Goal: Task Accomplishment & Management: Manage account settings

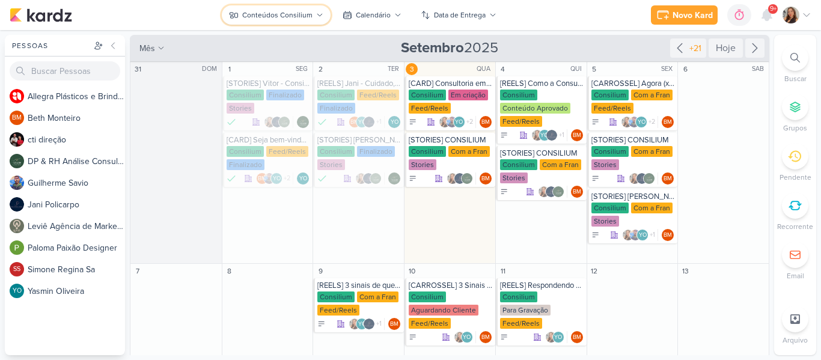
click at [292, 22] on button "Conteúdos Consilium" at bounding box center [276, 14] width 109 height 19
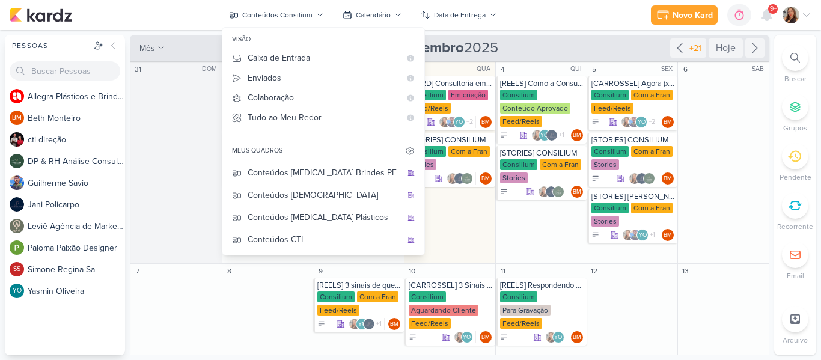
click at [513, 28] on div "Novo Kard Ctrl + k 0h0m Sessão desligada... Hoje 0h0m Semana 0h0m Mês 0h0m" at bounding box center [411, 15] width 802 height 30
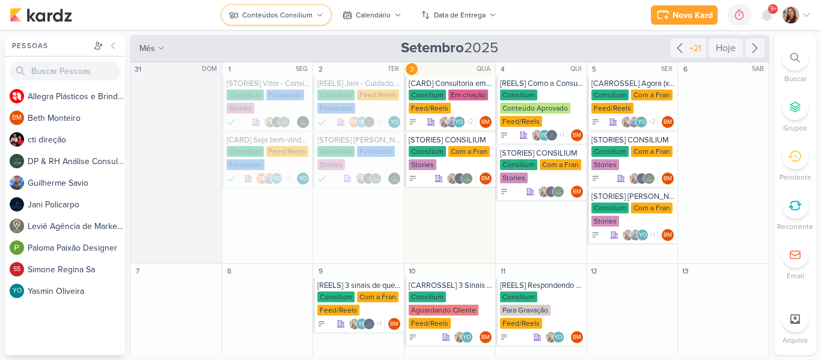
click at [260, 10] on div "Conteúdos Consilium" at bounding box center [277, 15] width 70 height 11
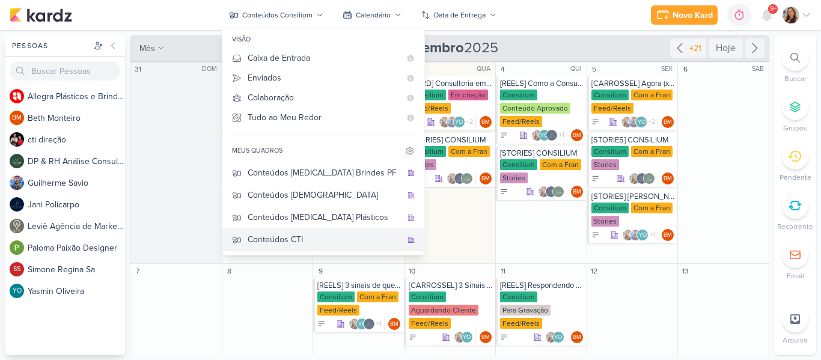
click at [348, 237] on div "Conteúdos CTI" at bounding box center [325, 239] width 154 height 13
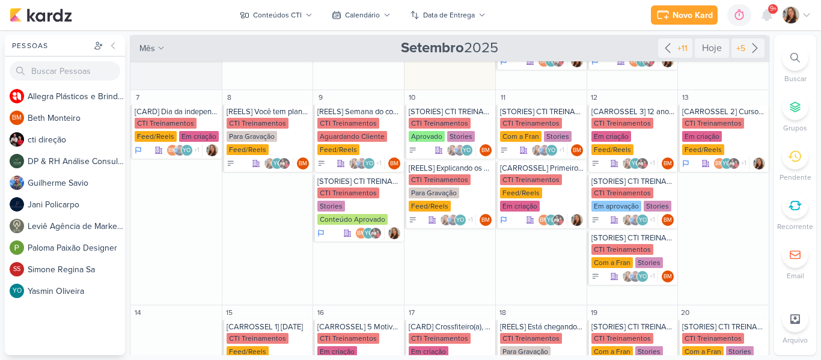
scroll to position [147, 0]
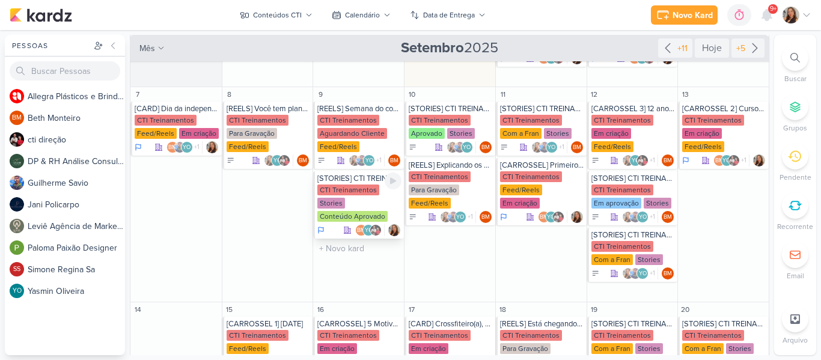
click at [361, 191] on div "CTI Treinamentos" at bounding box center [348, 189] width 62 height 11
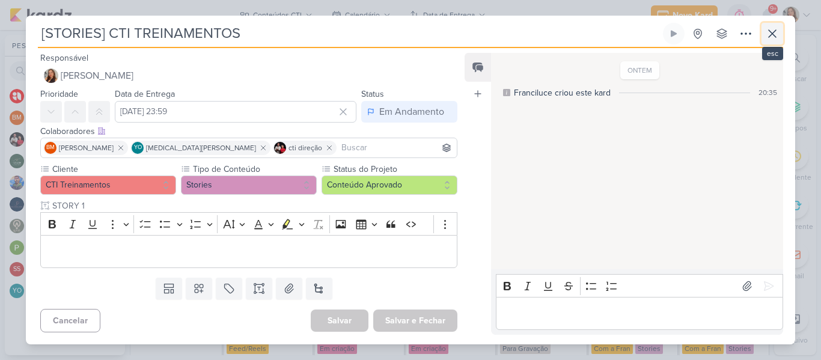
click at [778, 40] on icon at bounding box center [772, 33] width 14 height 14
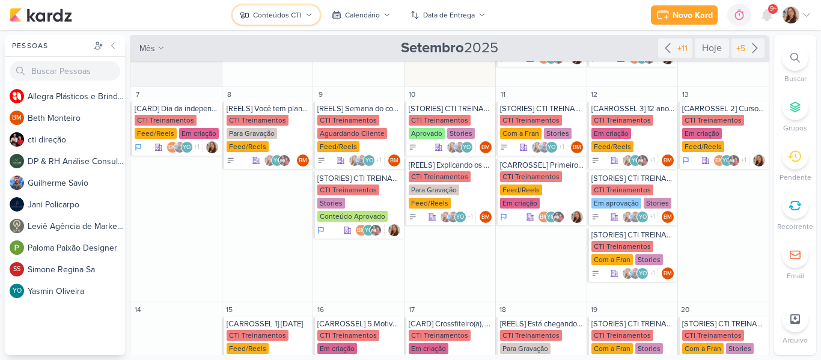
click at [275, 19] on div "Conteúdos CTI" at bounding box center [277, 15] width 49 height 11
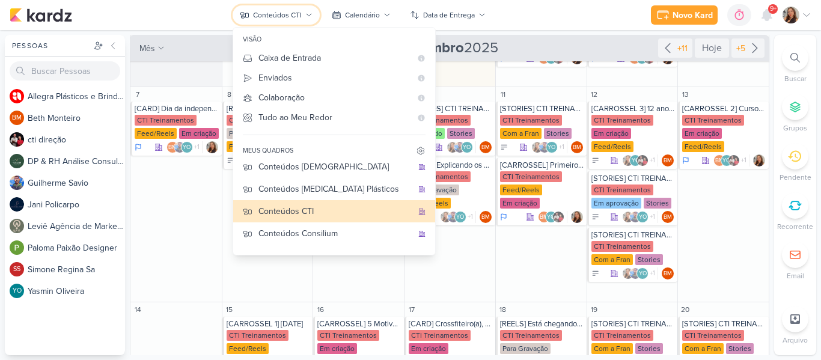
scroll to position [0, 0]
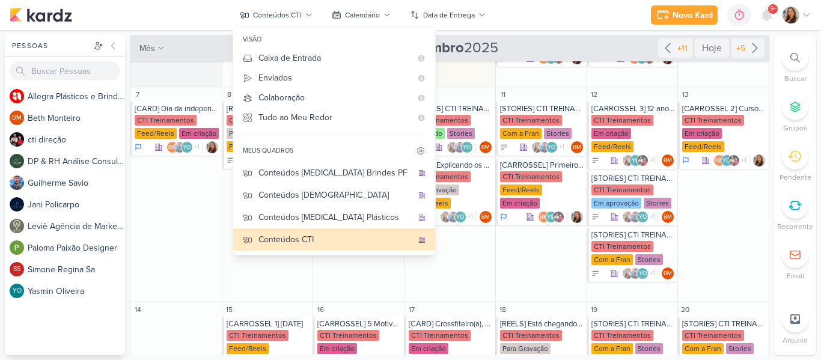
click at [512, 25] on div "Novo Kard Ctrl + k 0h0m Sessão desligada... Hoje 0h0m Semana 0h0m Mês 0h0m" at bounding box center [411, 15] width 802 height 30
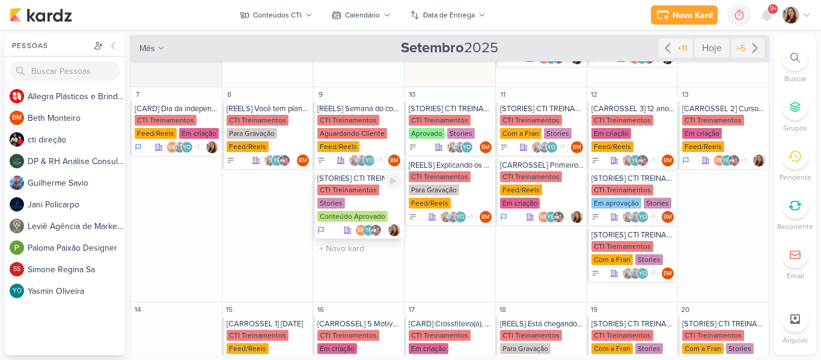
click at [373, 195] on div "CTI Treinamentos" at bounding box center [348, 189] width 62 height 11
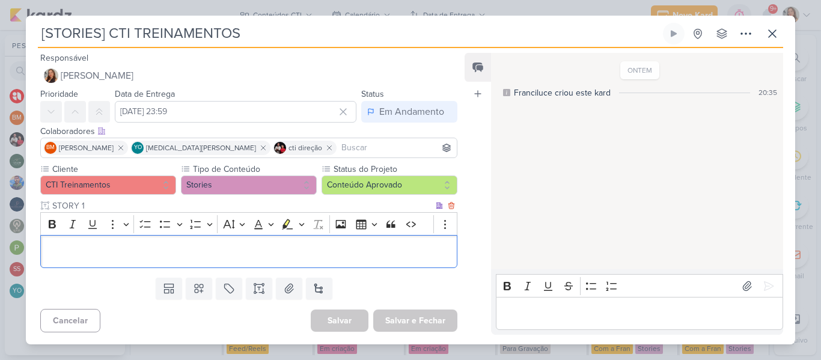
click at [306, 250] on p "Editor editing area: main" at bounding box center [249, 252] width 404 height 14
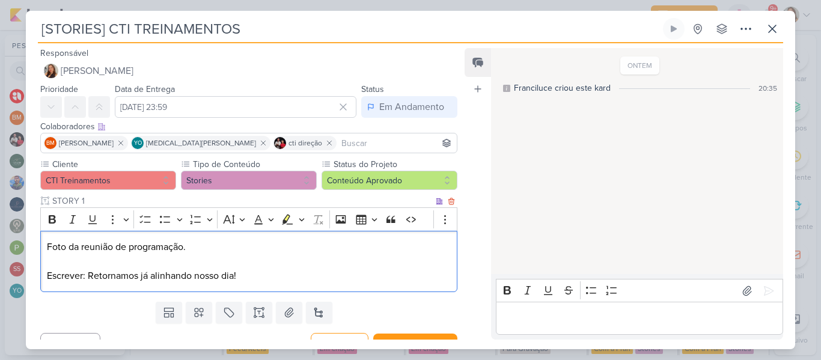
click at [259, 234] on div "Foto da reunião de programação. Escrever: Retornamos já alinhando nosso dia!" at bounding box center [248, 262] width 417 height 62
click at [148, 216] on icon "Editor toolbar" at bounding box center [145, 219] width 12 height 12
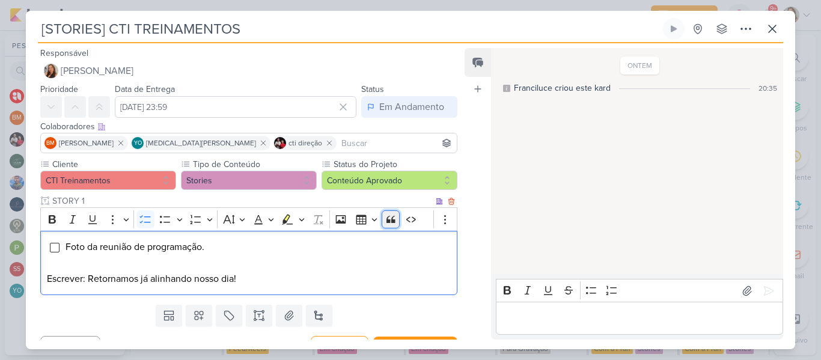
click at [390, 217] on icon "Editor toolbar" at bounding box center [391, 219] width 12 height 12
click at [326, 258] on p "Editor editing area: main" at bounding box center [249, 264] width 404 height 14
click at [259, 274] on p "Escrever: Retornamos já alinhando nosso dia!" at bounding box center [249, 279] width 404 height 14
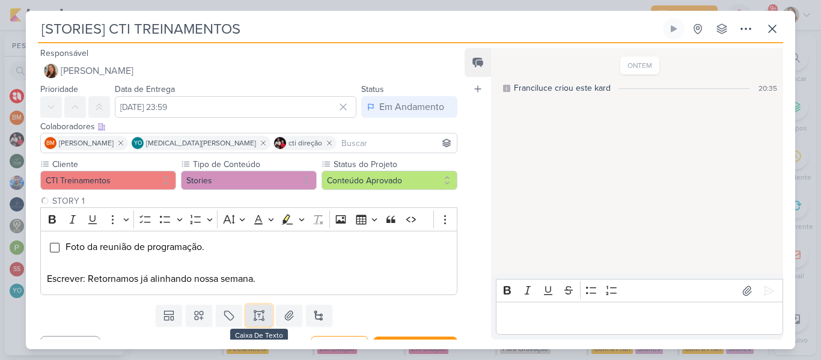
click at [264, 315] on button at bounding box center [259, 316] width 26 height 22
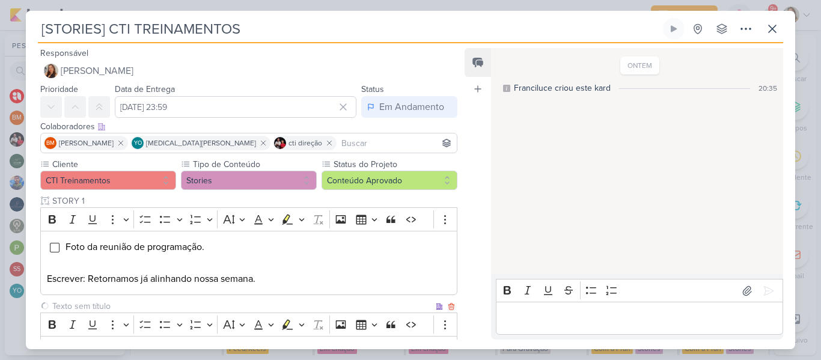
click at [244, 309] on input "text" at bounding box center [241, 306] width 383 height 13
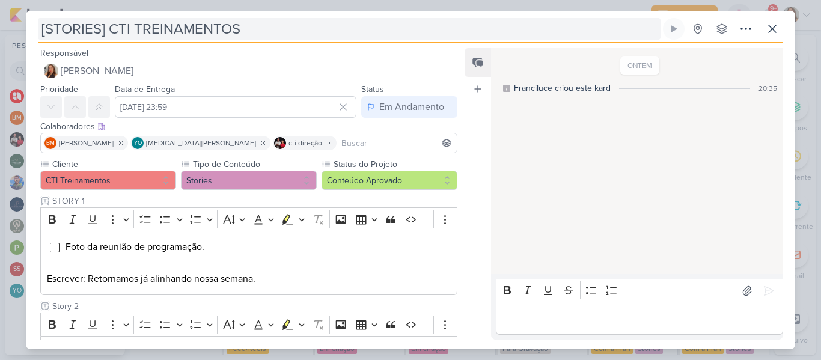
type input "Story 2"
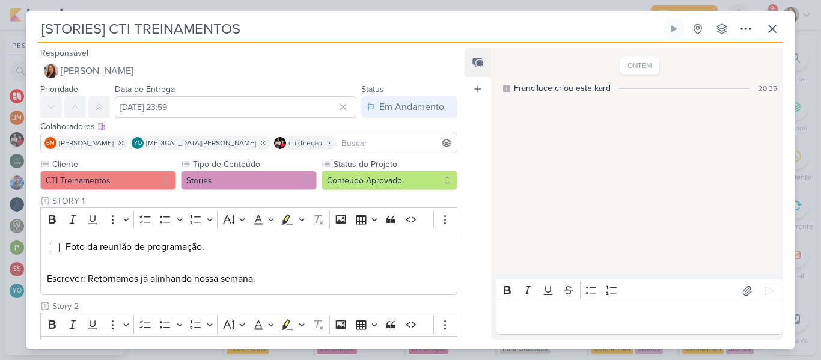
scroll to position [96, 0]
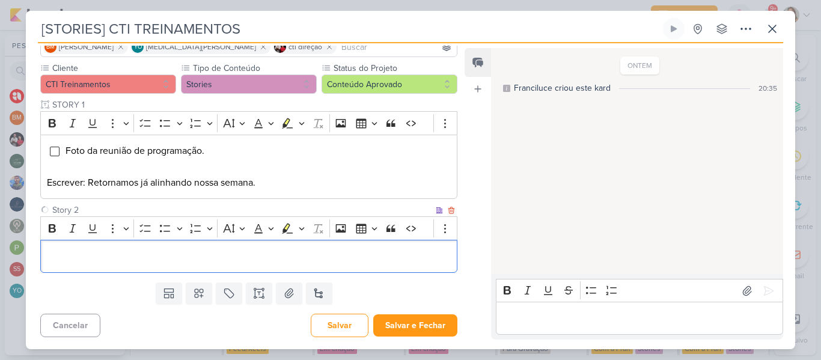
click at [400, 267] on div "Editor editing area: main" at bounding box center [248, 256] width 417 height 33
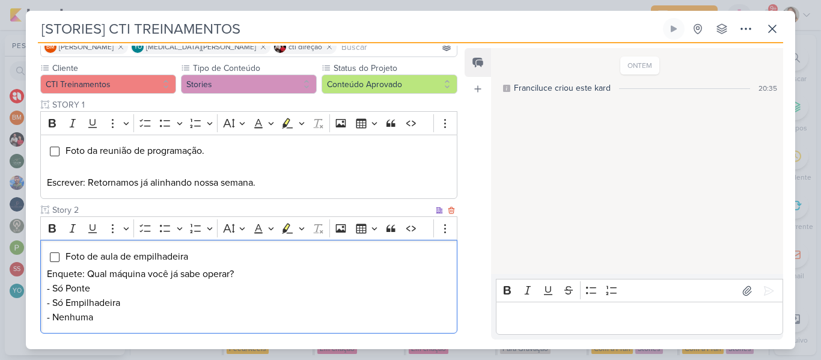
click at [184, 274] on p "Enquete: Qual máquina você já sabe operar?" at bounding box center [249, 274] width 404 height 14
click at [177, 263] on li "Foto de aula de empilhadeira" at bounding box center [258, 256] width 386 height 14
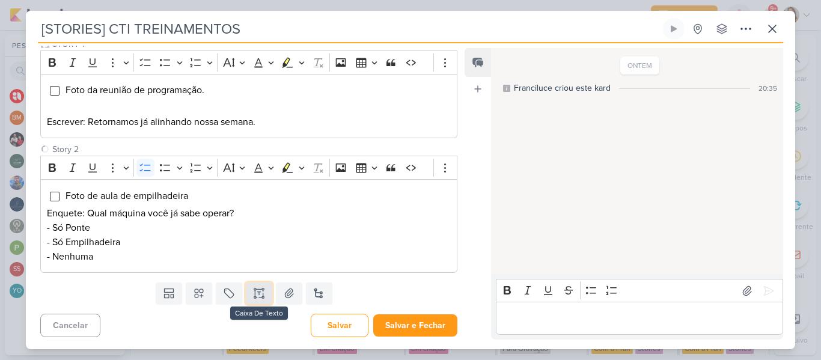
click at [266, 293] on button at bounding box center [259, 293] width 26 height 22
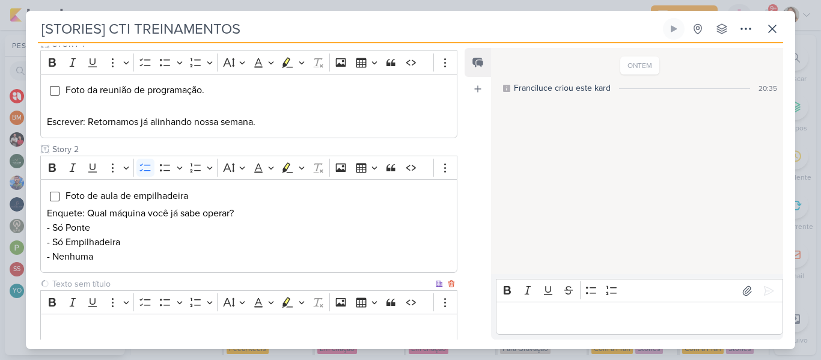
click at [222, 281] on input "text" at bounding box center [241, 284] width 383 height 13
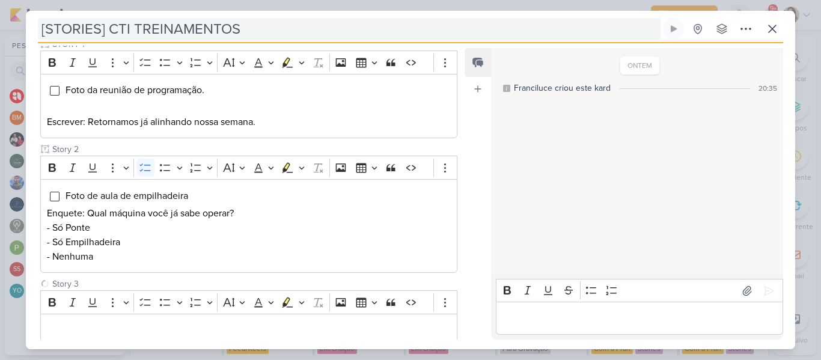
type input "Story 3"
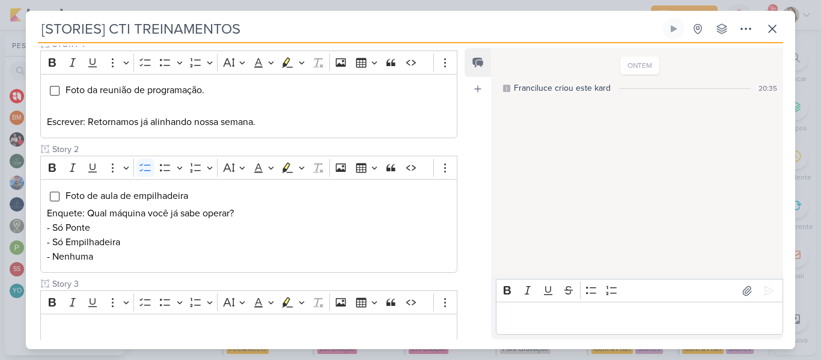
scroll to position [230, 0]
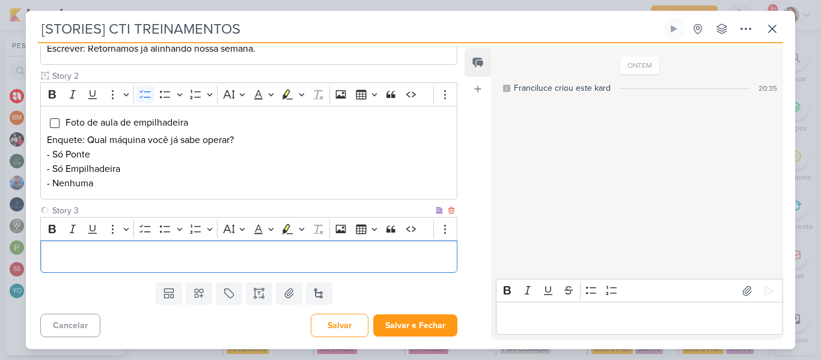
click at [392, 266] on div "Editor editing area: main" at bounding box center [248, 256] width 417 height 33
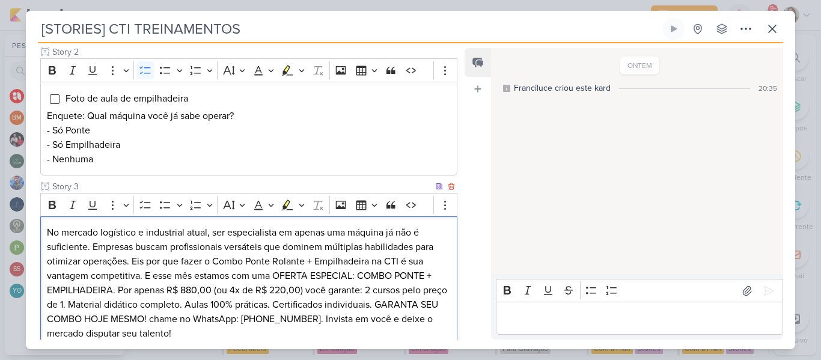
click at [47, 229] on p "No mercado logístico e industrial atual, ser especialista em apenas uma máquina…" at bounding box center [249, 282] width 404 height 115
click at [121, 147] on p "- Só Empilhadeira" at bounding box center [249, 145] width 404 height 14
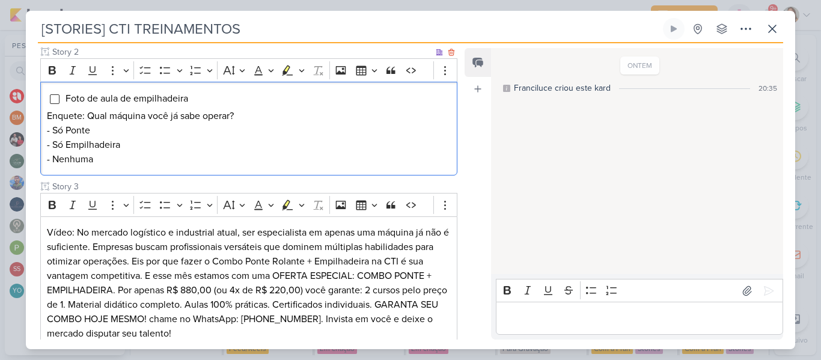
click at [120, 159] on p "- Nenhuma" at bounding box center [249, 159] width 404 height 14
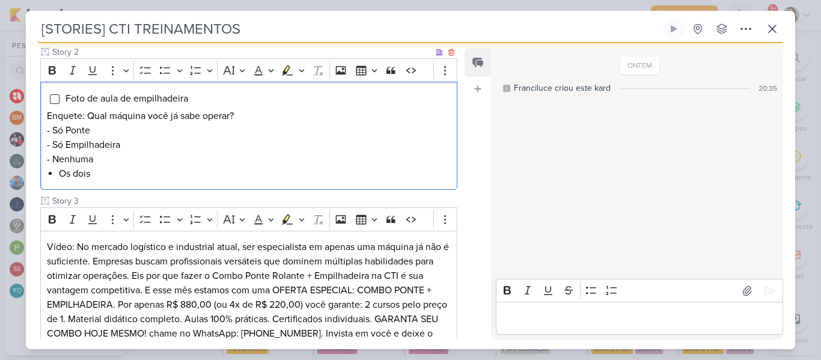
click at [93, 161] on p "- Nenhuma" at bounding box center [249, 159] width 404 height 14
drag, startPoint x: 93, startPoint y: 161, endPoint x: 47, endPoint y: 130, distance: 55.8
click at [47, 130] on div "Foto de aula de empilhadeira Enquete: Qual máquina você já sabe operar? - Só Po…" at bounding box center [248, 136] width 417 height 108
click at [159, 70] on button "Bulleted List" at bounding box center [165, 70] width 18 height 18
click at [98, 160] on li "- Nenhuma" at bounding box center [255, 159] width 392 height 14
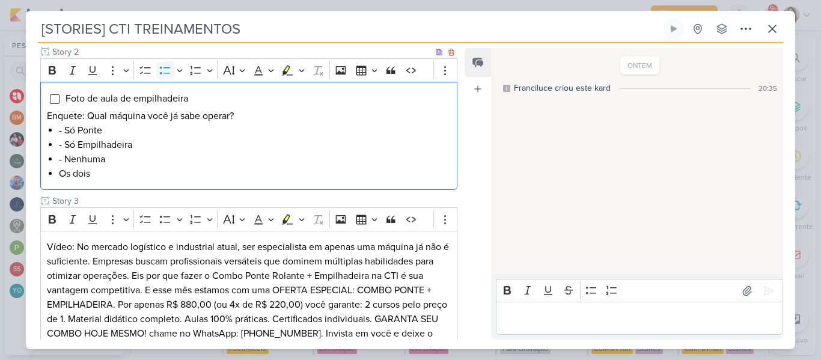
click at [64, 130] on li "- Só Ponte" at bounding box center [255, 130] width 392 height 14
click at [65, 145] on li "- Só Empilhadeira" at bounding box center [255, 145] width 392 height 14
click at [64, 161] on li "- Nenhuma" at bounding box center [255, 159] width 392 height 14
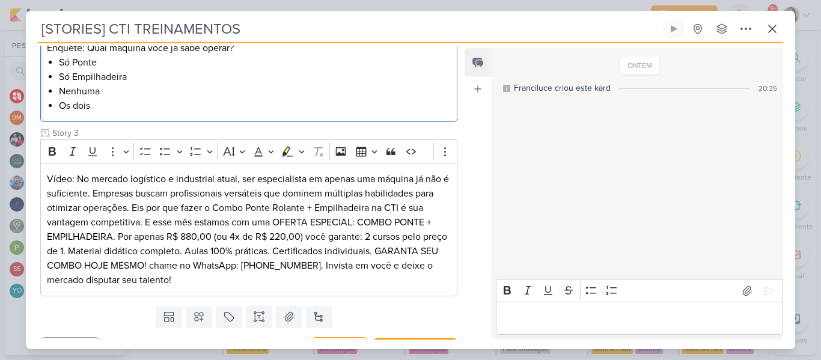
scroll to position [346, 0]
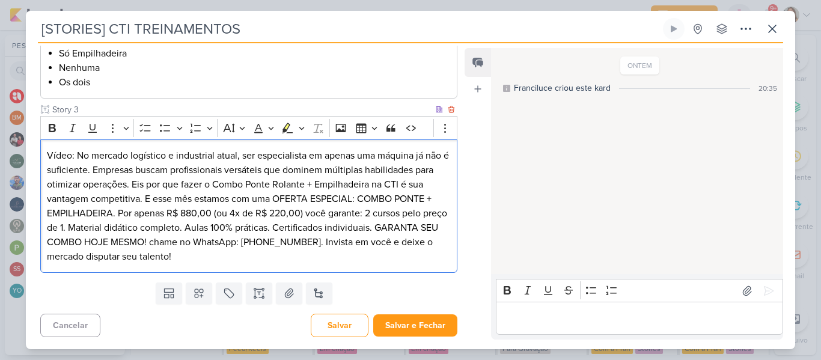
click at [280, 207] on p "Vídeo: No mercado logístico e industrial atual, ser especialista em apenas uma …" at bounding box center [249, 205] width 404 height 115
click at [132, 185] on p "Vídeo: No mercado logístico e industrial atual, ser especialista em apenas uma …" at bounding box center [249, 205] width 404 height 115
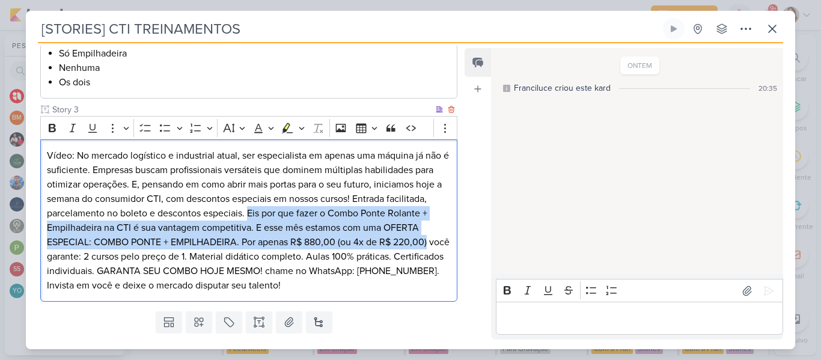
drag, startPoint x: 247, startPoint y: 213, endPoint x: 436, endPoint y: 245, distance: 191.3
click at [436, 245] on p "Vídeo: No mercado logístico e industrial atual, ser especialista em apenas uma …" at bounding box center [249, 220] width 404 height 144
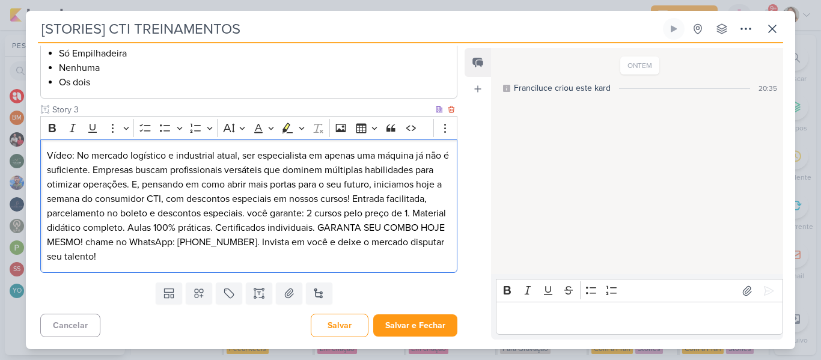
click at [255, 212] on p "Vídeo: No mercado logístico e industrial atual, ser especialista em apenas uma …" at bounding box center [249, 205] width 404 height 115
click at [213, 226] on p "Vídeo: No mercado logístico e industrial atual, ser especialista em apenas uma …" at bounding box center [249, 205] width 404 height 115
click at [249, 227] on p "Vídeo: No mercado logístico e industrial atual, ser especialista em apenas uma …" at bounding box center [249, 205] width 404 height 115
click at [188, 227] on p "Vídeo: No mercado logístico e industrial atual, ser especialista em apenas uma …" at bounding box center [249, 205] width 404 height 115
click at [246, 230] on p "Vídeo: No mercado logístico e industrial atual, ser especialista em apenas uma …" at bounding box center [249, 205] width 404 height 115
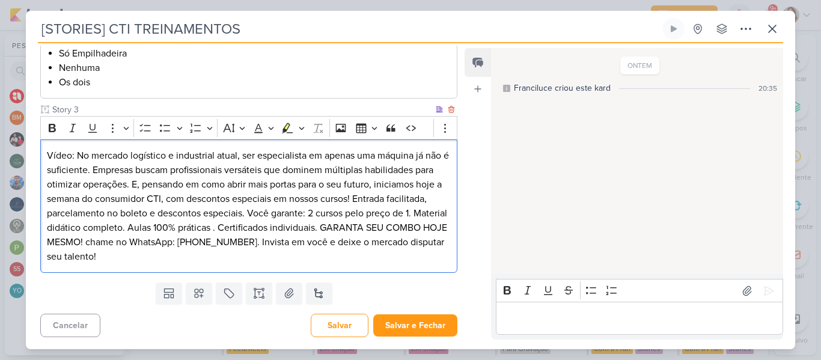
click at [213, 228] on p "Vídeo: No mercado logístico e industrial atual, ser especialista em apenas uma …" at bounding box center [249, 205] width 404 height 115
click at [222, 227] on p "Vídeo: No mercado logístico e industrial atual, ser especialista em apenas uma …" at bounding box center [249, 205] width 404 height 115
click at [374, 230] on p "Vídeo: No mercado logístico e industrial atual, ser especialista em apenas uma …" at bounding box center [249, 205] width 404 height 115
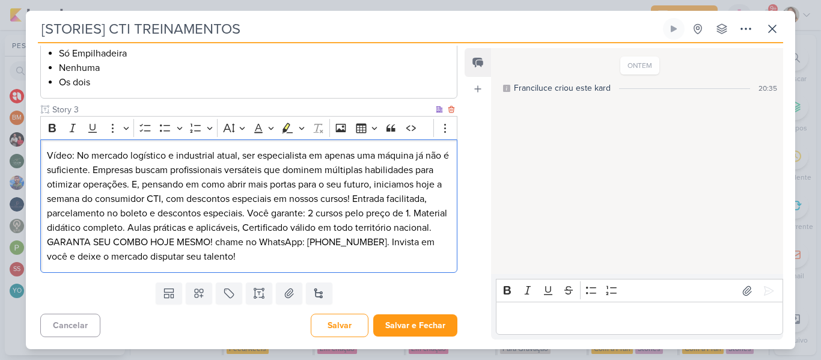
click at [88, 242] on p "Vídeo: No mercado logístico e industrial atual, ser especialista em apenas uma …" at bounding box center [249, 205] width 404 height 115
click at [259, 243] on p "Vídeo: No mercado logístico e industrial atual, ser especialista em apenas uma …" at bounding box center [249, 205] width 404 height 115
click at [329, 251] on p "Vídeo: No mercado logístico e industrial atual, ser especialista em apenas uma …" at bounding box center [249, 205] width 404 height 115
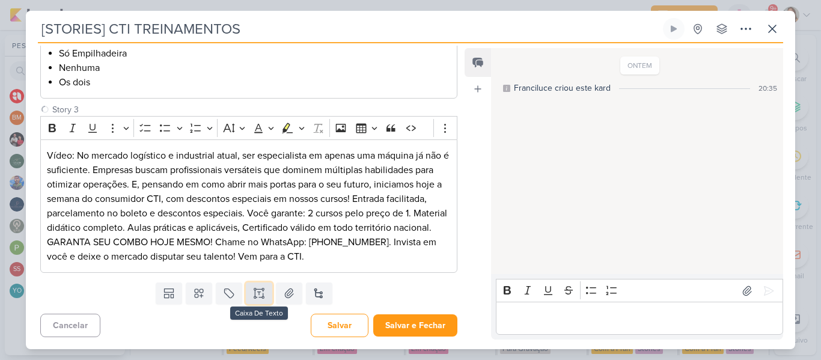
click at [260, 299] on icon at bounding box center [259, 293] width 12 height 12
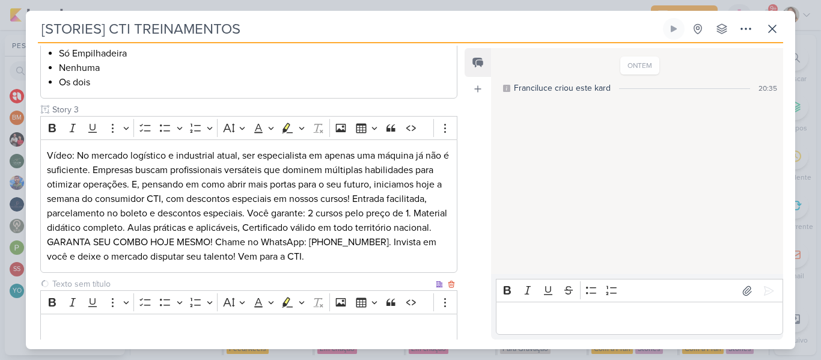
click at [145, 279] on input "text" at bounding box center [241, 284] width 383 height 13
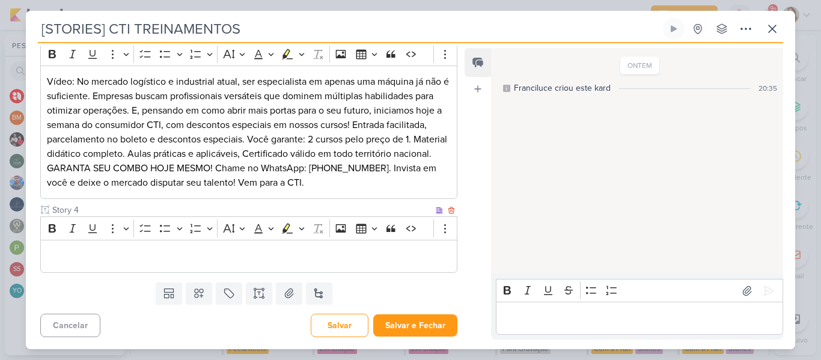
type input "Story 4"
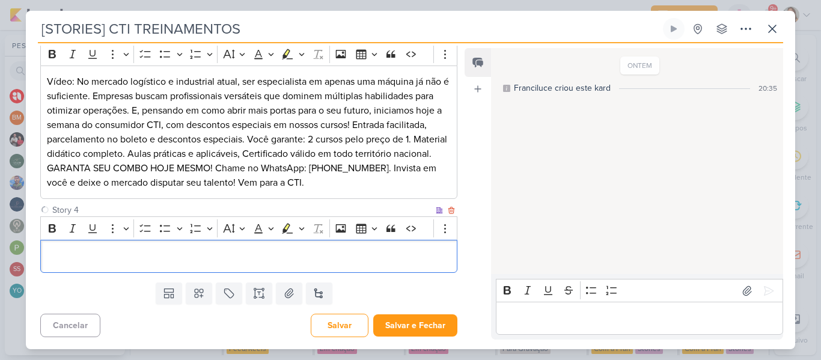
click at [366, 266] on div "Editor editing area: main" at bounding box center [248, 256] width 417 height 33
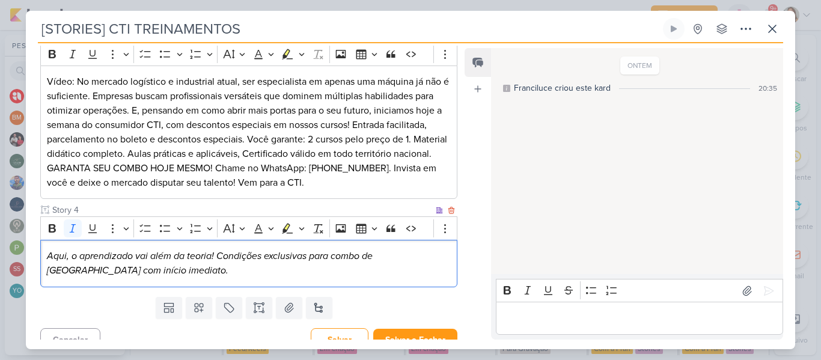
click at [49, 256] on icon "Aqui, o aprendizado vai além da teoria! Condições exclusivas para combo de Pont…" at bounding box center [210, 263] width 326 height 26
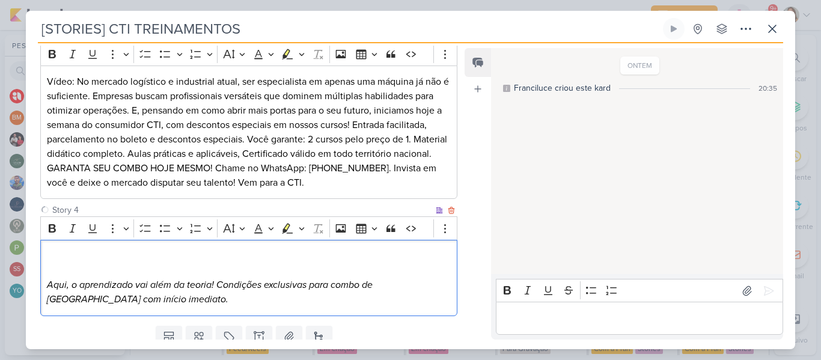
click at [58, 256] on p "Editor editing area: main" at bounding box center [249, 256] width 404 height 14
click at [140, 222] on button "To-do List" at bounding box center [145, 228] width 18 height 18
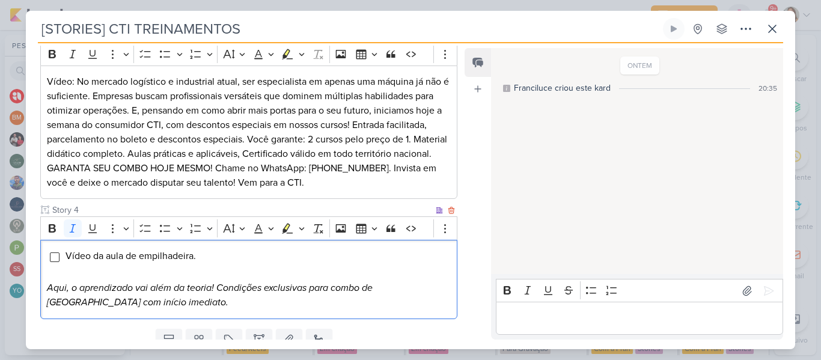
click at [48, 287] on icon "Aqui, o aprendizado vai além da teoria! Condições exclusivas para combo de Pont…" at bounding box center [210, 295] width 326 height 26
click at [269, 298] on p "Escrever: Aqui, o aprendizado vai além da teoria! Condições exclusivas para com…" at bounding box center [249, 295] width 404 height 29
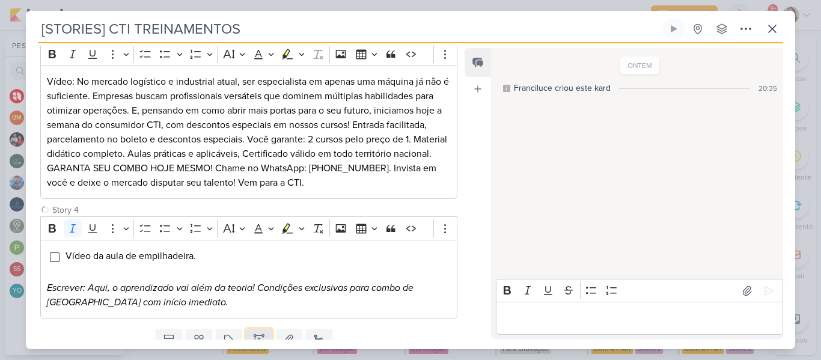
click at [261, 332] on button at bounding box center [259, 340] width 26 height 22
click at [224, 326] on input "text" at bounding box center [241, 330] width 383 height 13
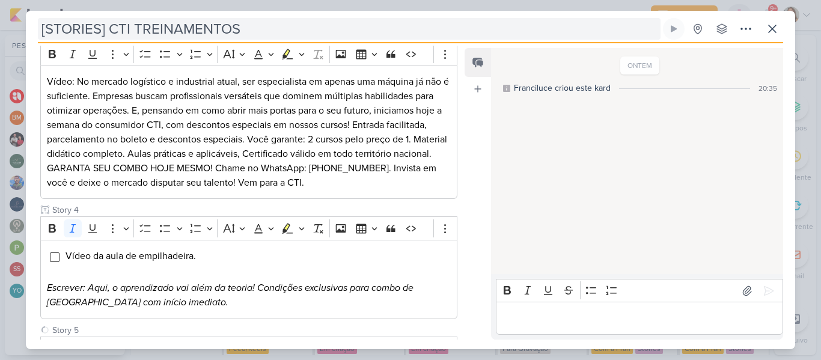
type input "Story 5"
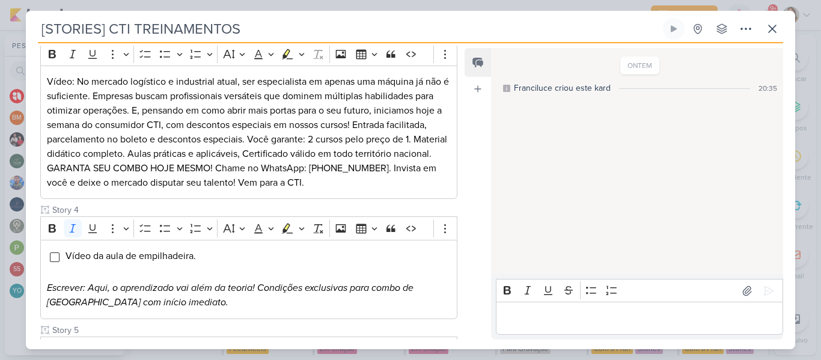
scroll to position [539, 0]
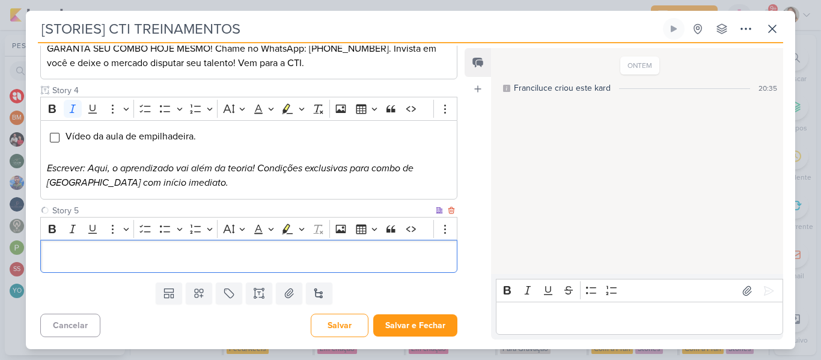
click at [362, 260] on p "Editor editing area: main" at bounding box center [249, 256] width 404 height 14
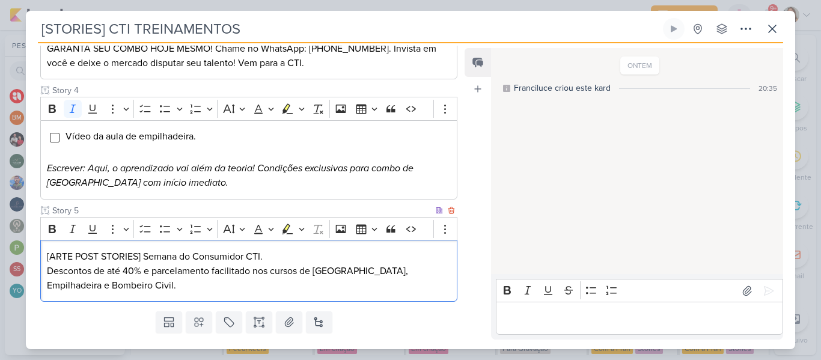
click at [228, 294] on div "[ARTE POST STORIES] Semana do Consumidor CTI. Descontos de até 40% e parcelamen…" at bounding box center [248, 271] width 417 height 62
click at [134, 279] on p "Descontos de até 40% e parcelamento facilitado nos cursos de Ponte Rolante, Emp…" at bounding box center [249, 278] width 404 height 29
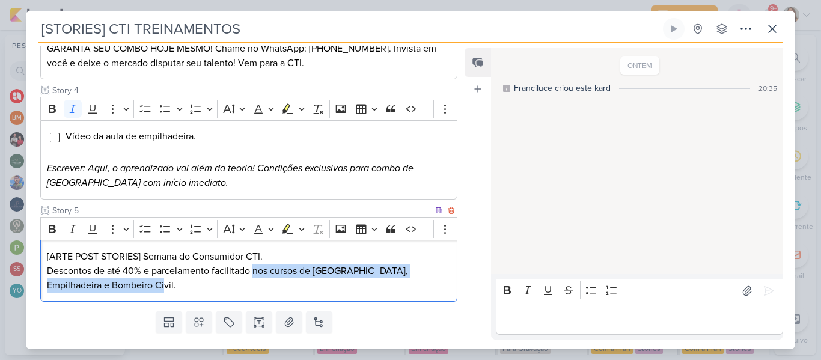
drag, startPoint x: 253, startPoint y: 270, endPoint x: 261, endPoint y: 279, distance: 11.9
click at [261, 279] on p "Descontos de até 40% e parcelamento facilitado nos cursos de Ponte Rolante, Emp…" at bounding box center [249, 278] width 404 height 29
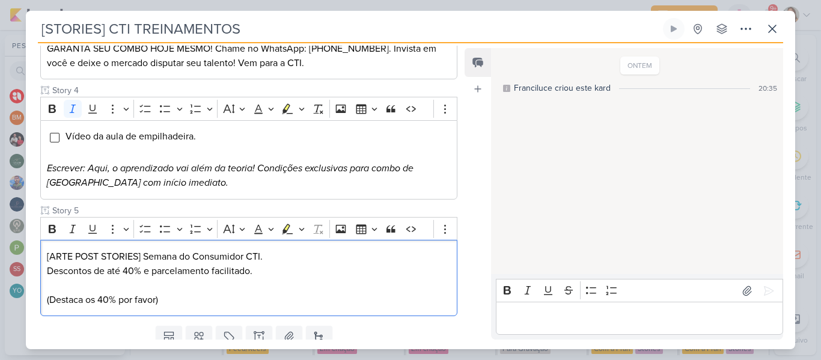
scroll to position [582, 0]
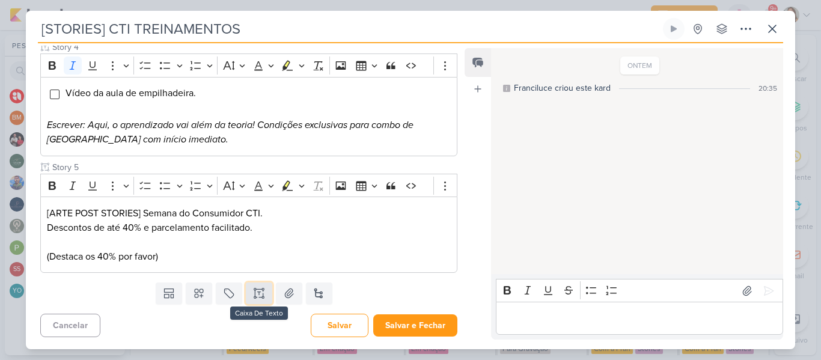
click at [263, 291] on icon at bounding box center [263, 293] width 0 height 6
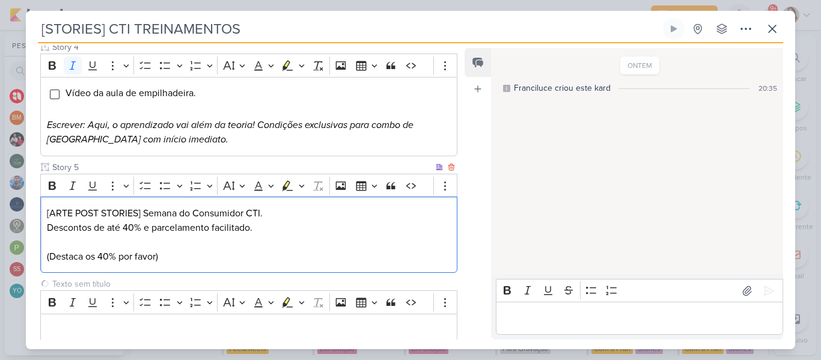
click at [238, 209] on p "[ARTE POST STORIES] Semana do Consumidor CTI." at bounding box center [249, 213] width 404 height 14
click at [140, 188] on icon "Editor toolbar" at bounding box center [144, 185] width 11 height 8
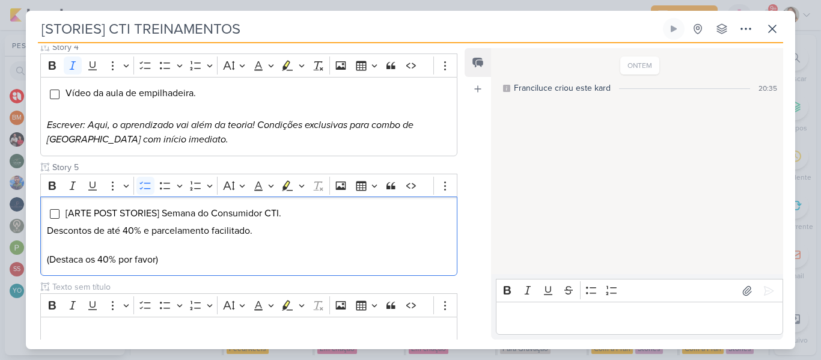
scroll to position [659, 0]
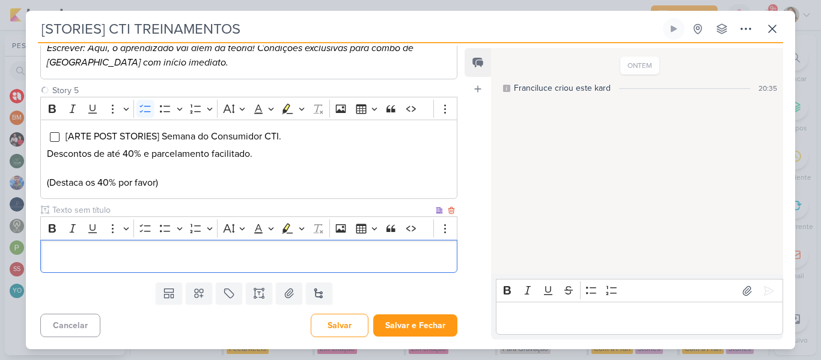
click at [107, 257] on p "Editor editing area: main" at bounding box center [249, 256] width 404 height 14
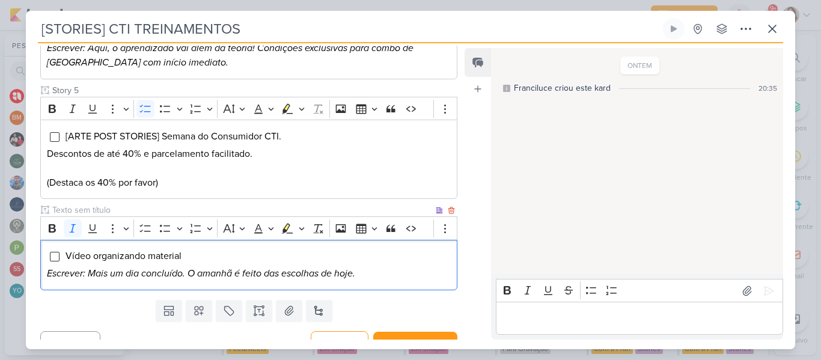
click at [84, 212] on input "text" at bounding box center [241, 210] width 383 height 13
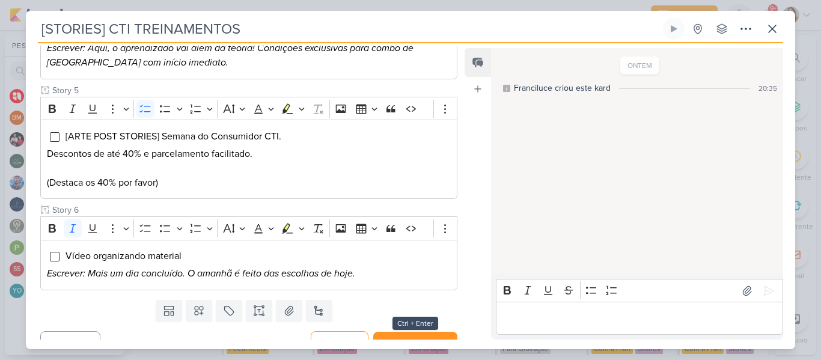
type input "Story 6"
click at [415, 337] on button "Salvar e Fechar" at bounding box center [415, 343] width 84 height 22
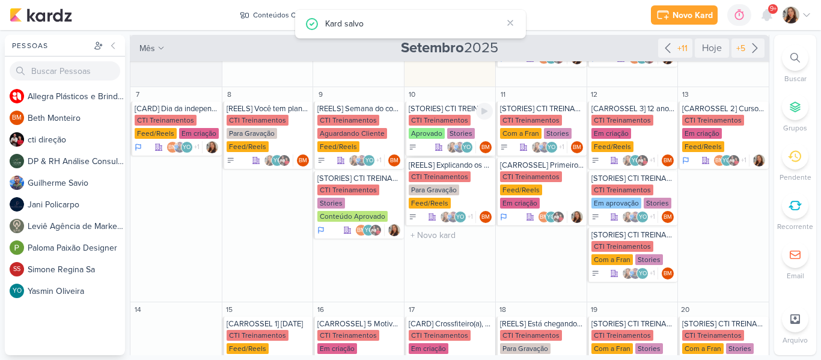
click at [439, 127] on div "CTI Treinamentos Aprovado Stories" at bounding box center [451, 127] width 84 height 25
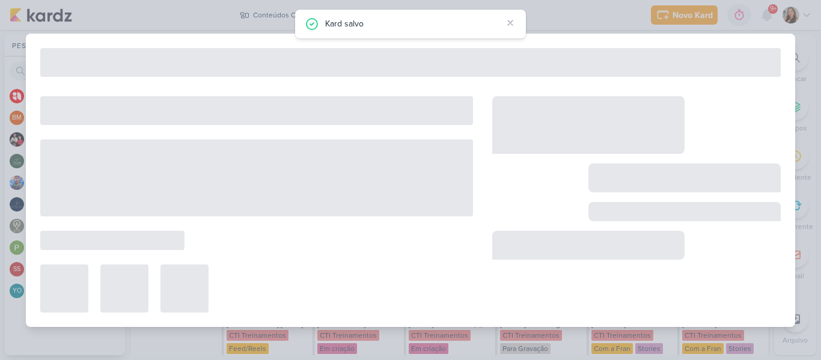
type input "10 de setembro de 2025 às 23:59"
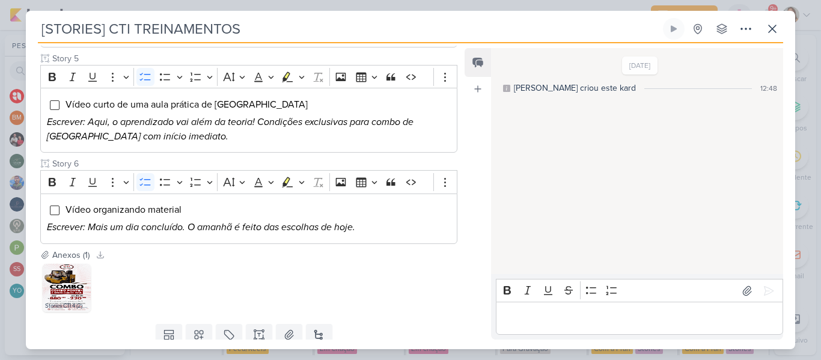
scroll to position [92, 0]
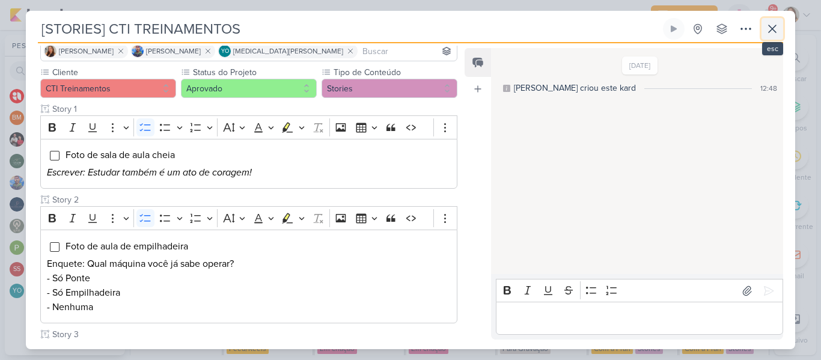
click at [778, 24] on icon at bounding box center [772, 29] width 14 height 14
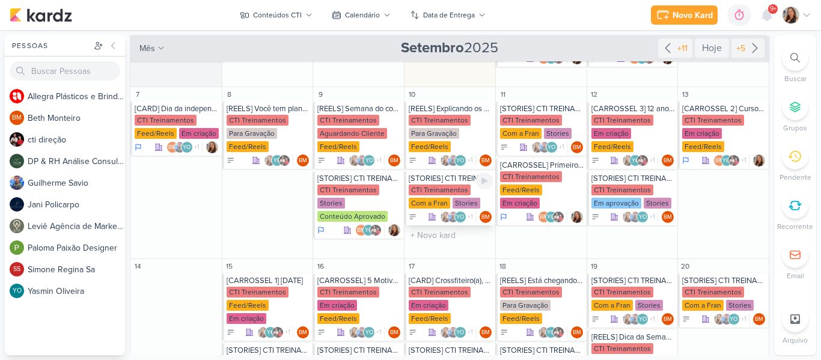
click at [432, 186] on div "CTI Treinamentos" at bounding box center [440, 189] width 62 height 11
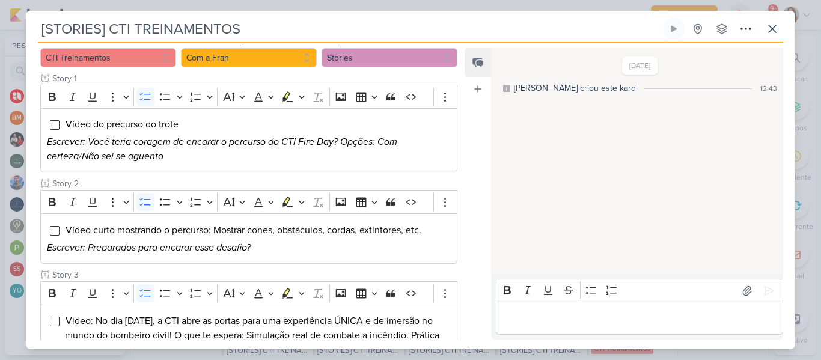
scroll to position [126, 0]
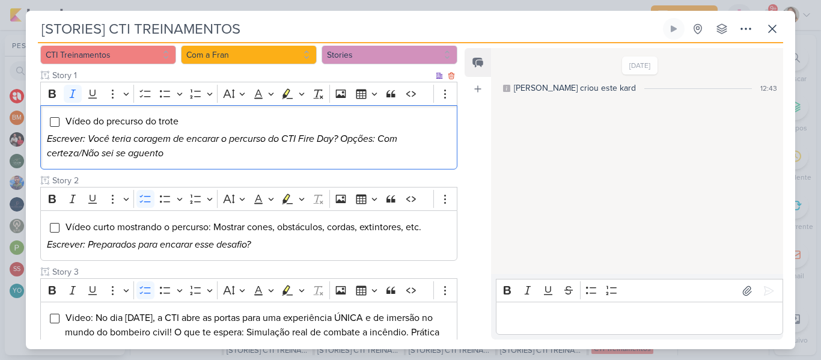
click at [346, 139] on icon "Escrever: Você teria coragem de encarar o percurso do CTI Fire Day? Opções: Com…" at bounding box center [222, 146] width 350 height 26
click at [293, 152] on p "Escrever: Você teria coragem de encarar o percurso do CTI Fire Day? (Opções: Co…" at bounding box center [249, 146] width 404 height 29
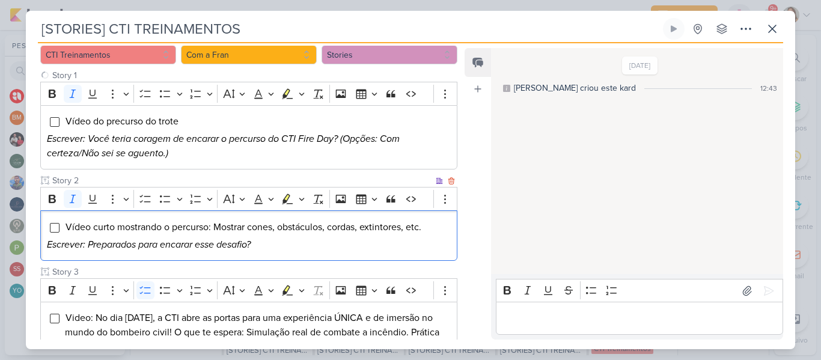
click at [250, 252] on div "Vídeo curto mostrando o percurso: Mostrar cones, obstáculos, cordas, extintores…" at bounding box center [248, 235] width 417 height 50
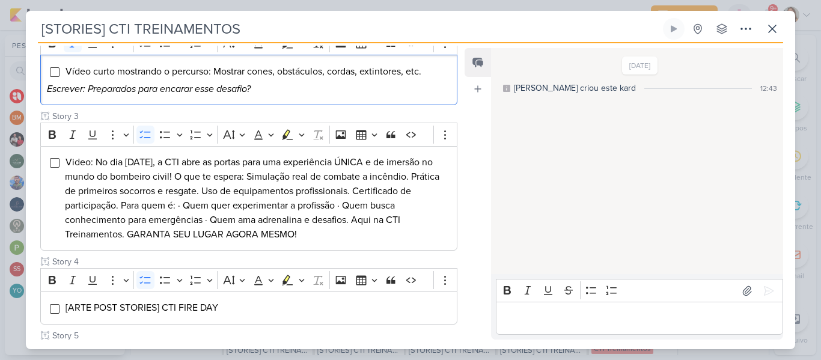
scroll to position [285, 0]
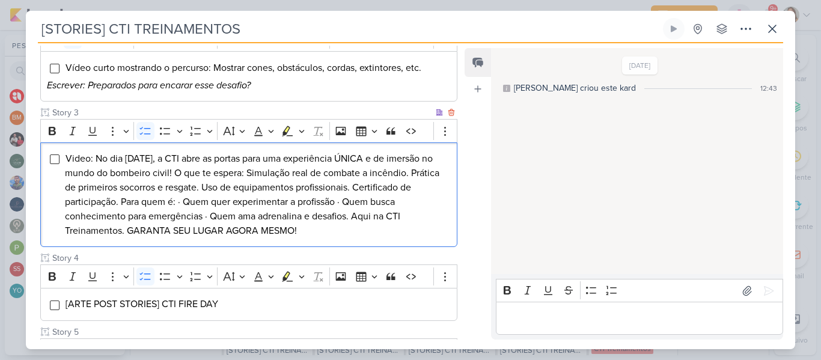
click at [338, 199] on span "Video: No dia 27 de setembro, a CTI abre as portas para uma experiência ÚNICA e…" at bounding box center [252, 195] width 374 height 84
click at [311, 185] on span "Video: No dia 27 de setembro, a CTI abre as portas para uma experiência ÚNICA e…" at bounding box center [252, 195] width 374 height 84
click at [295, 172] on span "Video: No dia 27 de setembro, a CTI abre as portas para uma experiência ÚNICA e…" at bounding box center [252, 195] width 374 height 84
click at [147, 173] on span "Video: No dia 27 de setembro, a CTI abre as portas para uma experiência ÚNICA e…" at bounding box center [252, 195] width 374 height 84
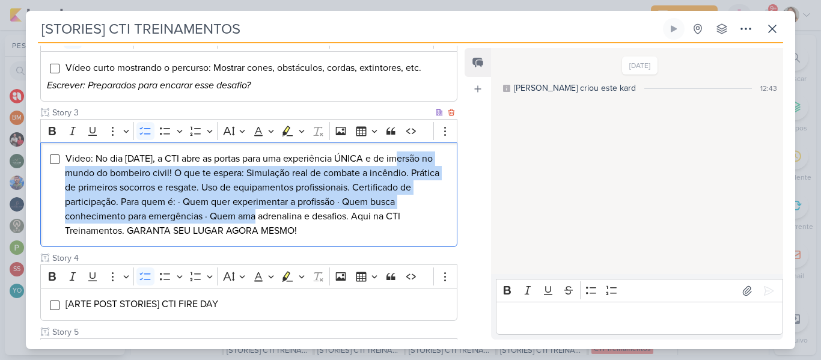
drag, startPoint x: 406, startPoint y: 159, endPoint x: 239, endPoint y: 221, distance: 177.9
click at [239, 221] on span "Video: No dia 27 de setembro, a CTI abre as portas para uma experiência ÚNICA e…" at bounding box center [252, 195] width 374 height 84
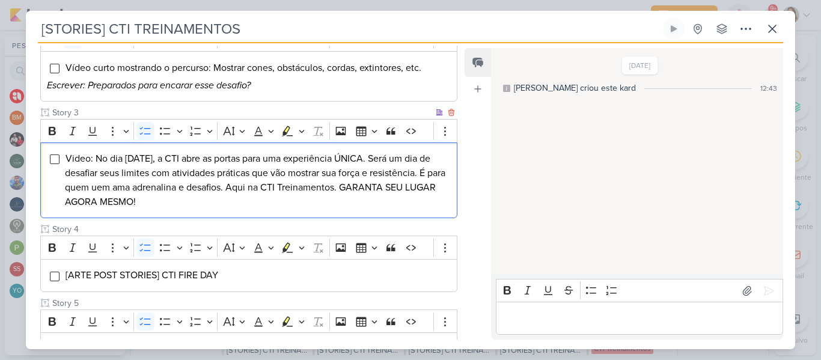
click at [191, 186] on span "Video: No dia 27 de setembro, a CTI abre as portas para uma experiência ÚNICA. …" at bounding box center [255, 180] width 380 height 55
click at [228, 197] on li "Video: No dia 27 de setembro, a CTI abre as portas para uma experiência ÚNICA. …" at bounding box center [258, 180] width 386 height 58
click at [282, 190] on span "Video: No dia 27 de setembro, a CTI abre as portas para uma experiência ÚNICA. …" at bounding box center [257, 180] width 385 height 55
click at [309, 198] on li "Video: No dia 27 de setembro, a CTI abre as portas para uma experiência ÚNICA. …" at bounding box center [258, 180] width 386 height 58
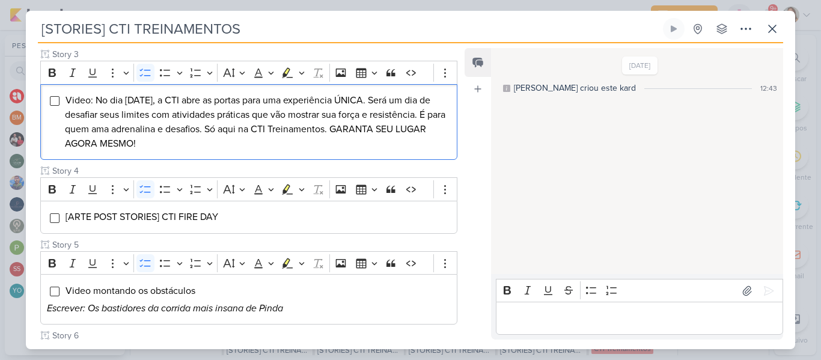
scroll to position [341, 0]
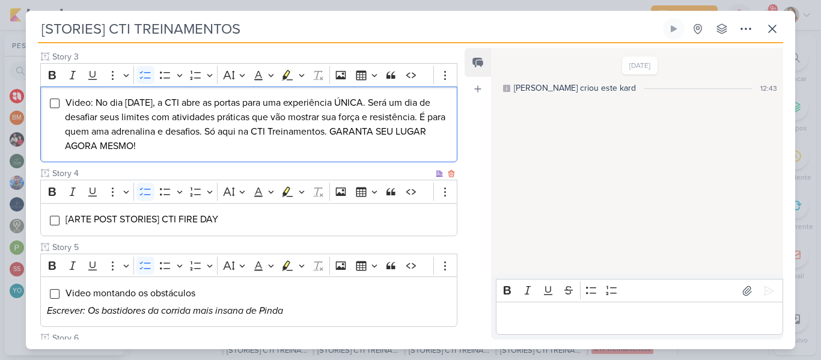
click at [251, 224] on li "[ARTE POST STORIES] CTI FIRE DAY" at bounding box center [258, 219] width 386 height 14
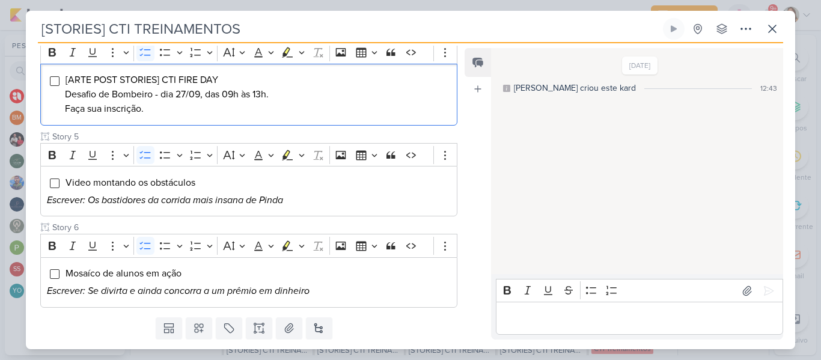
scroll to position [473, 0]
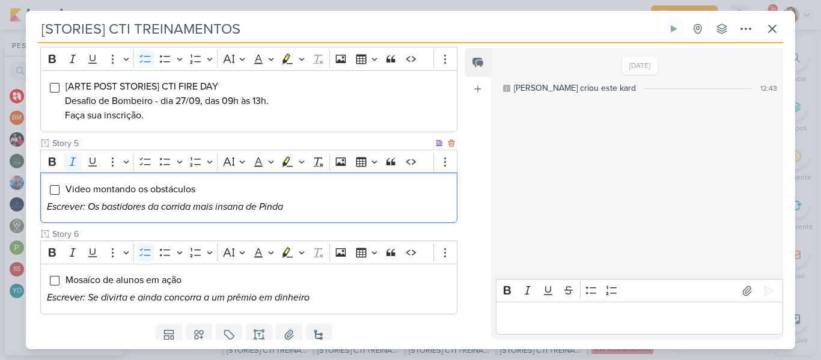
click at [194, 207] on icon "Escrever: Os bastidores da corrida mais insana de Pinda" at bounding box center [165, 207] width 236 height 12
click at [248, 205] on icon "Escrever: Os bastidores do Desafio mais insana de Pinda" at bounding box center [166, 207] width 239 height 12
click at [325, 213] on p "Escrever: Os bastidores do Desafio mais insano de Pinda" at bounding box center [249, 206] width 404 height 14
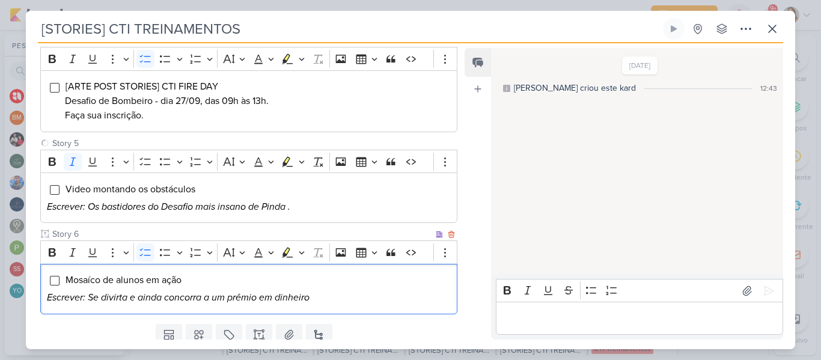
click at [341, 274] on li "Mosaíco de alunos em ação" at bounding box center [258, 280] width 386 height 14
click at [374, 292] on p "Escrever: Se divirta e ainda concorra a um prêmio em dinheiro" at bounding box center [249, 297] width 404 height 14
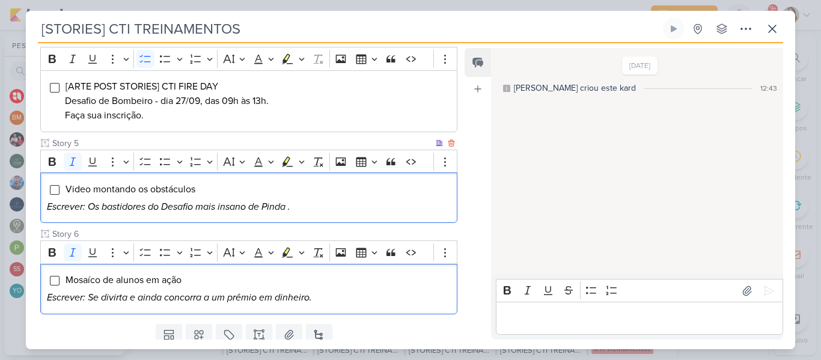
click at [290, 205] on icon "Escrever: Os bastidores do Desafio mais insano de Pinda ." at bounding box center [168, 207] width 243 height 12
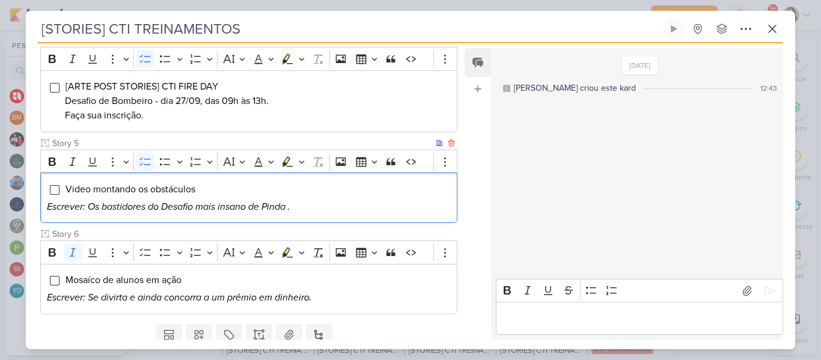
click at [248, 193] on li "Video montando os obstáculos" at bounding box center [258, 189] width 386 height 14
click at [300, 200] on p "Escrever: Os bastidores do Desafio mais insano de Pinda ." at bounding box center [249, 206] width 404 height 14
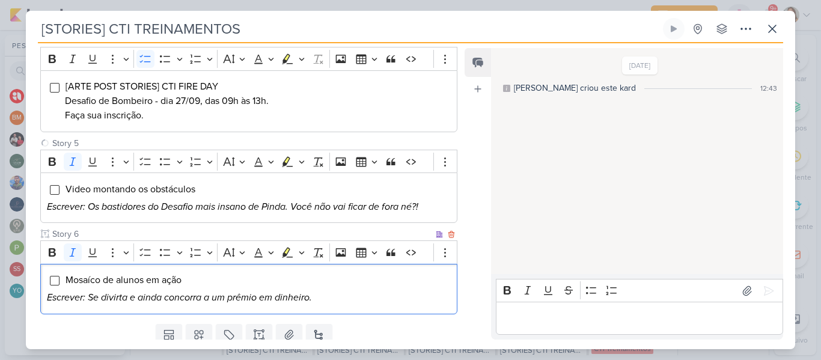
click at [305, 292] on icon "Escrever: Se divirta e ainda concorra a um prêmio em dinheiro." at bounding box center [179, 297] width 265 height 12
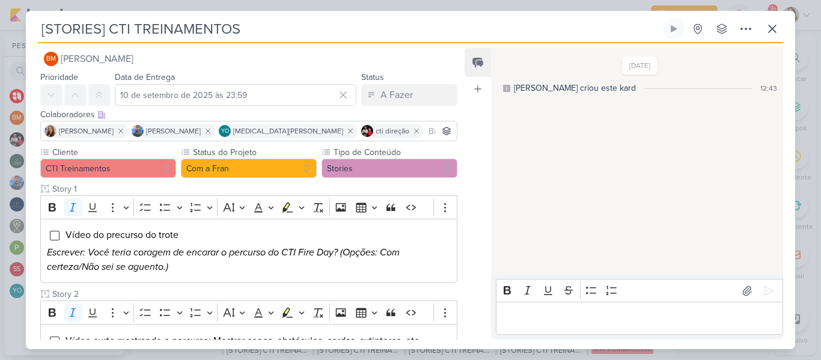
scroll to position [0, 0]
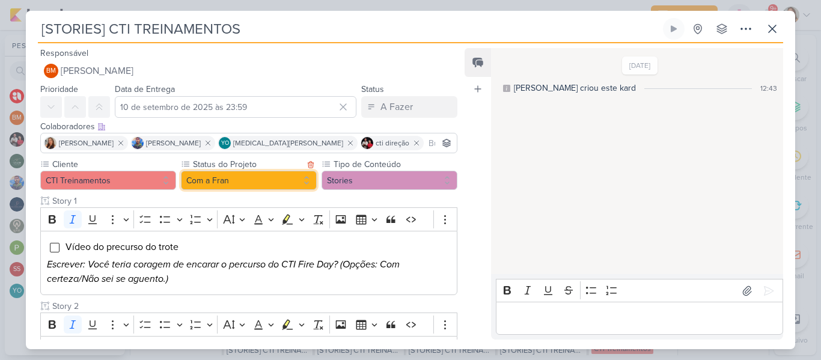
click at [284, 178] on button "Com a Fran" at bounding box center [249, 180] width 136 height 19
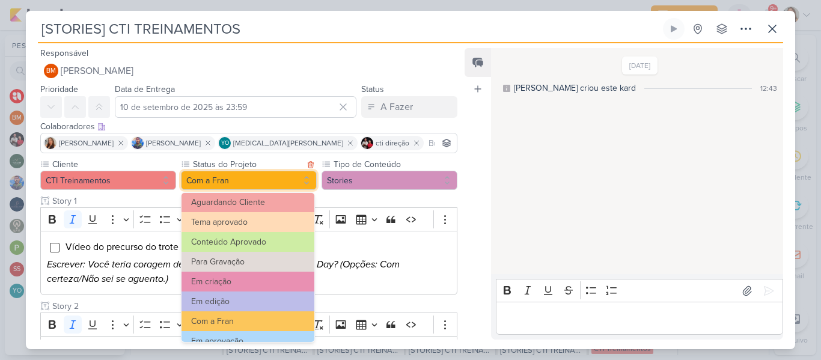
scroll to position [20, 0]
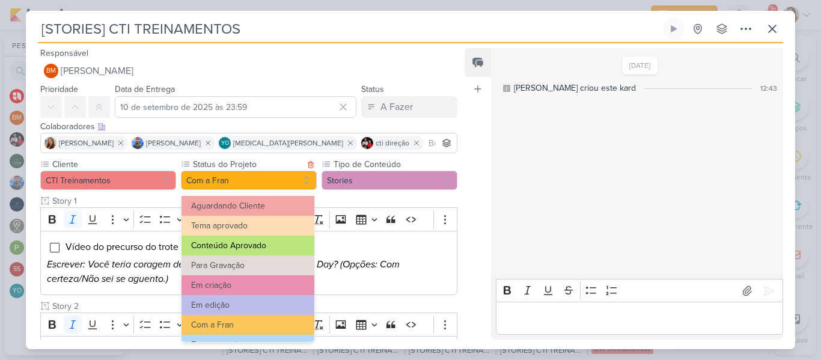
click at [283, 242] on button "Conteúdo Aprovado" at bounding box center [247, 246] width 133 height 20
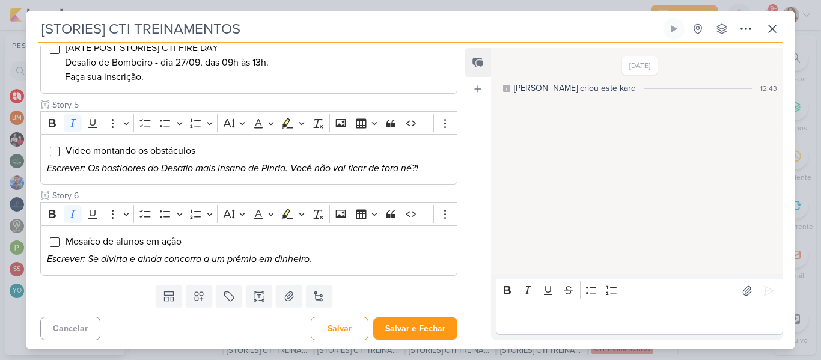
scroll to position [515, 0]
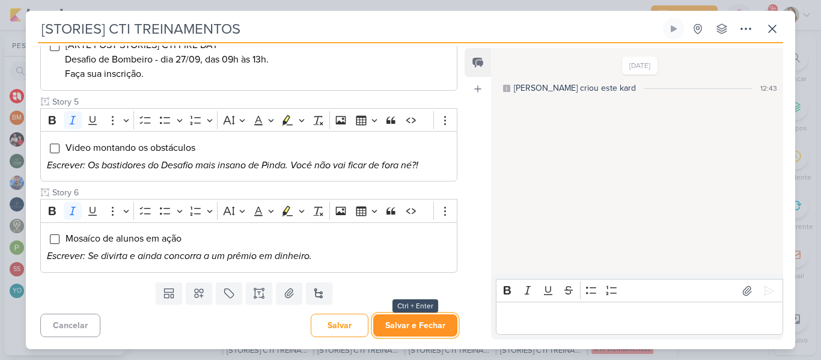
click at [428, 327] on button "Salvar e Fechar" at bounding box center [415, 325] width 84 height 22
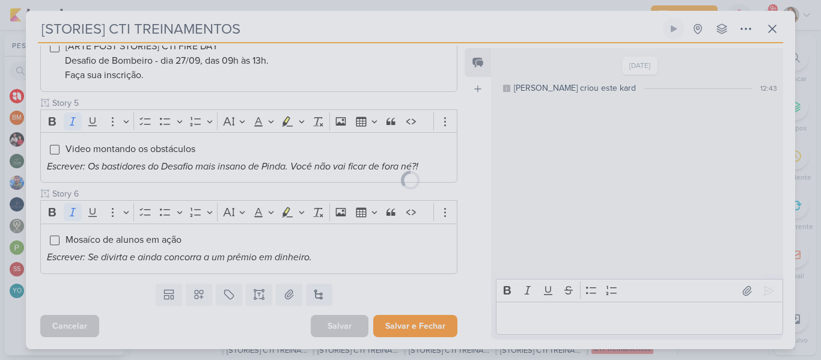
scroll to position [514, 0]
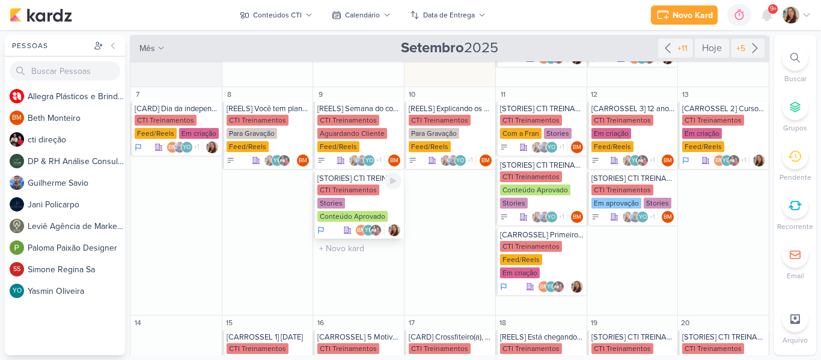
click at [366, 192] on div "CTI Treinamentos" at bounding box center [348, 189] width 62 height 11
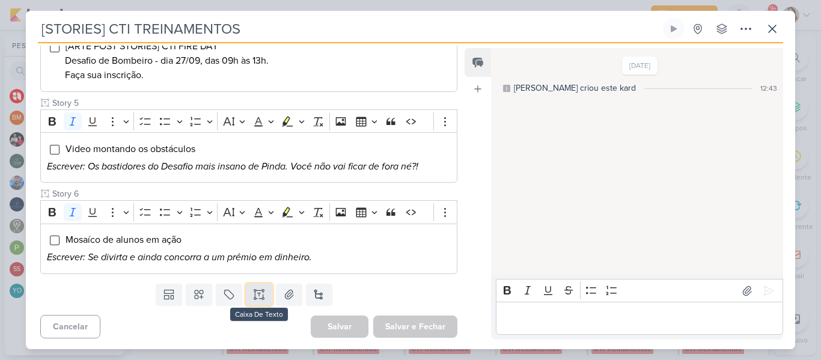
click at [255, 301] on button at bounding box center [259, 295] width 26 height 22
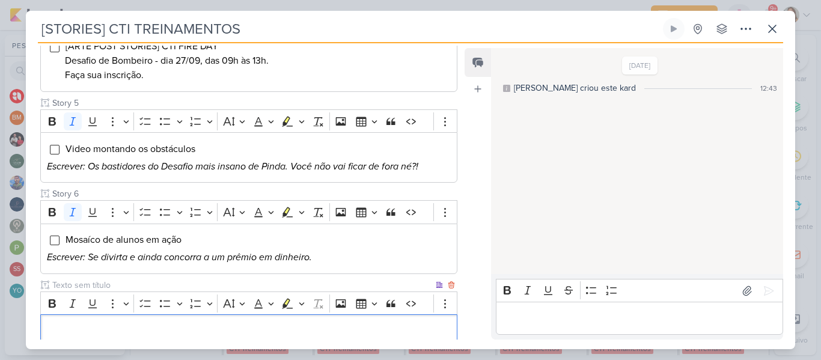
click at [220, 285] on input "text" at bounding box center [241, 285] width 383 height 13
type input "Story 7"
click at [212, 324] on p "Editor editing area: main" at bounding box center [249, 331] width 404 height 14
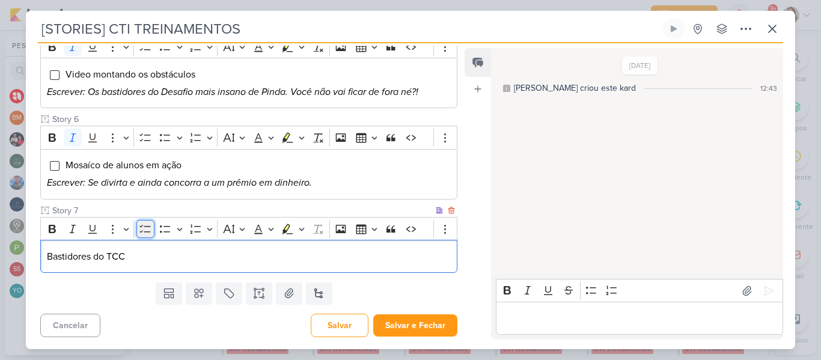
click at [141, 236] on button "To-do List" at bounding box center [145, 229] width 18 height 18
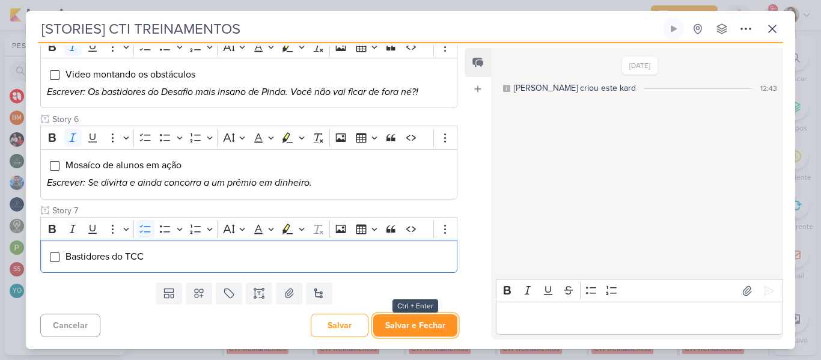
click at [395, 327] on button "Salvar e Fechar" at bounding box center [415, 325] width 84 height 22
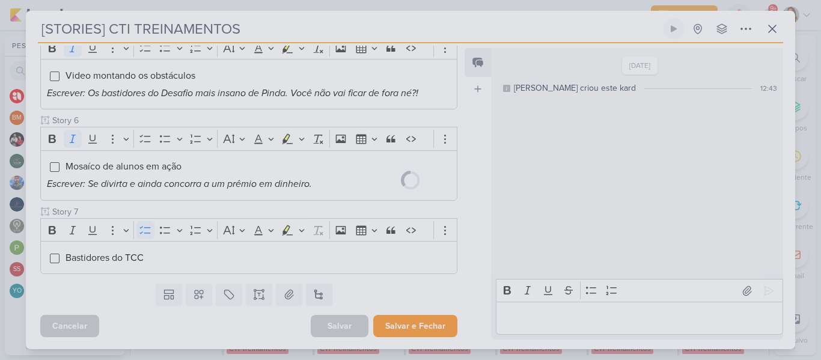
scroll to position [587, 0]
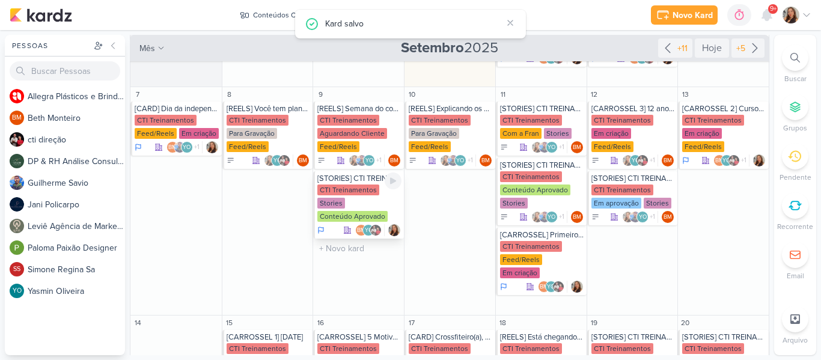
click at [365, 204] on div "CTI Treinamentos Stories Conteúdo Aprovado" at bounding box center [359, 203] width 84 height 38
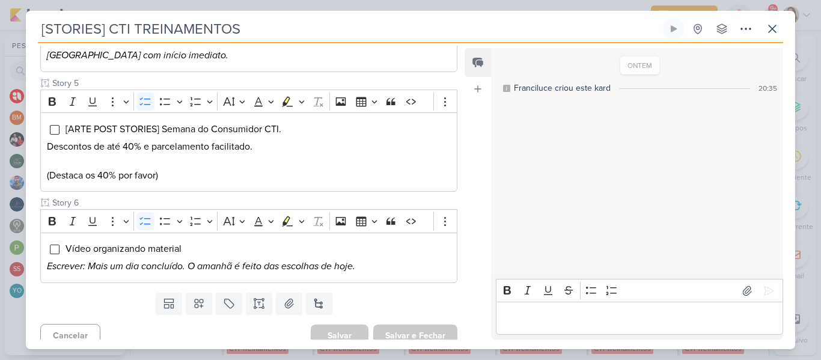
scroll to position [677, 0]
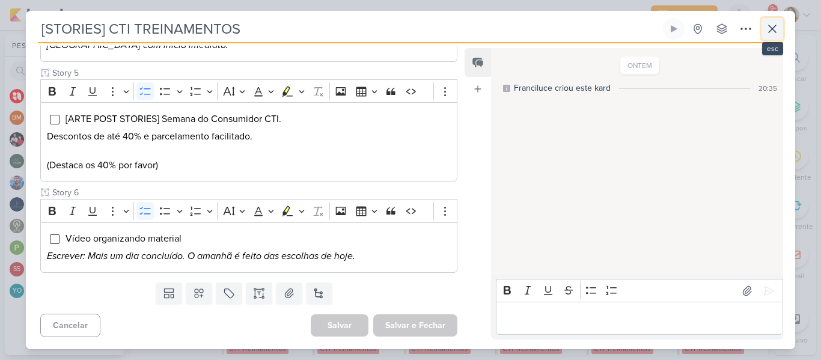
click at [778, 25] on icon at bounding box center [772, 29] width 14 height 14
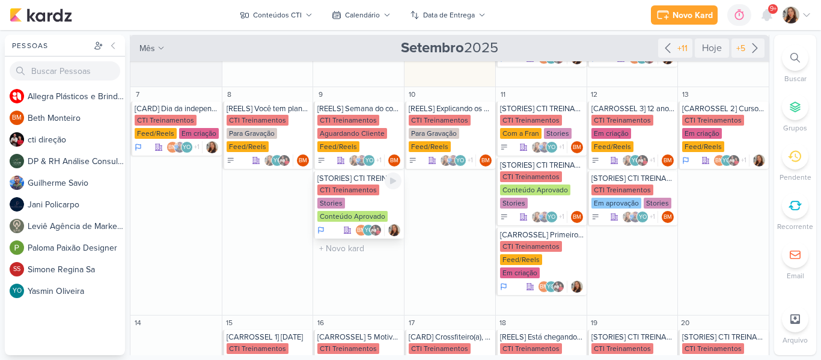
click at [367, 192] on div "CTI Treinamentos" at bounding box center [348, 189] width 62 height 11
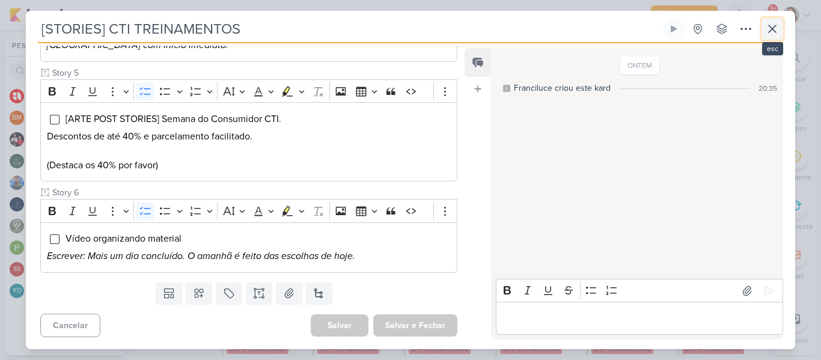
click at [779, 38] on button at bounding box center [772, 29] width 22 height 22
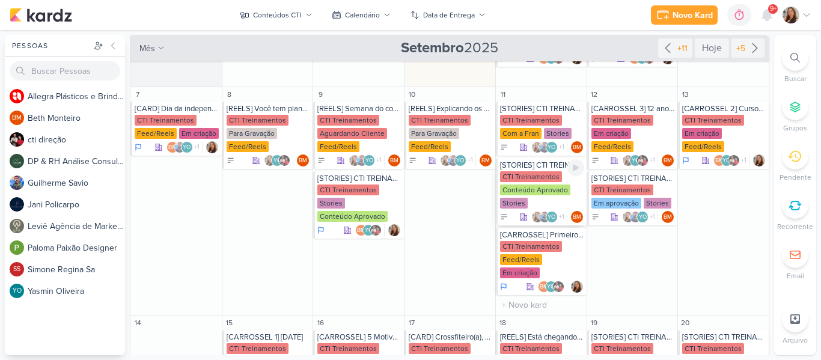
click at [526, 193] on div "Conteúdo Aprovado" at bounding box center [535, 189] width 70 height 11
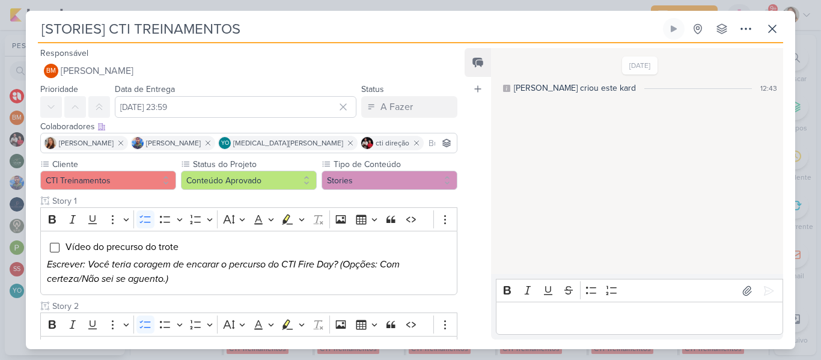
scroll to position [588, 0]
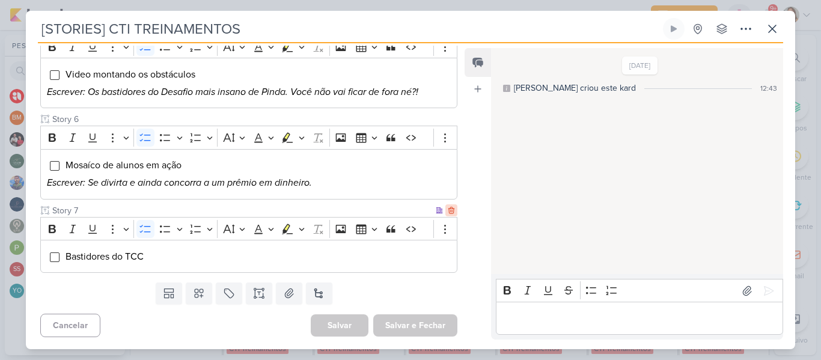
click at [447, 214] on icon at bounding box center [451, 210] width 8 height 8
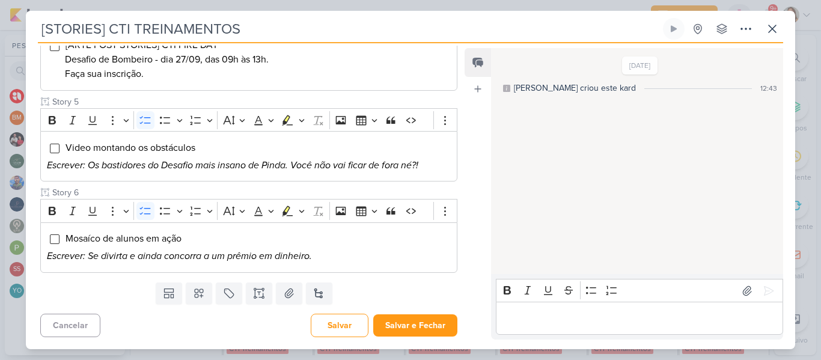
scroll to position [515, 0]
click at [408, 333] on button "Salvar e Fechar" at bounding box center [415, 325] width 84 height 22
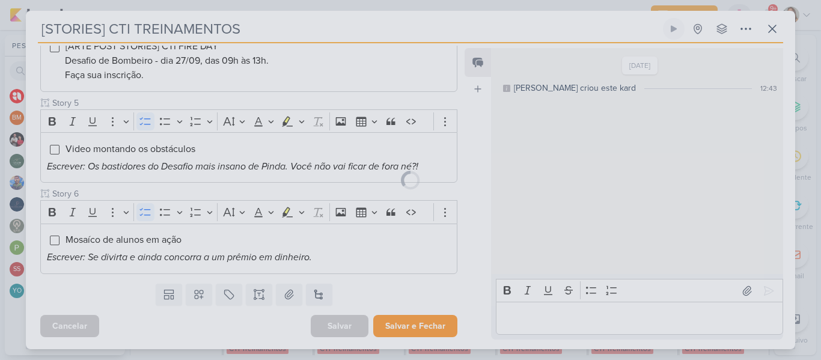
scroll to position [514, 0]
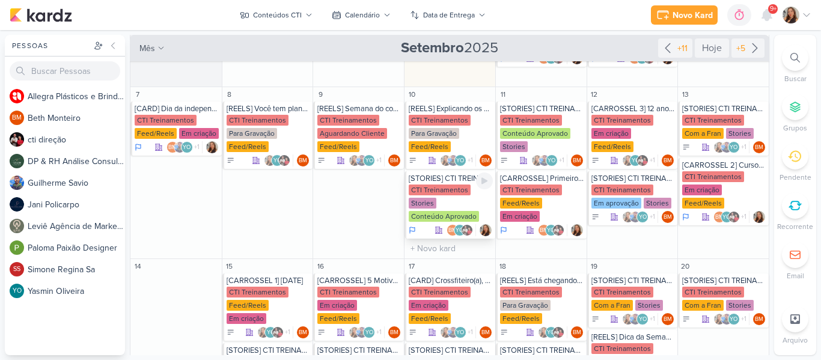
click at [448, 196] on div "CTI Treinamentos Stories Conteúdo Aprovado" at bounding box center [451, 203] width 84 height 38
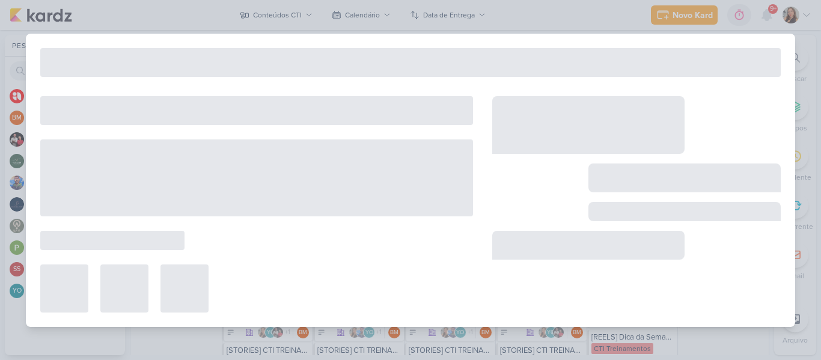
type input "10 de setembro de 2025 às 23:59"
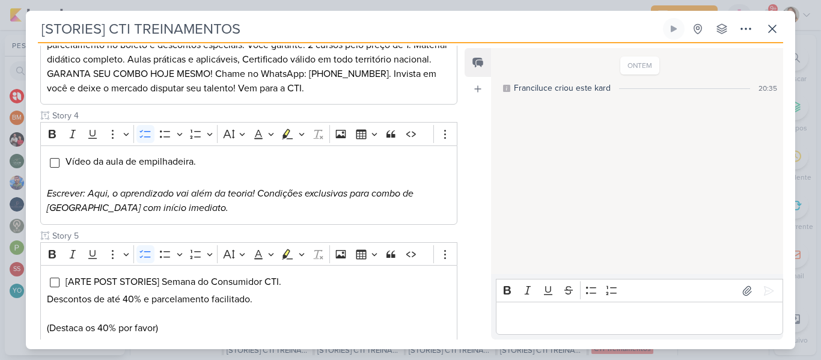
scroll to position [22, 0]
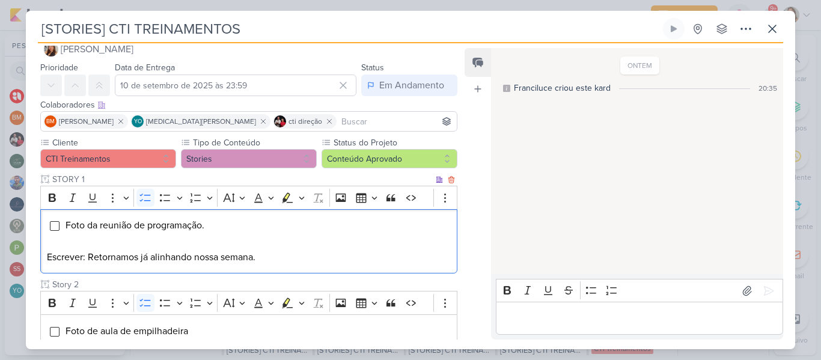
click at [150, 249] on p "Editor editing area: main" at bounding box center [249, 243] width 404 height 14
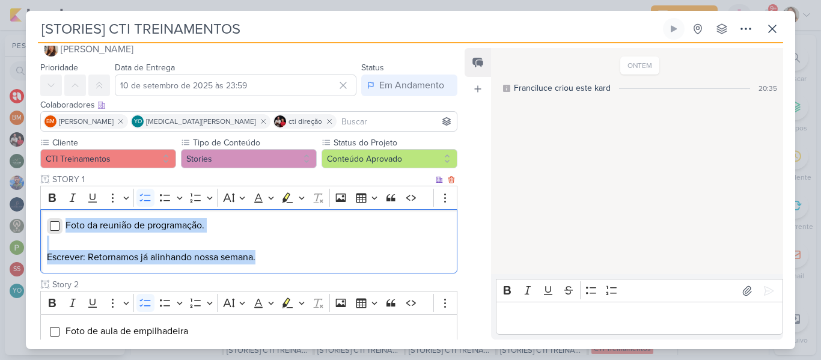
drag, startPoint x: 273, startPoint y: 263, endPoint x: 49, endPoint y: 227, distance: 227.0
click at [49, 227] on div "Foto da reunião de programação. Escrever: Retornamos já alinhando nossa semana." at bounding box center [248, 241] width 417 height 65
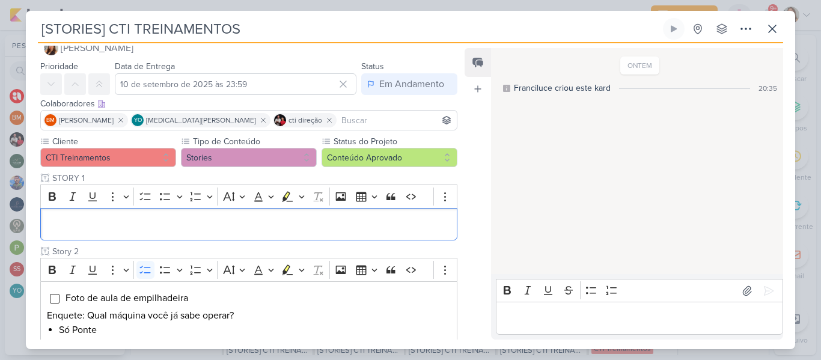
scroll to position [26, 0]
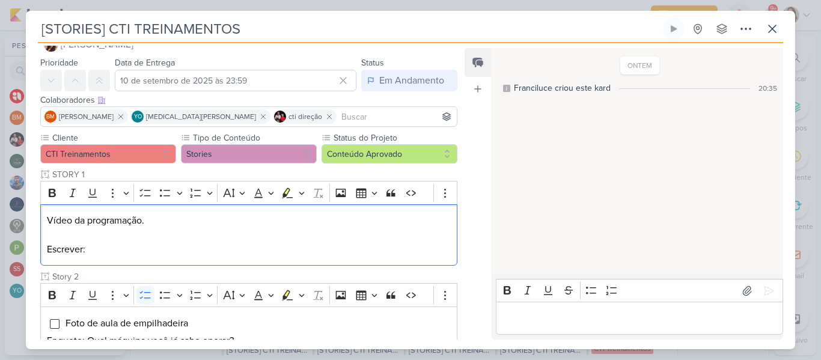
drag, startPoint x: 106, startPoint y: 252, endPoint x: 29, endPoint y: 205, distance: 89.6
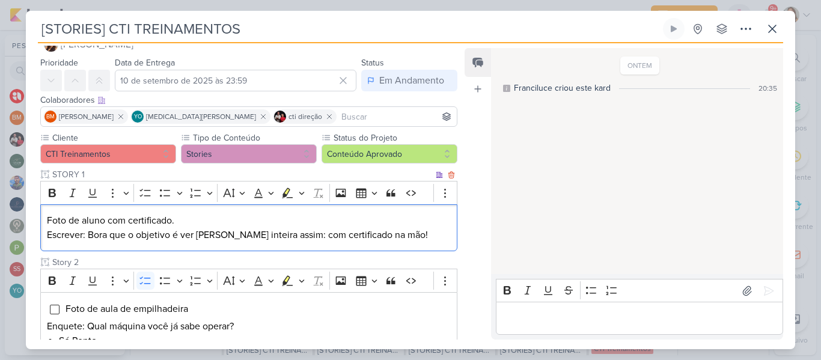
click at [227, 219] on p "Foto de aluno com certificado." at bounding box center [249, 220] width 404 height 14
click at [143, 194] on icon "Editor toolbar" at bounding box center [145, 193] width 12 height 12
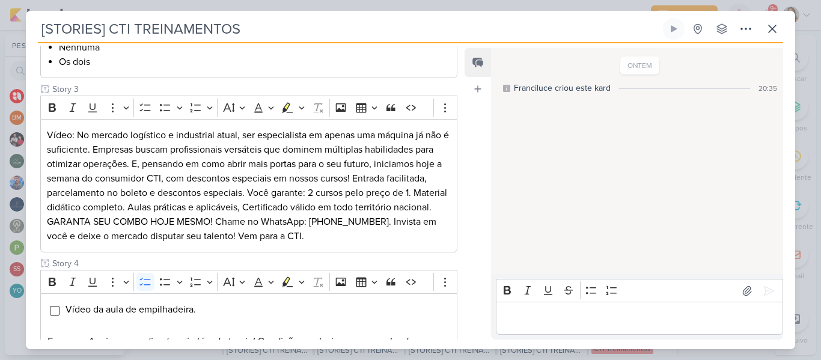
scroll to position [322, 0]
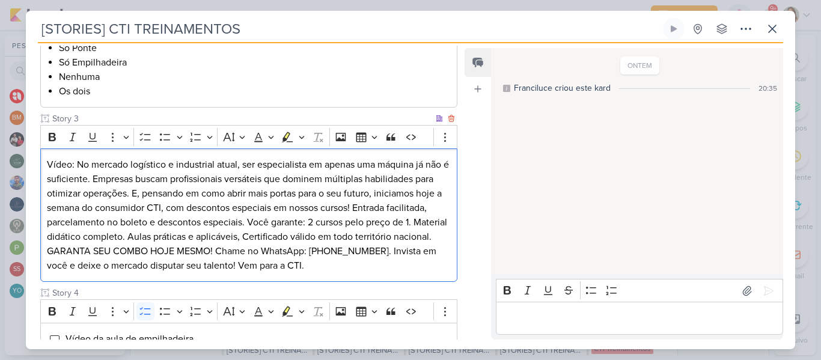
click at [315, 195] on p "Vídeo: No mercado logístico e industrial atual, ser especialista em apenas uma …" at bounding box center [249, 214] width 404 height 115
click at [147, 139] on icon "Editor toolbar" at bounding box center [145, 137] width 12 height 12
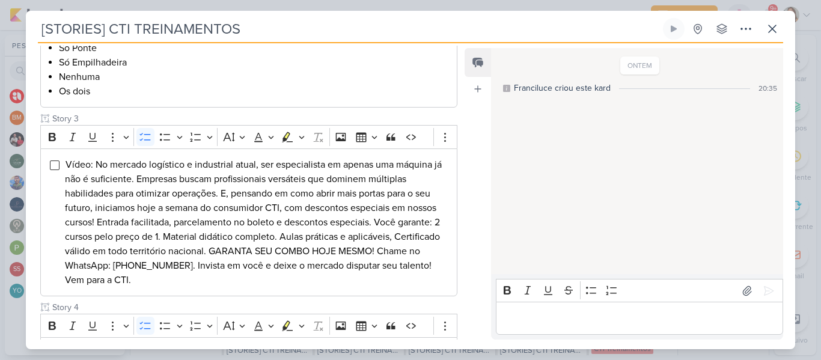
click at [460, 189] on div "Responsável Franciluce Carvalho Nenhum contato encontrado create new contact No…" at bounding box center [410, 196] width 769 height 306
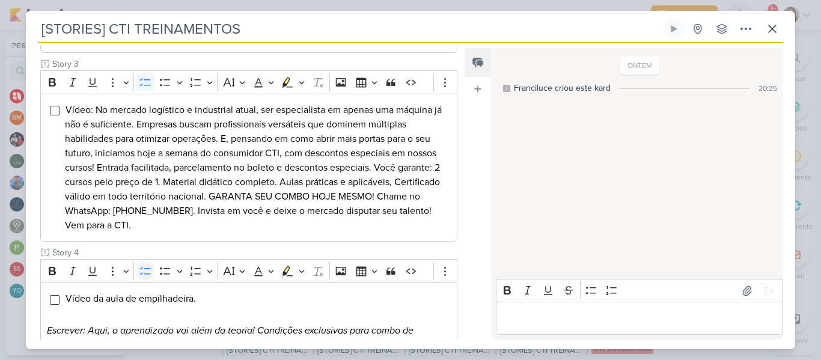
scroll to position [659, 0]
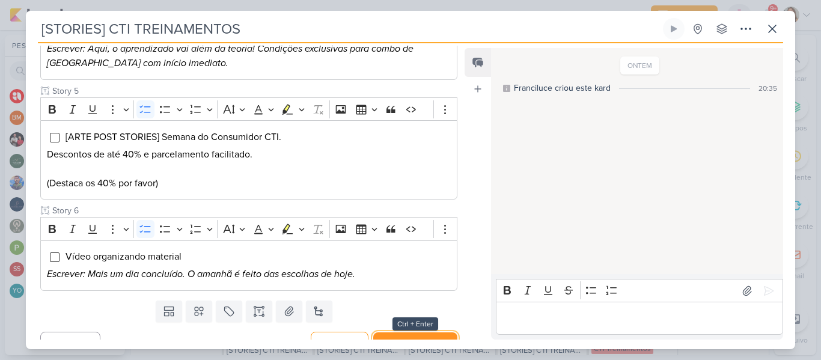
click at [439, 334] on button "Salvar e Fechar" at bounding box center [415, 343] width 84 height 22
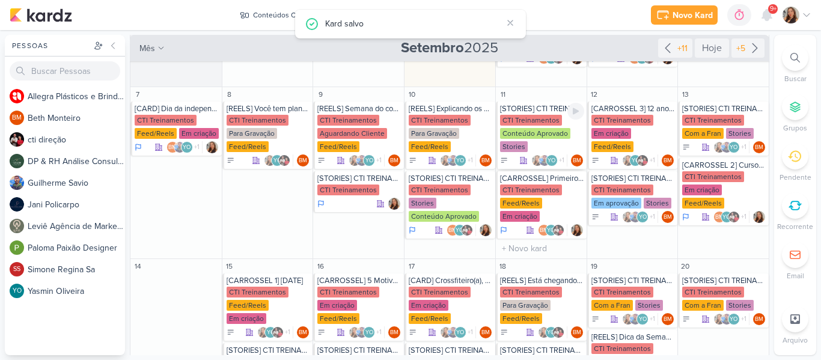
click at [519, 127] on div "CTI Treinamentos Conteúdo Aprovado Stories" at bounding box center [542, 134] width 84 height 38
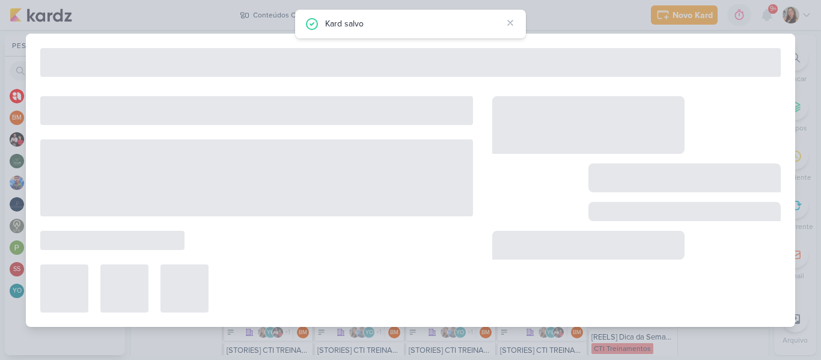
type input "[DATE] 23:59"
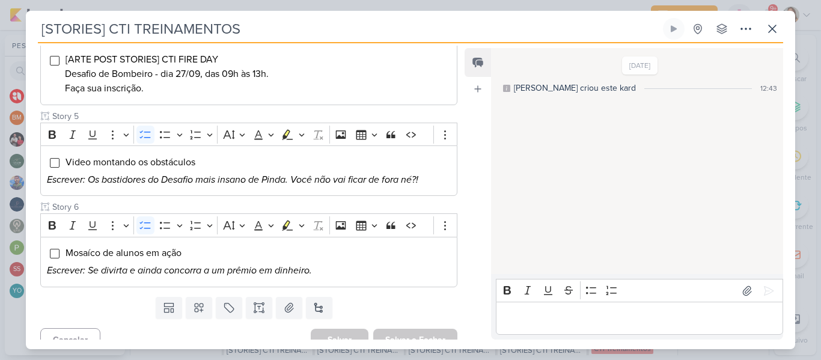
scroll to position [503, 0]
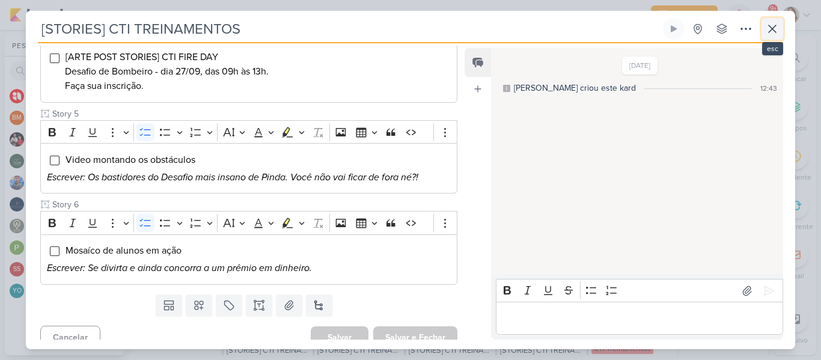
click at [770, 26] on icon at bounding box center [772, 28] width 7 height 7
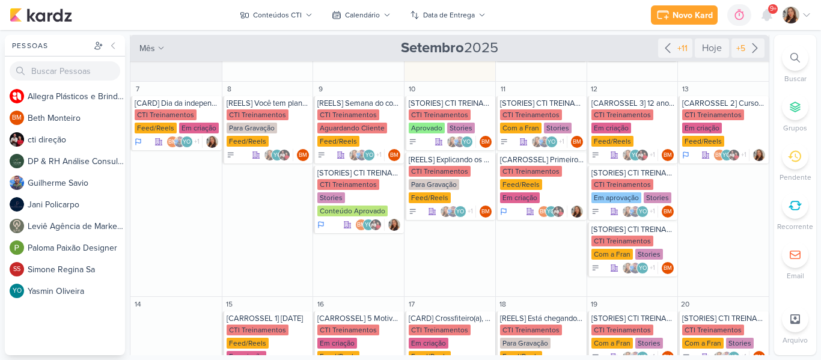
scroll to position [154, 0]
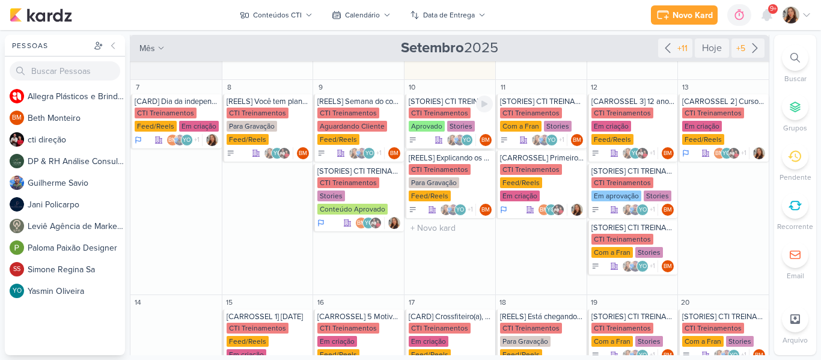
click at [446, 114] on div "CTI Treinamentos" at bounding box center [440, 113] width 62 height 11
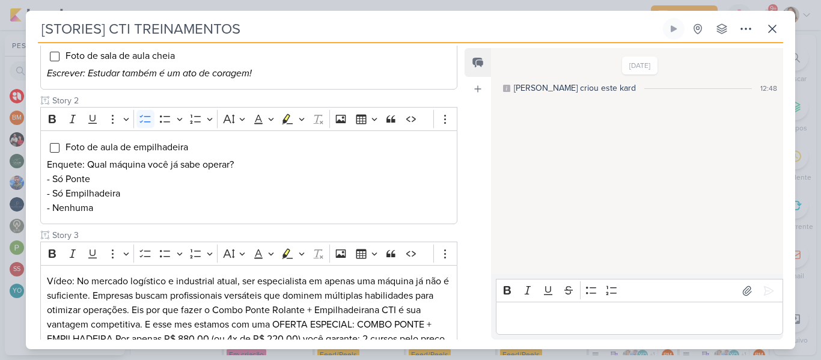
scroll to position [195, 0]
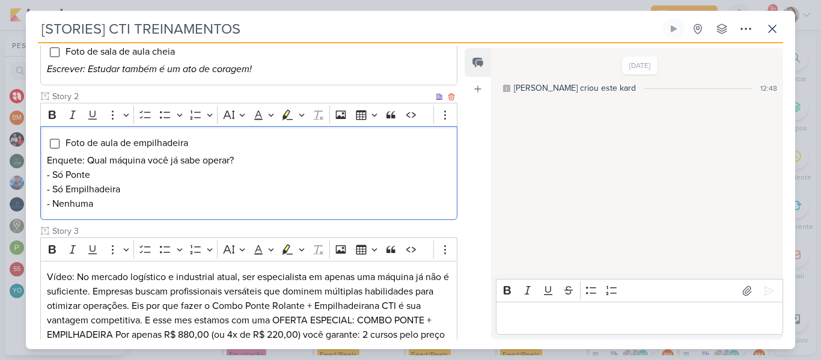
click at [198, 157] on p "Enquete: Qual máquina você já sabe operar?" at bounding box center [249, 160] width 404 height 14
click at [162, 151] on div "Foto de aula de empilhadeira Enquete: Qual máquina você já sabe operar? - Só Po…" at bounding box center [248, 173] width 417 height 94
drag, startPoint x: 111, startPoint y: 205, endPoint x: 59, endPoint y: 138, distance: 84.0
click at [59, 138] on div "Foto de aula de empilhadeira Enquete: Qual máquina você já sabe operar? - Só Po…" at bounding box center [248, 173] width 417 height 94
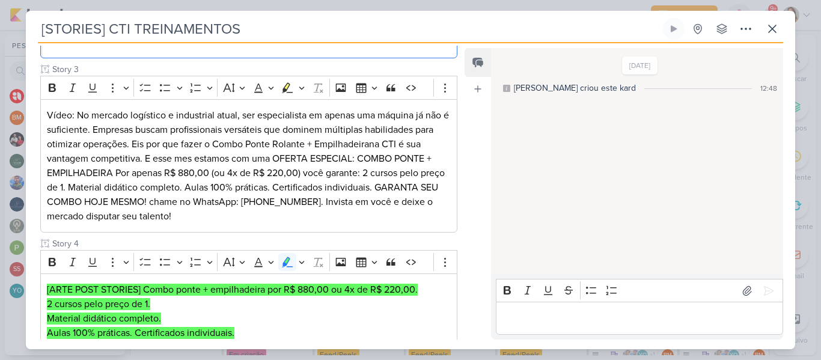
scroll to position [300, 0]
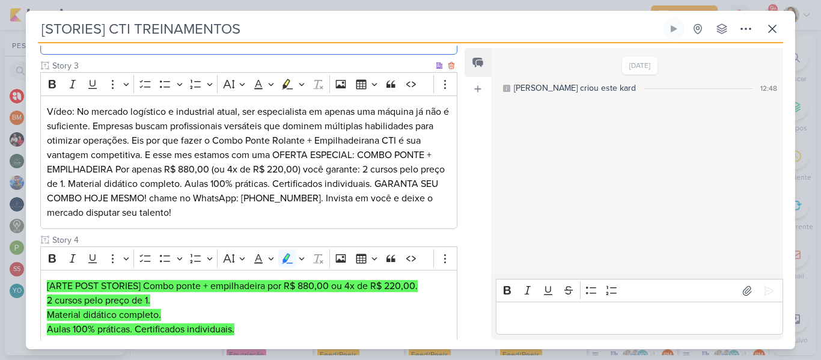
click at [335, 169] on p "Vídeo: No mercado logístico e industrial atual, ser especialista em apenas uma …" at bounding box center [249, 162] width 404 height 115
click at [368, 142] on p "Vídeo: No mercado logístico e industrial atual, ser especialista em apenas uma …" at bounding box center [249, 162] width 404 height 115
click at [275, 155] on p "Vídeo: No mercado logístico e industrial atual, ser especialista em apenas uma …" at bounding box center [249, 162] width 404 height 115
click at [221, 157] on p "Vídeo: No mercado logístico e industrial atual, ser especialista em apenas uma …" at bounding box center [249, 162] width 404 height 115
click at [192, 155] on p "Vídeo: No mercado logístico e industrial atual, ser especialista em apenas uma …" at bounding box center [249, 162] width 404 height 115
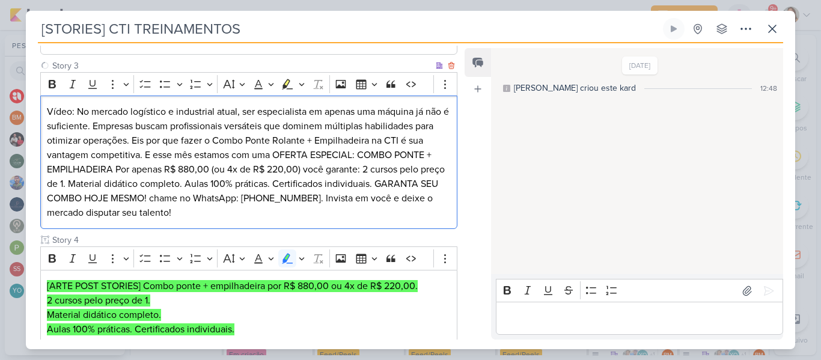
click at [196, 170] on p "Vídeo: No mercado logístico e industrial atual, ser especialista em apenas uma …" at bounding box center [249, 162] width 404 height 115
click at [115, 170] on p "Vídeo: No mercado logístico e industrial atual, ser especialista em apenas uma …" at bounding box center [249, 162] width 404 height 115
drag, startPoint x: 76, startPoint y: 109, endPoint x: 199, endPoint y: 212, distance: 160.5
click at [199, 212] on p "Vídeo: No mercado logístico e industrial atual, ser especialista em apenas uma …" at bounding box center [249, 162] width 404 height 115
copy p "No mercado logístico e industrial atual, ser especialista em apenas uma máquina…"
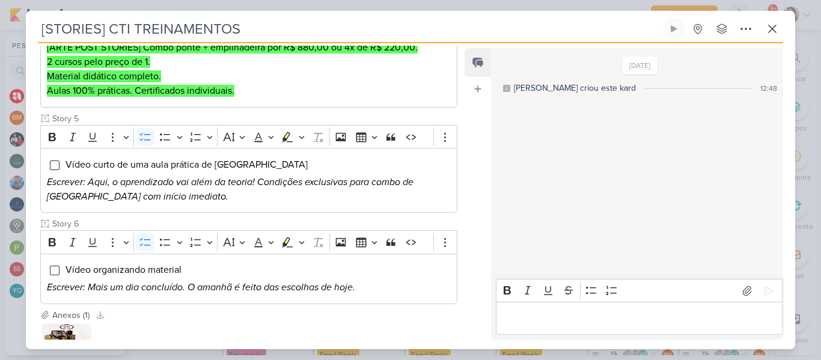
scroll to position [550, 0]
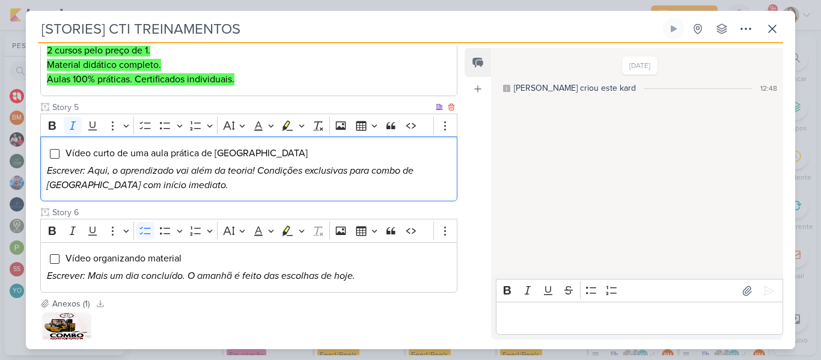
click at [269, 174] on icon "Escrever: Aqui, o aprendizado vai além da teoria! Condições exclusivas para com…" at bounding box center [230, 178] width 367 height 26
click at [162, 169] on icon "Escrever: Aqui, o aprendizado vai além da teoria! Condições exclusivas para com…" at bounding box center [230, 178] width 367 height 26
drag, startPoint x: 221, startPoint y: 192, endPoint x: 89, endPoint y: 174, distance: 133.4
click at [89, 174] on div "Vídeo curto de uma aula prática de Ponte Rolante Escrever: Aqui, o aprendizado …" at bounding box center [248, 168] width 417 height 65
copy icon "Aqui, o aprendizado vai além da teoria! Condições exclusivas para combo de Pont…"
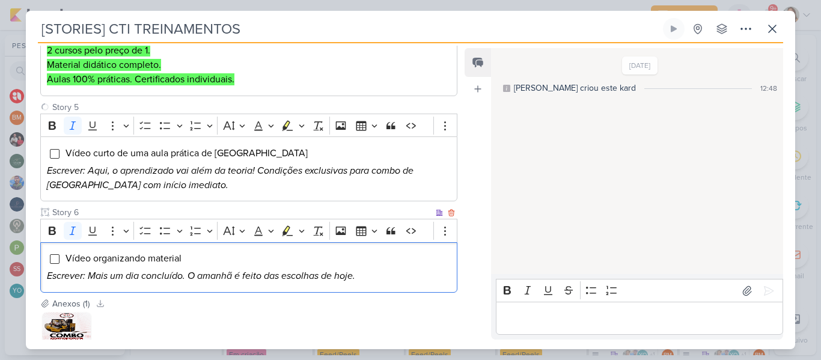
click at [261, 272] on icon "Escrever: Mais um dia concluído. O amanhã é feito das escolhas de hoje." at bounding box center [201, 276] width 308 height 12
click at [376, 275] on p "Escrever: Mais um dia concluído. O amanhã é feito das escolhas de hoje." at bounding box center [249, 276] width 404 height 14
drag, startPoint x: 391, startPoint y: 280, endPoint x: 22, endPoint y: 258, distance: 369.0
click at [22, 258] on div "[STORIES] CTI TREINAMENTOS Criado por Beth" at bounding box center [410, 180] width 821 height 360
copy span "Vídeo organizando material"
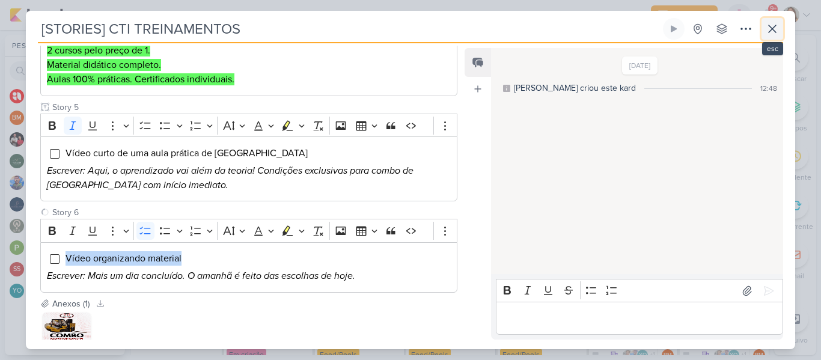
click at [769, 37] on button at bounding box center [772, 29] width 22 height 22
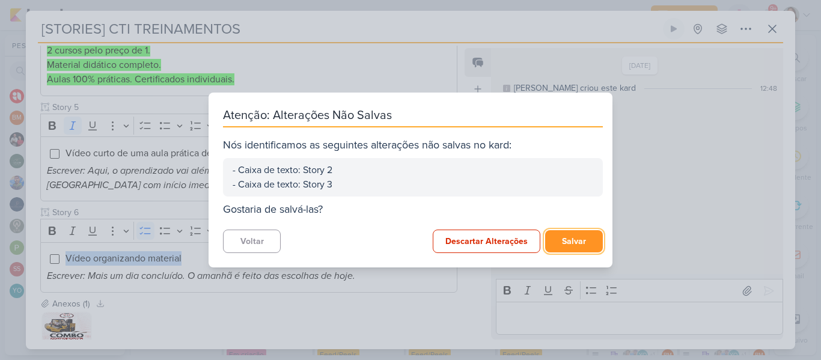
click at [581, 243] on button "Salvar" at bounding box center [574, 241] width 58 height 22
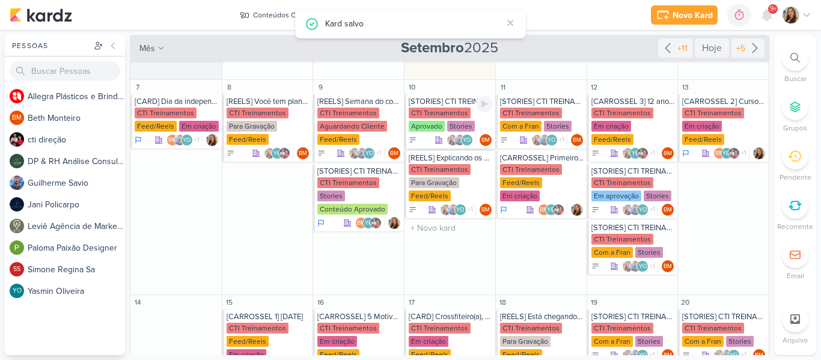
click at [446, 142] on img at bounding box center [452, 140] width 12 height 12
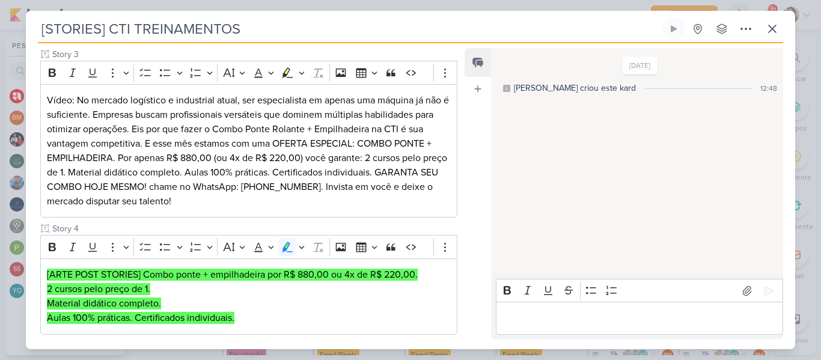
scroll to position [46, 0]
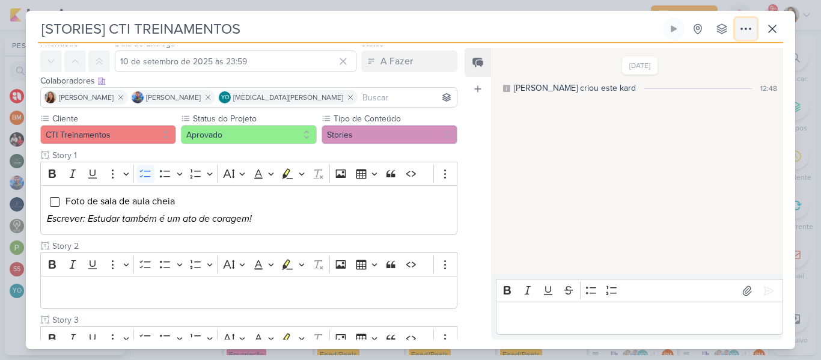
click at [739, 35] on icon at bounding box center [745, 29] width 14 height 14
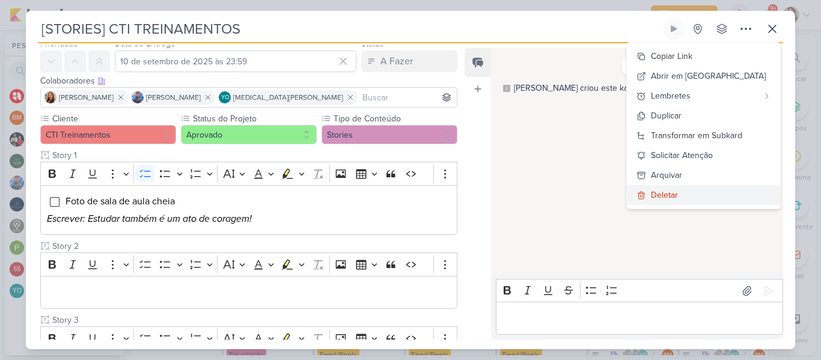
click at [675, 193] on div "Deletar" at bounding box center [664, 195] width 27 height 13
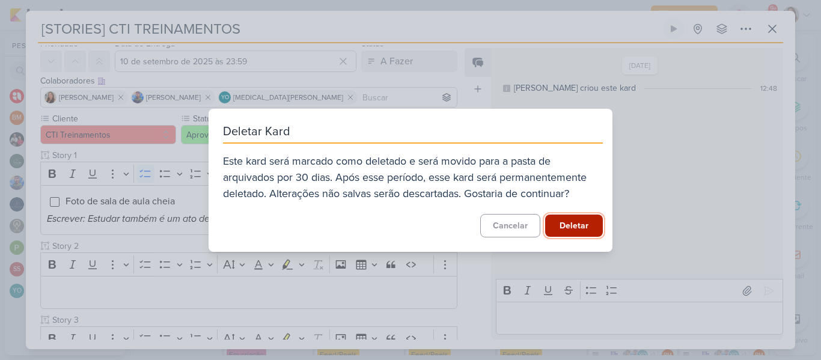
click at [596, 218] on button "Deletar" at bounding box center [574, 226] width 58 height 22
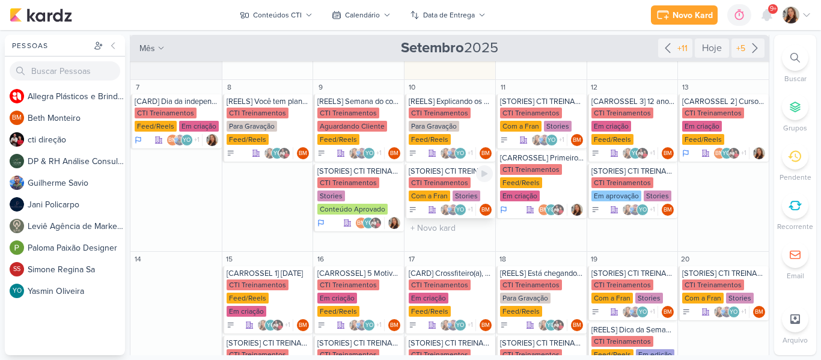
click at [442, 180] on div "CTI Treinamentos" at bounding box center [440, 182] width 62 height 11
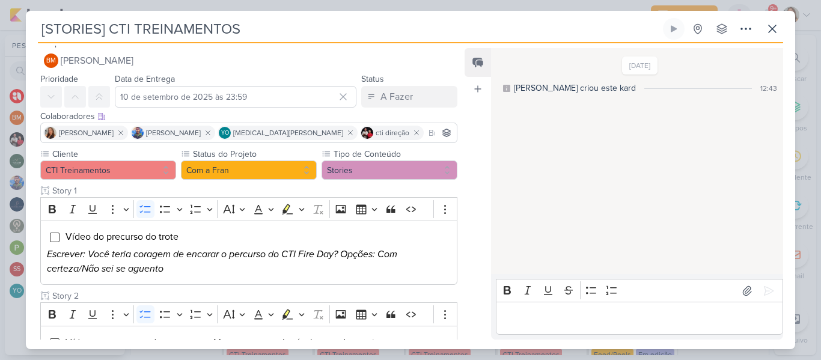
scroll to position [11, 0]
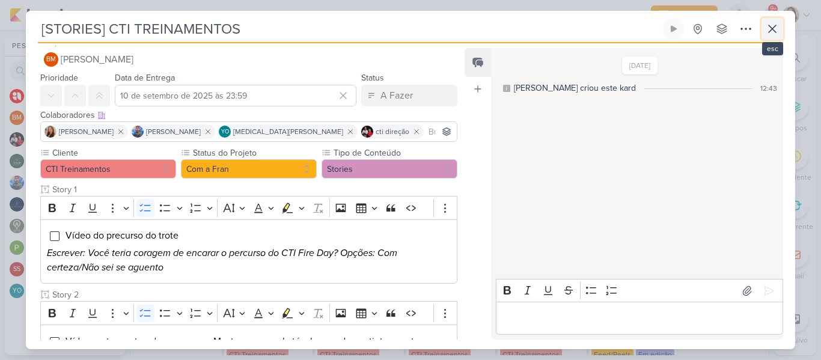
click at [767, 21] on button at bounding box center [772, 29] width 22 height 22
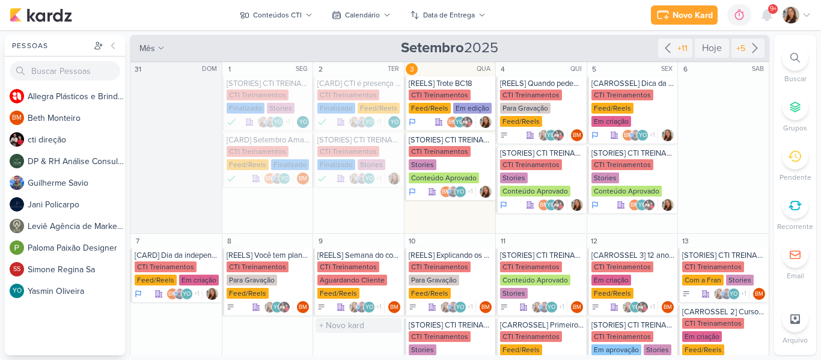
scroll to position [154, 0]
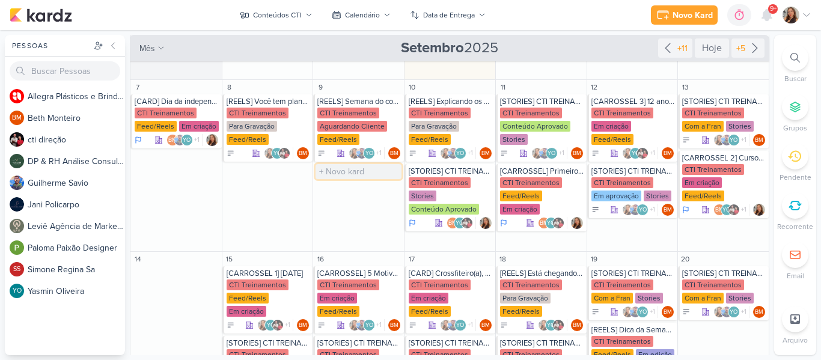
click at [337, 175] on input "text" at bounding box center [358, 171] width 86 height 15
type input "[STORIES] CTI TREINAMENTOS"
click at [343, 177] on div "CTI Treinamentos" at bounding box center [348, 182] width 62 height 11
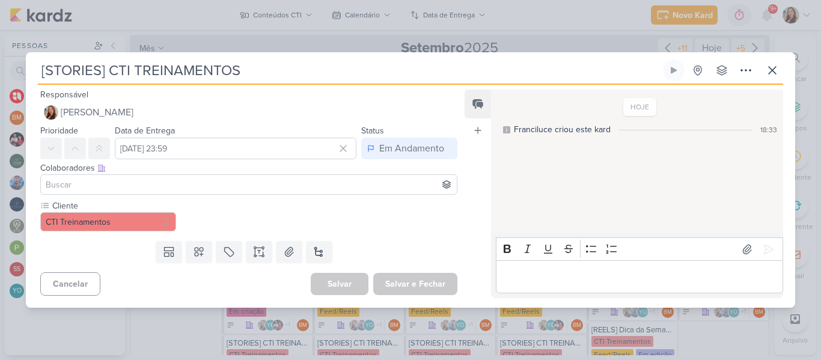
click at [343, 177] on input at bounding box center [248, 184] width 411 height 14
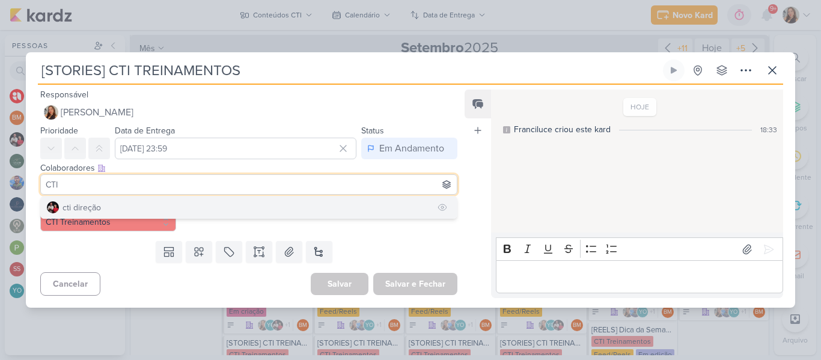
type input "CTI"
click at [243, 207] on button "cti direção" at bounding box center [249, 207] width 416 height 22
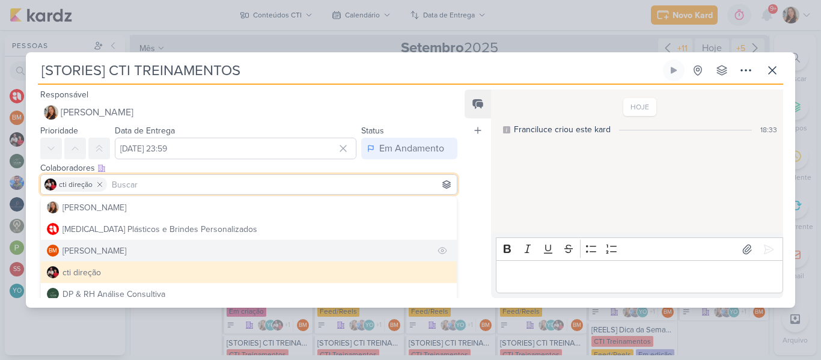
click at [212, 245] on button "BM [GEOGRAPHIC_DATA]" at bounding box center [249, 251] width 416 height 22
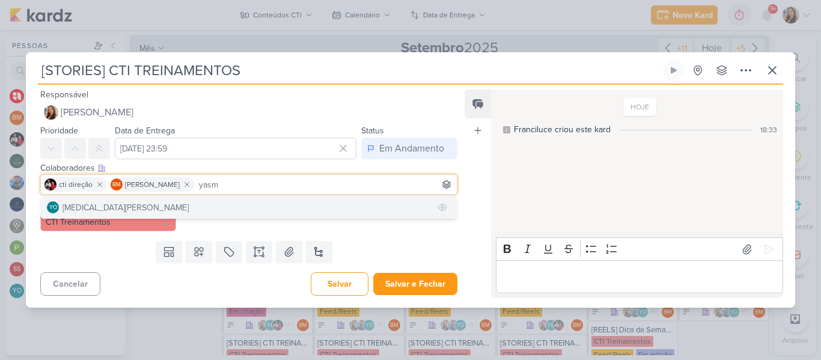
type input "yasm"
click at [214, 201] on button "YO [MEDICAL_DATA][PERSON_NAME]" at bounding box center [249, 207] width 416 height 22
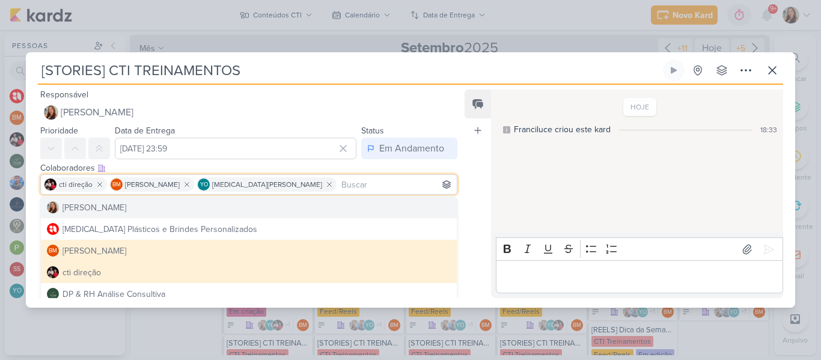
click at [484, 172] on div "Feed Atrelar email Solte o email para atrelar ao kard" at bounding box center [477, 194] width 26 height 209
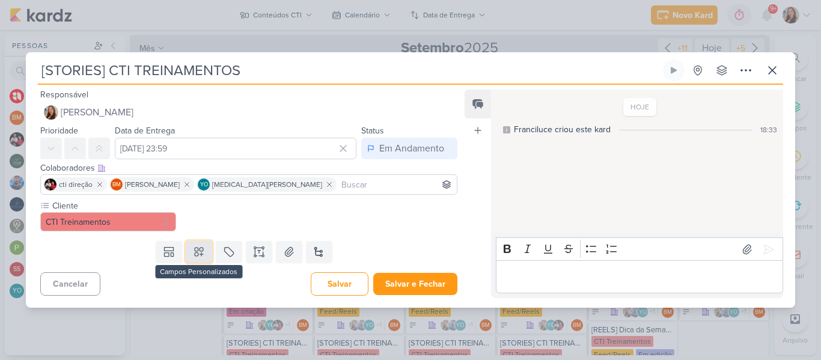
click at [206, 254] on button at bounding box center [199, 252] width 26 height 22
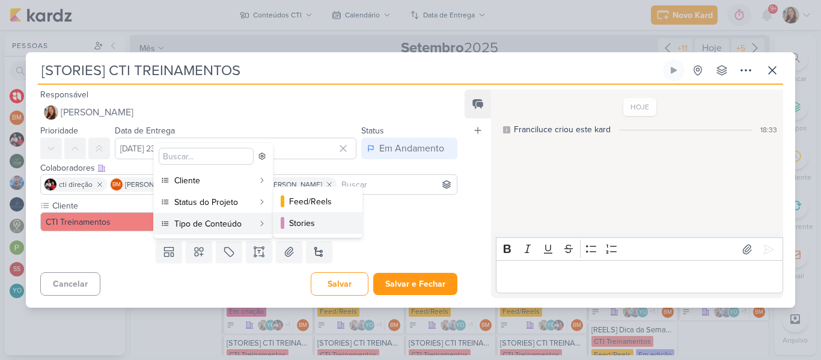
click at [295, 222] on div "Stories" at bounding box center [318, 223] width 59 height 13
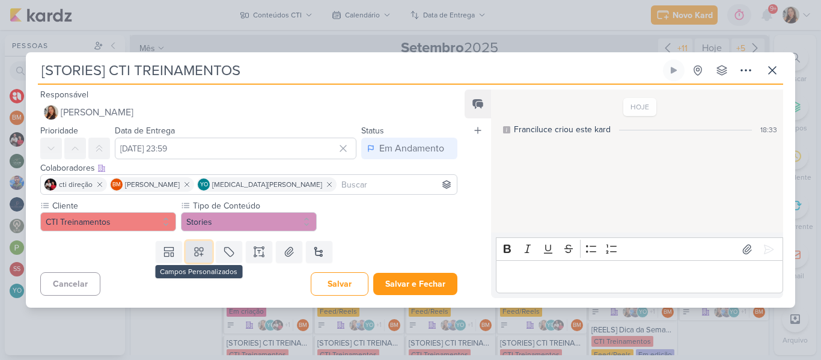
click at [202, 249] on button at bounding box center [199, 252] width 26 height 22
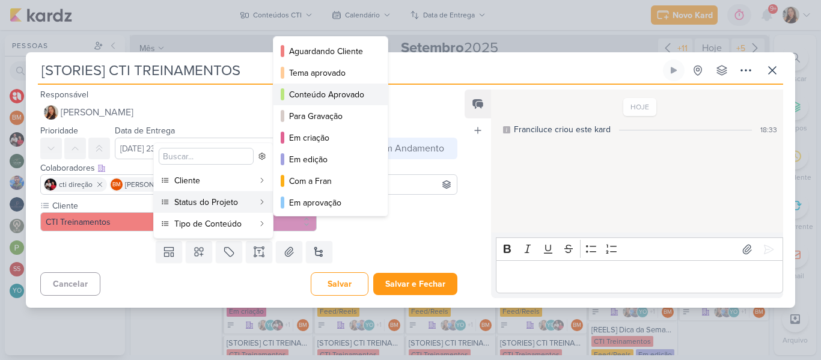
click at [305, 91] on div "Conteúdo Aprovado" at bounding box center [331, 94] width 84 height 13
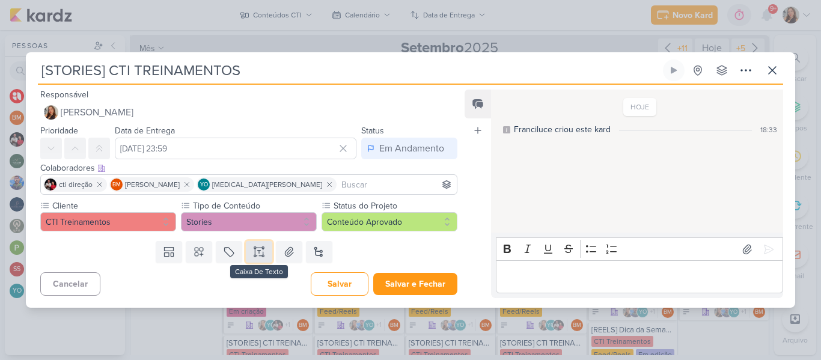
click at [254, 257] on icon at bounding box center [255, 256] width 2 height 2
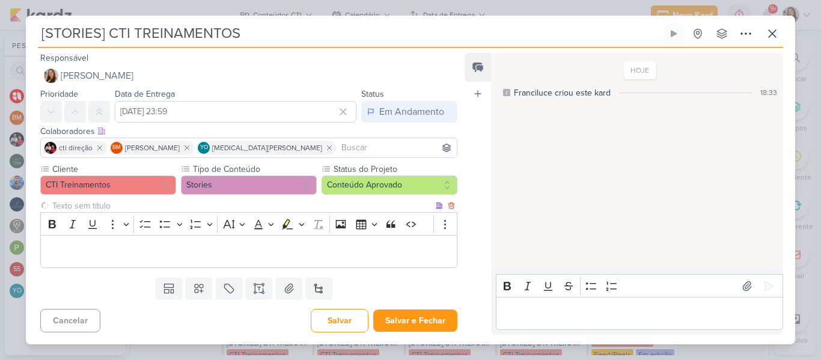
click at [180, 205] on input "text" at bounding box center [241, 205] width 383 height 13
type input "Story 1"
click at [170, 254] on p "Editor editing area: main" at bounding box center [249, 252] width 404 height 14
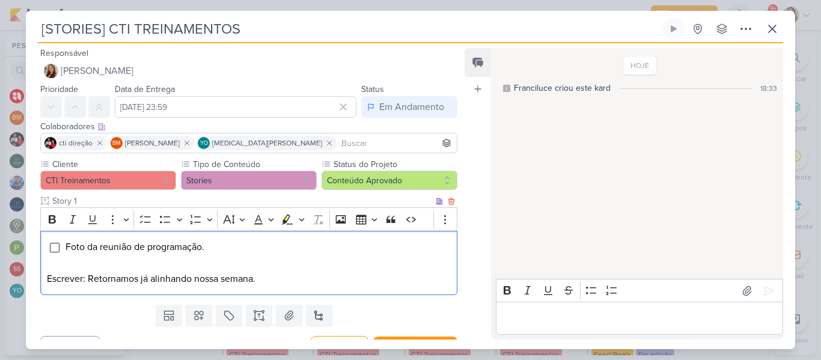
click at [166, 259] on p "Editor editing area: main" at bounding box center [249, 264] width 404 height 14
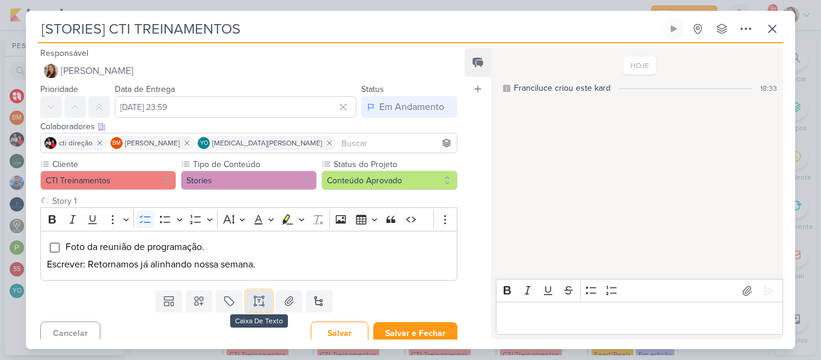
click at [253, 300] on icon at bounding box center [259, 301] width 12 height 12
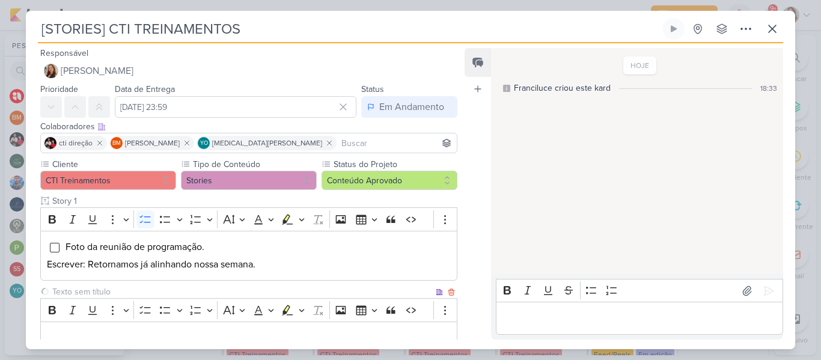
click at [233, 292] on input "text" at bounding box center [241, 291] width 383 height 13
type input "Story 2"
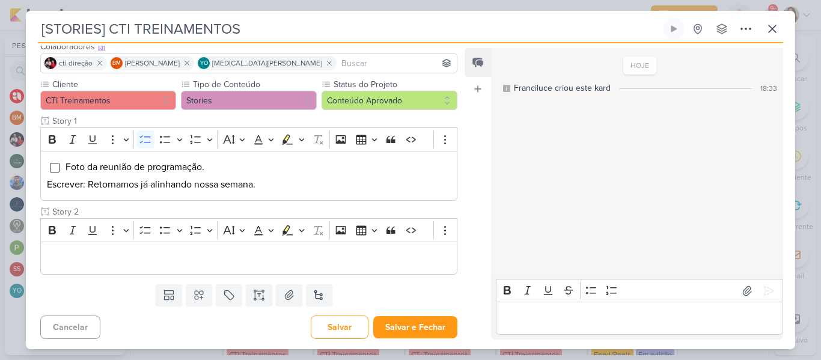
scroll to position [82, 0]
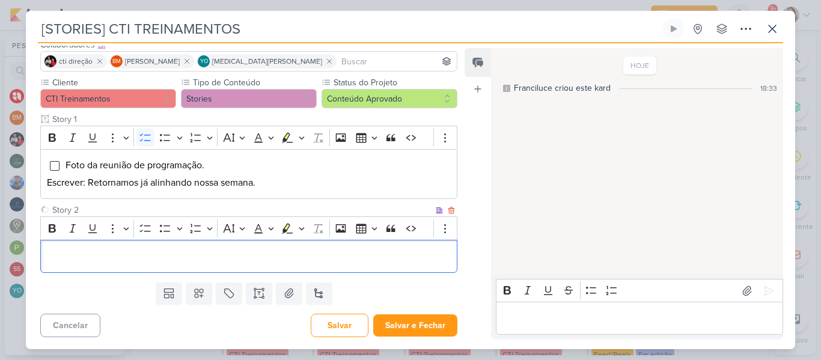
click at [325, 247] on div "Editor editing area: main" at bounding box center [248, 256] width 417 height 33
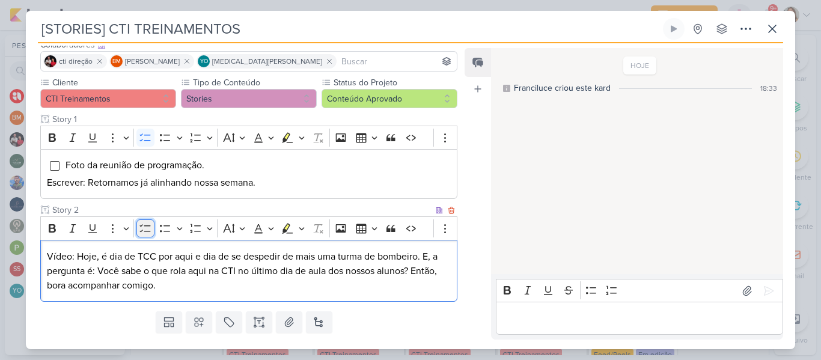
click at [146, 231] on icon "Editor toolbar" at bounding box center [144, 229] width 11 height 8
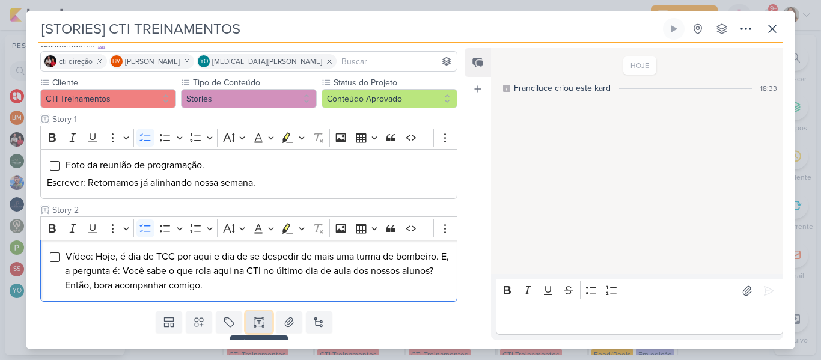
click at [246, 320] on button at bounding box center [259, 322] width 26 height 22
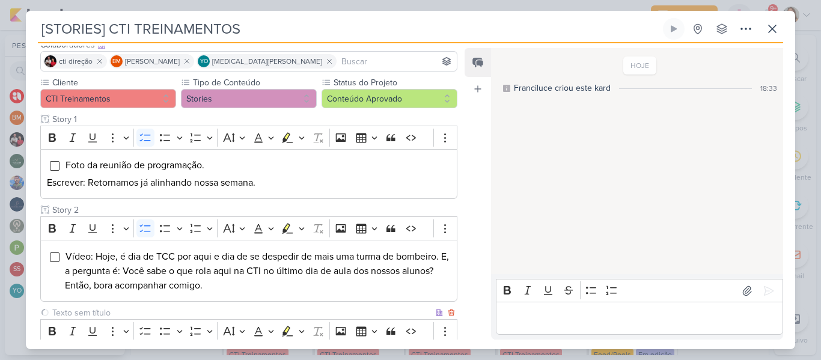
click at [227, 309] on input "text" at bounding box center [241, 312] width 383 height 13
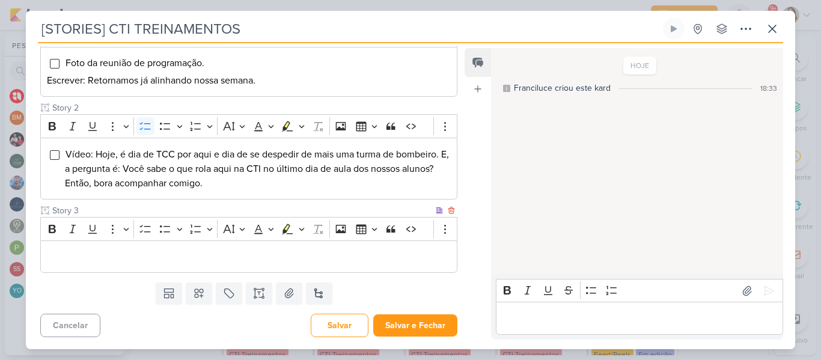
type input "Story 3"
click at [363, 253] on p "Editor editing area: main" at bounding box center [249, 256] width 404 height 14
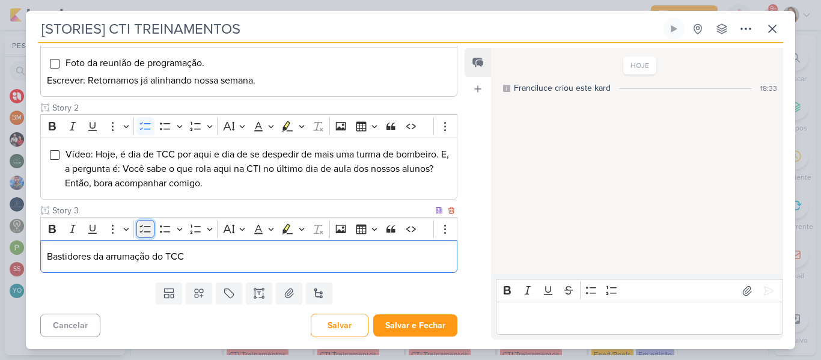
click at [144, 227] on icon "Editor toolbar" at bounding box center [144, 229] width 11 height 8
click at [213, 258] on li "Bastidores da arrumação do TCC" at bounding box center [258, 256] width 386 height 14
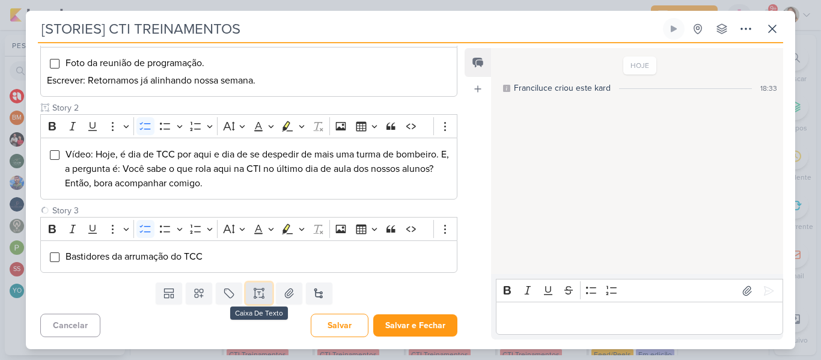
click at [266, 300] on button at bounding box center [259, 293] width 26 height 22
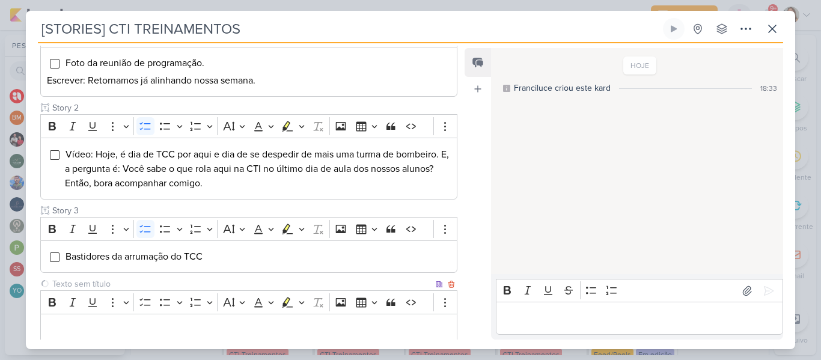
click at [238, 282] on input "text" at bounding box center [241, 284] width 383 height 13
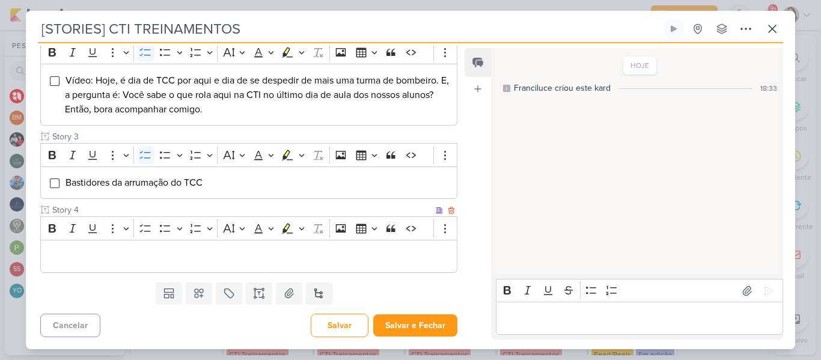
type input "Story 4"
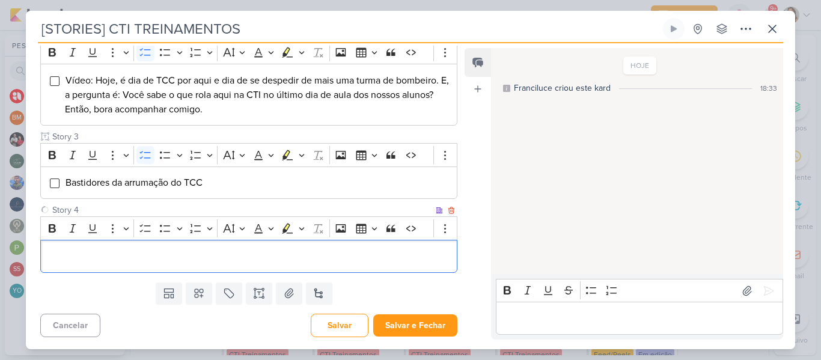
click at [370, 262] on p "Editor editing area: main" at bounding box center [249, 256] width 404 height 14
click at [154, 226] on button "To-do List" at bounding box center [145, 228] width 18 height 18
click at [171, 246] on div "Bastidores do TCC" at bounding box center [248, 256] width 417 height 33
click at [282, 184] on li "Bastidores da arrumação do TCC" at bounding box center [258, 182] width 386 height 14
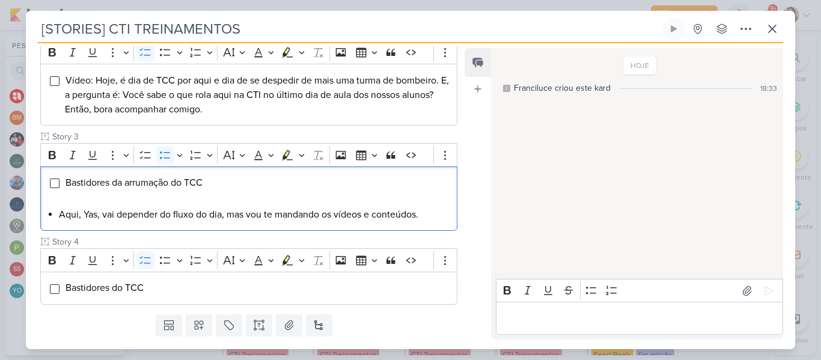
scroll to position [290, 0]
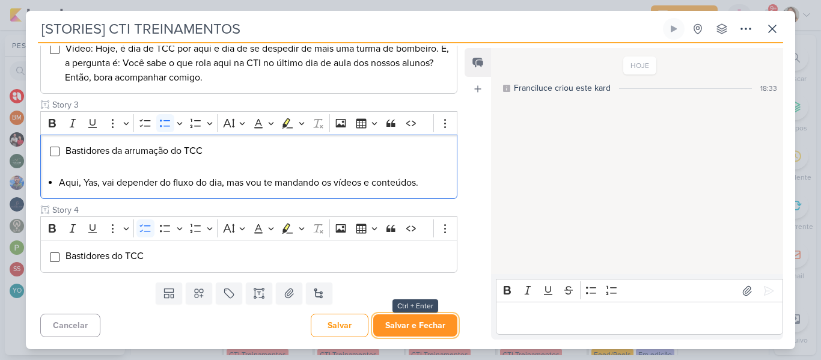
click at [425, 320] on button "Salvar e Fechar" at bounding box center [415, 325] width 84 height 22
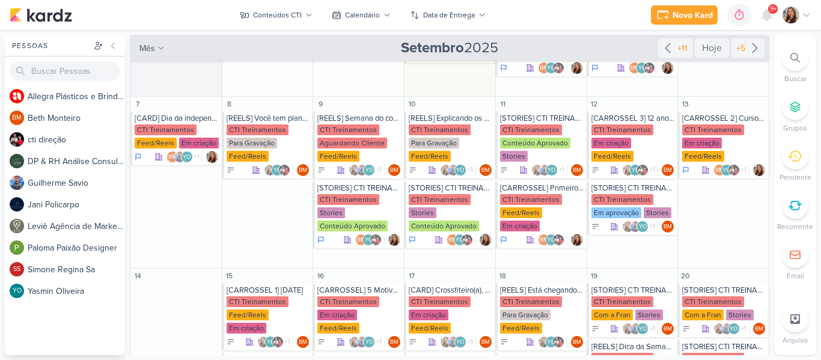
scroll to position [142, 0]
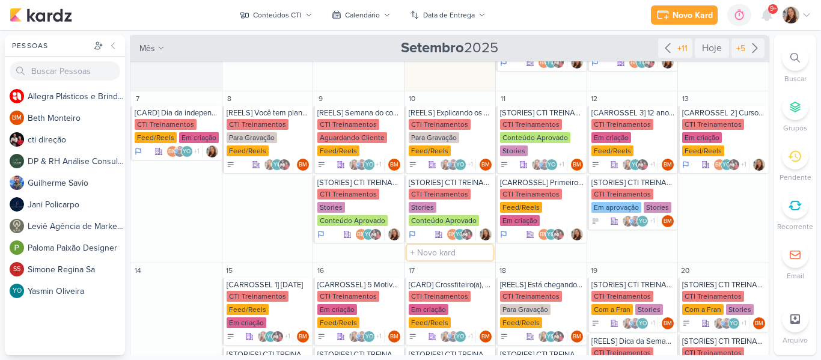
click at [438, 252] on input "text" at bounding box center [450, 252] width 86 height 15
click at [459, 250] on input "[" at bounding box center [450, 252] width 86 height 15
type input "[CARROSSEL] Fotos do TCC da BC16"
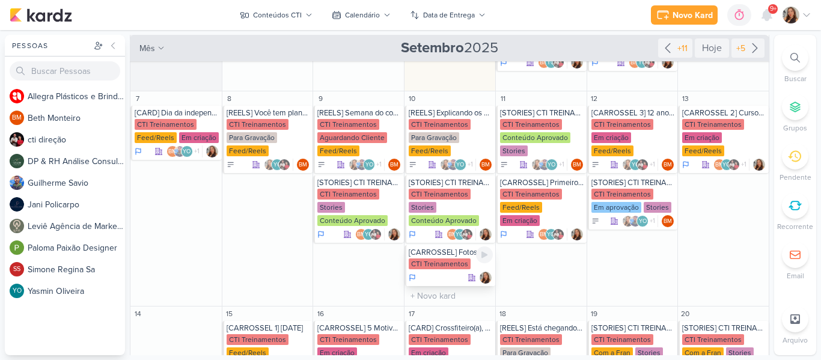
click at [442, 259] on div "CTI Treinamentos" at bounding box center [440, 263] width 62 height 11
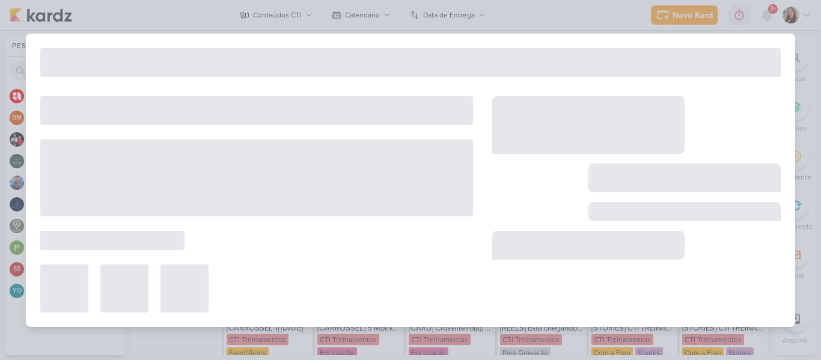
type input "[CARROSSEL] Fotos do TCC da BC16"
type input "10 de setembro de 2025 às 23:59"
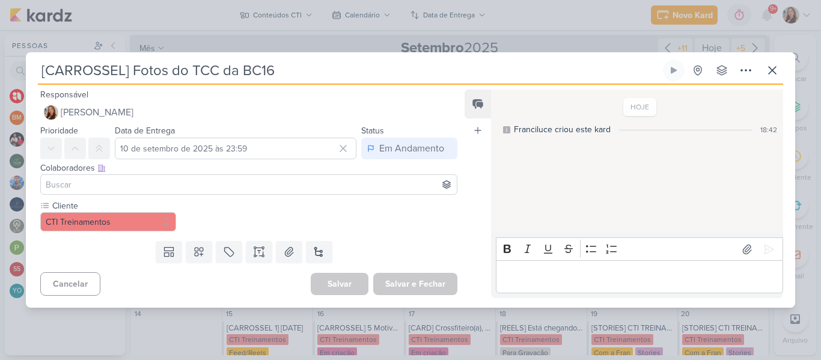
click at [359, 178] on input at bounding box center [248, 184] width 411 height 14
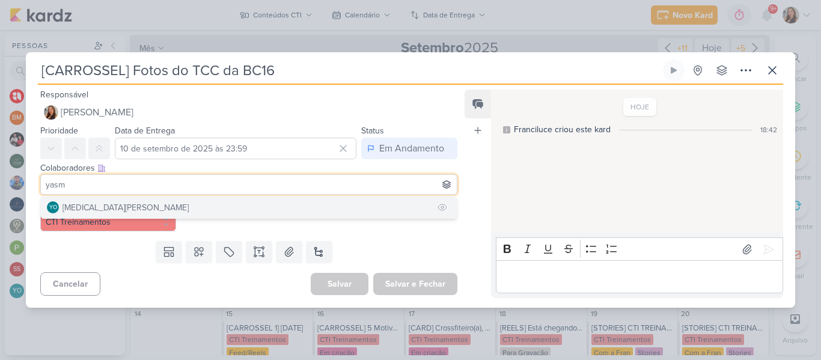
type input "yasm"
click at [312, 214] on button "YO [MEDICAL_DATA][PERSON_NAME]" at bounding box center [249, 207] width 416 height 22
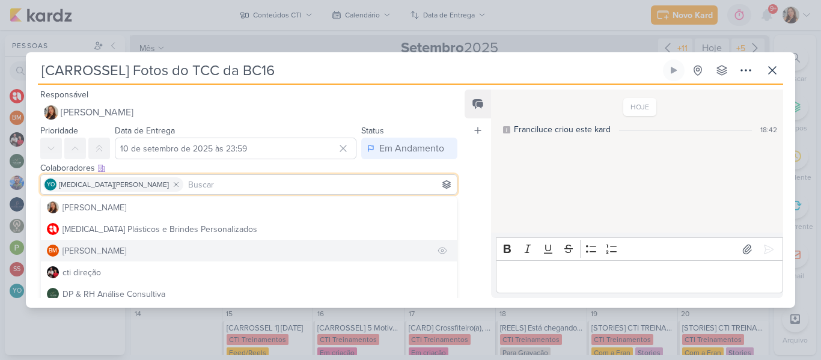
click at [251, 243] on button "BM [GEOGRAPHIC_DATA]" at bounding box center [249, 251] width 416 height 22
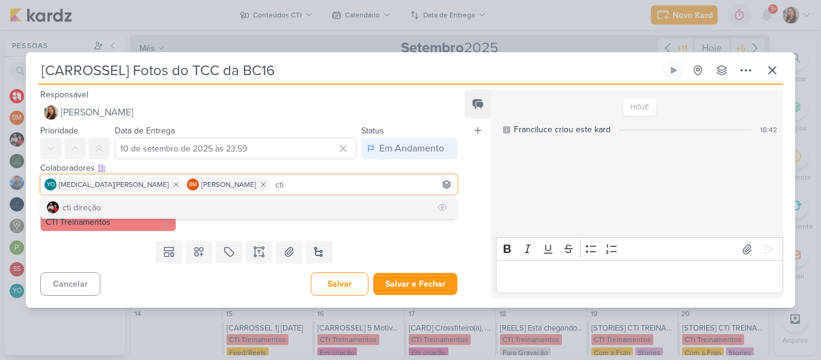
type input "cti"
click at [227, 213] on button "cti direção" at bounding box center [249, 207] width 416 height 22
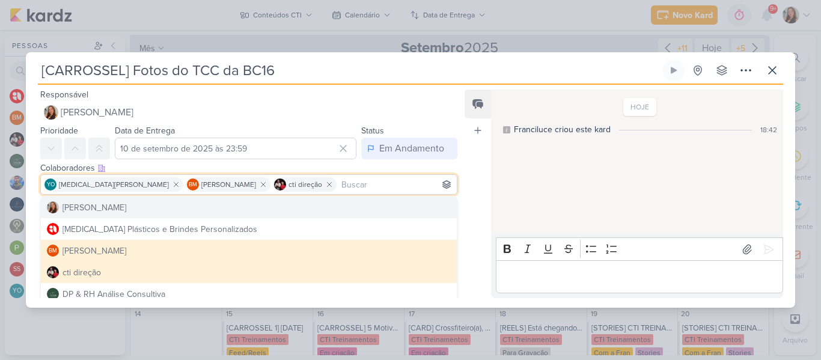
click at [487, 189] on div "Feed Atrelar email Solte o email para atrelar ao kard" at bounding box center [477, 194] width 26 height 209
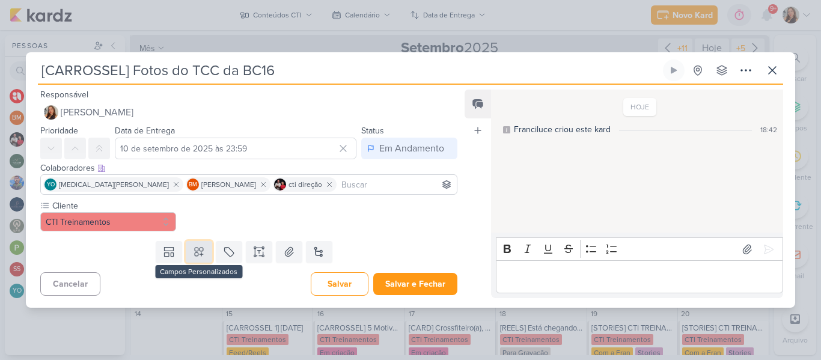
click at [199, 253] on icon at bounding box center [199, 252] width 12 height 12
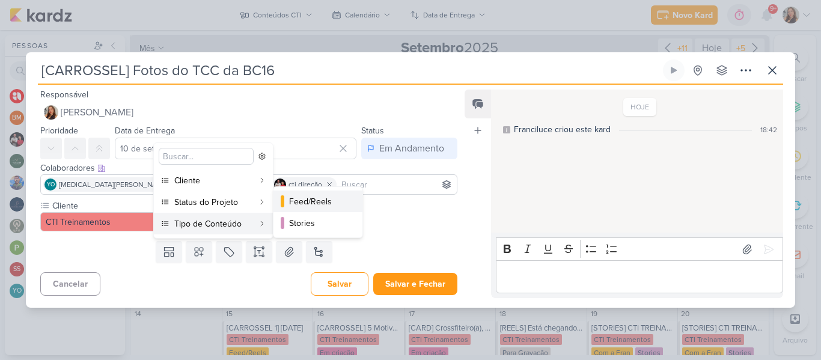
click at [323, 206] on div "Feed/Reels" at bounding box center [318, 201] width 59 height 13
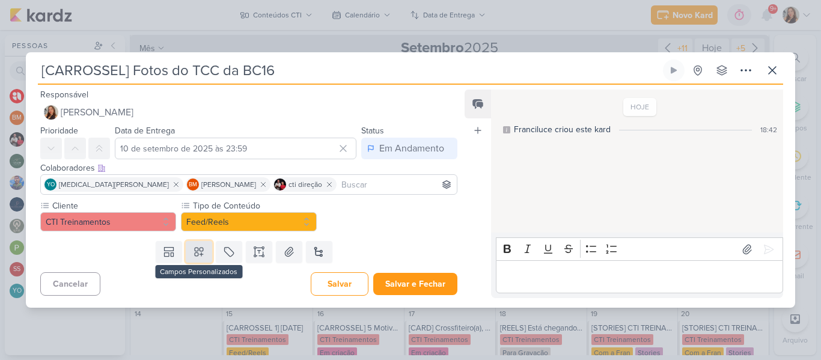
click at [203, 251] on button at bounding box center [199, 252] width 26 height 22
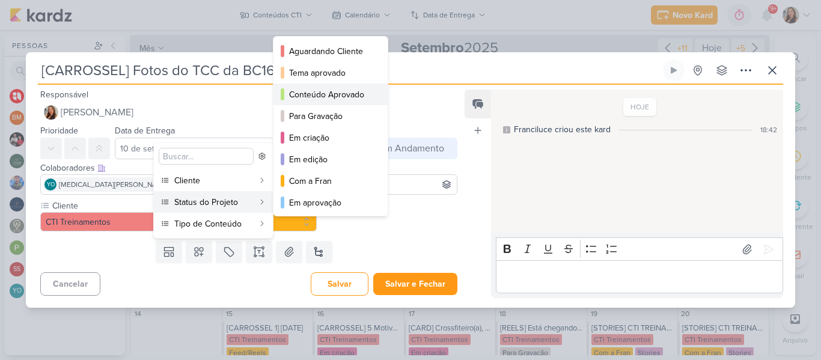
click at [351, 93] on div "Conteúdo Aprovado" at bounding box center [331, 94] width 84 height 13
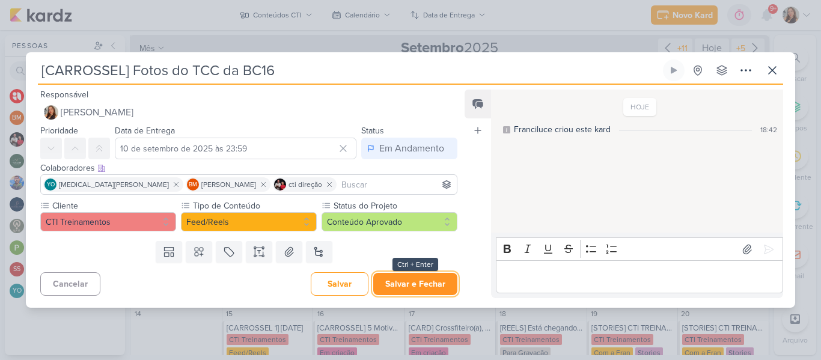
click at [404, 292] on button "Salvar e Fechar" at bounding box center [415, 284] width 84 height 22
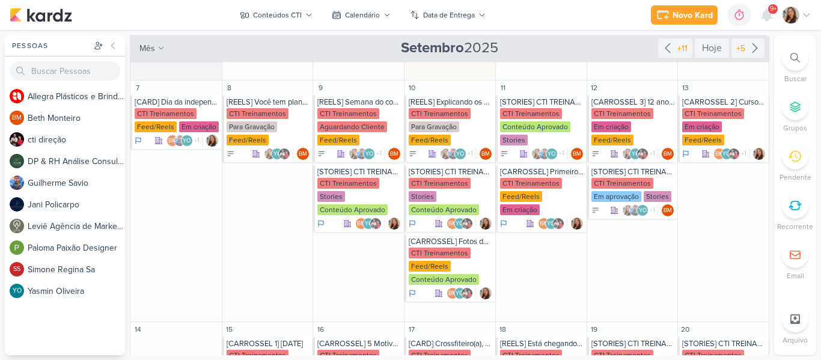
scroll to position [157, 0]
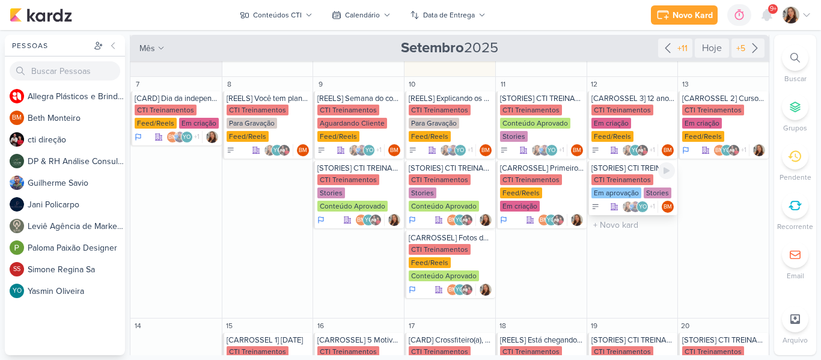
click at [611, 174] on div "CTI Treinamentos" at bounding box center [622, 179] width 62 height 11
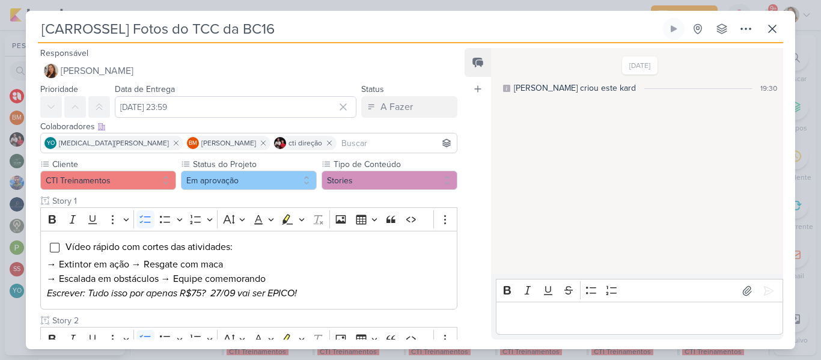
type input "[STORIES] CTI TREINAMENTOS"
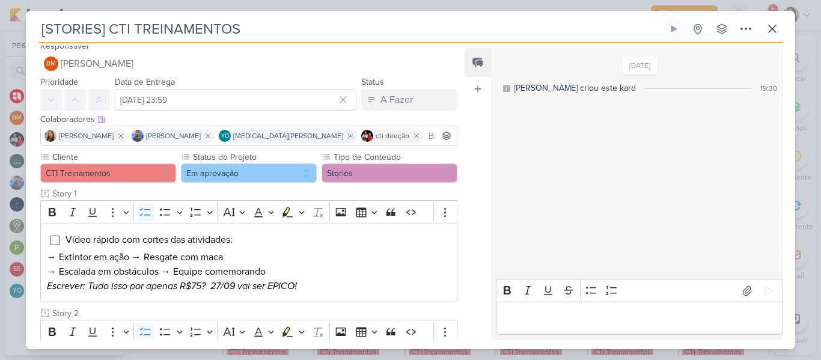
scroll to position [0, 0]
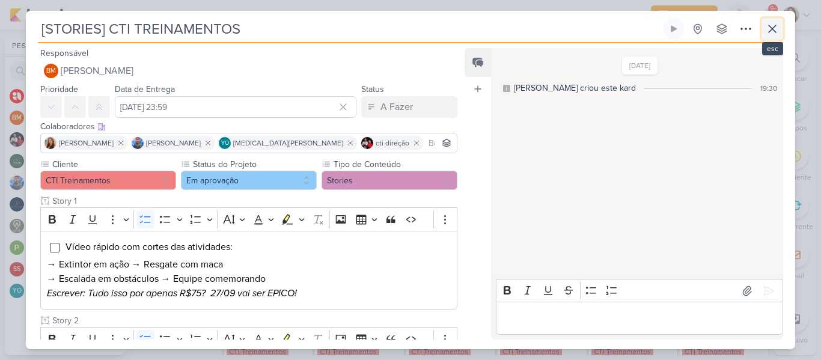
click at [776, 34] on icon at bounding box center [772, 29] width 14 height 14
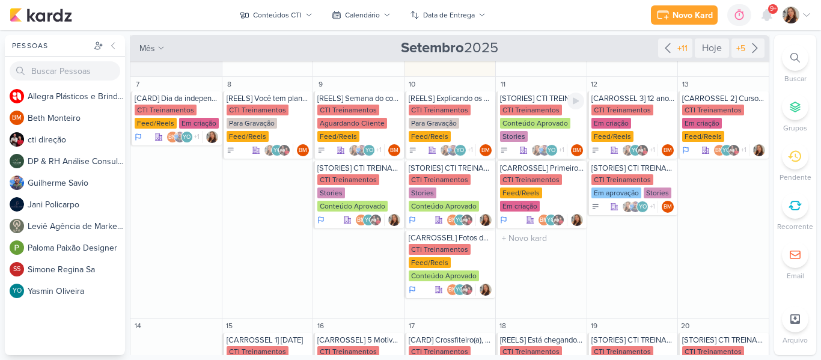
click at [520, 126] on div "Conteúdo Aprovado" at bounding box center [535, 123] width 70 height 11
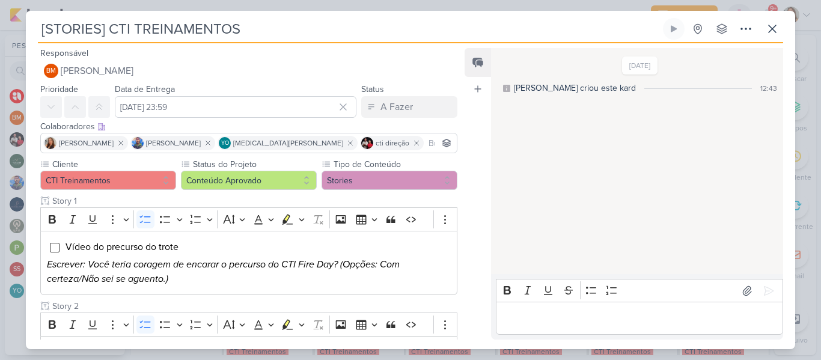
click at [456, 107] on div "Responsável BM Beth Monteiro Nenhum contato encontrado create new contact Novo …" at bounding box center [410, 196] width 769 height 306
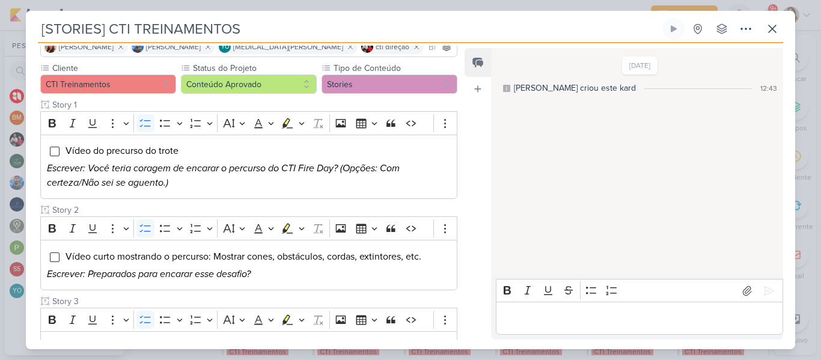
scroll to position [101, 0]
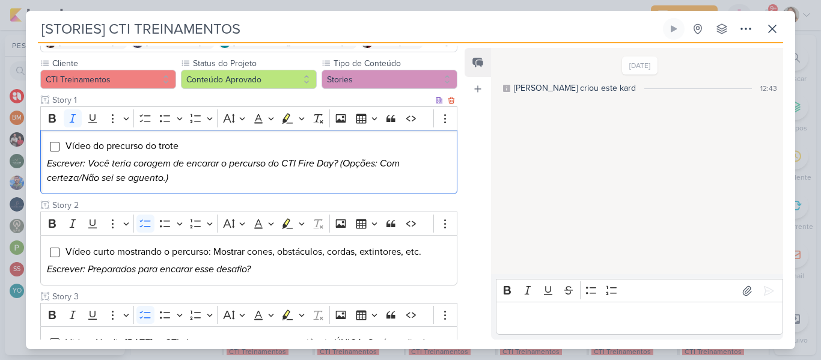
click at [169, 164] on icon "Escrever: Você teria coragem de encarar o percurso do CTI Fire Day? (Opções: Co…" at bounding box center [223, 170] width 353 height 26
click at [183, 189] on div "Vídeo do precurso do trote Escrever: Você teria coragem de encarar o percurso d…" at bounding box center [248, 162] width 417 height 65
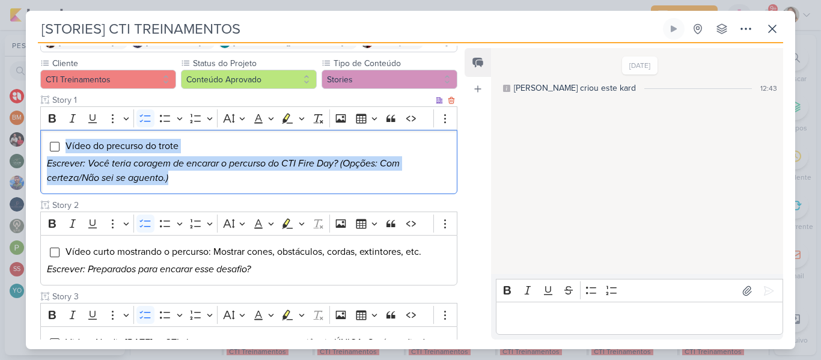
drag, startPoint x: 189, startPoint y: 183, endPoint x: 68, endPoint y: 144, distance: 127.1
click at [68, 144] on div "Vídeo do precurso do trote Escrever: Você teria coragem de encarar o percurso d…" at bounding box center [248, 162] width 417 height 65
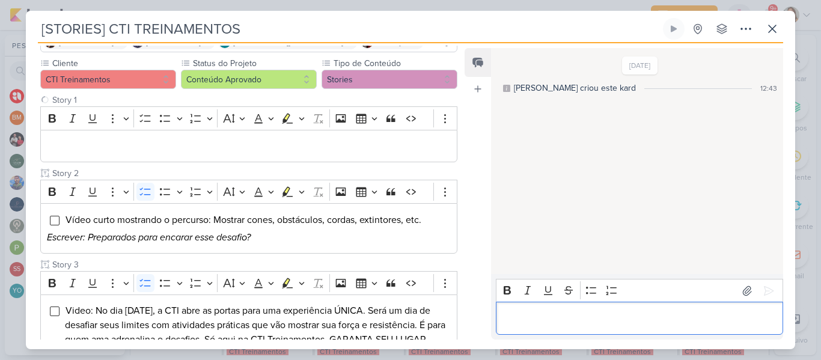
click at [526, 312] on p "Editor editing area: main" at bounding box center [639, 318] width 275 height 14
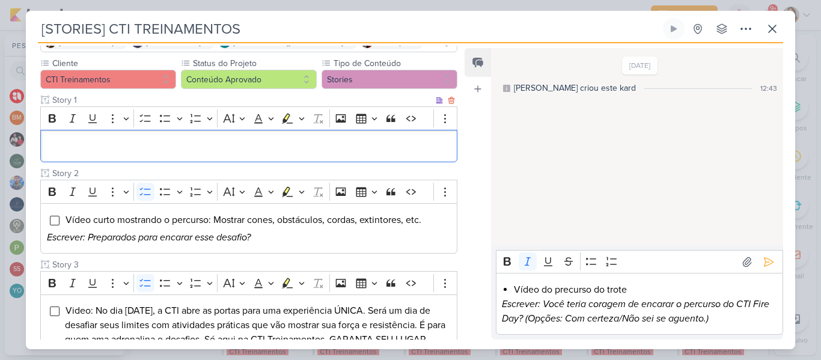
click at [173, 131] on div "Editor editing area: main" at bounding box center [248, 146] width 417 height 33
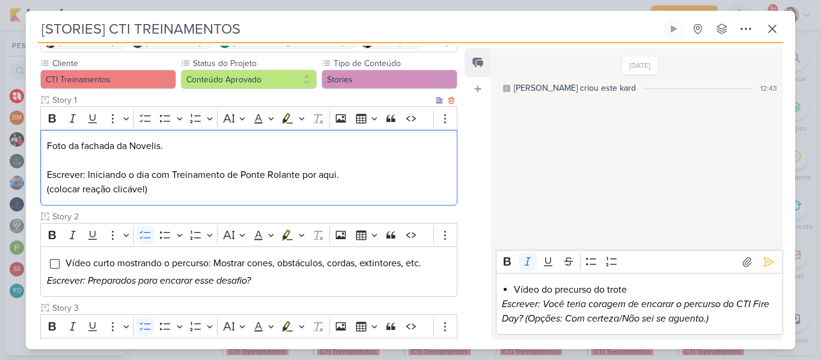
click at [227, 142] on p "Foto da fachada da Novelis." at bounding box center [249, 146] width 404 height 14
click at [141, 120] on icon "Editor toolbar" at bounding box center [145, 118] width 12 height 12
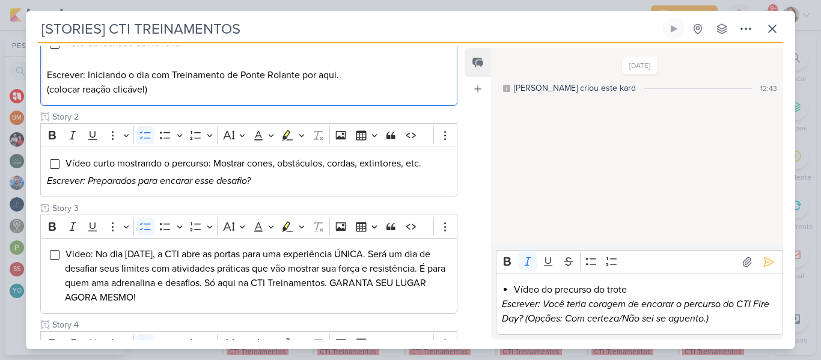
scroll to position [224, 0]
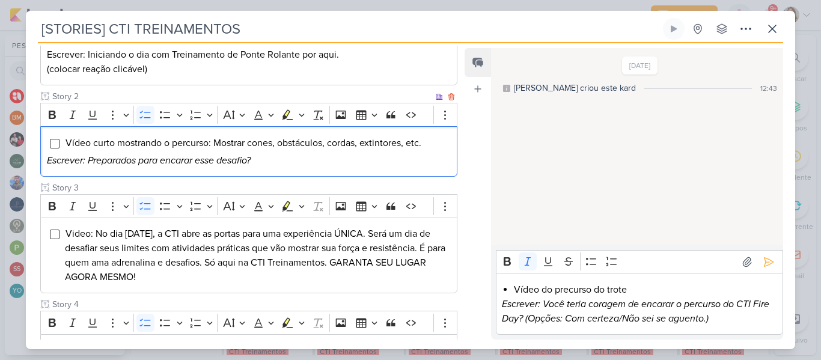
drag, startPoint x: 276, startPoint y: 165, endPoint x: 59, endPoint y: 144, distance: 217.9
click at [59, 144] on div "Vídeo curto mostrando o percurso: Mostrar cones, obstáculos, cordas, extintores…" at bounding box center [248, 151] width 417 height 50
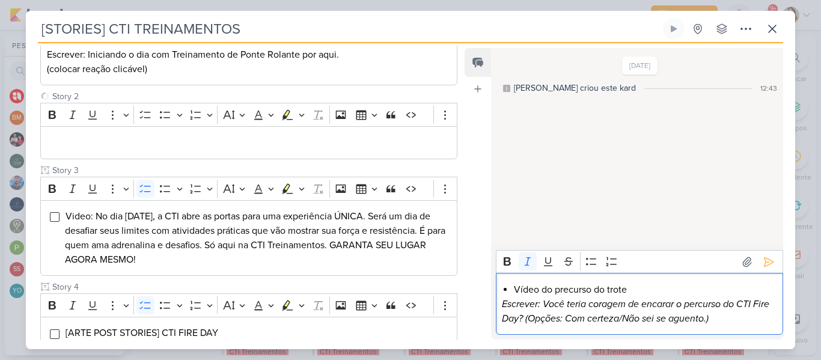
click at [722, 321] on p "Escrever: Você teria coragem de encarar o percurso do CTI Fire Day? (Opções: Co…" at bounding box center [639, 311] width 275 height 29
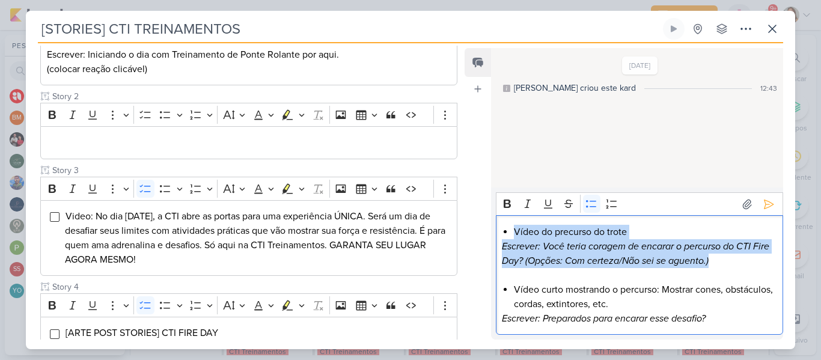
drag, startPoint x: 717, startPoint y: 266, endPoint x: 514, endPoint y: 235, distance: 205.4
click at [514, 235] on div "Vídeo do precurso do trote Escrever: Você teria coragem de encarar o percurso d…" at bounding box center [639, 275] width 287 height 120
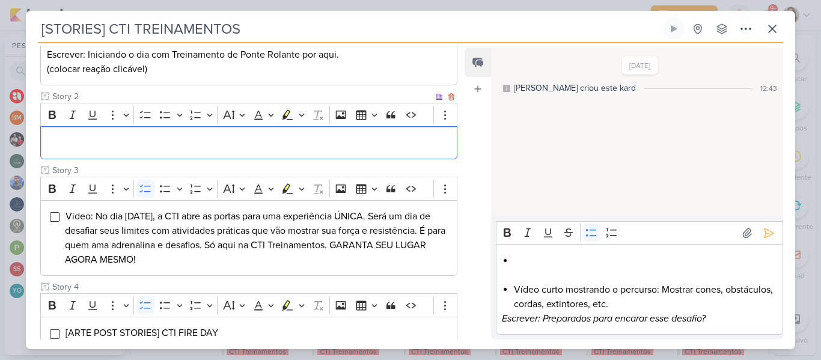
click at [284, 138] on p "Editor editing area: main" at bounding box center [249, 143] width 404 height 14
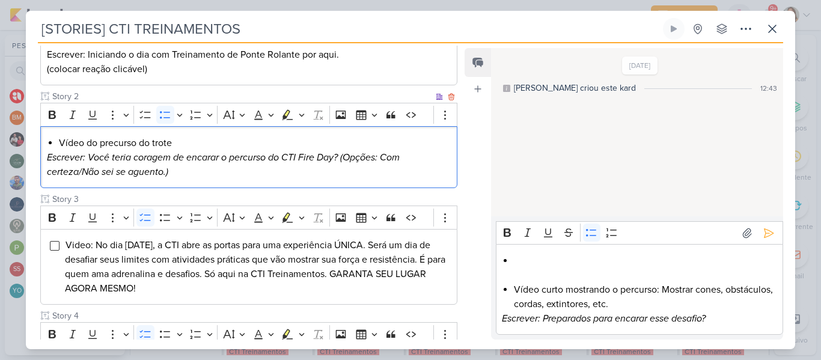
click at [186, 138] on li "Vídeo do precurso do trote" at bounding box center [255, 143] width 392 height 14
click at [146, 123] on button "To-do List" at bounding box center [145, 115] width 18 height 18
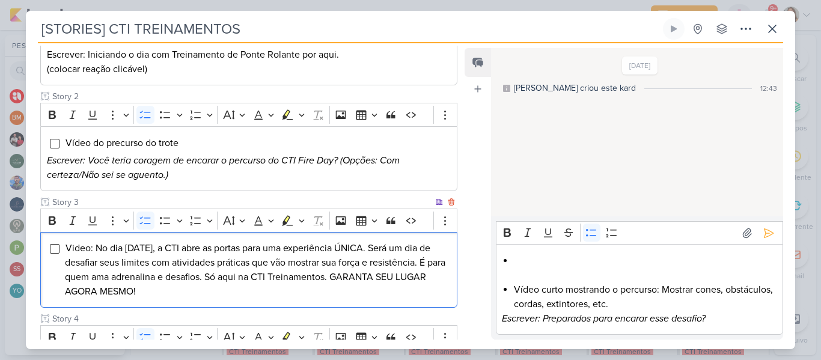
drag, startPoint x: 270, startPoint y: 293, endPoint x: 67, endPoint y: 252, distance: 206.5
click at [67, 252] on li "Video: No dia 27 de setembro, a CTI abre as portas para uma experiência ÚNICA. …" at bounding box center [258, 270] width 386 height 58
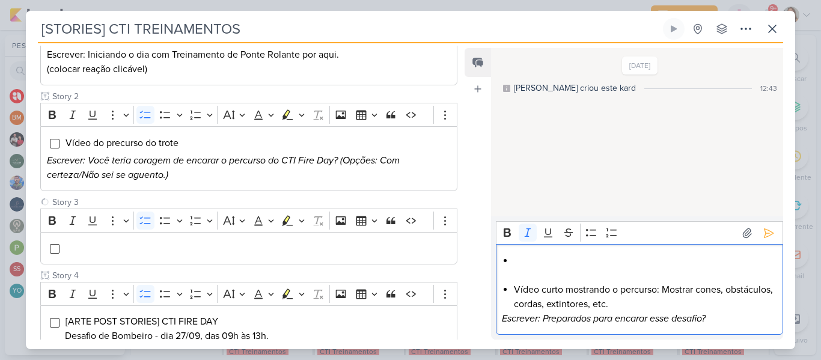
click at [715, 315] on p "Escrever: Preparados para encarar esse desafio?" at bounding box center [639, 318] width 275 height 14
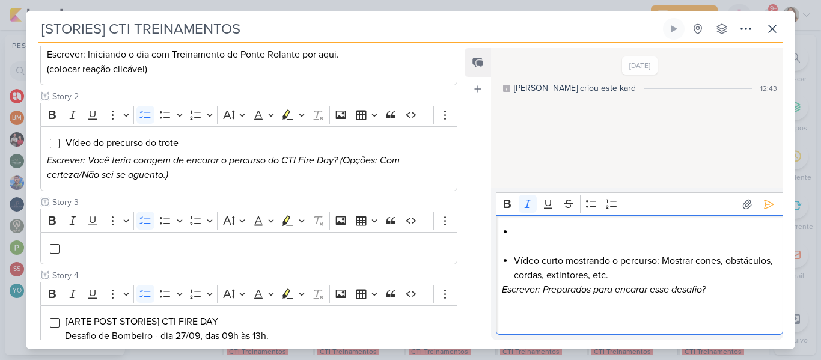
scroll to position [46, 0]
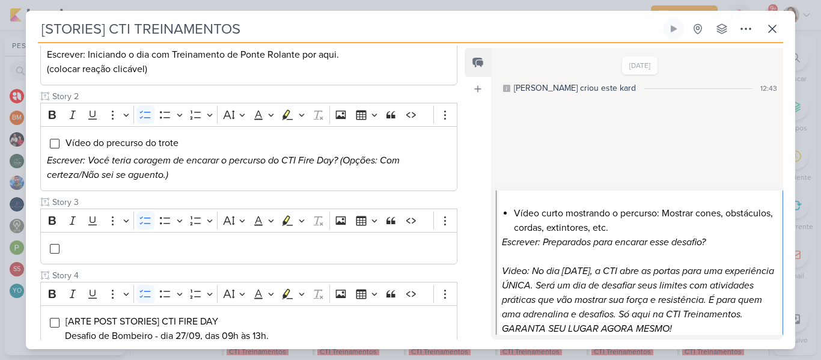
drag, startPoint x: 725, startPoint y: 248, endPoint x: 516, endPoint y: 209, distance: 212.6
click at [516, 209] on div "Vídeo curto mostrando o percurso: Mostrar cones, obstáculos, cordas, extintores…" at bounding box center [639, 256] width 287 height 177
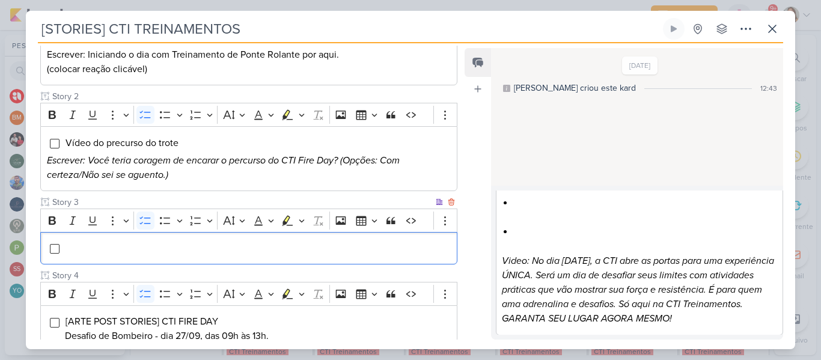
click at [176, 255] on div "Editor editing area: main" at bounding box center [248, 248] width 417 height 33
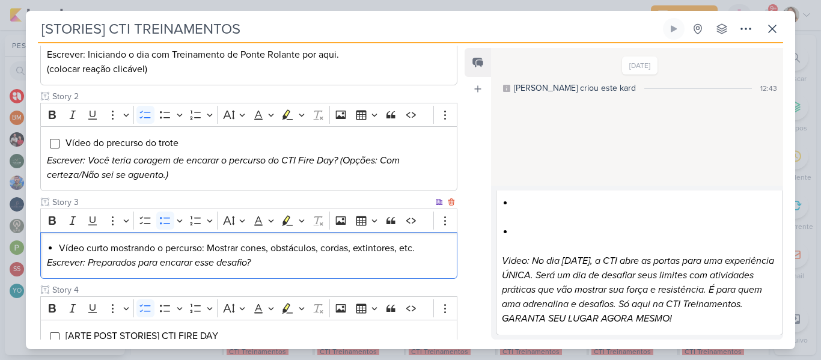
click at [90, 251] on li "Vídeo curto mostrando o percurso: Mostrar cones, obstáculos, cordas, extintores…" at bounding box center [255, 248] width 392 height 14
click at [139, 224] on icon "Editor toolbar" at bounding box center [145, 221] width 12 height 12
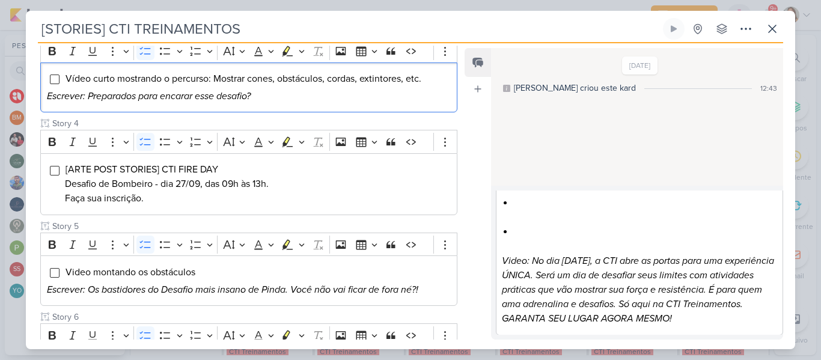
scroll to position [405, 0]
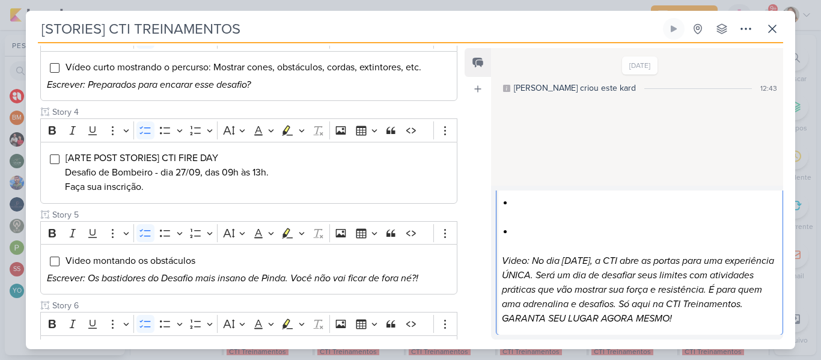
click at [502, 255] on icon "Video: No dia 27 de setembro, a CTI abre as portas para uma experiência ÚNICA. …" at bounding box center [638, 290] width 272 height 70
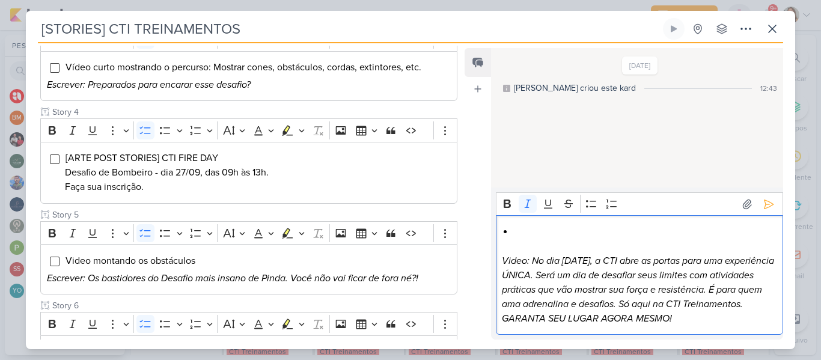
scroll to position [0, 0]
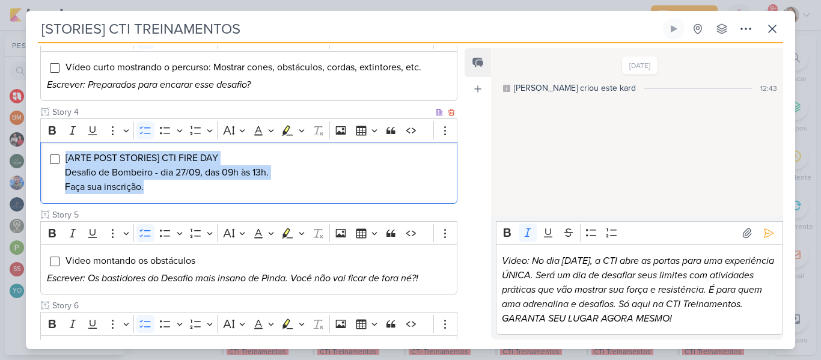
drag, startPoint x: 157, startPoint y: 190, endPoint x: 62, endPoint y: 158, distance: 100.1
click at [62, 158] on div "[ARTE POST STORIES] CTI FIRE DAY Desafio de Bombeiro - dia 27/09, das 09h às 13…" at bounding box center [248, 173] width 417 height 62
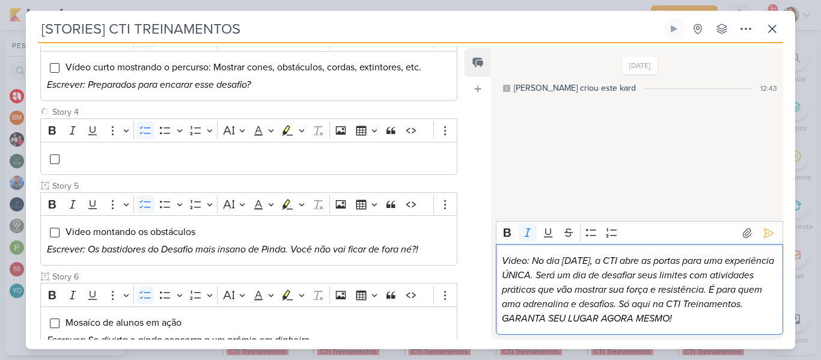
click at [744, 332] on div "Video: No dia 27 de setembro, a CTI abre as portas para uma experiência ÚNICA. …" at bounding box center [639, 289] width 287 height 91
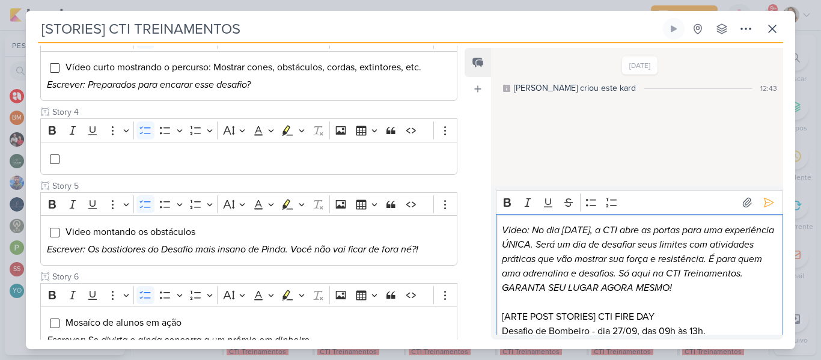
scroll to position [17, 0]
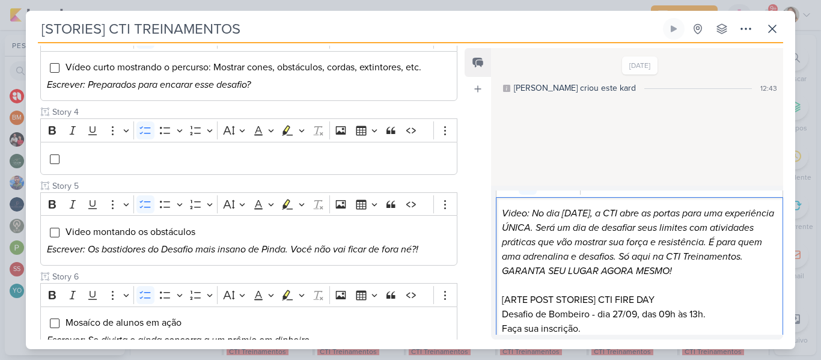
drag, startPoint x: 738, startPoint y: 272, endPoint x: 490, endPoint y: 213, distance: 255.8
click at [490, 213] on div "Feed Atrelar email Solte o email para atrelar ao kard 30/8/25 Beth criou este k…" at bounding box center [623, 193] width 318 height 291
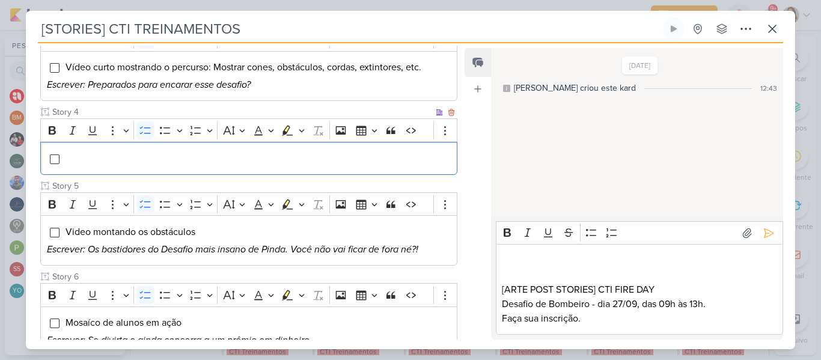
click at [301, 171] on div "Editor editing area: main" at bounding box center [248, 158] width 417 height 33
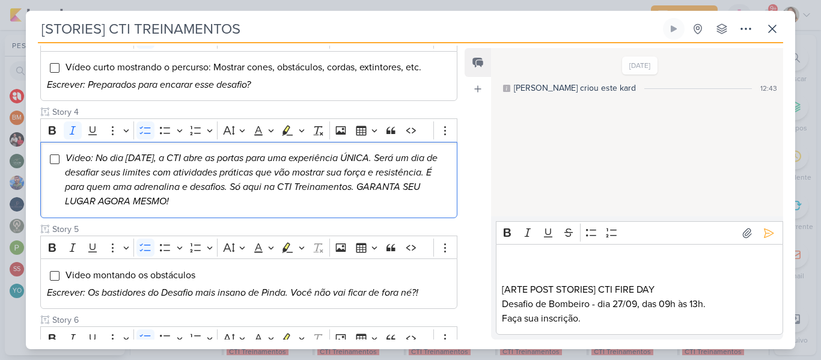
scroll to position [532, 0]
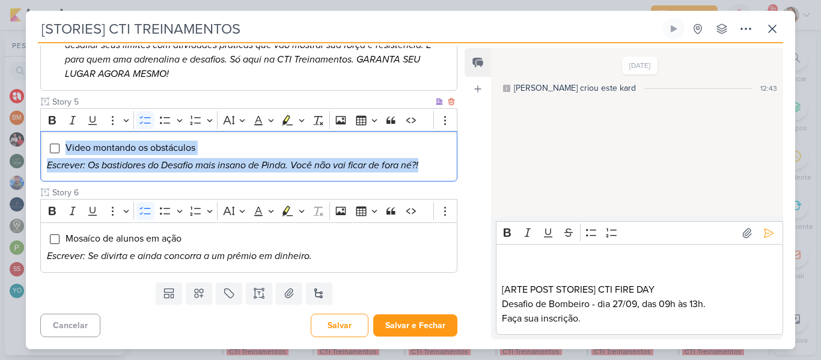
drag, startPoint x: 434, startPoint y: 166, endPoint x: 66, endPoint y: 141, distance: 369.2
click at [66, 141] on div "Video montando os obstáculos Escrever: Os bastidores do Desafio mais insano de …" at bounding box center [248, 156] width 417 height 50
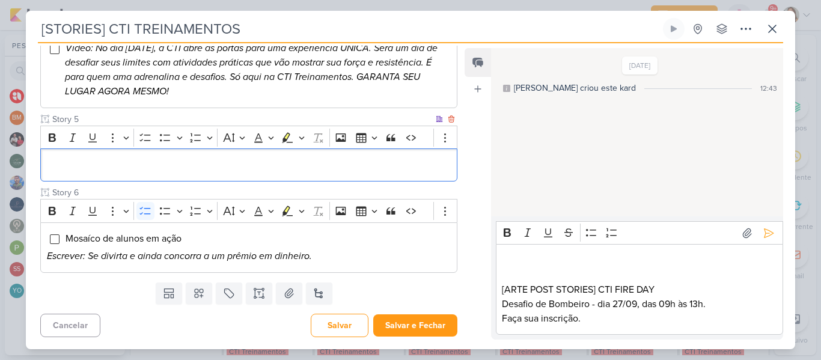
scroll to position [515, 0]
click at [544, 263] on p "Editor editing area: main" at bounding box center [639, 261] width 275 height 14
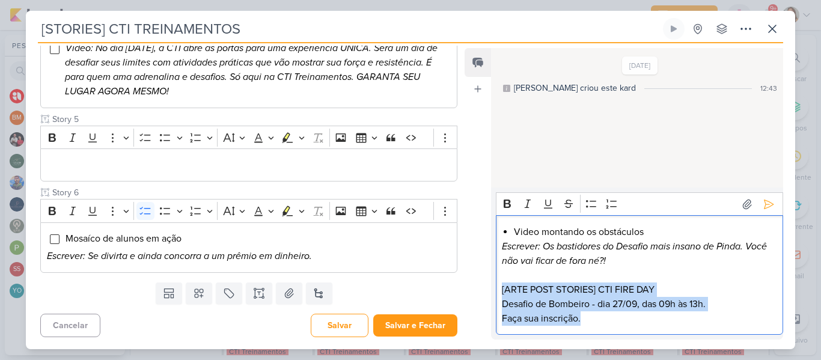
drag, startPoint x: 610, startPoint y: 319, endPoint x: 473, endPoint y: 284, distance: 140.8
click at [473, 284] on div "Feed Atrelar email Solte o email para atrelar ao kard 30/8/25 Beth criou este k…" at bounding box center [623, 193] width 318 height 291
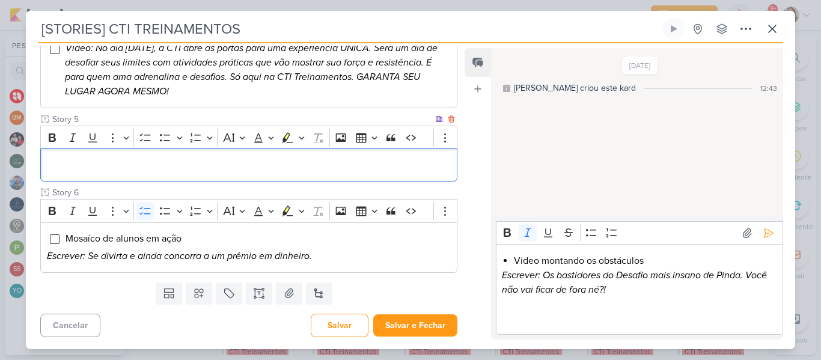
click at [287, 159] on p "Editor editing area: main" at bounding box center [249, 165] width 404 height 14
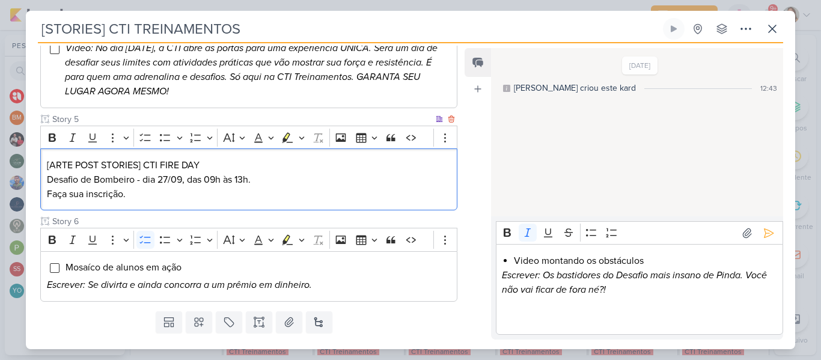
click at [236, 159] on p "[ARTE POST STORIES] CTI FIRE DAY Desafio de Bombeiro - dia 27/09, das 09h às 13…" at bounding box center [249, 179] width 404 height 43
click at [145, 132] on icon "Editor toolbar" at bounding box center [145, 138] width 12 height 12
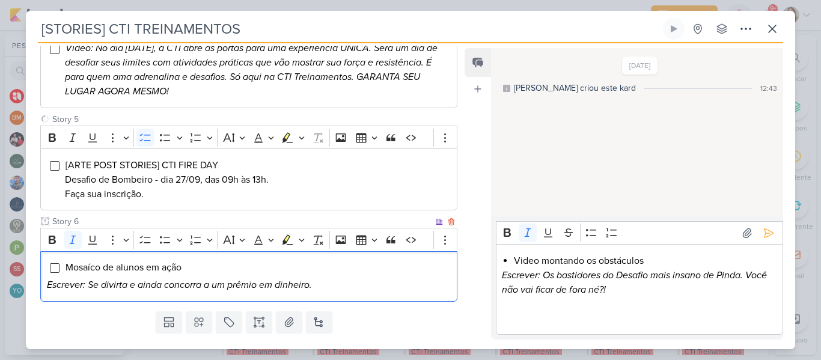
click at [318, 286] on p "Escrever: Se divirta e ainda concorra a um prêmio em dinheiro." at bounding box center [249, 285] width 404 height 14
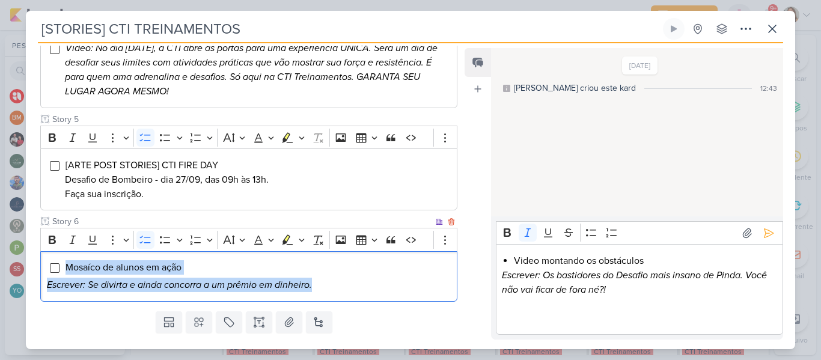
drag, startPoint x: 318, startPoint y: 286, endPoint x: 63, endPoint y: 264, distance: 255.7
click at [63, 264] on div "Mosaíco de alunos em ação Escrever: Se divirta e ainda concorra a um prêmio em …" at bounding box center [248, 276] width 417 height 50
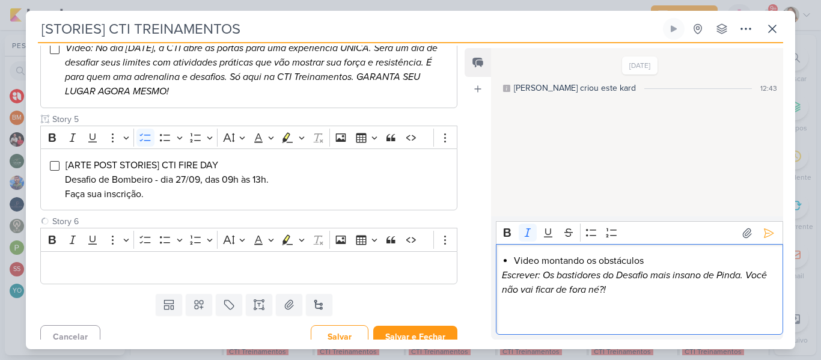
click at [553, 321] on p "Editor editing area: main" at bounding box center [639, 318] width 275 height 14
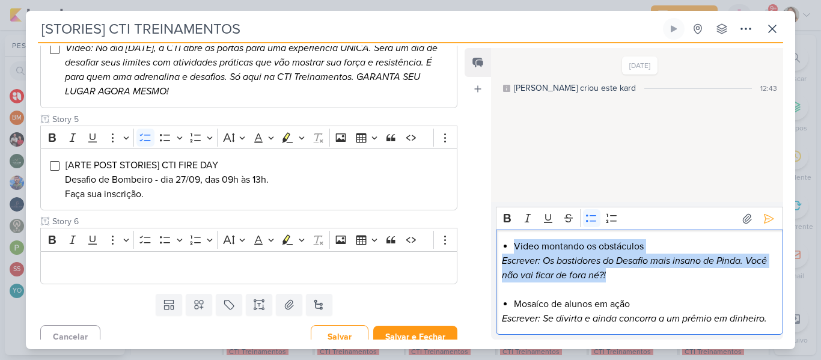
drag, startPoint x: 629, startPoint y: 275, endPoint x: 516, endPoint y: 245, distance: 116.5
click at [516, 245] on div "Video montando os obstáculos Escrever: Os bastidores do Desafio mais insano de …" at bounding box center [639, 282] width 287 height 105
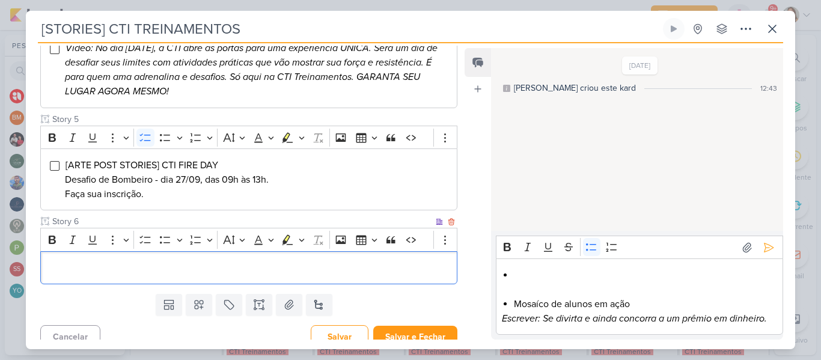
click at [325, 263] on p "Editor editing area: main" at bounding box center [249, 267] width 404 height 14
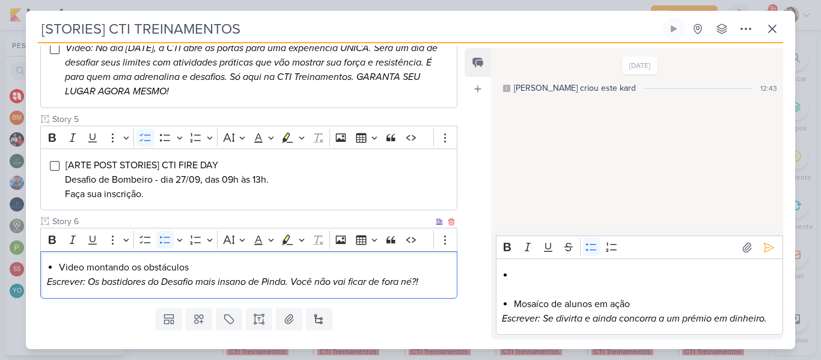
click at [284, 267] on li "Video montando os obstáculos" at bounding box center [255, 267] width 392 height 14
click at [144, 243] on icon "Editor toolbar" at bounding box center [145, 240] width 12 height 12
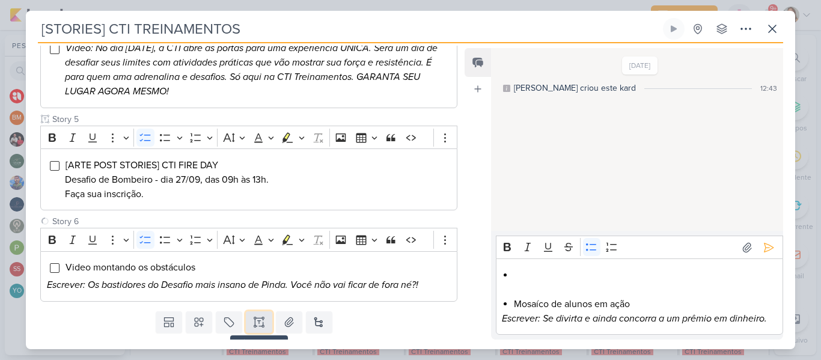
click at [256, 323] on icon at bounding box center [259, 322] width 12 height 12
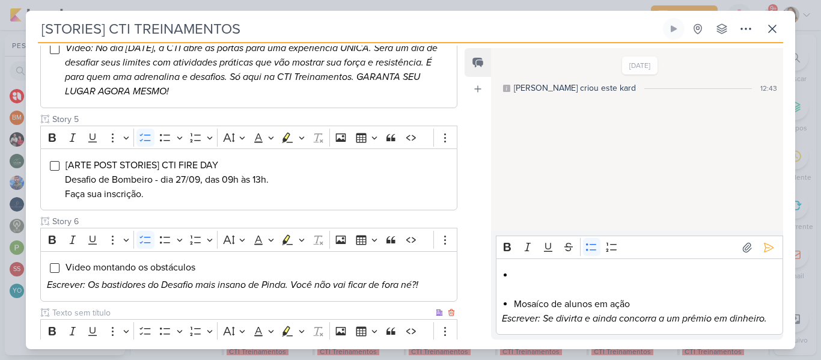
click at [178, 308] on input "text" at bounding box center [241, 312] width 383 height 13
type input "Story 7"
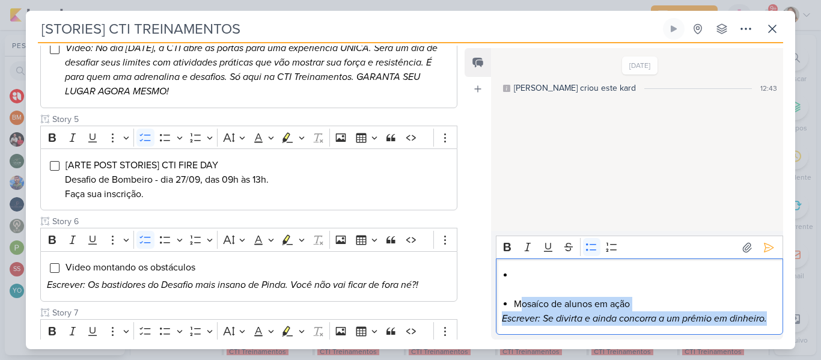
drag, startPoint x: 517, startPoint y: 304, endPoint x: 789, endPoint y: 336, distance: 273.5
click at [789, 336] on div "Responsável BM Beth Monteiro Nenhum contato encontrado create new contact Novo …" at bounding box center [410, 196] width 769 height 306
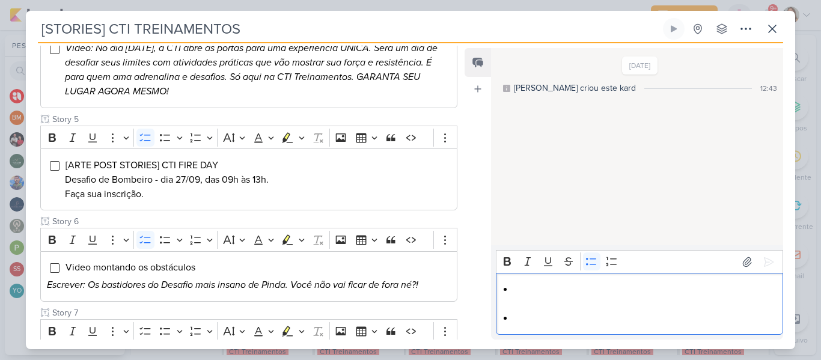
scroll to position [617, 0]
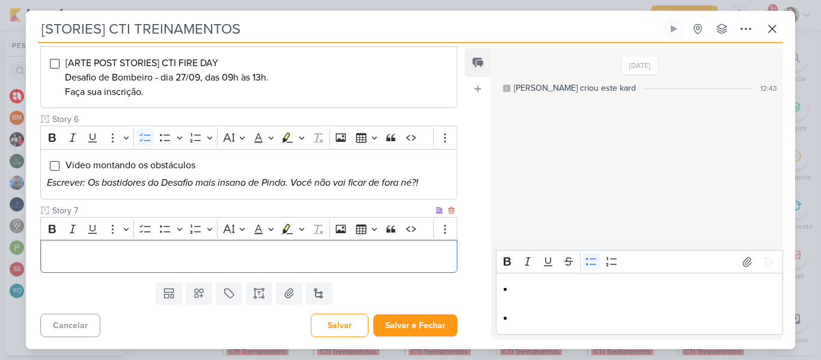
click at [360, 257] on p "Editor editing area: main" at bounding box center [249, 256] width 404 height 14
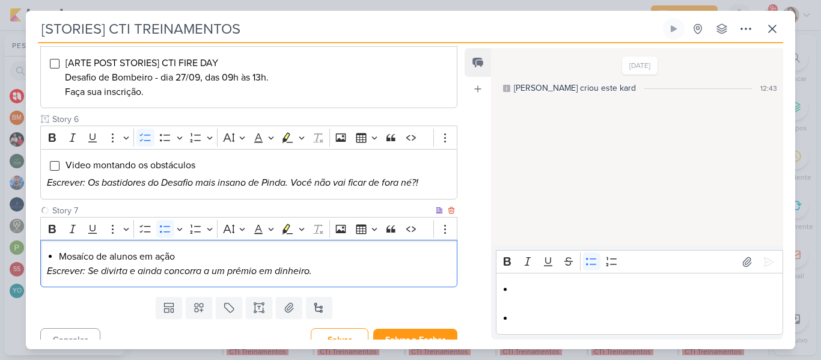
click at [269, 248] on div "Mosaíco de alunos em ação Escrever: Se divirta e ainda concorra a um prêmio em …" at bounding box center [248, 263] width 417 height 47
click at [144, 234] on icon "Editor toolbar" at bounding box center [145, 229] width 12 height 12
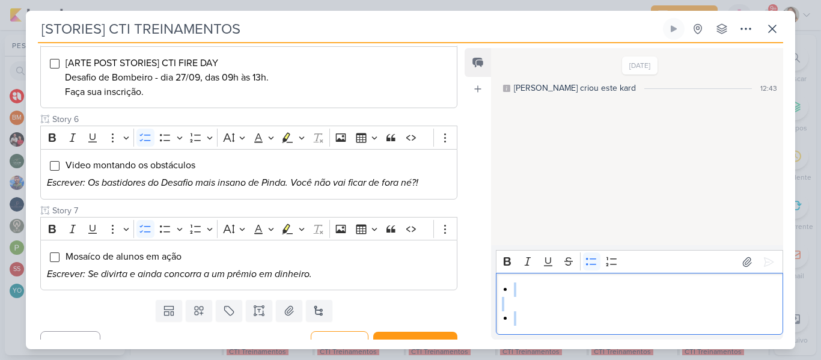
drag, startPoint x: 552, startPoint y: 321, endPoint x: 510, endPoint y: 283, distance: 57.4
click at [510, 283] on div "Editor editing area: main" at bounding box center [639, 304] width 287 height 62
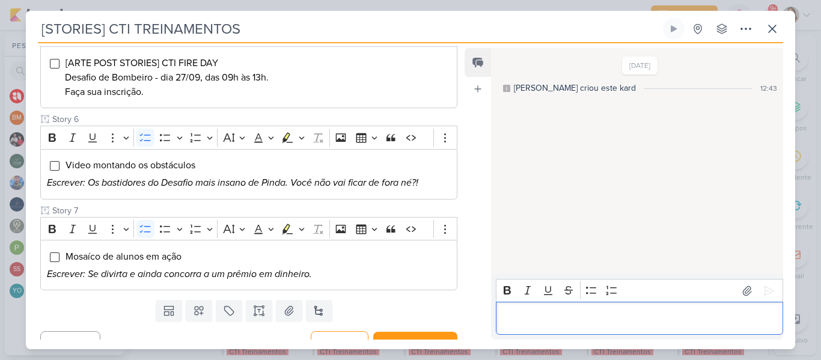
scroll to position [635, 0]
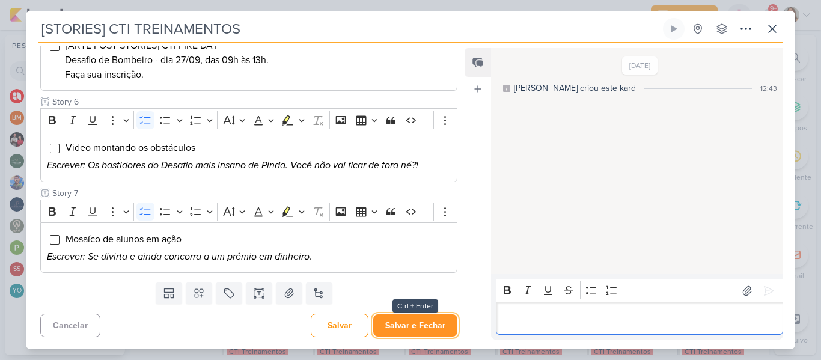
click at [433, 316] on button "Salvar e Fechar" at bounding box center [415, 325] width 84 height 22
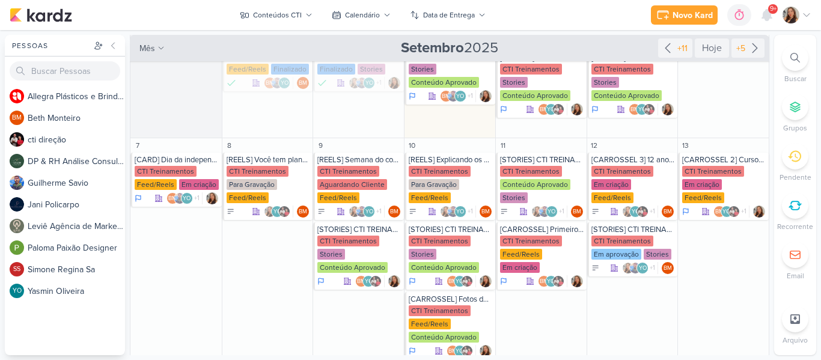
scroll to position [159, 0]
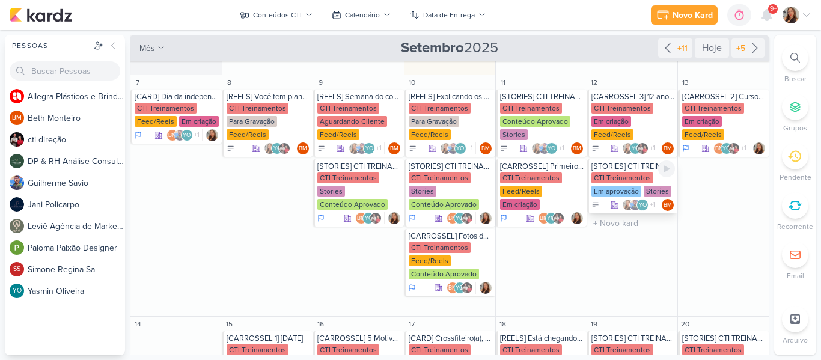
click at [614, 186] on div "Em aprovação" at bounding box center [616, 191] width 50 height 11
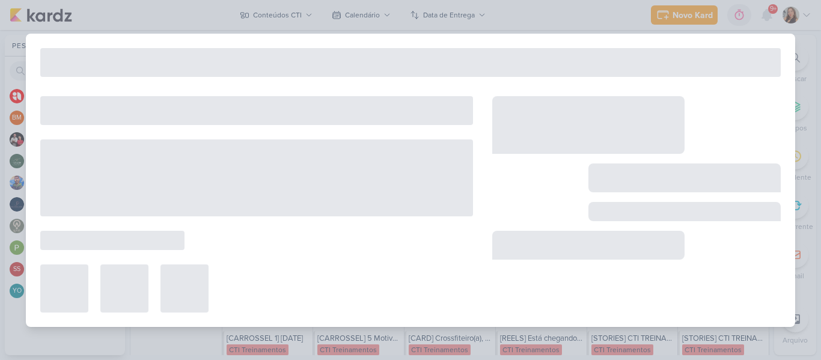
type input "[DATE] 23:59"
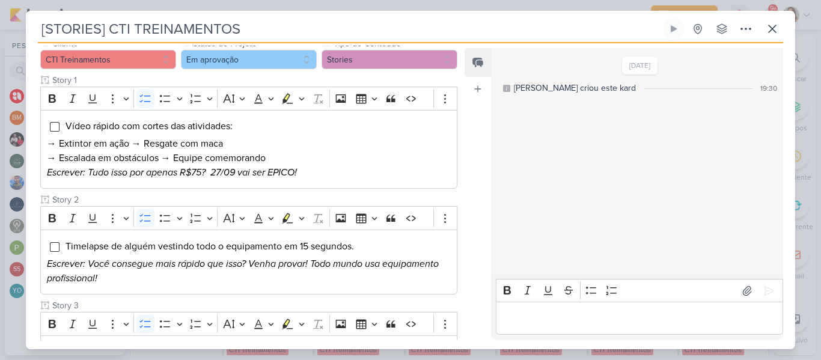
scroll to position [96, 0]
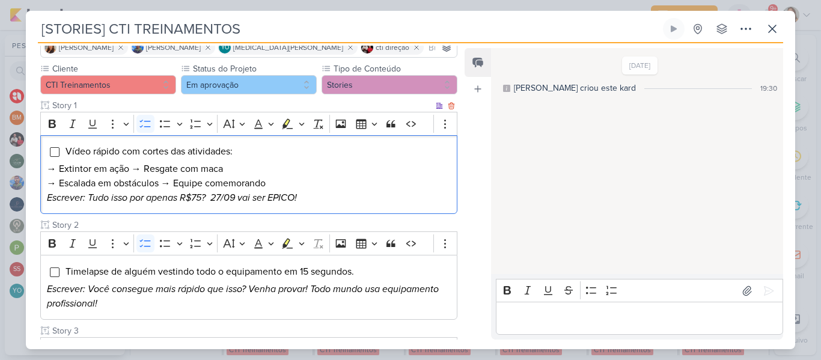
drag, startPoint x: 321, startPoint y: 196, endPoint x: 58, endPoint y: 137, distance: 269.2
click at [58, 137] on div "Vídeo rápido com cortes das atividades: → Extintor em ação → Resgate com maca →…" at bounding box center [248, 174] width 417 height 79
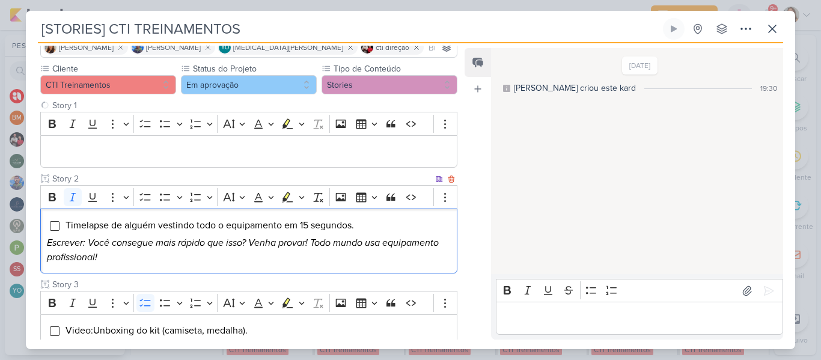
click at [115, 245] on icon "Escrever: Você consegue mais rápido que isso? Venha provar! Todo mundo usa equi…" at bounding box center [243, 250] width 392 height 26
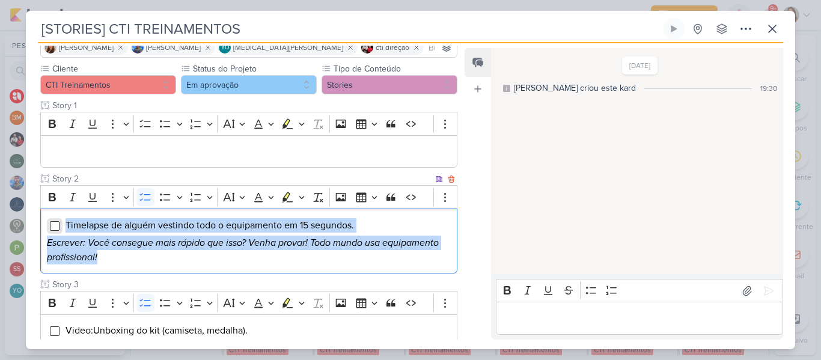
drag, startPoint x: 120, startPoint y: 258, endPoint x: 55, endPoint y: 223, distance: 73.4
click at [55, 223] on div "Timelapse de alguém vestindo todo o equipamento em 15 segundos. Escrever: Você …" at bounding box center [248, 241] width 417 height 65
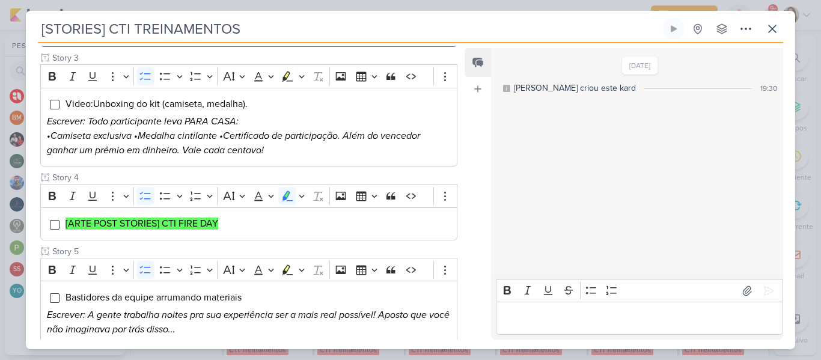
scroll to position [293, 0]
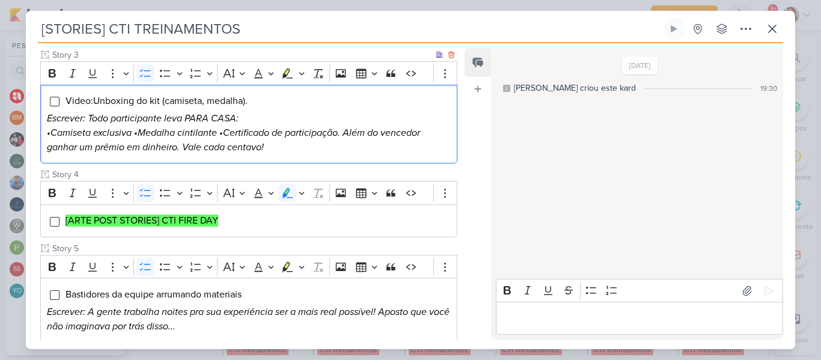
drag, startPoint x: 288, startPoint y: 155, endPoint x: 61, endPoint y: 94, distance: 235.7
click at [61, 94] on div "Video:Unboxing do kit (camiseta, medalha). Escrever: Todo participante leva PAR…" at bounding box center [248, 124] width 417 height 79
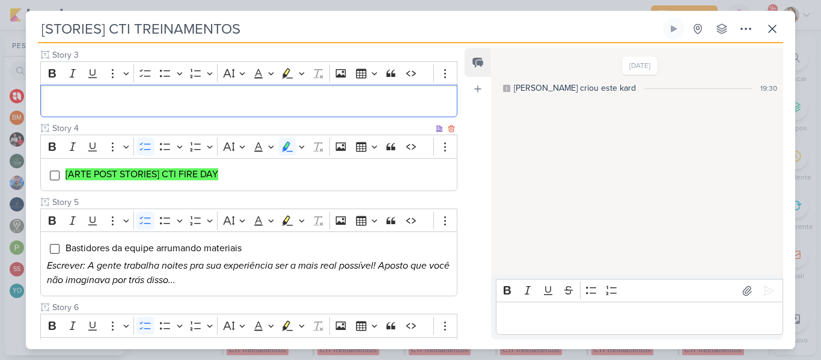
click at [246, 169] on li "[ARTE POST STORIES] CTI FIRE DAY" at bounding box center [258, 174] width 386 height 14
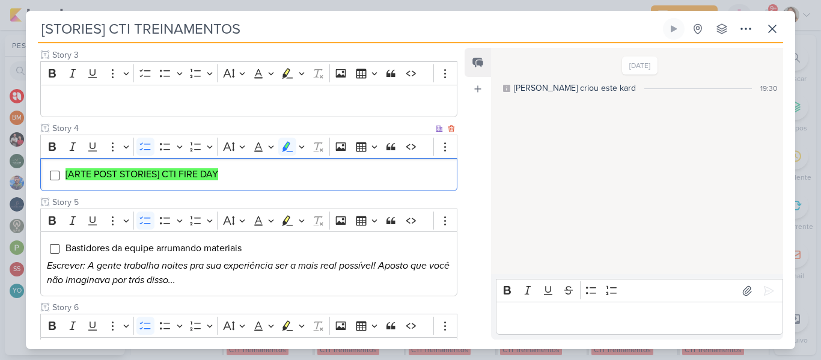
drag, startPoint x: 250, startPoint y: 171, endPoint x: 62, endPoint y: 162, distance: 188.3
click at [62, 162] on div "[ARTE POST STORIES] CTI FIRE DAY" at bounding box center [248, 174] width 417 height 33
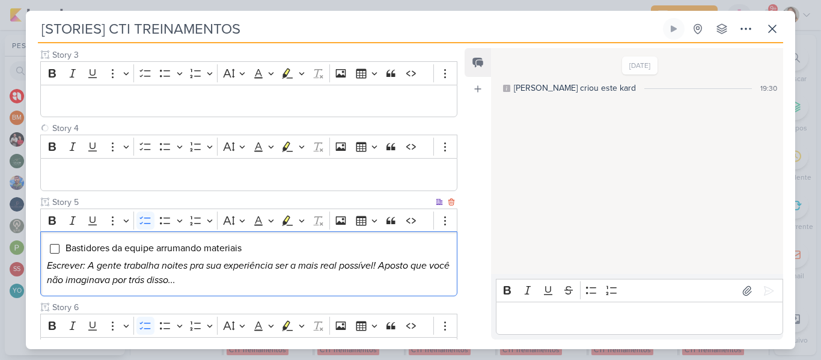
click at [131, 252] on span "Bastidores da equipe arrumando materiais" at bounding box center [153, 248] width 176 height 12
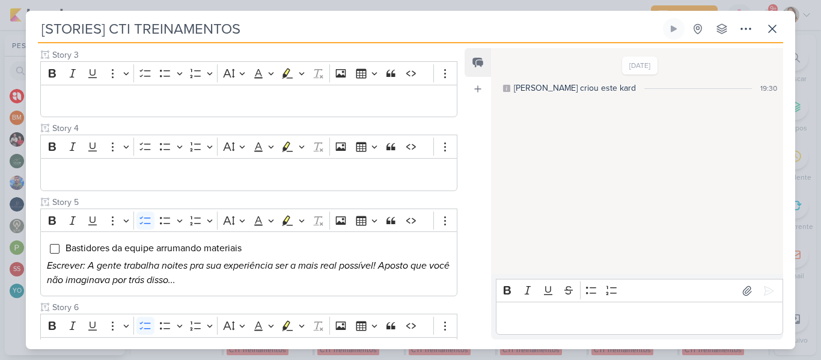
click at [457, 223] on div "Cliente CTI Treinamentos Status do Projeto" at bounding box center [244, 129] width 436 height 528
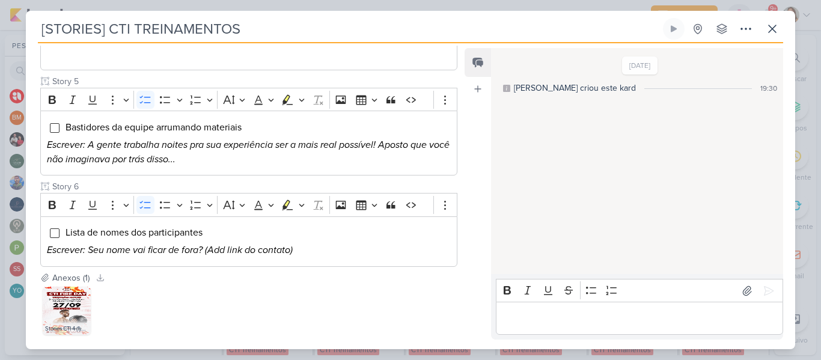
scroll to position [416, 0]
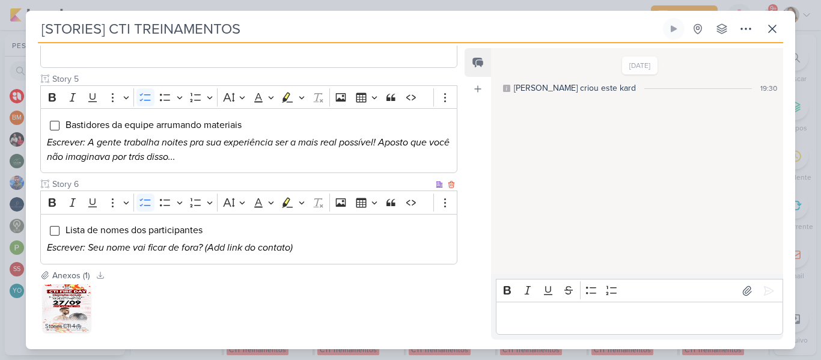
click at [317, 251] on p "Escrever: Seu nome vai ficar de fora? (Add link do contato)" at bounding box center [249, 247] width 404 height 14
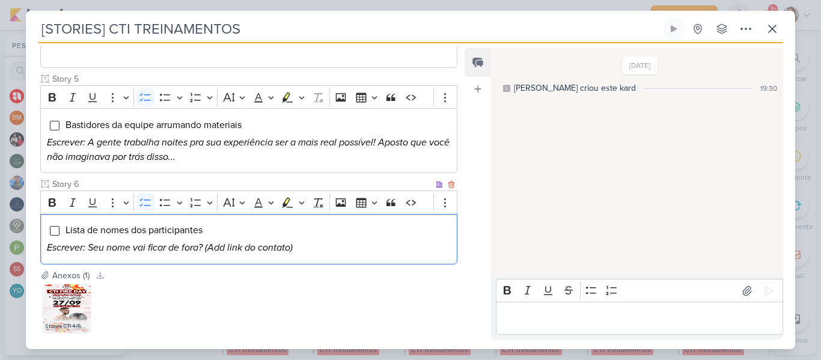
drag, startPoint x: 317, startPoint y: 251, endPoint x: 40, endPoint y: 222, distance: 277.9
click at [40, 222] on div "Lista de nomes dos participantes Escrever: Seu nome vai ficar de fora? (Add lin…" at bounding box center [248, 239] width 417 height 50
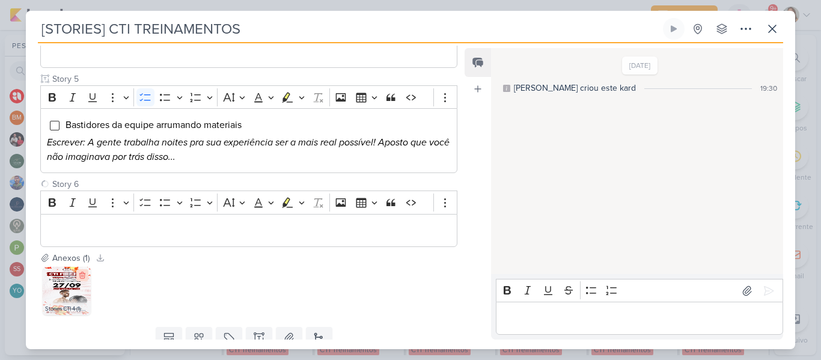
click at [85, 276] on icon at bounding box center [82, 275] width 8 height 8
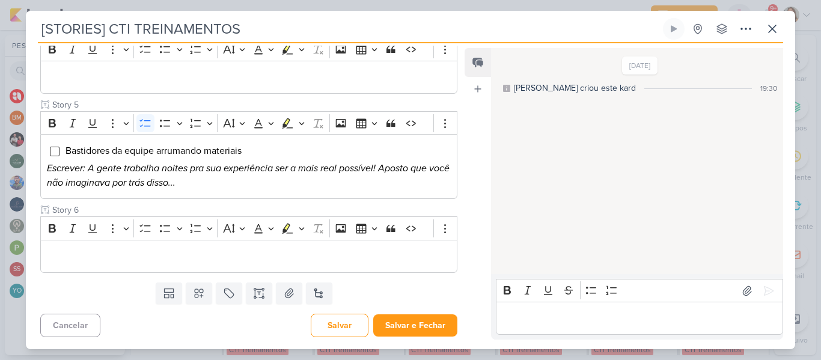
scroll to position [0, 0]
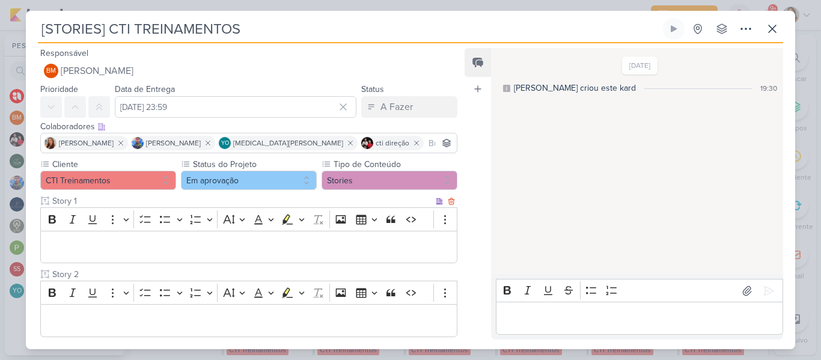
click at [183, 238] on div "Editor editing area: main" at bounding box center [248, 247] width 417 height 33
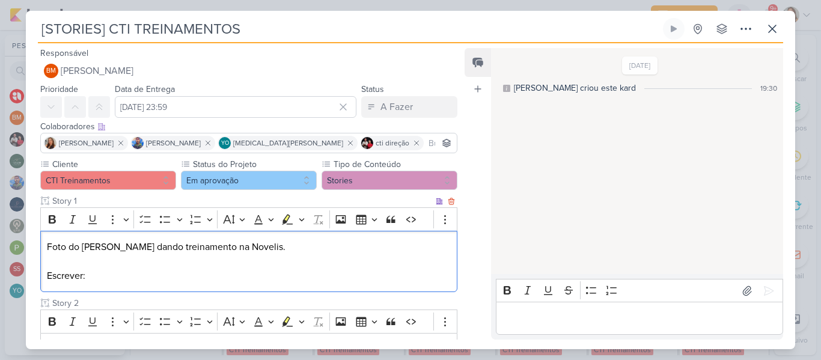
click at [180, 246] on p "Foto do Fernando dando treinamento na Novelis." at bounding box center [249, 247] width 404 height 14
click at [147, 221] on icon "Editor toolbar" at bounding box center [145, 219] width 12 height 12
click at [142, 285] on p "Escrever:" at bounding box center [249, 279] width 404 height 14
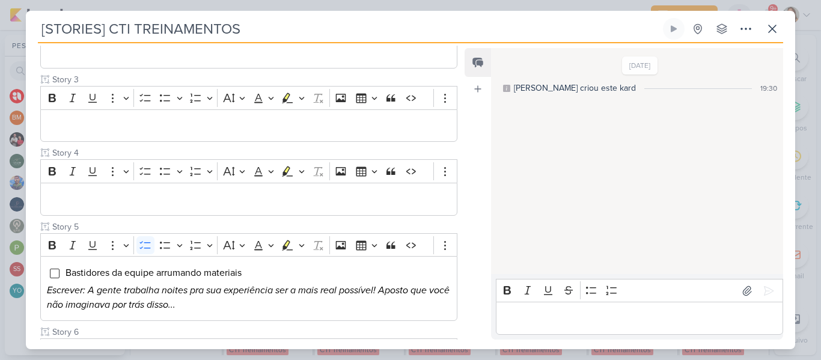
scroll to position [96, 0]
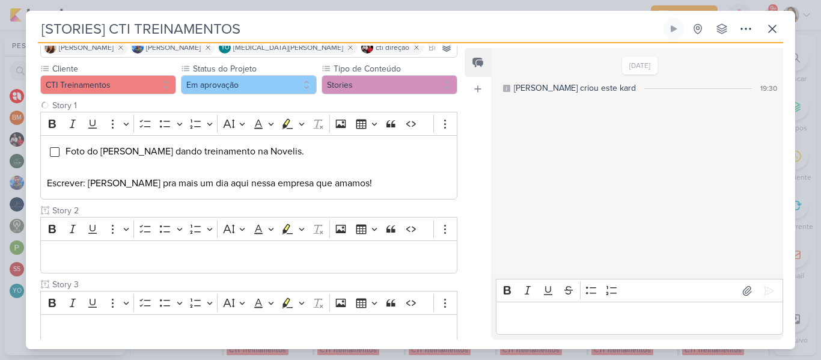
click at [291, 96] on div "Cliente CTI Treinamentos Status do Projeto" at bounding box center [248, 330] width 417 height 537
click at [282, 87] on button "Em aprovação" at bounding box center [249, 84] width 136 height 19
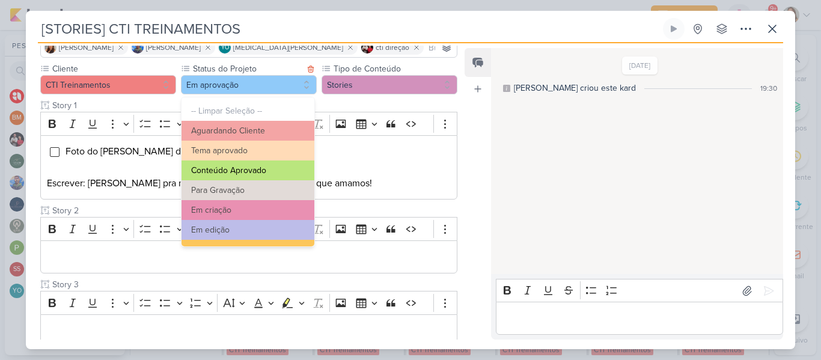
click at [277, 175] on button "Conteúdo Aprovado" at bounding box center [247, 170] width 133 height 20
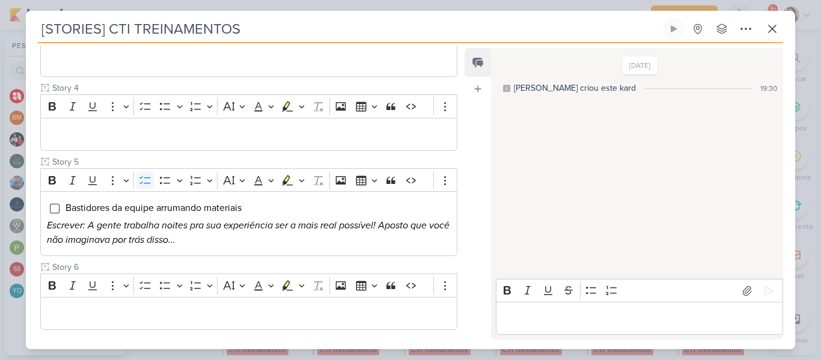
scroll to position [422, 0]
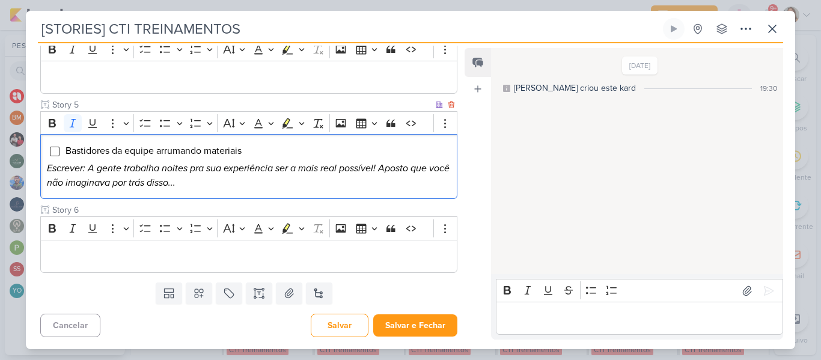
click at [220, 184] on p "Escrever: A gente trabalha noites pra sua experiência ser a mais real possível!…" at bounding box center [249, 175] width 404 height 29
click at [188, 169] on icon "Escrever: A gente trabalha noites pra sua experiência ser a mais real possível!…" at bounding box center [248, 175] width 403 height 26
drag, startPoint x: 170, startPoint y: 182, endPoint x: 64, endPoint y: 142, distance: 113.7
click at [64, 142] on div "Bastidores da equipe arrumando materiais Escrever: A gente trabalha pra sua exp…" at bounding box center [248, 166] width 417 height 65
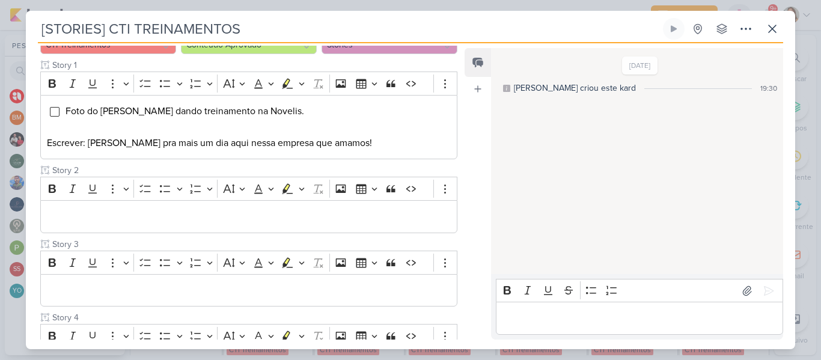
scroll to position [144, 0]
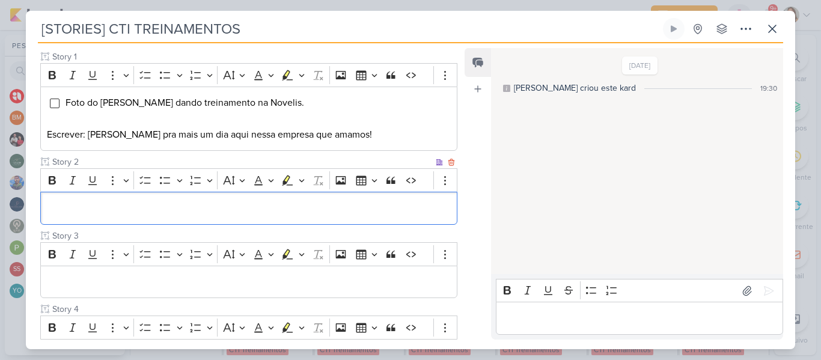
click at [343, 207] on p "Editor editing area: main" at bounding box center [249, 208] width 404 height 14
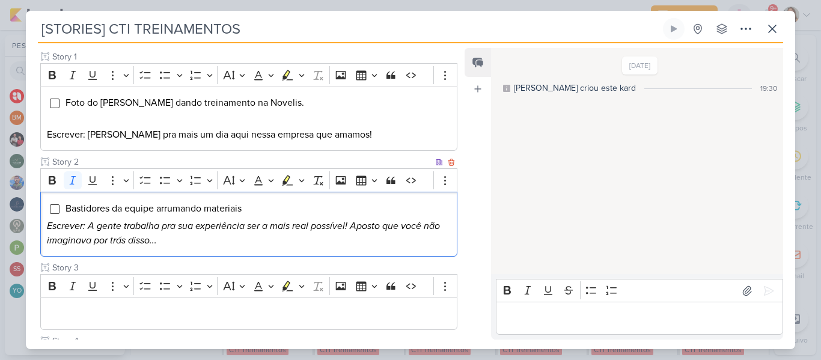
click at [256, 227] on icon "Escrever: A gente trabalha pra sua experiência ser a mais real possível! Aposto…" at bounding box center [243, 233] width 393 height 26
click at [301, 236] on p "Escrever: A gente trabalha pra sua experiência ser a mais real possível! Aposto…" at bounding box center [249, 233] width 404 height 29
drag, startPoint x: 264, startPoint y: 226, endPoint x: 347, endPoint y: 227, distance: 83.5
click at [347, 227] on icon "Escrever: A gente trabalha pra sua experiência ser a mais real possível! Aposto…" at bounding box center [243, 233] width 393 height 26
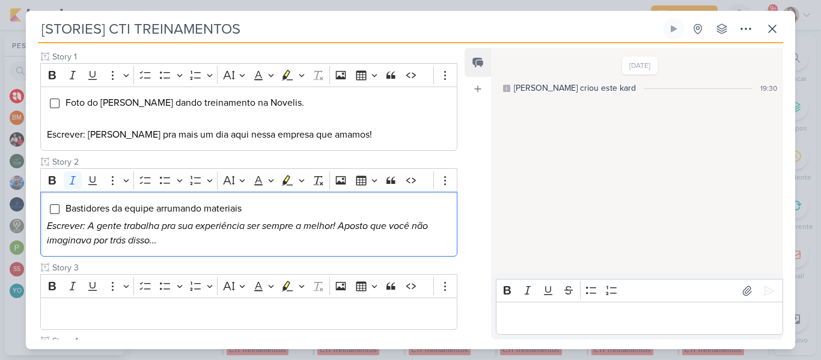
scroll to position [222, 0]
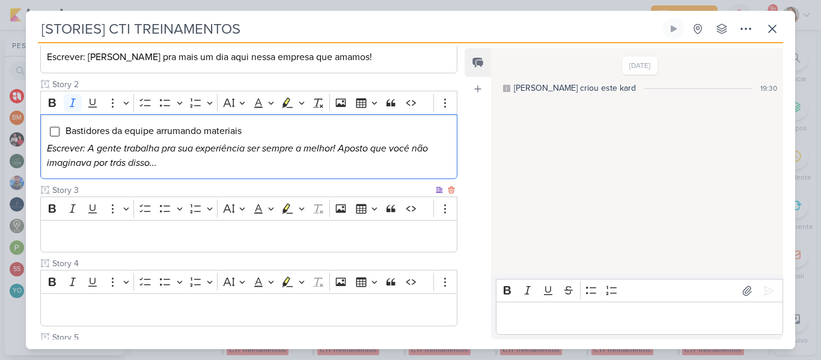
drag, startPoint x: 342, startPoint y: 148, endPoint x: 361, endPoint y: 184, distance: 40.0
click at [361, 184] on div "Cliente CTI Treinamentos Status do Projeto" at bounding box center [248, 204] width 417 height 537
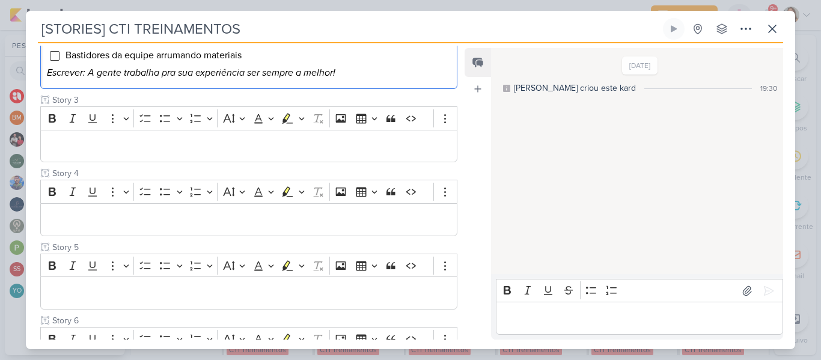
scroll to position [312, 0]
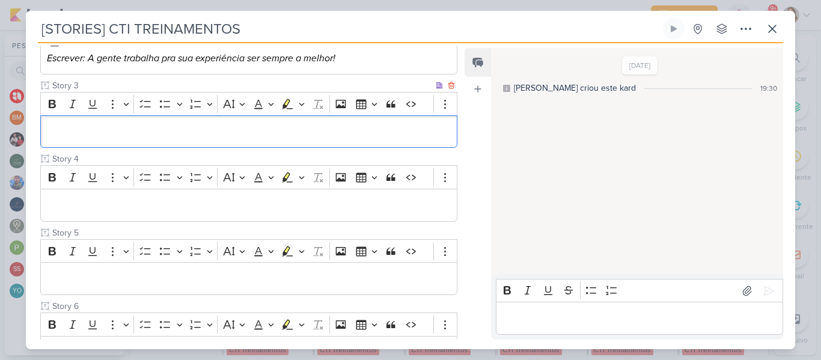
click at [363, 121] on div "Editor editing area: main" at bounding box center [248, 131] width 417 height 33
click at [151, 106] on icon "Editor toolbar" at bounding box center [145, 104] width 12 height 12
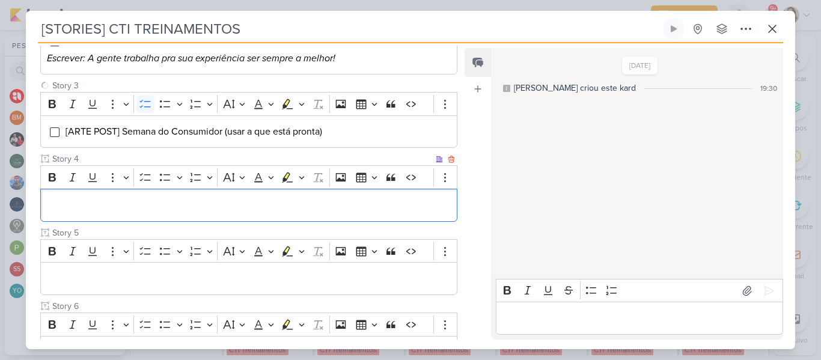
click at [148, 201] on p "Editor editing area: main" at bounding box center [249, 205] width 404 height 14
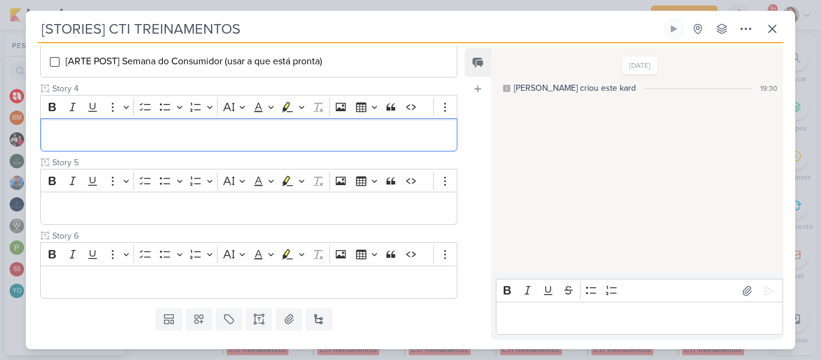
scroll to position [392, 0]
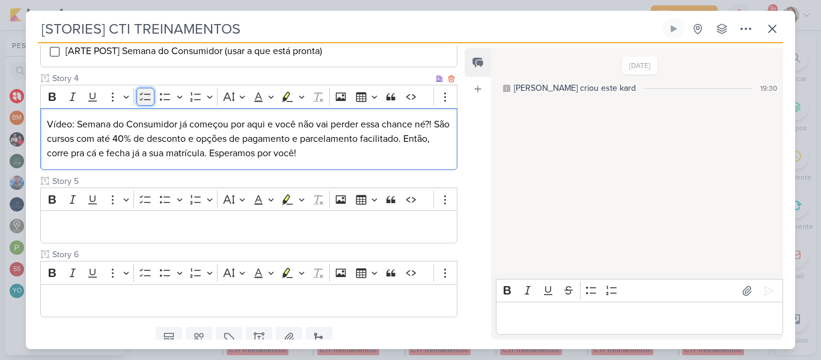
click at [146, 100] on icon "Editor toolbar" at bounding box center [144, 97] width 11 height 8
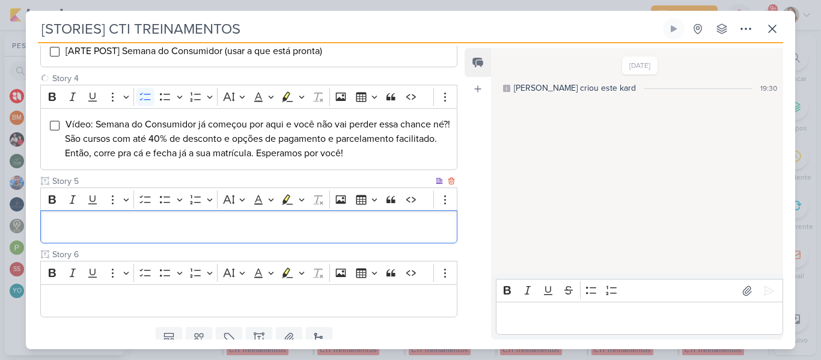
click at [144, 218] on div "Editor editing area: main" at bounding box center [248, 226] width 417 height 33
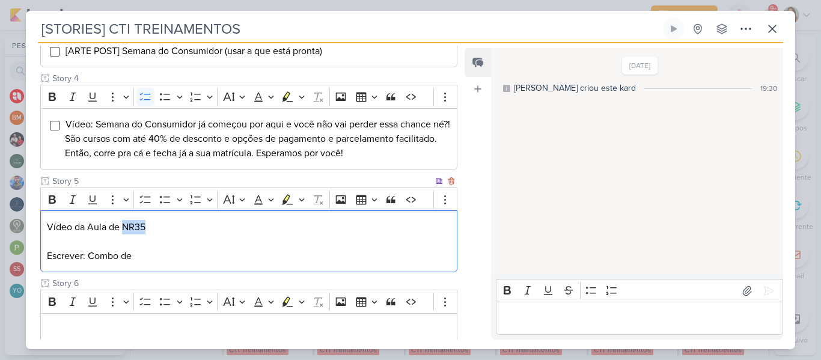
drag, startPoint x: 153, startPoint y: 231, endPoint x: 123, endPoint y: 227, distance: 30.3
click at [123, 227] on p "Vídeo da Aula de NR35" at bounding box center [249, 227] width 404 height 14
click at [168, 257] on p "Escrever: Combo de" at bounding box center [249, 256] width 404 height 14
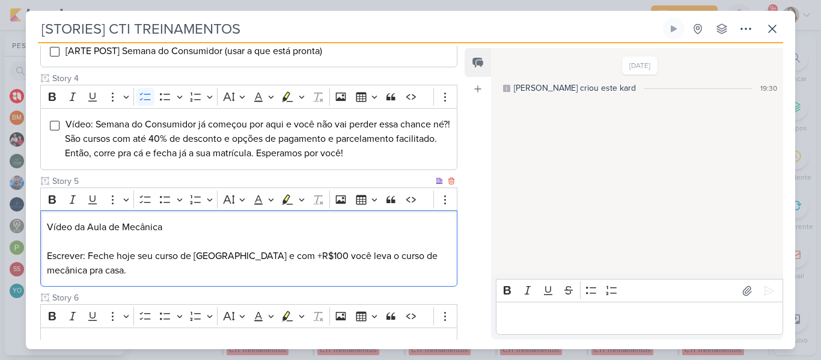
click at [177, 236] on p "Editor editing area: main" at bounding box center [249, 241] width 404 height 14
click at [174, 230] on p "Vídeo da Aula de Mecânica" at bounding box center [249, 227] width 404 height 14
click at [148, 204] on icon "Editor toolbar" at bounding box center [145, 199] width 12 height 12
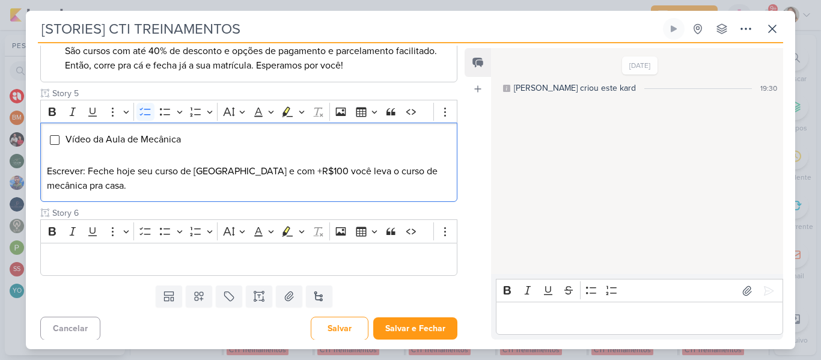
scroll to position [483, 0]
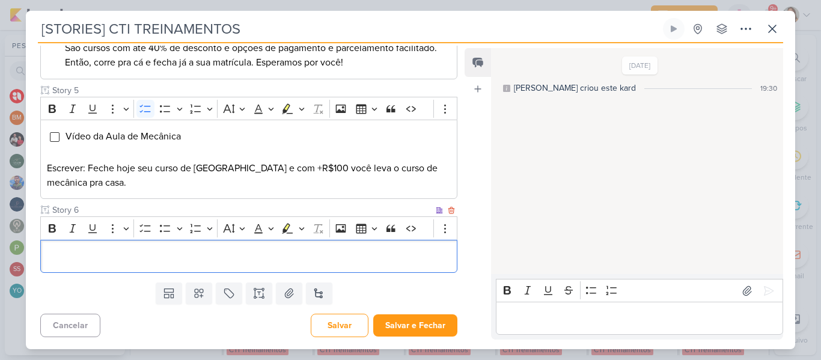
click at [395, 267] on div "Editor editing area: main" at bounding box center [248, 256] width 417 height 33
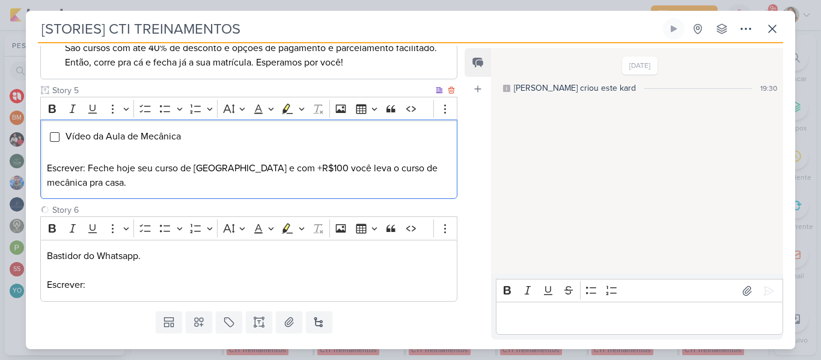
click at [245, 195] on div "Vídeo da Aula de Mecânica Escrever: Feche hoje seu curso de Ponte e Empilhadeir…" at bounding box center [248, 159] width 417 height 79
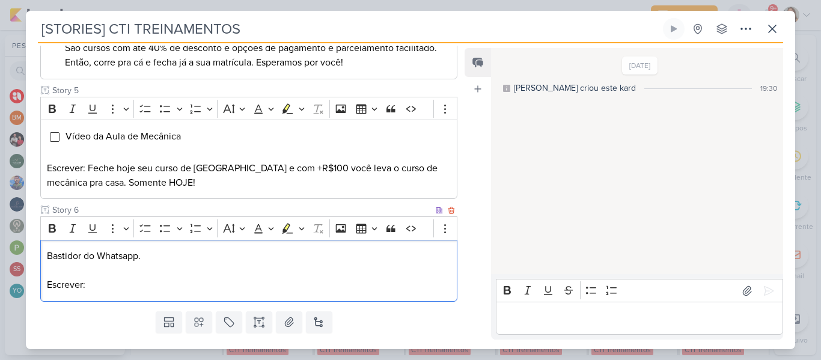
click at [141, 288] on p "Escrever:" at bounding box center [249, 285] width 404 height 14
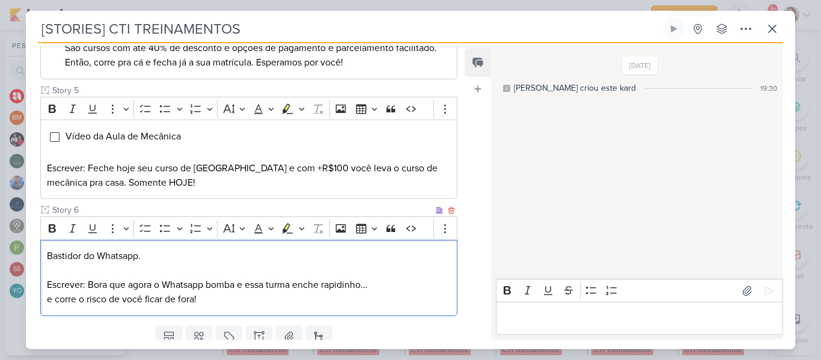
click at [309, 262] on p "Bastidor do Whatsapp." at bounding box center [249, 256] width 404 height 14
click at [143, 222] on icon "Editor toolbar" at bounding box center [145, 228] width 12 height 12
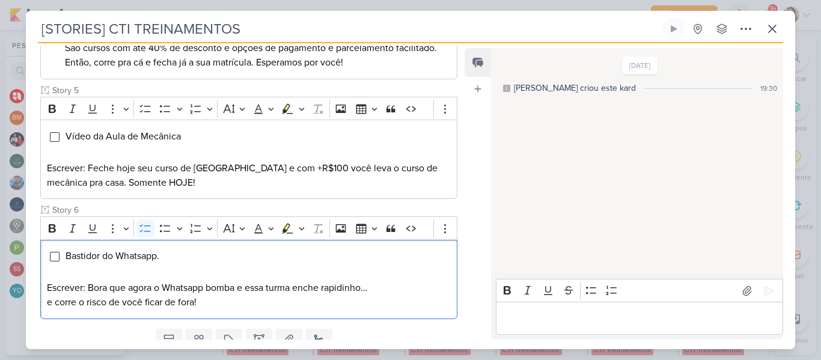
scroll to position [529, 0]
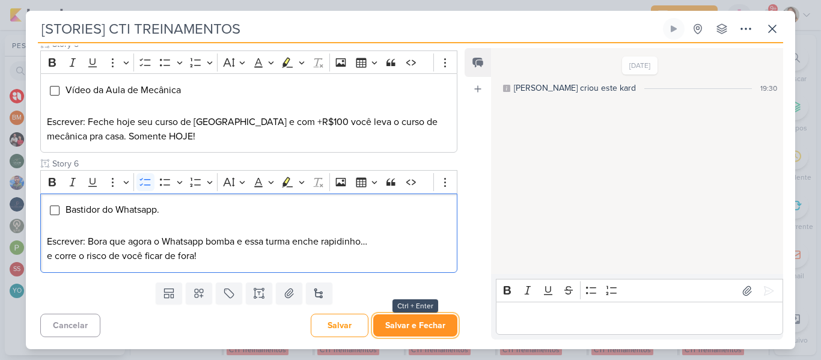
click at [409, 327] on button "Salvar e Fechar" at bounding box center [415, 325] width 84 height 22
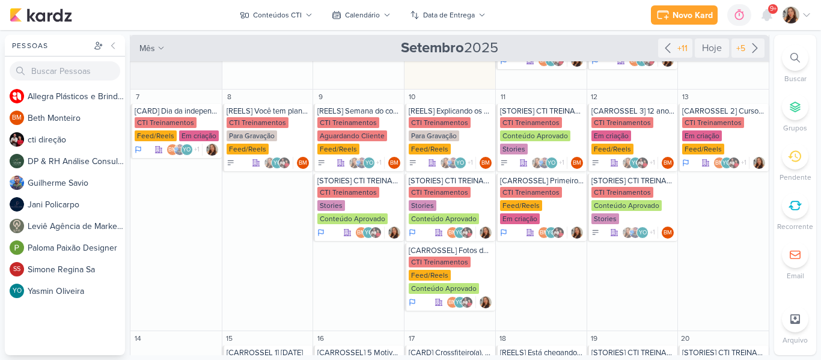
scroll to position [148, 0]
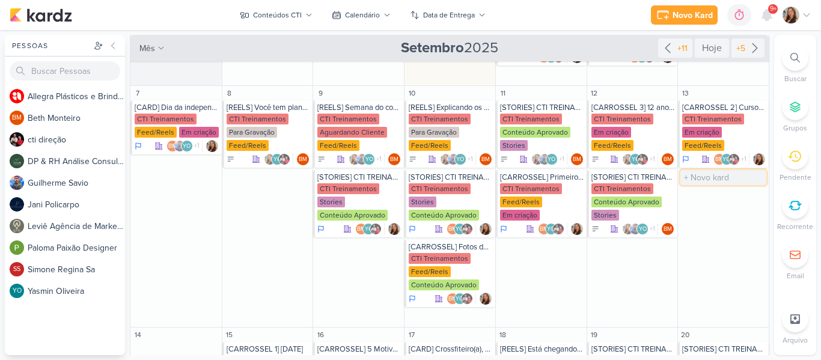
click at [731, 170] on input "text" at bounding box center [723, 177] width 86 height 15
type input "[STORIES] CTI TREINAMENTOS"
click at [719, 172] on div "[STORIES] CTI TREINAMENTOS" at bounding box center [724, 177] width 84 height 10
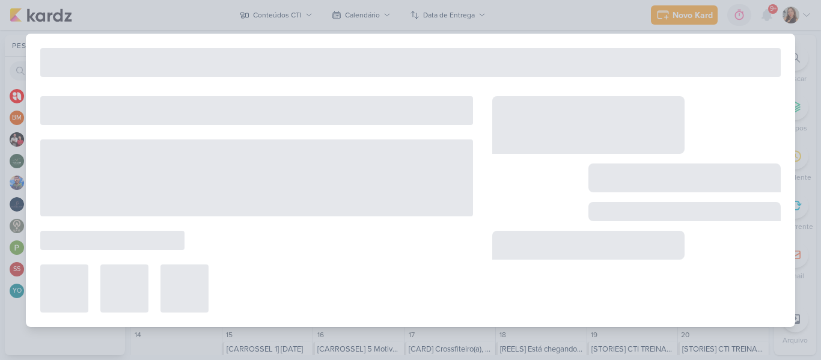
type input "13 de setembro de 2025 às 23:59"
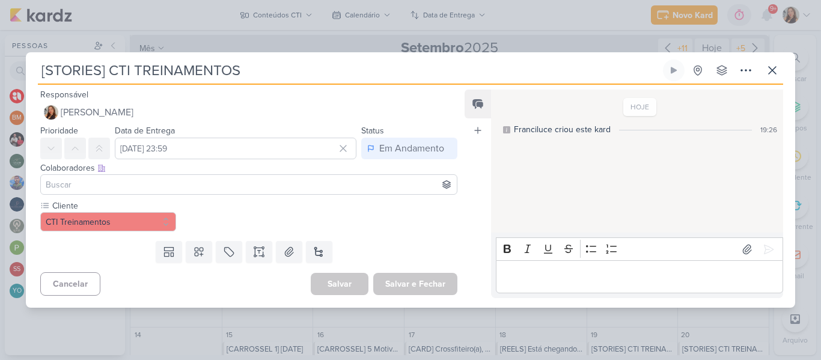
click at [293, 186] on input at bounding box center [248, 184] width 411 height 14
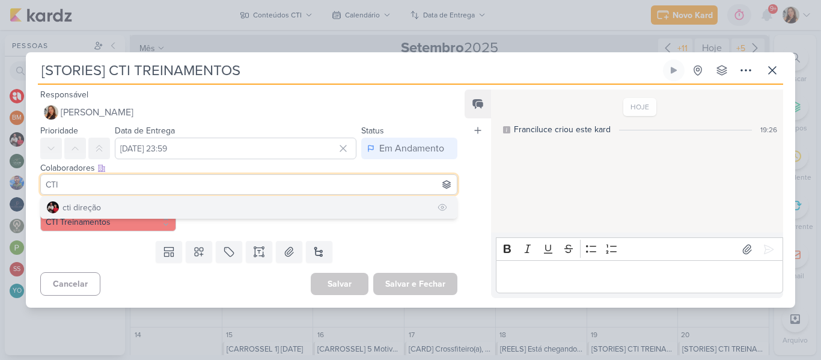
type input "CTI"
click at [238, 202] on button "cti direção" at bounding box center [249, 207] width 416 height 22
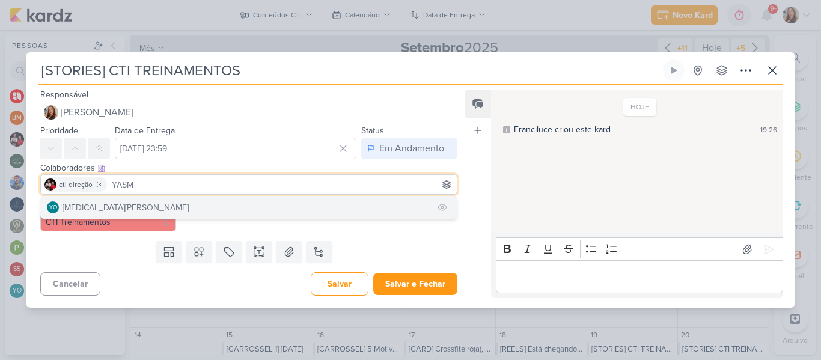
type input "YASM"
click at [217, 207] on button "YO Yasmin Oliveira" at bounding box center [249, 207] width 416 height 22
type input "BETH"
click at [194, 205] on button "BM Beth Monteiro" at bounding box center [249, 207] width 416 height 22
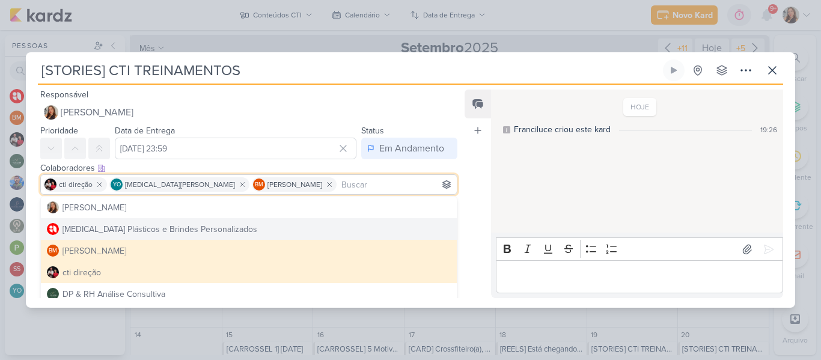
click at [473, 223] on div "Feed Atrelar email Solte o email para atrelar ao kard" at bounding box center [477, 194] width 26 height 209
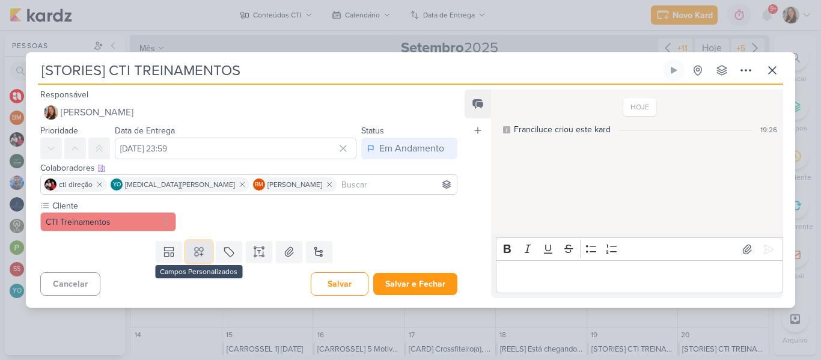
click at [205, 249] on button at bounding box center [199, 252] width 26 height 22
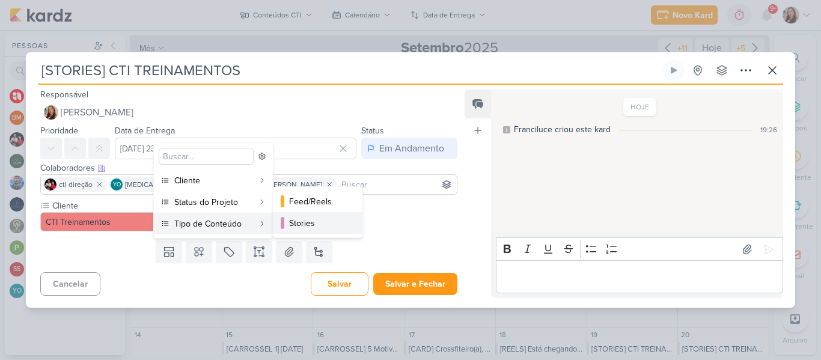
click at [285, 222] on button "Stories" at bounding box center [317, 223] width 89 height 22
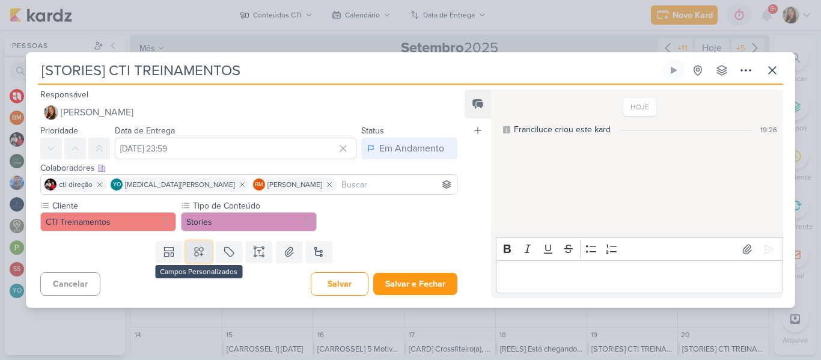
click at [199, 251] on icon at bounding box center [199, 252] width 8 height 8
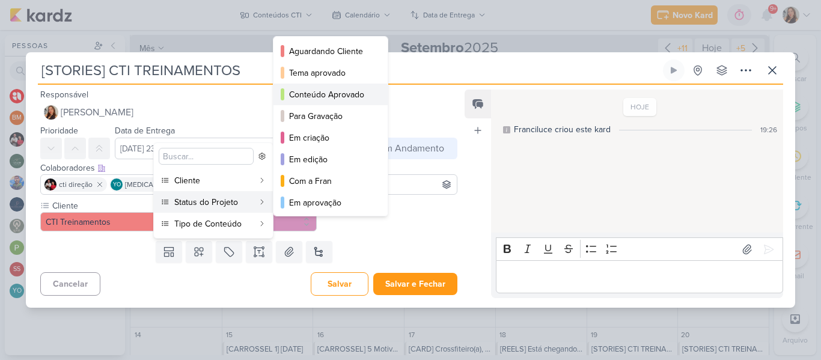
click at [316, 100] on div "Conteúdo Aprovado" at bounding box center [331, 94] width 84 height 13
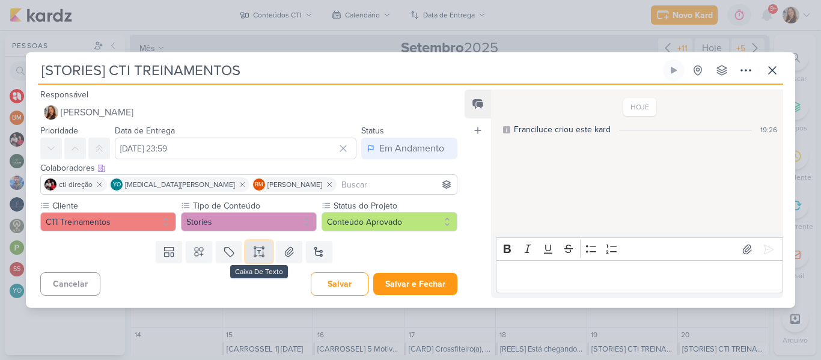
click at [258, 248] on icon at bounding box center [259, 248] width 6 height 0
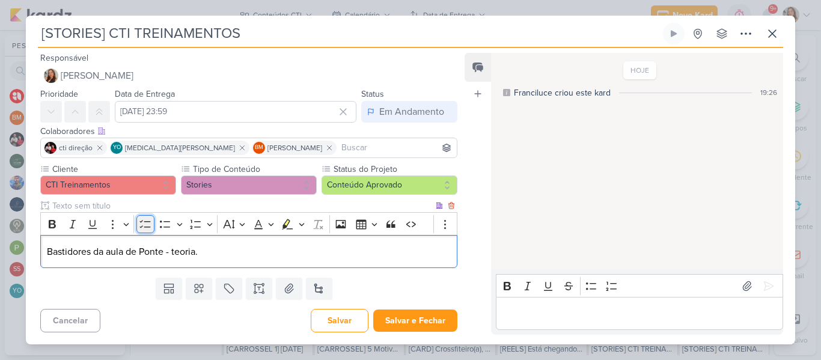
click at [146, 226] on icon "Editor toolbar" at bounding box center [145, 224] width 12 height 12
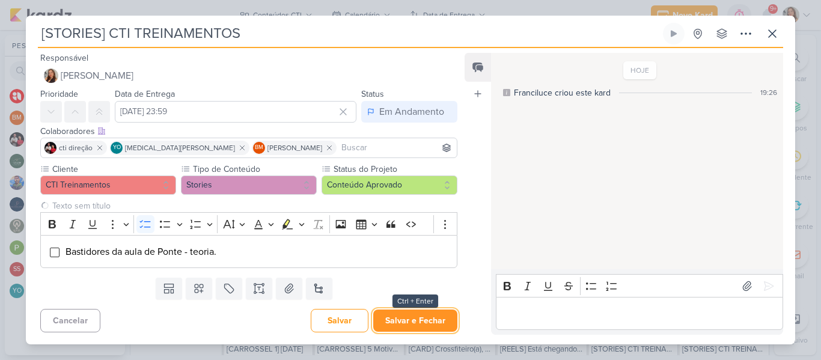
click at [425, 320] on button "Salvar e Fechar" at bounding box center [415, 320] width 84 height 22
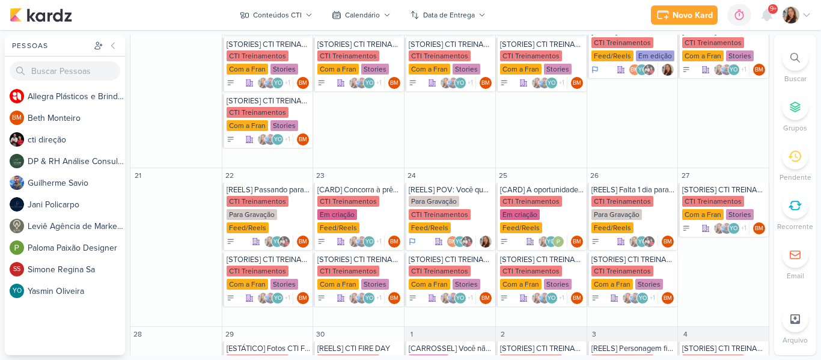
scroll to position [535, 0]
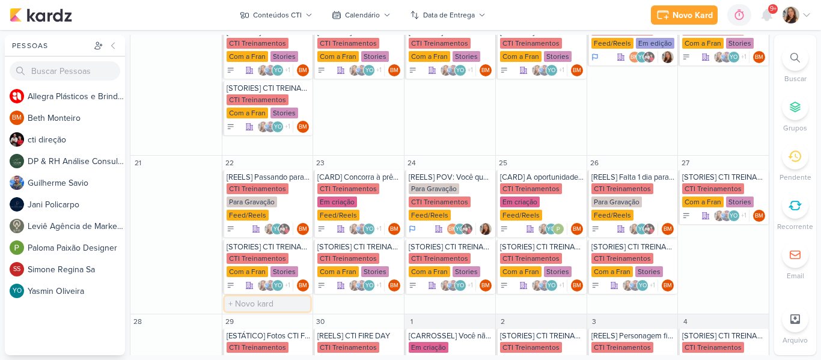
click at [291, 296] on input "text" at bounding box center [268, 303] width 86 height 15
type input "[CARROSSEL] Fotos da aula de Ponte Rolante"
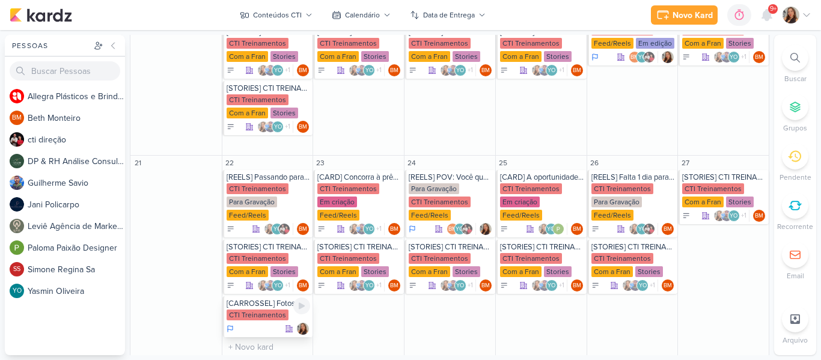
click at [268, 309] on div "CTI Treinamentos" at bounding box center [258, 314] width 62 height 11
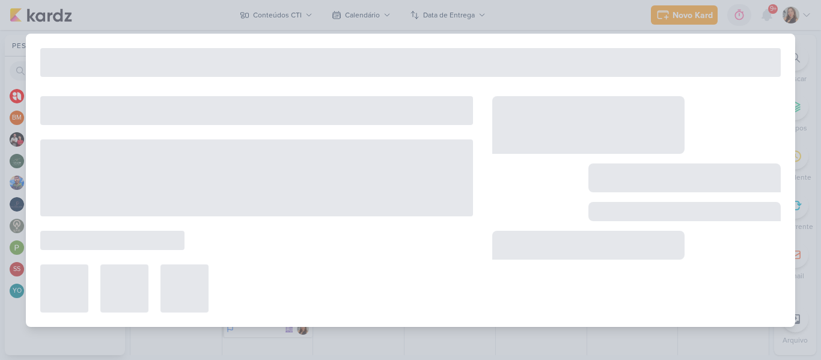
type input "[CARROSSEL] Fotos da aula de Ponte Rolante"
type input "22 de setembro de 2025 às 23:59"
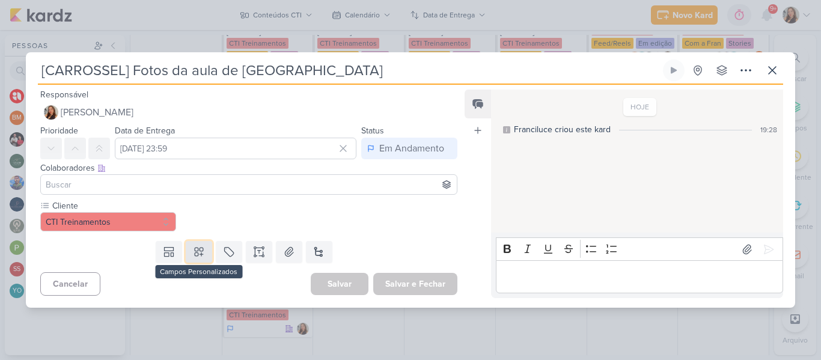
click at [200, 250] on icon at bounding box center [199, 252] width 12 height 12
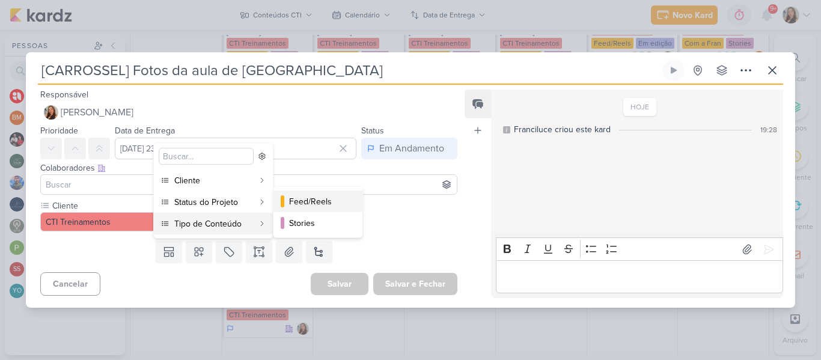
click at [285, 209] on button "Feed/Reels" at bounding box center [317, 201] width 89 height 22
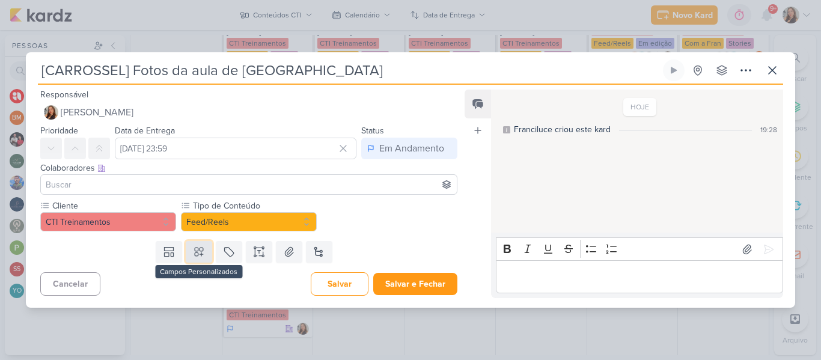
click at [202, 254] on button at bounding box center [199, 252] width 26 height 22
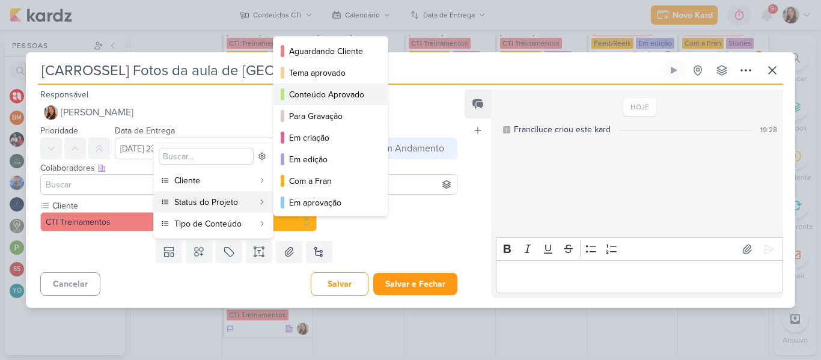
click at [306, 103] on button "Conteúdo Aprovado" at bounding box center [330, 95] width 114 height 22
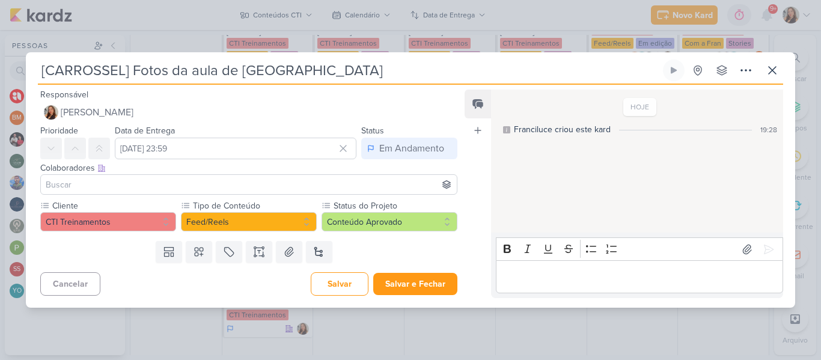
click at [262, 182] on input at bounding box center [248, 184] width 411 height 14
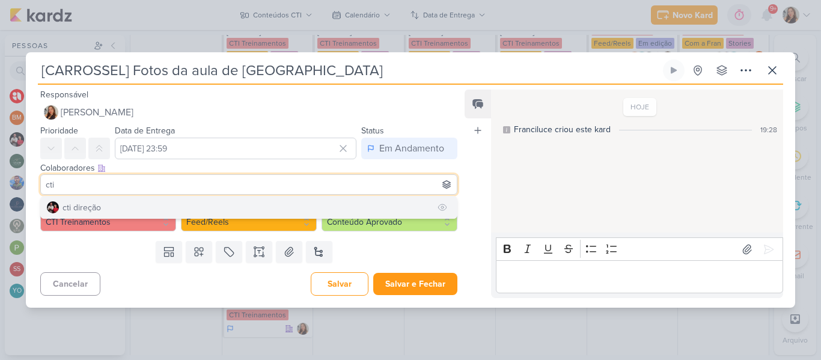
type input "cti"
click at [248, 213] on button "cti direção" at bounding box center [249, 207] width 416 height 22
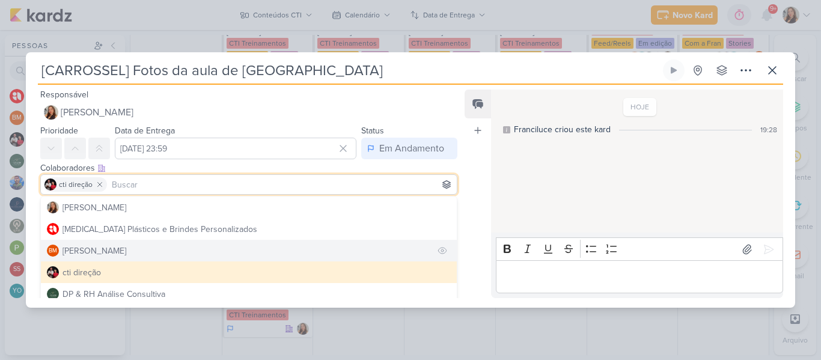
click at [227, 248] on button "BM Beth Monteiro" at bounding box center [249, 251] width 416 height 22
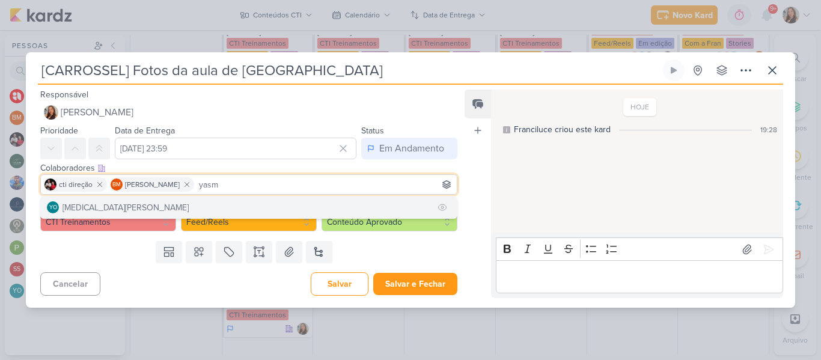
type input "yasm"
click at [217, 206] on button "YO Yasmin Oliveira" at bounding box center [249, 207] width 416 height 22
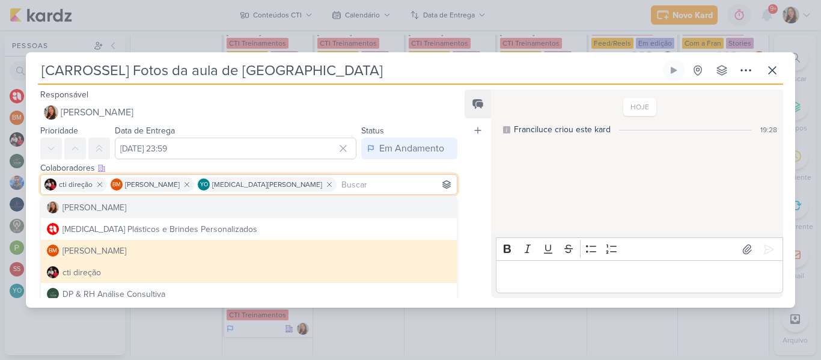
click at [483, 208] on div "Feed Atrelar email Solte o email para atrelar ao kard" at bounding box center [477, 194] width 26 height 209
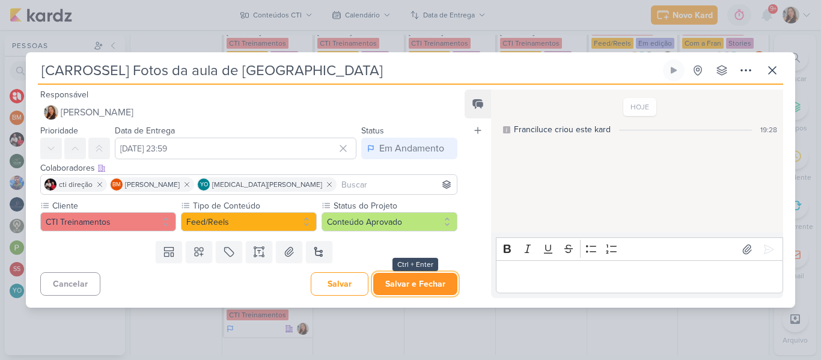
click at [425, 276] on button "Salvar e Fechar" at bounding box center [415, 284] width 84 height 22
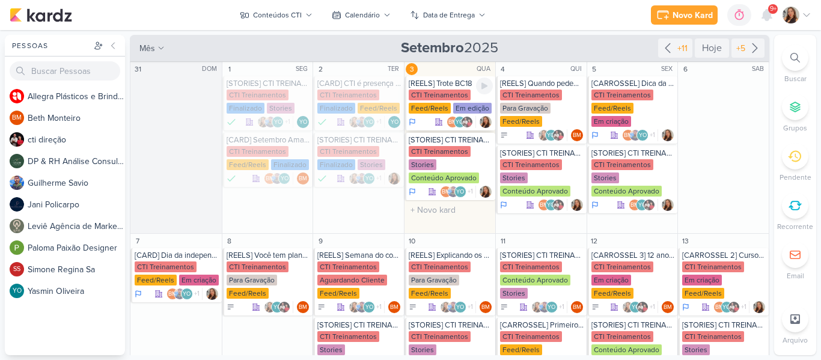
click at [426, 96] on div "CTI Treinamentos" at bounding box center [440, 95] width 62 height 11
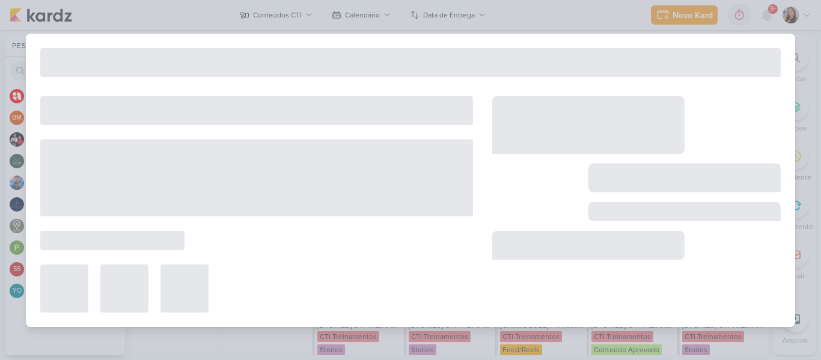
type input "[REELS] Trote BC18"
type input "3 de setembro de 2025 às 23:59"
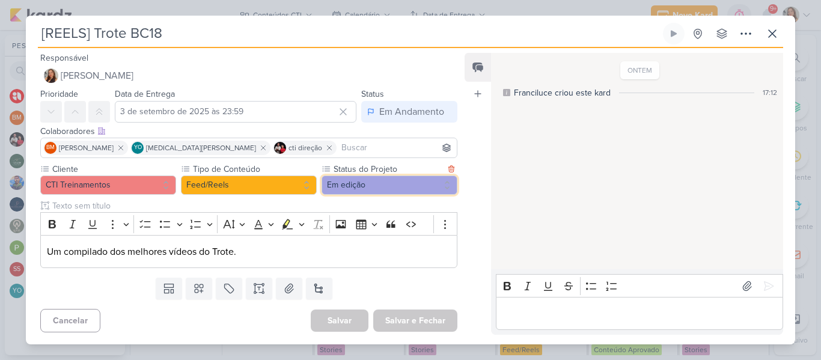
click at [335, 179] on button "Em edição" at bounding box center [389, 184] width 136 height 19
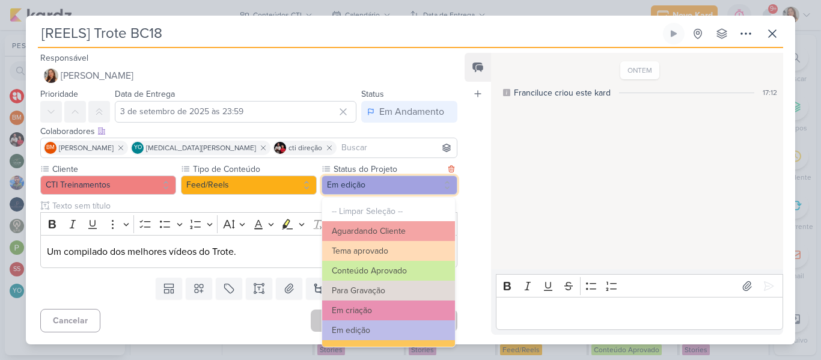
scroll to position [136, 0]
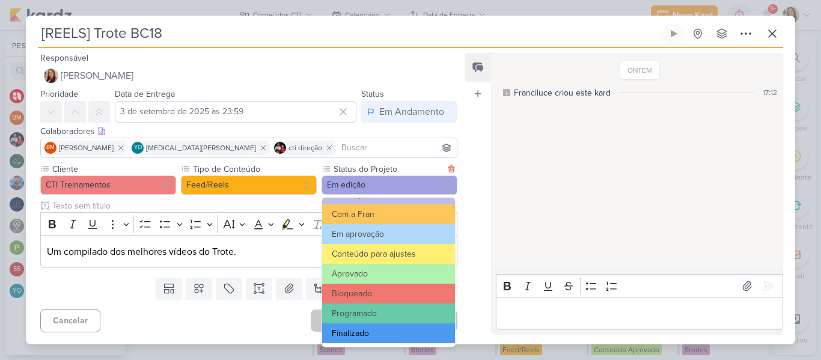
click at [416, 327] on button "Finalizado" at bounding box center [388, 333] width 133 height 20
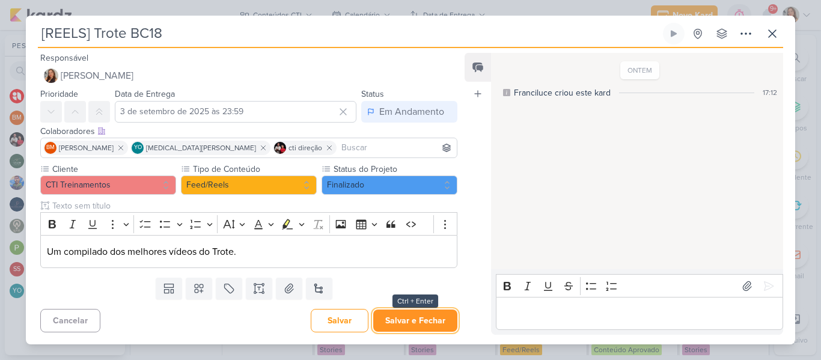
click at [413, 326] on button "Salvar e Fechar" at bounding box center [415, 320] width 84 height 22
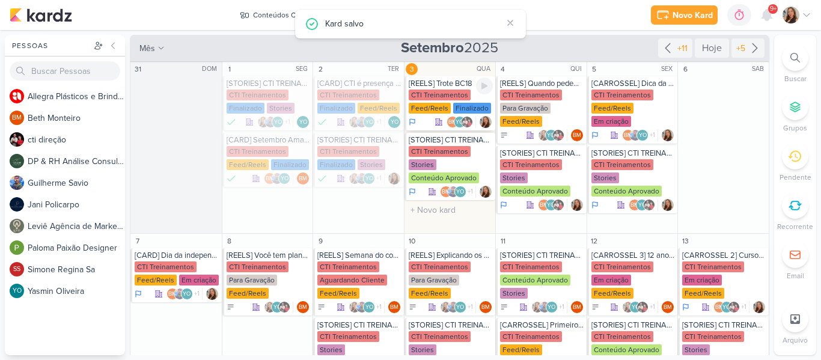
click at [430, 110] on div "Feed/Reels" at bounding box center [430, 108] width 42 height 11
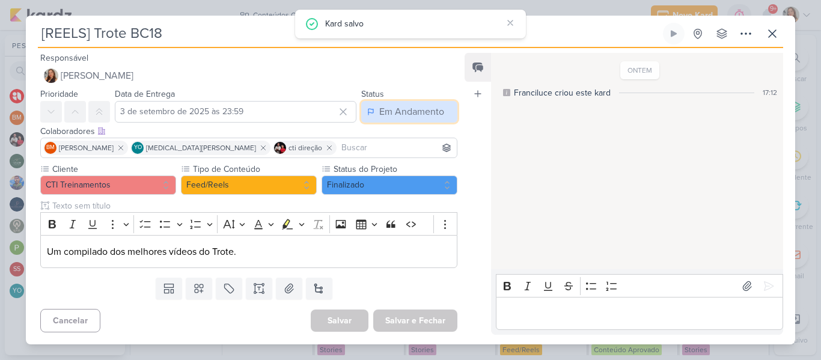
click at [416, 109] on div "Em Andamento" at bounding box center [411, 112] width 65 height 14
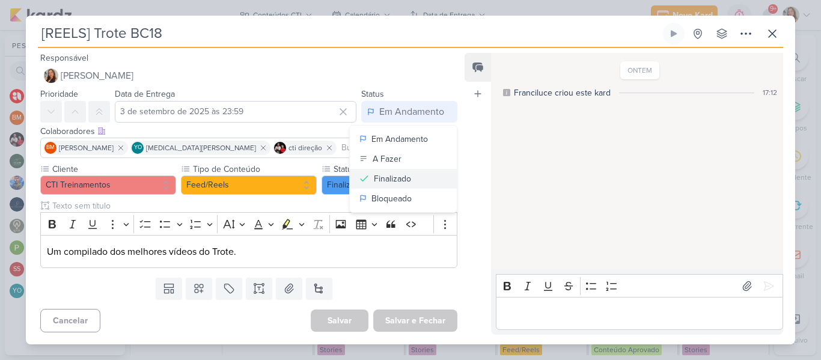
click at [379, 186] on button "Finalizado" at bounding box center [403, 179] width 107 height 20
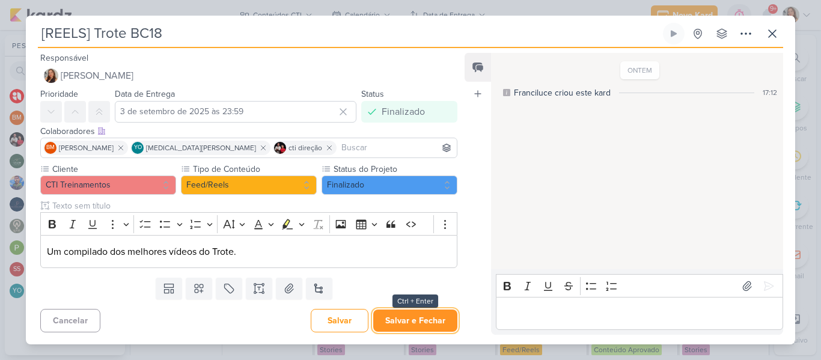
click at [410, 320] on button "Salvar e Fechar" at bounding box center [415, 320] width 84 height 22
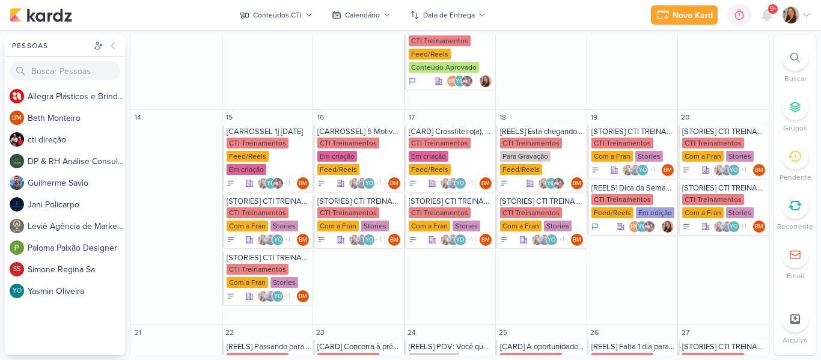
scroll to position [371, 0]
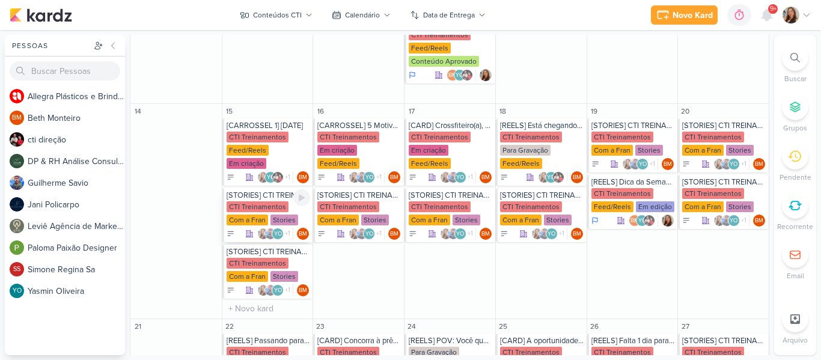
click at [257, 201] on div "CTI Treinamentos" at bounding box center [258, 206] width 62 height 11
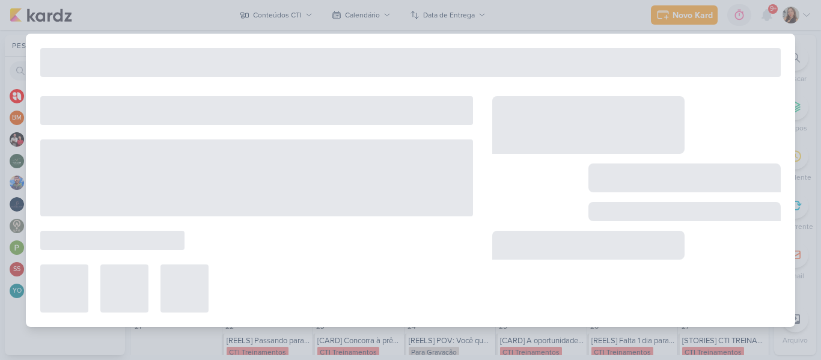
type input "[STORIES] CTI TREINAMENTOS"
type input "15 de setembro de 2025 às 23:59"
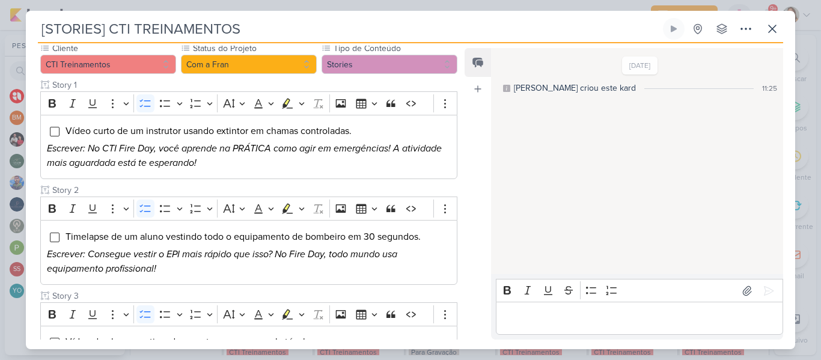
scroll to position [0, 0]
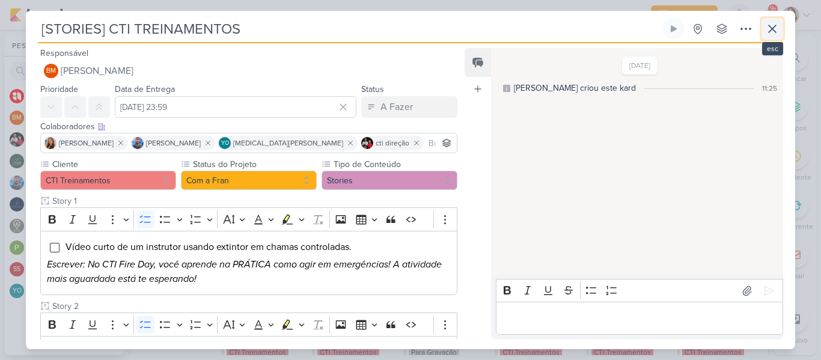
click at [771, 34] on icon at bounding box center [772, 29] width 14 height 14
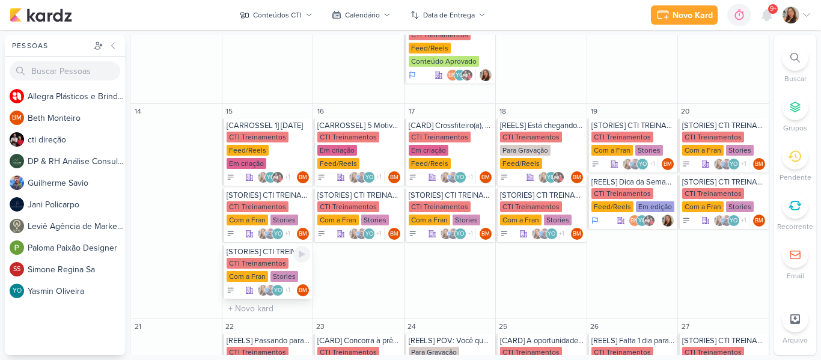
click at [272, 258] on div "CTI Treinamentos" at bounding box center [258, 263] width 62 height 11
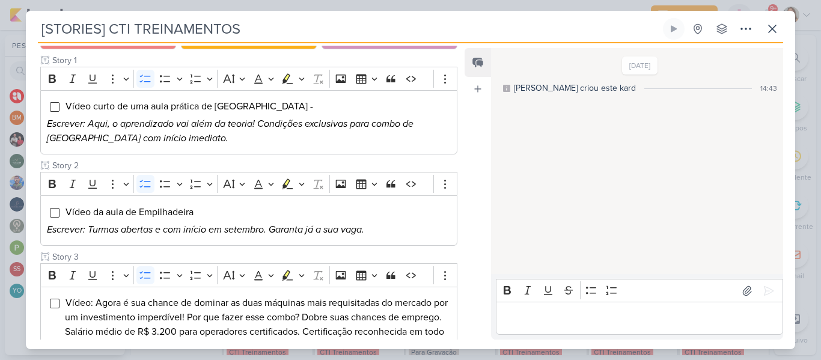
scroll to position [138, 0]
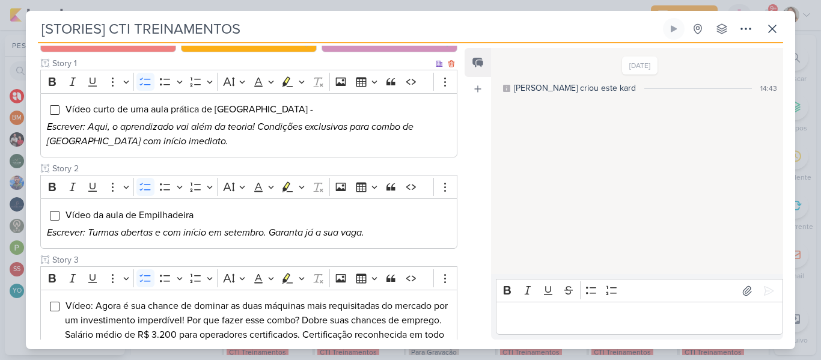
click at [357, 151] on div "Vídeo curto de uma aula prática de Ponte Rolante - Escrever: Aqui, o aprendizad…" at bounding box center [248, 125] width 417 height 65
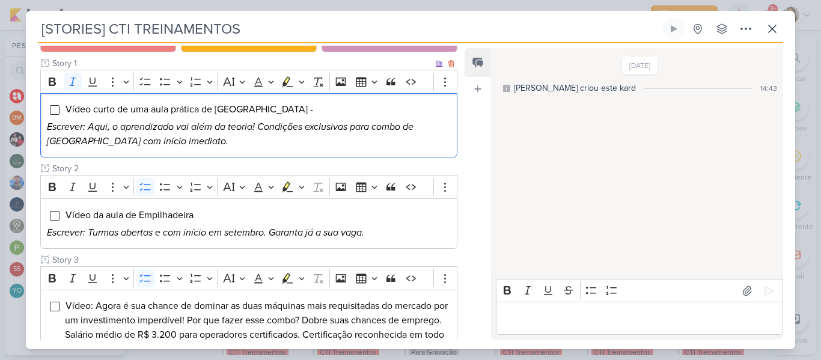
click at [225, 138] on p "Escrever: Aqui, o aprendizado vai além da teoria! Condições exclusivas para com…" at bounding box center [249, 134] width 404 height 29
click at [254, 117] on div "Vídeo curto de uma aula prática de Ponte Rolante - Escrever: Aqui, o aprendizad…" at bounding box center [248, 125] width 417 height 65
click at [281, 111] on li "Vídeo curto de uma aula prática de Ponte Rolante -" at bounding box center [258, 109] width 386 height 14
click at [206, 138] on p "Escrever: Aqui, o aprendizado vai além da teoria! Condições exclusivas para com…" at bounding box center [249, 134] width 404 height 29
drag, startPoint x: 258, startPoint y: 124, endPoint x: 275, endPoint y: 151, distance: 31.8
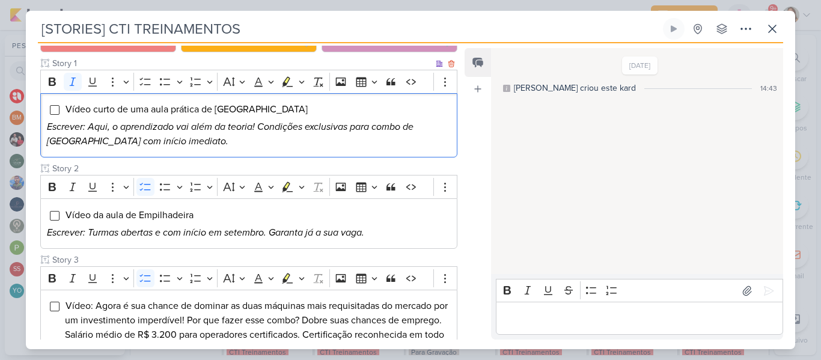
click at [275, 151] on div "Vídeo curto de uma aula prática de Ponte Rolante Escrever: Aqui, o aprendizado …" at bounding box center [248, 125] width 417 height 65
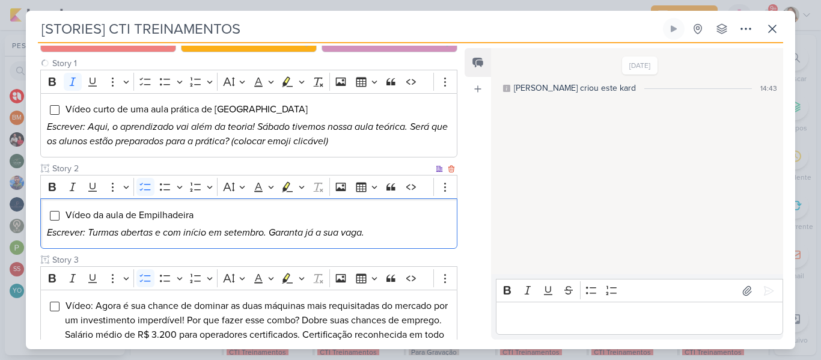
click at [175, 216] on span "Vídeo da aula de Empilhadeira" at bounding box center [129, 215] width 128 height 12
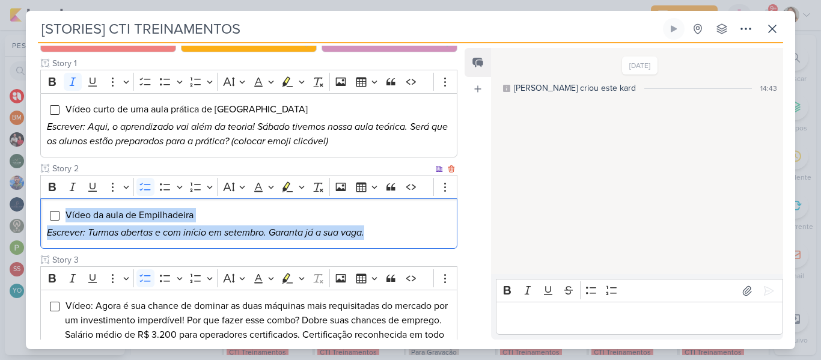
drag, startPoint x: 379, startPoint y: 233, endPoint x: 65, endPoint y: 213, distance: 314.3
click at [65, 213] on div "Vídeo da aula de Empilhadeira Escrever: Turmas abertas e com início em setembro…" at bounding box center [248, 223] width 417 height 50
copy div "Vídeo da aula de Empilhadeira Escrever: Turmas abertas e com início em setembro…"
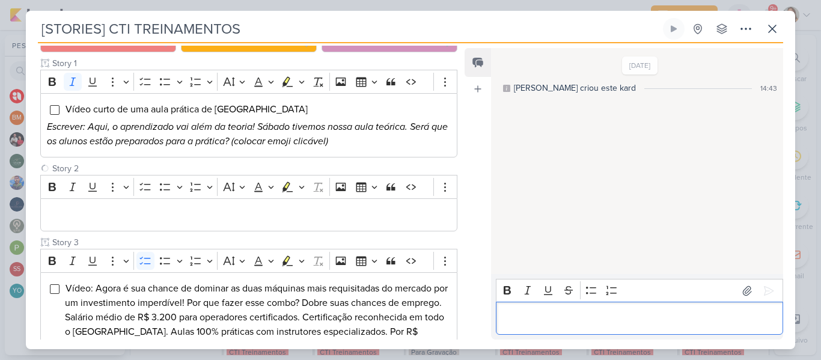
click at [503, 312] on p "Editor editing area: main" at bounding box center [639, 318] width 275 height 14
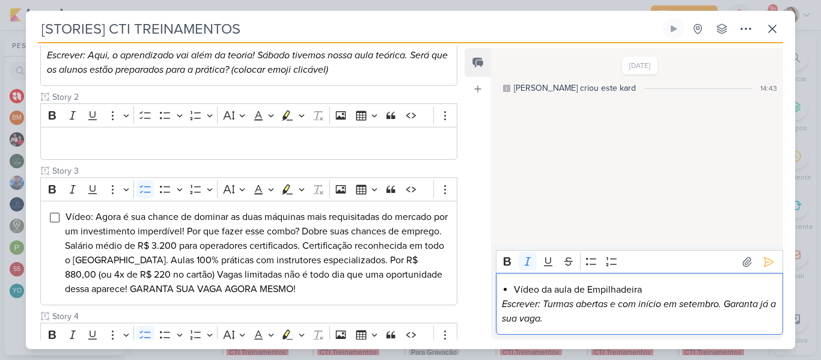
scroll to position [210, 0]
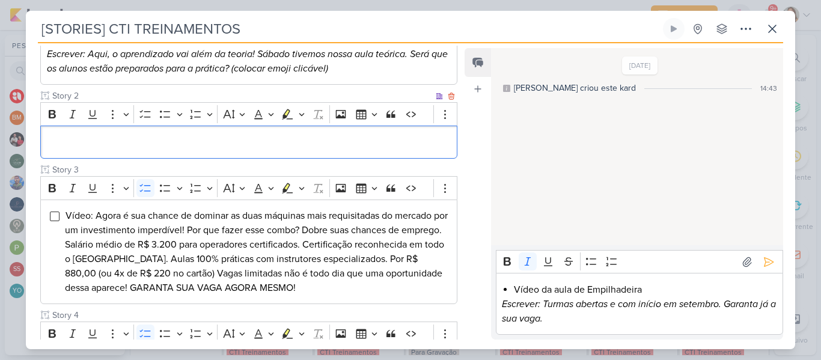
click at [350, 156] on div "Editor editing area: main" at bounding box center [248, 142] width 417 height 33
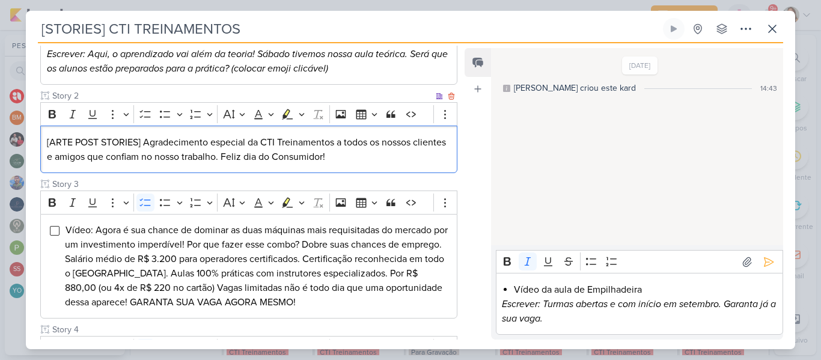
click at [259, 156] on p "[ARTE POST STORIES] Agradecimento especial da CTI Treinamentos a todos os nosso…" at bounding box center [249, 149] width 404 height 29
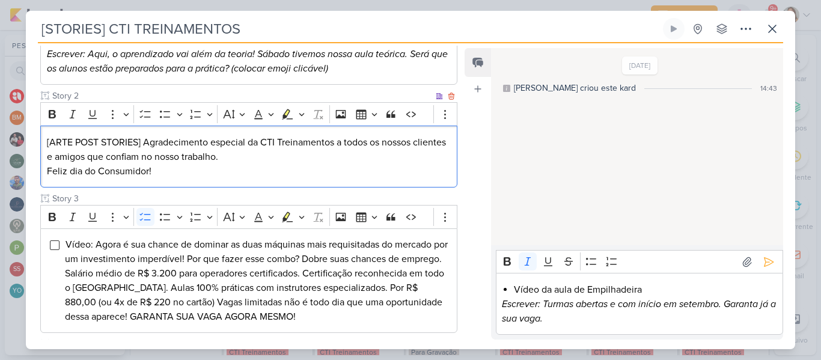
click at [246, 153] on p "[ARTE POST STORIES] Agradecimento especial da CTI Treinamentos a todos os nosso…" at bounding box center [249, 149] width 404 height 29
click at [149, 113] on icon "Editor toolbar" at bounding box center [145, 114] width 12 height 12
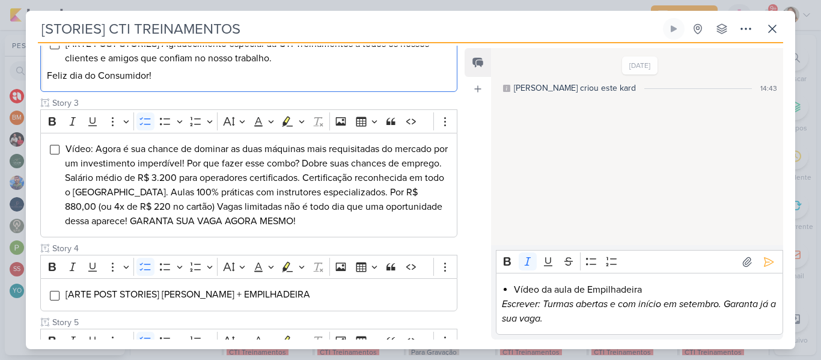
scroll to position [314, 0]
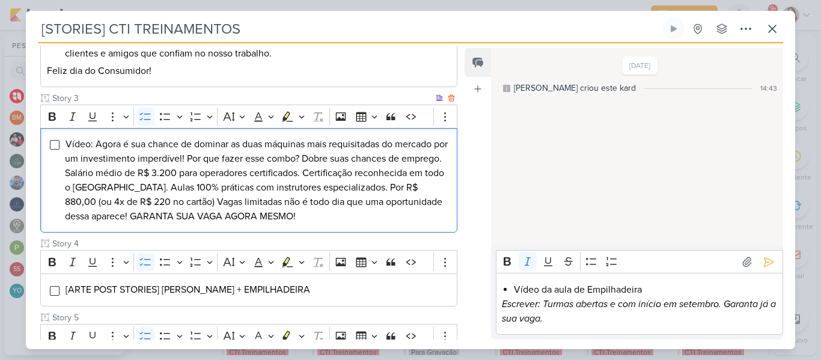
click at [313, 187] on span "Vídeo: Agora é sua chance de dominar as duas máquinas mais requisitadas do merc…" at bounding box center [256, 180] width 383 height 84
click at [97, 146] on span "Vídeo: Agora é sua chance de dominar as duas máquinas mais requisitadas do merc…" at bounding box center [256, 180] width 383 height 84
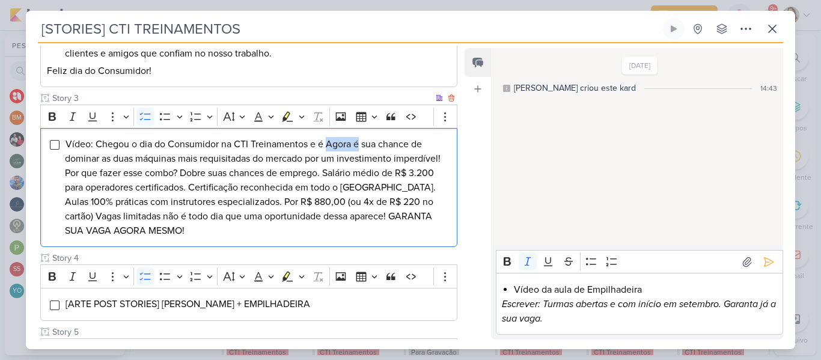
drag, startPoint x: 328, startPoint y: 144, endPoint x: 359, endPoint y: 144, distance: 30.7
click at [359, 144] on span "Vídeo: Chegou o dia do Consumidor na CTI Treinamentos e é Agora é sua chance de…" at bounding box center [253, 187] width 376 height 99
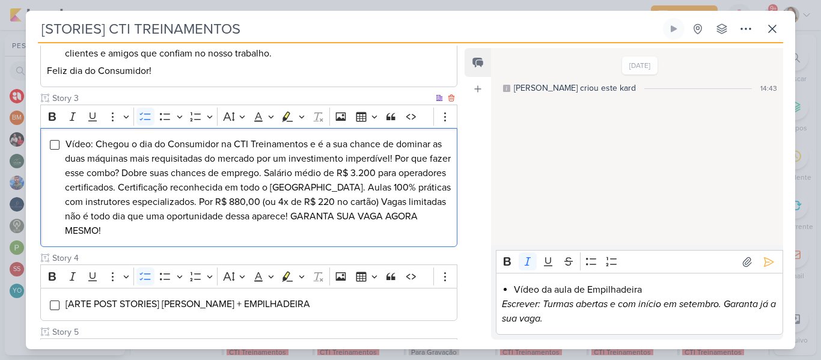
click at [261, 158] on span "Vídeo: Chegou o dia do Consumidor na CTI Treinamentos e é a sua chance de domin…" at bounding box center [258, 187] width 386 height 99
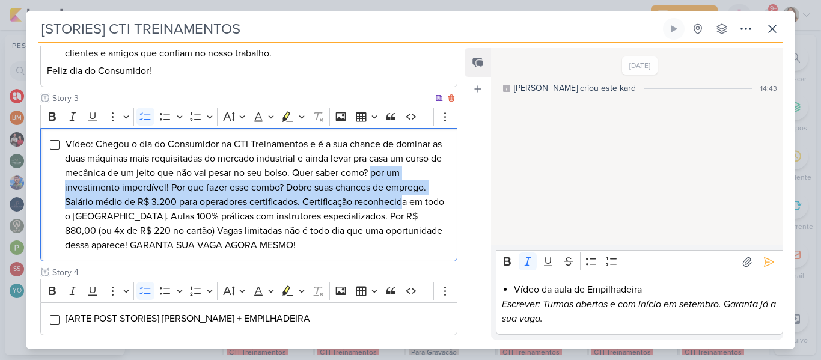
drag, startPoint x: 387, startPoint y: 172, endPoint x: 407, endPoint y: 200, distance: 34.5
click at [407, 200] on span "Vídeo: Chegou o dia do Consumidor na CTI Treinamentos e é a sua chance de domin…" at bounding box center [254, 194] width 379 height 113
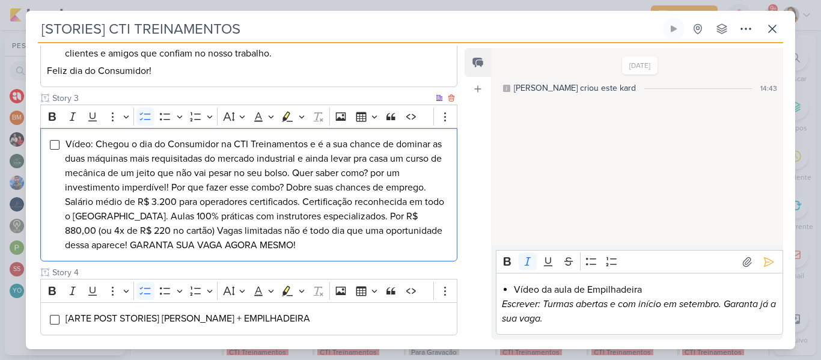
click at [387, 173] on span "Vídeo: Chegou o dia do Consumidor na CTI Treinamentos e é a sua chance de domin…" at bounding box center [254, 194] width 379 height 113
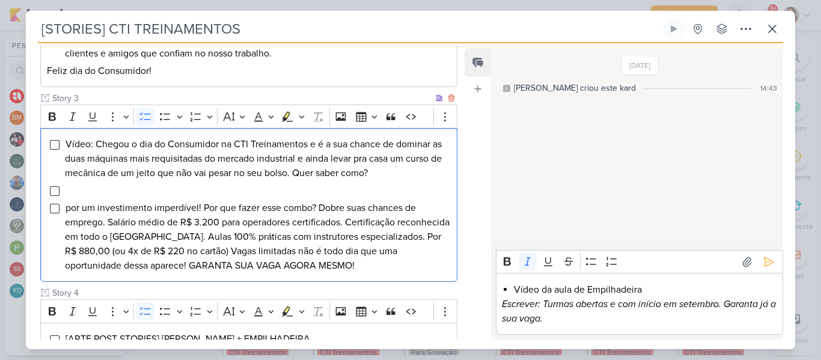
click at [401, 175] on li "Vídeo: Chegou o dia do Consumidor na CTI Treinamentos e é a sua chance de domin…" at bounding box center [258, 158] width 386 height 43
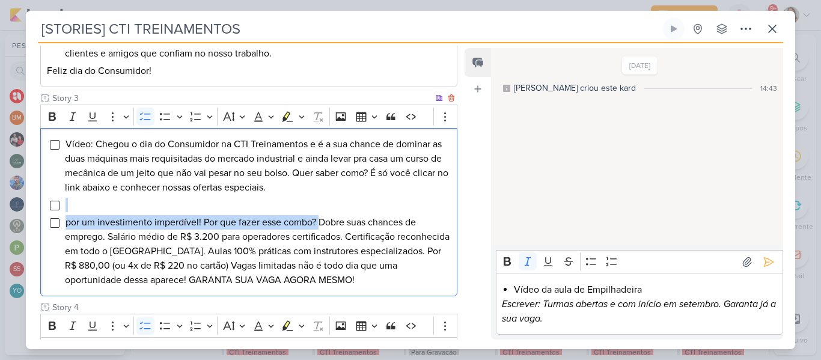
drag, startPoint x: 320, startPoint y: 222, endPoint x: 62, endPoint y: 201, distance: 259.2
click at [62, 201] on div "Vídeo: Chegou o dia do Consumidor na CTI Treinamentos e é a sua chance de domin…" at bounding box center [248, 212] width 417 height 169
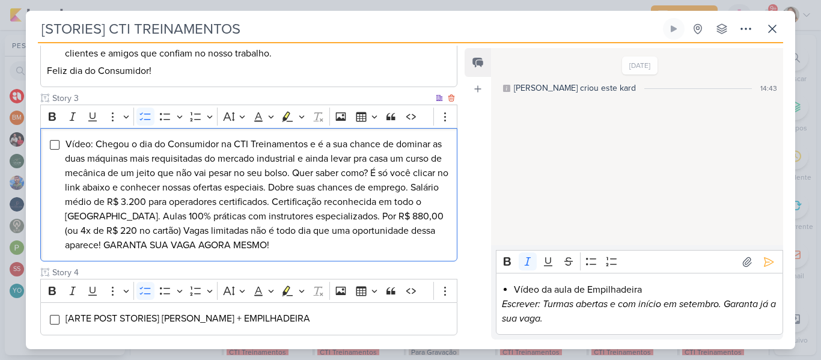
click at [98, 207] on span "Vídeo: Chegou o dia do Consumidor na CTI Treinamentos e é a sua chance de domin…" at bounding box center [256, 194] width 383 height 113
drag, startPoint x: 415, startPoint y: 213, endPoint x: 216, endPoint y: 230, distance: 199.6
click at [216, 230] on span "Vídeo: Chegou o dia do Consumidor na CTI Treinamentos e é a sua chance de domin…" at bounding box center [256, 194] width 383 height 113
click at [273, 241] on li "Vídeo: Chegou o dia do Consumidor na CTI Treinamentos e é a sua chance de domin…" at bounding box center [258, 194] width 386 height 115
click at [171, 231] on span "Vídeo: Chegou o dia do Consumidor na CTI Treinamentos e é a sua chance de domin…" at bounding box center [256, 194] width 383 height 113
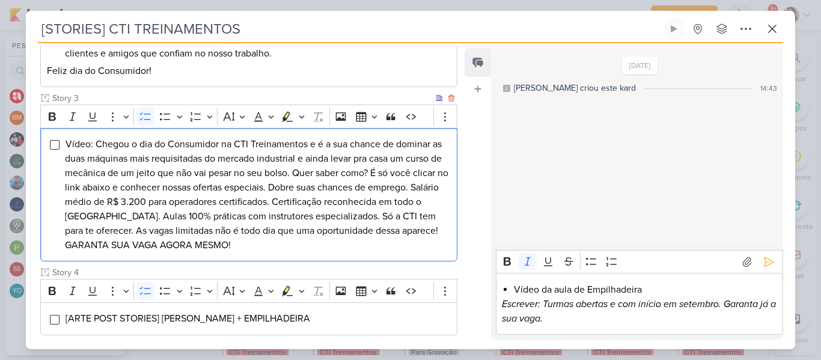
click at [212, 233] on span "Vídeo: Chegou o dia do Consumidor na CTI Treinamentos e é a sua chance de domin…" at bounding box center [256, 194] width 383 height 113
click at [324, 243] on li "Vídeo: Chegou o dia do Consumidor na CTI Treinamentos e é a sua chance de domin…" at bounding box center [258, 194] width 386 height 115
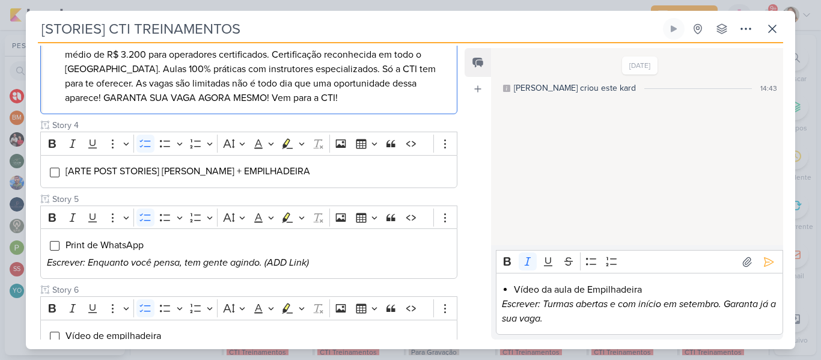
scroll to position [462, 0]
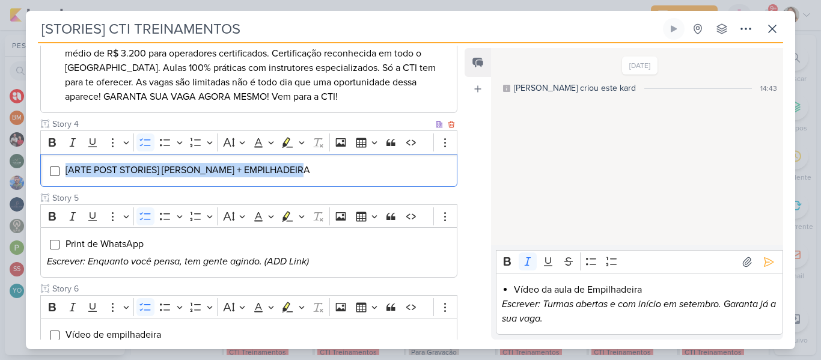
drag, startPoint x: 355, startPoint y: 175, endPoint x: 61, endPoint y: 175, distance: 294.4
click at [61, 175] on div "[ARTE POST STORIES] COMBO PONTE + EMPILHADEIRA" at bounding box center [248, 170] width 417 height 33
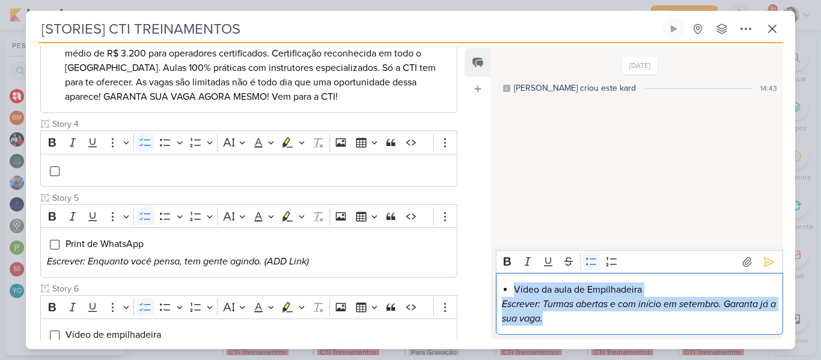
drag, startPoint x: 559, startPoint y: 315, endPoint x: 517, endPoint y: 291, distance: 48.7
click at [517, 291] on div "Vídeo da aula de Empilhadeira Escrever: Turmas abertas e com início em setembro…" at bounding box center [639, 304] width 287 height 62
copy div "Vídeo da aula de Empilhadeira Escrever: Turmas abertas e com início em setembro…"
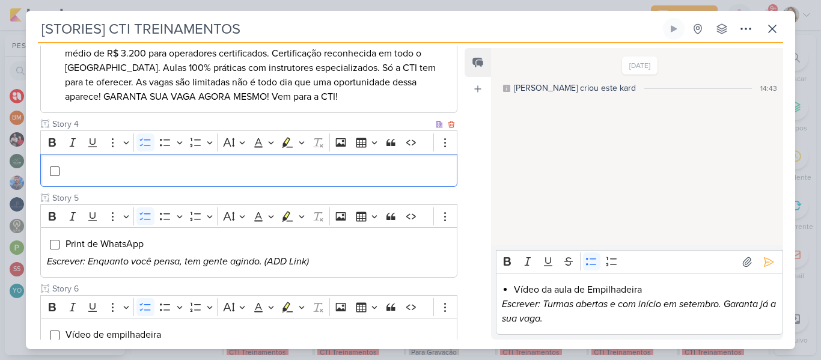
click at [317, 161] on div "Editor editing area: main" at bounding box center [248, 170] width 417 height 33
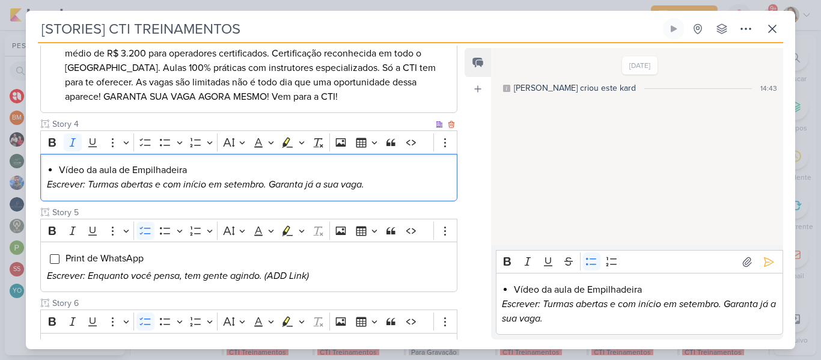
click at [198, 167] on li "Vídeo da aula de Empilhadeira" at bounding box center [255, 170] width 392 height 14
click at [150, 148] on icon "Editor toolbar" at bounding box center [145, 142] width 12 height 12
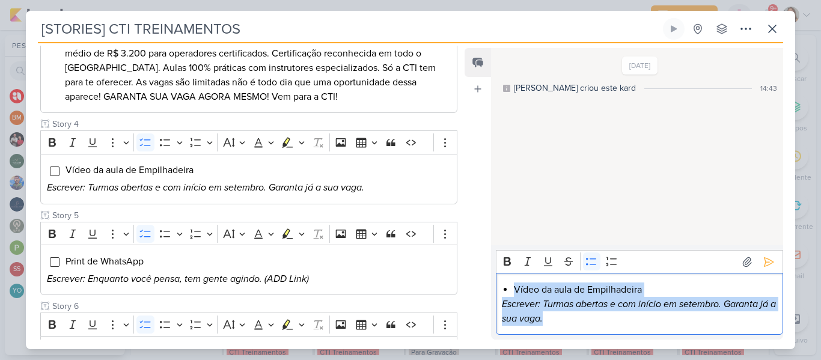
drag, startPoint x: 571, startPoint y: 330, endPoint x: 491, endPoint y: 284, distance: 92.3
click at [491, 284] on div "Rich Text Editor Bold Italic Underline Strikethrough Bulleted List Numbered Lis…" at bounding box center [637, 292] width 292 height 94
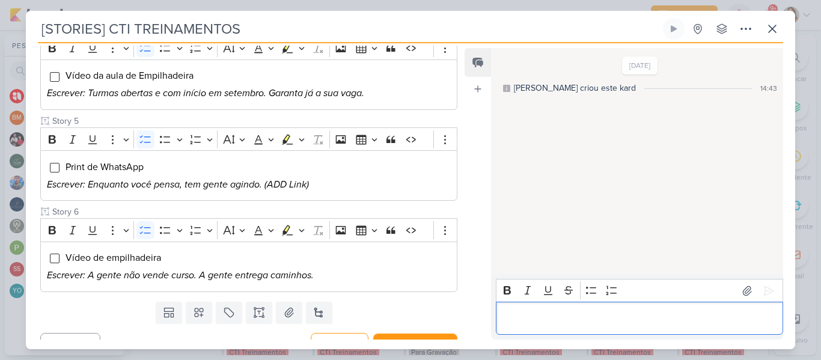
scroll to position [564, 0]
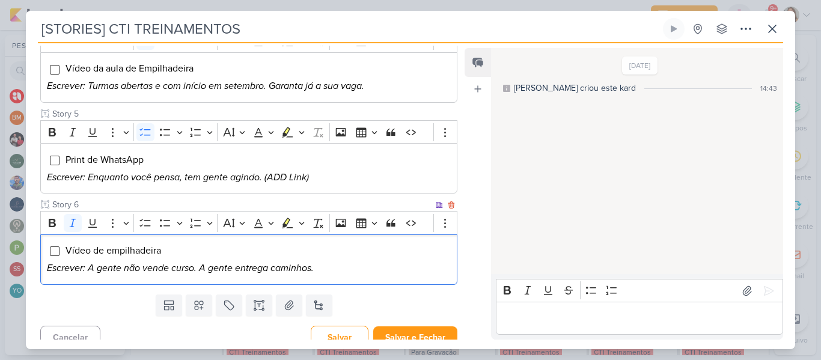
click at [347, 259] on div "Vídeo de empilhadeira Escrever: A gente não vende curso. A gente entrega caminh…" at bounding box center [248, 259] width 417 height 50
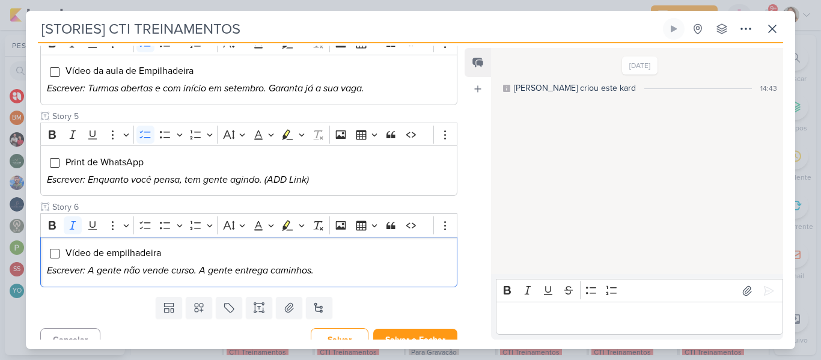
scroll to position [576, 0]
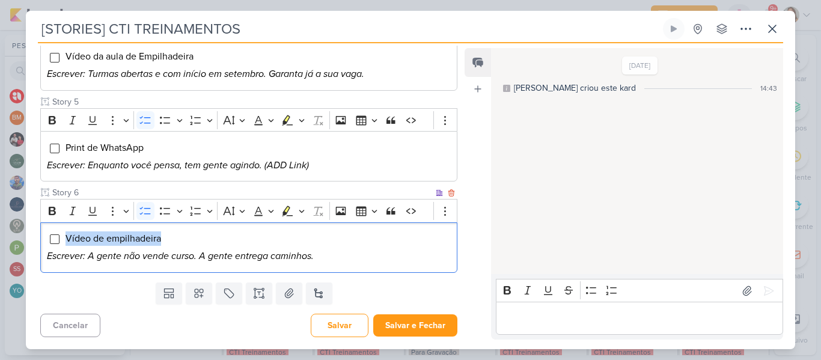
drag, startPoint x: 171, startPoint y: 239, endPoint x: 68, endPoint y: 235, distance: 103.4
click at [68, 235] on li "Vídeo de empilhadeira" at bounding box center [258, 238] width 386 height 14
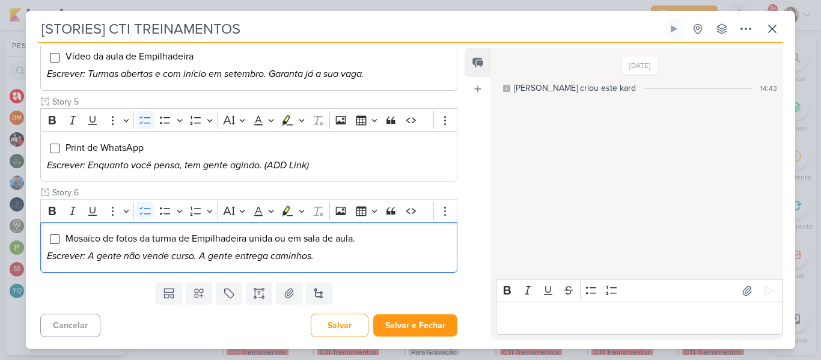
scroll to position [0, 0]
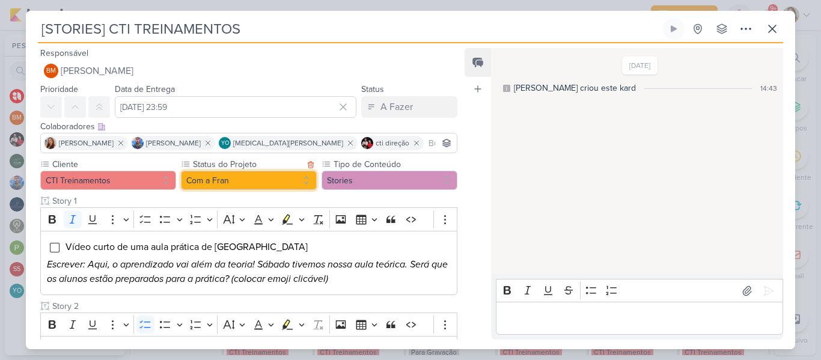
click at [284, 178] on button "Com a Fran" at bounding box center [249, 180] width 136 height 19
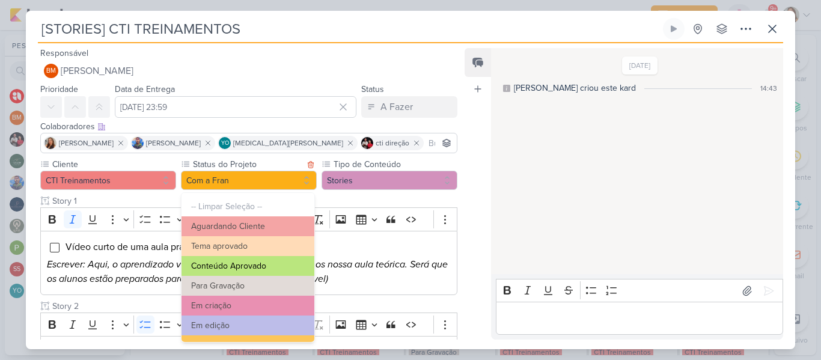
click at [269, 268] on button "Conteúdo Aprovado" at bounding box center [247, 266] width 133 height 20
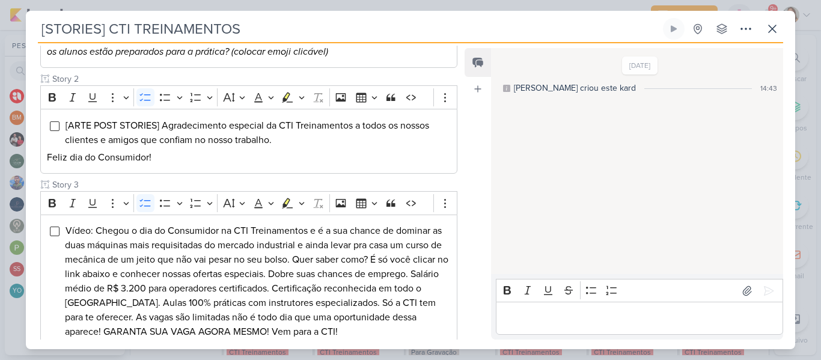
scroll to position [576, 0]
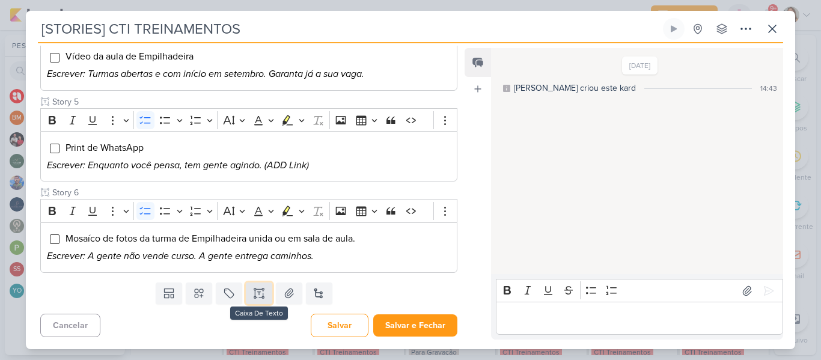
click at [264, 293] on button at bounding box center [259, 293] width 26 height 22
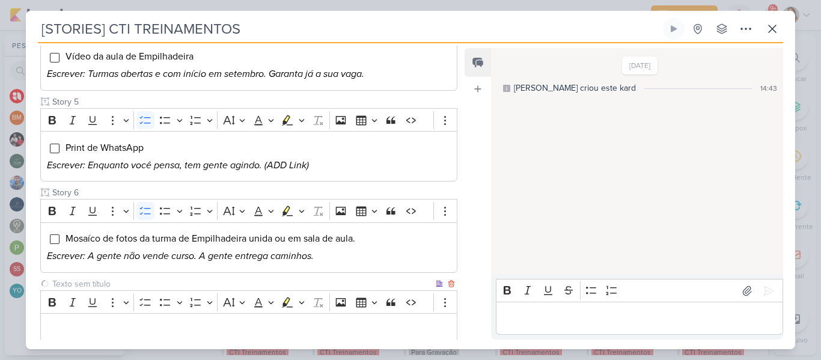
click at [246, 282] on input "text" at bounding box center [241, 284] width 383 height 13
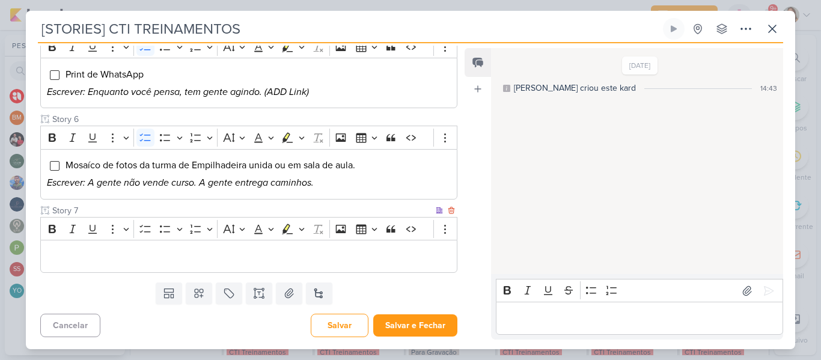
type input "Story 7"
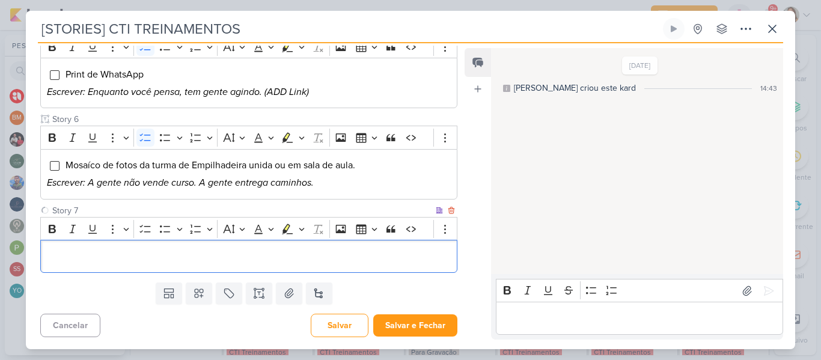
click at [395, 259] on p "Editor editing area: main" at bounding box center [249, 256] width 404 height 14
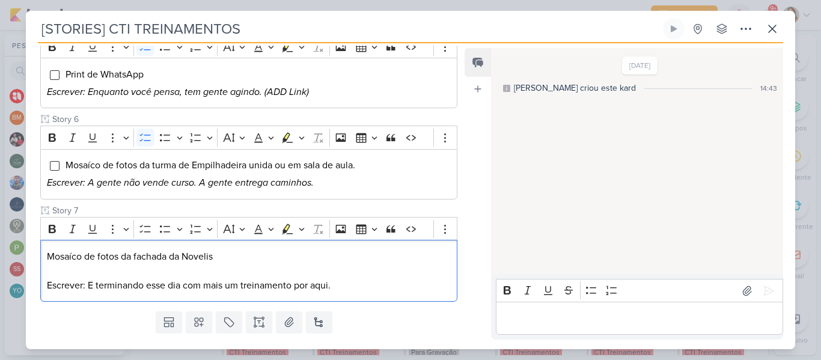
scroll to position [678, 0]
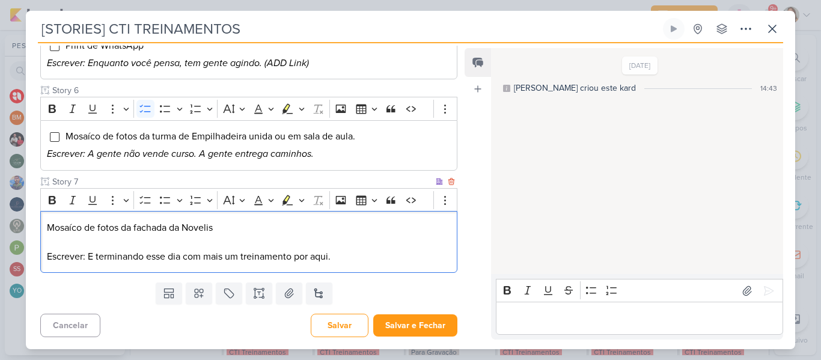
click at [315, 228] on p "Mosaíco de fotos da fachada da Novelis" at bounding box center [249, 228] width 404 height 14
click at [148, 203] on icon "Editor toolbar" at bounding box center [144, 200] width 11 height 8
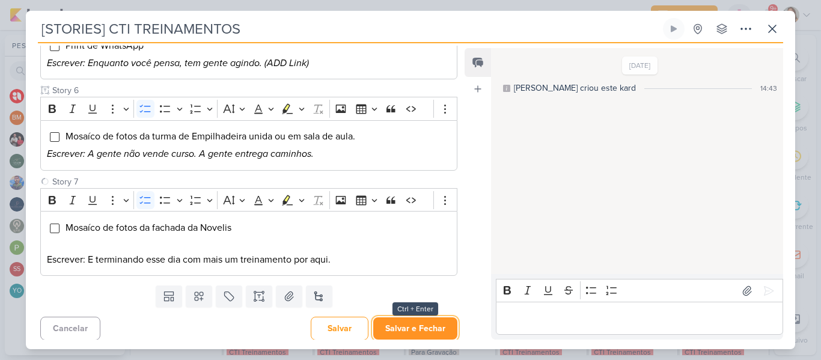
click at [388, 328] on button "Salvar e Fechar" at bounding box center [415, 328] width 84 height 22
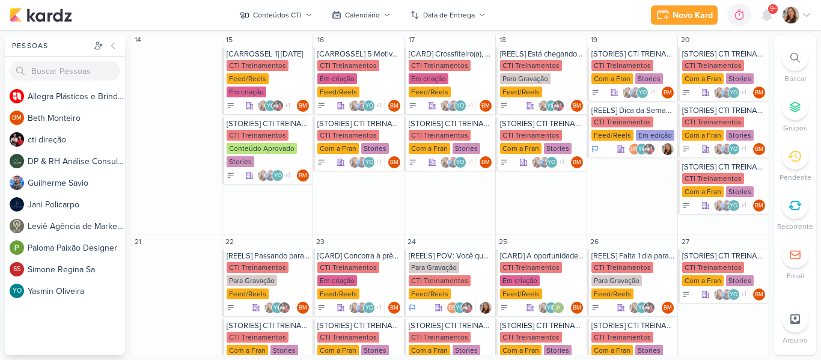
scroll to position [436, 0]
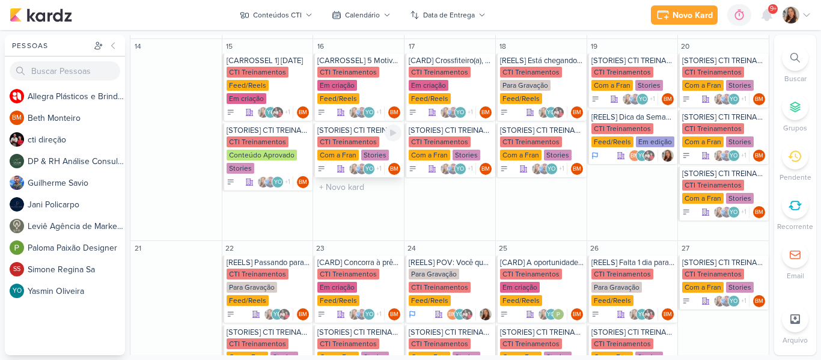
click at [359, 136] on div "CTI Treinamentos" at bounding box center [348, 141] width 62 height 11
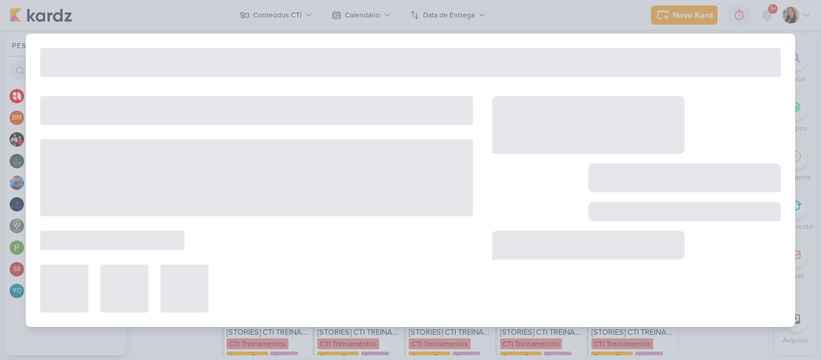
type input "16 de setembro de 2025 às 23:59"
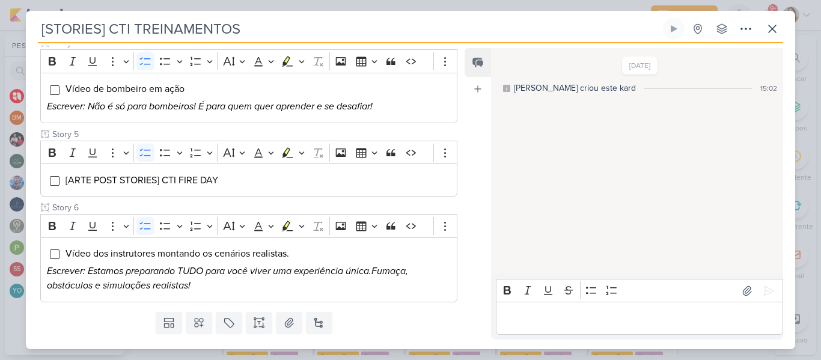
scroll to position [547, 0]
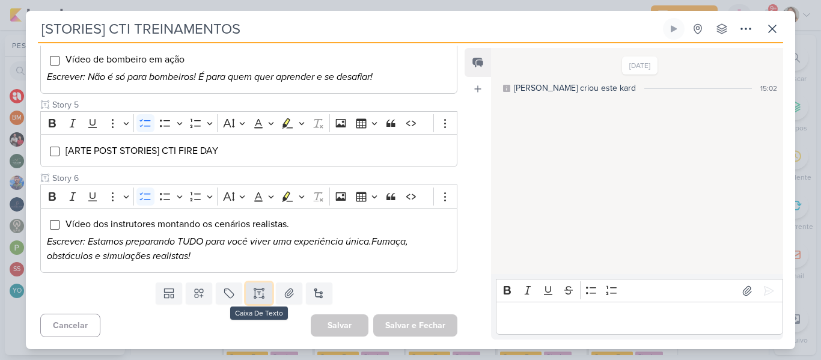
click at [263, 293] on icon at bounding box center [263, 293] width 0 height 6
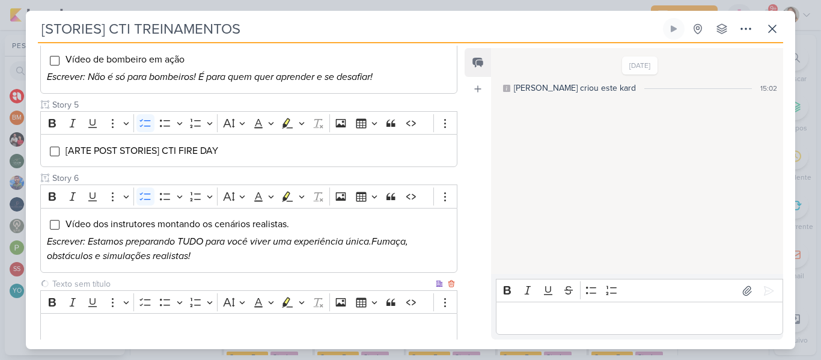
click at [242, 281] on input "text" at bounding box center [241, 284] width 383 height 13
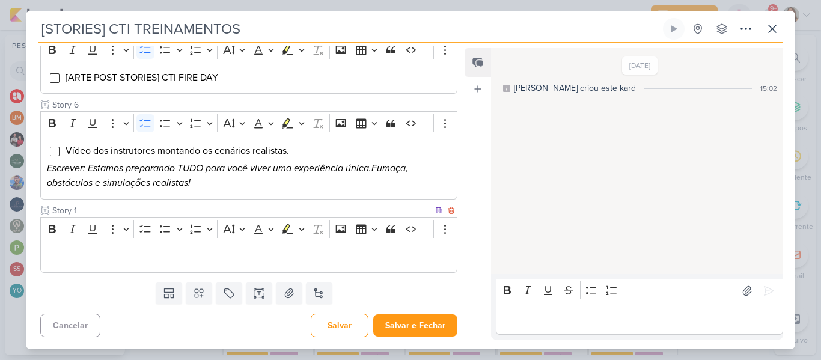
type input "Story 1"
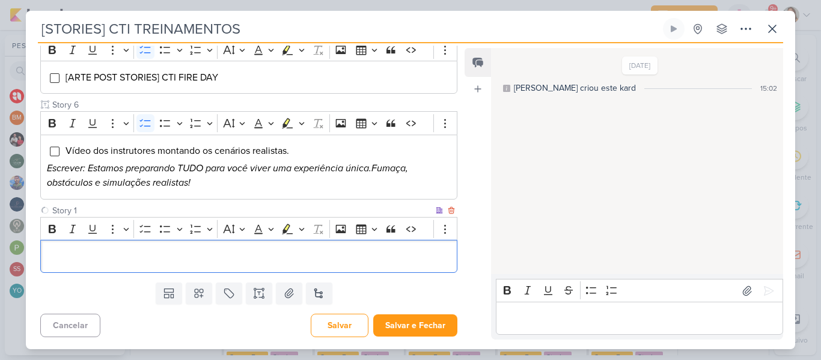
click at [418, 254] on p "Editor editing area: main" at bounding box center [249, 256] width 404 height 14
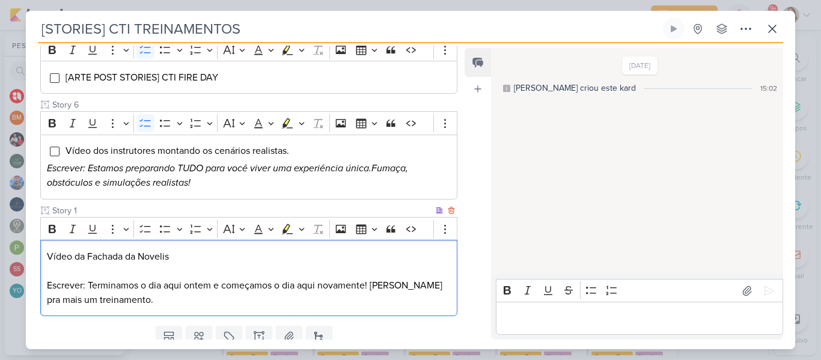
click at [228, 252] on p "Vídeo da Fachada da Novelis" at bounding box center [249, 256] width 404 height 14
click at [139, 228] on button "To-do List" at bounding box center [145, 229] width 18 height 18
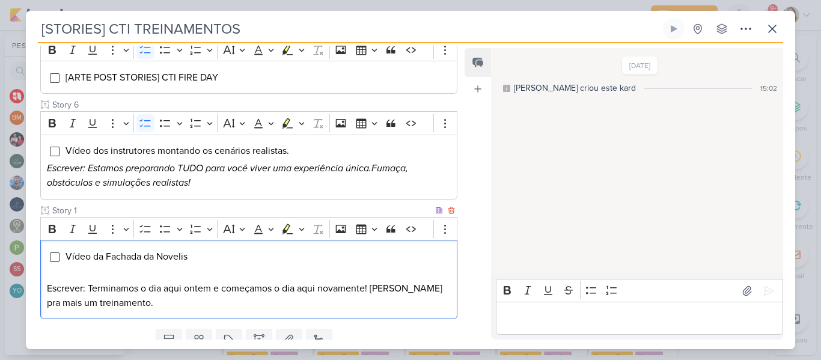
click at [380, 278] on p "Editor editing area: main" at bounding box center [249, 274] width 404 height 14
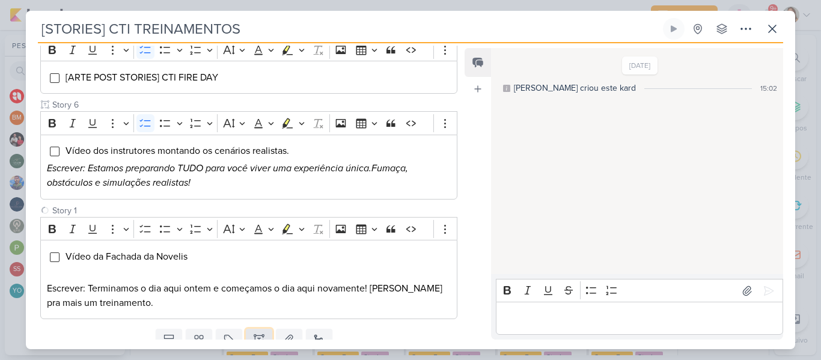
click at [259, 333] on button at bounding box center [259, 340] width 26 height 22
click at [231, 326] on input "text" at bounding box center [241, 330] width 383 height 13
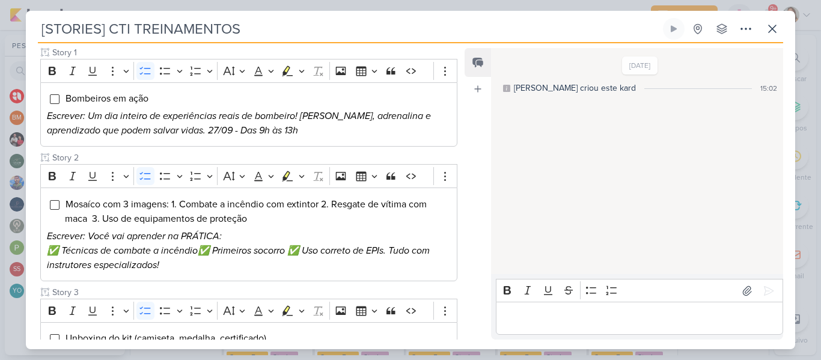
scroll to position [131, 0]
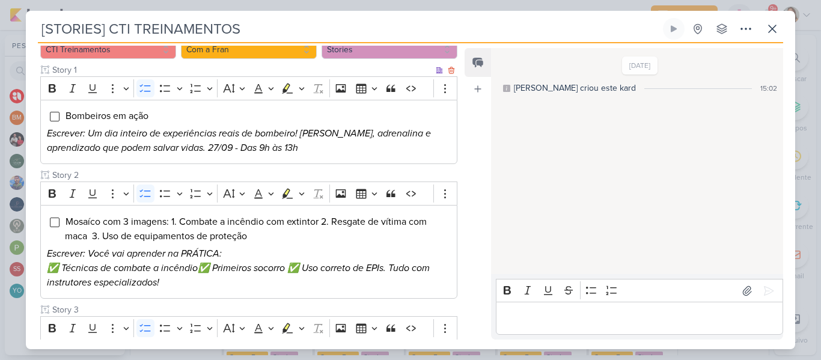
type input "Story 2"
click at [334, 132] on icon "Escrever: Um dia inteiro de experiências reais de bombeiro! Treino, adrenalina …" at bounding box center [239, 140] width 384 height 26
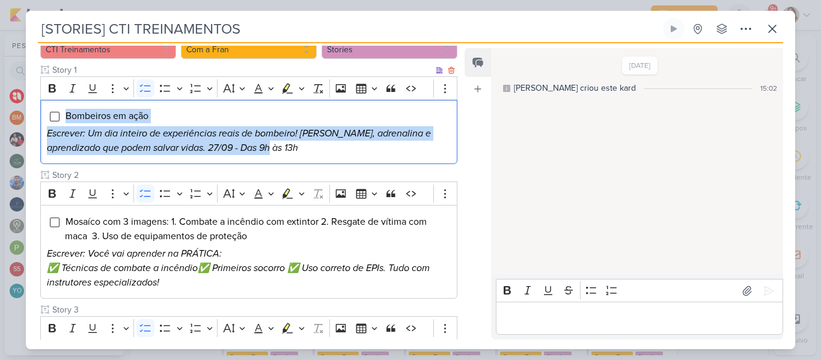
drag, startPoint x: 289, startPoint y: 147, endPoint x: 60, endPoint y: 106, distance: 232.7
click at [60, 106] on div "Bombeiros em ação Escrever: Um dia inteiro de experiências reais de bombeiro! T…" at bounding box center [248, 132] width 417 height 65
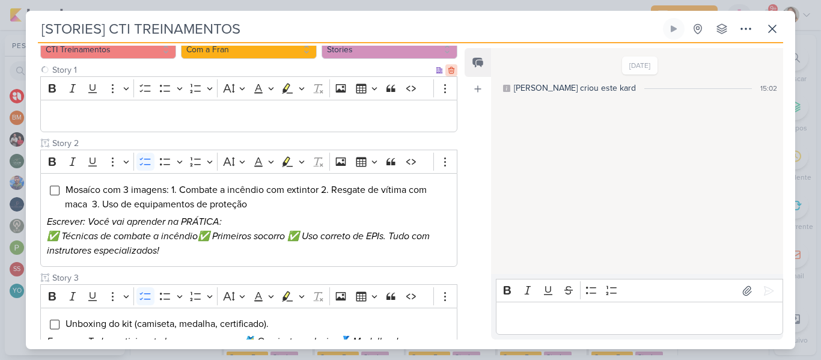
click at [447, 71] on icon at bounding box center [451, 70] width 8 height 8
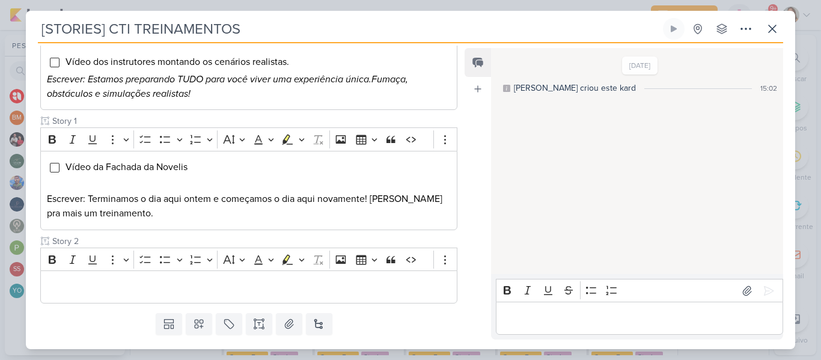
scroll to position [625, 0]
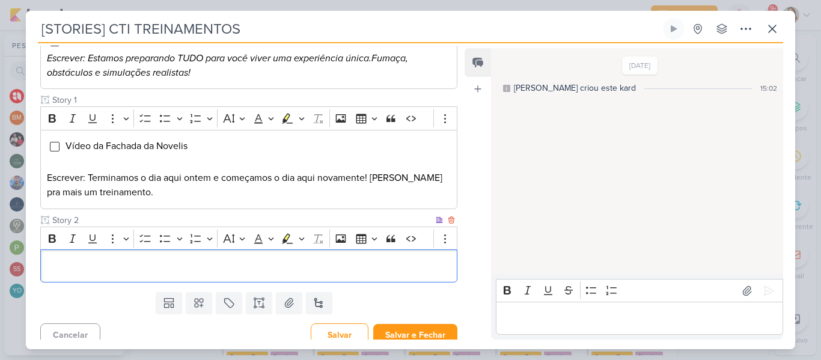
click at [254, 272] on p "Editor editing area: main" at bounding box center [249, 266] width 404 height 14
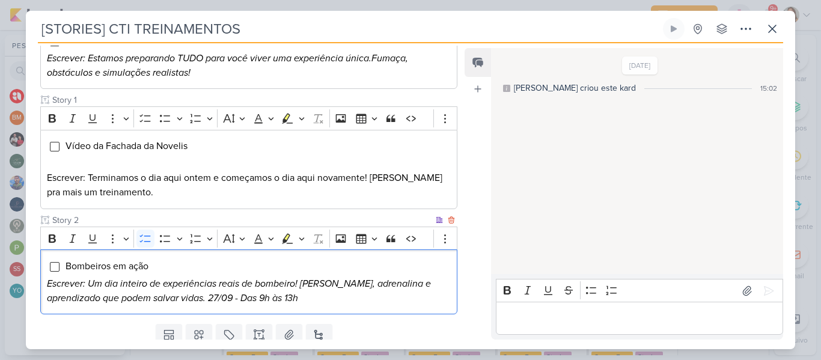
click at [159, 272] on li "Bombeiros em ação" at bounding box center [258, 266] width 386 height 14
click at [90, 282] on icon "Escrever: Um dia inteiro de experiências reais de bombeiro! Treino, adrenalina …" at bounding box center [239, 291] width 384 height 26
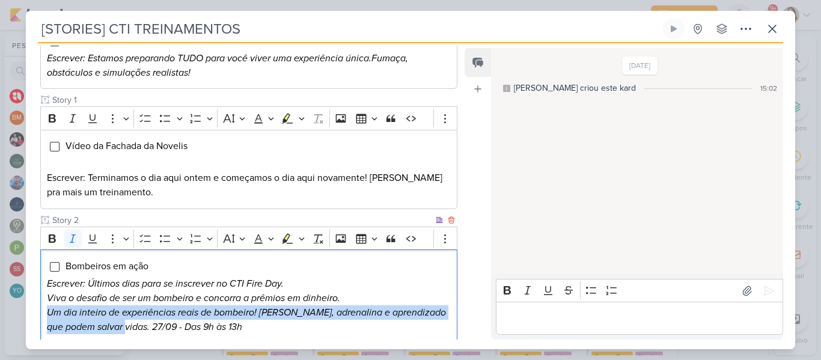
drag, startPoint x: 135, startPoint y: 329, endPoint x: 49, endPoint y: 313, distance: 87.3
click at [49, 313] on icon "Um dia inteiro de experiências reais de bombeiro! Treino, adrenalina e aprendiz…" at bounding box center [246, 319] width 399 height 26
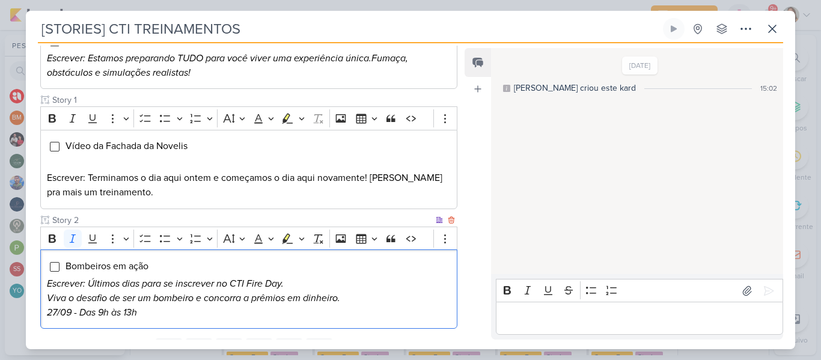
click at [144, 313] on p "27/09 - Das 9h às 13h" at bounding box center [249, 312] width 404 height 14
click at [209, 263] on li "Bombeiros em ação" at bounding box center [258, 266] width 386 height 14
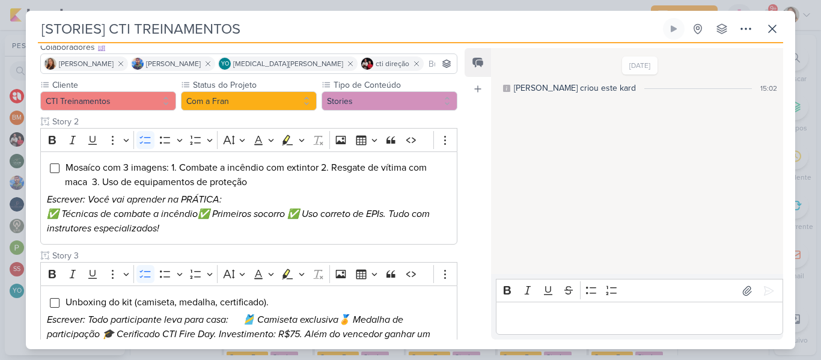
scroll to position [108, 0]
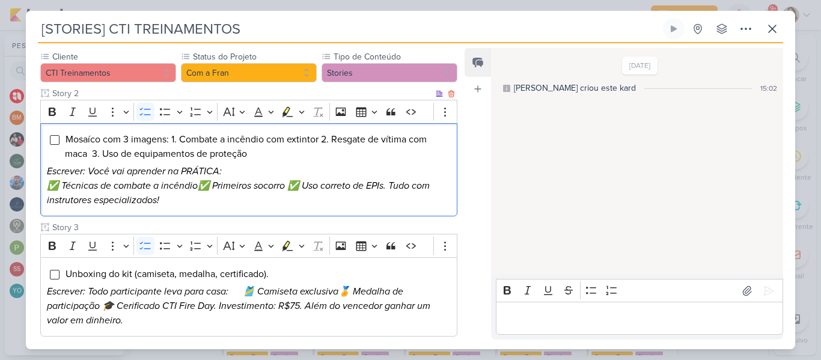
click at [413, 139] on span "Mosaíco com 3 imagens: 1. Combate a incêndio com extintor 2. Resgate de vítima …" at bounding box center [246, 146] width 362 height 26
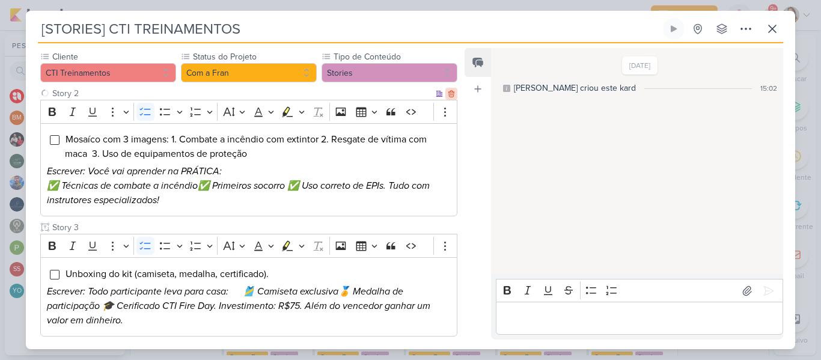
click at [448, 96] on icon at bounding box center [451, 94] width 8 height 8
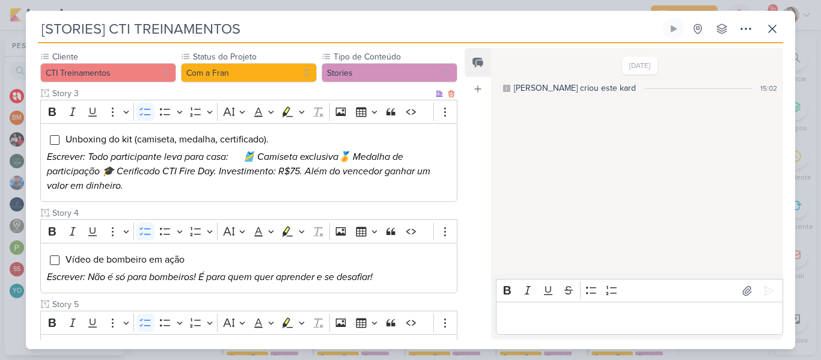
click at [333, 174] on icon "Escrever: Todo participante leva para casa: 🎽 Camiseta exclusiva🏅 Medalha de pa…" at bounding box center [238, 171] width 383 height 41
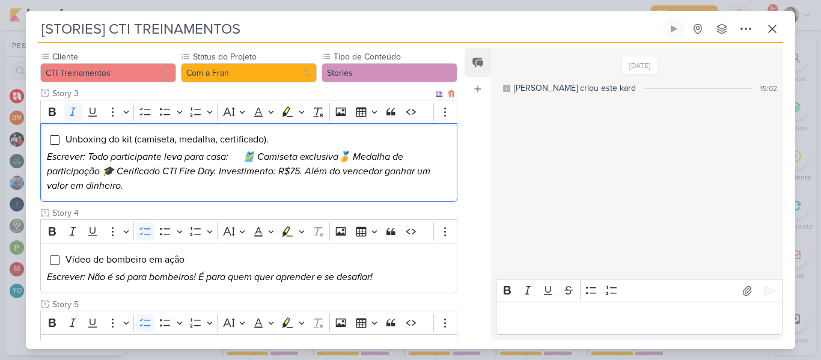
click at [159, 189] on p "Escrever: Todo participante leva para casa: 🎽 Camiseta exclusiva🏅 Medalha de pa…" at bounding box center [249, 171] width 404 height 43
click at [259, 160] on icon "Escrever: Todo participante leva para casa: 🎽 Camiseta exclusiva🏅 Medalha de pa…" at bounding box center [238, 171] width 383 height 41
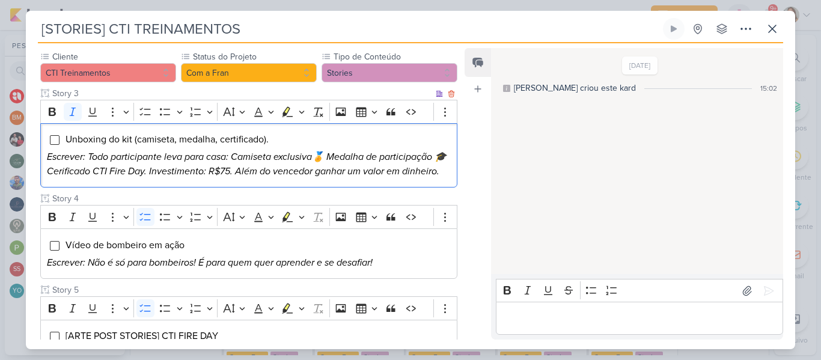
click at [327, 159] on icon "Escrever: Todo participante leva para casa: Camiseta exclusiva🏅 Medalha de part…" at bounding box center [247, 164] width 400 height 26
click at [434, 159] on icon "Escrever: Todo participante leva para casa: Camiseta exclusiva, Medalha de part…" at bounding box center [243, 164] width 392 height 26
click at [224, 172] on icon "Escrever: Todo participante leva para casa: Camiseta exclusiva, Medalha de part…" at bounding box center [243, 164] width 392 height 26
click at [430, 158] on p "Escrever: Todo participante leva para casa: Camiseta exclusiva, Medalha de part…" at bounding box center [249, 164] width 404 height 29
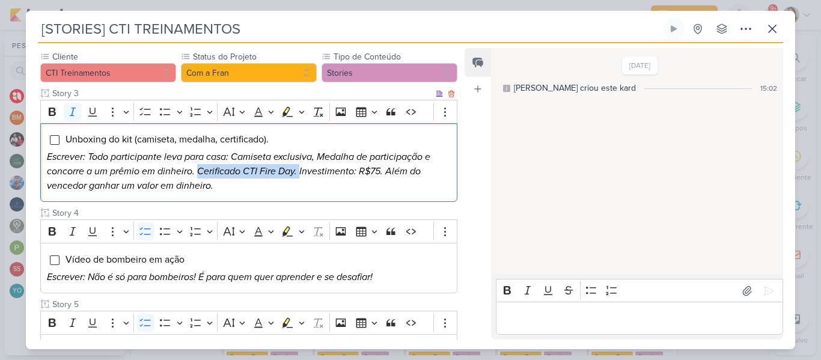
drag, startPoint x: 199, startPoint y: 171, endPoint x: 299, endPoint y: 175, distance: 99.2
click at [299, 175] on icon "Escrever: Todo participante leva para casa: Camiseta exclusiva, Medalha de part…" at bounding box center [238, 171] width 383 height 41
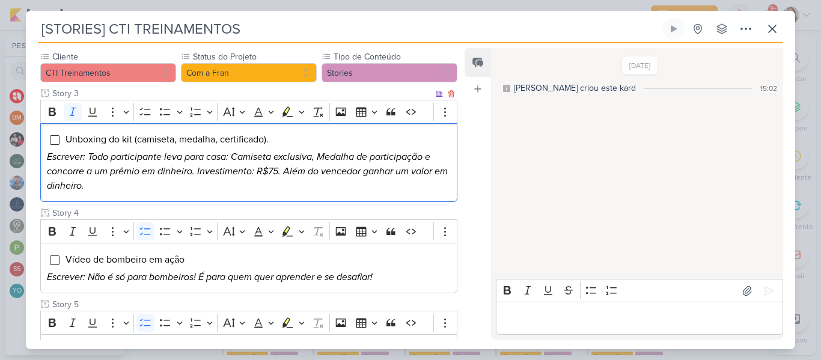
click at [272, 169] on icon "Escrever: Todo participante leva para casa: Camiseta exclusiva, Medalha de part…" at bounding box center [247, 171] width 401 height 41
drag, startPoint x: 282, startPoint y: 171, endPoint x: 296, endPoint y: 189, distance: 22.2
click at [296, 189] on p "Escrever: Todo participante leva para casa: Camiseta exclusiva, Medalha de part…" at bounding box center [249, 171] width 404 height 43
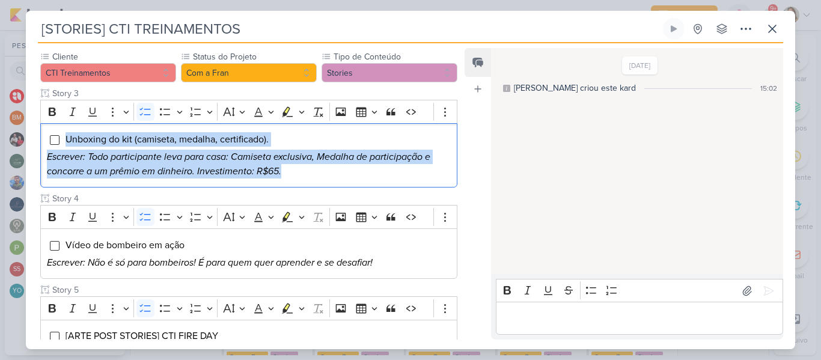
drag, startPoint x: 293, startPoint y: 174, endPoint x: 37, endPoint y: 137, distance: 258.7
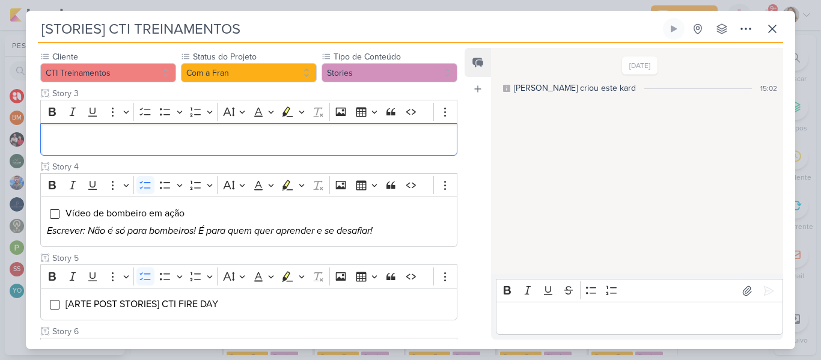
scroll to position [501, 0]
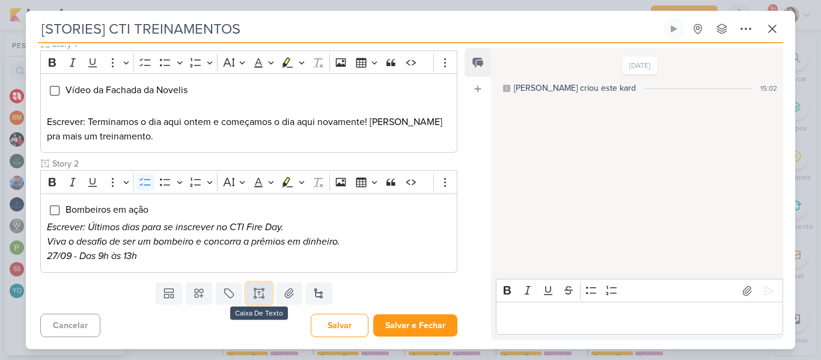
click at [261, 291] on icon at bounding box center [259, 293] width 12 height 12
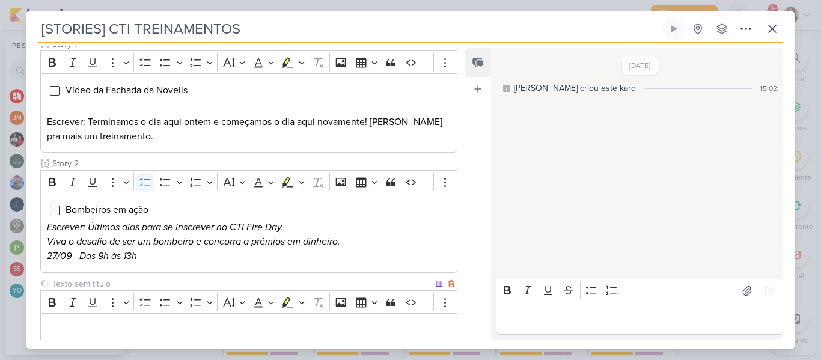
click at [243, 284] on input "text" at bounding box center [241, 284] width 383 height 13
type input "Story 3"
click at [242, 332] on p "Editor editing area: main" at bounding box center [249, 330] width 404 height 14
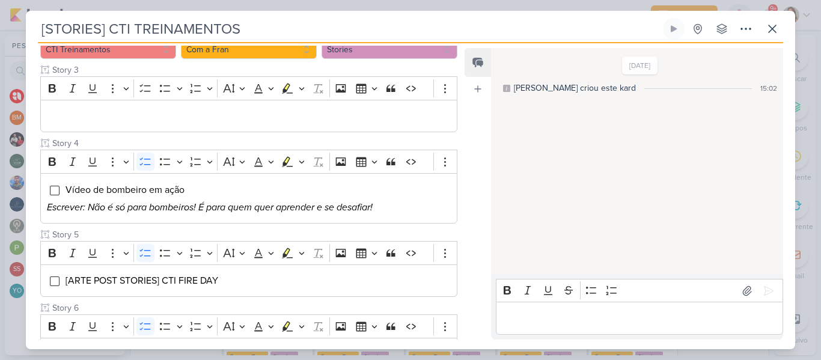
scroll to position [129, 0]
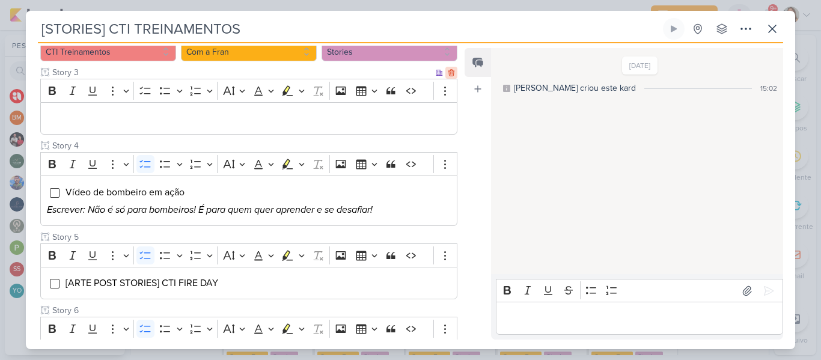
click at [447, 76] on icon at bounding box center [451, 72] width 8 height 8
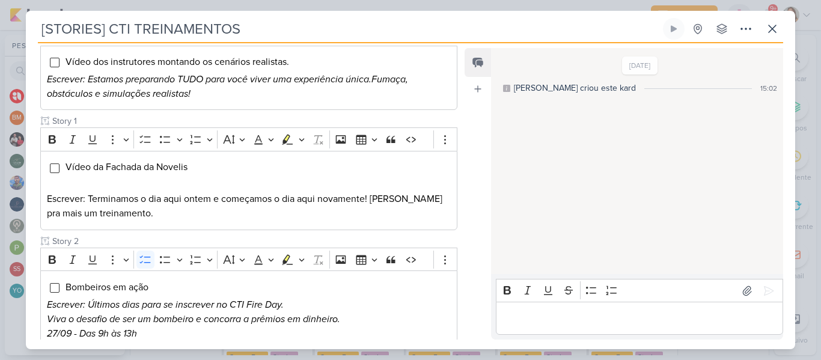
scroll to position [343, 0]
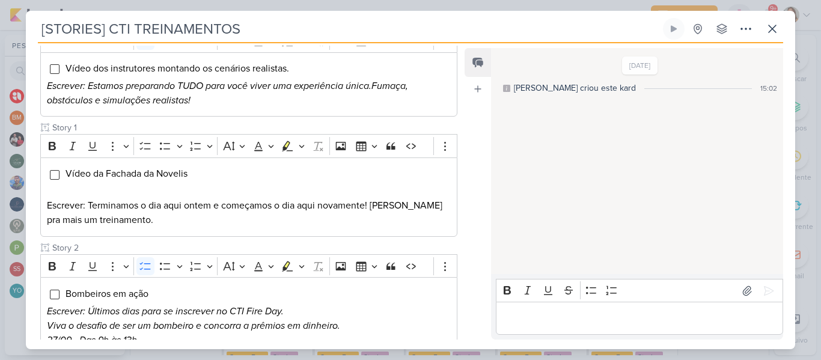
drag, startPoint x: 462, startPoint y: 220, endPoint x: 460, endPoint y: 187, distance: 32.5
click at [460, 187] on div "Responsável BM Beth Monteiro Nenhum contato encontrado create new contact Novo …" at bounding box center [410, 196] width 769 height 306
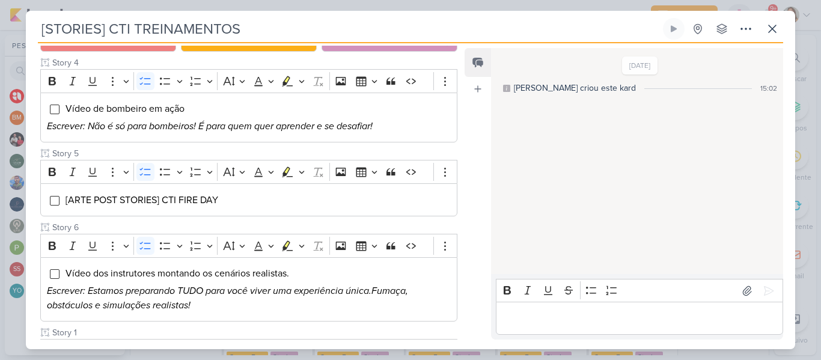
scroll to position [135, 0]
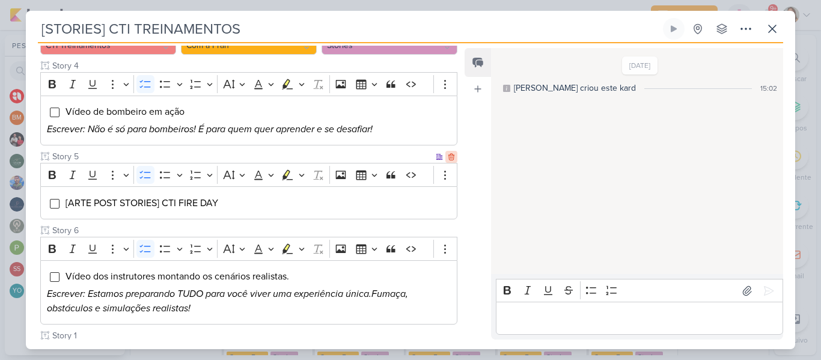
click at [447, 156] on icon at bounding box center [451, 157] width 8 height 8
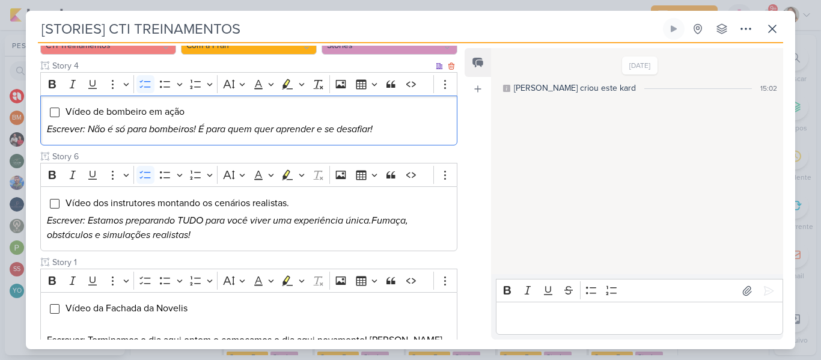
drag, startPoint x: 387, startPoint y: 127, endPoint x: 63, endPoint y: 115, distance: 324.1
click at [63, 115] on div "Vídeo de bombeiro em ação Escrever: Não é só para bombeiros! É para quem quer a…" at bounding box center [248, 121] width 417 height 50
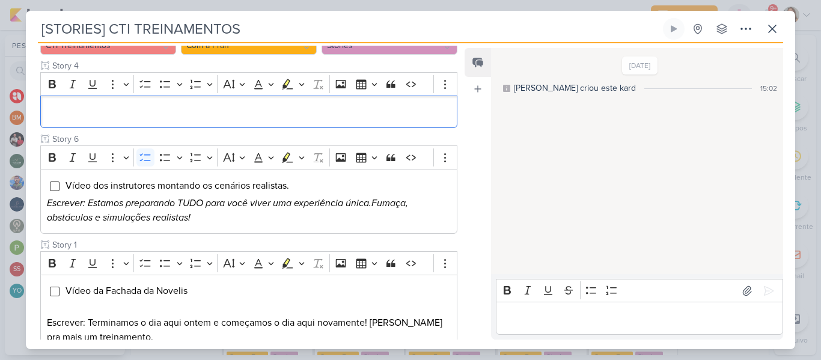
scroll to position [441, 0]
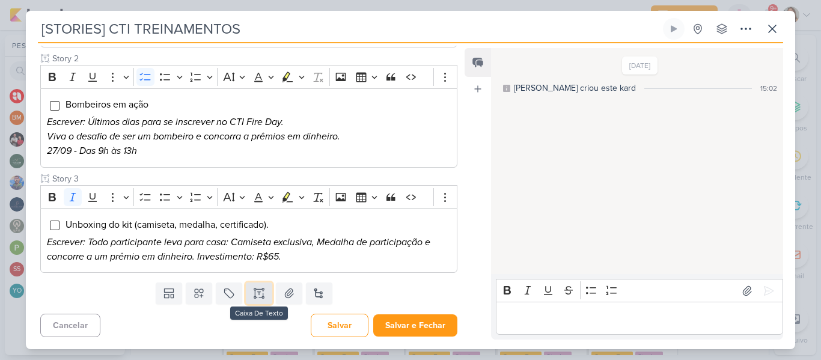
click at [254, 297] on icon at bounding box center [259, 293] width 12 height 12
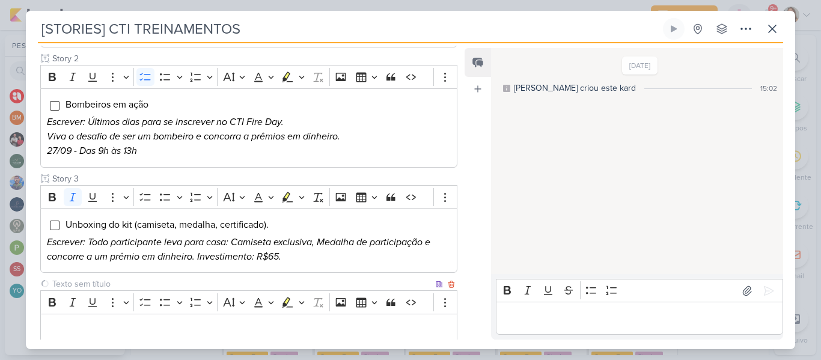
click at [205, 279] on input "text" at bounding box center [241, 284] width 383 height 13
type input "Story 4"
click at [203, 324] on p "Editor editing area: main" at bounding box center [249, 330] width 404 height 14
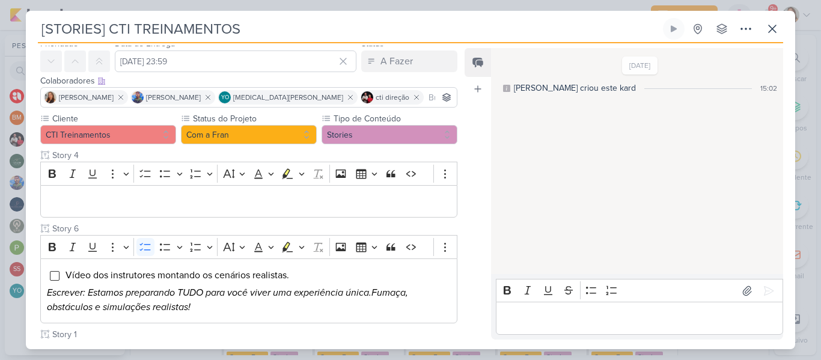
scroll to position [49, 0]
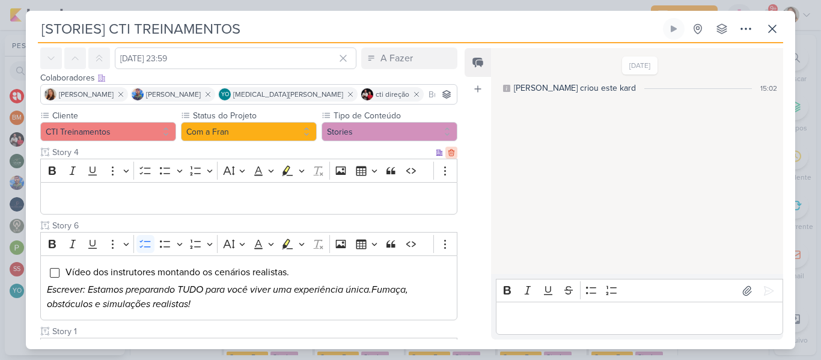
click at [447, 153] on icon at bounding box center [451, 152] width 8 height 8
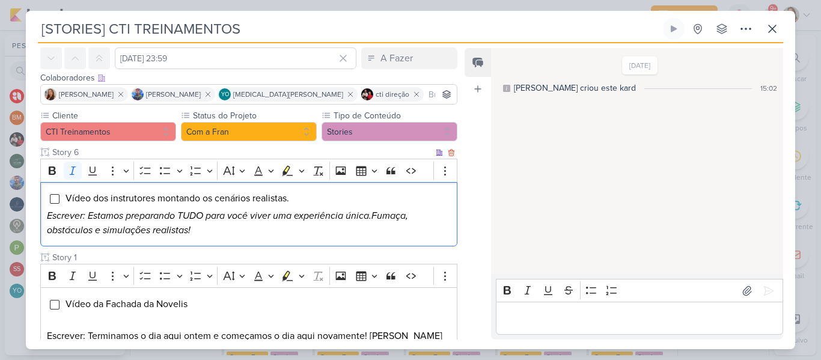
click at [245, 222] on icon "Escrever: Estamos preparando TUDO para você viver uma experiência única.Fumaça,…" at bounding box center [227, 223] width 361 height 26
click at [247, 229] on p "Escrever: Estamos preparando TUDO para você viver uma experiência única.Fumaça,…" at bounding box center [249, 223] width 404 height 29
click at [373, 216] on icon "Escrever: Estamos preparando TUDO para você viver uma experiência única.Fumaça,…" at bounding box center [227, 223] width 361 height 26
click at [220, 231] on p "Escrever: Estamos preparando TUDO para você viver uma experiência única. Fumaça…" at bounding box center [249, 223] width 404 height 29
drag, startPoint x: 223, startPoint y: 229, endPoint x: 64, endPoint y: 194, distance: 162.4
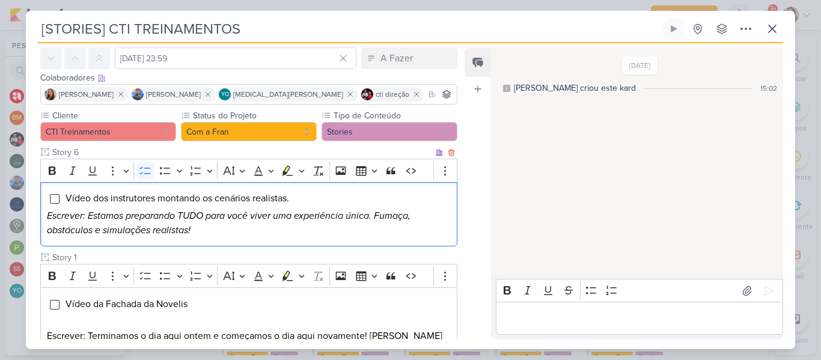
click at [64, 194] on div "Vídeo dos instrutores montando os cenários realistas. Escrever: Estamos prepara…" at bounding box center [248, 214] width 417 height 65
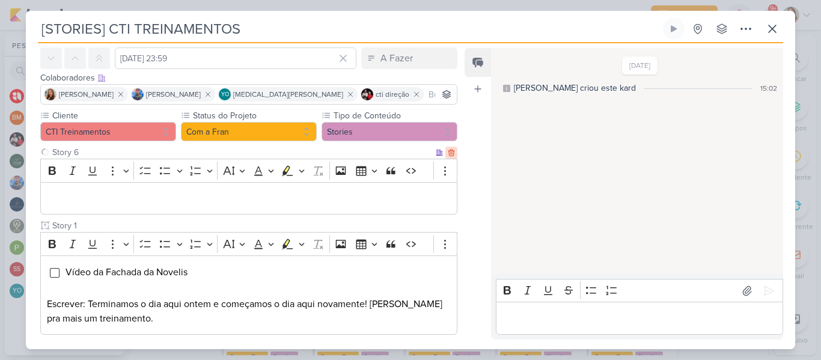
click at [448, 154] on icon at bounding box center [451, 152] width 8 height 8
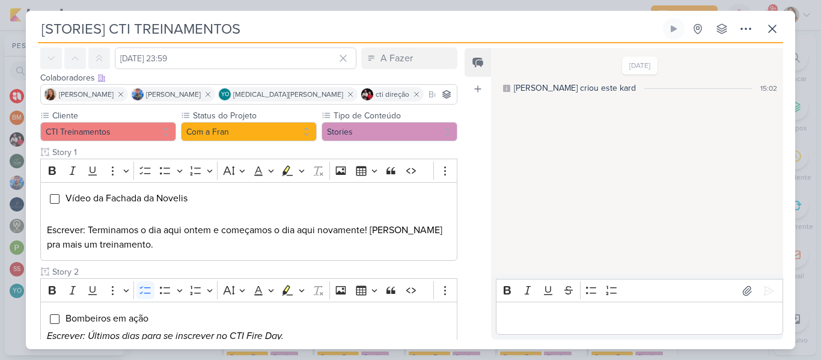
scroll to position [353, 0]
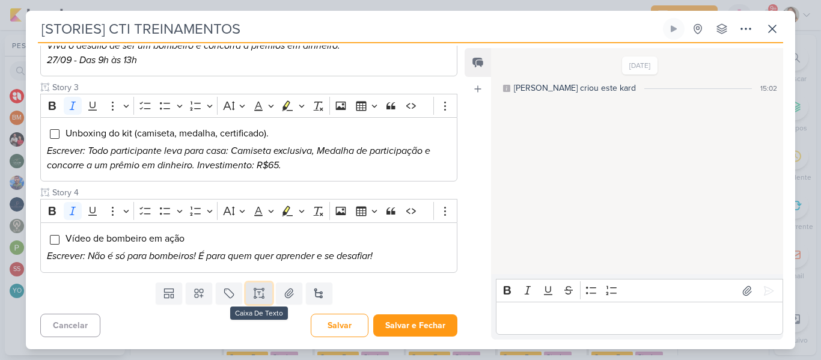
click at [260, 286] on button at bounding box center [259, 293] width 26 height 22
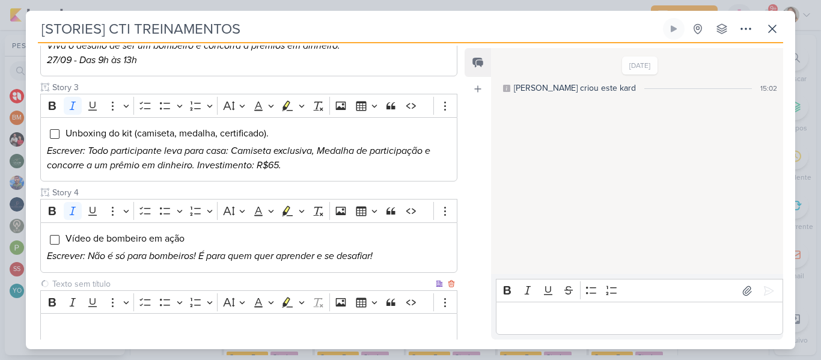
click at [232, 279] on input "text" at bounding box center [241, 284] width 383 height 13
type input "Story 5"
click at [221, 321] on div "Editor editing area: main" at bounding box center [248, 329] width 417 height 33
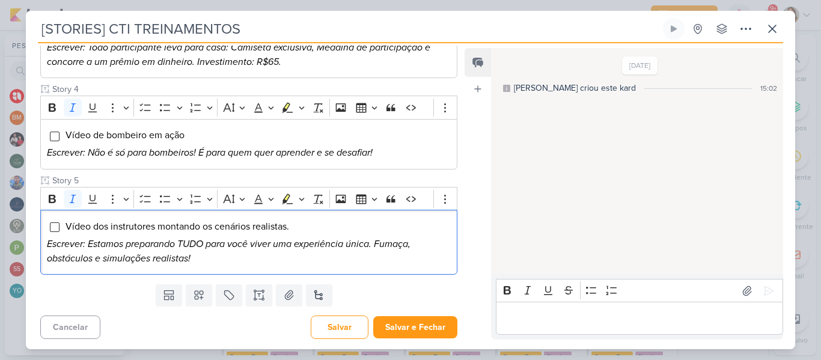
scroll to position [458, 0]
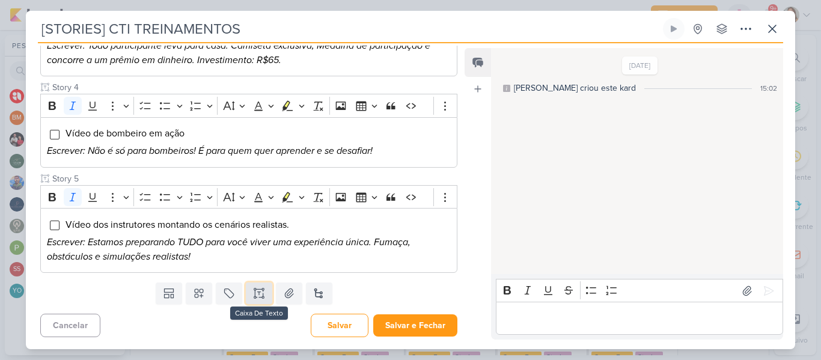
click at [256, 297] on icon at bounding box center [259, 297] width 6 height 0
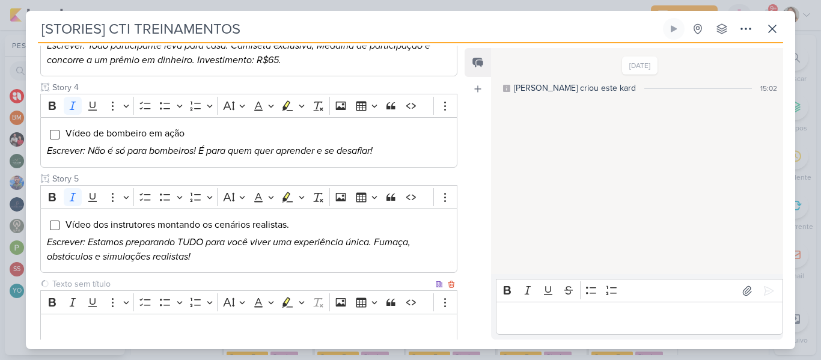
click at [224, 282] on input "text" at bounding box center [241, 284] width 383 height 13
type input "Story 6"
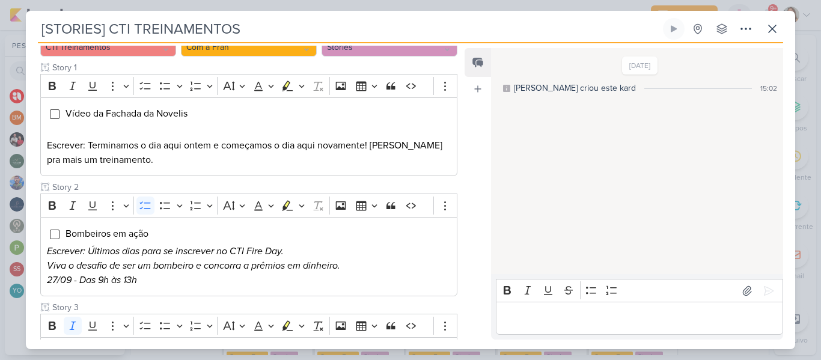
scroll to position [167, 0]
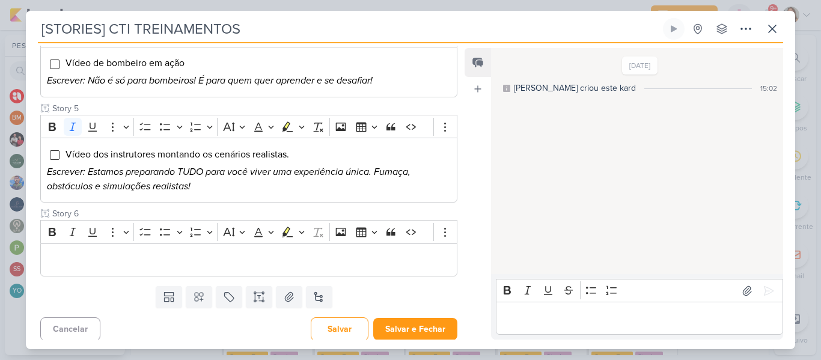
scroll to position [532, 0]
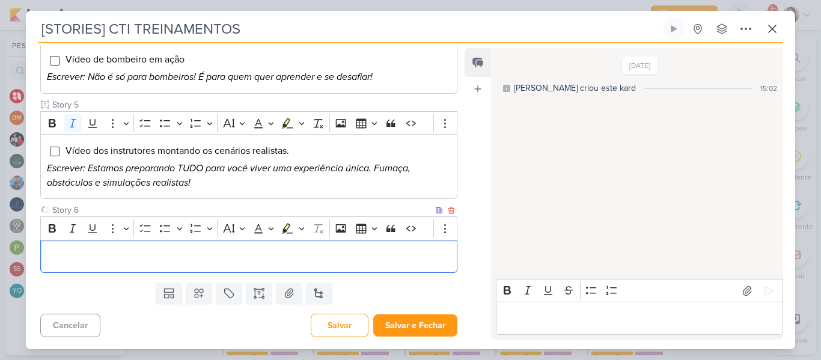
click at [351, 268] on div "Editor editing area: main" at bounding box center [248, 256] width 417 height 33
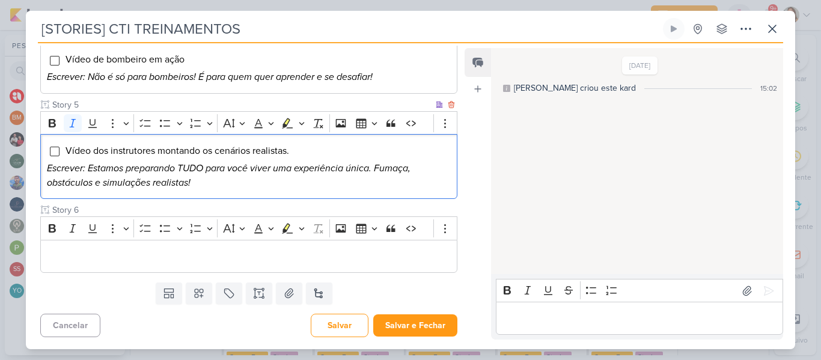
drag, startPoint x: 377, startPoint y: 168, endPoint x: 385, endPoint y: 183, distance: 16.7
click at [385, 183] on p "Escrever: Estamos preparando TUDO para você viver uma experiência única. Fumaça…" at bounding box center [249, 175] width 404 height 29
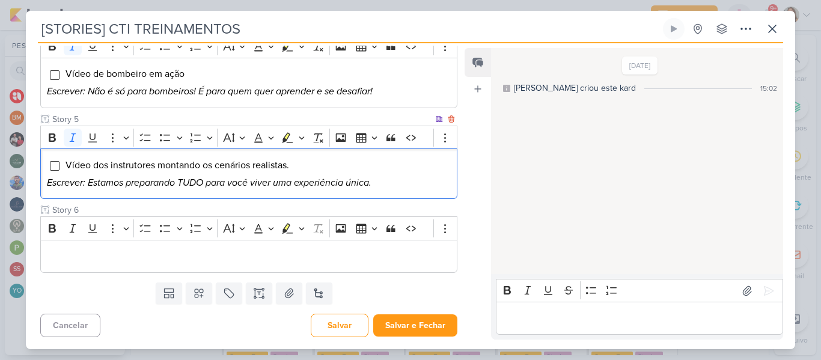
scroll to position [518, 0]
click at [392, 249] on p "Editor editing area: main" at bounding box center [249, 256] width 404 height 14
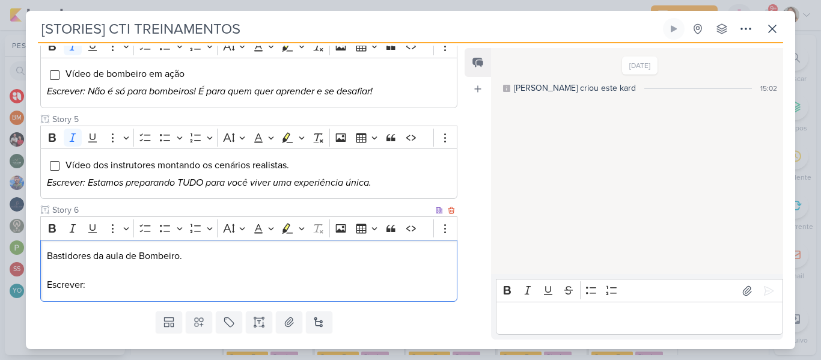
click at [308, 246] on div "Bastidores da aula de Bombeiro. Escrever:" at bounding box center [248, 271] width 417 height 62
click at [148, 228] on icon "Editor toolbar" at bounding box center [145, 228] width 12 height 12
click at [151, 291] on p "Escrever:" at bounding box center [249, 288] width 404 height 14
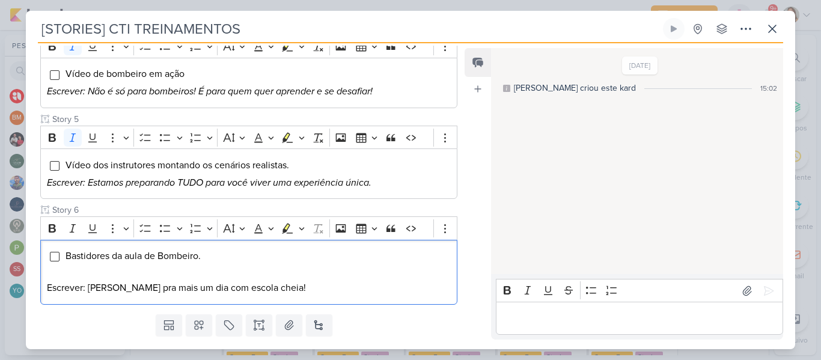
scroll to position [550, 0]
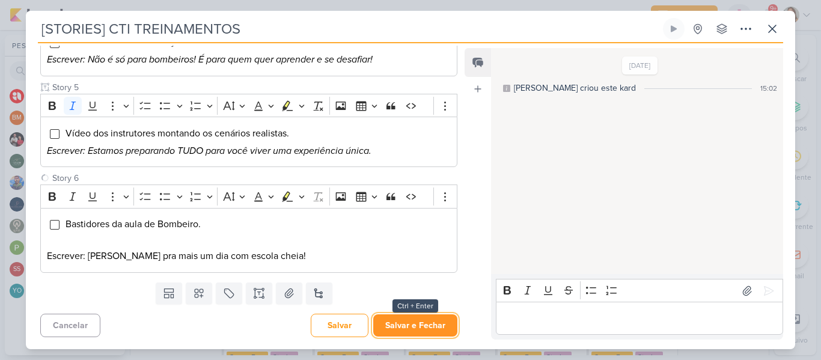
click at [406, 323] on button "Salvar e Fechar" at bounding box center [415, 325] width 84 height 22
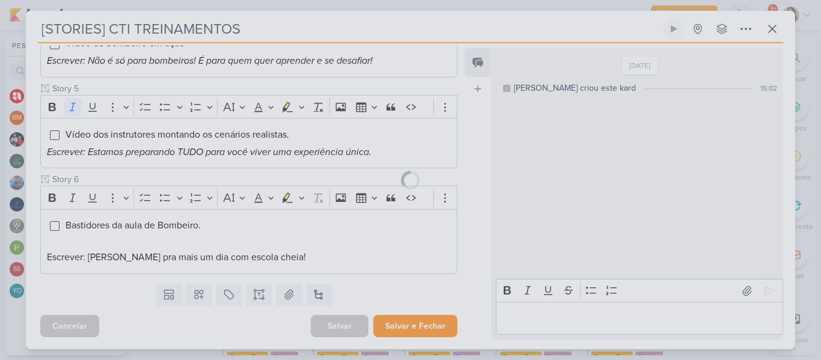
scroll to position [549, 0]
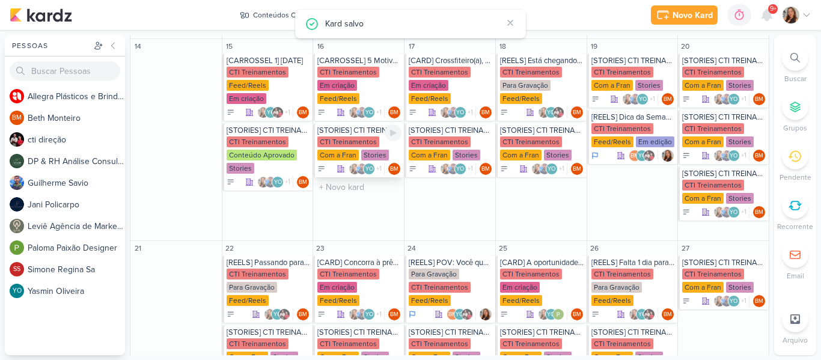
click at [361, 136] on div "CTI Treinamentos" at bounding box center [348, 141] width 62 height 11
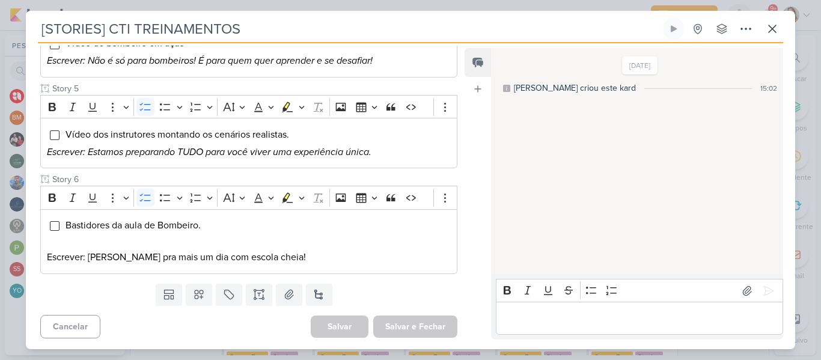
scroll to position [291, 0]
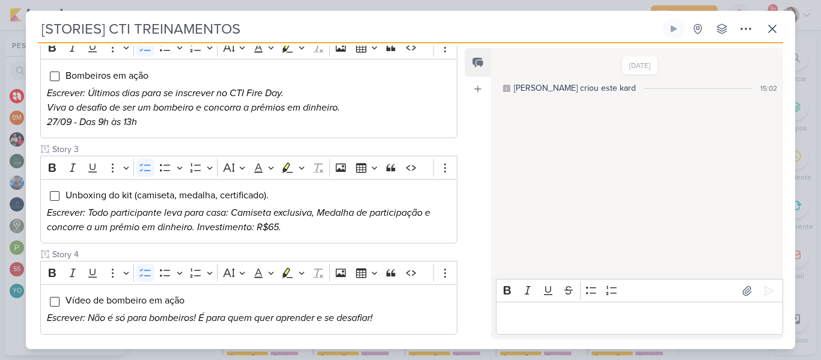
click at [457, 102] on div "Cliente CTI Treinamentos Status do Projeto" at bounding box center [244, 201] width 436 height 669
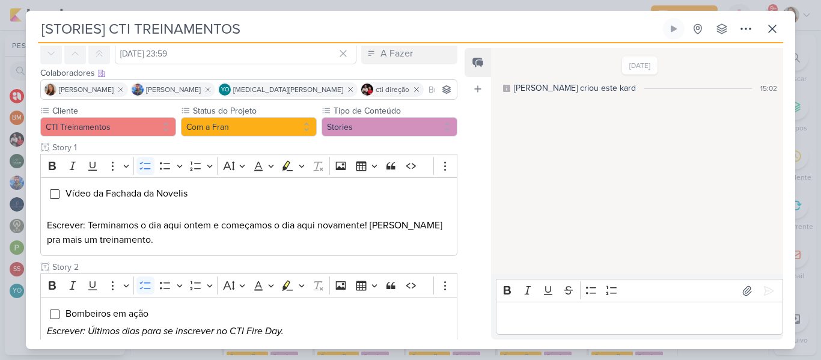
scroll to position [34, 0]
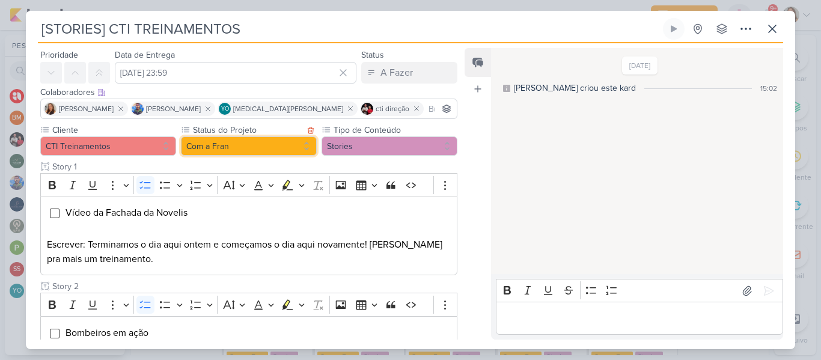
click at [298, 142] on button "Com a Fran" at bounding box center [249, 145] width 136 height 19
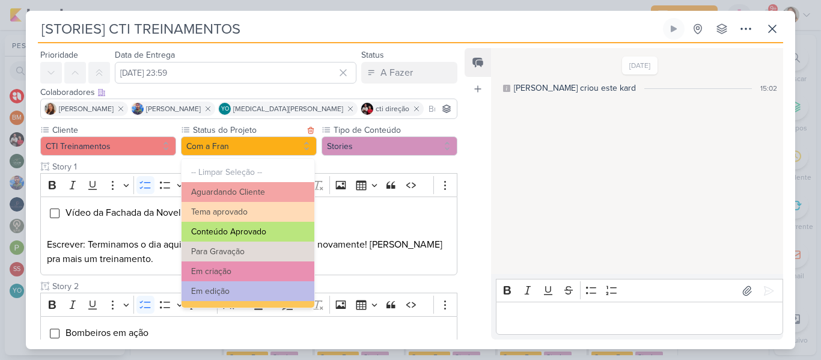
click at [288, 227] on button "Conteúdo Aprovado" at bounding box center [247, 232] width 133 height 20
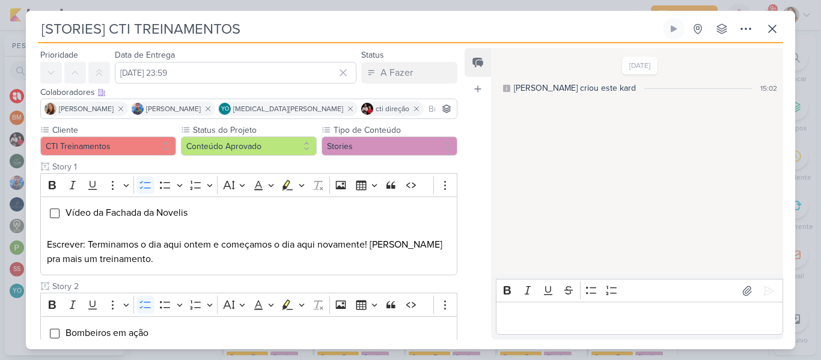
scroll to position [550, 0]
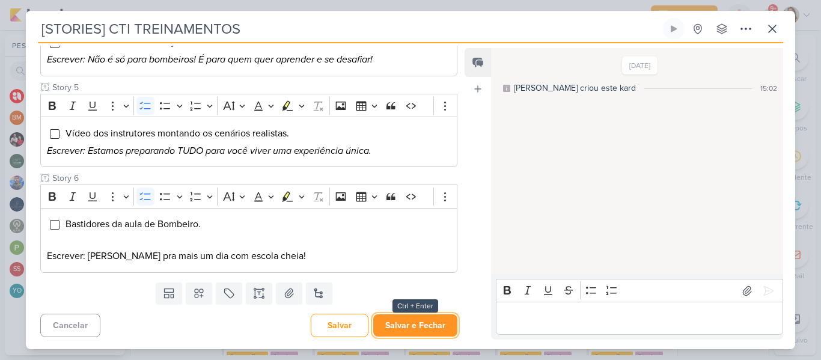
click at [415, 327] on button "Salvar e Fechar" at bounding box center [415, 325] width 84 height 22
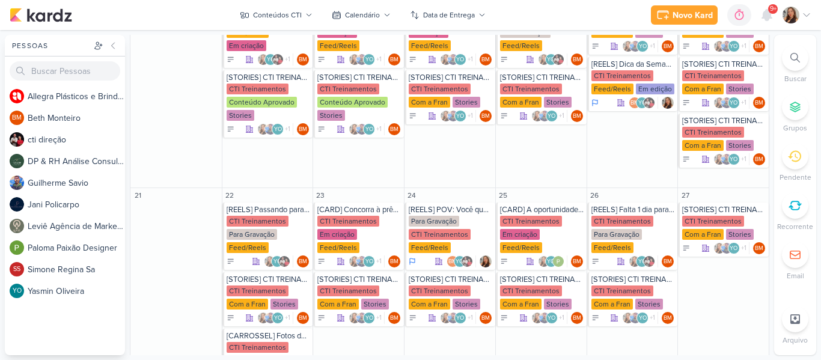
scroll to position [505, 0]
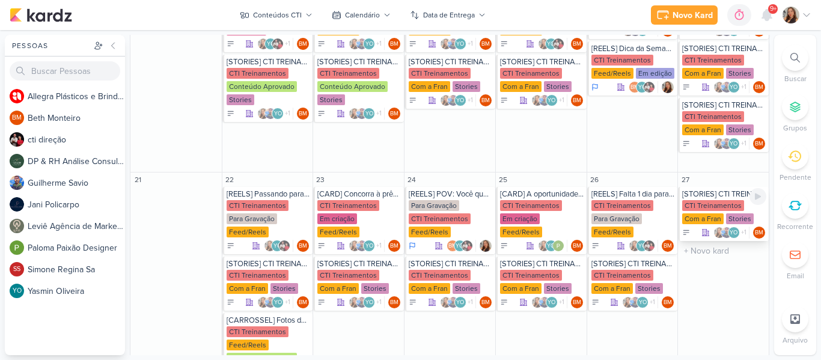
click at [722, 199] on div "[STORIES] CTI TREINAMENTOS CTI Treinamentos Com a Fran Stories YO +1" at bounding box center [723, 214] width 91 height 54
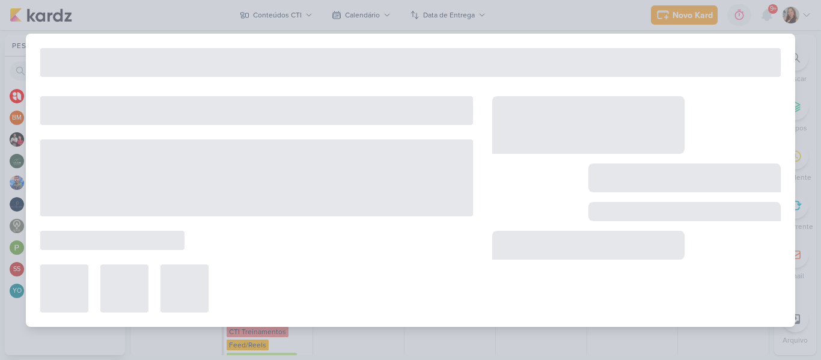
type input "27 de setembro de 2025 às 23:59"
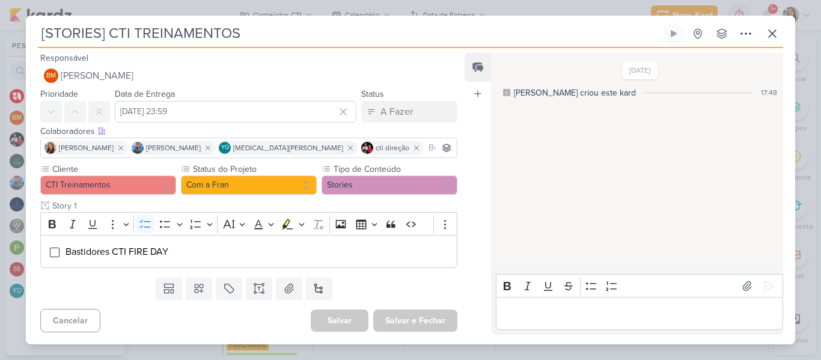
scroll to position [0, 0]
click at [282, 193] on button "Com a Fran" at bounding box center [249, 184] width 136 height 19
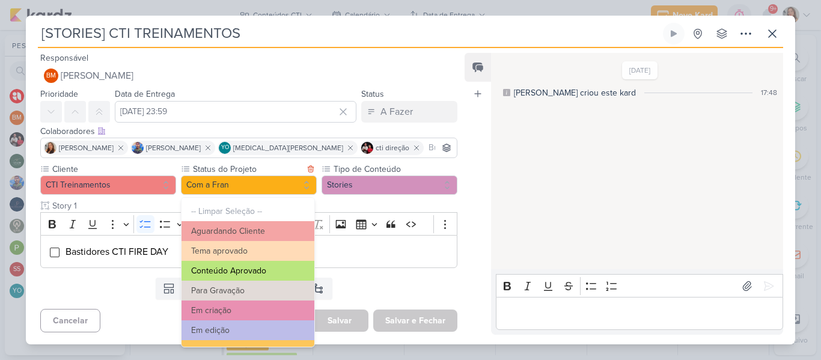
click at [264, 276] on button "Conteúdo Aprovado" at bounding box center [247, 271] width 133 height 20
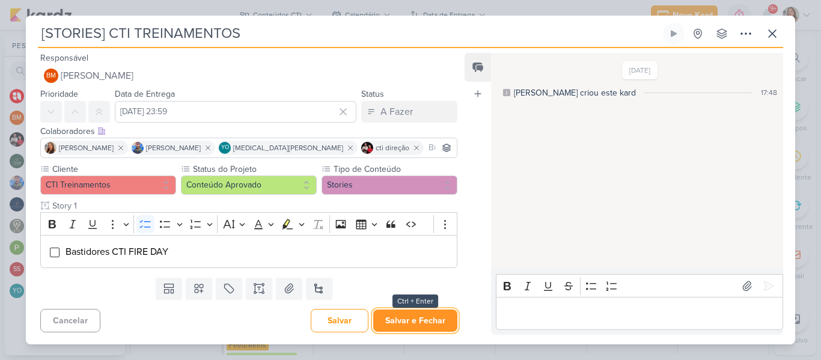
click at [386, 318] on button "Salvar e Fechar" at bounding box center [415, 320] width 84 height 22
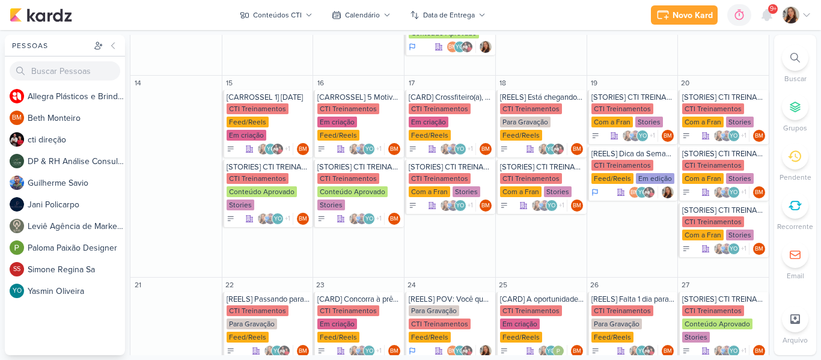
scroll to position [396, 0]
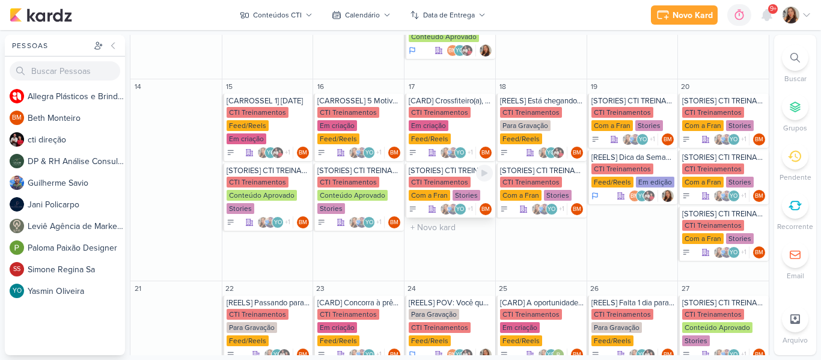
click at [443, 177] on div "CTI Treinamentos" at bounding box center [440, 182] width 62 height 11
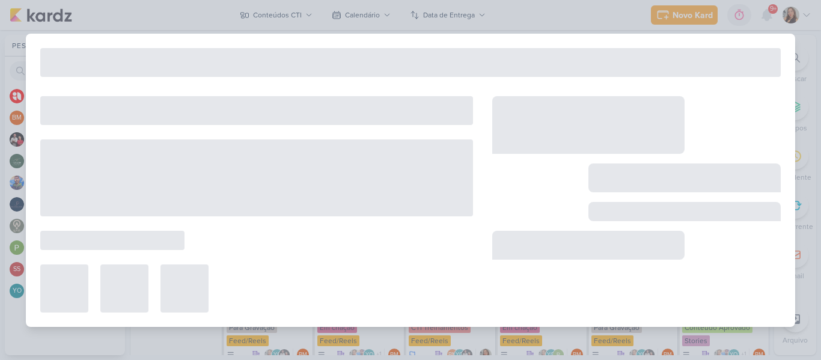
type input "17 de setembro de 2025 às 23:59"
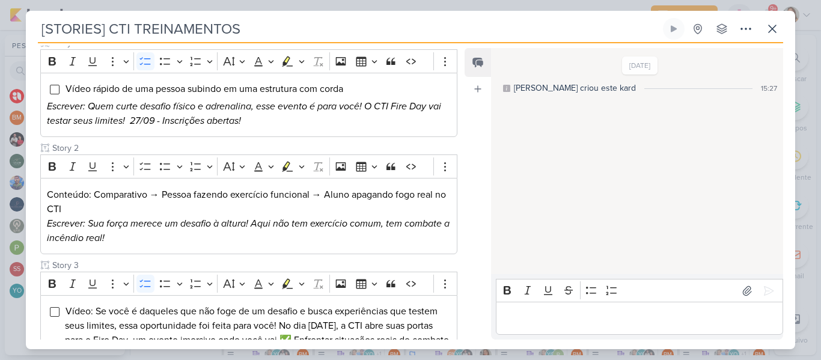
scroll to position [166, 0]
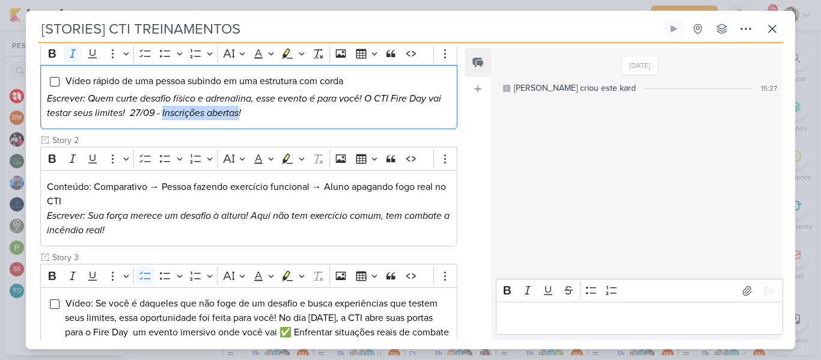
drag, startPoint x: 240, startPoint y: 112, endPoint x: 163, endPoint y: 111, distance: 76.9
click at [163, 111] on icon "Escrever: Quem curte desafio físico e adrenalina, esse evento é para você! O CT…" at bounding box center [244, 106] width 394 height 26
click at [247, 118] on p "Escrever: Quem curte desafio físico e adrenalina, esse evento é para você! O CT…" at bounding box center [249, 105] width 404 height 29
click at [250, 226] on p "Escrever: Sua força merece um desafio à altura! Aqui não tem exercício comum, t…" at bounding box center [249, 223] width 404 height 29
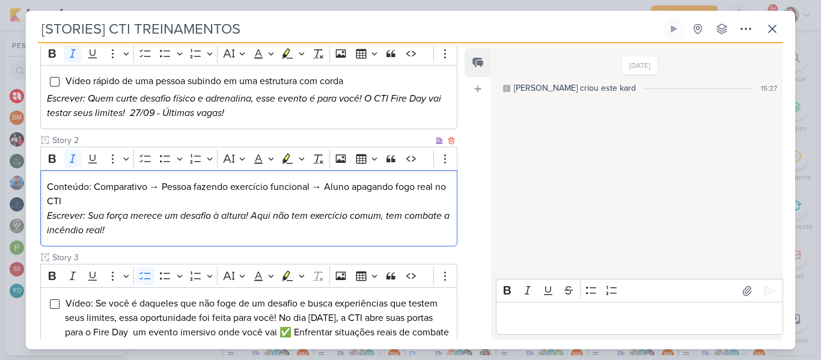
click at [173, 233] on p "Escrever: Sua força merece um desafio à altura! Aqui não tem exercício comum, t…" at bounding box center [249, 223] width 404 height 29
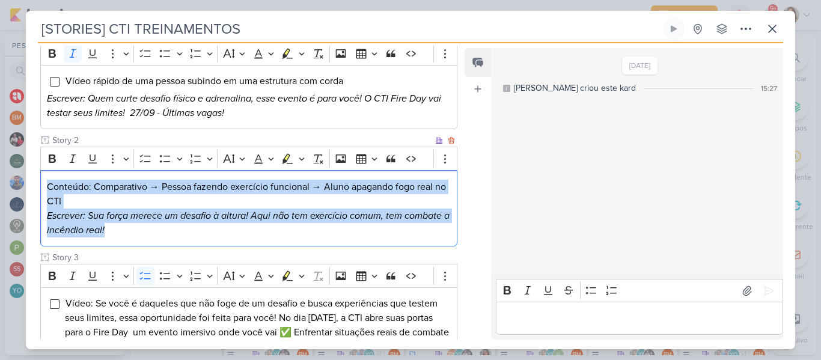
drag, startPoint x: 133, startPoint y: 233, endPoint x: 48, endPoint y: 184, distance: 98.5
click at [48, 184] on div "Conteúdo: Comparativo → Pessoa fazendo exercício funcional → Aluno apagando fog…" at bounding box center [248, 208] width 417 height 76
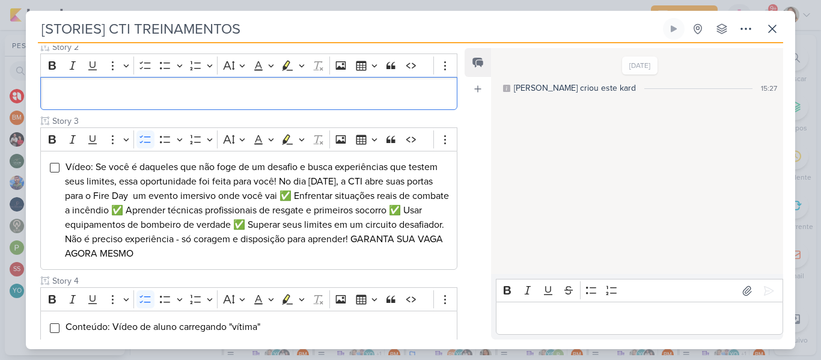
scroll to position [263, 0]
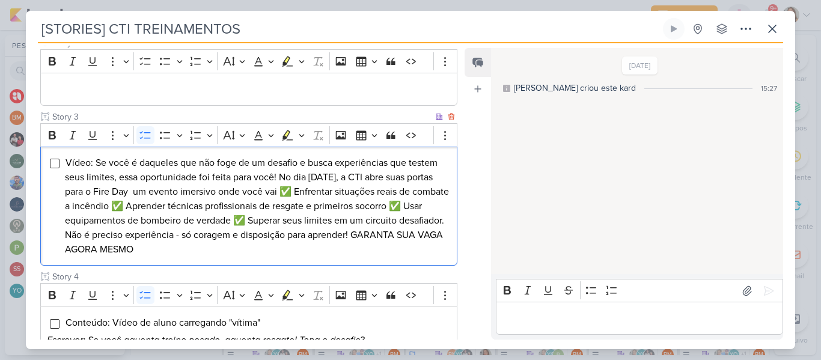
click at [230, 175] on span "Vídeo: Se você é daqueles que não foge de um desafio e busca experiências que t…" at bounding box center [257, 206] width 384 height 99
drag, startPoint x: 66, startPoint y: 162, endPoint x: 276, endPoint y: 272, distance: 236.8
click at [276, 272] on div "Cliente CTI Treinamentos Status do Projeto" at bounding box center [248, 223] width 417 height 656
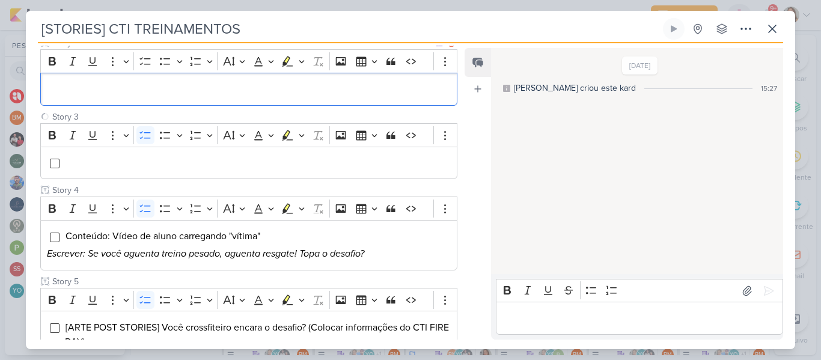
click at [181, 102] on div "Editor editing area: main" at bounding box center [248, 89] width 417 height 33
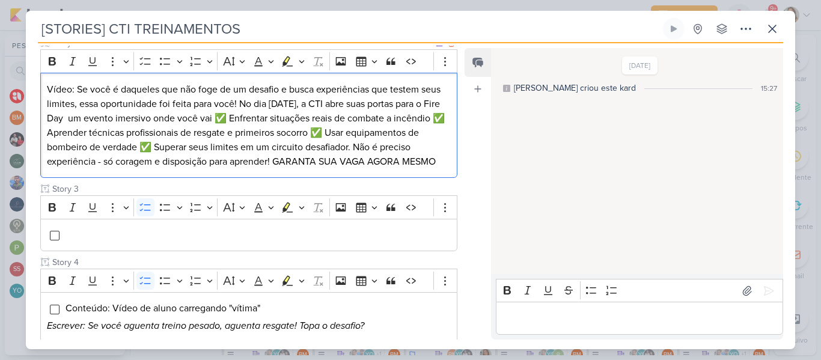
click at [140, 111] on p "Vídeo: Se você é daqueles que não foge de um desafio e busca experiências que t…" at bounding box center [249, 125] width 404 height 87
click at [142, 69] on button "To-do List" at bounding box center [145, 61] width 18 height 18
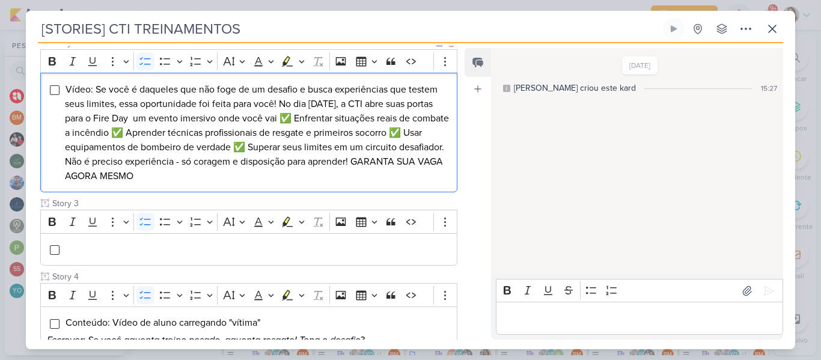
click at [154, 93] on span "Vídeo: Se você é daqueles que não foge de um desafio e busca experiências que t…" at bounding box center [257, 133] width 384 height 99
click at [195, 96] on li "Vídeo: Se você é daqueles que não foge de um desafio e busca experiências que t…" at bounding box center [258, 132] width 386 height 101
click at [297, 119] on span "Vídeo: Se você é daqueles que não foge de um desafio e busca experiências que t…" at bounding box center [257, 133] width 384 height 99
click at [333, 116] on span "Vídeo: Se você é daqueles que não foge de um desafio e busca experiências que t…" at bounding box center [257, 133] width 384 height 99
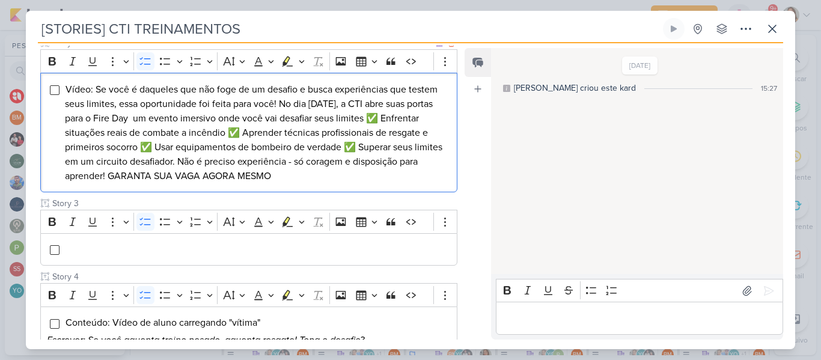
click at [186, 116] on span "Vídeo: Se você é daqueles que não foge de um desafio e busca experiências que t…" at bounding box center [253, 133] width 377 height 99
click at [292, 136] on span "Vídeo: Se você é daqueles que não foge de um desafio e busca experiências que t…" at bounding box center [253, 133] width 377 height 99
click at [414, 123] on span "Vídeo: Se você é daqueles que não foge de um desafio e busca experiências que t…" at bounding box center [253, 133] width 377 height 99
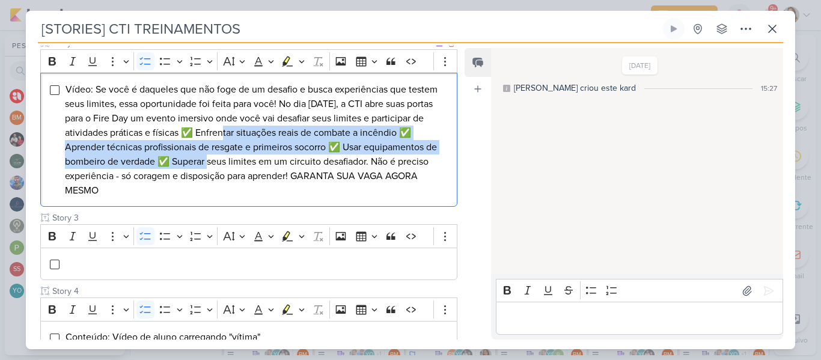
drag, startPoint x: 239, startPoint y: 132, endPoint x: 251, endPoint y: 160, distance: 31.2
click at [251, 160] on span "Vídeo: Se você é daqueles que não foge de um desafio e busca experiências que t…" at bounding box center [251, 140] width 373 height 113
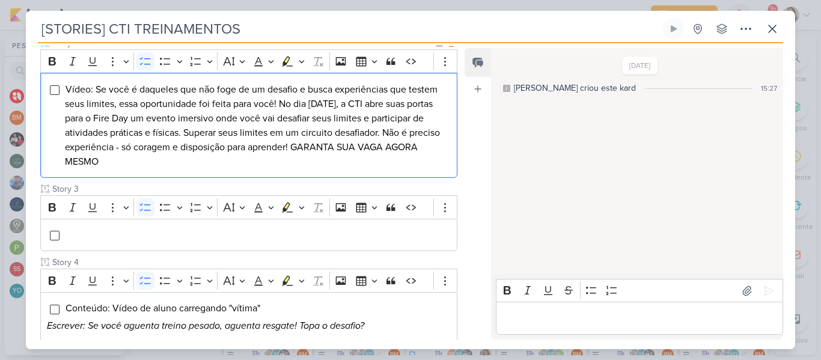
click at [275, 134] on span "Vídeo: Se você é daqueles que não foge de um desafio e busca experiências que t…" at bounding box center [252, 126] width 375 height 84
click at [299, 140] on li "Vídeo: Se você é daqueles que não foge de um desafio e busca experiências que t…" at bounding box center [258, 125] width 386 height 87
click at [314, 140] on li "Vídeo: Se você é daqueles que não foge de um desafio e busca experiências que t…" at bounding box center [258, 125] width 386 height 87
click at [330, 142] on span "Vídeo: Se você é daqueles que não foge de um desafio e busca experiências que t…" at bounding box center [252, 126] width 375 height 84
click at [233, 154] on li "Vídeo: Se você é daqueles que não foge de um desafio e busca experiências que t…" at bounding box center [258, 125] width 386 height 87
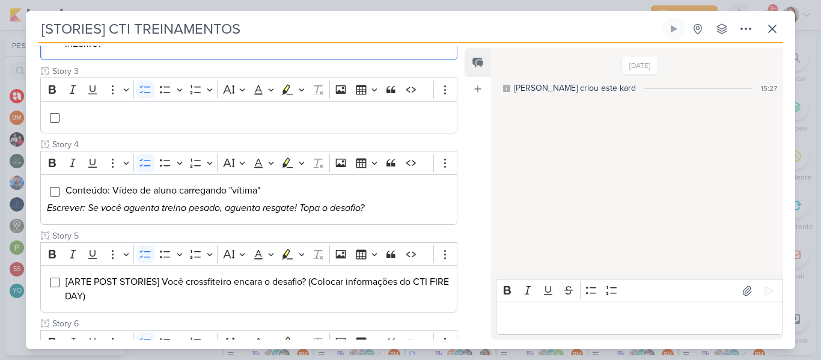
scroll to position [372, 0]
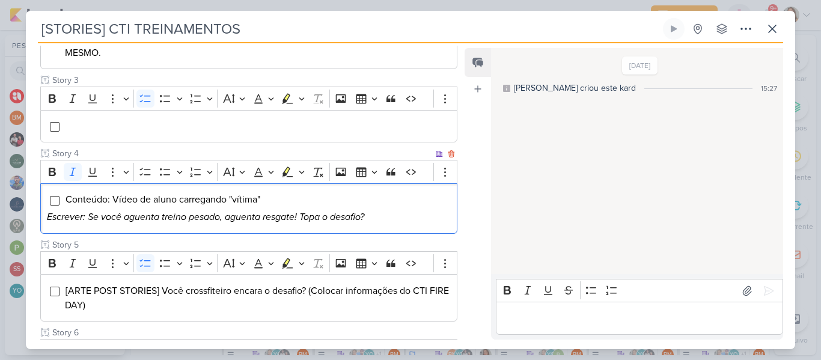
click at [371, 215] on p "Escrever: Se você aguenta treino pesado, aguenta resgate! Topa o desafio?" at bounding box center [249, 217] width 404 height 14
drag, startPoint x: 383, startPoint y: 218, endPoint x: 65, endPoint y: 199, distance: 319.0
click at [65, 199] on div "Conteúdo: Vídeo de aluno carregando "vítima" Escrever: Se você aguenta treino p…" at bounding box center [248, 208] width 417 height 50
copy div "Conteúdo: Vídeo de aluno carregando "vítima" Escrever: Se você aguenta treino p…"
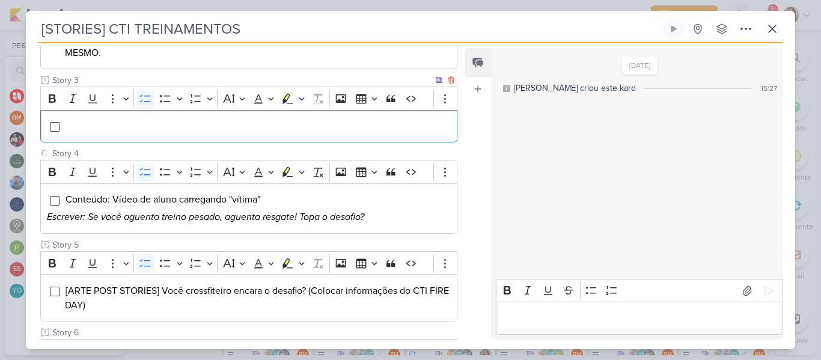
click at [106, 136] on div "Editor editing area: main" at bounding box center [248, 126] width 417 height 33
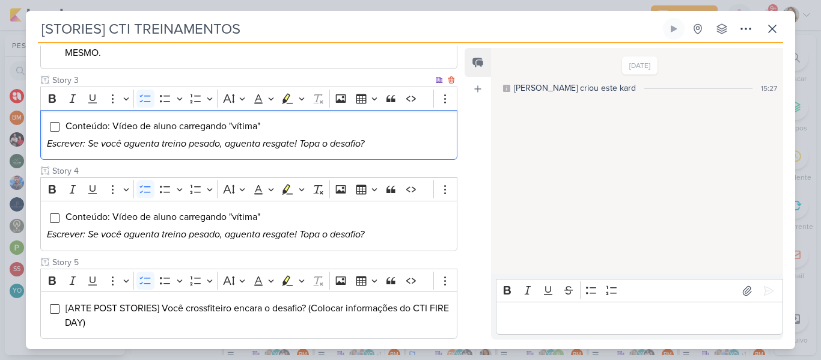
click at [114, 126] on span "Conteúdo: Vídeo de aluno carregando "vítima"" at bounding box center [162, 126] width 195 height 12
click at [141, 142] on icon "Escrever: Se você aguenta treino pesado, aguenta resgate! Topa o desafio?" at bounding box center [205, 144] width 317 height 12
click at [297, 143] on icon "Escrever: Se você aguenta treino pesado, aguenta resgate! Topa o desafio?" at bounding box center [205, 144] width 317 height 12
click at [309, 151] on p "Escrever: Se você aguenta treino pesado, aguenta um carregamento de vítima! Top…" at bounding box center [249, 143] width 404 height 14
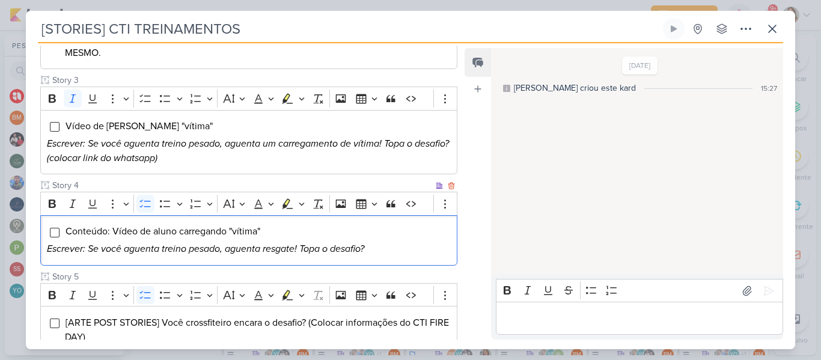
drag, startPoint x: 377, startPoint y: 254, endPoint x: 34, endPoint y: 221, distance: 345.3
click at [34, 221] on div "Cliente CTI Treinamentos Status do Projeto" at bounding box center [244, 125] width 436 height 678
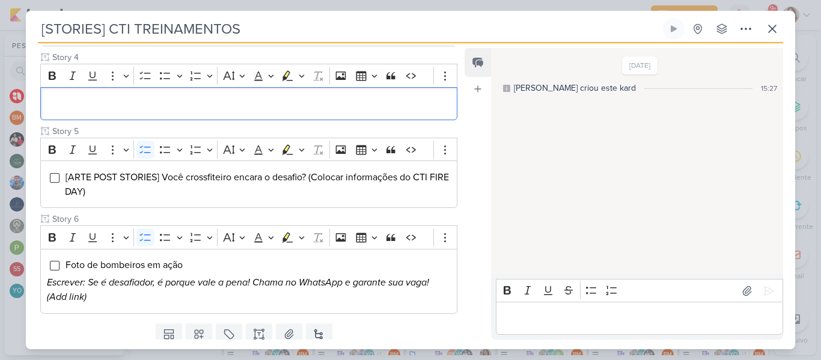
scroll to position [505, 0]
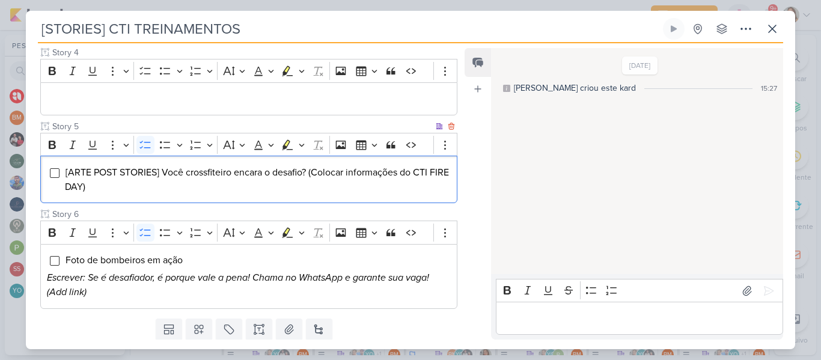
drag, startPoint x: 143, startPoint y: 196, endPoint x: 64, endPoint y: 174, distance: 82.4
click at [64, 174] on div "[ARTE POST STORIES] Você crossfiteiro encara o desafio? (Colocar informações do…" at bounding box center [248, 179] width 417 height 47
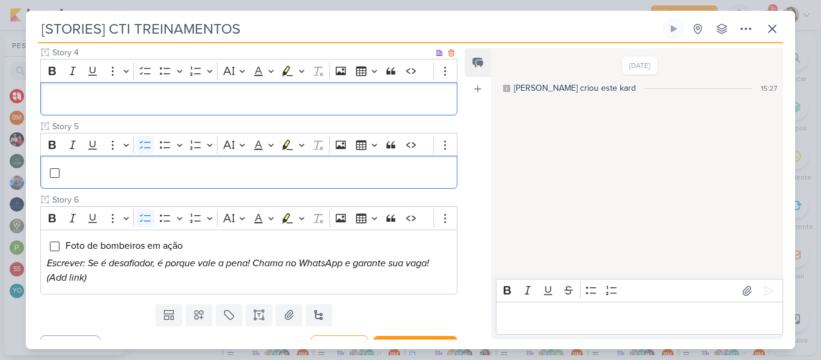
click at [100, 105] on p "Editor editing area: main" at bounding box center [249, 98] width 404 height 14
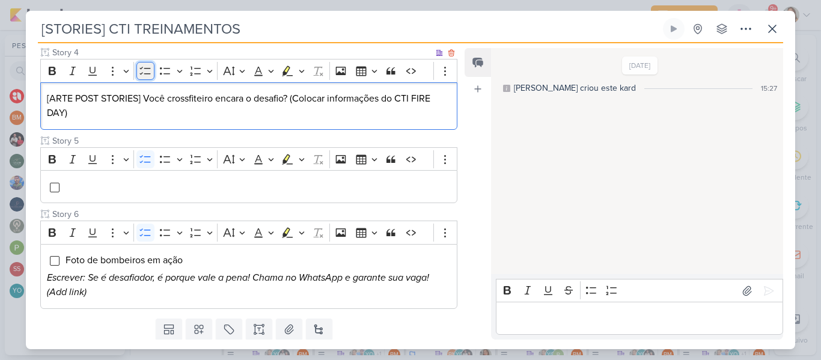
click at [141, 71] on icon "Editor toolbar" at bounding box center [145, 71] width 12 height 12
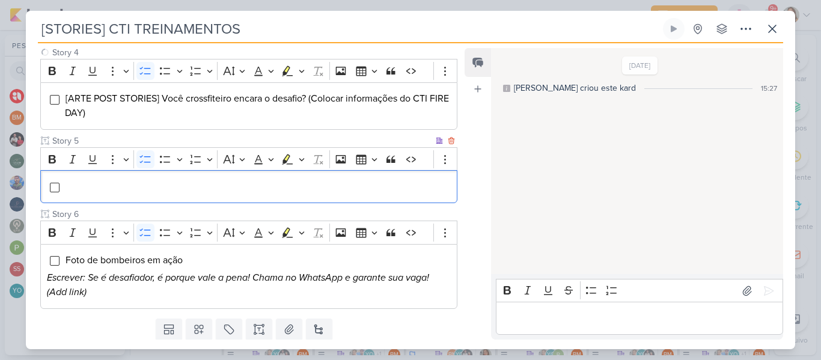
click at [122, 184] on li "Editor editing area: main" at bounding box center [258, 187] width 386 height 14
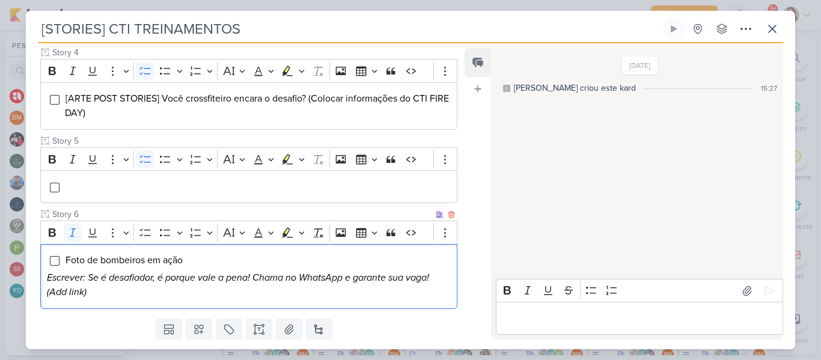
click at [113, 295] on p "Escrever: Se é desafiador, é porque vale a pena! Chama no WhatsApp e garante su…" at bounding box center [249, 284] width 404 height 29
drag, startPoint x: 103, startPoint y: 293, endPoint x: 67, endPoint y: 262, distance: 47.8
click at [67, 262] on div "Foto de bombeiros em ação Escrever: Se é desafiador, é porque vale a pena! Cham…" at bounding box center [248, 276] width 417 height 65
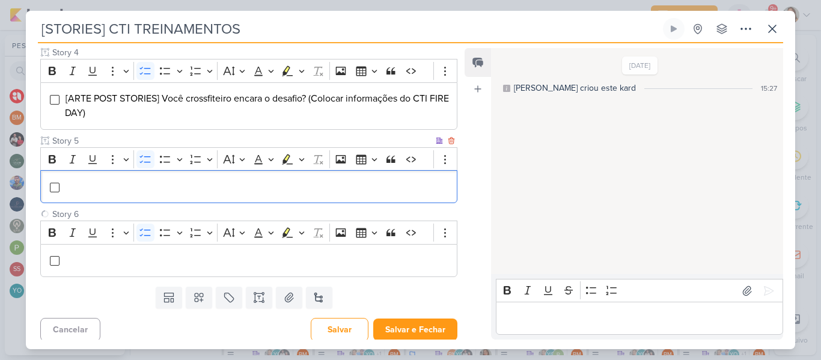
click at [97, 186] on li "Editor editing area: main" at bounding box center [258, 187] width 386 height 14
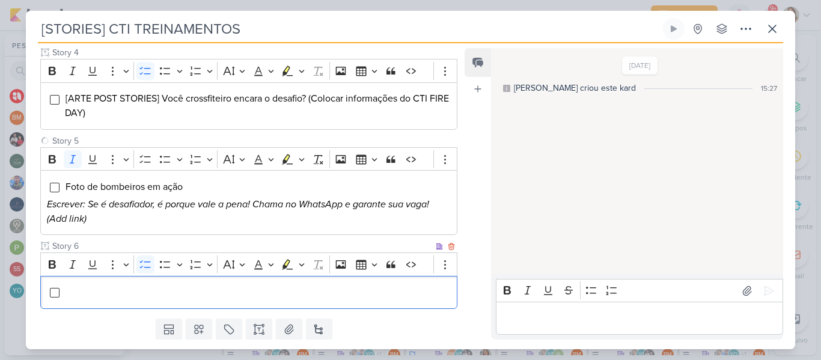
click at [123, 285] on li "Editor editing area: main" at bounding box center [258, 292] width 386 height 14
click at [186, 299] on li "Editor editing area: main" at bounding box center [258, 292] width 386 height 14
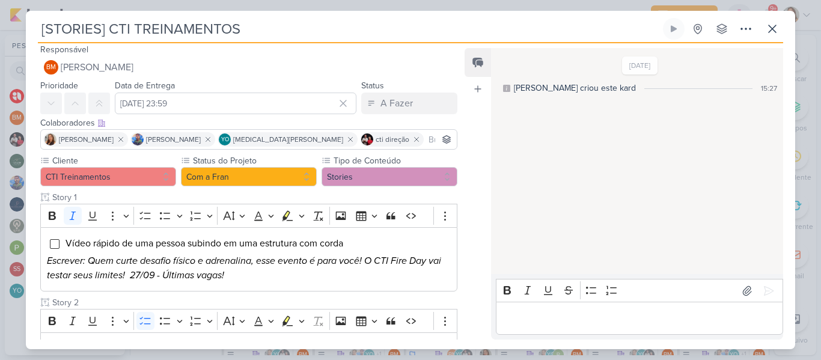
scroll to position [0, 0]
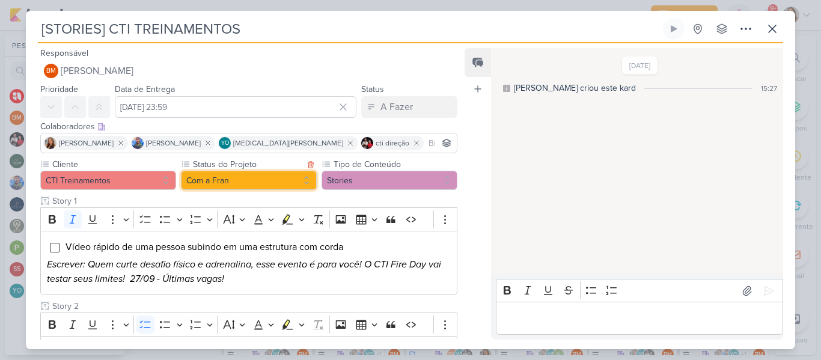
click at [291, 177] on button "Com a Fran" at bounding box center [249, 180] width 136 height 19
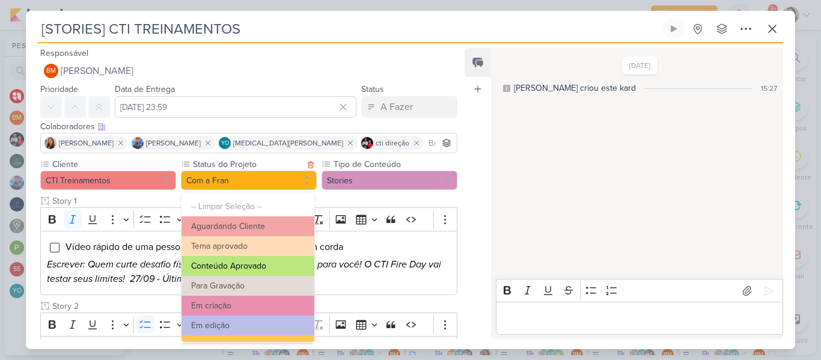
click at [292, 260] on button "Conteúdo Aprovado" at bounding box center [247, 266] width 133 height 20
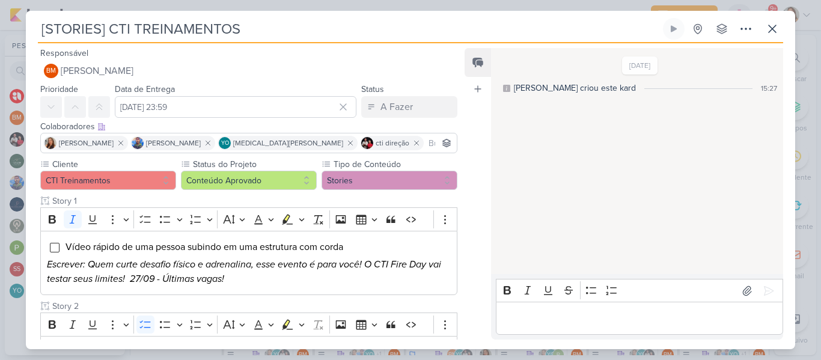
scroll to position [573, 0]
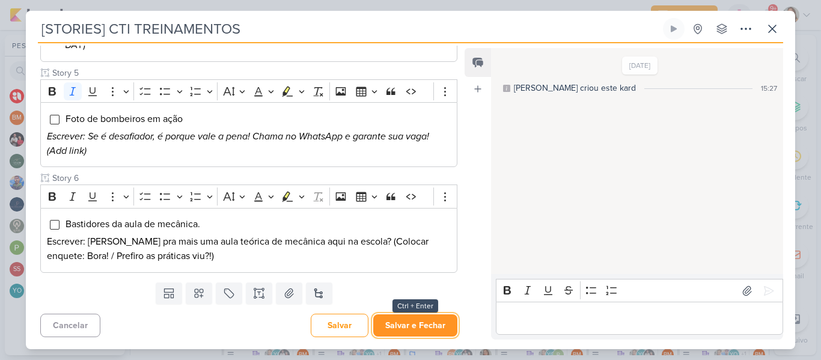
click at [424, 324] on button "Salvar e Fechar" at bounding box center [415, 325] width 84 height 22
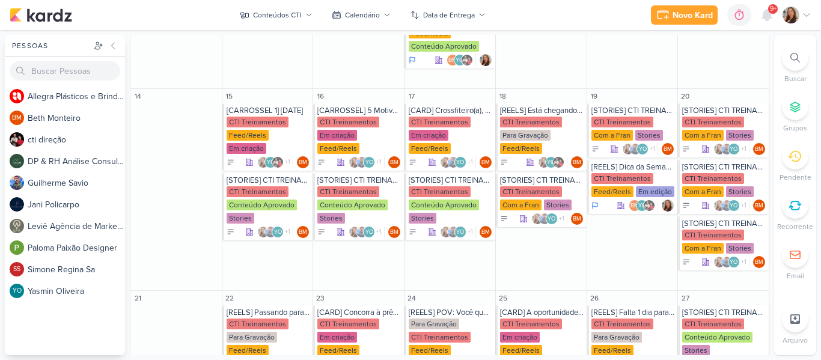
scroll to position [383, 0]
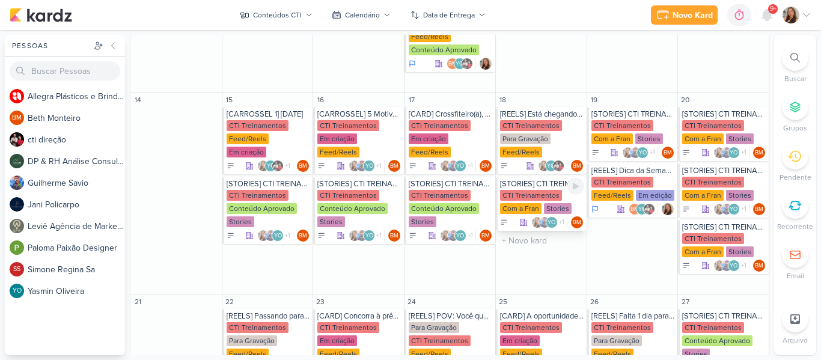
click at [538, 201] on div "CTI Treinamentos Com a Fran Stories" at bounding box center [542, 202] width 84 height 25
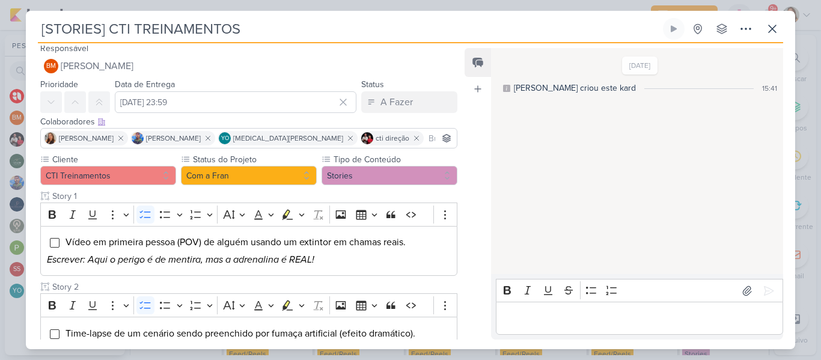
scroll to position [3, 0]
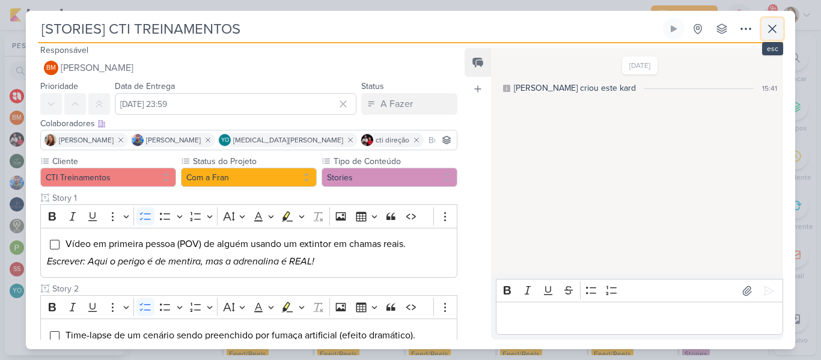
click at [777, 34] on icon at bounding box center [772, 29] width 14 height 14
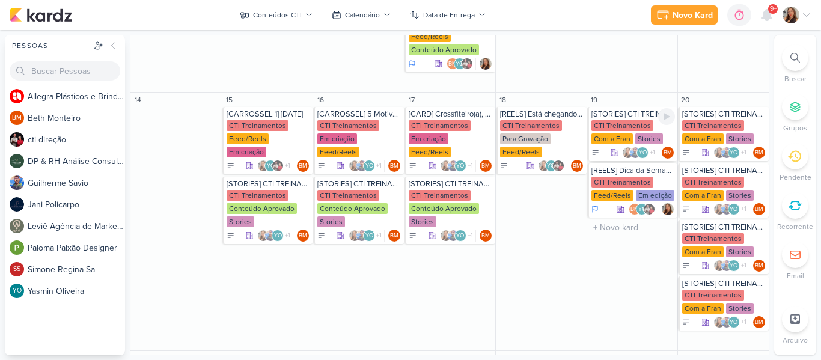
click at [610, 114] on div "[STORIES] CTI TREINAMENTOS" at bounding box center [633, 114] width 84 height 10
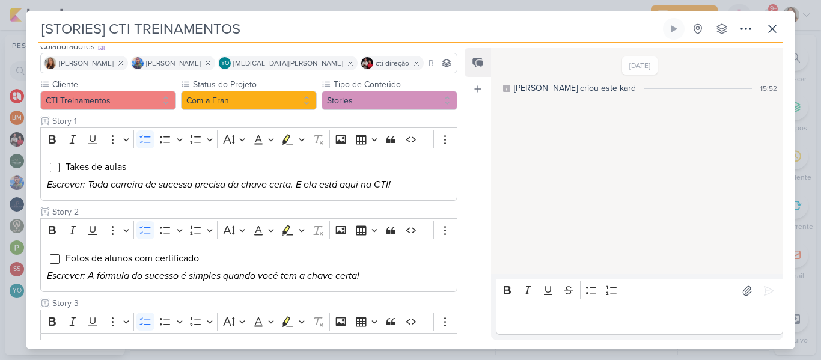
scroll to position [0, 0]
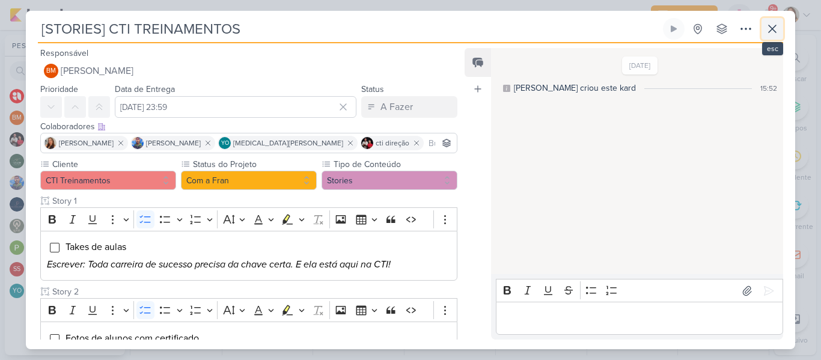
click at [766, 26] on icon at bounding box center [772, 29] width 14 height 14
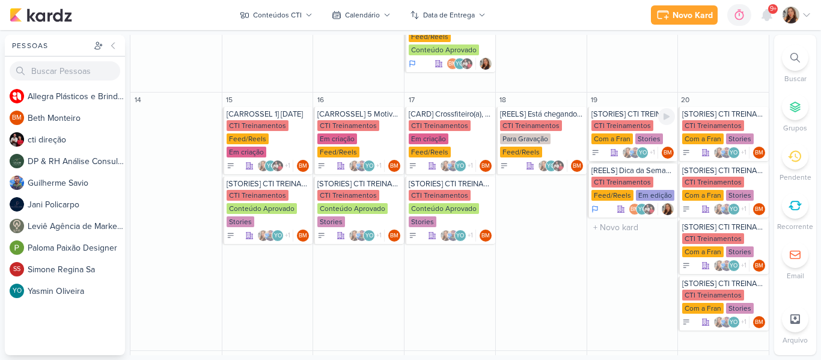
click at [629, 141] on div "Com a Fran" at bounding box center [611, 138] width 41 height 11
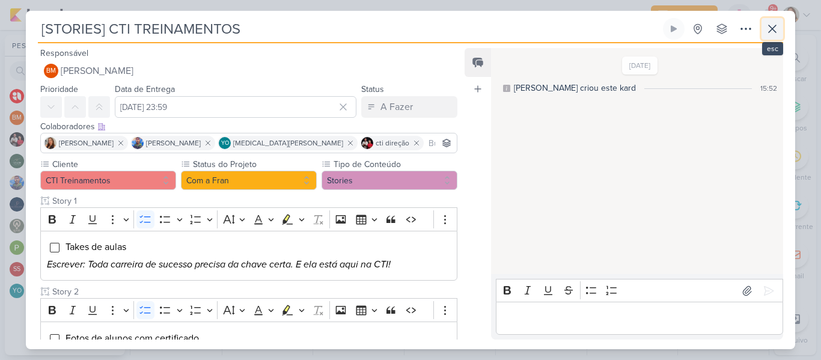
click at [775, 31] on icon at bounding box center [772, 29] width 14 height 14
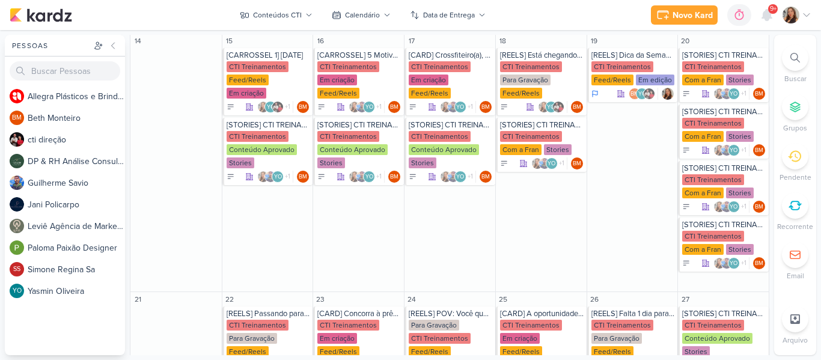
scroll to position [438, 0]
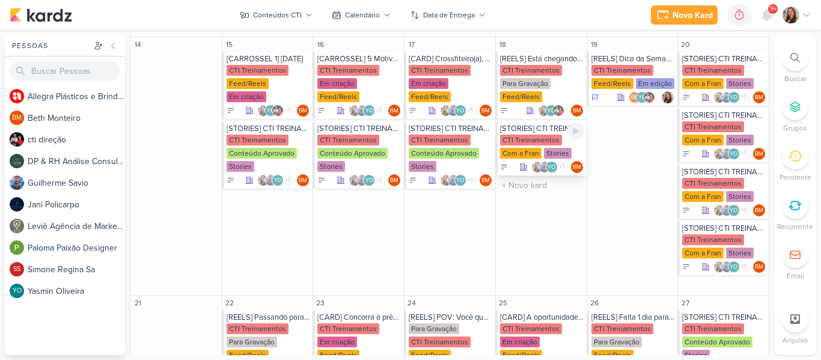
click at [541, 146] on div "CTI Treinamentos Com a Fran Stories" at bounding box center [542, 147] width 84 height 25
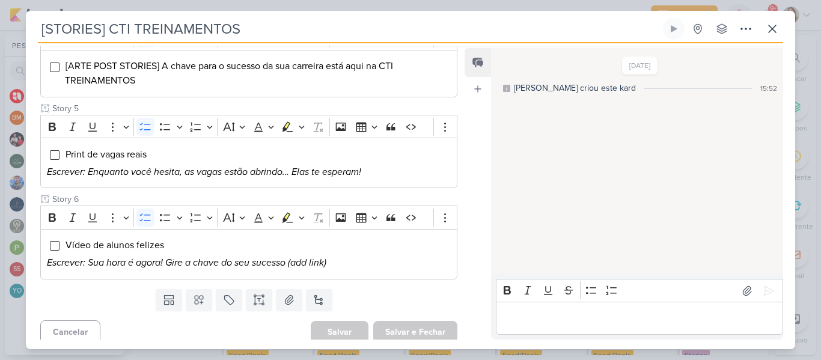
scroll to position [460, 0]
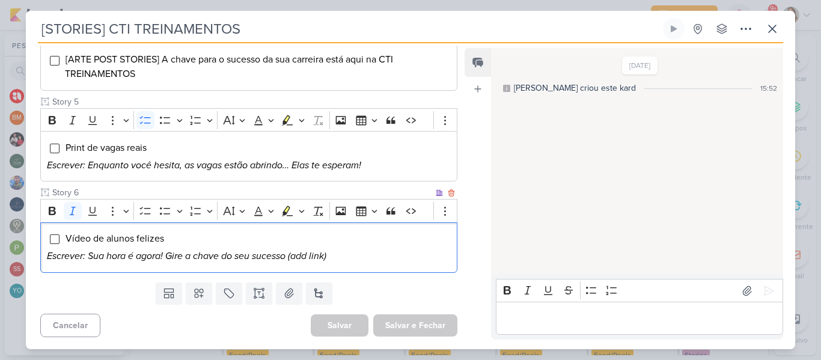
drag, startPoint x: 451, startPoint y: 255, endPoint x: 452, endPoint y: 264, distance: 9.1
click at [452, 264] on div "Vídeo de alunos felizes Escrever: Sua hora é agora! Gire a chave do seu sucesso…" at bounding box center [248, 247] width 417 height 50
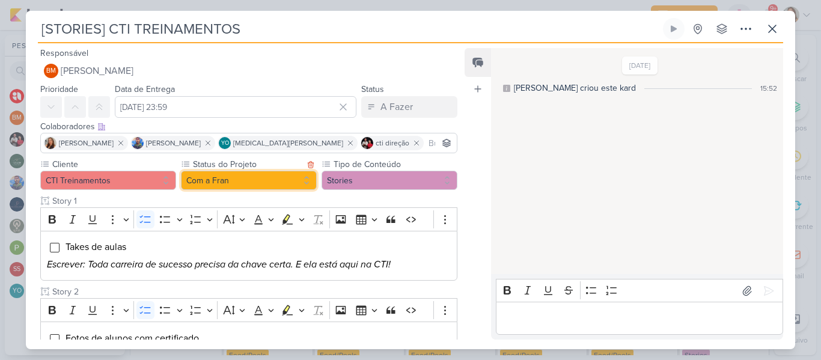
click at [274, 177] on button "Com a Fran" at bounding box center [249, 180] width 136 height 19
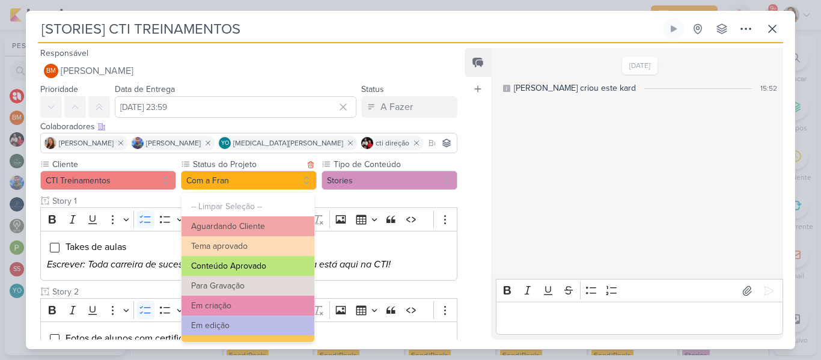
click at [279, 257] on button "Conteúdo Aprovado" at bounding box center [247, 266] width 133 height 20
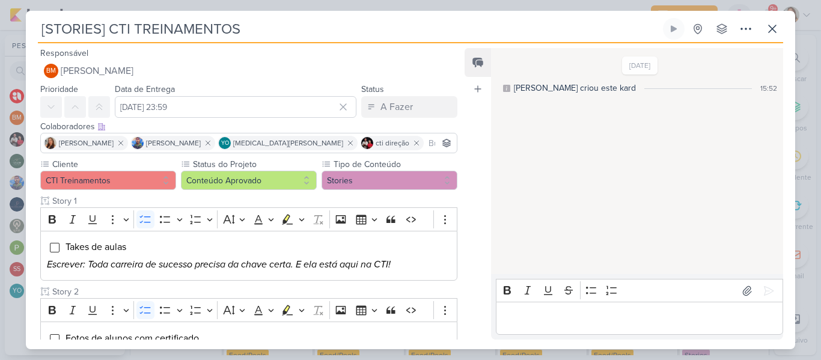
scroll to position [460, 0]
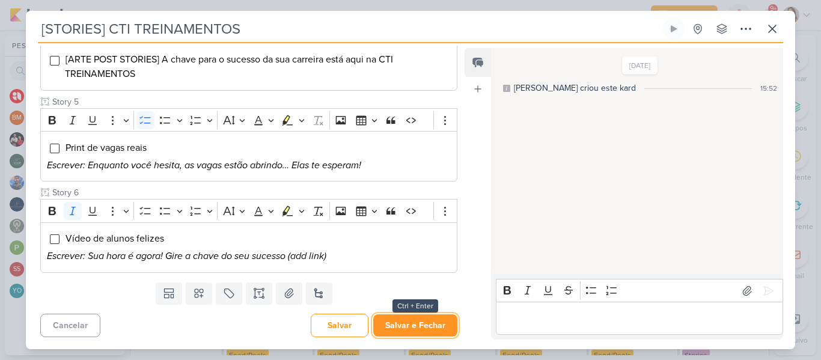
click at [427, 326] on button "Salvar e Fechar" at bounding box center [415, 325] width 84 height 22
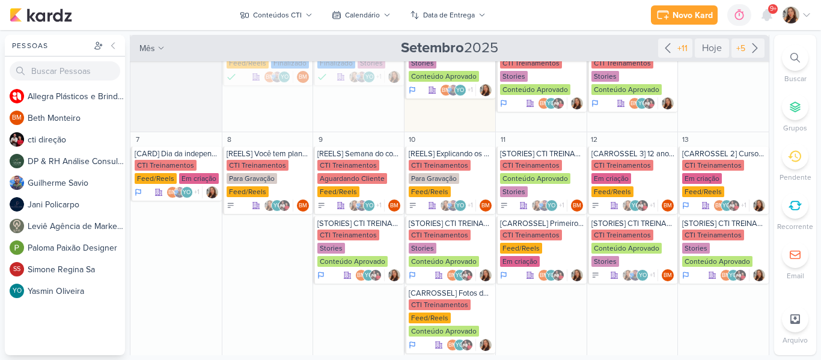
scroll to position [0, 0]
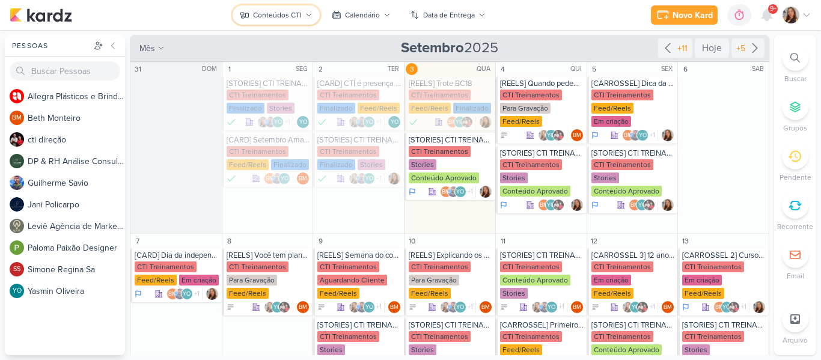
click at [278, 21] on button "Conteúdos CTI" at bounding box center [276, 14] width 87 height 19
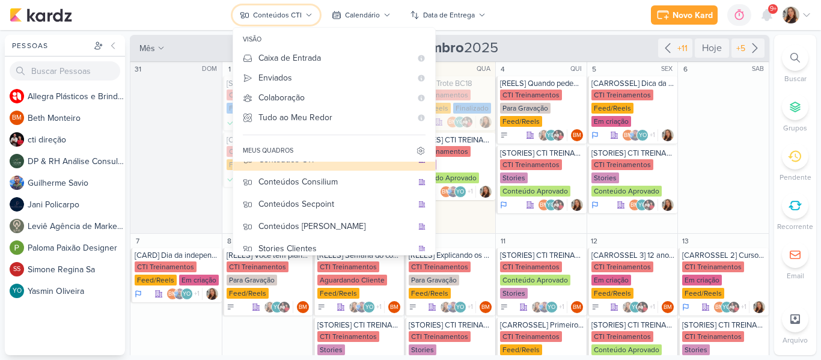
scroll to position [111, 0]
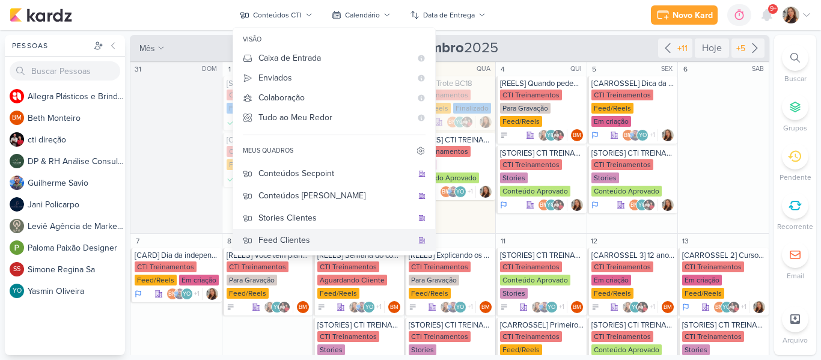
click at [315, 235] on div "Feed Clientes" at bounding box center [335, 240] width 154 height 13
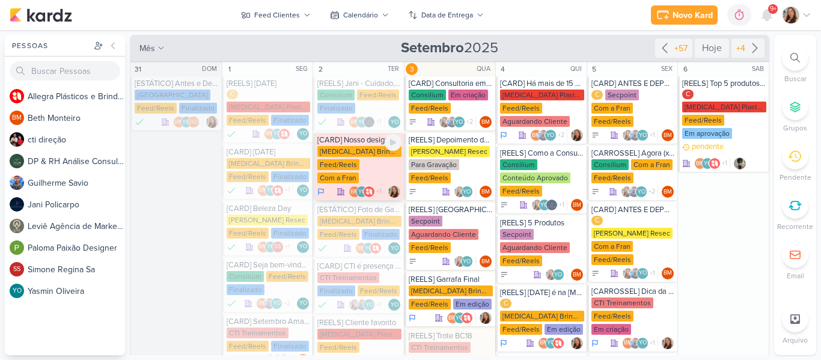
click at [338, 155] on div "[MEDICAL_DATA] Brindes PF" at bounding box center [359, 151] width 84 height 11
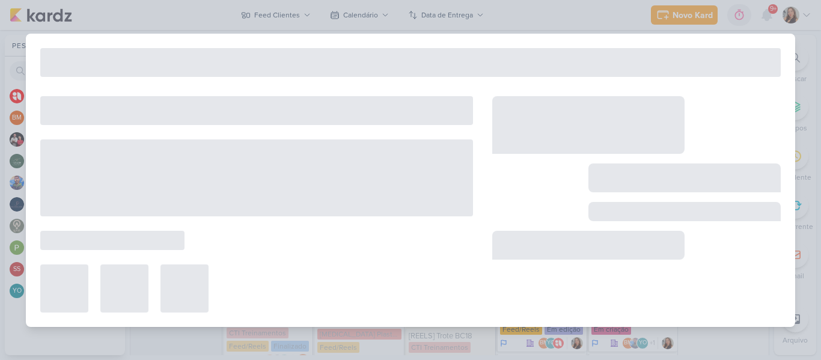
type input "[CARD] Nosso designer tá de férias"
type input "2 de setembro de 2025 às 23:59"
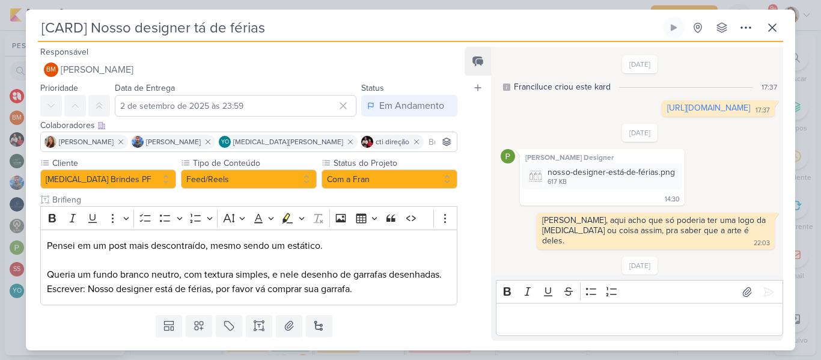
scroll to position [58, 0]
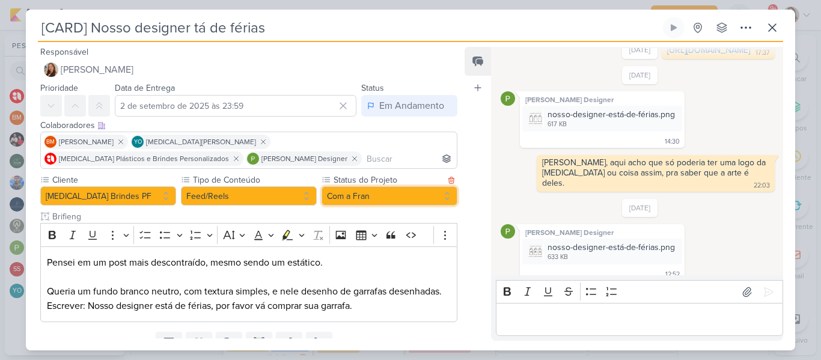
click at [339, 192] on button "Com a Fran" at bounding box center [389, 195] width 136 height 19
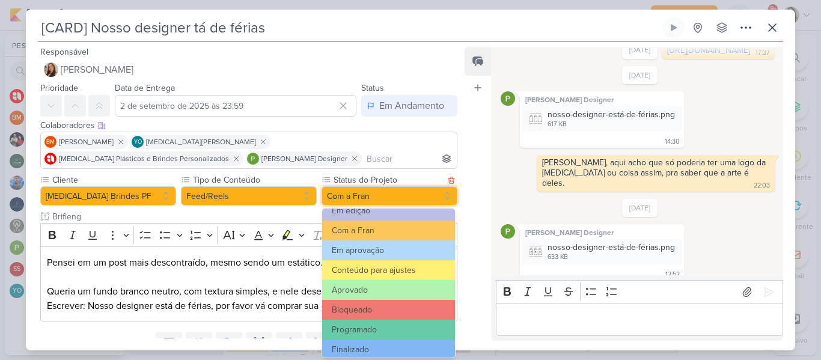
scroll to position [136, 0]
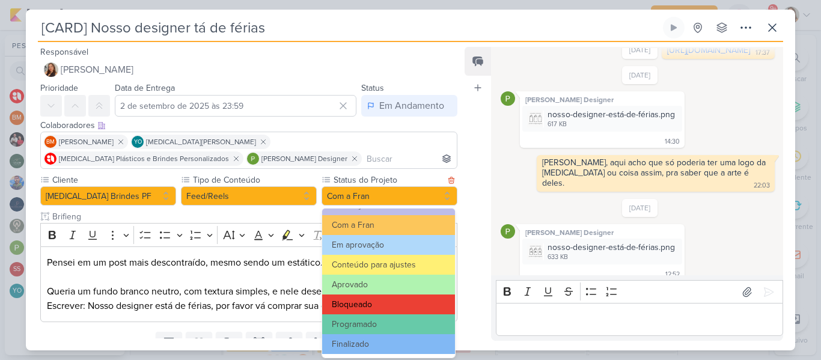
click at [400, 300] on button "Bloqueado" at bounding box center [388, 304] width 133 height 20
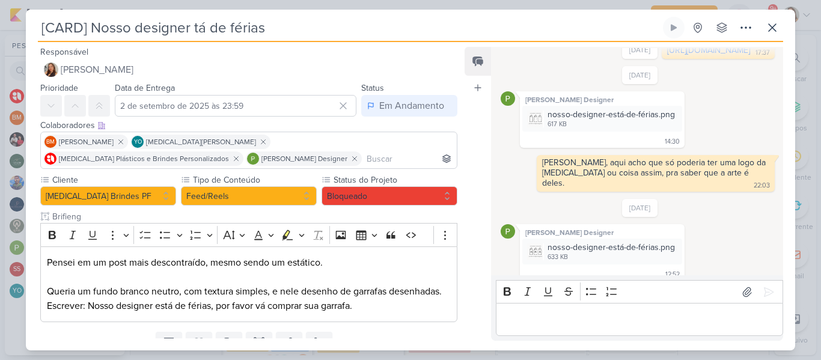
scroll to position [50, 0]
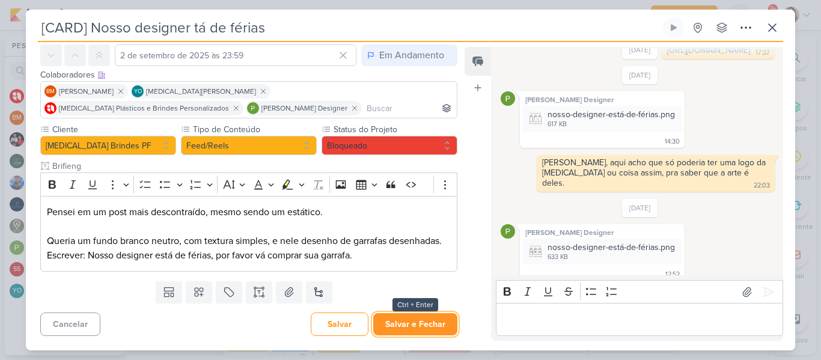
click at [422, 319] on button "Salvar e Fechar" at bounding box center [415, 324] width 84 height 22
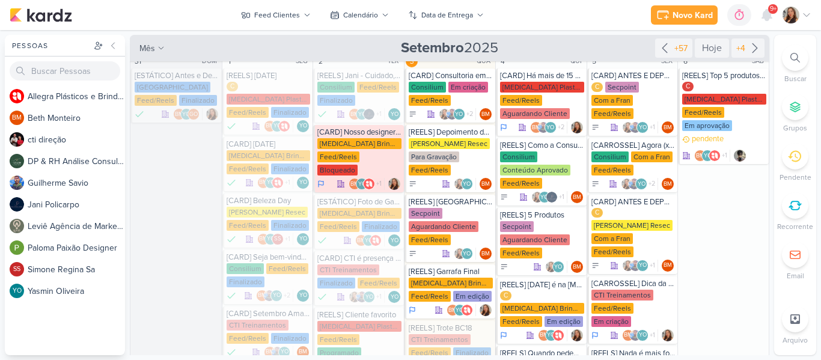
scroll to position [0, 0]
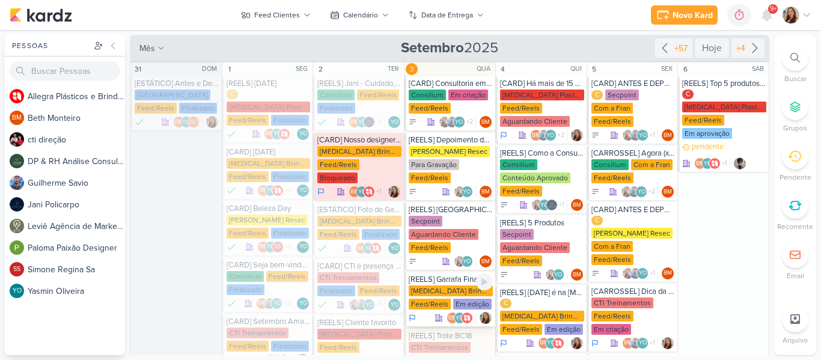
click at [439, 293] on div "[MEDICAL_DATA] Brindes PF" at bounding box center [451, 290] width 84 height 11
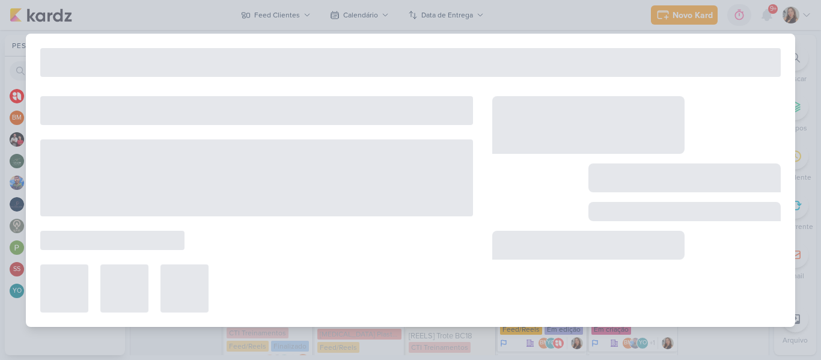
type input "[REELS] Garrafa Final"
type input "3 de setembro de 2025 às 23:59"
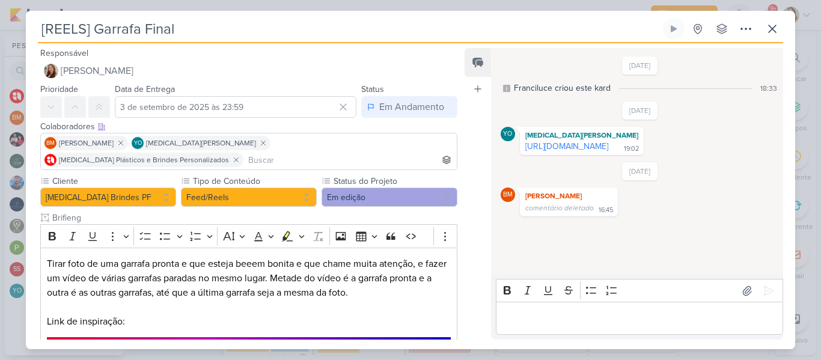
click at [770, 40] on div "[REELS] Garrafa Final Criado por mim nenhum grupo disponível" at bounding box center [410, 30] width 745 height 25
click at [771, 35] on icon at bounding box center [772, 29] width 14 height 14
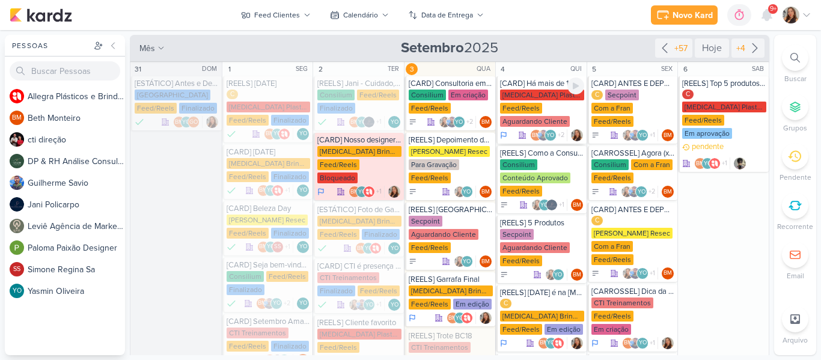
click at [514, 112] on div "Feed/Reels" at bounding box center [521, 108] width 42 height 11
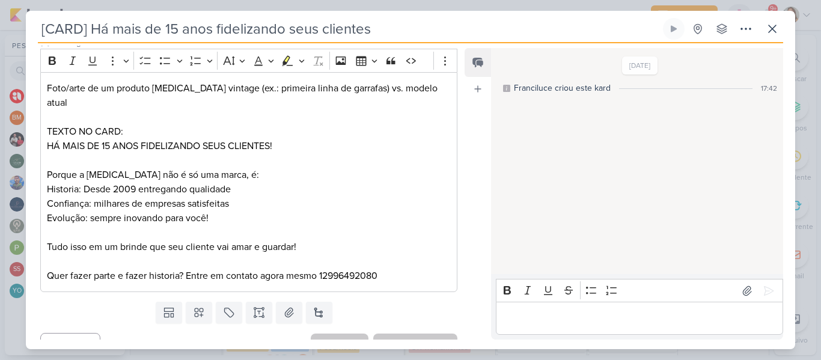
scroll to position [180, 0]
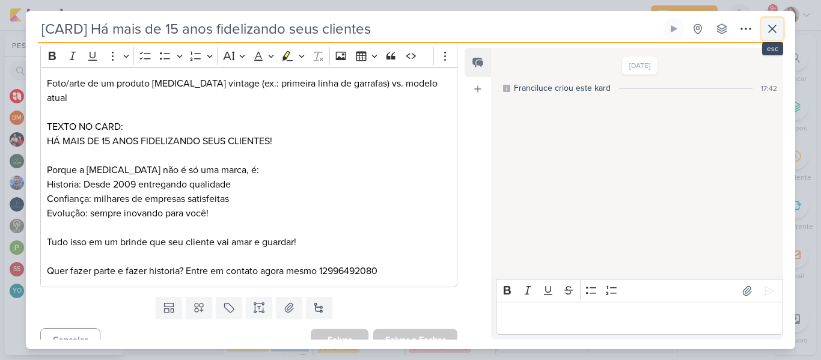
click at [770, 37] on button at bounding box center [772, 29] width 22 height 22
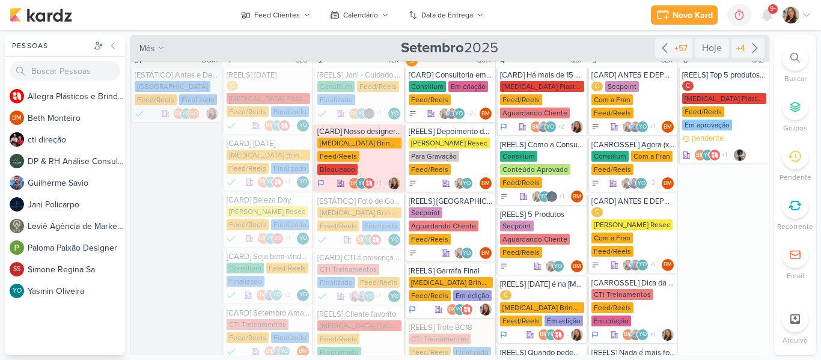
scroll to position [0, 0]
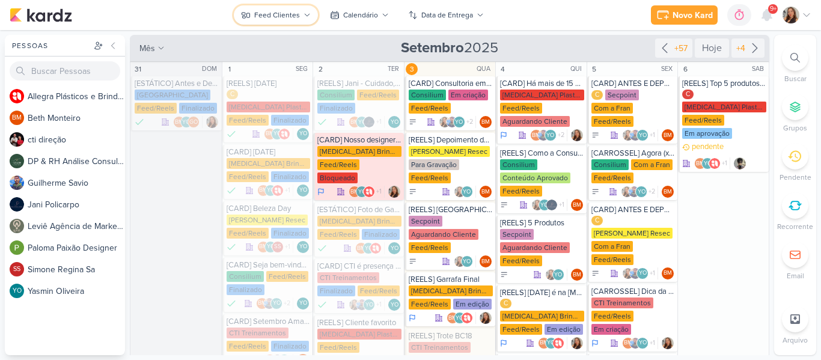
click at [280, 19] on div "Feed Clientes" at bounding box center [277, 15] width 46 height 11
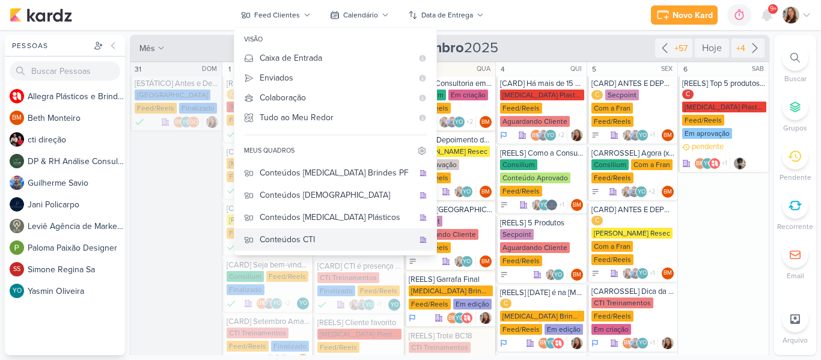
click at [330, 233] on div "Conteúdos CTI" at bounding box center [337, 239] width 154 height 13
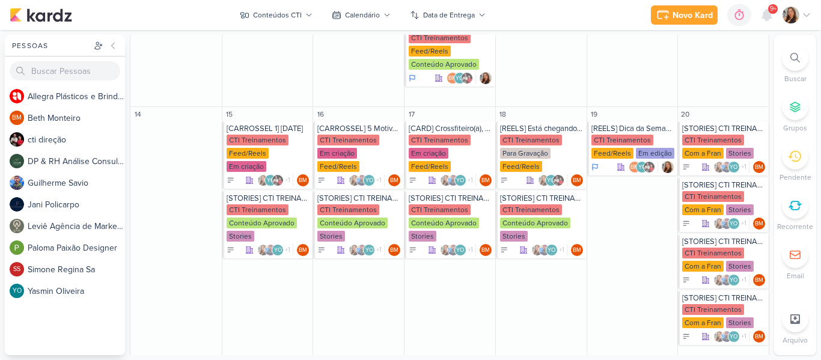
scroll to position [373, 0]
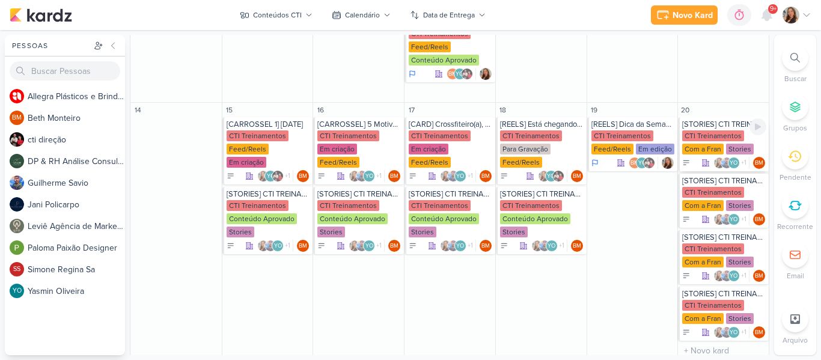
click at [714, 142] on div "CTI Treinamentos Com a Fran Stories" at bounding box center [724, 142] width 84 height 25
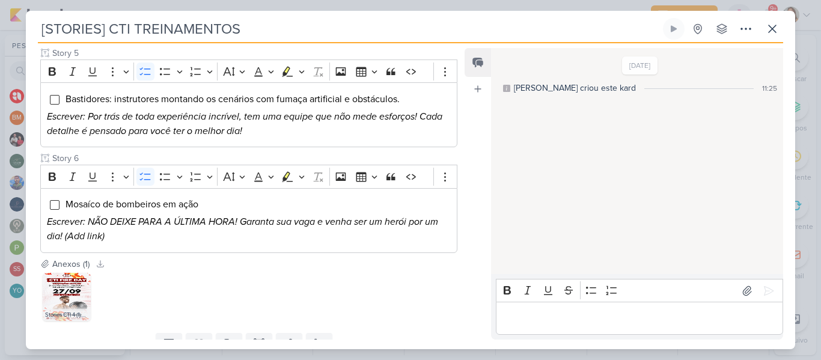
scroll to position [547, 0]
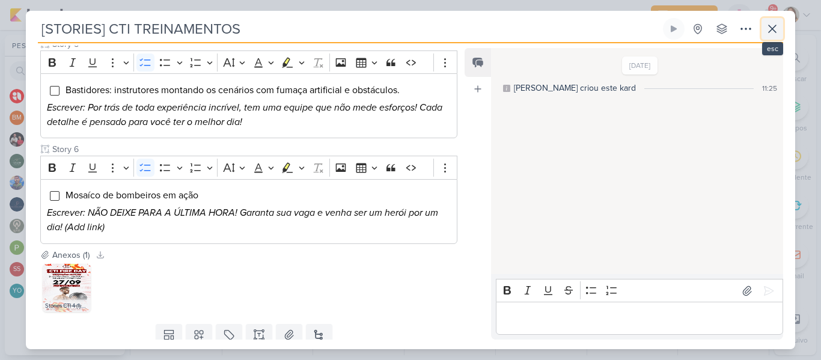
click at [766, 33] on icon at bounding box center [772, 29] width 14 height 14
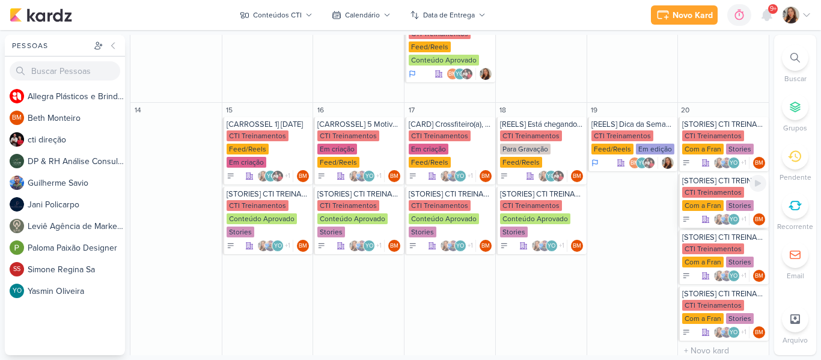
click at [711, 196] on div "CTI Treinamentos" at bounding box center [713, 192] width 62 height 11
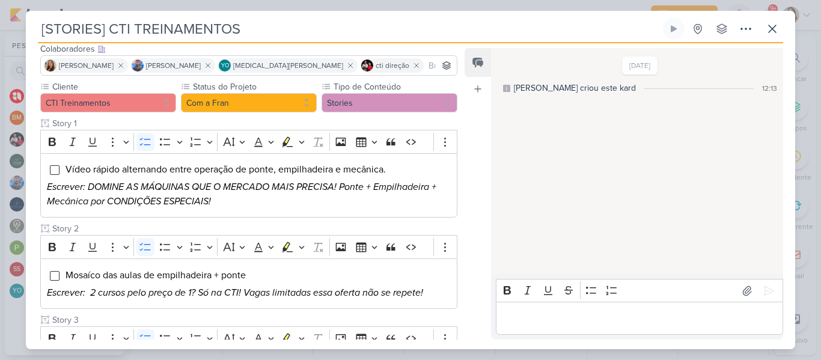
scroll to position [75, 0]
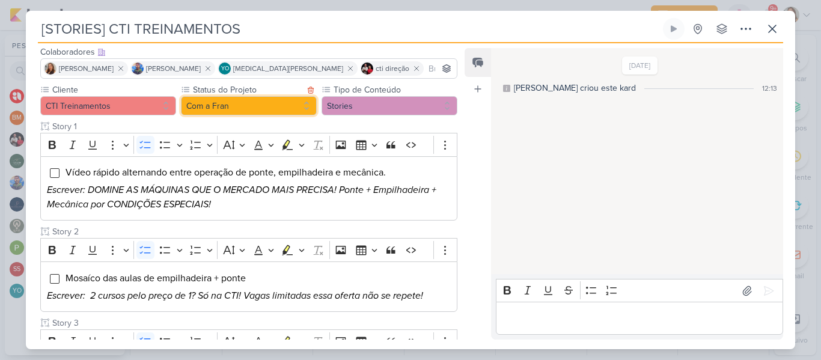
click at [270, 108] on button "Com a Fran" at bounding box center [249, 105] width 136 height 19
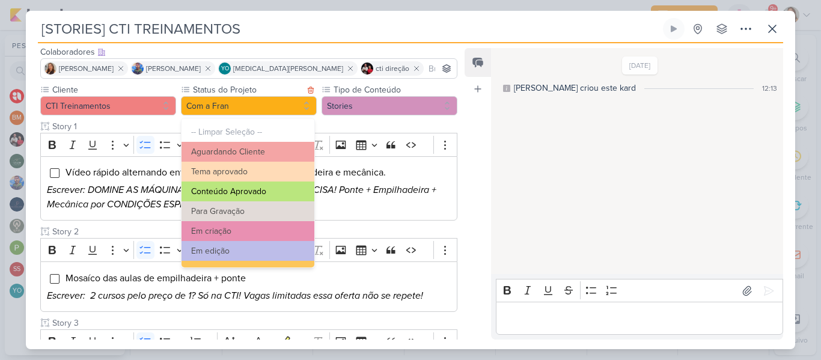
click at [288, 187] on button "Conteúdo Aprovado" at bounding box center [247, 191] width 133 height 20
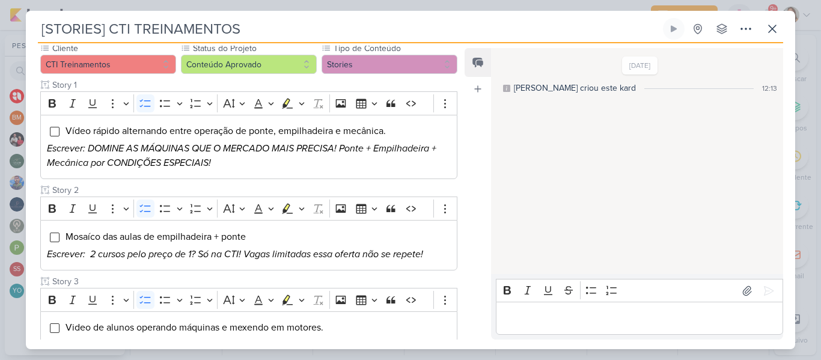
scroll to position [118, 0]
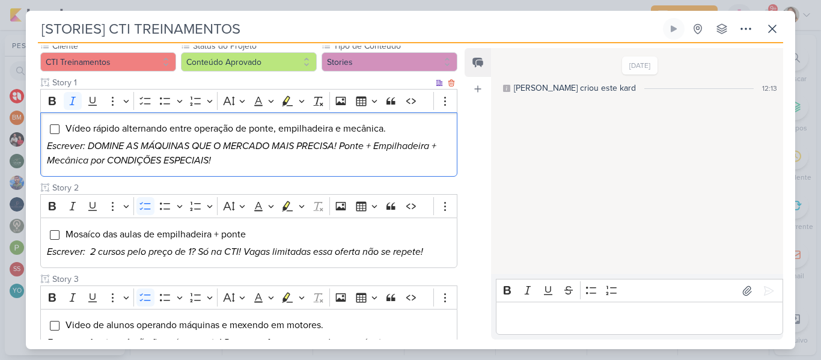
click at [413, 147] on icon "Escrever: DOMINE AS MÁQUINAS QUE O MERCADO MAIS PRECISA! Ponte + Empilhadeira +…" at bounding box center [241, 153] width 389 height 26
click at [282, 156] on p "Escrever: DOMINE AS MÁQUINAS QUE O MERCADO MAIS PRECISA! Ponte + Empilhadeira +…" at bounding box center [249, 153] width 404 height 29
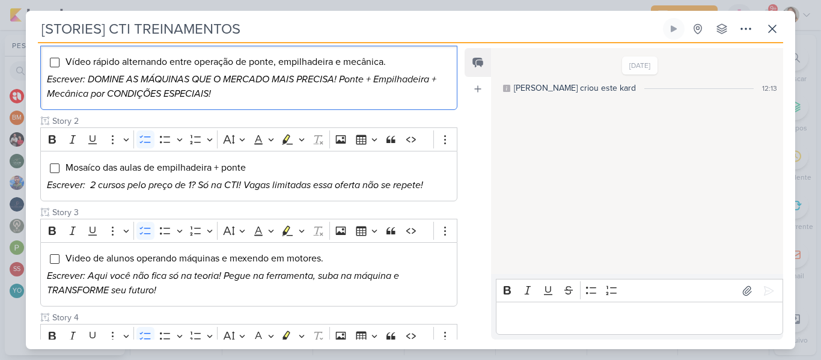
scroll to position [194, 0]
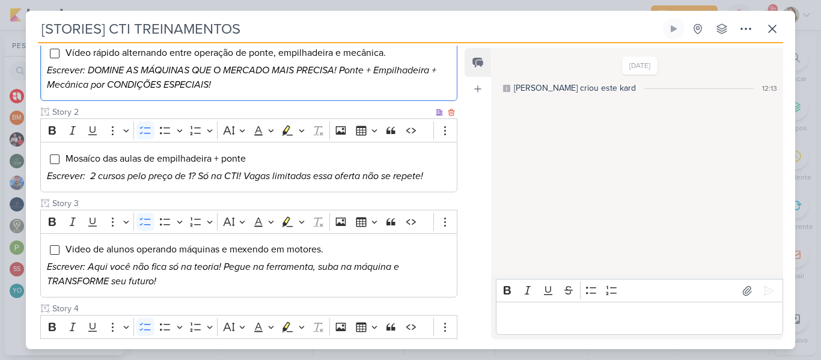
click at [91, 175] on icon "Escrever: 2 cursos pelo preço de 1? Só na CTI! Vagas limitadas essa oferta não …" at bounding box center [235, 176] width 376 height 12
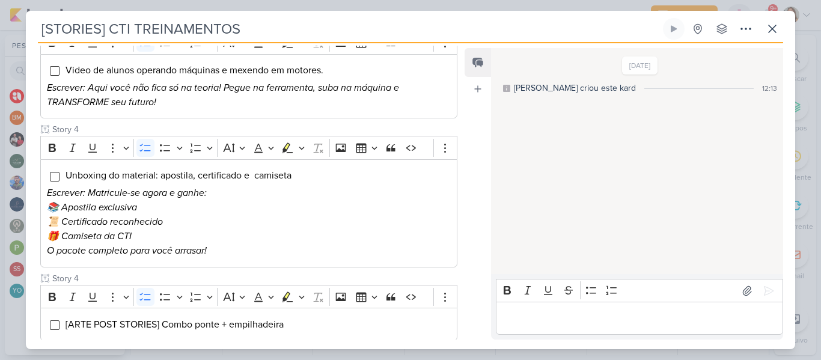
scroll to position [375, 0]
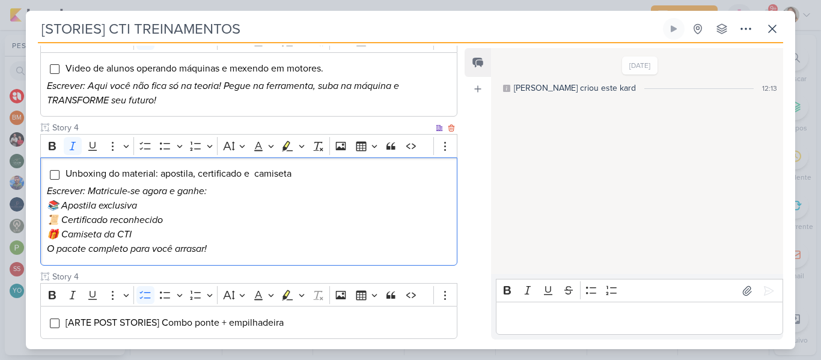
click at [227, 223] on p "📜 Certificado reconhecido" at bounding box center [249, 220] width 404 height 14
click at [129, 207] on icon "📚 Apostila exclusiva" at bounding box center [92, 205] width 90 height 12
click at [139, 227] on p "🎁 Camiseta da CTI" at bounding box center [249, 234] width 404 height 14
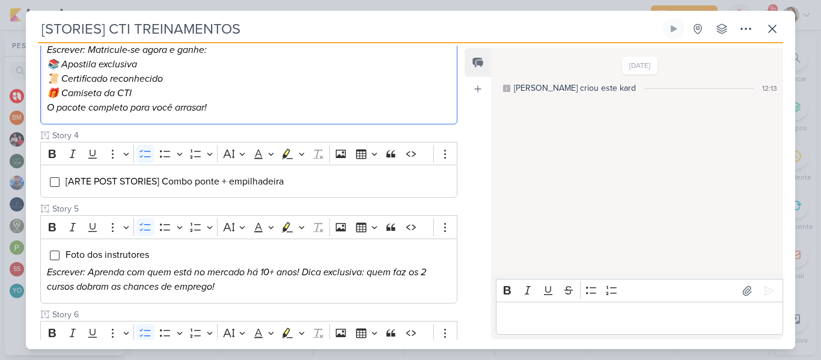
scroll to position [537, 0]
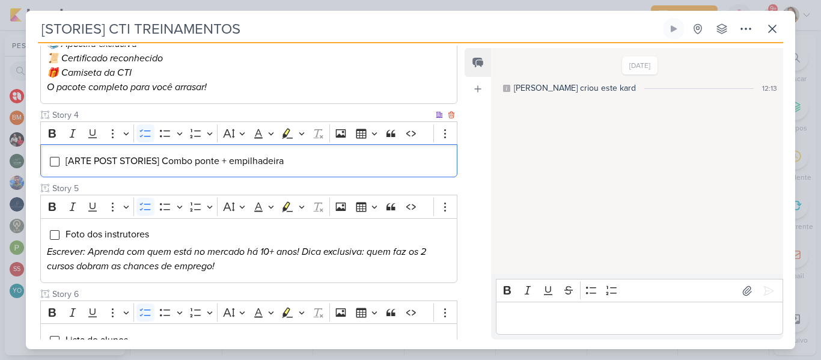
click at [339, 171] on div "[ARTE POST STORIES] Combo ponte + empilhadeira" at bounding box center [248, 160] width 417 height 33
click at [276, 255] on icon "Escrever: Aprenda com quem está no mercado há 10+ anos! Dica exclusiva: quem fa…" at bounding box center [236, 259] width 379 height 26
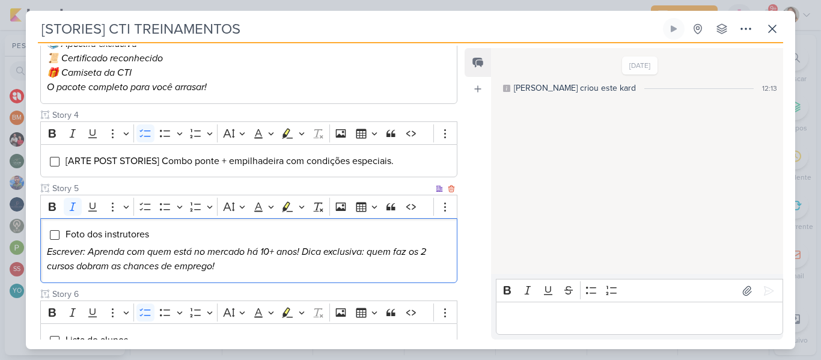
click at [270, 252] on icon "Escrever: Aprenda com quem está no mercado há 10+ anos! Dica exclusiva: quem fa…" at bounding box center [236, 259] width 379 height 26
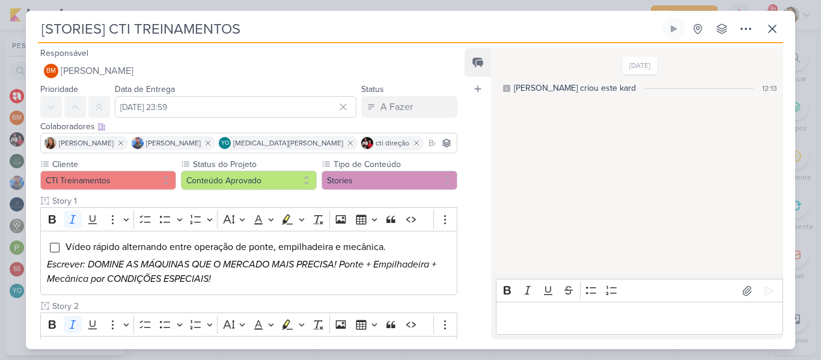
scroll to position [638, 0]
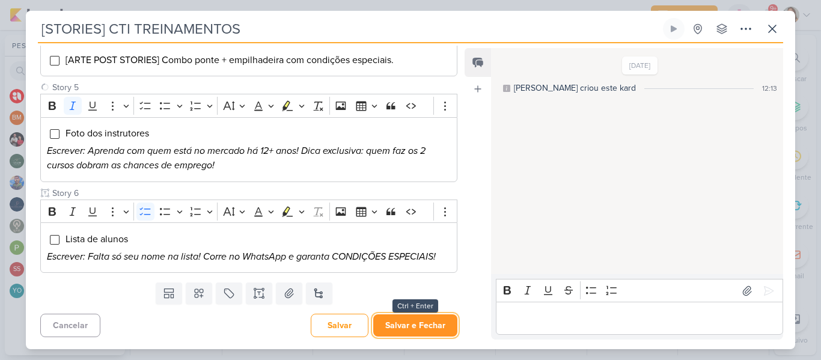
click at [433, 320] on button "Salvar e Fechar" at bounding box center [415, 325] width 84 height 22
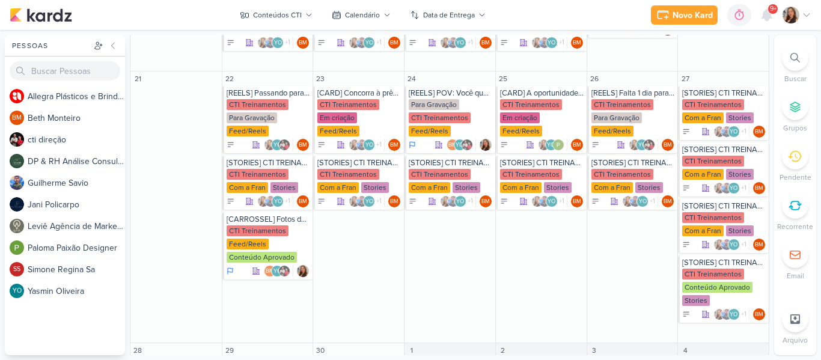
scroll to position [577, 0]
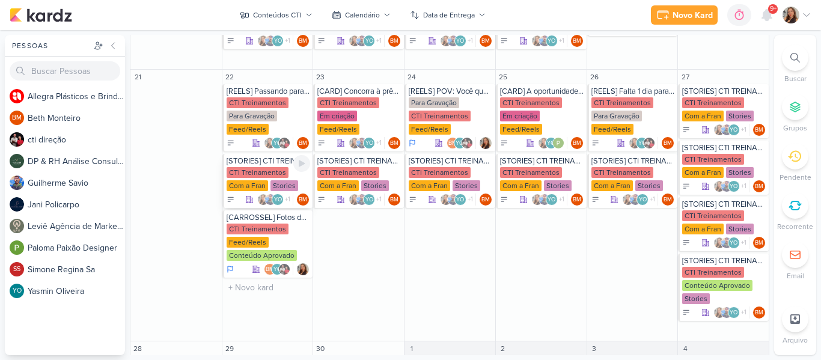
click at [262, 172] on div "CTI Treinamentos" at bounding box center [258, 172] width 62 height 11
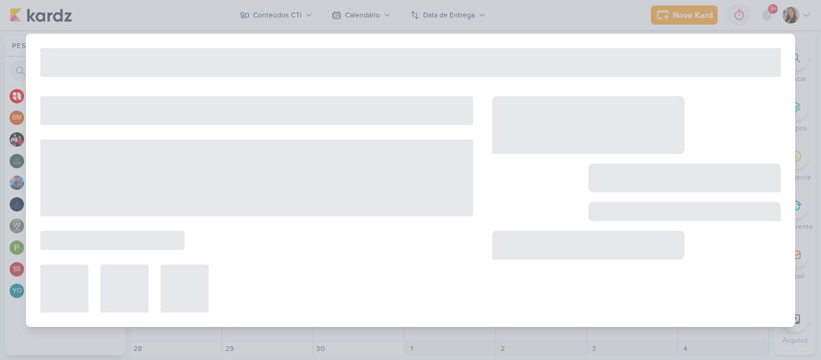
type input "22 de setembro de 2025 às 23:59"
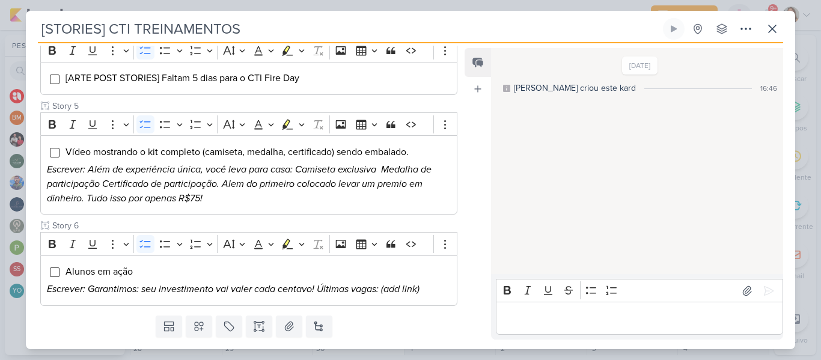
scroll to position [484, 0]
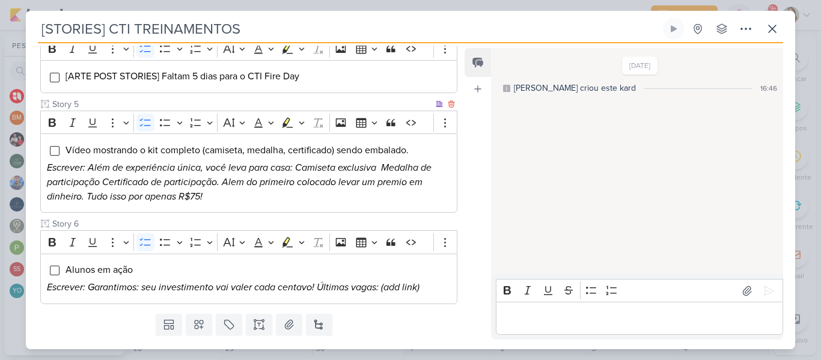
click at [196, 197] on icon "Escrever: Além de experiência única, você leva para casa: Camiseta exclusiva Me…" at bounding box center [239, 182] width 385 height 41
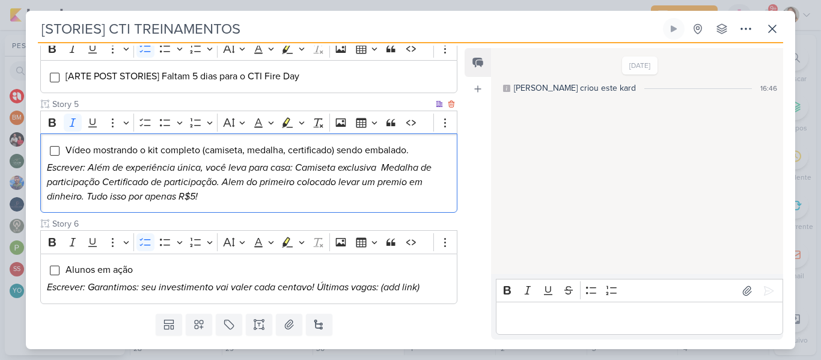
click at [206, 188] on p "Escrever: Além de experiência única, você leva para casa: Camiseta exclusiva Me…" at bounding box center [249, 181] width 404 height 43
click at [383, 168] on icon "Escrever: Além de experiência única, você leva para casa: Camiseta exclusiva Me…" at bounding box center [239, 182] width 385 height 41
drag, startPoint x: 103, startPoint y: 181, endPoint x: 218, endPoint y: 187, distance: 114.3
click at [218, 187] on icon "Escrever: Além de experiência única, você leva para casa: Camiseta exclusiva, M…" at bounding box center [239, 182] width 385 height 41
click at [273, 182] on icon "Escrever: Além de experiência única, você leva para casa: Camiseta exclusiva, M…" at bounding box center [246, 182] width 398 height 41
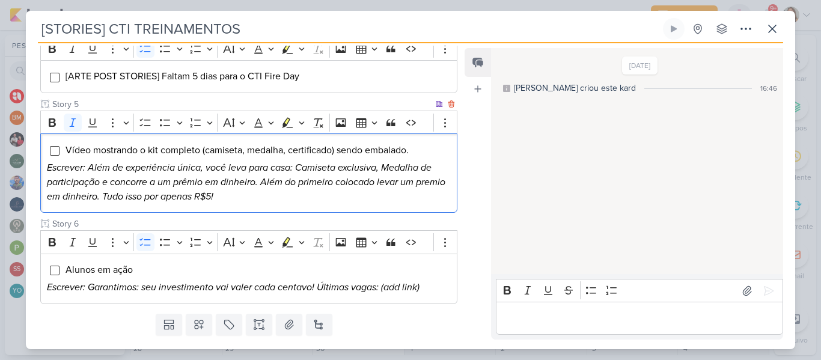
click at [282, 197] on p "Escrever: Além de experiência única, você leva para casa: Camiseta exclusiva, M…" at bounding box center [249, 181] width 404 height 43
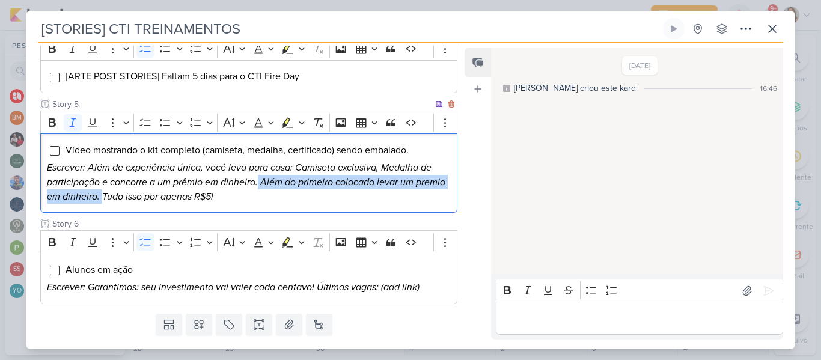
drag, startPoint x: 258, startPoint y: 181, endPoint x: 100, endPoint y: 201, distance: 158.7
click at [100, 201] on icon "Escrever: Além de experiência única, você leva para casa: Camiseta exclusiva, M…" at bounding box center [246, 182] width 398 height 41
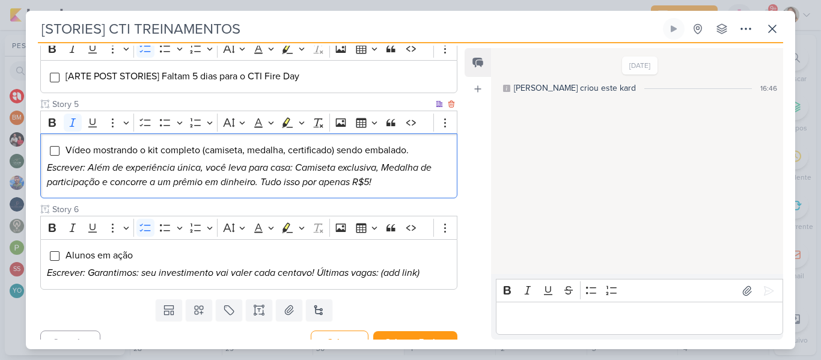
click at [368, 181] on icon "Escrever: Além de experiência única, você leva para casa: Camiseta exclusiva, M…" at bounding box center [239, 175] width 385 height 26
click at [366, 181] on icon "Escrever: Além de experiência única, você leva para casa: Camiseta exclusiva, M…" at bounding box center [239, 175] width 385 height 26
click at [387, 182] on p "Escrever: Além de experiência única, você leva para casa: Camiseta exclusiva, M…" at bounding box center [249, 174] width 404 height 29
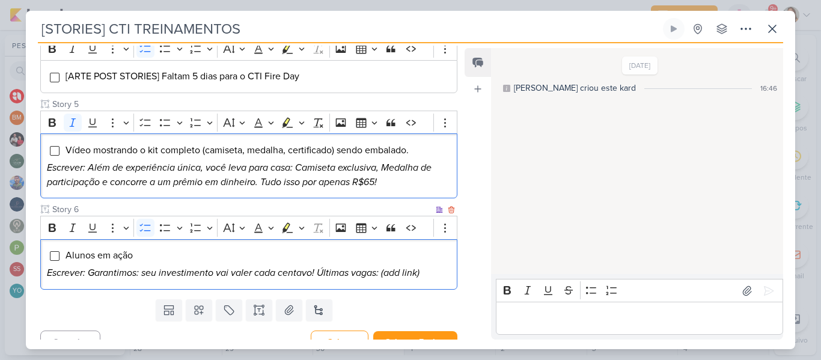
click at [272, 272] on icon "Escrever: Garantimos: seu investimento vai valer cada centavo! Últimas vagas: (…" at bounding box center [233, 273] width 373 height 12
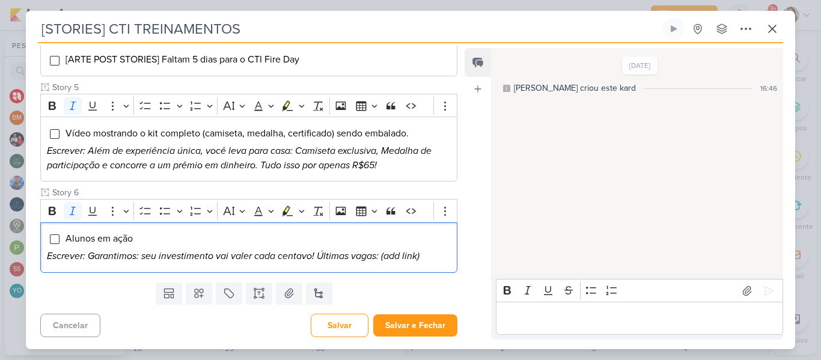
scroll to position [0, 0]
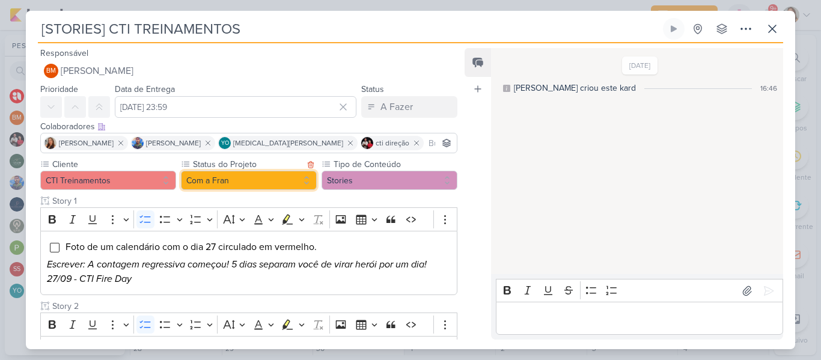
click at [259, 183] on button "Com a Fran" at bounding box center [249, 180] width 136 height 19
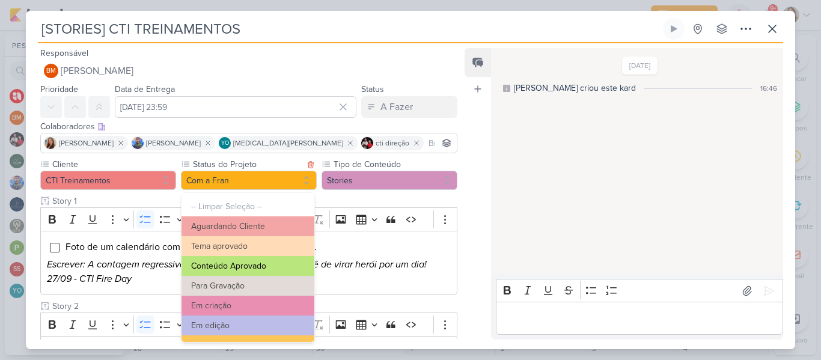
click at [260, 263] on button "Conteúdo Aprovado" at bounding box center [247, 266] width 133 height 20
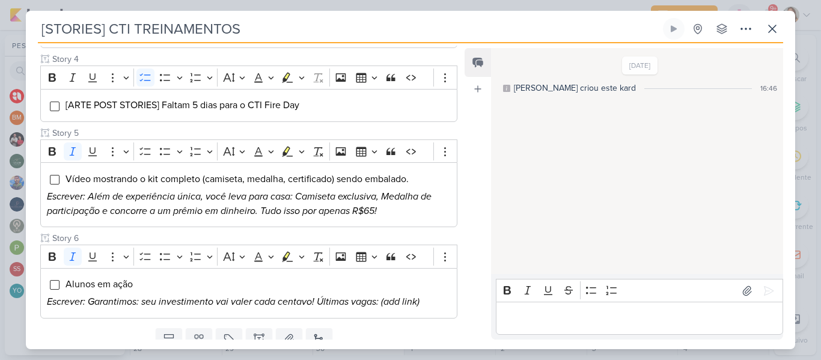
scroll to position [501, 0]
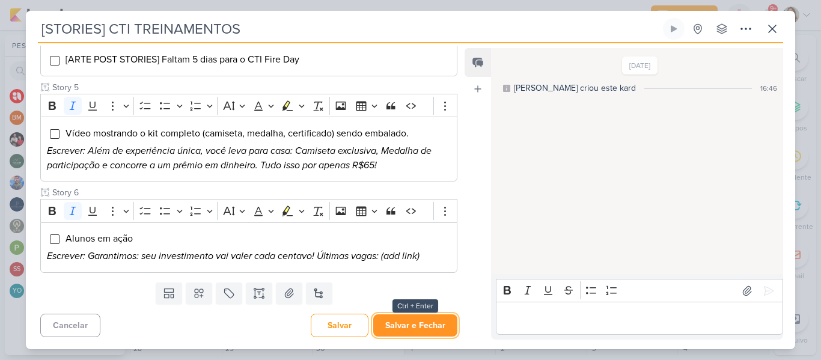
click at [418, 324] on button "Salvar e Fechar" at bounding box center [415, 325] width 84 height 22
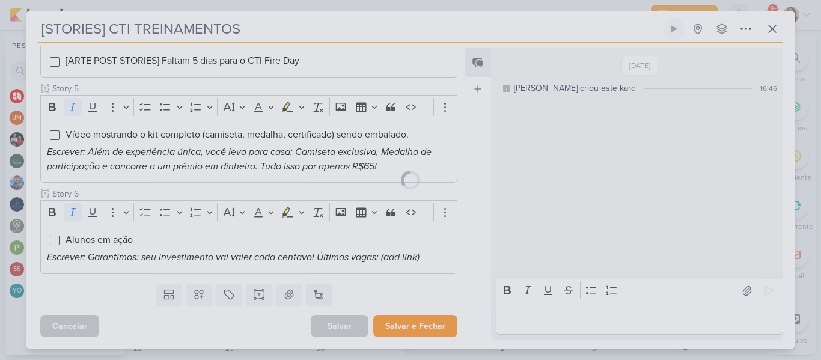
scroll to position [499, 0]
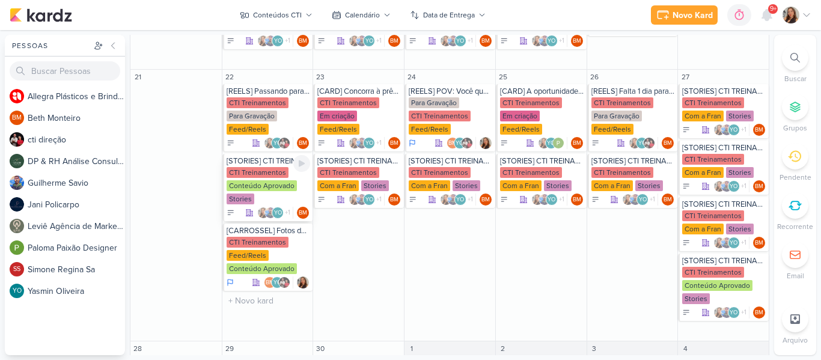
click at [255, 169] on div "CTI Treinamentos" at bounding box center [258, 172] width 62 height 11
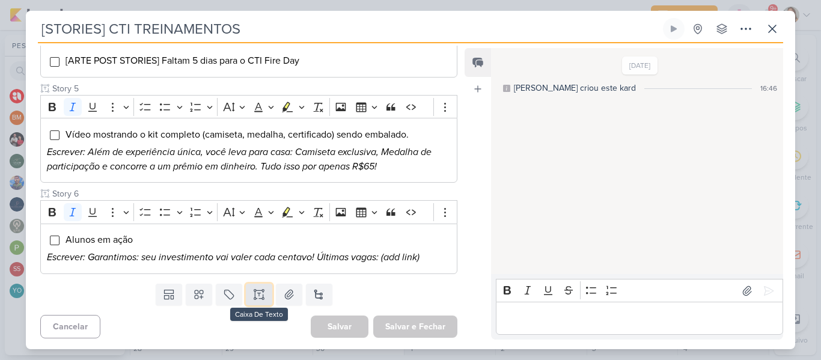
click at [266, 303] on button at bounding box center [259, 295] width 26 height 22
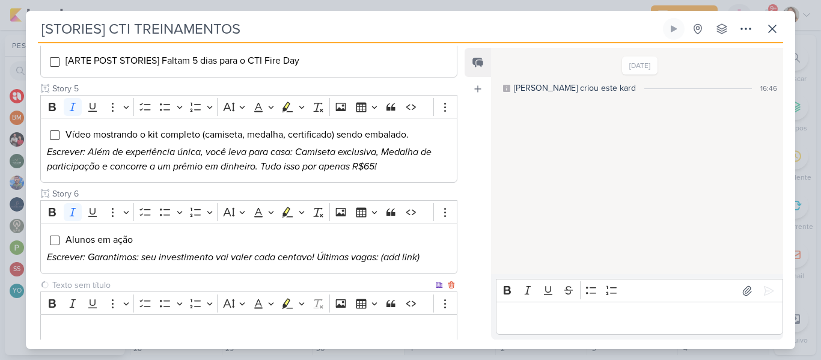
click at [218, 285] on input "text" at bounding box center [241, 285] width 383 height 13
type input "Story 7"
click at [210, 337] on p "Editor editing area: main" at bounding box center [249, 331] width 404 height 14
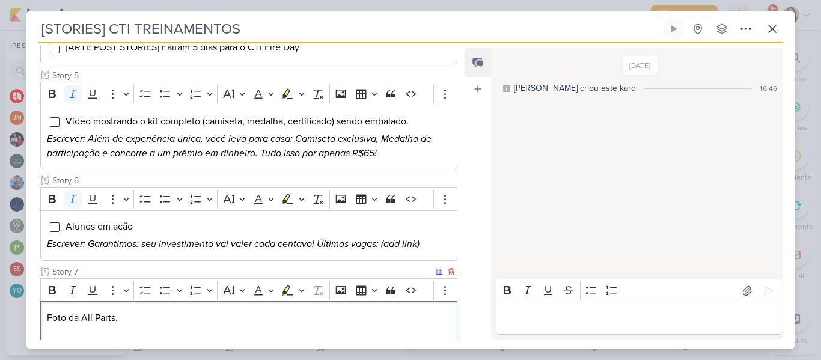
scroll to position [527, 0]
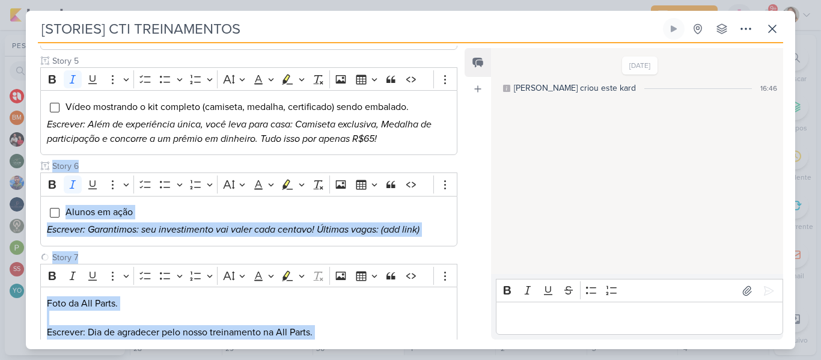
drag, startPoint x: 455, startPoint y: 193, endPoint x: 463, endPoint y: 272, distance: 79.1
click at [463, 272] on div "Responsável BM Beth Monteiro Nenhum contato encontrado create new contact Novo …" at bounding box center [410, 196] width 769 height 306
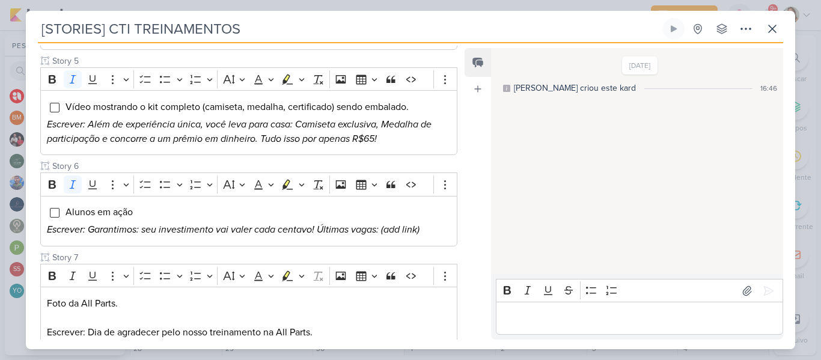
scroll to position [603, 0]
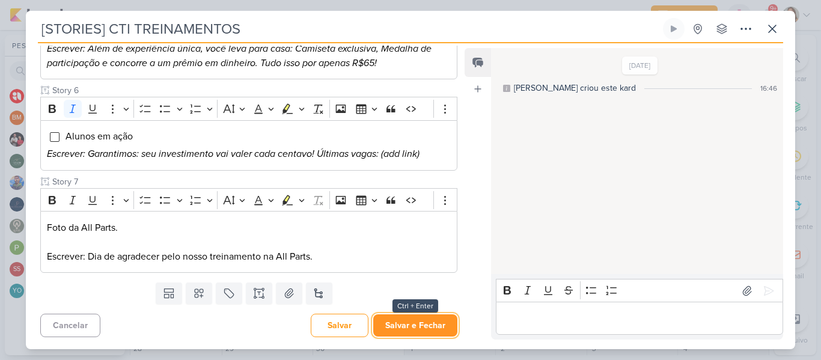
click at [424, 323] on button "Salvar e Fechar" at bounding box center [415, 325] width 84 height 22
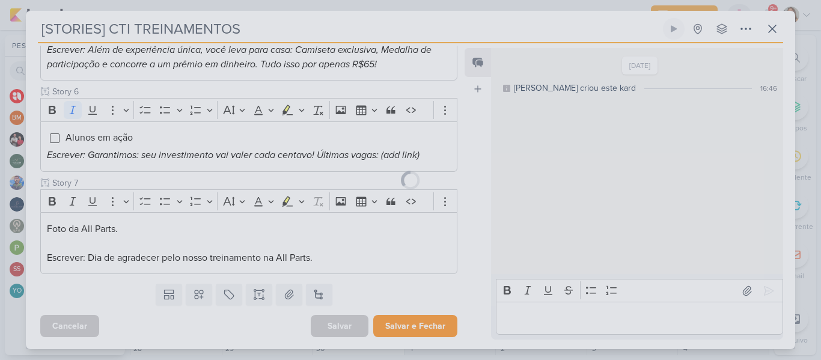
scroll to position [601, 0]
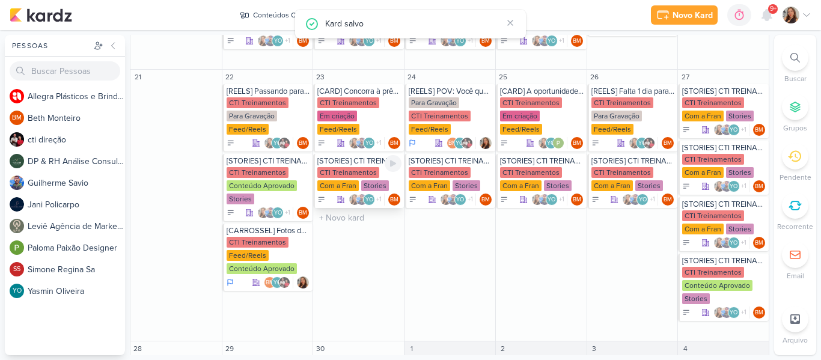
click at [355, 167] on div "CTI Treinamentos" at bounding box center [348, 172] width 62 height 11
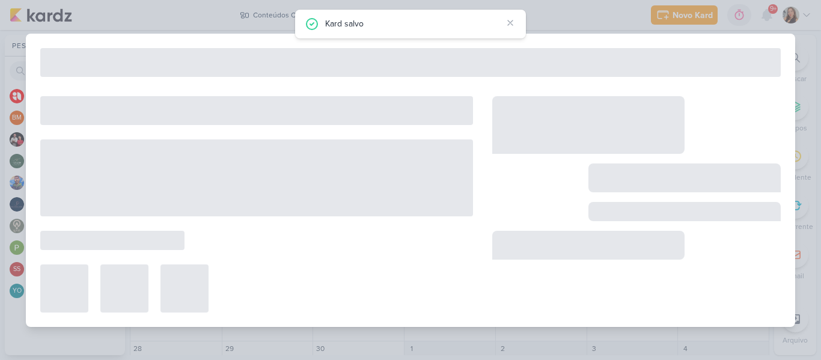
type input "23 de setembro de 2025 às 23:59"
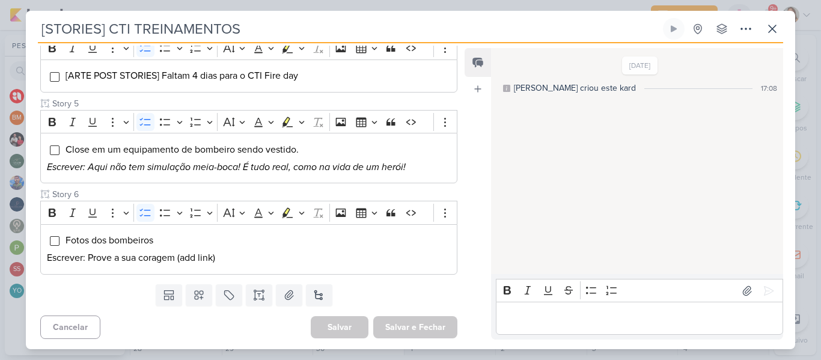
scroll to position [482, 0]
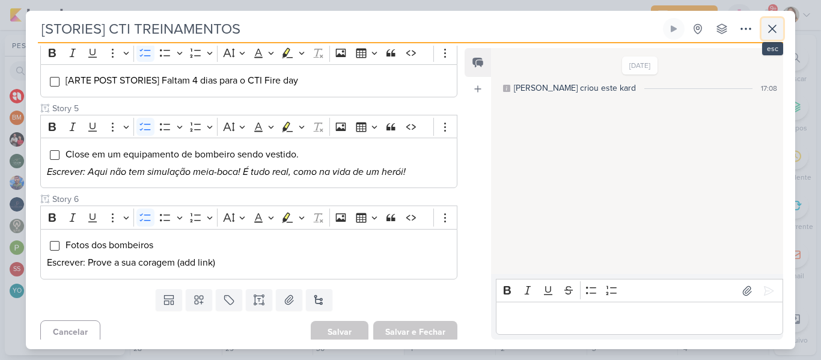
click at [774, 28] on icon at bounding box center [772, 28] width 7 height 7
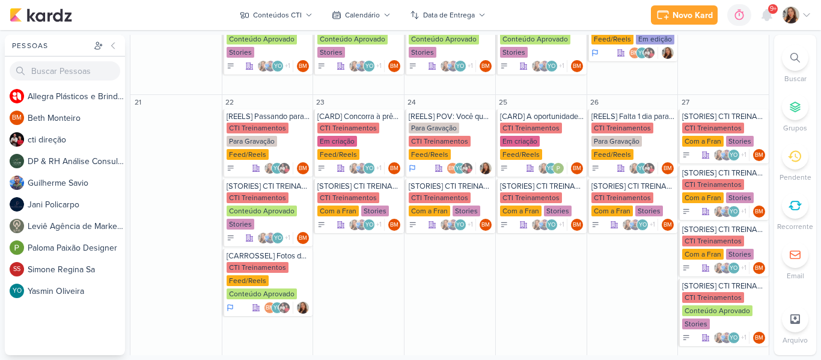
scroll to position [558, 0]
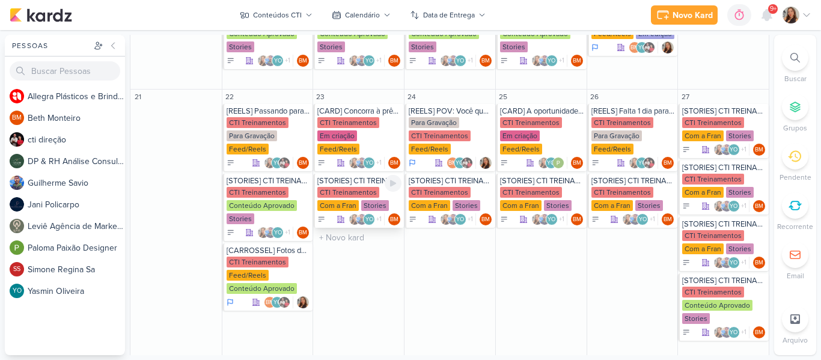
click at [332, 187] on div "CTI Treinamentos" at bounding box center [348, 192] width 62 height 11
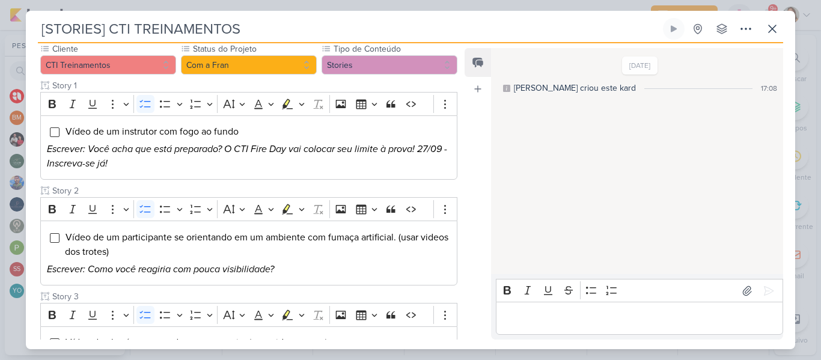
scroll to position [117, 0]
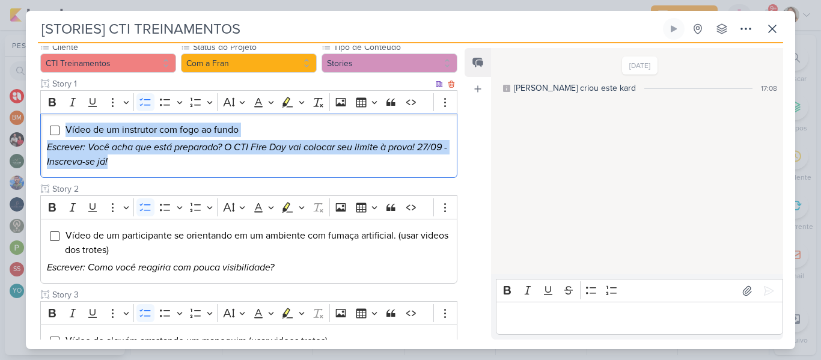
drag, startPoint x: 130, startPoint y: 166, endPoint x: 62, endPoint y: 132, distance: 76.6
click at [62, 132] on div "Vídeo de um instrutor com fogo ao fundo Escrever: Você acha que está preparado?…" at bounding box center [248, 146] width 417 height 65
copy div "Vídeo de um instrutor com fogo ao fundo Escrever: Você acha que está preparado?…"
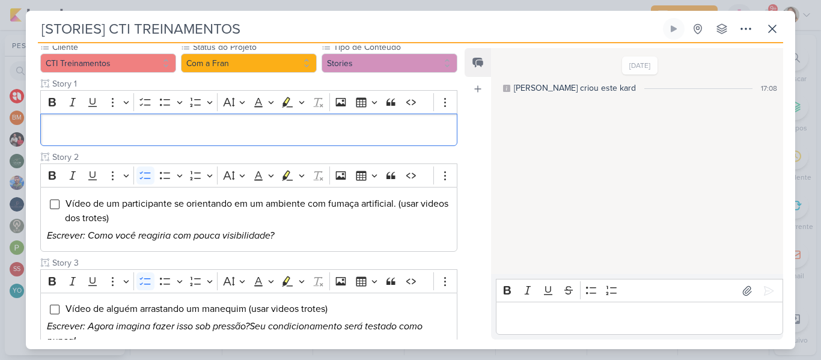
click at [534, 327] on div "Editor editing area: main" at bounding box center [639, 318] width 287 height 33
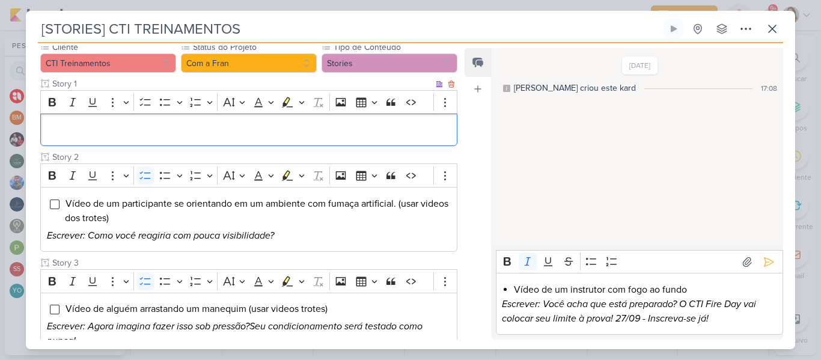
click at [302, 120] on div "Editor editing area: main" at bounding box center [248, 130] width 417 height 33
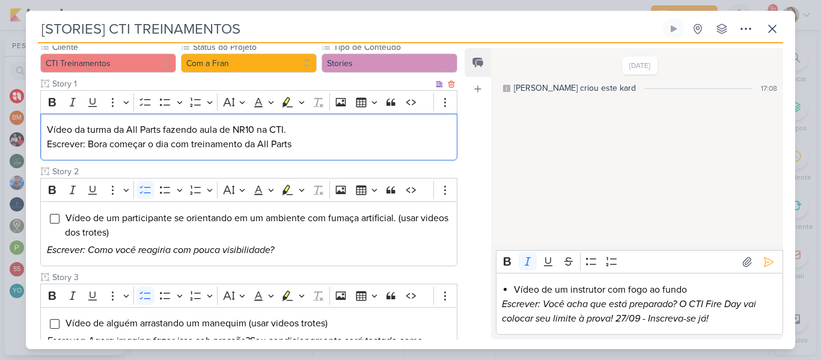
click at [296, 131] on p "Vídeo da turma da All Parts fazendo aula de NR10 na CTI." at bounding box center [249, 130] width 404 height 14
click at [302, 142] on p "Escrever: Bora começar o dia com treinamento da All Parts" at bounding box center [249, 144] width 404 height 14
click at [315, 251] on p "Escrever: Como você reagiria com pouca visibilidade?" at bounding box center [249, 250] width 404 height 14
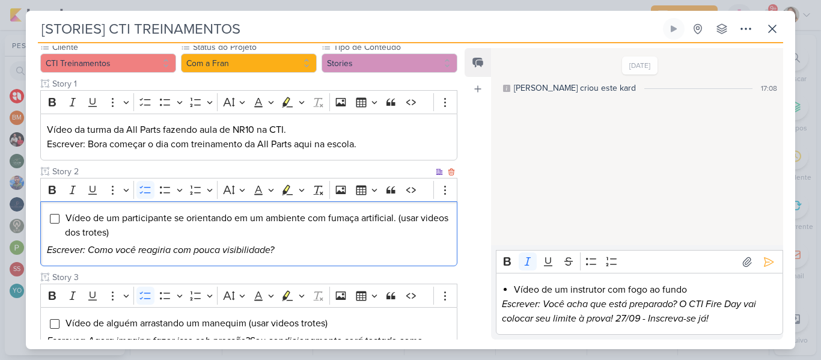
drag, startPoint x: 315, startPoint y: 251, endPoint x: 59, endPoint y: 209, distance: 260.0
click at [59, 209] on div "Vídeo de um participante se orientando em um ambiente com fumaça artificial. (u…" at bounding box center [248, 233] width 417 height 65
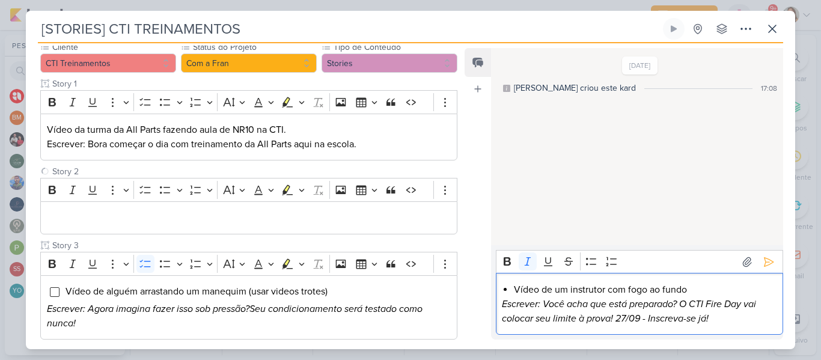
click at [724, 325] on p "Escrever: Você acha que está preparado? O CTI Fire Day vai colocar seu limite à…" at bounding box center [639, 311] width 275 height 29
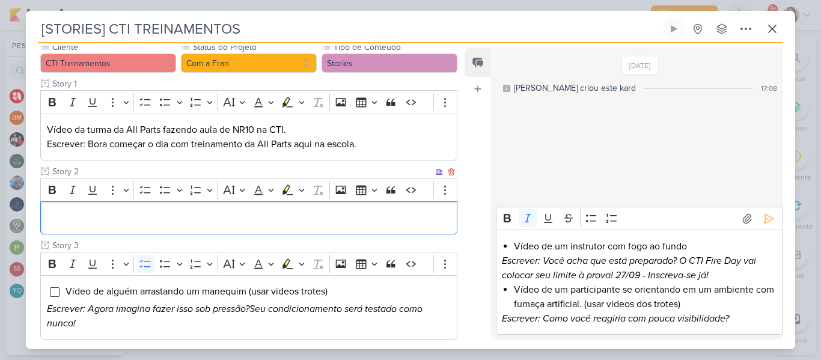
click at [365, 227] on div "Editor editing area: main" at bounding box center [248, 217] width 417 height 33
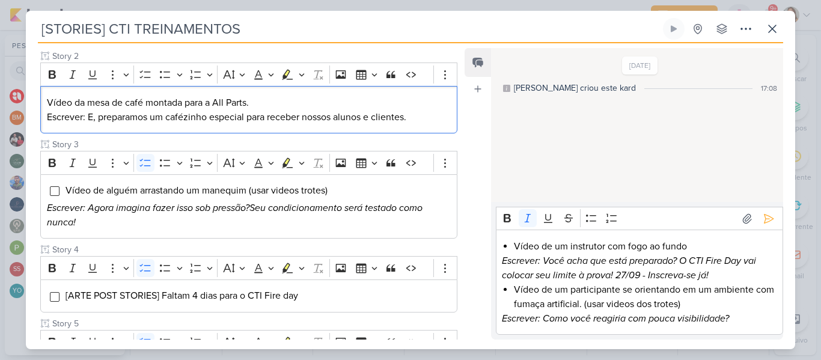
scroll to position [263, 0]
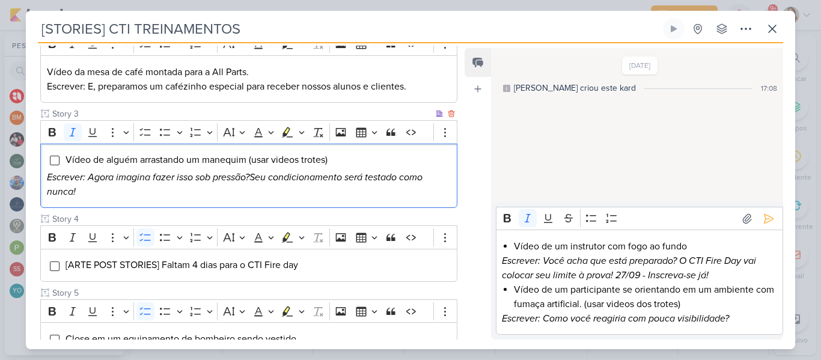
click at [183, 189] on p "Escrever: Agora imagina fazer isso sob pressão?Seu condicionamento será testado…" at bounding box center [249, 184] width 404 height 29
click at [115, 191] on p "Escrever: Agora imagina fazer isso sob pressão?Seu condicionamento será testado…" at bounding box center [249, 184] width 404 height 29
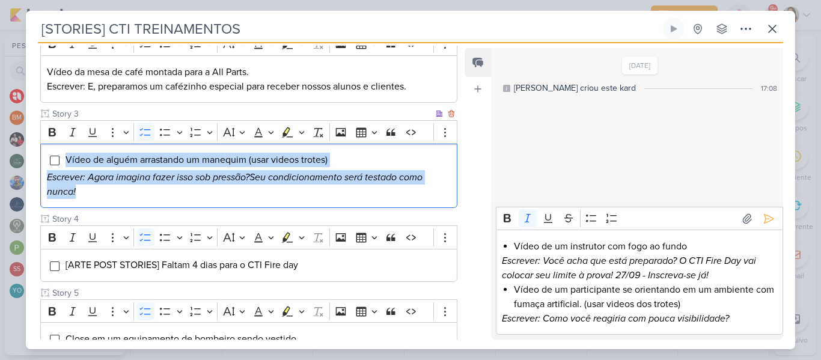
drag, startPoint x: 114, startPoint y: 194, endPoint x: 67, endPoint y: 162, distance: 56.7
click at [67, 162] on div "Vídeo de alguém arrastando um manequim (usar videos trotes) Escrever: Agora ima…" at bounding box center [248, 176] width 417 height 65
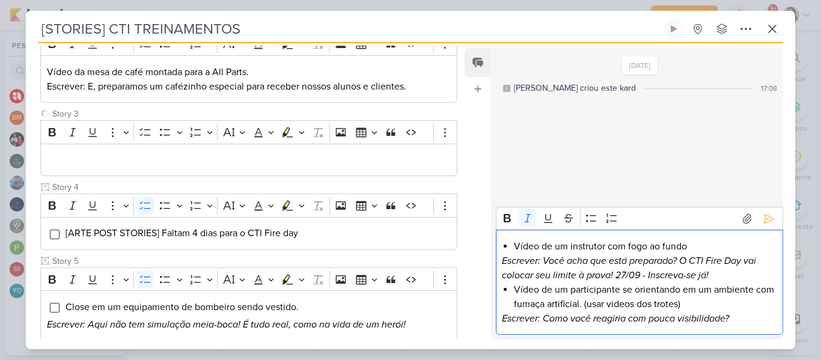
click at [735, 324] on p "Escrever: Como você reagiria com pouca visibilidade?" at bounding box center [639, 318] width 275 height 14
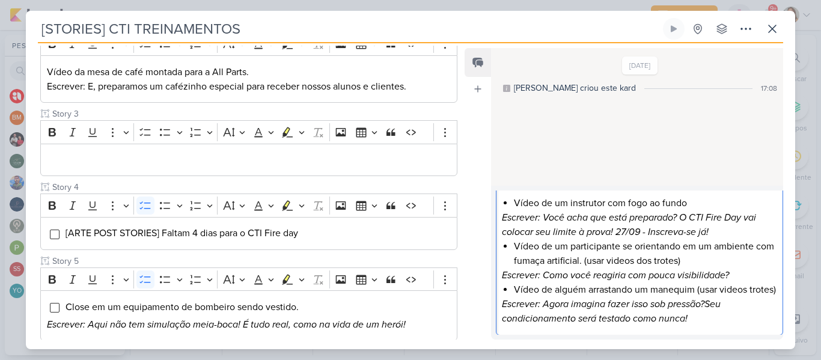
scroll to position [309, 0]
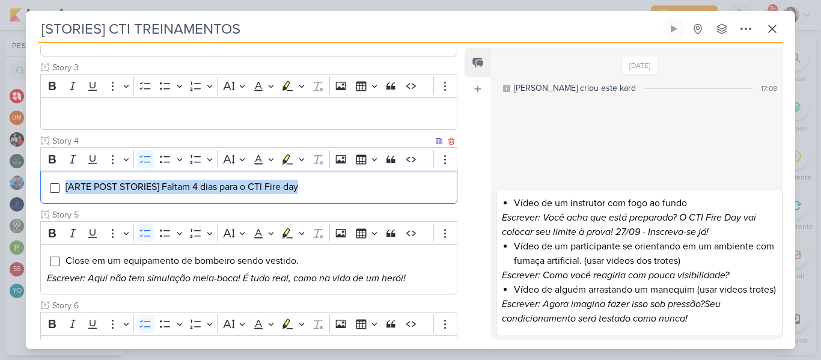
drag, startPoint x: 324, startPoint y: 189, endPoint x: 52, endPoint y: 195, distance: 272.3
click at [52, 195] on div "[ARTE POST STORIES] Faltam 4 dias para o CTI Fire day" at bounding box center [248, 187] width 417 height 33
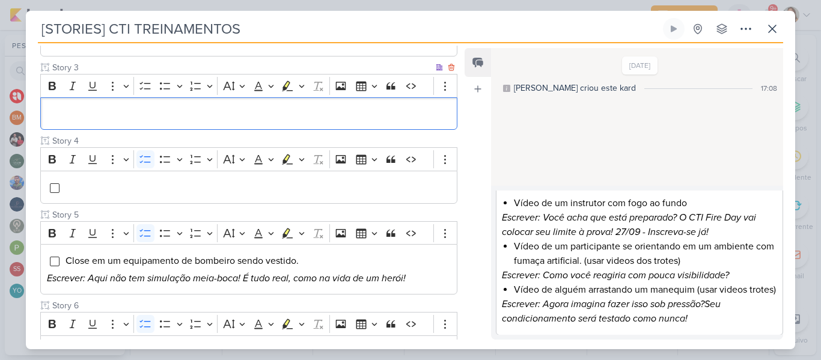
click at [116, 120] on p "Editor editing area: main" at bounding box center [249, 113] width 404 height 14
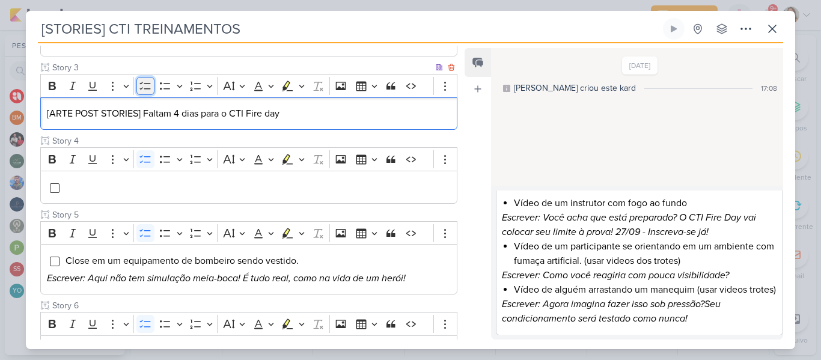
click at [151, 86] on button "To-do List" at bounding box center [145, 86] width 18 height 18
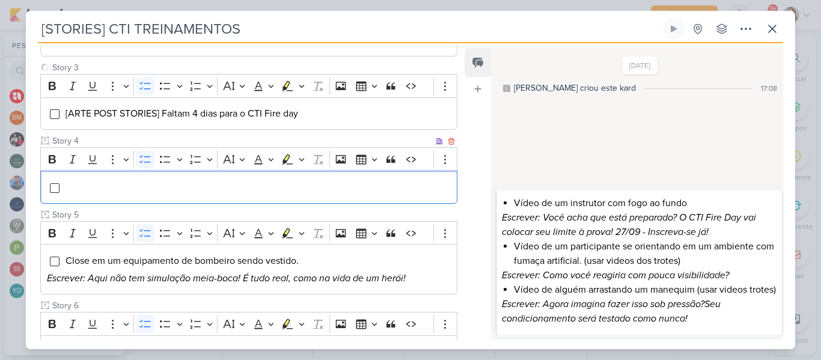
click at [157, 180] on li "Editor editing area: main" at bounding box center [258, 187] width 386 height 14
click at [583, 212] on icon "Escrever: Você acha que está preparado? O CTI Fire Day vai colocar seu limite à…" at bounding box center [629, 225] width 254 height 26
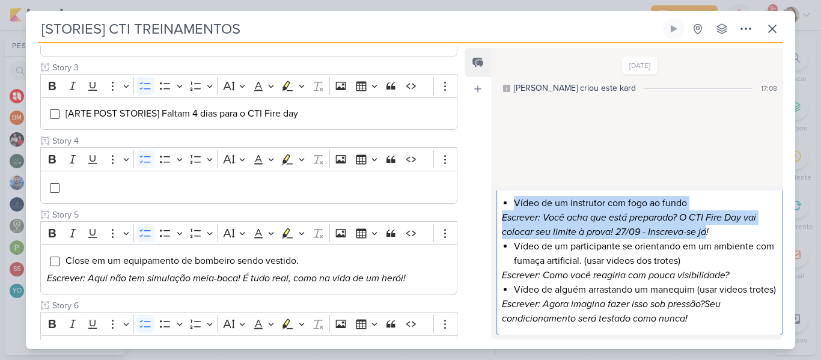
scroll to position [29, 0]
drag, startPoint x: 515, startPoint y: 199, endPoint x: 721, endPoint y: 230, distance: 208.5
click at [721, 230] on div "Vídeo de um instrutor com fogo ao fundo Escrever: Você acha que está preparado?…" at bounding box center [639, 261] width 287 height 148
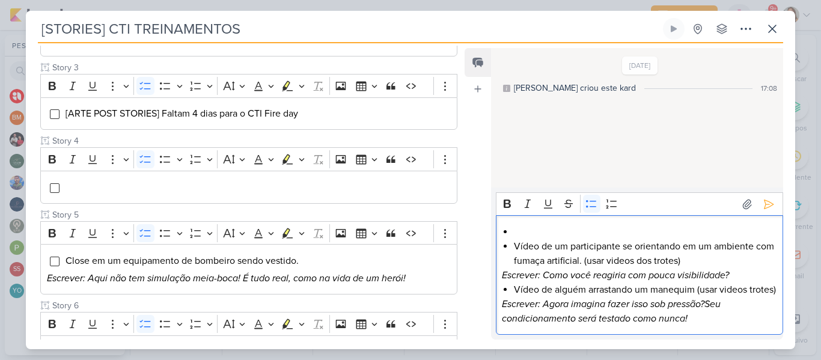
scroll to position [13, 0]
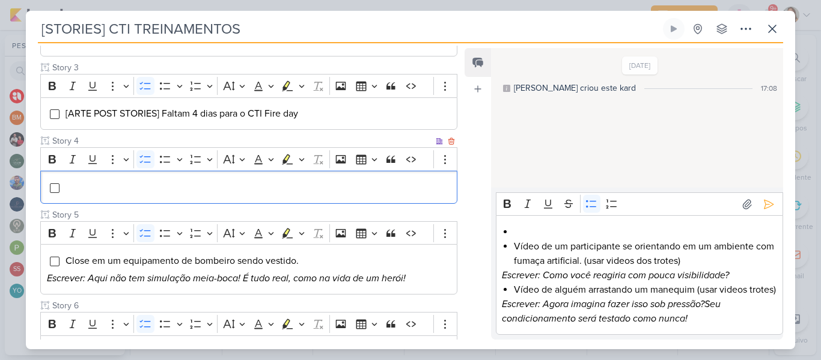
click at [425, 194] on li "Editor editing area: main" at bounding box center [258, 187] width 386 height 14
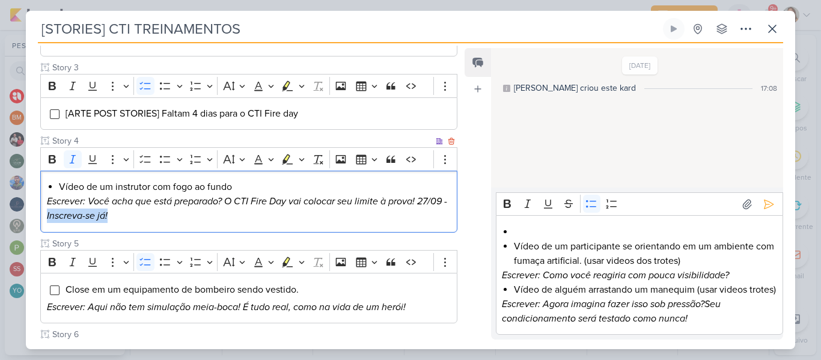
drag, startPoint x: 124, startPoint y: 213, endPoint x: 53, endPoint y: 216, distance: 71.6
click at [53, 216] on p "Escrever: Você acha que está preparado? O CTI Fire Day vai colocar seu limite à…" at bounding box center [249, 208] width 404 height 29
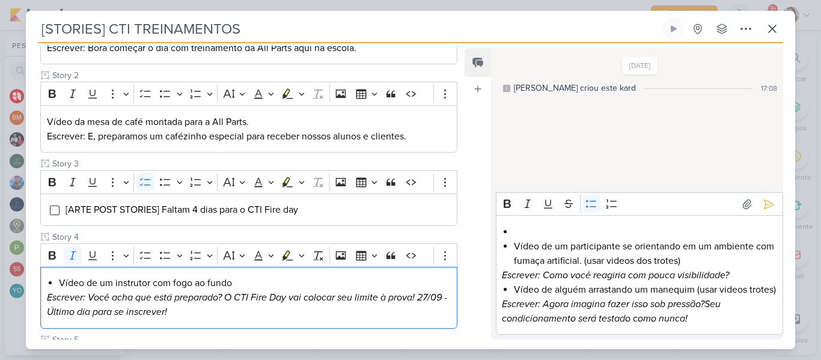
scroll to position [210, 0]
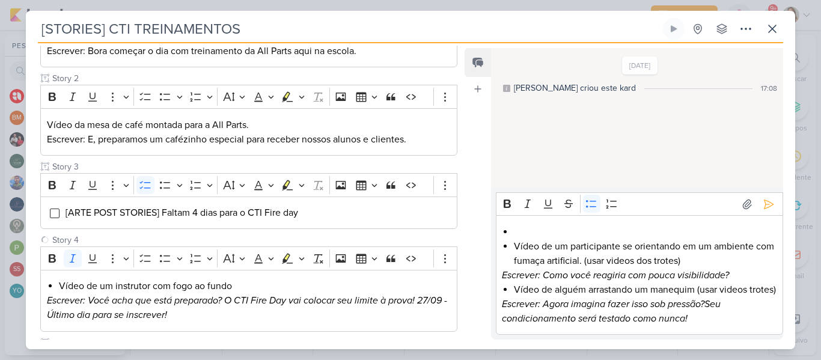
click at [464, 187] on div "Feed Atrelar email Solte o email para atrelar ao kard" at bounding box center [477, 193] width 26 height 291
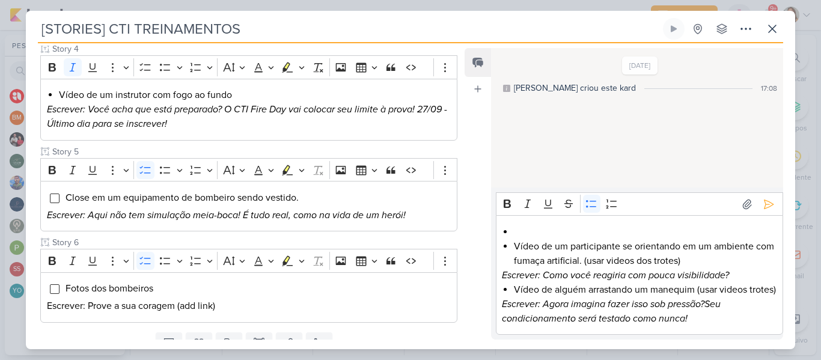
scroll to position [407, 0]
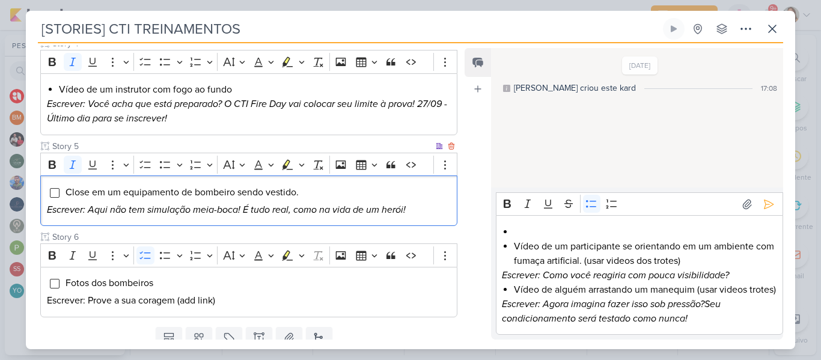
click at [312, 213] on icon "Escrever: Aqui não tem simulação meia-boca! É tudo real, como na vida de um her…" at bounding box center [226, 210] width 359 height 12
drag, startPoint x: 442, startPoint y: 214, endPoint x: 61, endPoint y: 188, distance: 381.8
click at [61, 188] on div "Close em um equipamento de bombeiro sendo vestido. Escrever: Aqui não tem simul…" at bounding box center [248, 200] width 417 height 50
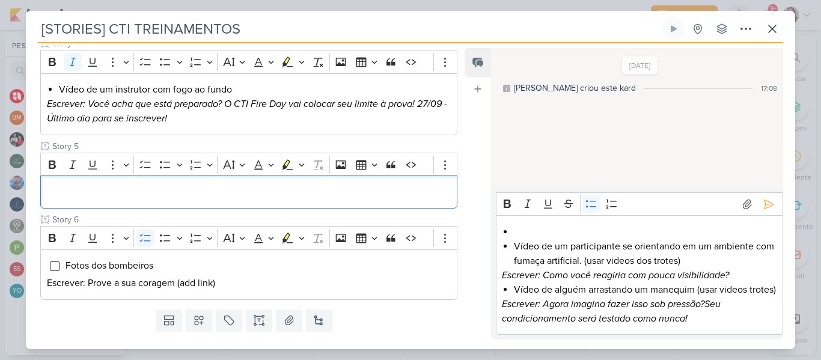
scroll to position [0, 0]
click at [621, 233] on li "Editor editing area: main" at bounding box center [645, 232] width 263 height 14
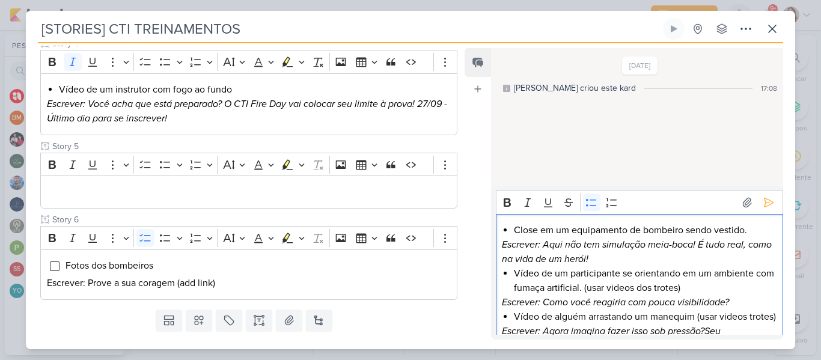
click at [622, 272] on li "Vídeo de um participante se orientando em um ambiente com fumaça artificial. (u…" at bounding box center [645, 280] width 263 height 29
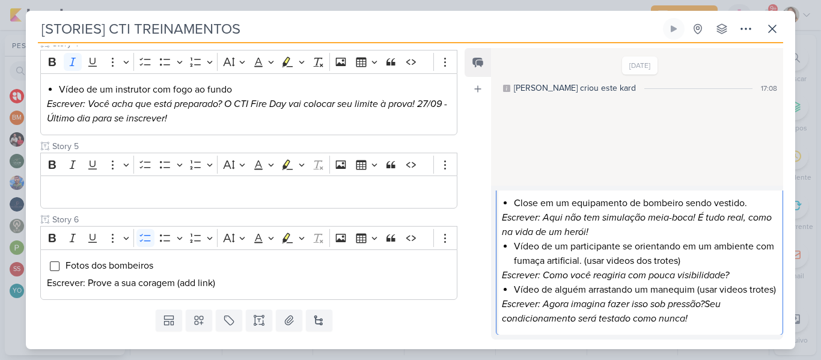
scroll to position [41, 0]
click at [670, 300] on icon "Escrever: Agora imagina fazer isso sob pressão?Seu condicionamento será testado…" at bounding box center [611, 311] width 219 height 26
click at [607, 295] on li "Vídeo de alguém arrastando um manequim (usar videos trotes)" at bounding box center [645, 289] width 263 height 14
click at [708, 305] on icon "Escrever: Agora imagina fazer isso sob pressão?Seu condicionamento será testado…" at bounding box center [611, 311] width 219 height 26
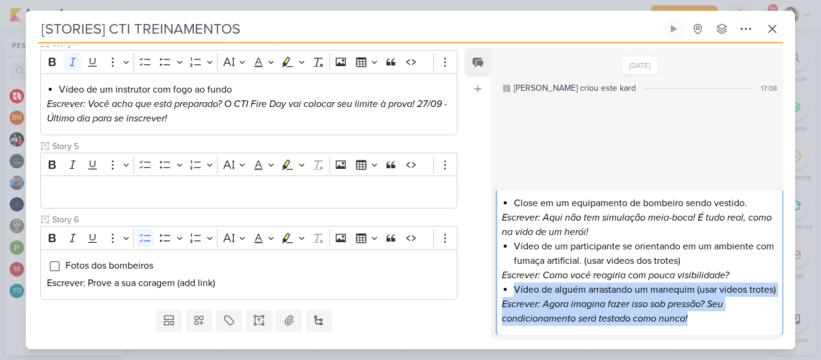
drag, startPoint x: 701, startPoint y: 323, endPoint x: 513, endPoint y: 276, distance: 194.4
click at [513, 276] on div "Close em um equipamento de bombeiro sendo vestido. Escrever: Aqui não tem simul…" at bounding box center [639, 261] width 287 height 148
drag, startPoint x: 517, startPoint y: 231, endPoint x: 733, endPoint y: 263, distance: 218.6
click at [733, 263] on div "Close em um equipamento de bombeiro sendo vestido. Escrever: Aqui não tem simul…" at bounding box center [639, 261] width 287 height 148
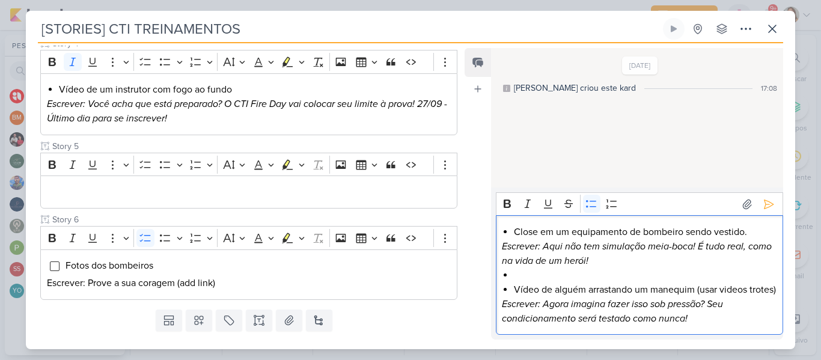
scroll to position [13, 0]
click at [419, 187] on p "Editor editing area: main" at bounding box center [249, 192] width 404 height 14
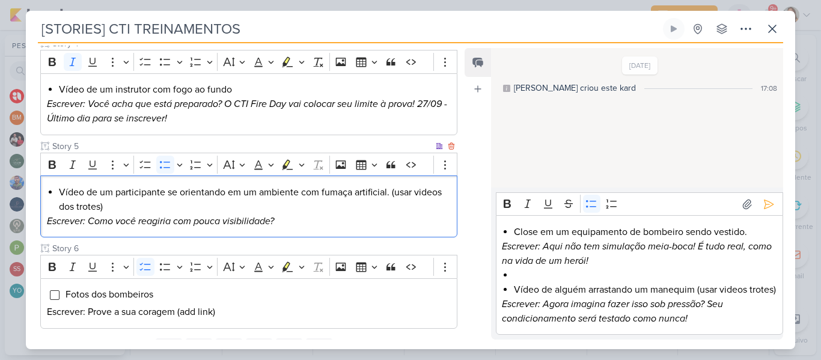
click at [128, 201] on li "Vídeo de um participante se orientando em um ambiente com fumaça artificial. (u…" at bounding box center [255, 199] width 392 height 29
click at [145, 169] on icon "Editor toolbar" at bounding box center [145, 165] width 12 height 12
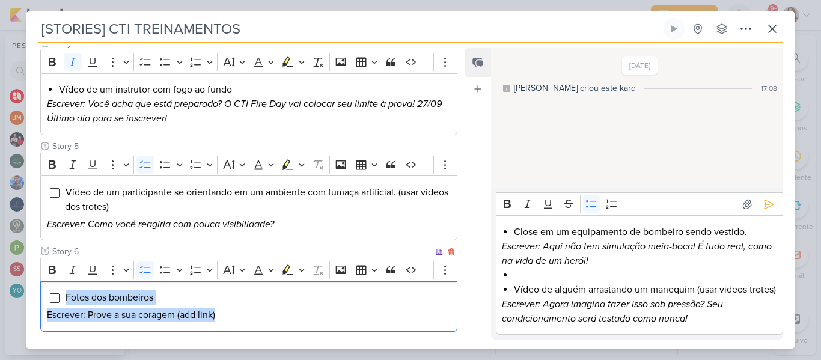
drag, startPoint x: 245, startPoint y: 316, endPoint x: 40, endPoint y: 300, distance: 204.9
click at [40, 300] on div "Fotos dos bombeiros Escrever: Prove a sua coragem (add link)" at bounding box center [248, 306] width 417 height 50
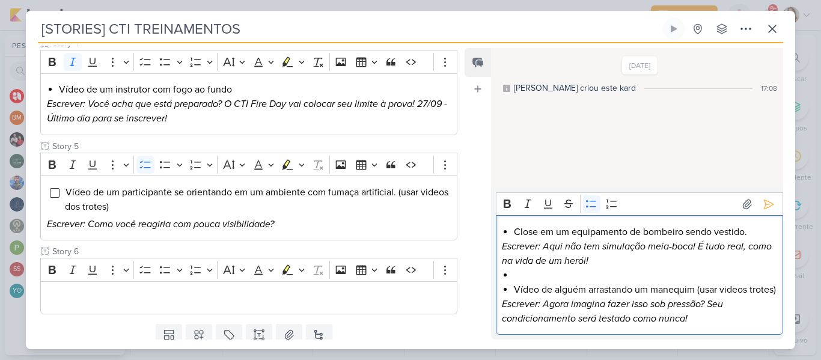
click at [601, 268] on li "Editor editing area: main" at bounding box center [645, 275] width 263 height 14
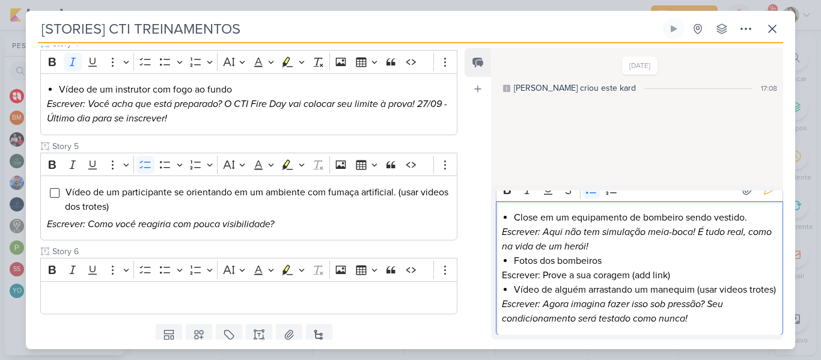
click at [651, 297] on li "Vídeo de alguém arrastando um manequim (usar videos trotes)" at bounding box center [645, 289] width 263 height 14
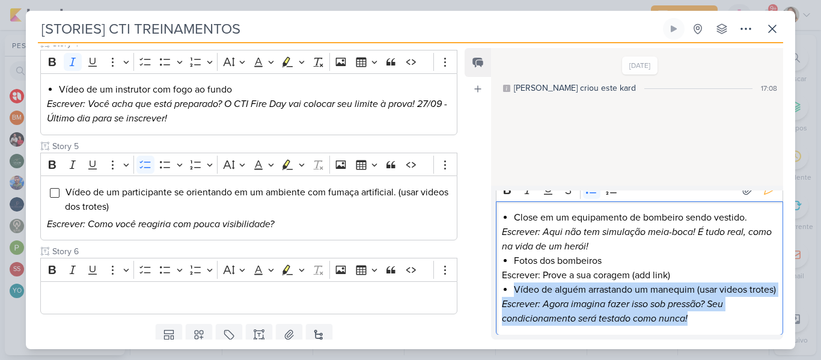
scroll to position [27, 0]
drag, startPoint x: 514, startPoint y: 289, endPoint x: 708, endPoint y: 334, distance: 199.2
click at [708, 334] on div "Close em um equipamento de bombeiro sendo vestido. Escrever: Aqui não tem simul…" at bounding box center [639, 268] width 287 height 134
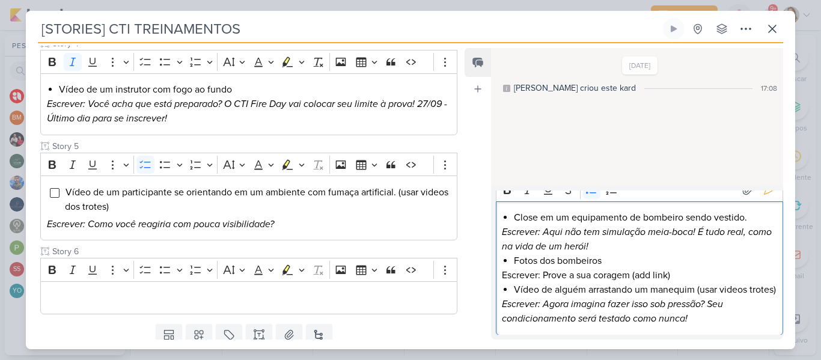
scroll to position [0, 0]
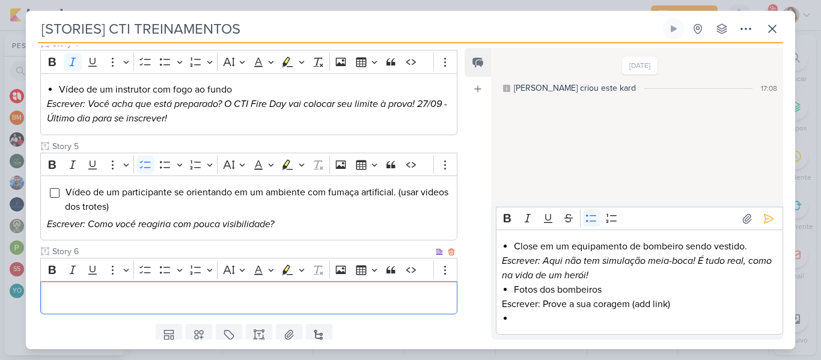
click at [414, 297] on p "Editor editing area: main" at bounding box center [249, 297] width 404 height 14
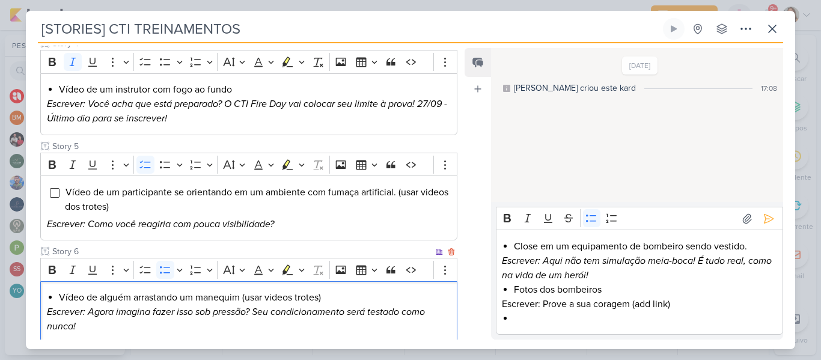
click at [359, 295] on li "Vídeo de alguém arrastando um manequim (usar videos trotes)" at bounding box center [255, 297] width 392 height 14
click at [149, 274] on icon "Editor toolbar" at bounding box center [145, 270] width 12 height 12
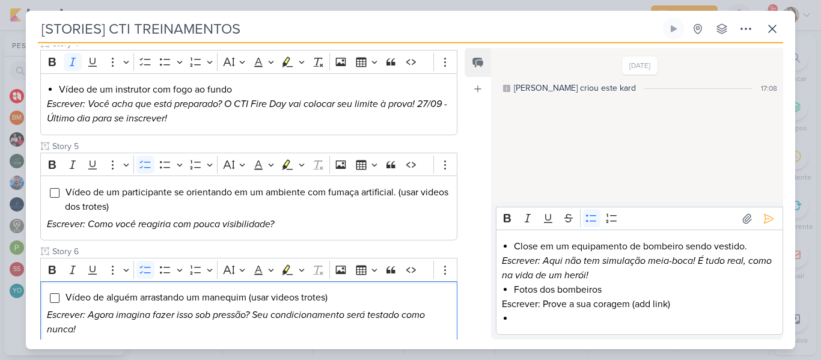
scroll to position [480, 0]
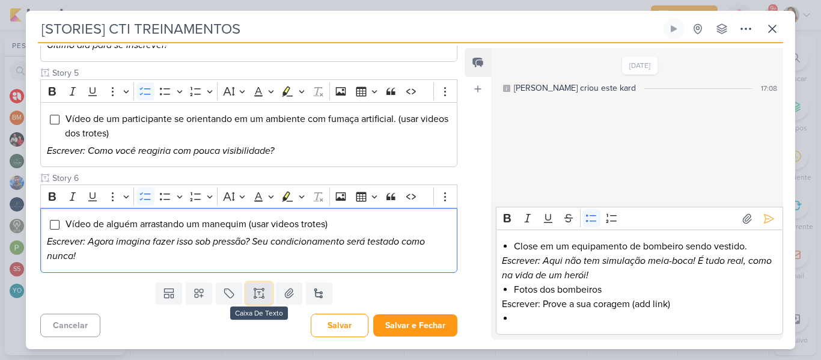
click at [258, 303] on button at bounding box center [259, 293] width 26 height 22
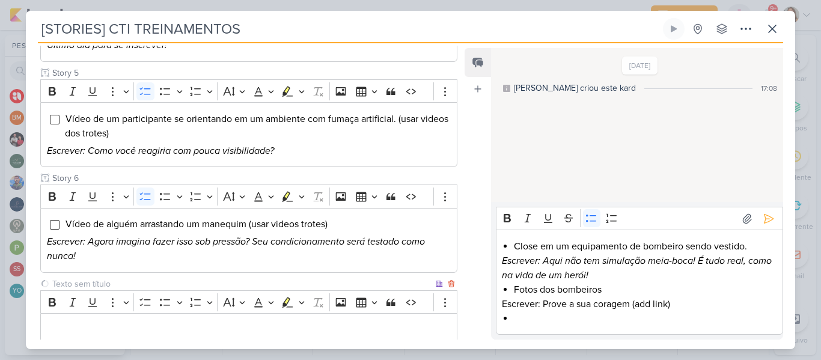
click at [205, 279] on input "text" at bounding box center [241, 284] width 383 height 13
type input "Story 7"
click at [568, 272] on icon "Escrever: Aqui não tem simulação meia-boca! É tudo real, como na vida de um her…" at bounding box center [637, 268] width 270 height 26
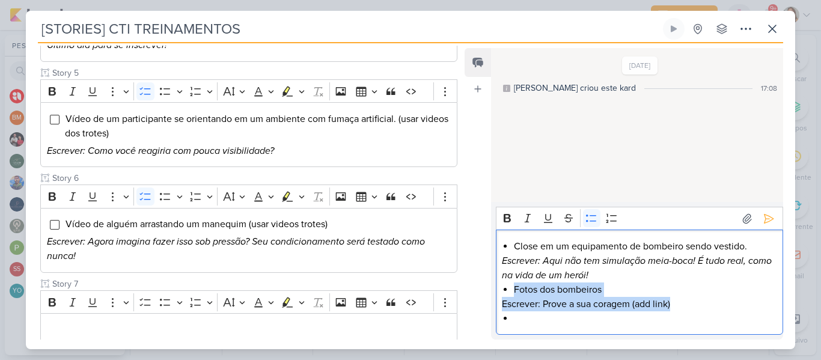
drag, startPoint x: 514, startPoint y: 288, endPoint x: 691, endPoint y: 307, distance: 178.3
click at [691, 307] on div "Close em um equipamento de bombeiro sendo vestido. Escrever: Aqui não tem simul…" at bounding box center [639, 282] width 287 height 105
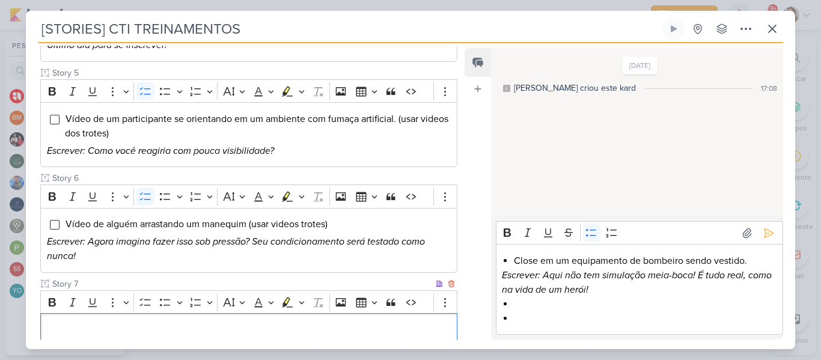
click at [431, 330] on p "Editor editing area: main" at bounding box center [249, 330] width 404 height 14
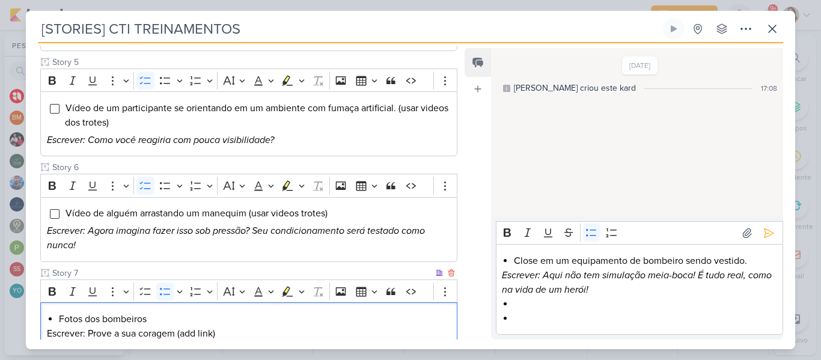
click at [353, 309] on div "Fotos dos bombeiros Escrever: Prove a sua coragem (add link)" at bounding box center [248, 325] width 417 height 47
click at [141, 285] on button "To-do List" at bounding box center [145, 291] width 18 height 18
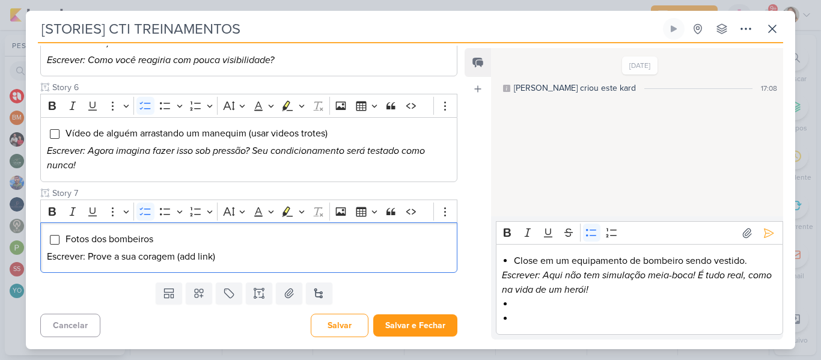
scroll to position [0, 0]
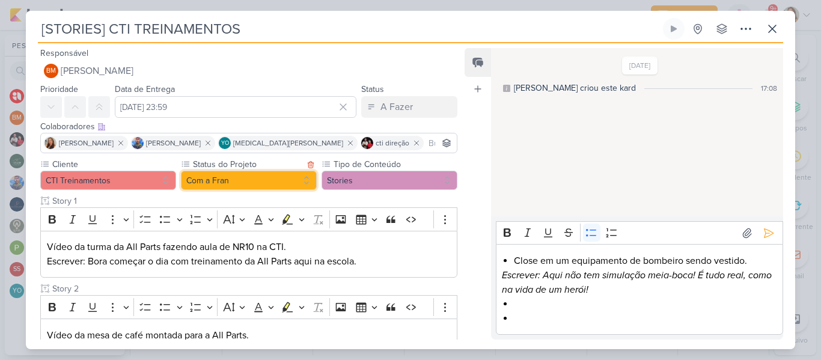
click at [245, 182] on button "Com a Fran" at bounding box center [249, 180] width 136 height 19
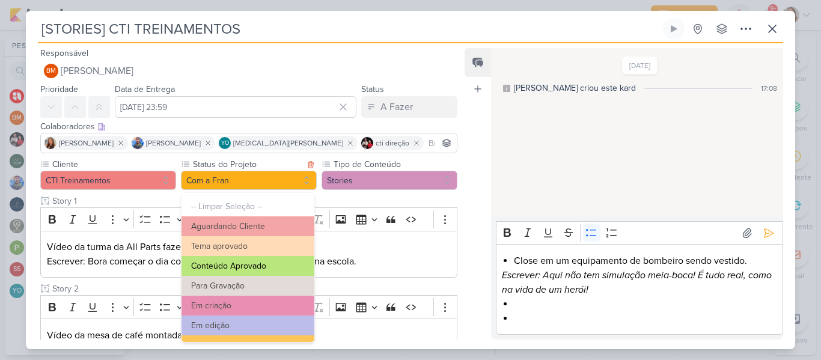
click at [281, 263] on button "Conteúdo Aprovado" at bounding box center [247, 266] width 133 height 20
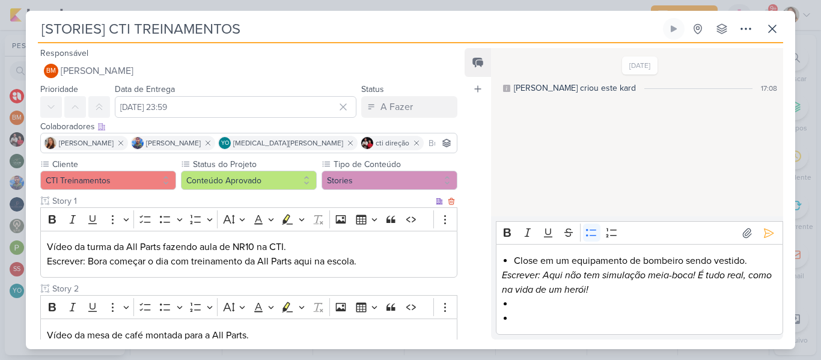
click at [245, 251] on p "Vídeo da turma da All Parts fazendo aula de NR10 na CTI." at bounding box center [249, 247] width 404 height 14
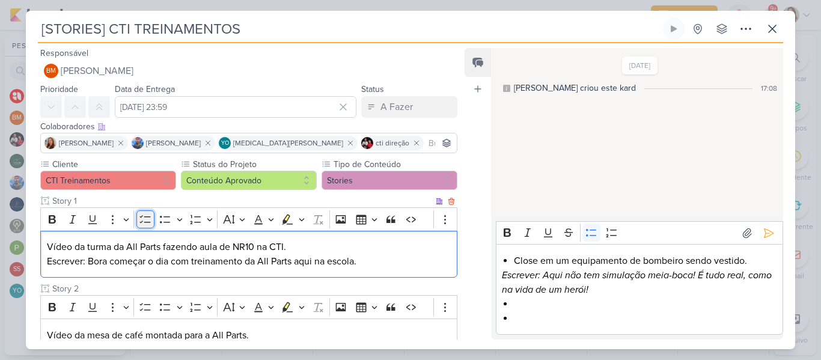
click at [148, 221] on icon "Editor toolbar" at bounding box center [145, 219] width 12 height 12
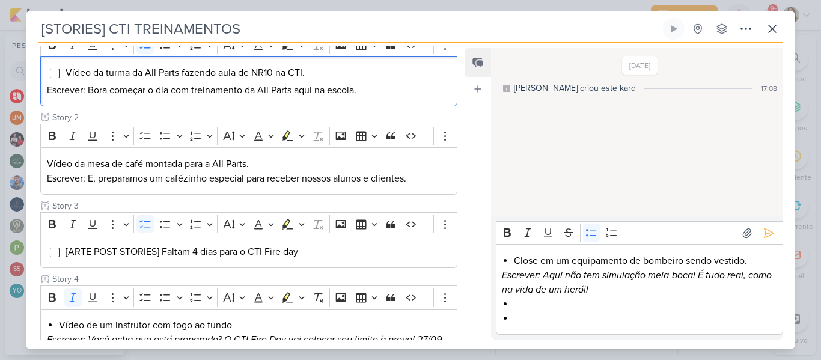
scroll to position [179, 0]
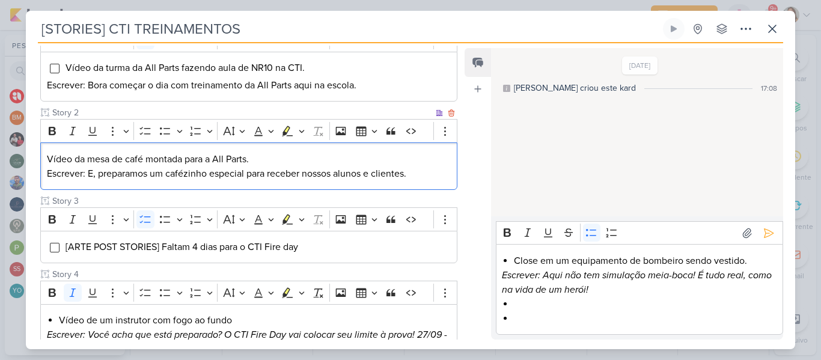
click at [278, 156] on p "Vídeo da mesa de café montada para a All Parts." at bounding box center [249, 159] width 404 height 14
click at [138, 137] on button "To-do List" at bounding box center [145, 131] width 18 height 18
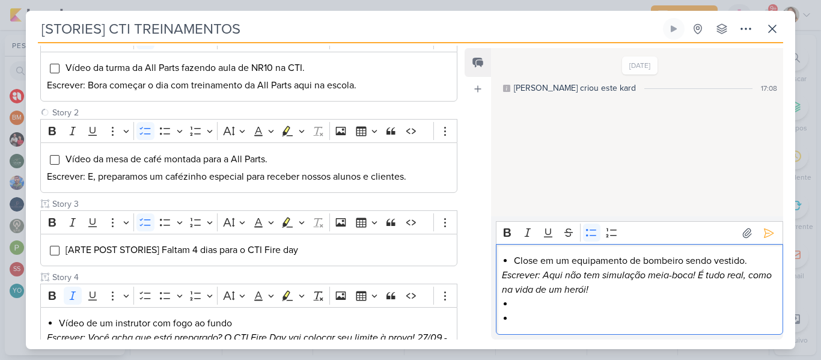
click at [533, 316] on li "Editor editing area: main" at bounding box center [645, 318] width 263 height 14
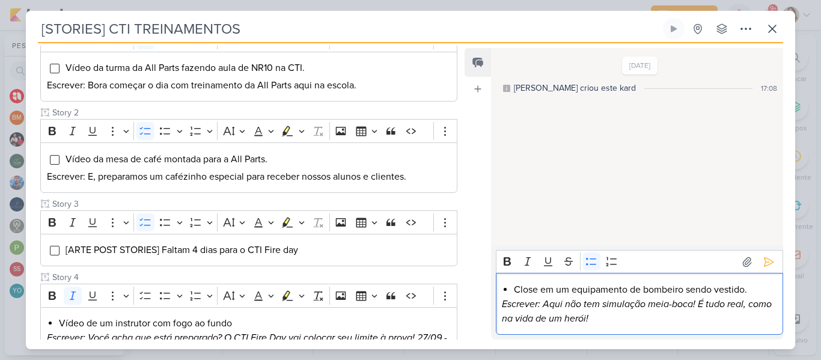
drag, startPoint x: 591, startPoint y: 320, endPoint x: 510, endPoint y: 292, distance: 85.3
click at [510, 292] on div "Close em um equipamento de bombeiro sendo vestido. Escrever: Aqui não tem simul…" at bounding box center [639, 304] width 287 height 62
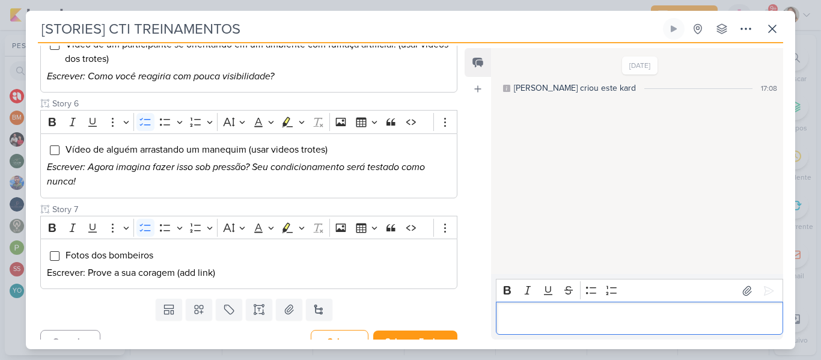
scroll to position [577, 0]
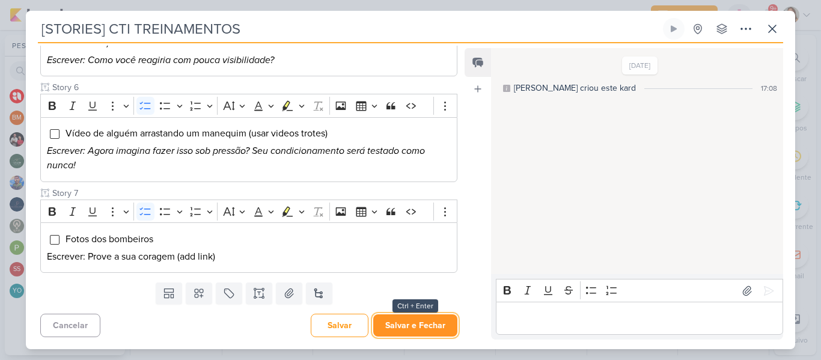
click at [428, 326] on button "Salvar e Fechar" at bounding box center [415, 325] width 84 height 22
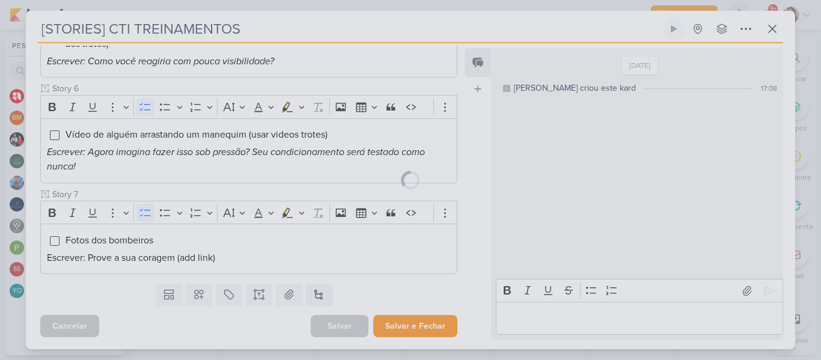
scroll to position [576, 0]
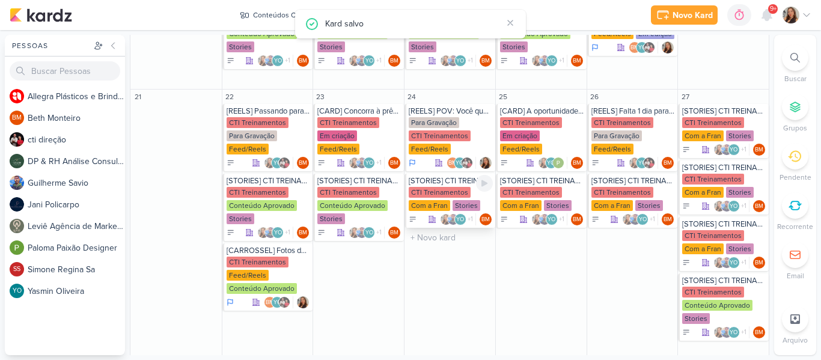
click at [440, 198] on div "CTI Treinamentos Com a Fran Stories" at bounding box center [451, 199] width 84 height 25
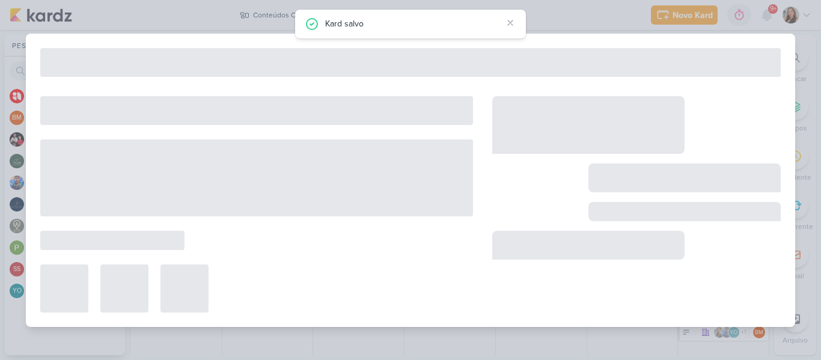
type input "24 de setembro de 2025 às 23:59"
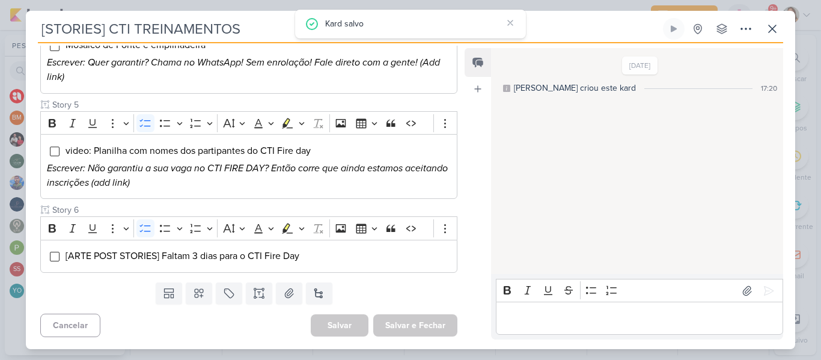
scroll to position [22, 0]
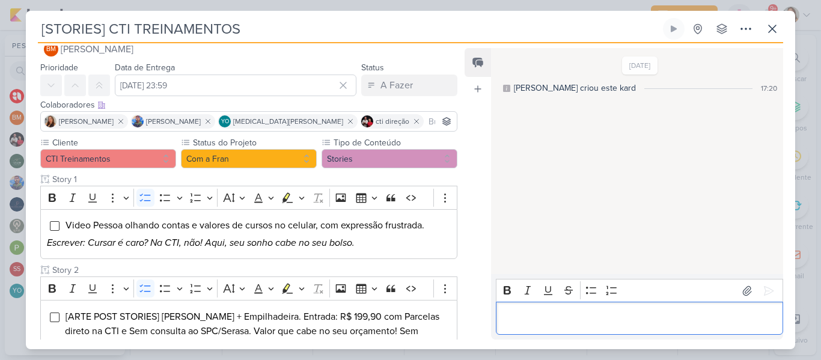
click at [565, 323] on p "Editor editing area: main" at bounding box center [639, 318] width 275 height 14
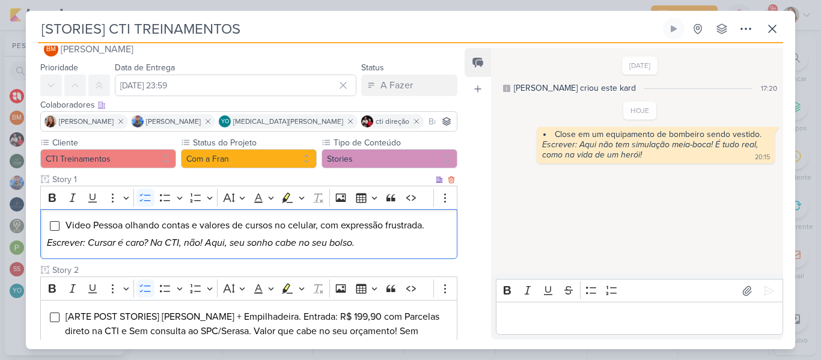
click at [314, 225] on span "Video Pessoa olhando contas e valores de cursos no celular, com expressão frust…" at bounding box center [244, 225] width 359 height 12
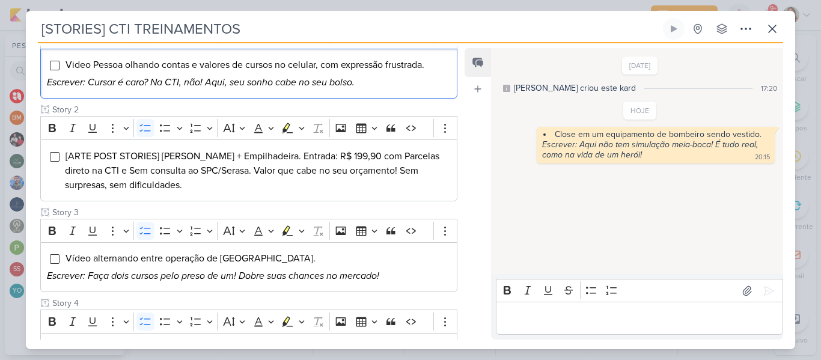
scroll to position [187, 0]
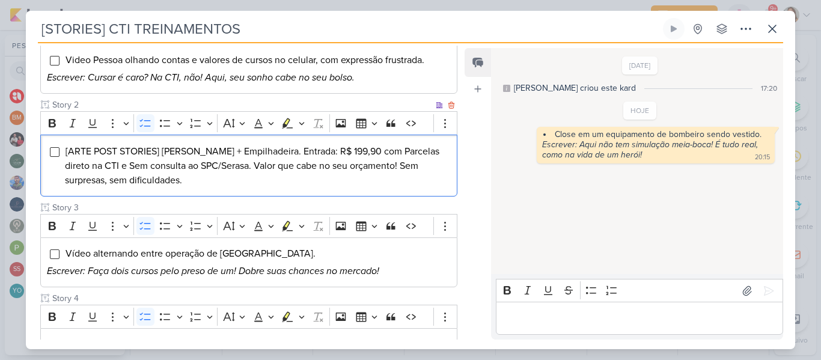
click at [196, 152] on span "[ARTE POST STORIES] COMBO Ponte + Empilhadeira. Entrada: R$ 199,90 com Parcelas…" at bounding box center [252, 165] width 374 height 41
click at [279, 156] on span "[ARTE POST STORIES] Combo Ponte + Empilhadeira. Entrada: R$ 199,90 com Parcelas…" at bounding box center [252, 165] width 374 height 41
click at [281, 165] on span "[ARTE POST STORIES] Combo Ponte + Empilhadeira. Entrada: R$ 199,90 com Parcelas…" at bounding box center [252, 165] width 374 height 41
click at [291, 154] on span "[ARTE POST STORIES] Combo Ponte + Empilhadeira. Entrada: R$ 199,90 com Parcelas…" at bounding box center [252, 165] width 374 height 41
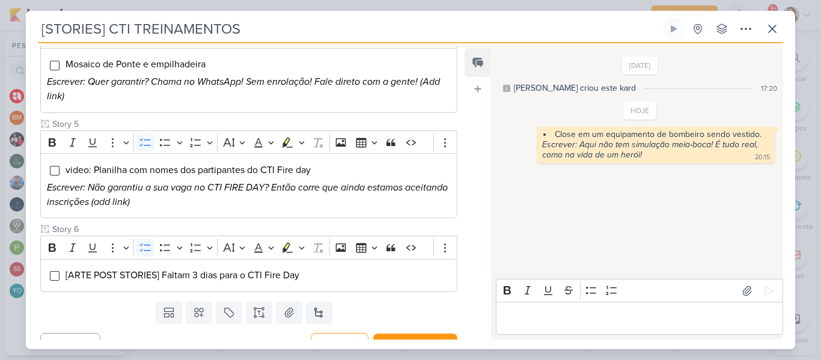
scroll to position [470, 0]
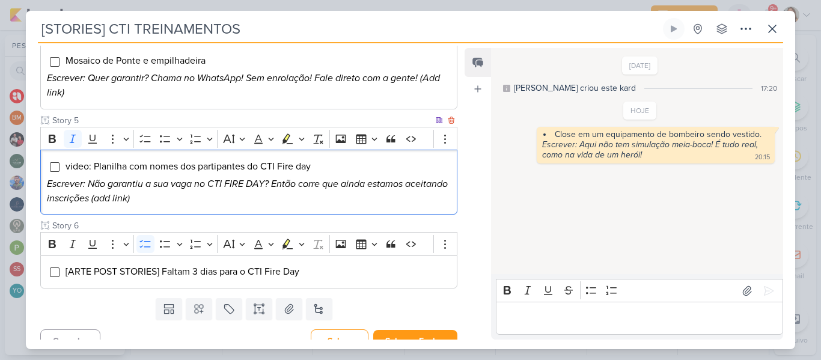
click at [214, 199] on p "Escrever: Não garantiu a sua vaga no CTI FIRE DAY? Então corre que ainda estamo…" at bounding box center [249, 191] width 404 height 29
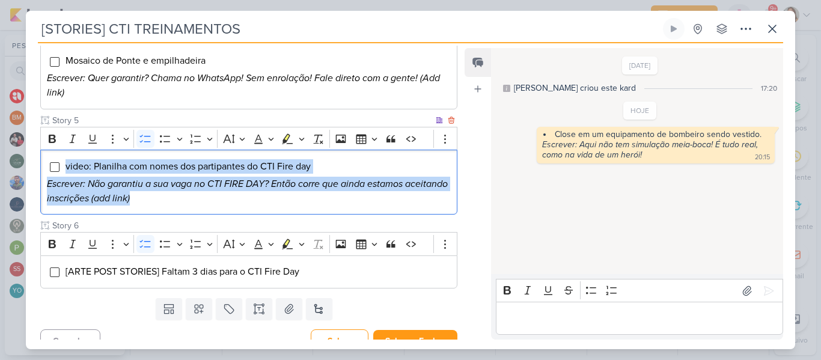
drag, startPoint x: 214, startPoint y: 199, endPoint x: 61, endPoint y: 162, distance: 157.2
click at [61, 162] on div "video: Planilha com nomes dos partipantes do CTI Fire day Escrever: Não garanti…" at bounding box center [248, 182] width 417 height 65
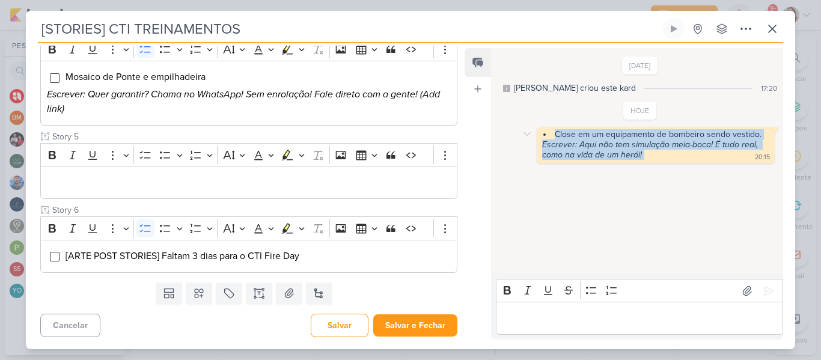
drag, startPoint x: 554, startPoint y: 133, endPoint x: 658, endPoint y: 162, distance: 107.9
click at [658, 162] on div "Close em um equipamento de bombeiro sendo vestido. Escrever: Aqui não tem simul…" at bounding box center [656, 145] width 238 height 37
copy div "Close em um equipamento de bombeiro sendo vestido. Escrever: Aqui não tem simul…"
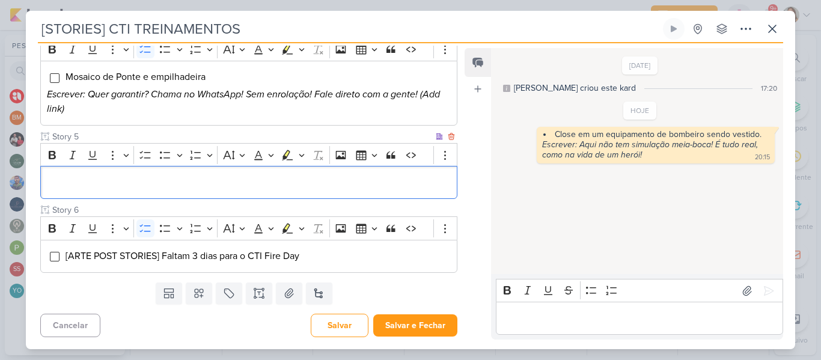
click at [446, 170] on div "Editor editing area: main" at bounding box center [248, 182] width 417 height 33
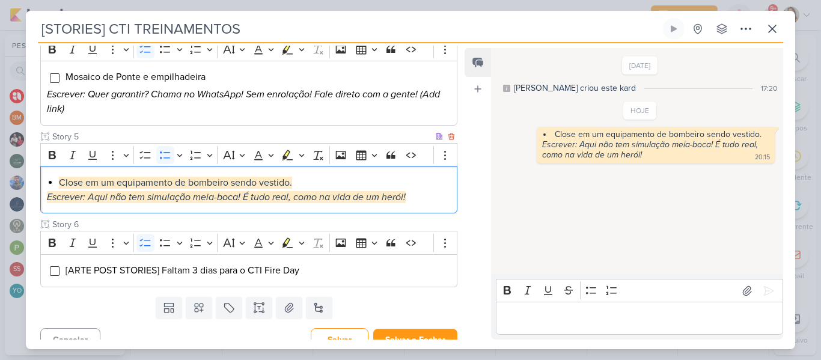
drag, startPoint x: 427, startPoint y: 196, endPoint x: 48, endPoint y: 175, distance: 379.7
click at [48, 175] on div "Close em um equipamento de bombeiro sendo vestido. Escrever: Aqui não tem simul…" at bounding box center [248, 189] width 417 height 47
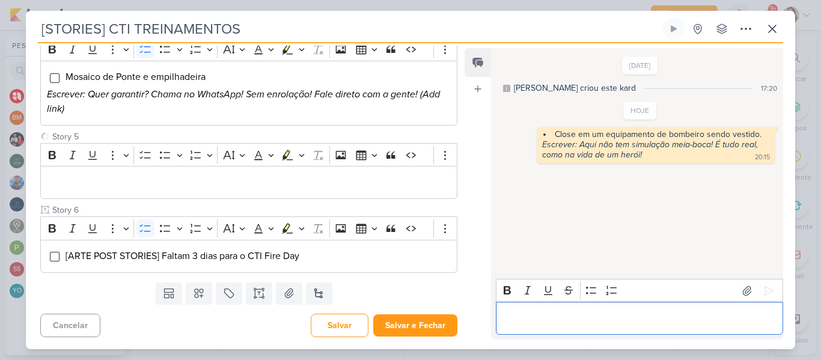
click at [537, 322] on p "Editor editing area: main" at bounding box center [639, 318] width 275 height 14
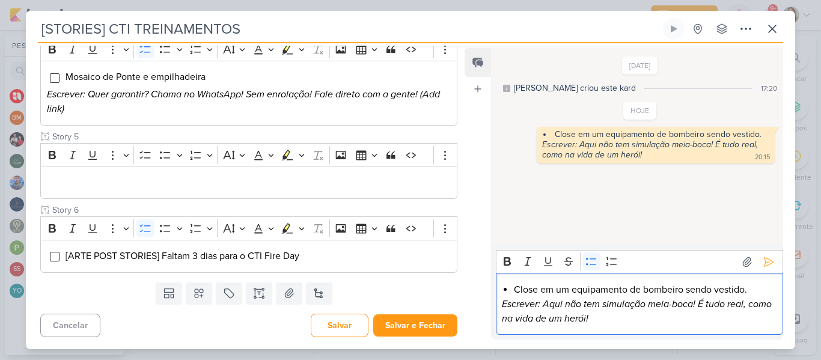
drag, startPoint x: 591, startPoint y: 325, endPoint x: 517, endPoint y: 289, distance: 81.7
click at [517, 289] on div "Close em um equipamento de bombeiro sendo vestido. Escrever: Aqui não tem simul…" at bounding box center [639, 304] width 287 height 62
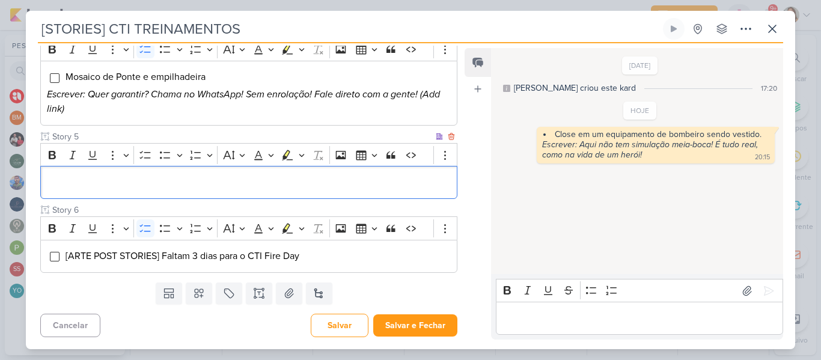
click at [317, 193] on div "Editor editing area: main" at bounding box center [248, 182] width 417 height 33
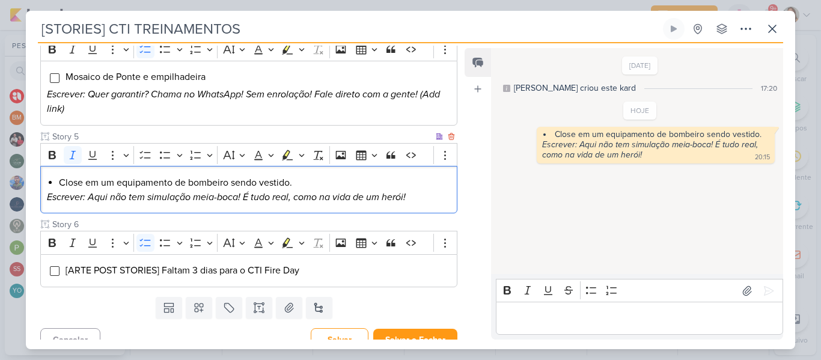
click at [310, 182] on li "Close em um equipamento de bombeiro sendo vestido." at bounding box center [255, 182] width 392 height 14
click at [145, 154] on icon "Editor toolbar" at bounding box center [145, 155] width 12 height 12
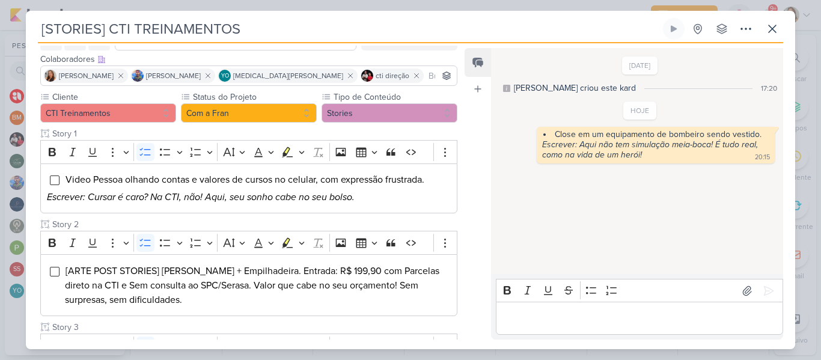
scroll to position [62, 0]
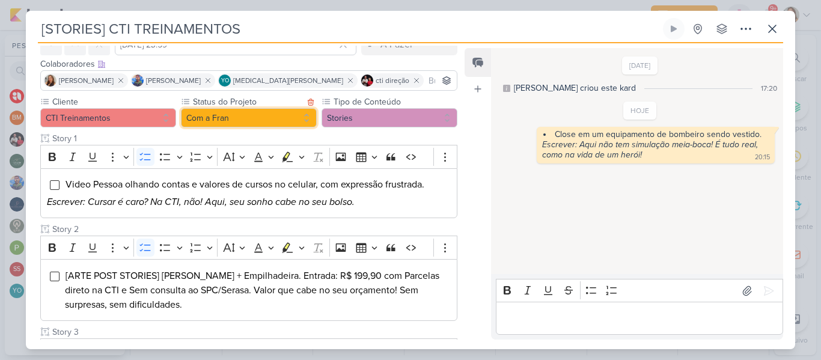
click at [239, 125] on button "Com a Fran" at bounding box center [249, 117] width 136 height 19
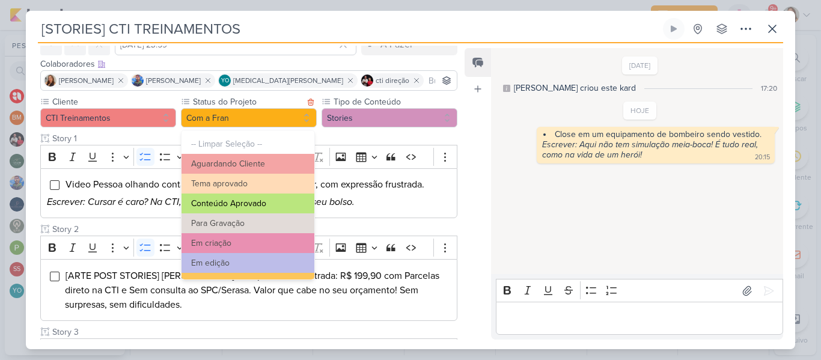
click at [272, 209] on button "Conteúdo Aprovado" at bounding box center [247, 203] width 133 height 20
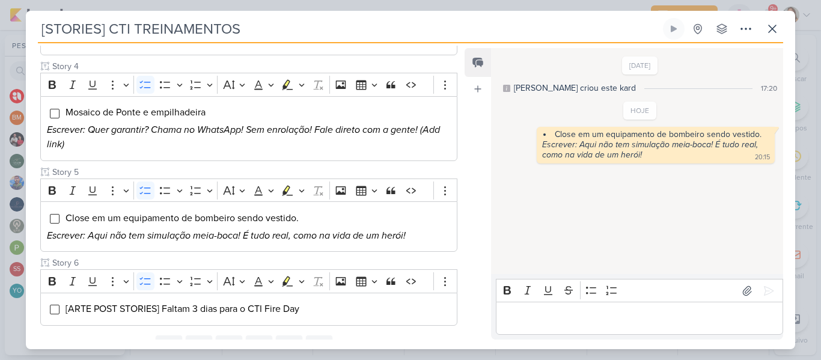
scroll to position [472, 0]
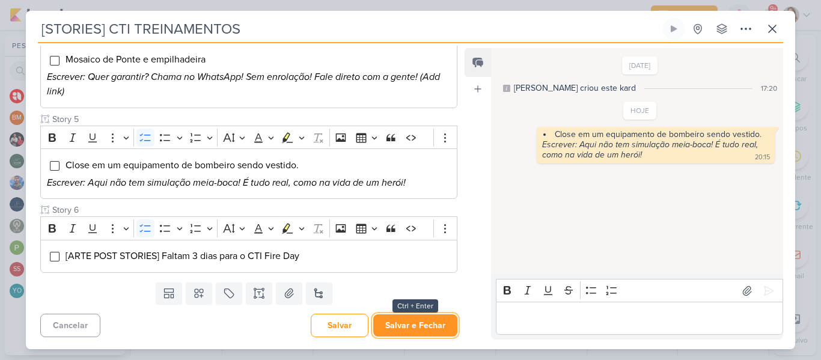
click at [416, 324] on button "Salvar e Fechar" at bounding box center [415, 325] width 84 height 22
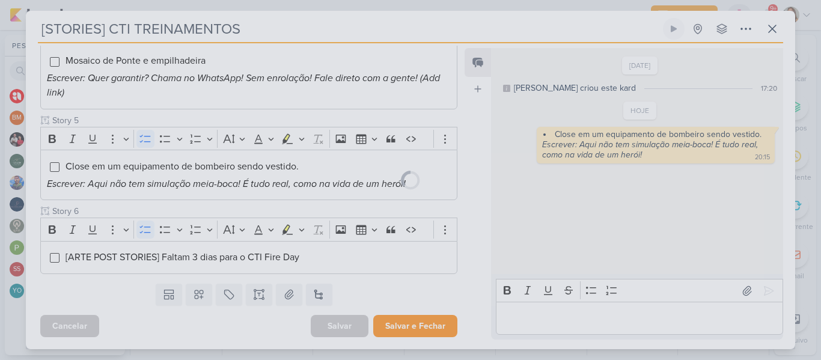
scroll to position [470, 0]
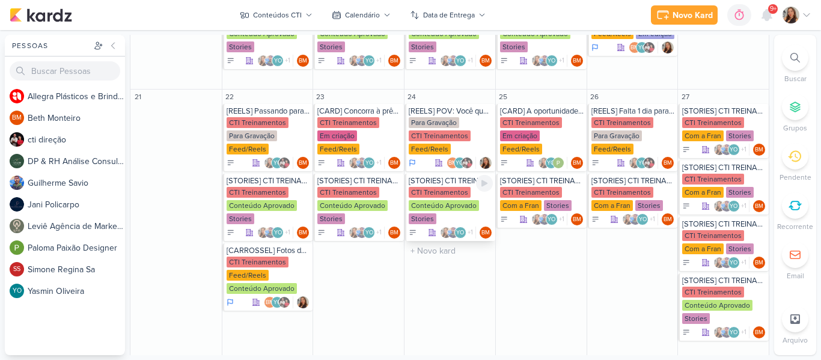
click at [463, 189] on div "CTI Treinamentos" at bounding box center [440, 192] width 62 height 11
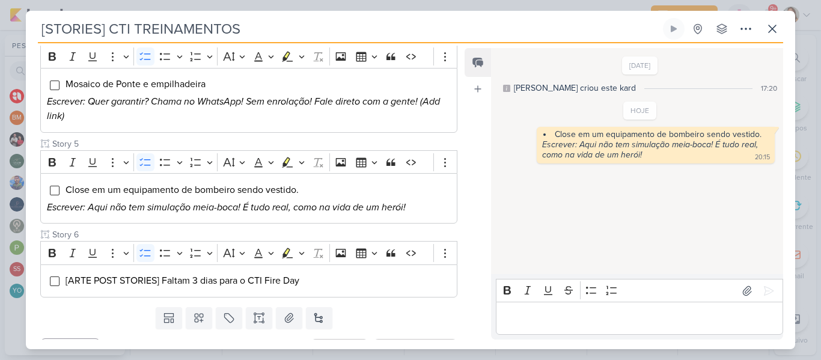
scroll to position [472, 0]
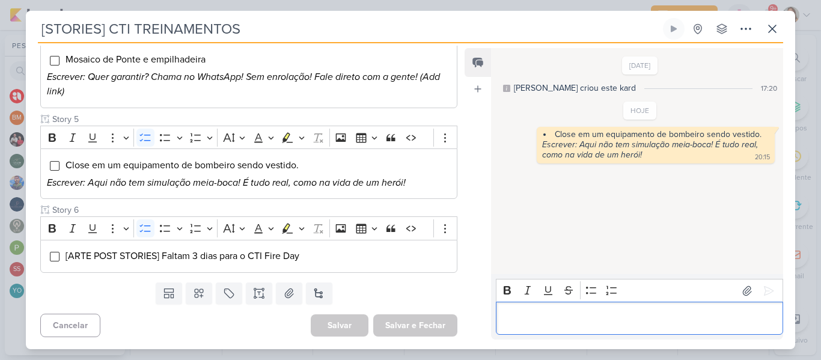
click at [508, 320] on p "Editor editing area: main" at bounding box center [639, 318] width 275 height 14
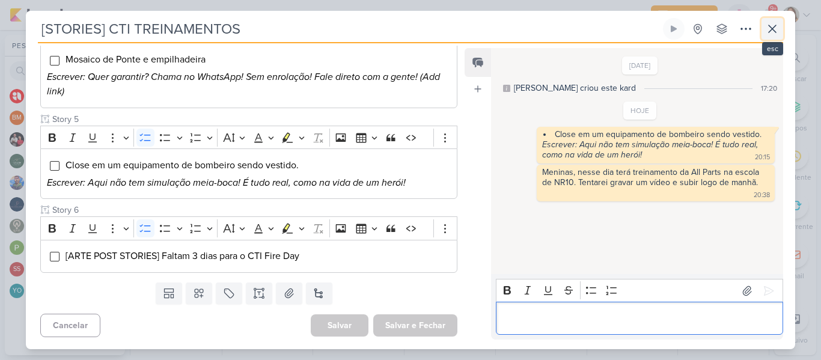
click at [770, 31] on icon at bounding box center [772, 28] width 7 height 7
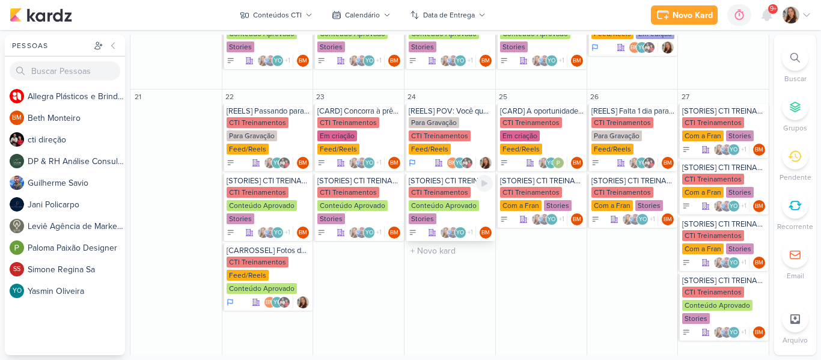
click at [460, 192] on div "CTI Treinamentos" at bounding box center [440, 192] width 62 height 11
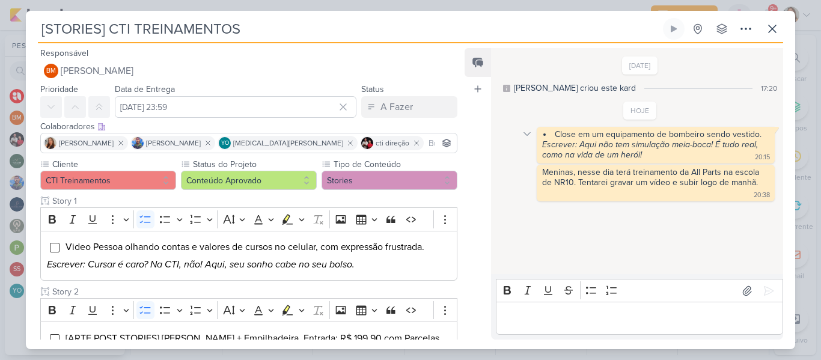
click at [531, 136] on icon at bounding box center [527, 134] width 10 height 10
click at [536, 148] on button "Deletar" at bounding box center [552, 155] width 65 height 20
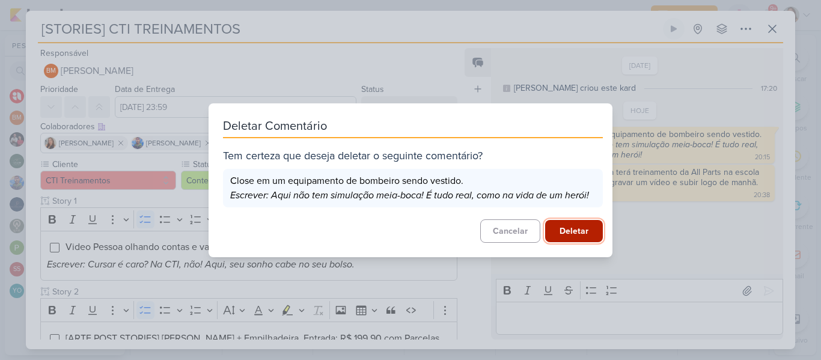
click at [564, 231] on button "Deletar" at bounding box center [574, 231] width 58 height 22
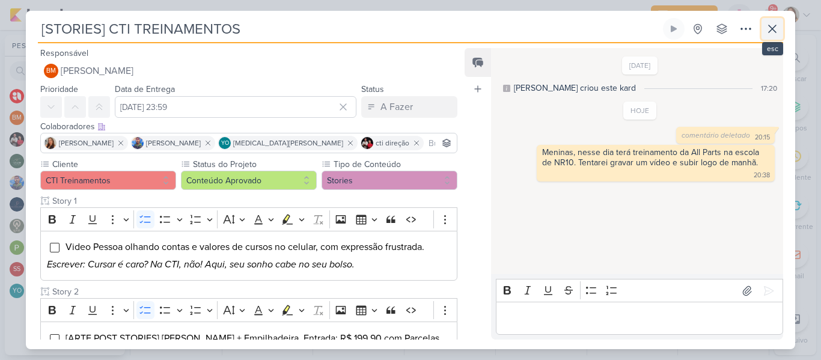
click at [768, 35] on icon at bounding box center [772, 29] width 14 height 14
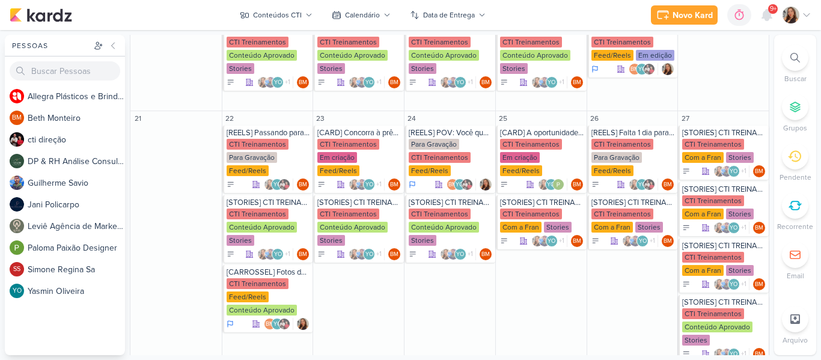
scroll to position [562, 0]
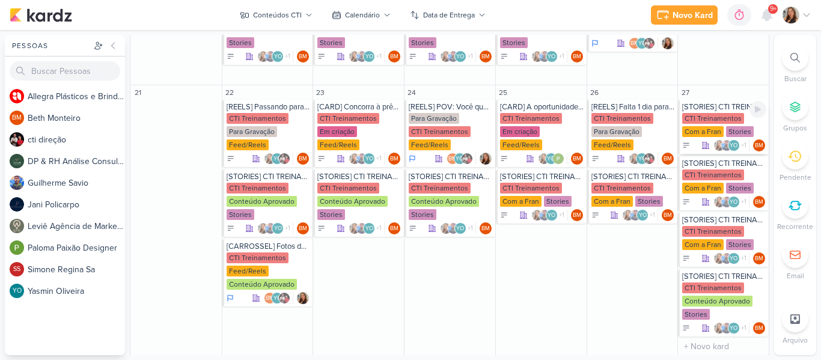
click at [719, 127] on div "Com a Fran" at bounding box center [702, 131] width 41 height 11
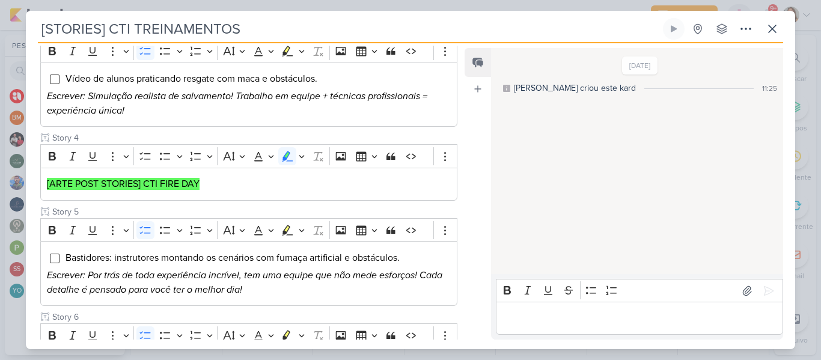
scroll to position [382, 0]
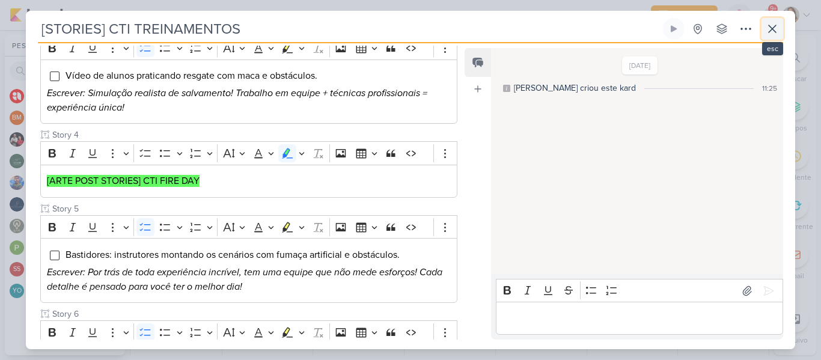
click at [767, 34] on icon at bounding box center [772, 29] width 14 height 14
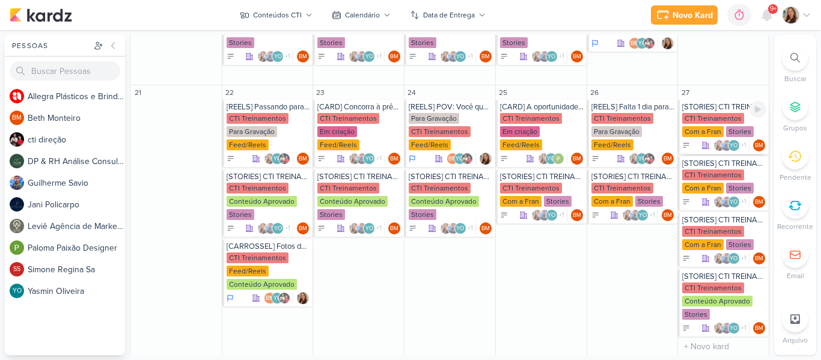
click at [705, 120] on div "CTI Treinamentos" at bounding box center [713, 118] width 62 height 11
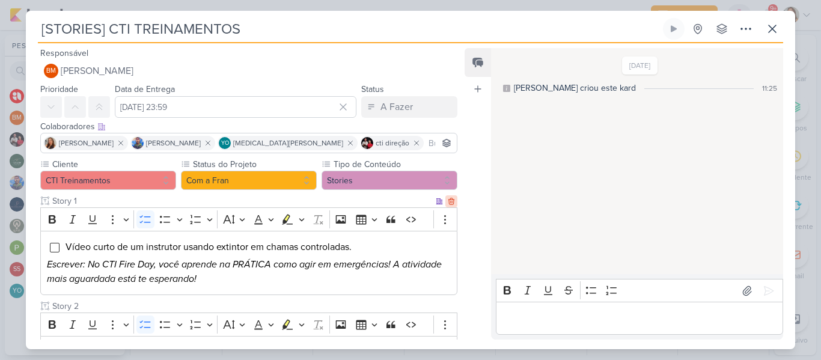
click at [447, 201] on icon at bounding box center [451, 201] width 8 height 8
click at [448, 201] on icon at bounding box center [450, 201] width 5 height 7
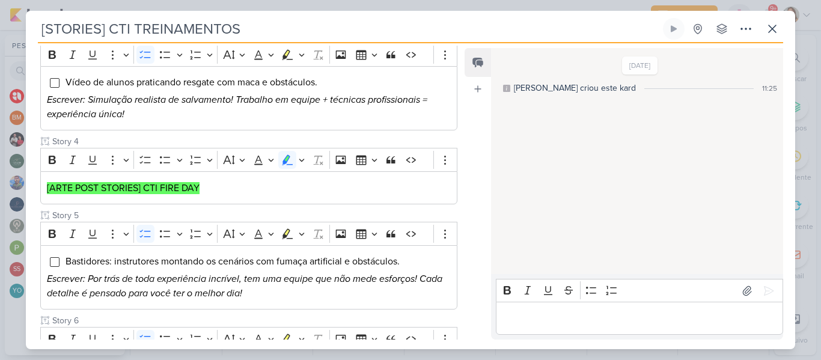
scroll to position [177, 0]
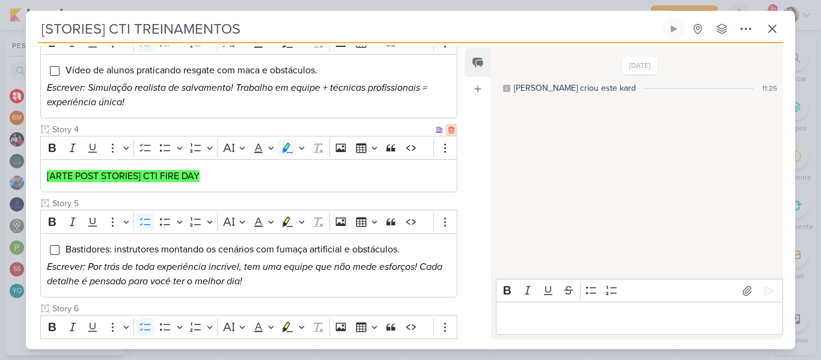
click at [448, 130] on icon at bounding box center [450, 130] width 5 height 7
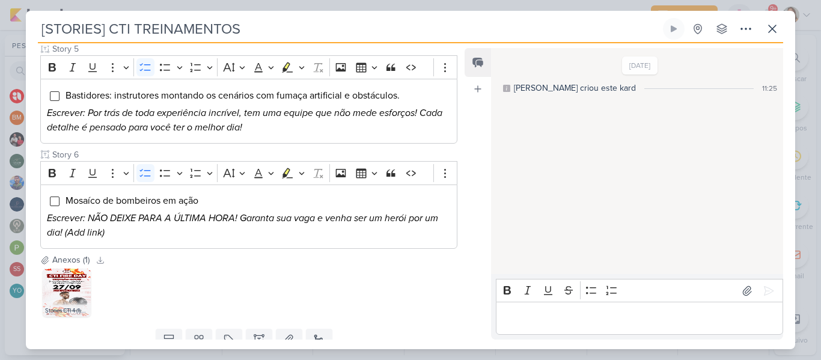
scroll to position [273, 0]
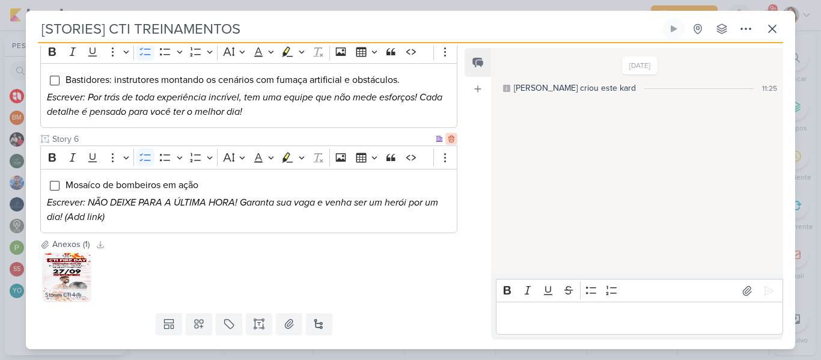
click at [447, 140] on icon at bounding box center [451, 139] width 8 height 8
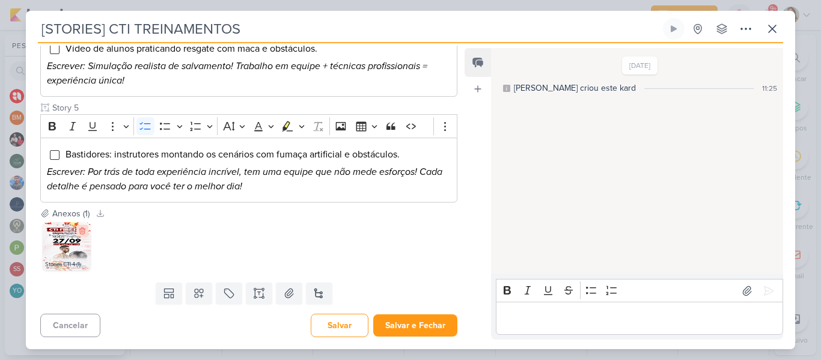
click at [82, 233] on icon at bounding box center [82, 231] width 8 height 8
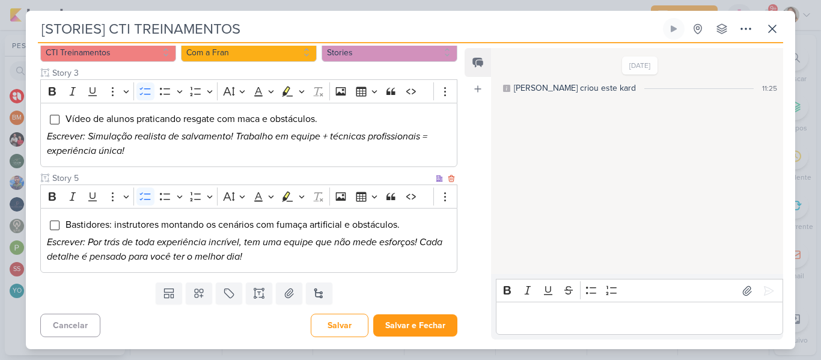
scroll to position [128, 0]
click at [416, 321] on button "Salvar e Fechar" at bounding box center [415, 325] width 84 height 22
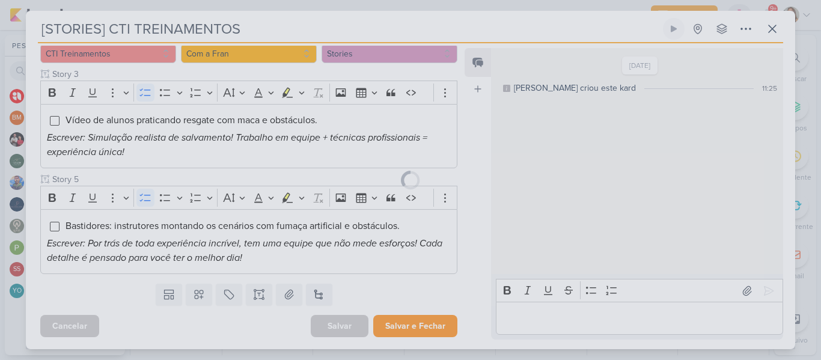
scroll to position [127, 0]
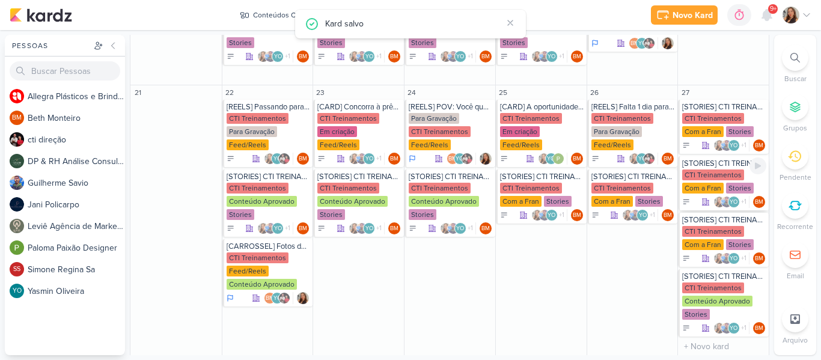
click at [719, 176] on div "CTI Treinamentos" at bounding box center [713, 174] width 62 height 11
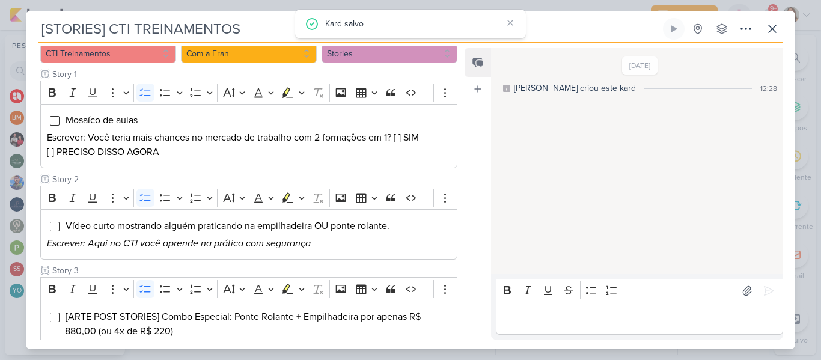
scroll to position [22, 0]
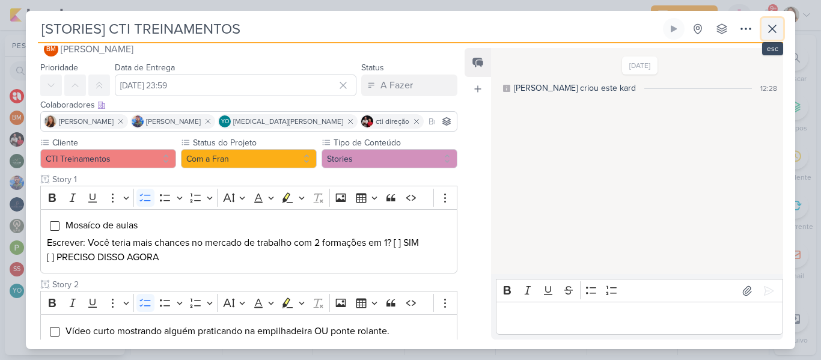
click at [775, 28] on icon at bounding box center [772, 29] width 14 height 14
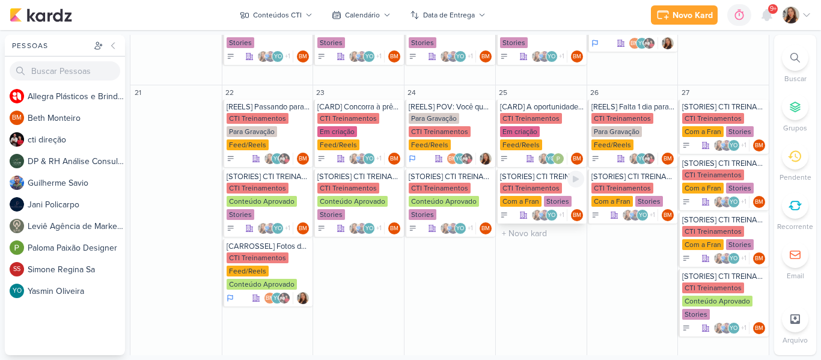
click at [538, 183] on div "CTI Treinamentos Com a Fran Stories" at bounding box center [542, 195] width 84 height 25
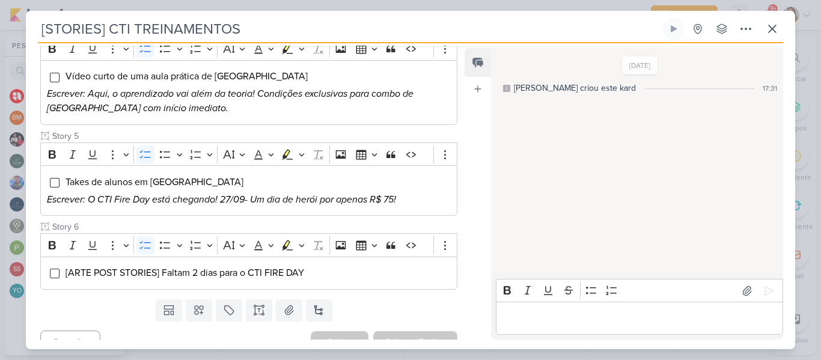
scroll to position [457, 0]
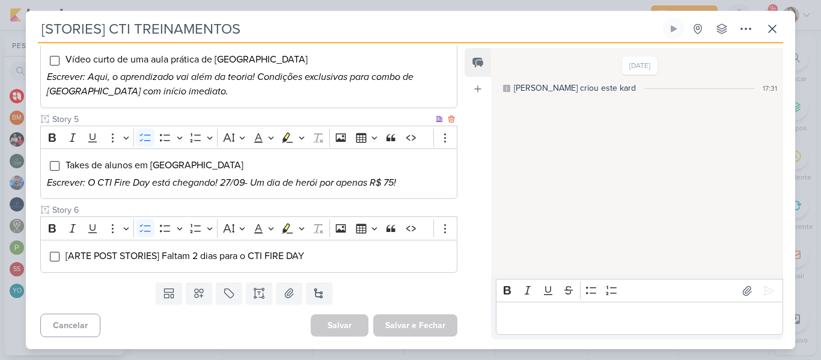
click at [257, 168] on li "Takes de alunos em açã" at bounding box center [258, 165] width 386 height 14
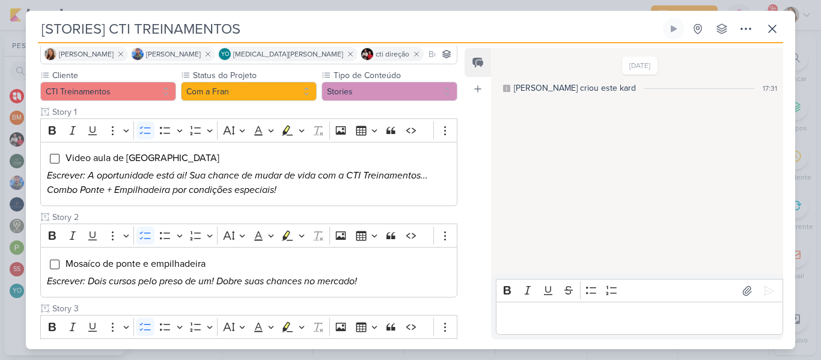
scroll to position [100, 0]
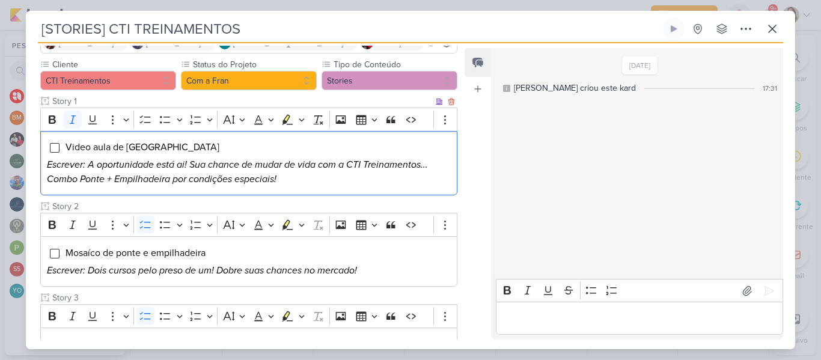
click at [321, 179] on p "Escrever: A oportunidade está ai! Sua chance de mudar de vida com a CTI Treinam…" at bounding box center [249, 171] width 404 height 29
click at [282, 179] on p "Escrever: A oportunidade está ai! Sua chance de mudar de vida com a CTI Treinam…" at bounding box center [249, 171] width 404 height 29
drag, startPoint x: 296, startPoint y: 177, endPoint x: 91, endPoint y: 166, distance: 205.8
click at [91, 166] on p "Escrever: A oportunidade está ai! Sua chance de mudar de vida com a CTI Treinam…" at bounding box center [249, 171] width 404 height 29
click at [91, 166] on icon "Escrever: A oportunidade está ai! Sua chance de mudar de vida com a CTI Treinam…" at bounding box center [237, 172] width 381 height 26
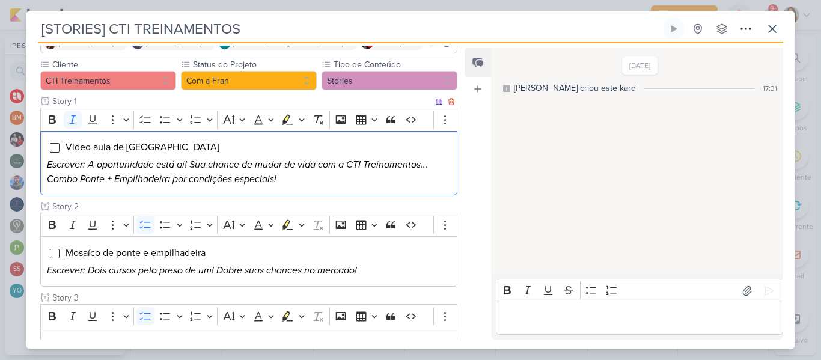
click at [315, 177] on p "Escrever: A oportunidade está ai! Sua chance de mudar de vida com a CTI Treinam…" at bounding box center [249, 171] width 404 height 29
drag, startPoint x: 295, startPoint y: 179, endPoint x: 67, endPoint y: 138, distance: 232.0
click at [67, 138] on div "Video aula de ponte e empilhadeira Escrever: A oportunidade está ai! Sua chance…" at bounding box center [248, 163] width 417 height 65
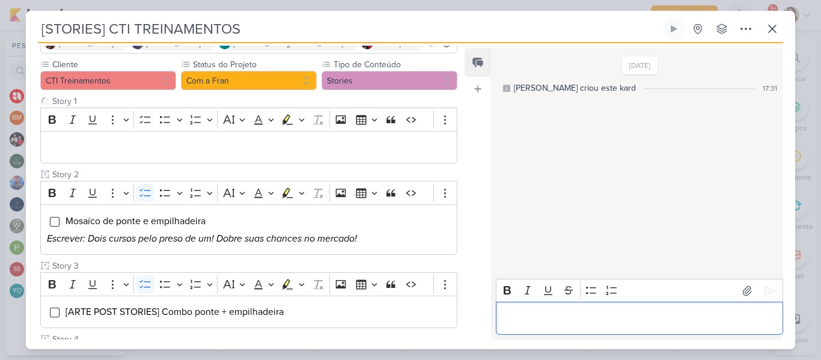
click at [514, 323] on p "Editor editing area: main" at bounding box center [639, 318] width 275 height 14
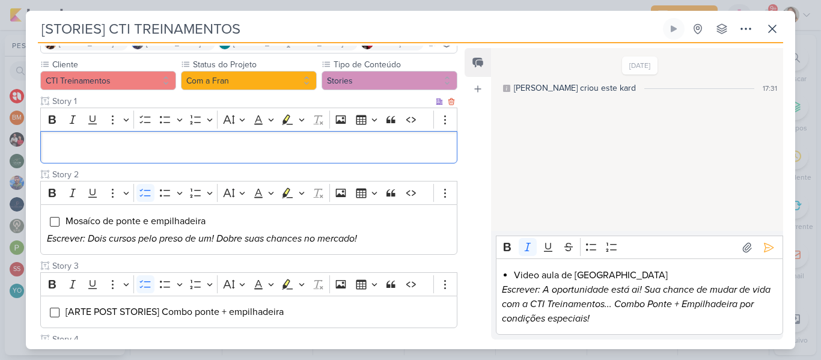
click at [288, 138] on div "Editor editing area: main" at bounding box center [248, 147] width 417 height 33
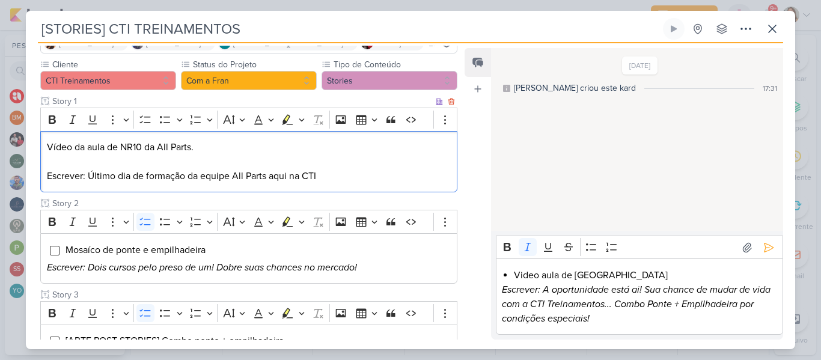
click at [189, 176] on p "Escrever: Último dia de formação da equipe All Parts aqui na CTI" at bounding box center [249, 176] width 404 height 14
click at [386, 175] on p "Escrever: Último dia de formação de NR10 da equipe All Parts aqui na CTI" at bounding box center [249, 176] width 404 height 14
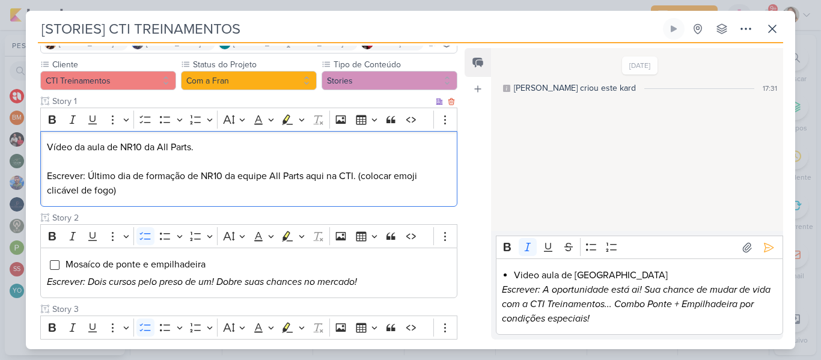
click at [282, 138] on div "Vídeo da aula de NR10 da All Parts. Escrever: Último dia de formação de NR10 da…" at bounding box center [248, 169] width 417 height 76
click at [153, 123] on button "To-do List" at bounding box center [145, 120] width 18 height 18
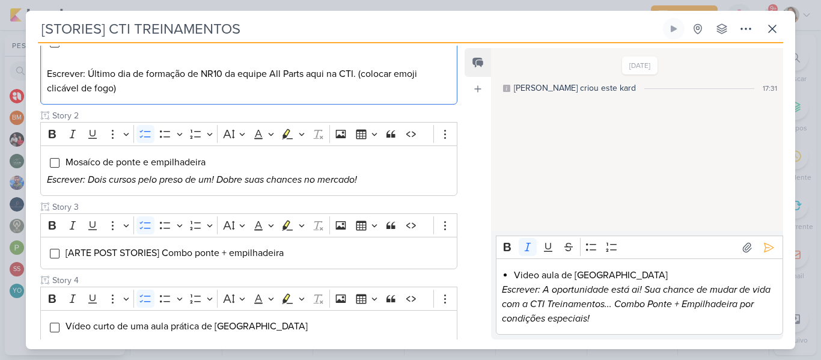
scroll to position [209, 0]
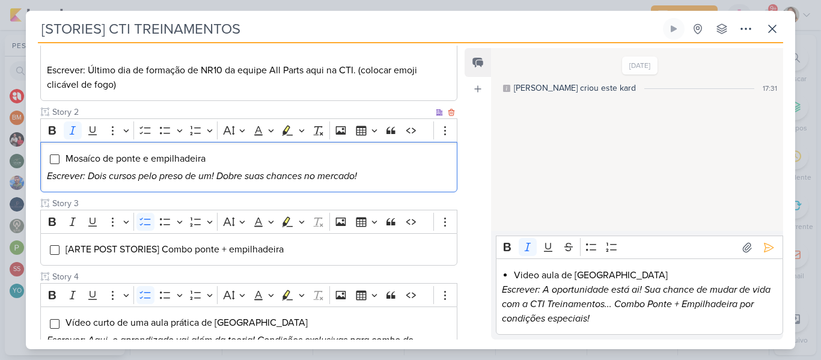
click at [371, 181] on p "Escrever: Dois cursos pelo preso de um! Dobre suas chances no mercado!" at bounding box center [249, 176] width 404 height 14
drag, startPoint x: 388, startPoint y: 178, endPoint x: 65, endPoint y: 157, distance: 323.4
click at [65, 157] on div "Mosaíco de ponte e empilhadeira Escrever: Dois cursos pelo preso de um! Dobre s…" at bounding box center [248, 167] width 417 height 50
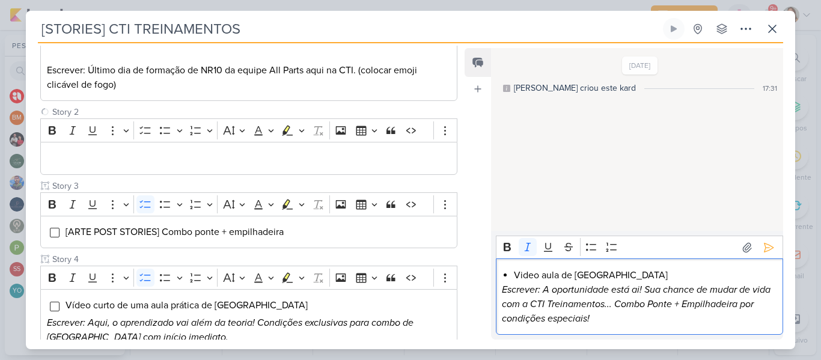
click at [630, 320] on p "Escrever: A oportunidade está ai! Sua chance de mudar de vida com a CTI Treinam…" at bounding box center [639, 303] width 275 height 43
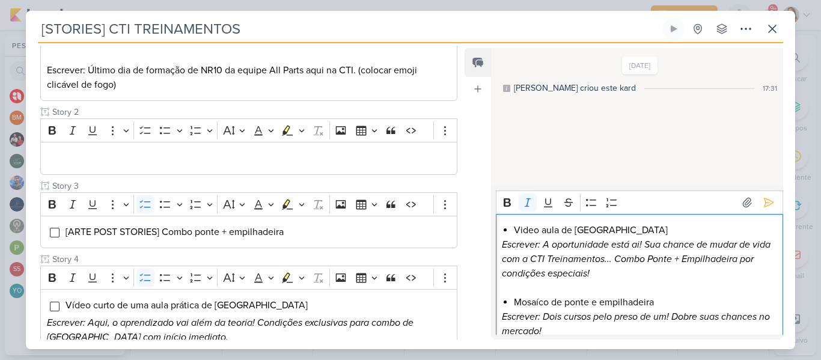
scroll to position [2, 0]
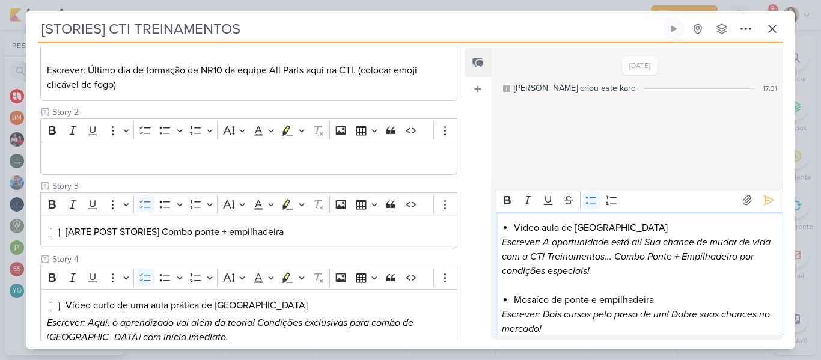
drag, startPoint x: 626, startPoint y: 274, endPoint x: 516, endPoint y: 231, distance: 118.5
click at [516, 231] on div "Video aula de ponte e empilhadeira Escrever: A oportunidade está ai! Sua chance…" at bounding box center [639, 279] width 287 height 134
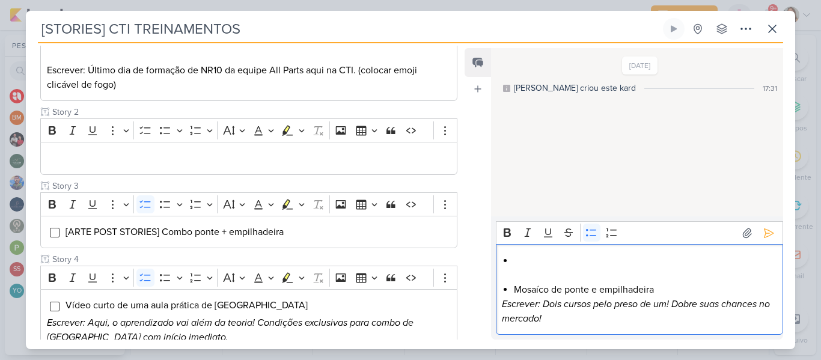
scroll to position [0, 0]
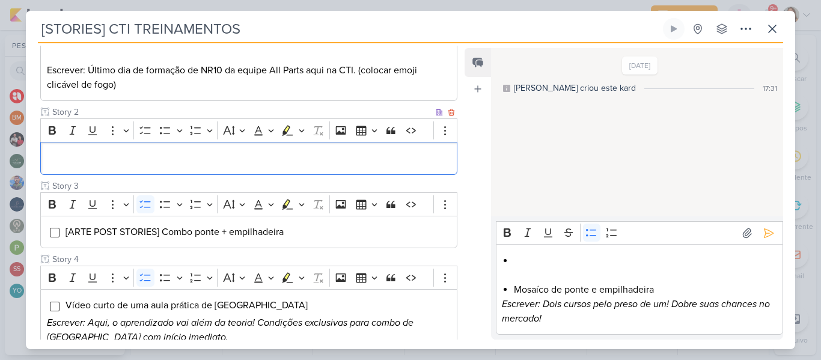
click at [359, 156] on p "Editor editing area: main" at bounding box center [249, 158] width 404 height 14
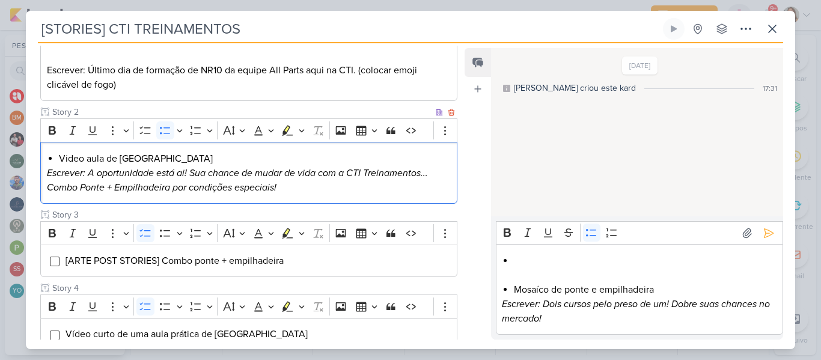
click at [174, 159] on li "Video aula de ponte e empilhadeira" at bounding box center [255, 158] width 392 height 14
click at [139, 132] on icon "Editor toolbar" at bounding box center [145, 130] width 12 height 12
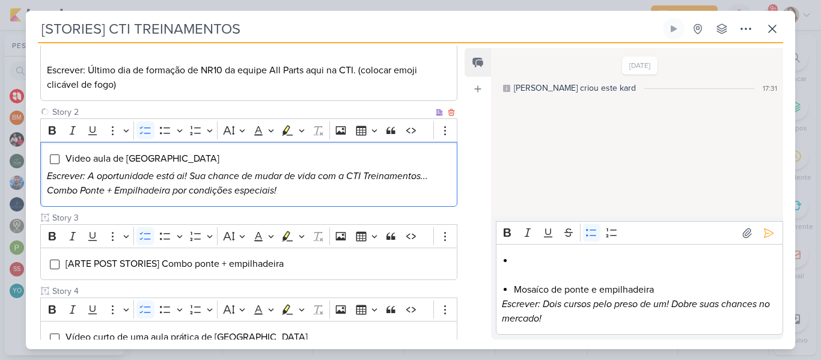
click at [199, 156] on span "Video aula de ponte e empilhadeira" at bounding box center [142, 159] width 154 height 12
click at [236, 160] on li "Video aula de ponte e empilhadeira" at bounding box center [258, 158] width 386 height 14
click at [192, 177] on icon "Escrever: A oportunidade está ai! Sua chance de mudar de vida com a CTI Treinam…" at bounding box center [237, 183] width 381 height 26
click at [294, 195] on p "Escrever: A oportunidade está ai! Sua chance de mudar de vida com a CTI Treinam…" at bounding box center [249, 183] width 404 height 29
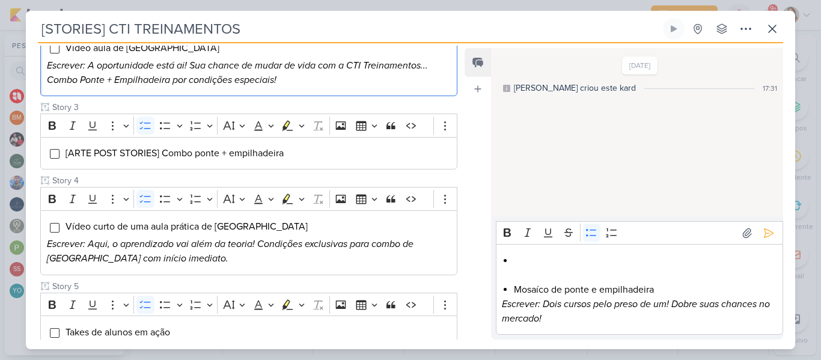
scroll to position [332, 0]
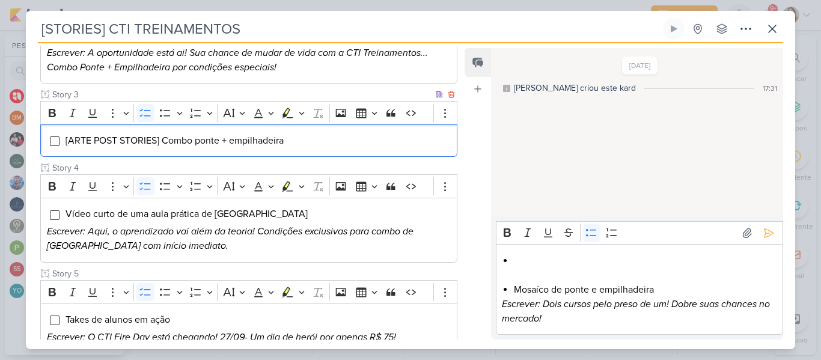
drag, startPoint x: 294, startPoint y: 144, endPoint x: 65, endPoint y: 144, distance: 229.5
click at [65, 144] on li "[ARTE POST STORIES] Combo ponte + empilhadeira" at bounding box center [258, 140] width 386 height 14
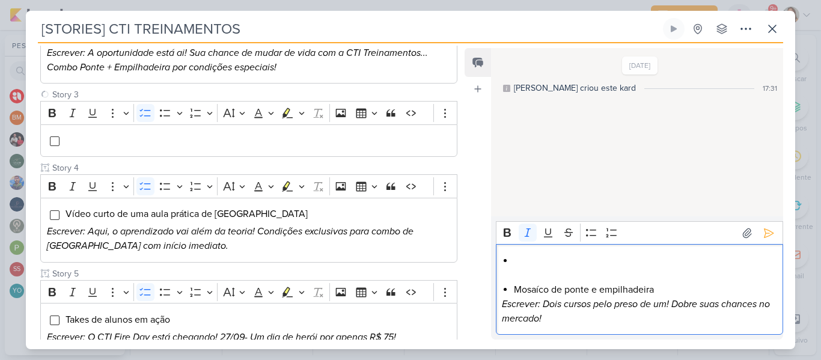
click at [546, 306] on icon "Escrever: Dois cursos pelo preso de um! Dobre suas chances no mercado!" at bounding box center [636, 311] width 268 height 26
drag, startPoint x: 515, startPoint y: 288, endPoint x: 564, endPoint y: 315, distance: 56.2
click at [564, 315] on div "Mosaíco de ponte e empilhadeira Escrever: Dois cursos pelo preso de um! Dobre s…" at bounding box center [639, 289] width 287 height 91
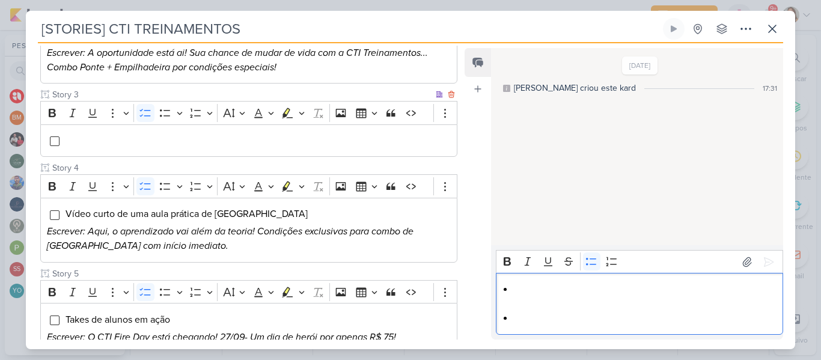
click at [261, 146] on li "Editor editing area: main" at bounding box center [258, 140] width 386 height 14
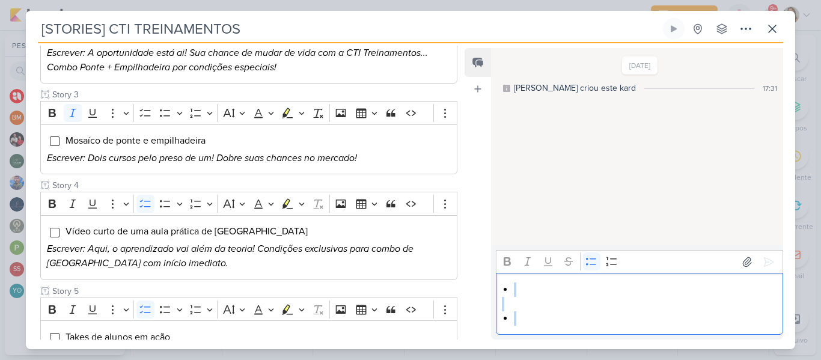
drag, startPoint x: 526, startPoint y: 312, endPoint x: 502, endPoint y: 291, distance: 31.9
click at [502, 291] on div "Editor editing area: main" at bounding box center [639, 304] width 287 height 62
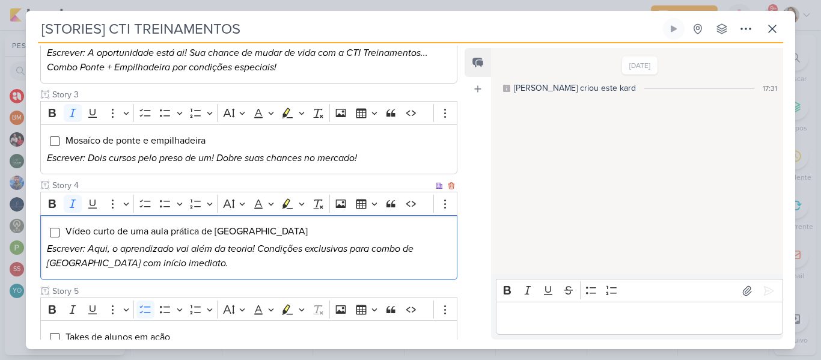
click at [216, 264] on p "Escrever: Aqui, o aprendizado vai além da teoria! Condições exclusivas para com…" at bounding box center [249, 256] width 404 height 29
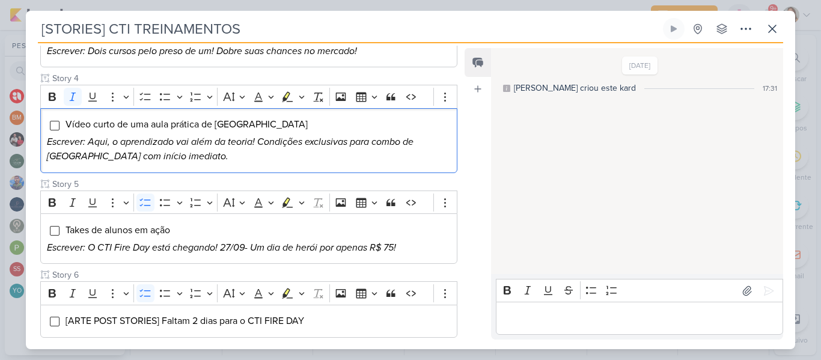
scroll to position [442, 0]
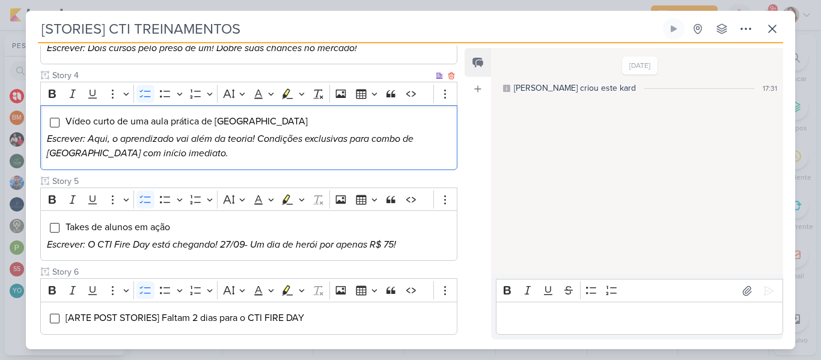
drag, startPoint x: 248, startPoint y: 151, endPoint x: 56, endPoint y: 115, distance: 195.0
click at [56, 115] on div "Vídeo curto de uma aula prática de Ponte Rolante Escrever: Aqui, o aprendizado …" at bounding box center [248, 137] width 417 height 65
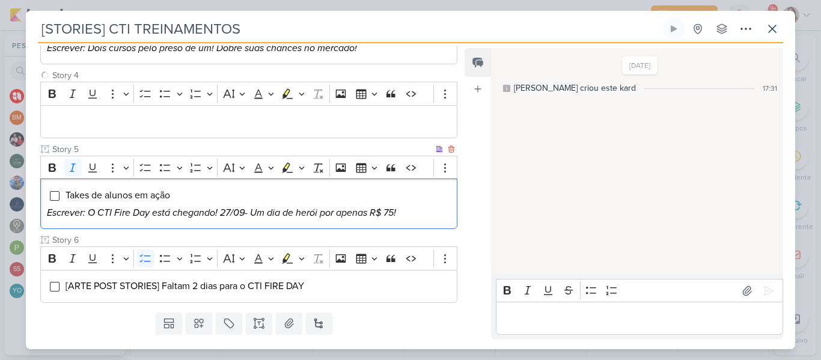
click at [141, 216] on icon "Escrever: O CTI Fire Day está chegando! 27/09- Um dia de herói por apenas R$ 75!" at bounding box center [221, 213] width 349 height 12
drag, startPoint x: 409, startPoint y: 212, endPoint x: 247, endPoint y: 210, distance: 161.6
click at [247, 210] on p "Escrever: O CTI Fire Day está chegando! 27/09- Um dia de herói por apenas R$ 75!" at bounding box center [249, 212] width 404 height 14
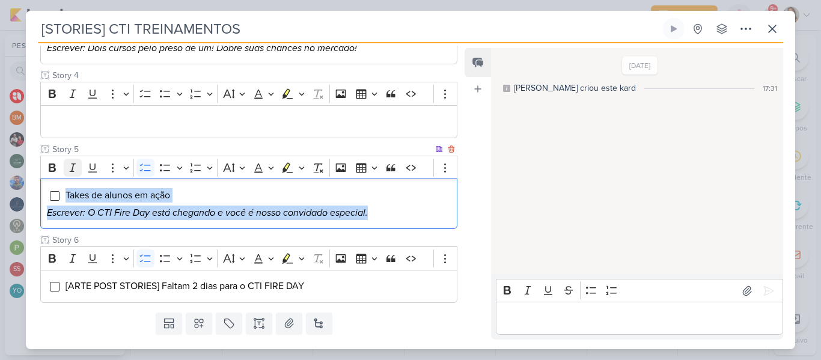
drag, startPoint x: 379, startPoint y: 217, endPoint x: 63, endPoint y: 170, distance: 318.9
click at [63, 170] on div "Rich Text Editor Bold Italic Underline More To-do List Bulleted List Bulleted L…" at bounding box center [248, 192] width 417 height 73
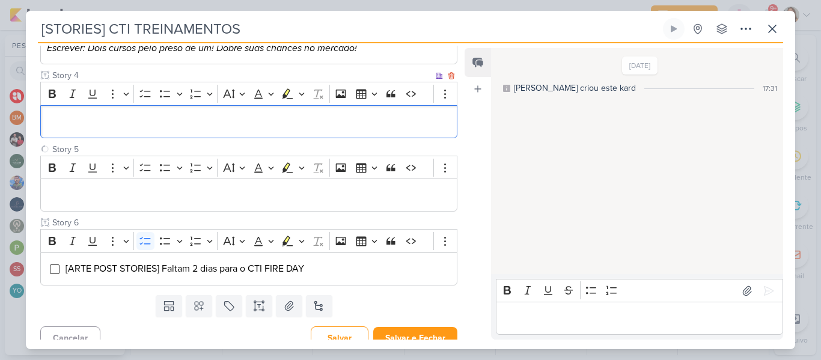
click at [101, 137] on div "Editor editing area: main" at bounding box center [248, 121] width 417 height 33
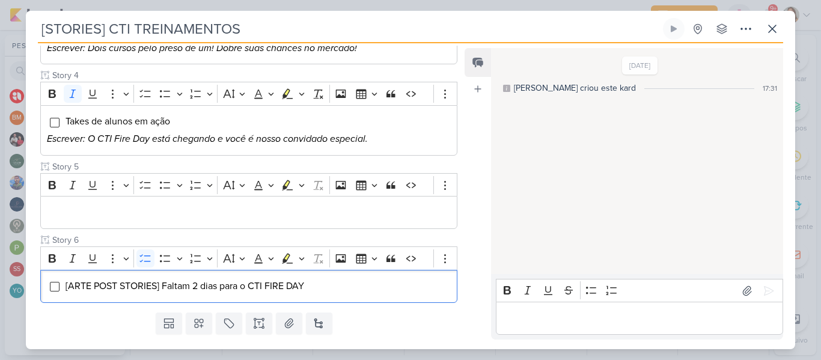
drag, startPoint x: 330, startPoint y: 290, endPoint x: 13, endPoint y: 276, distance: 317.6
click at [13, 276] on div "[STORIES] CTI TREINAMENTOS Criado por Beth" at bounding box center [410, 180] width 821 height 360
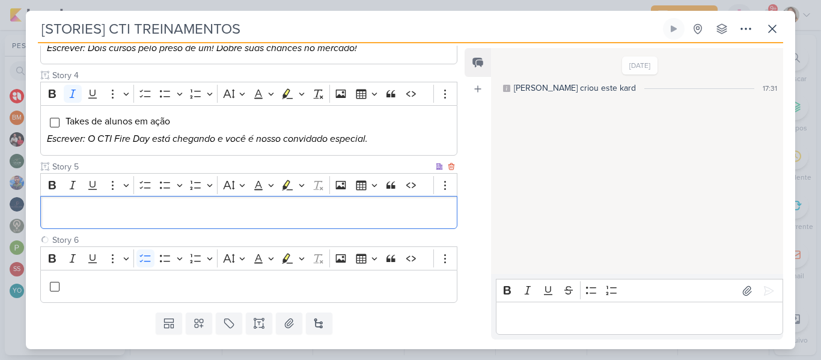
click at [82, 218] on p "Editor editing area: main" at bounding box center [249, 212] width 404 height 14
click at [82, 218] on p "[ARTE POST STORIES] Faltam 2 dias para o CTI FIRE DAY" at bounding box center [249, 212] width 404 height 14
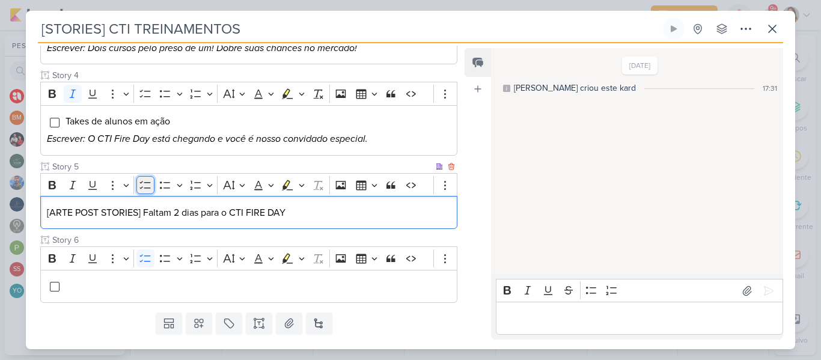
click at [148, 183] on icon "Editor toolbar" at bounding box center [144, 185] width 11 height 8
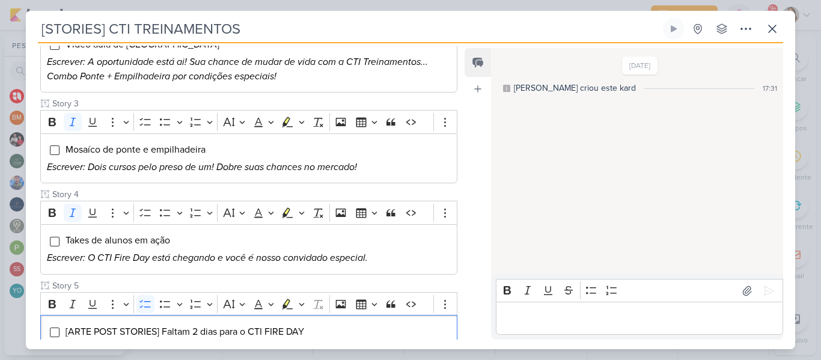
scroll to position [472, 0]
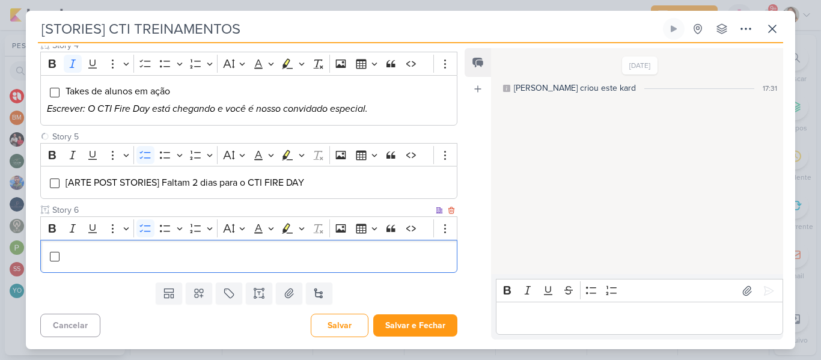
click at [260, 254] on li "Editor editing area: main" at bounding box center [258, 256] width 386 height 14
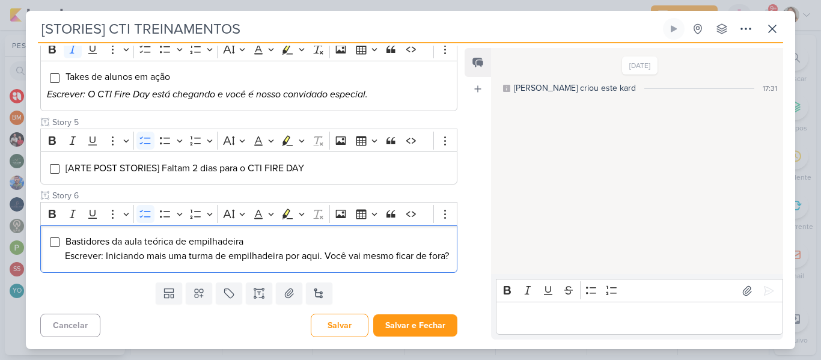
scroll to position [0, 0]
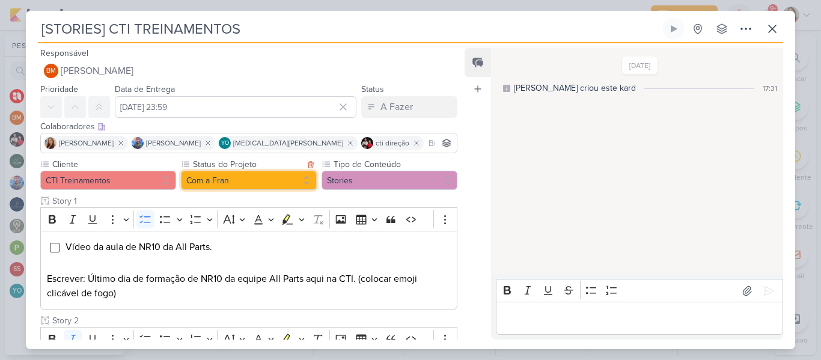
click at [271, 185] on button "Com a Fran" at bounding box center [249, 180] width 136 height 19
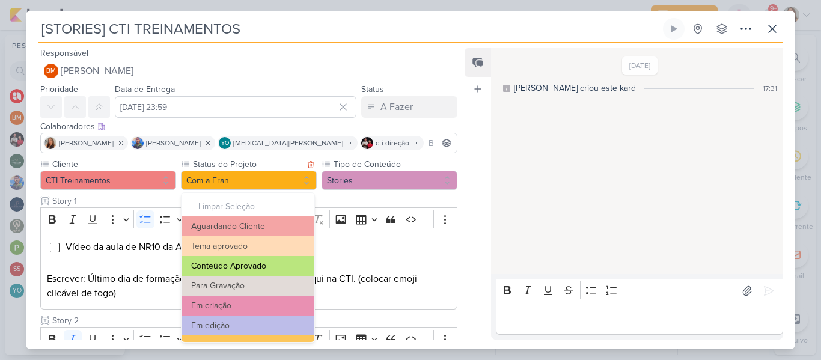
click at [266, 261] on button "Conteúdo Aprovado" at bounding box center [247, 266] width 133 height 20
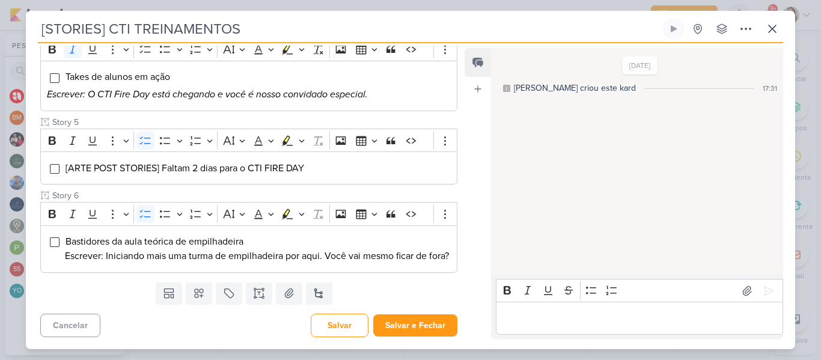
scroll to position [491, 0]
click at [440, 326] on button "Salvar e Fechar" at bounding box center [415, 325] width 84 height 22
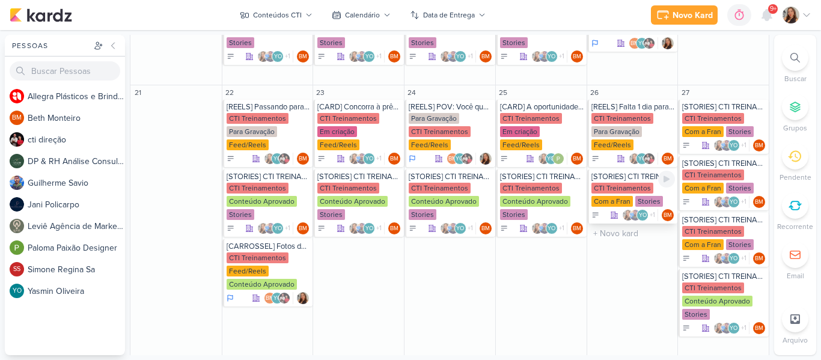
click at [606, 189] on div "CTI Treinamentos" at bounding box center [622, 188] width 62 height 11
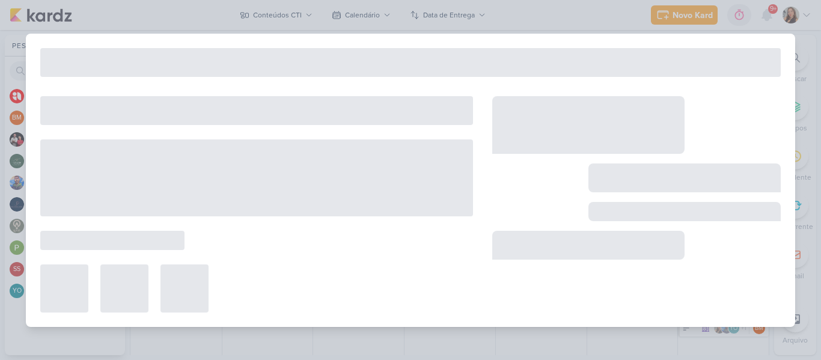
type input "26 de setembro de 2025 às 23:59"
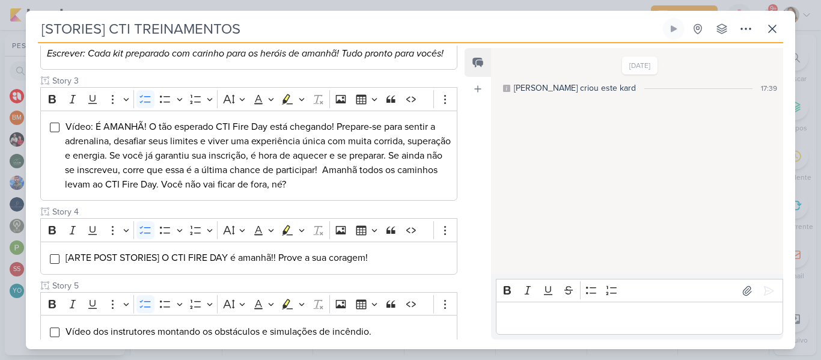
scroll to position [320, 0]
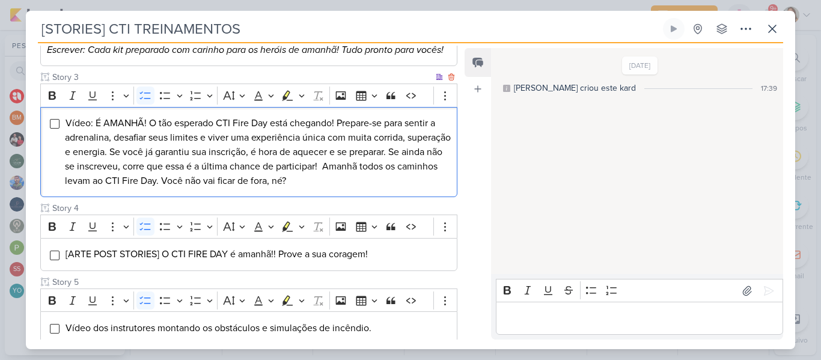
click at [370, 181] on span "Vídeo: É AMANHÃ! O tão esperado CTI Fire Day está chegando! Prepare-se para sen…" at bounding box center [258, 152] width 386 height 70
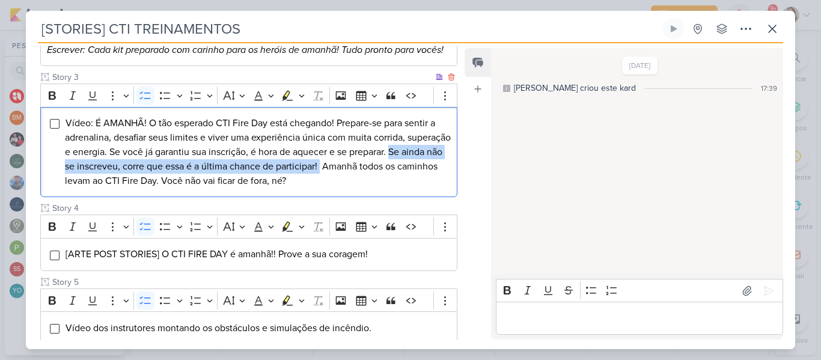
drag, startPoint x: 62, startPoint y: 178, endPoint x: 379, endPoint y: 182, distance: 316.7
click at [379, 182] on div "Vídeo: É AMANHÃ! O tão esperado CTI Fire Day está chegando! Prepare-se para sen…" at bounding box center [248, 152] width 417 height 91
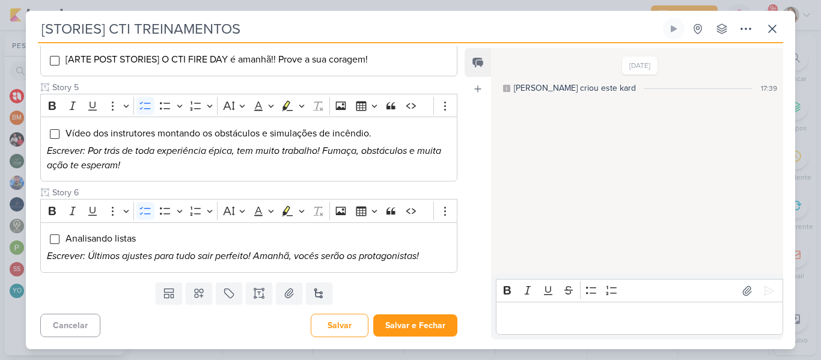
scroll to position [504, 0]
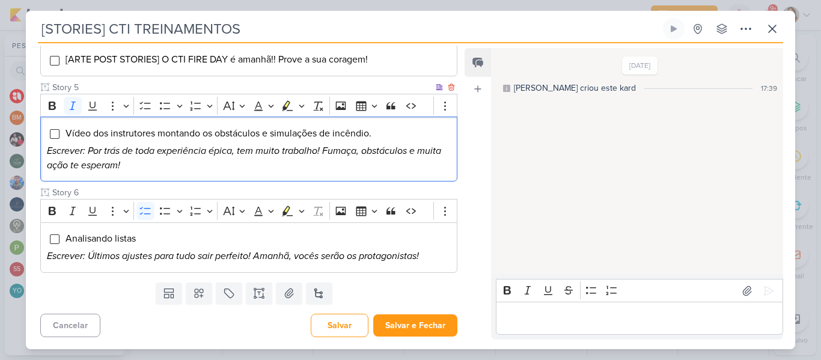
click at [342, 172] on p "Escrever: Por trás de toda experiência épica, tem muito trabalho! Fumaça, obstá…" at bounding box center [249, 158] width 404 height 29
drag, startPoint x: 263, startPoint y: 143, endPoint x: 382, endPoint y: 150, distance: 119.2
click at [382, 141] on li "Vídeo dos instrutores montando os obstáculos e simulações de incêndio." at bounding box center [258, 133] width 386 height 14
click at [320, 171] on p "Escrever: Por trás de toda experiência épica, tem muito trabalho! Fumaça, obstá…" at bounding box center [249, 158] width 404 height 29
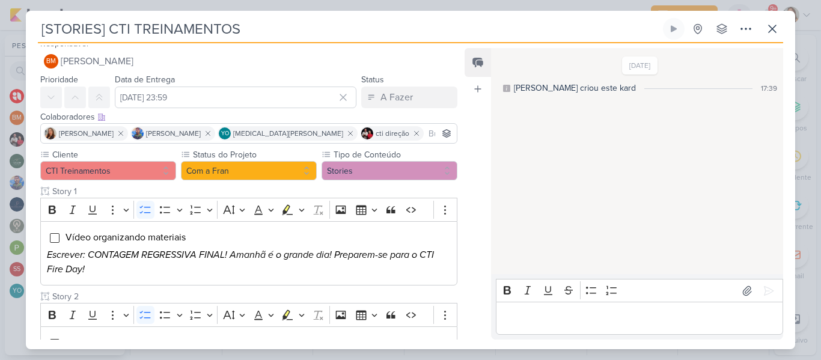
scroll to position [4, 0]
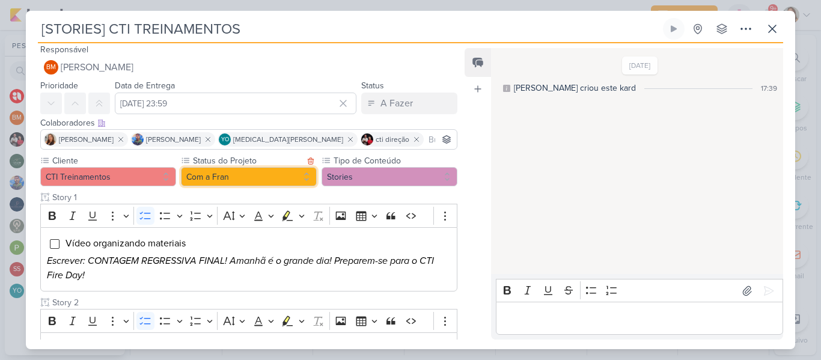
click at [245, 171] on button "Com a Fran" at bounding box center [249, 176] width 136 height 19
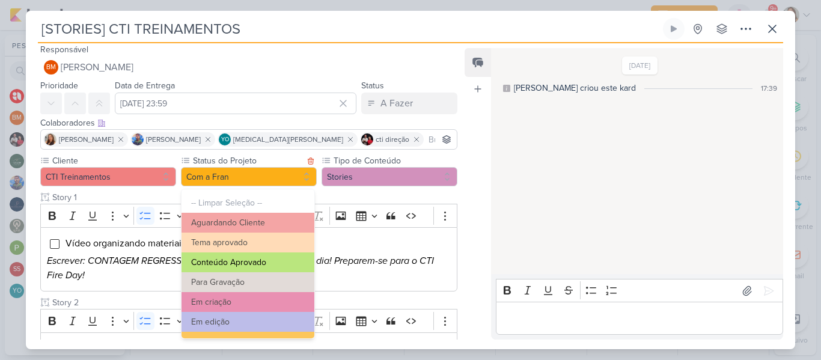
click at [243, 257] on button "Conteúdo Aprovado" at bounding box center [247, 262] width 133 height 20
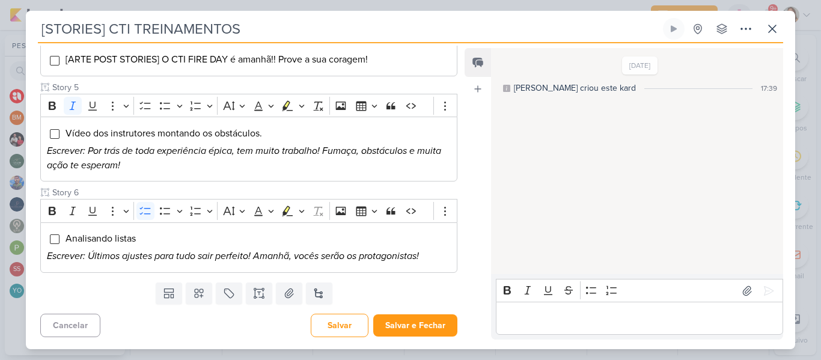
scroll to position [515, 0]
click at [435, 324] on button "Salvar e Fechar" at bounding box center [415, 325] width 84 height 22
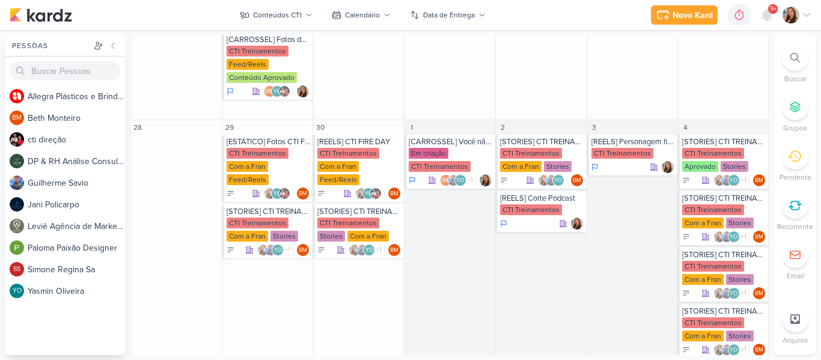
scroll to position [786, 0]
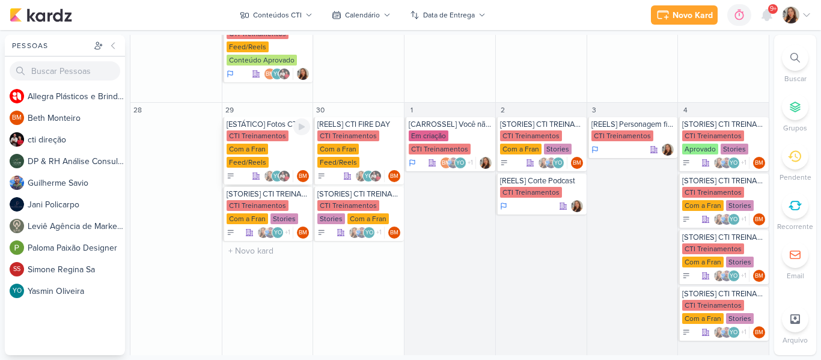
click at [262, 139] on div "CTI Treinamentos" at bounding box center [258, 135] width 62 height 11
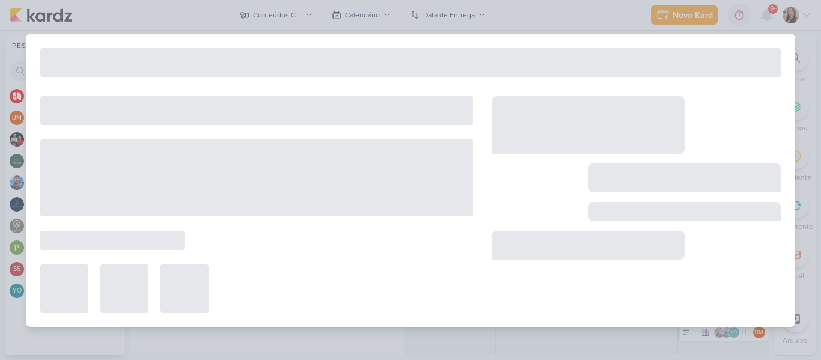
type input "[ESTÁTICO] Fotos CTI FIRE DAY"
type input "29 de setembro de 2025 às 23:59"
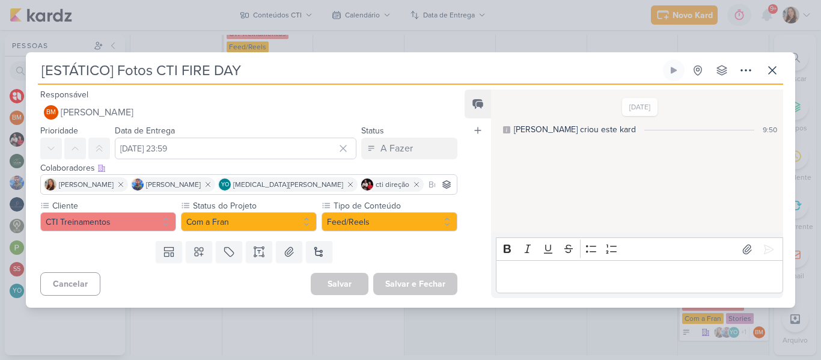
scroll to position [0, 0]
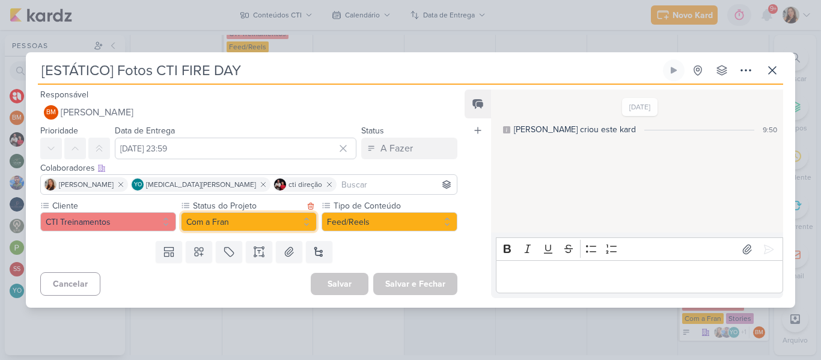
click at [276, 222] on button "Com a Fran" at bounding box center [249, 221] width 136 height 19
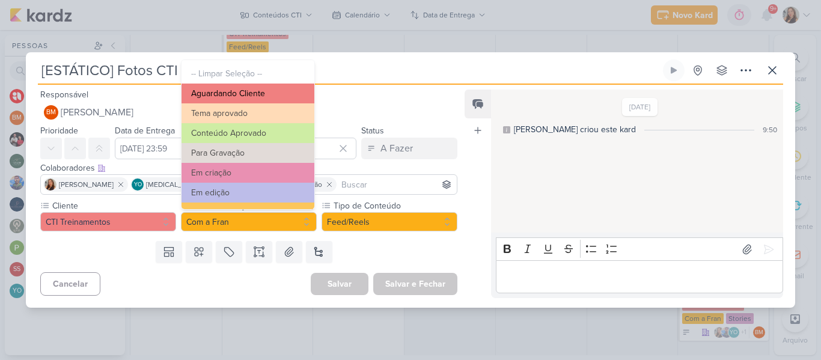
click at [266, 96] on button "Aguardando Cliente" at bounding box center [247, 94] width 133 height 20
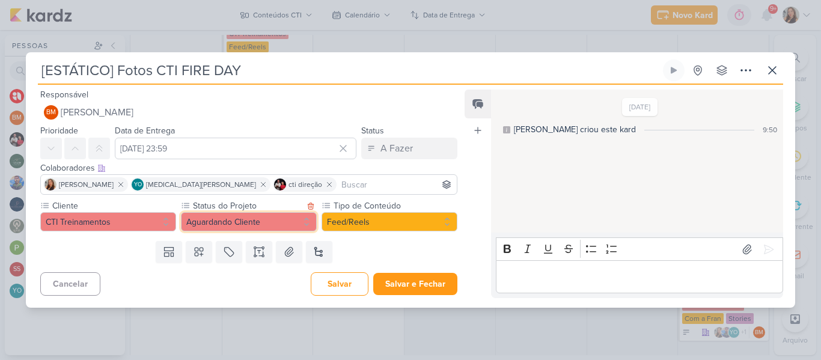
click at [233, 224] on button "Aguardando Cliente" at bounding box center [249, 221] width 136 height 19
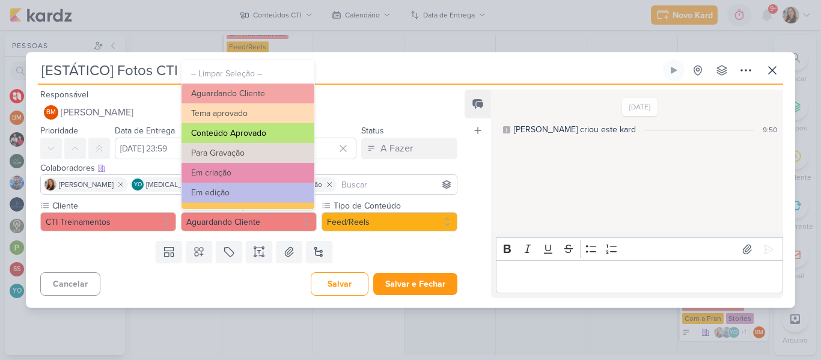
click at [239, 127] on button "Conteúdo Aprovado" at bounding box center [247, 133] width 133 height 20
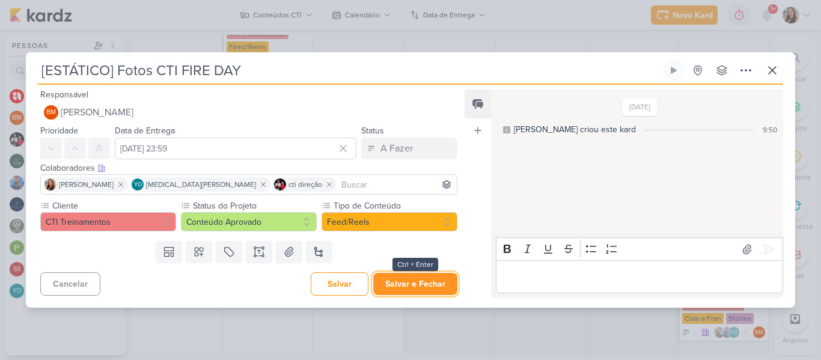
click at [392, 287] on button "Salvar e Fechar" at bounding box center [415, 284] width 84 height 22
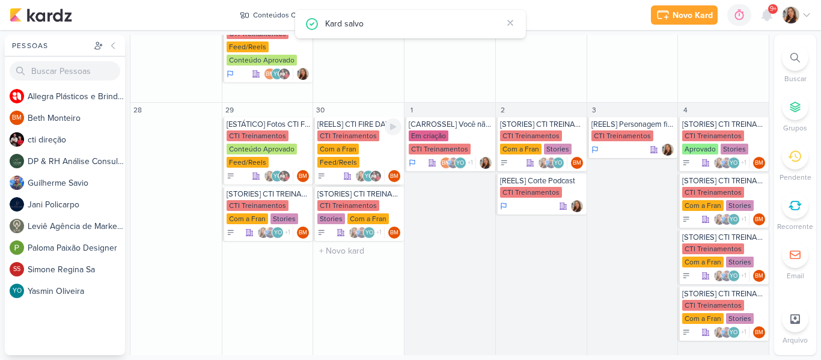
click at [356, 142] on div "CTI Treinamentos Com a Fran Feed/Reels" at bounding box center [359, 149] width 84 height 38
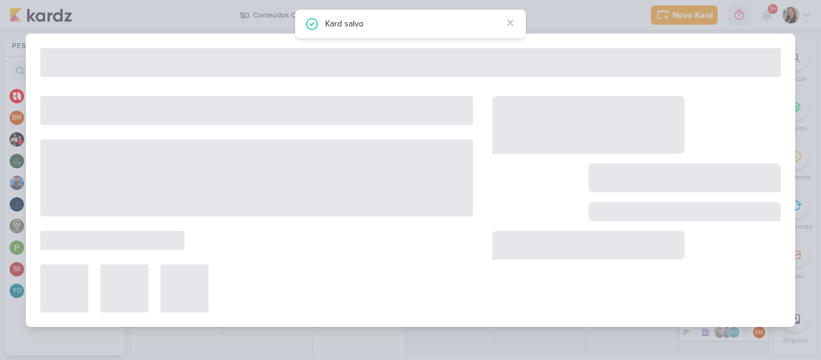
type input "[REELS] CTI FIRE DAY"
type input "30 de setembro de 2025 às 23:59"
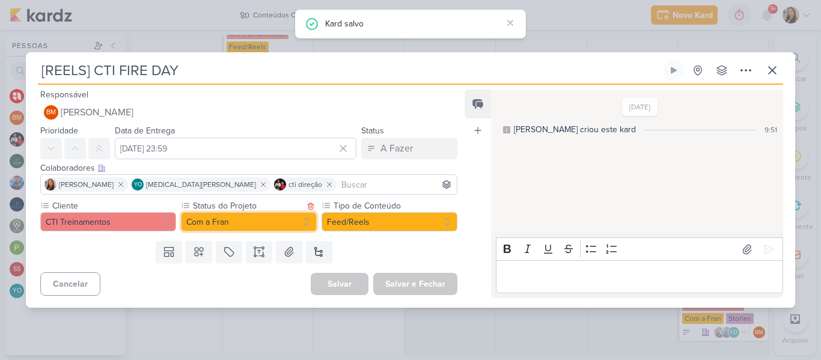
click at [261, 215] on button "Com a Fran" at bounding box center [249, 221] width 136 height 19
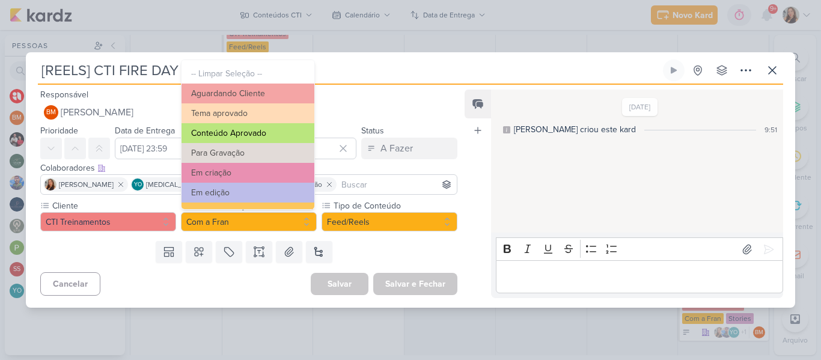
click at [266, 132] on button "Conteúdo Aprovado" at bounding box center [247, 133] width 133 height 20
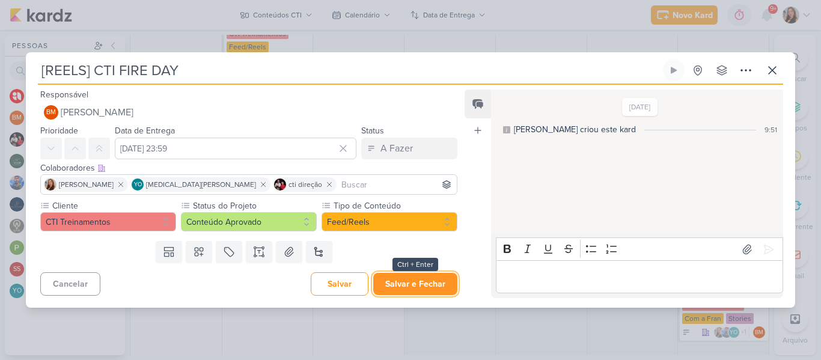
click at [386, 279] on button "Salvar e Fechar" at bounding box center [415, 284] width 84 height 22
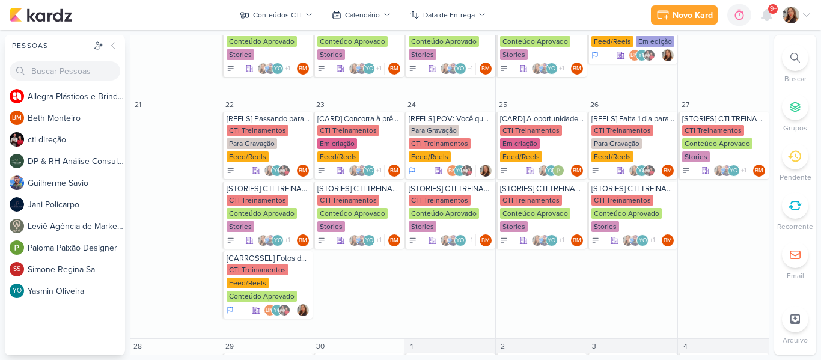
scroll to position [792, 0]
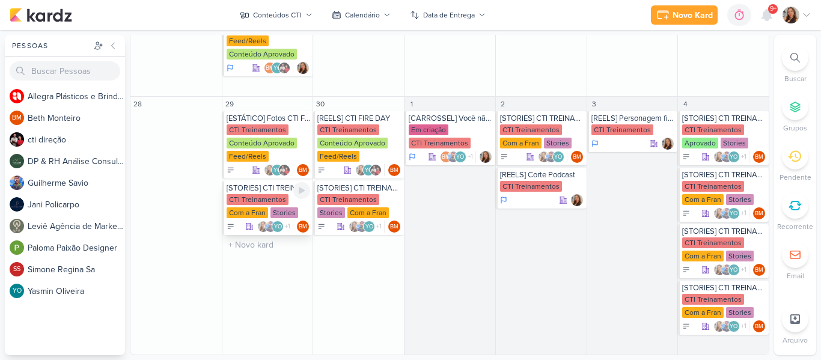
click at [256, 210] on div "Com a Fran" at bounding box center [247, 212] width 41 height 11
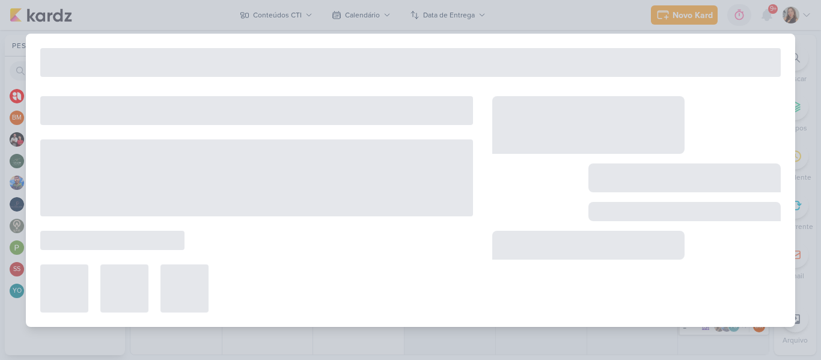
type input "[STORIES] CTI TREINAMENTOS"
type input "29 de setembro de 2025 às 23:59"
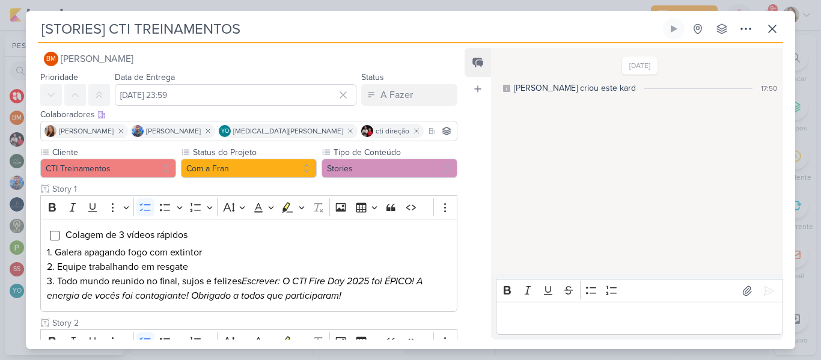
scroll to position [13, 0]
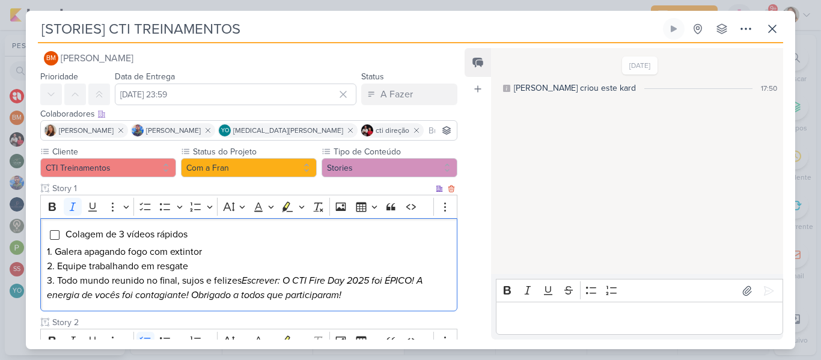
click at [326, 290] on icon "Escrever: O CTI Fire Day 2025 foi ÉPICO! A energia de vocês foi contagiante! Ob…" at bounding box center [235, 288] width 376 height 26
click at [248, 282] on p "3. Todo mundo reunido no final, sujos e felizes Escrever: O CTI Fire Day 2025 f…" at bounding box center [249, 287] width 404 height 29
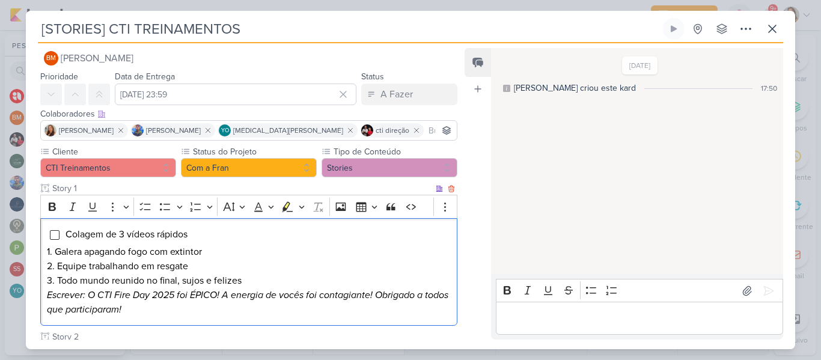
drag, startPoint x: 253, startPoint y: 280, endPoint x: 82, endPoint y: 253, distance: 172.8
click at [82, 253] on div "Colagem de 3 vídeos rápidos 1. Galera apagando fogo com extintor 2. Equipe trab…" at bounding box center [248, 272] width 417 height 108
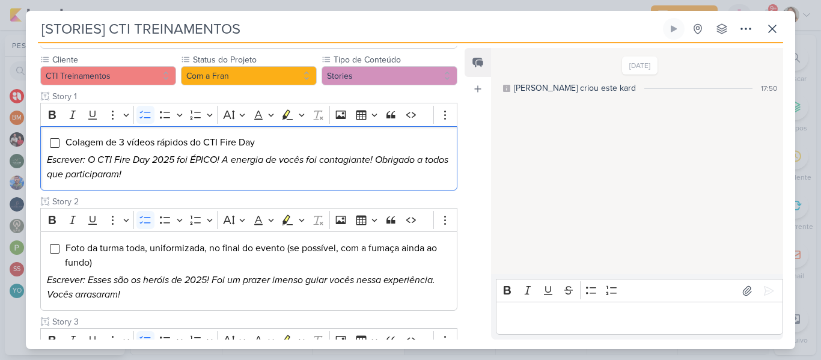
scroll to position [74, 0]
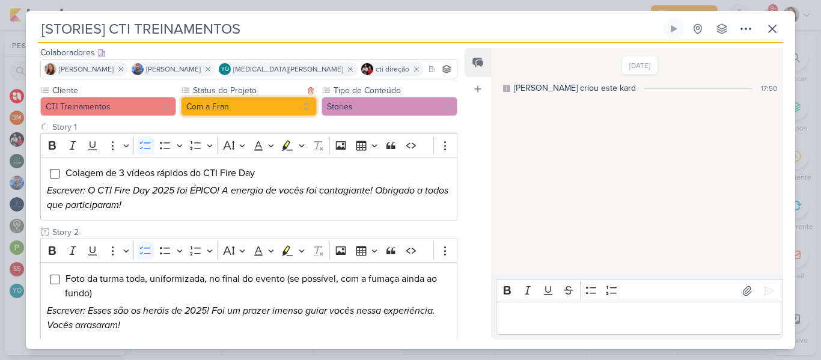
click at [264, 103] on button "Com a Fran" at bounding box center [249, 106] width 136 height 19
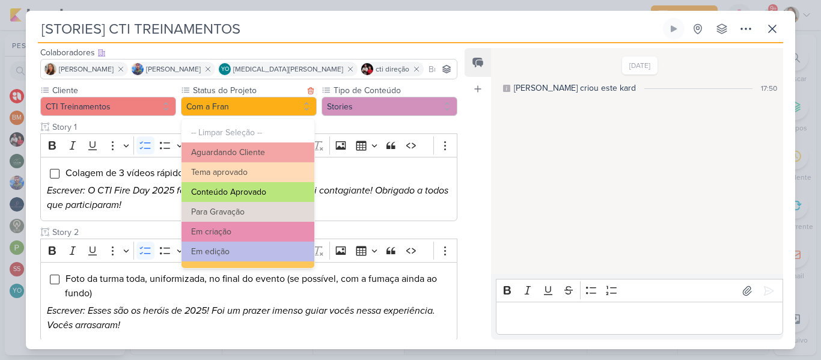
click at [295, 190] on button "Conteúdo Aprovado" at bounding box center [247, 192] width 133 height 20
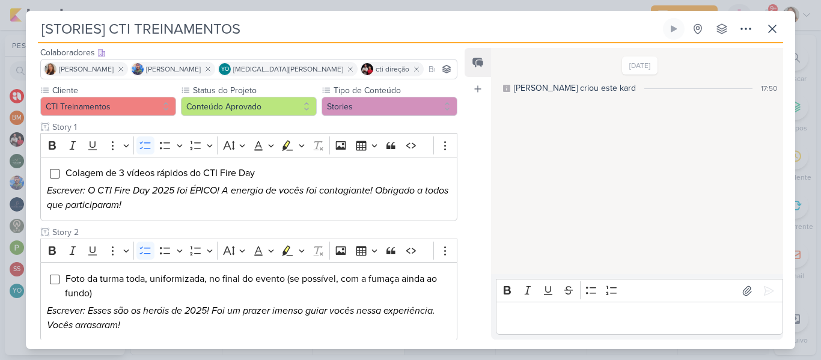
scroll to position [529, 0]
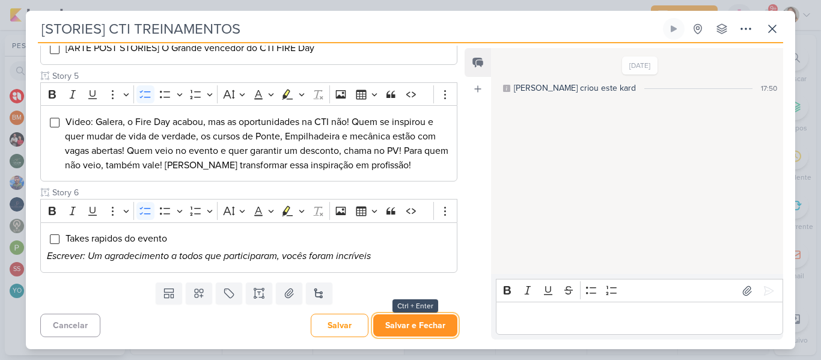
click at [425, 332] on button "Salvar e Fechar" at bounding box center [415, 325] width 84 height 22
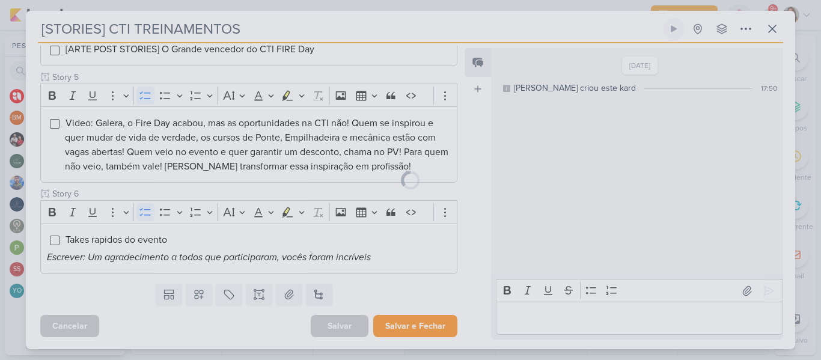
scroll to position [528, 0]
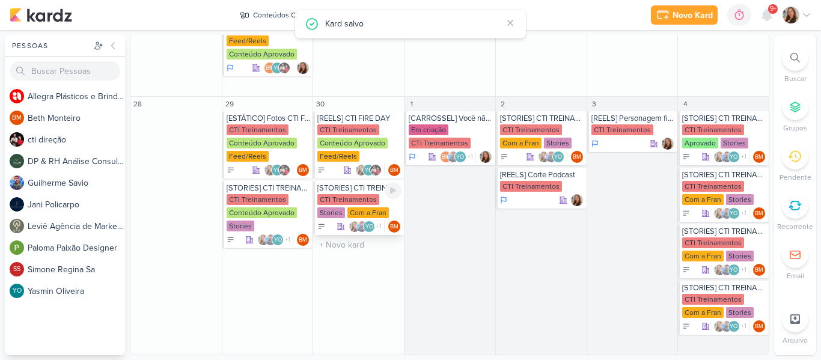
click at [339, 193] on div "[STORIES] CTI TREINAMENTOS CTI Treinamentos Stories Com a Fran YO +1" at bounding box center [358, 208] width 91 height 54
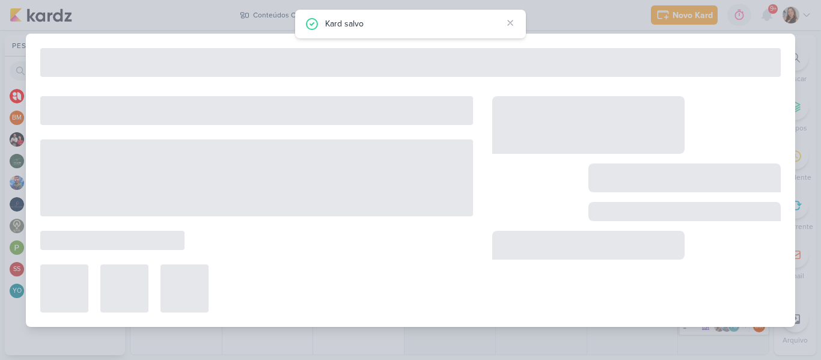
type input "30 de setembro de 2025 às 23:59"
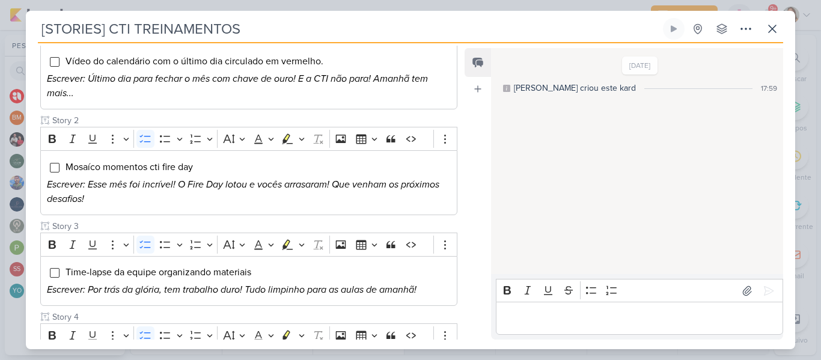
scroll to position [186, 0]
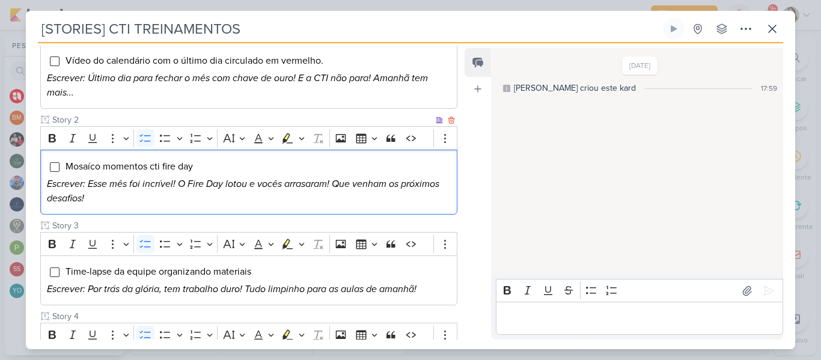
click at [230, 166] on li "Mosaíco momentos cti fire day" at bounding box center [258, 166] width 386 height 14
drag, startPoint x: 150, startPoint y: 168, endPoint x: 214, endPoint y: 166, distance: 64.3
click at [214, 166] on li "Mosaíco momentos cti fire day" at bounding box center [258, 166] width 386 height 14
click at [176, 184] on icon "Escrever: Esse mês foi incrível! O Fire Day lotou e vocês arrasaram! Que venham…" at bounding box center [243, 191] width 392 height 26
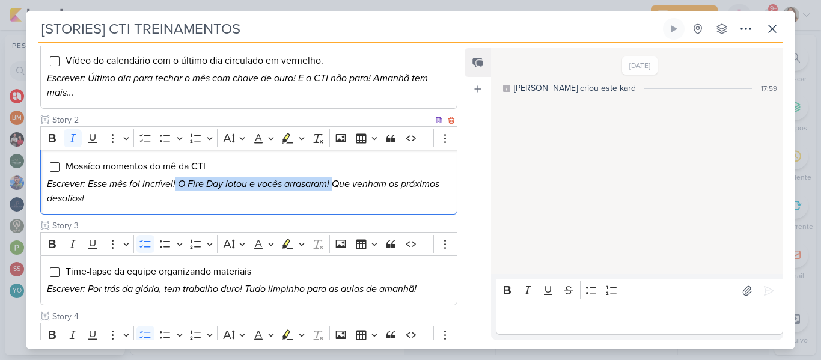
drag, startPoint x: 176, startPoint y: 184, endPoint x: 333, endPoint y: 181, distance: 156.9
click at [333, 181] on icon "Escrever: Esse mês foi incrível! O Fire Day lotou e vocês arrasaram! Que venham…" at bounding box center [243, 191] width 392 height 26
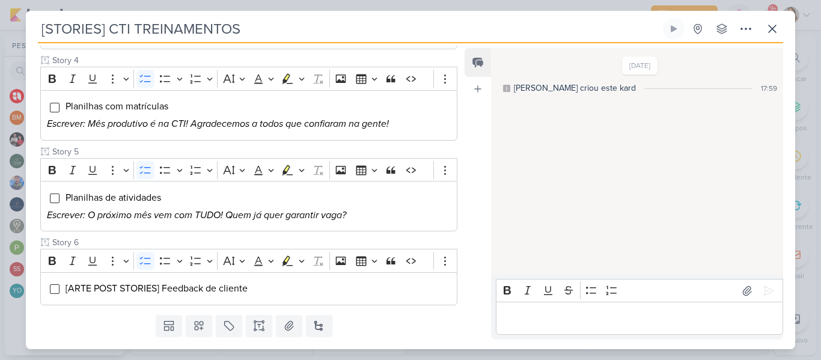
scroll to position [429, 0]
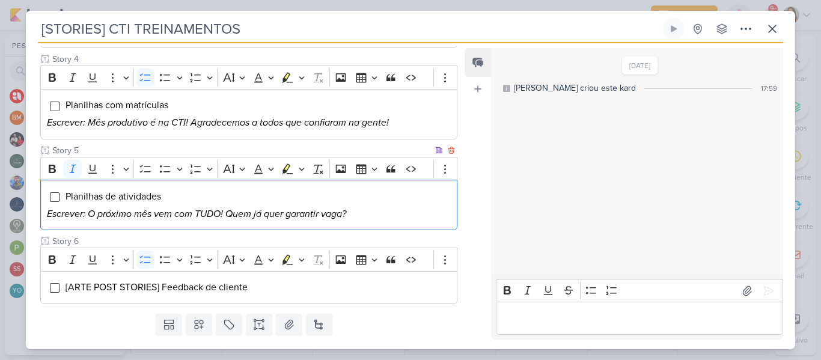
click at [385, 216] on p "Escrever: O próximo mês vem com TUDO! Quem já quer garantir vaga?" at bounding box center [249, 214] width 404 height 14
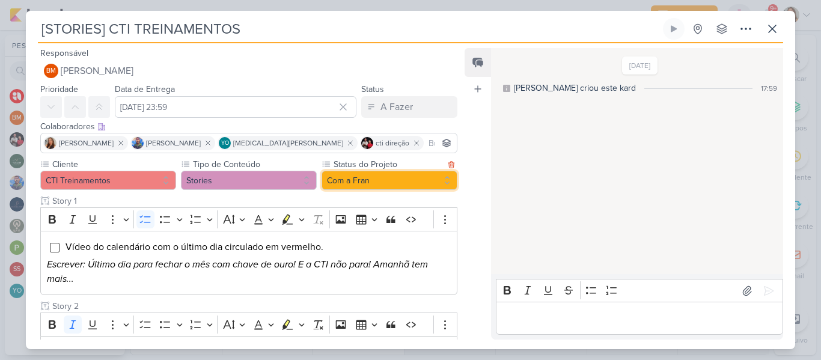
click at [358, 183] on button "Com a Fran" at bounding box center [389, 180] width 136 height 19
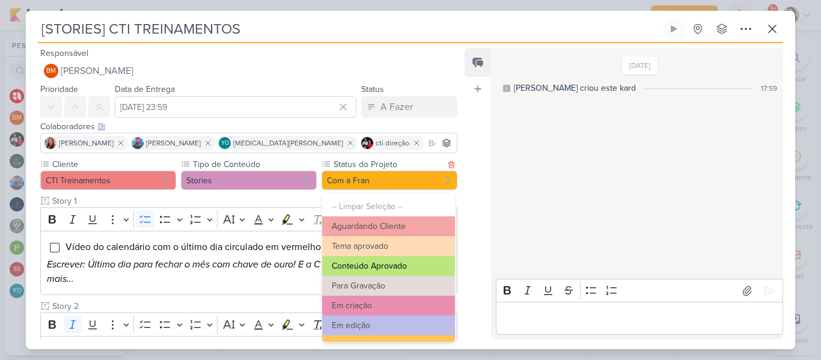
click at [368, 260] on button "Conteúdo Aprovado" at bounding box center [388, 266] width 133 height 20
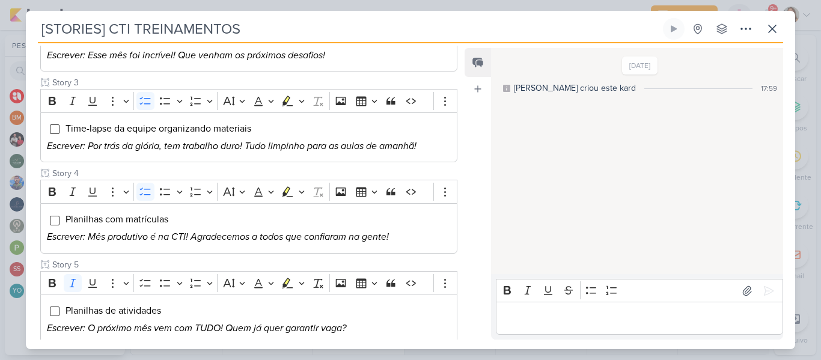
scroll to position [460, 0]
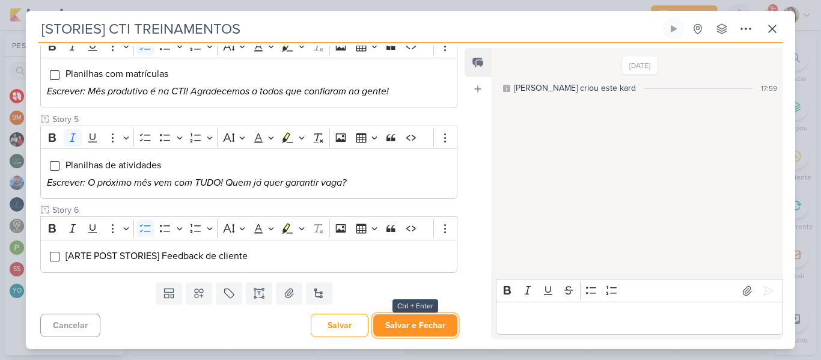
click at [442, 328] on button "Salvar e Fechar" at bounding box center [415, 325] width 84 height 22
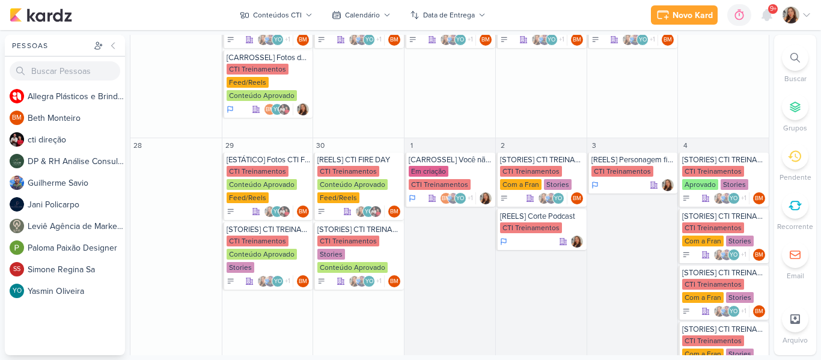
scroll to position [769, 0]
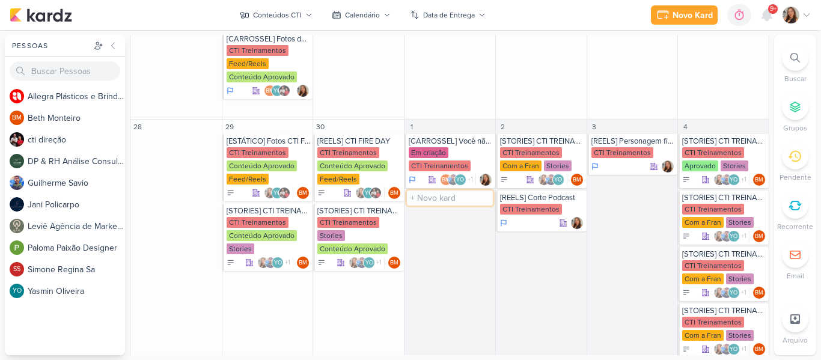
click at [429, 204] on input "text" at bounding box center [450, 197] width 86 height 15
type input "[REELS] Não sei quem te traumatizou, mas..."
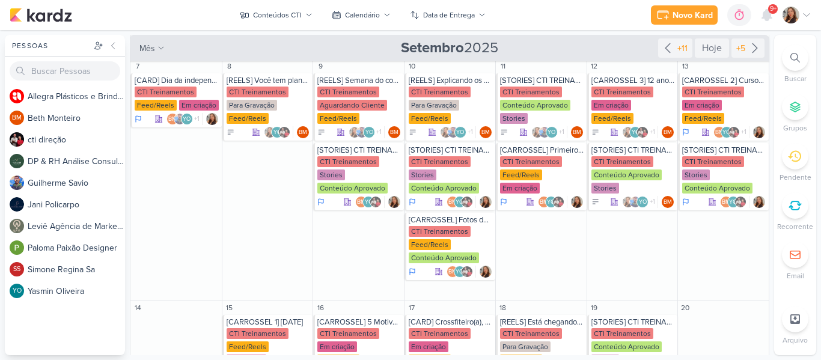
scroll to position [156, 0]
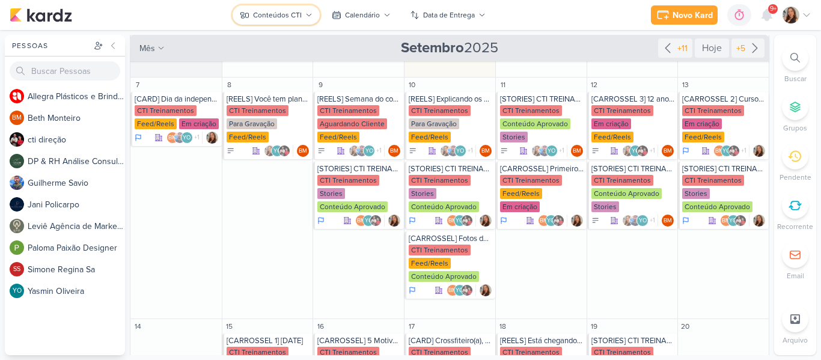
click at [294, 10] on div "Conteúdos CTI" at bounding box center [277, 15] width 49 height 11
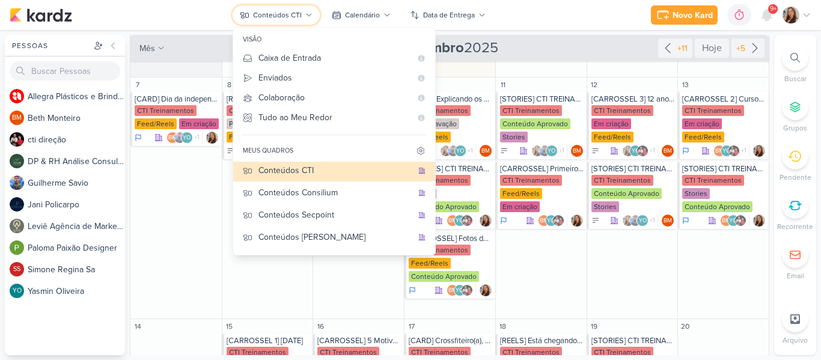
scroll to position [67, 0]
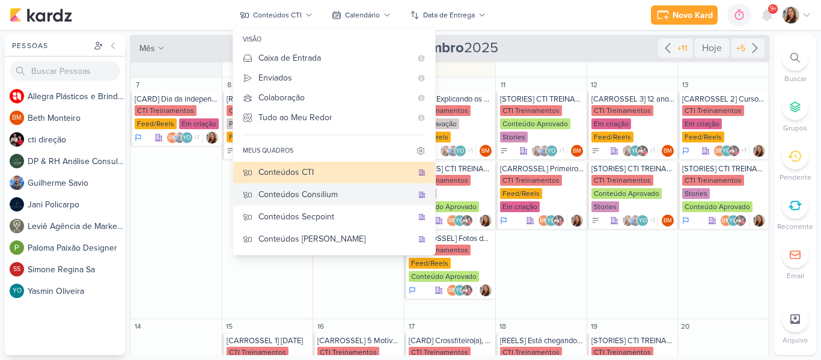
click at [325, 193] on div "Conteúdos Consilium" at bounding box center [335, 194] width 154 height 13
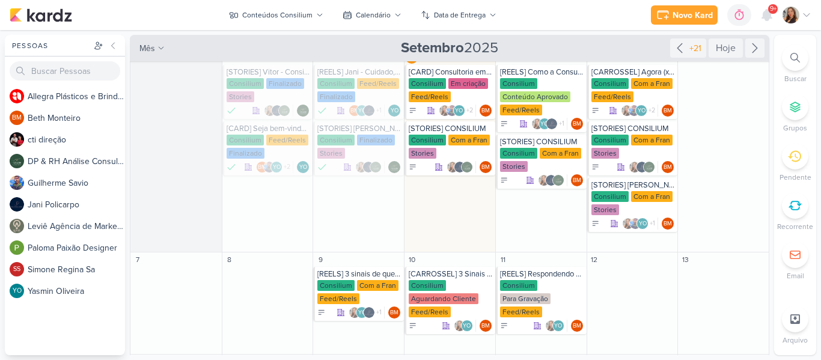
scroll to position [0, 0]
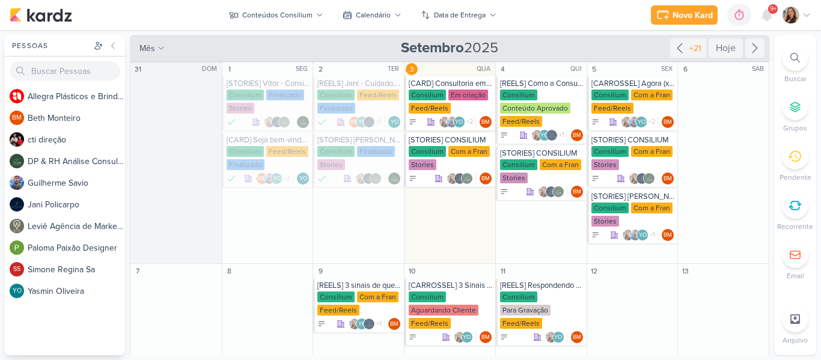
click at [770, 137] on div "Pessoas [GEOGRAPHIC_DATA] A l l e g r a P l á s t i c o s e B r i n d e s P e r…" at bounding box center [410, 195] width 821 height 320
click at [440, 150] on div "Consilium" at bounding box center [427, 151] width 37 height 11
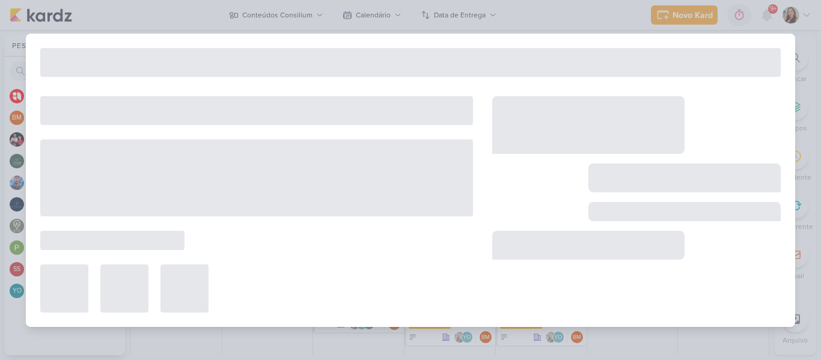
type input "[STORIES] CONSILIUM"
type input "3 de setembro de 2025 às 23:59"
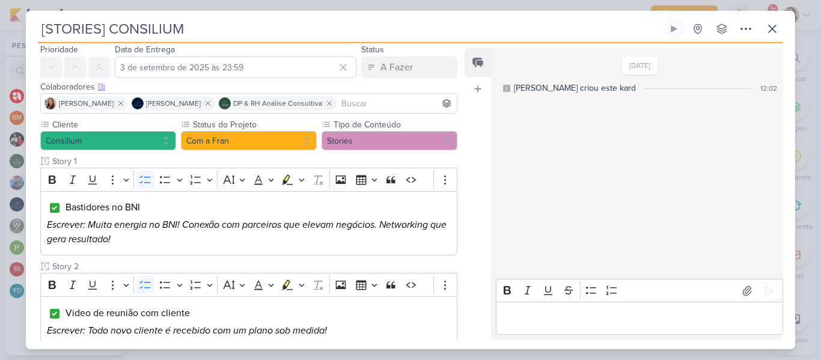
scroll to position [25, 0]
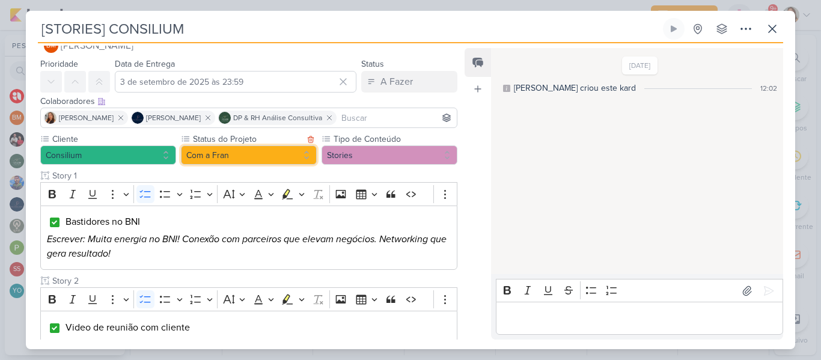
click at [280, 155] on button "Com a Fran" at bounding box center [249, 154] width 136 height 19
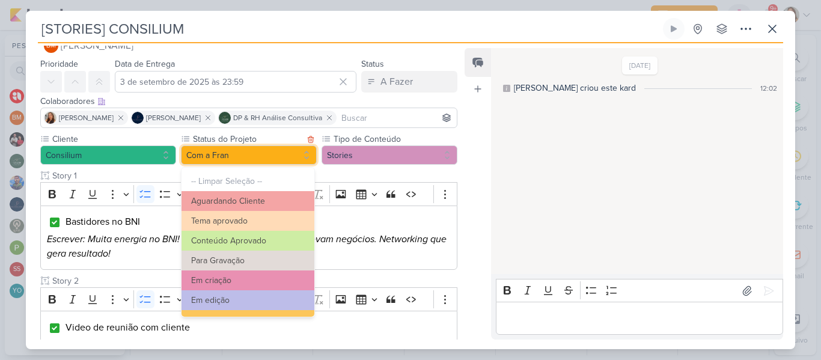
scroll to position [136, 0]
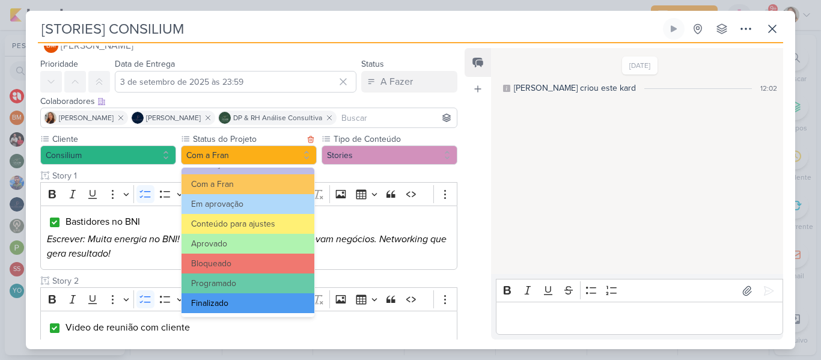
click at [296, 309] on button "Finalizado" at bounding box center [247, 303] width 133 height 20
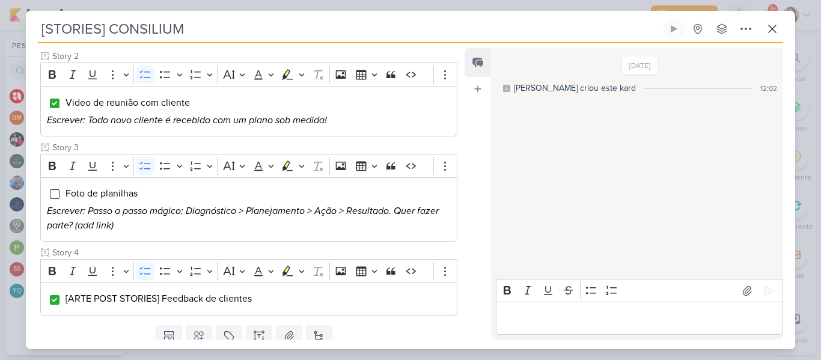
scroll to position [293, 0]
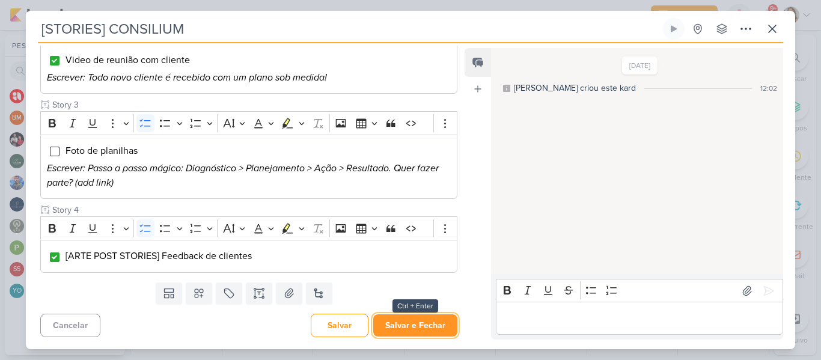
click at [428, 325] on button "Salvar e Fechar" at bounding box center [415, 325] width 84 height 22
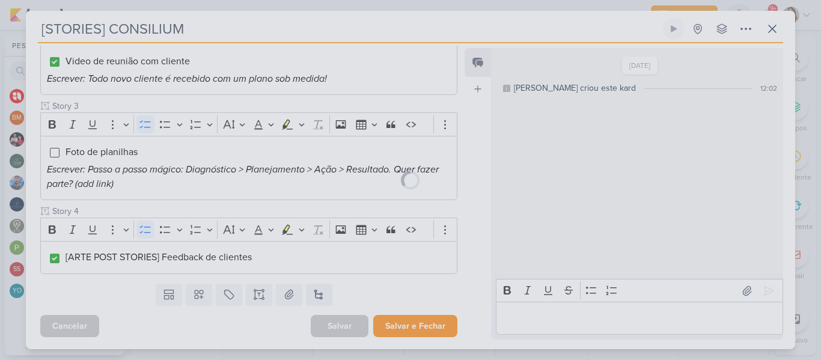
scroll to position [291, 0]
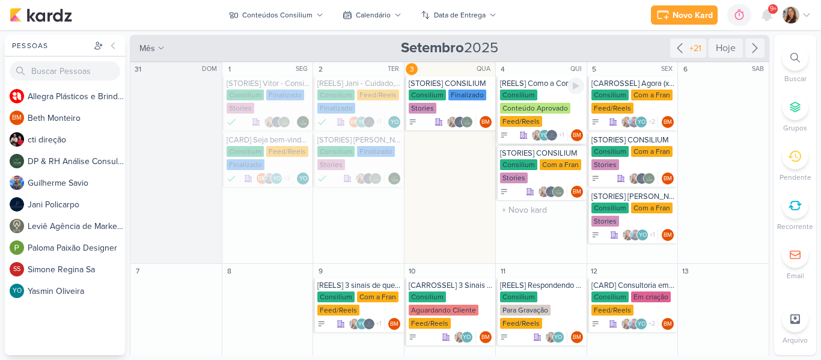
click at [536, 103] on div "Conteúdo Aprovado" at bounding box center [535, 108] width 70 height 11
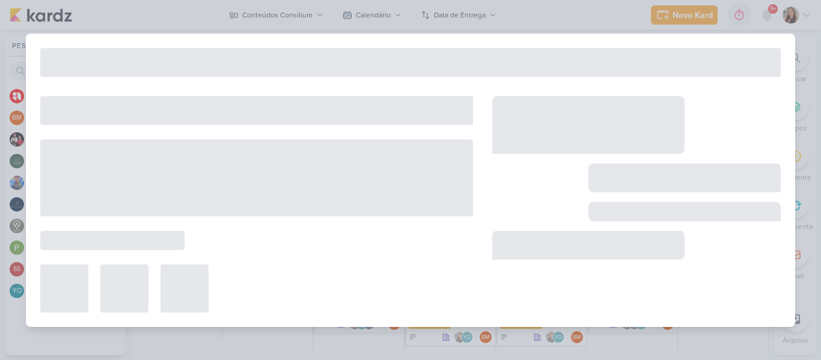
type input "[REELS] Como a Consultoria em RH + BPO Financeiro podem ser aliados"
type input "[DATE] 23:59"
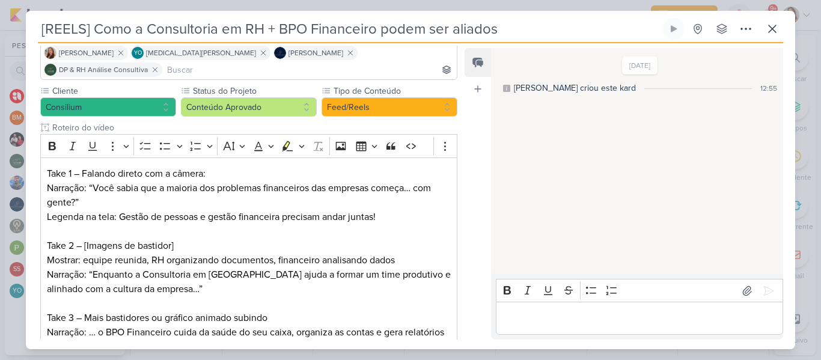
scroll to position [42, 0]
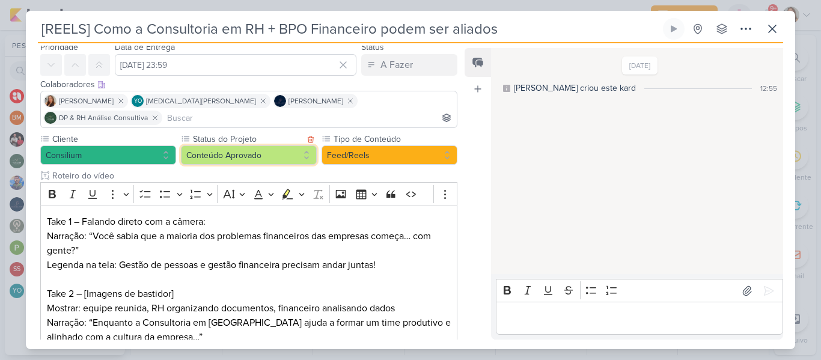
click at [291, 145] on button "Conteúdo Aprovado" at bounding box center [249, 154] width 136 height 19
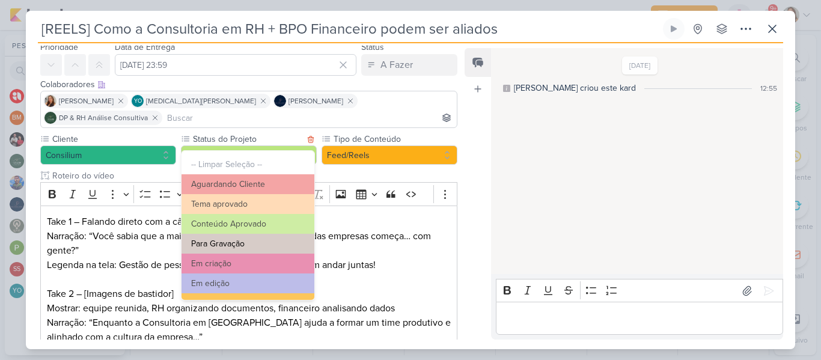
click at [288, 242] on button "Para Gravação" at bounding box center [247, 244] width 133 height 20
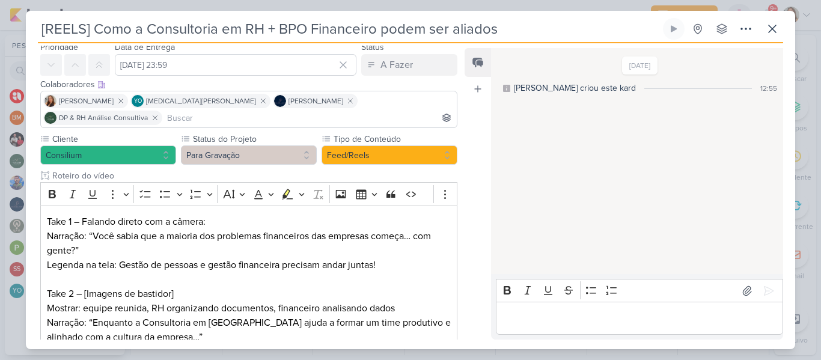
scroll to position [250, 0]
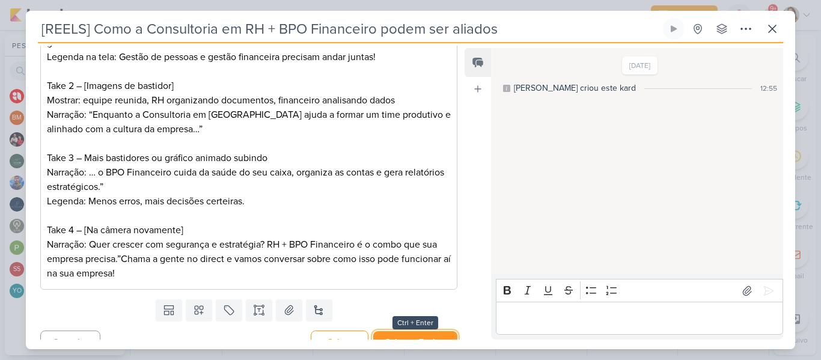
click at [436, 331] on button "Salvar e Fechar" at bounding box center [415, 342] width 84 height 22
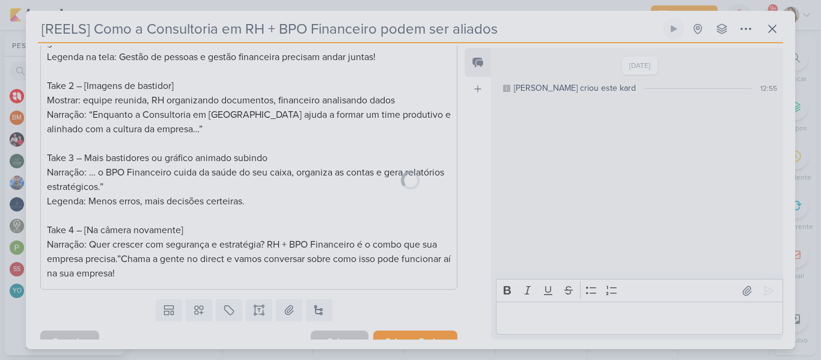
scroll to position [249, 0]
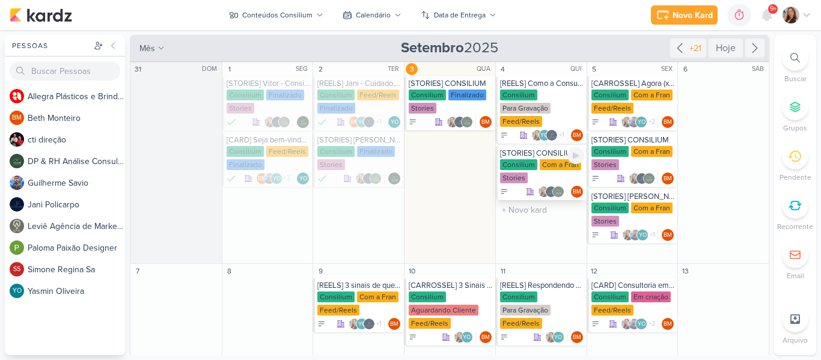
click at [538, 172] on div "Consilium Com a Fran Stories" at bounding box center [542, 171] width 84 height 25
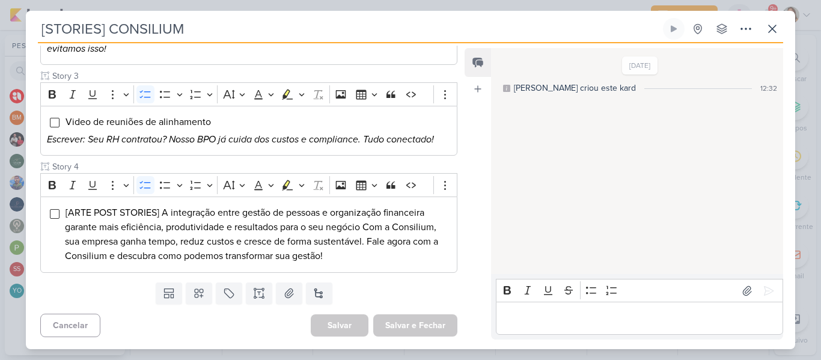
scroll to position [0, 0]
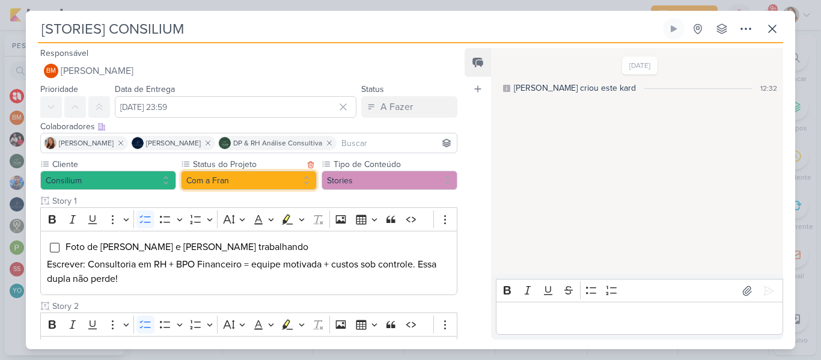
click at [295, 174] on button "Com a Fran" at bounding box center [249, 180] width 136 height 19
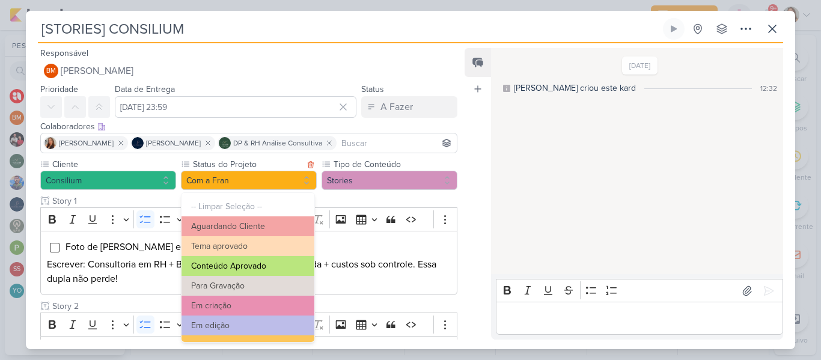
click at [268, 261] on button "Conteúdo Aprovado" at bounding box center [247, 266] width 133 height 20
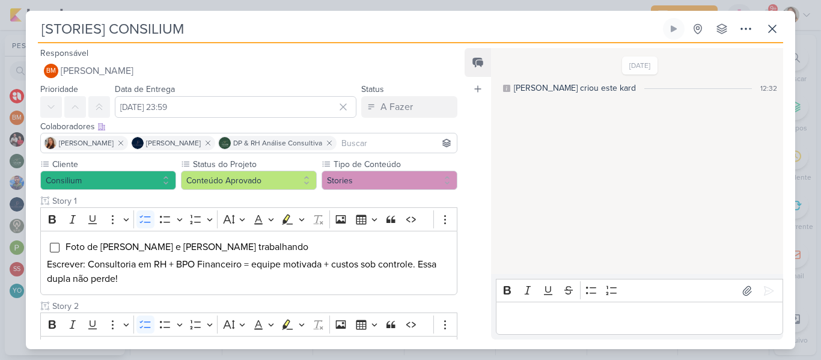
click at [108, 27] on input "[STORIES] CONSILIUM" at bounding box center [349, 29] width 623 height 22
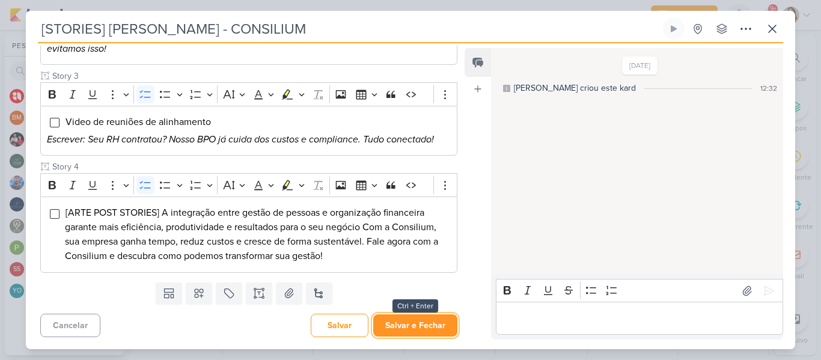
click at [433, 328] on button "Salvar e Fechar" at bounding box center [415, 325] width 84 height 22
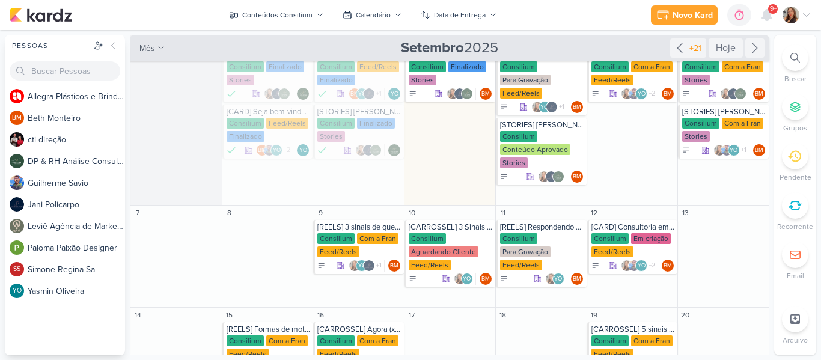
scroll to position [0, 0]
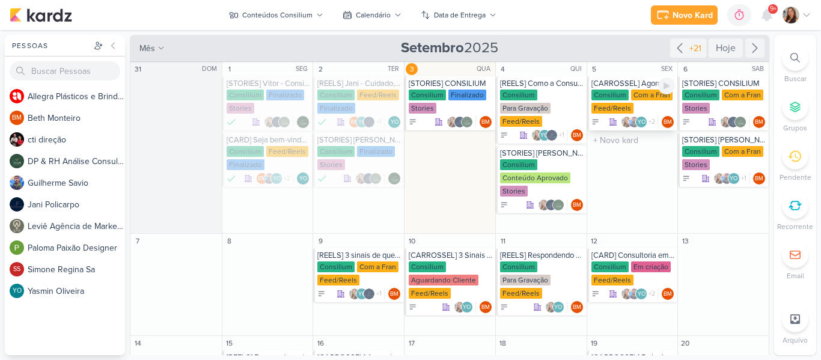
click at [610, 93] on div "Consilium" at bounding box center [609, 95] width 37 height 11
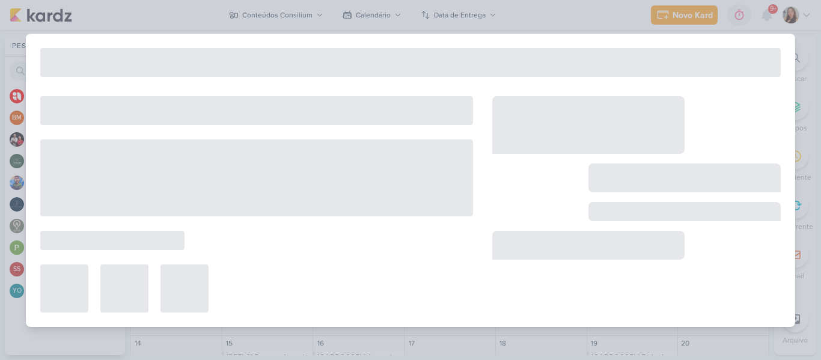
type input "[CARROSSEL] Agora (x) cliente faz parte da Consilium"
type input "5 de setembro de 2025 às 23:59"
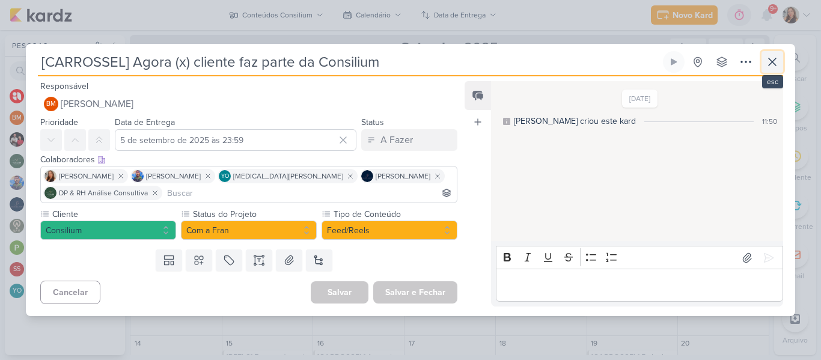
click at [777, 58] on icon at bounding box center [772, 62] width 14 height 14
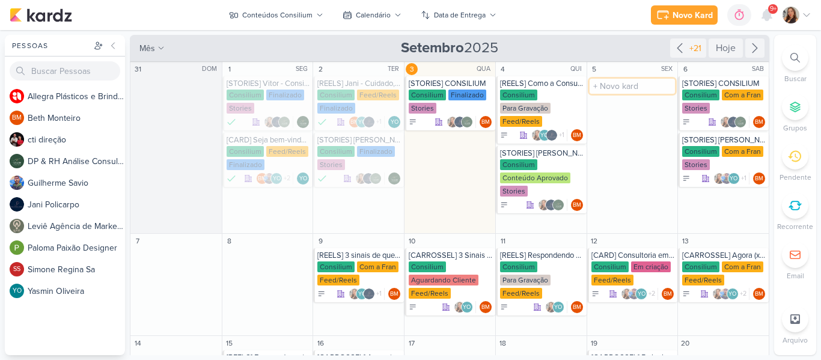
click at [606, 92] on input "text" at bounding box center [632, 86] width 86 height 15
click at [568, 11] on div "Novo Kard Ctrl + k 0h0m Sessão desligada... Hoje 0h0m Semana 0h0m Mês 0h0m" at bounding box center [411, 15] width 802 height 30
click at [594, 89] on input "text" at bounding box center [632, 86] width 86 height 15
type input "[CARD] Crescer X Fazer caixa. Qual estratégia é a melhor para sua empresa?"
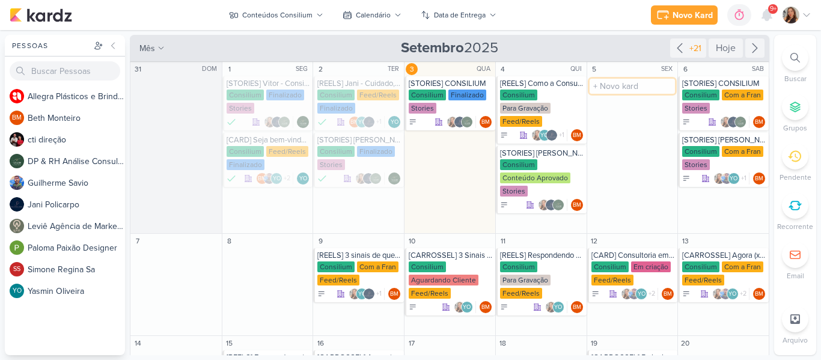
scroll to position [0, 0]
click at [613, 90] on div "Consilium" at bounding box center [609, 95] width 37 height 11
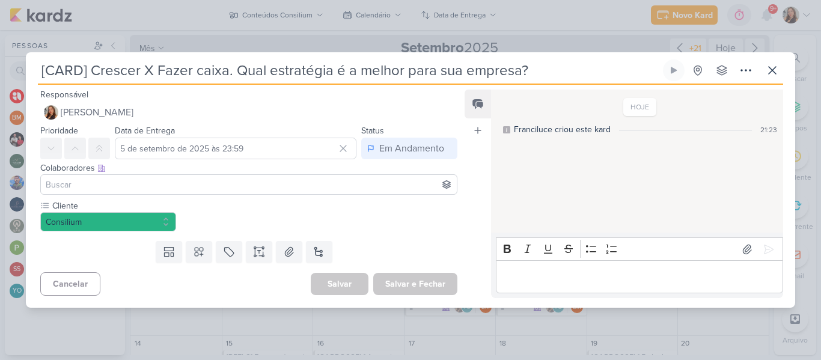
click at [291, 177] on div at bounding box center [248, 184] width 417 height 20
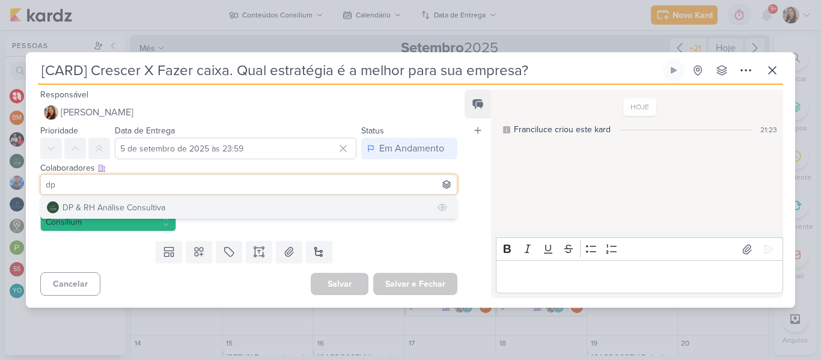
type input "dp"
click at [254, 217] on button "DP & RH Análise Consultiva" at bounding box center [249, 207] width 416 height 22
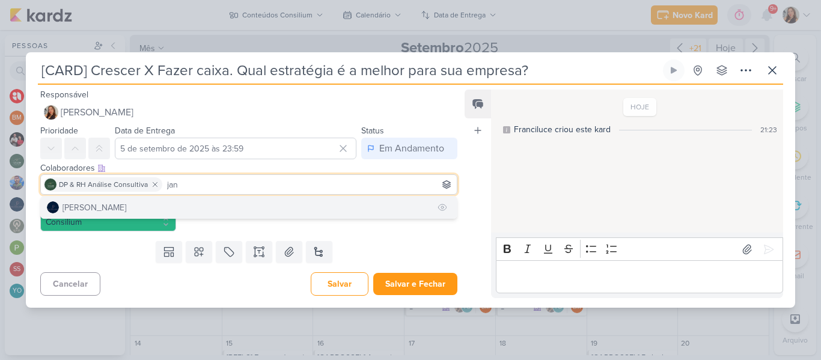
type input "jan"
click at [232, 204] on button "[PERSON_NAME]" at bounding box center [249, 207] width 416 height 22
type input "yasm"
click at [270, 204] on button "YO [MEDICAL_DATA][PERSON_NAME]" at bounding box center [249, 207] width 416 height 22
type input "beth"
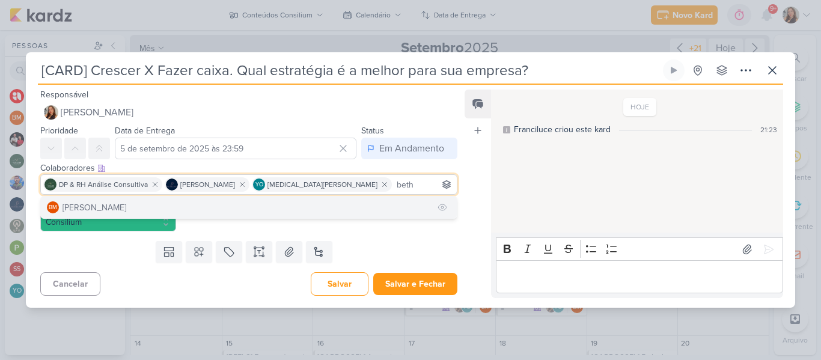
click at [312, 201] on button "BM [GEOGRAPHIC_DATA]" at bounding box center [249, 207] width 416 height 22
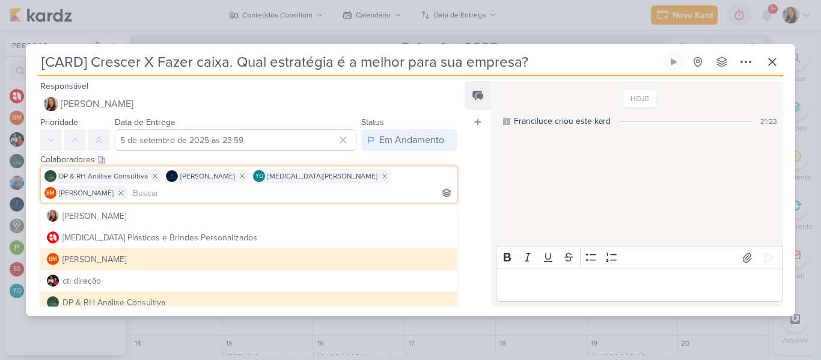
click at [291, 73] on input "[CARD] Crescer X Fazer caixa. Qual estratégia é a melhor para sua empresa?" at bounding box center [349, 62] width 623 height 22
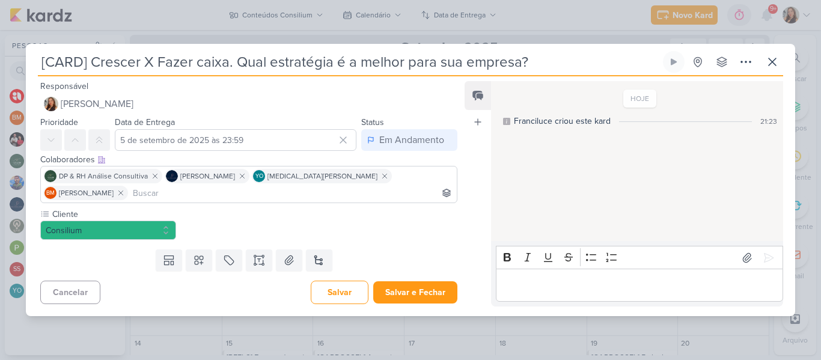
drag, startPoint x: 538, startPoint y: 75, endPoint x: 239, endPoint y: 71, distance: 298.7
click at [239, 71] on input "[CARD] Crescer X Fazer caixa. Qual estratégia é a melhor para sua empresa?" at bounding box center [349, 62] width 623 height 22
click at [370, 71] on input "[CARD] Crescer X Fazer caixa. Qual estratégia é a melhor para sua empresa?" at bounding box center [349, 62] width 623 height 22
drag, startPoint x: 534, startPoint y: 72, endPoint x: 91, endPoint y: 65, distance: 442.3
click at [91, 65] on input "[CARD] Crescer X Fazer caixa. Qual estratégia é a melhor para sua empresa?" at bounding box center [349, 62] width 623 height 22
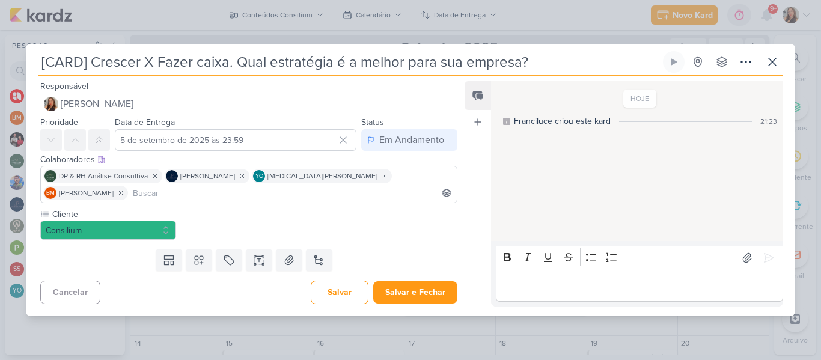
paste input "Sua empresa precisa crescer… ou sobreviver primeiro? Descubra a estratégia cert…"
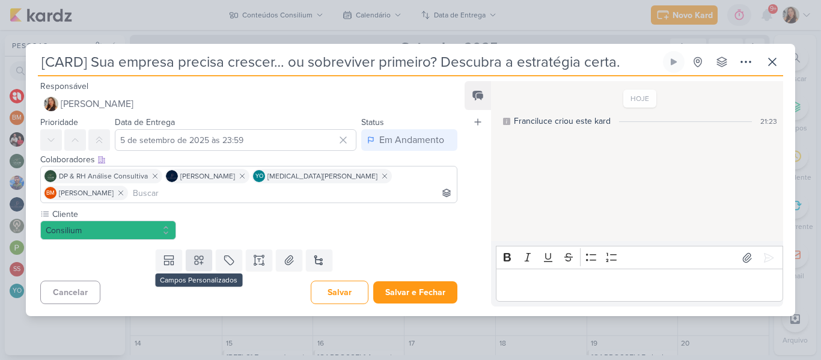
type input "[CARD] Sua empresa precisa crescer… ou sobreviver primeiro? Descubra a estratég…"
click at [195, 256] on icon at bounding box center [199, 260] width 8 height 8
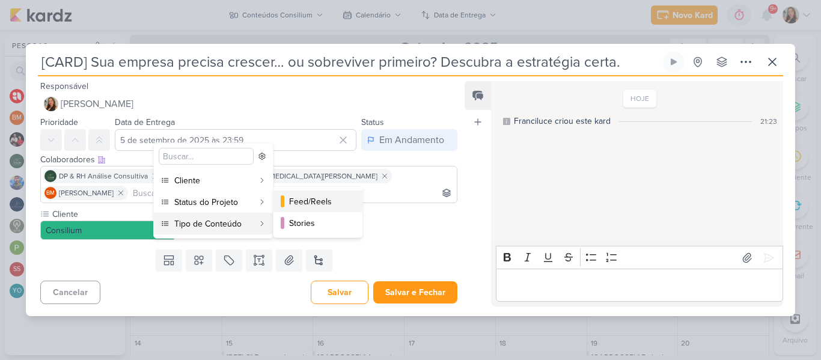
click at [313, 207] on div "Feed/Reels" at bounding box center [318, 201] width 59 height 13
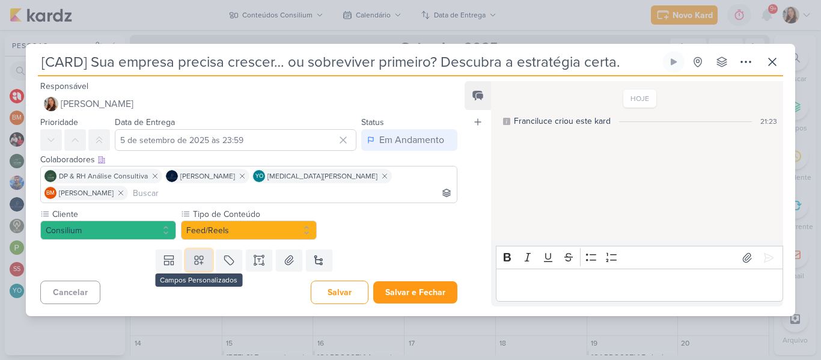
click at [202, 255] on icon at bounding box center [199, 260] width 12 height 12
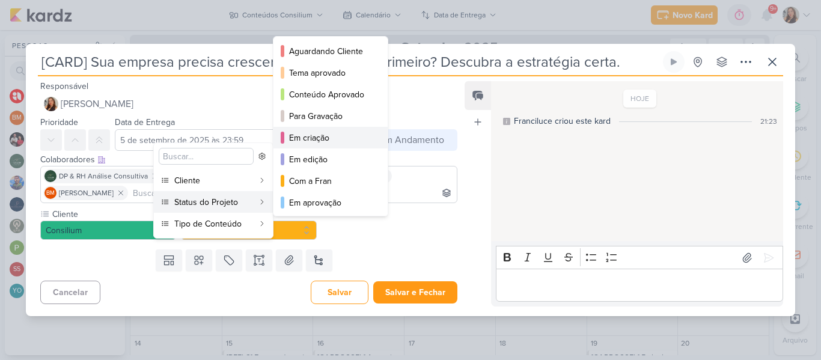
click at [318, 133] on div "Em criação" at bounding box center [331, 138] width 84 height 13
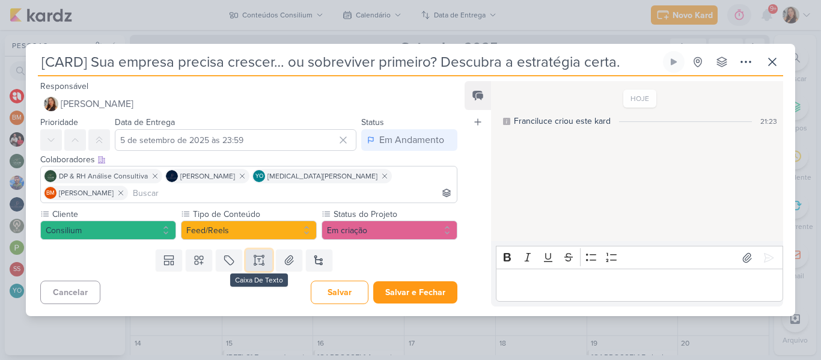
click at [263, 251] on button at bounding box center [259, 260] width 26 height 22
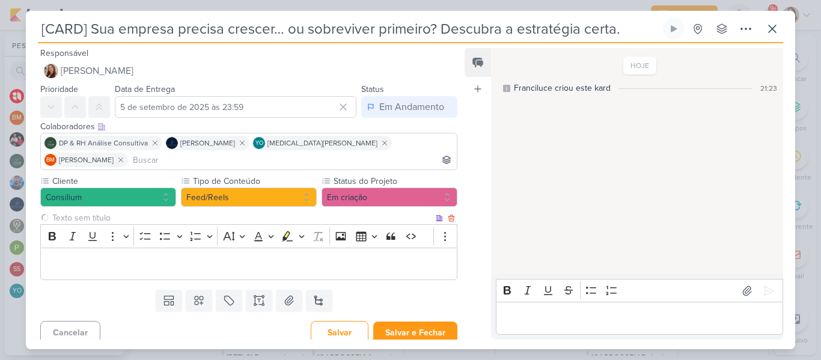
click at [215, 212] on input "text" at bounding box center [241, 218] width 383 height 13
type input "Brifieng"
click at [215, 257] on p "Editor editing area: main" at bounding box center [249, 264] width 404 height 14
drag, startPoint x: 91, startPoint y: 31, endPoint x: 627, endPoint y: 56, distance: 536.6
click at [627, 56] on div "[CARD] Sua empresa precisa crescer… ou sobreviver primeiro? Descubra a estratég…" at bounding box center [410, 183] width 769 height 331
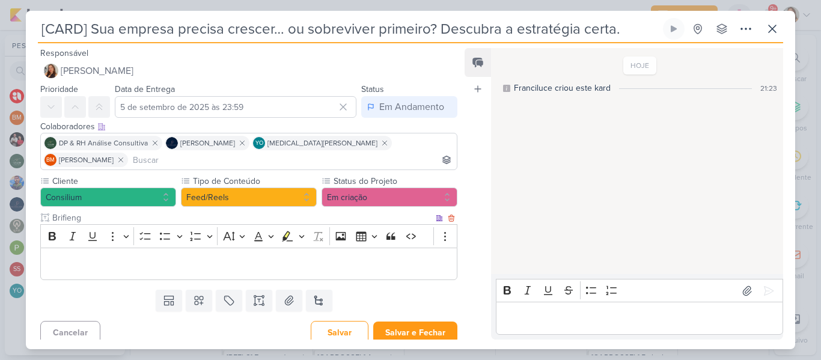
click at [361, 257] on p "Editor editing area: main" at bounding box center [249, 264] width 404 height 14
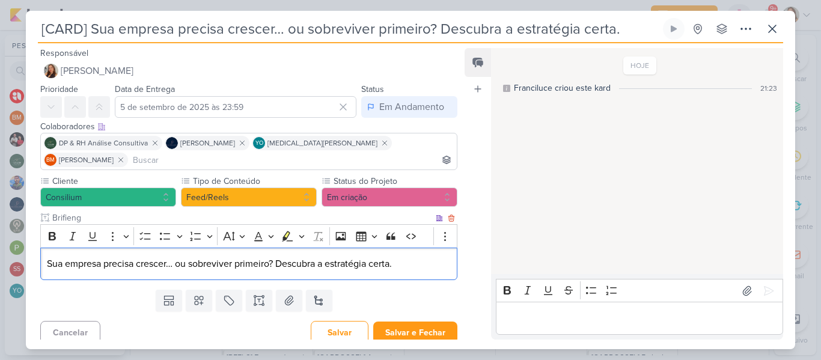
click at [281, 257] on p "Sua empresa precisa crescer… ou sobreviver primeiro? Descubra a estratégia cert…" at bounding box center [249, 264] width 404 height 14
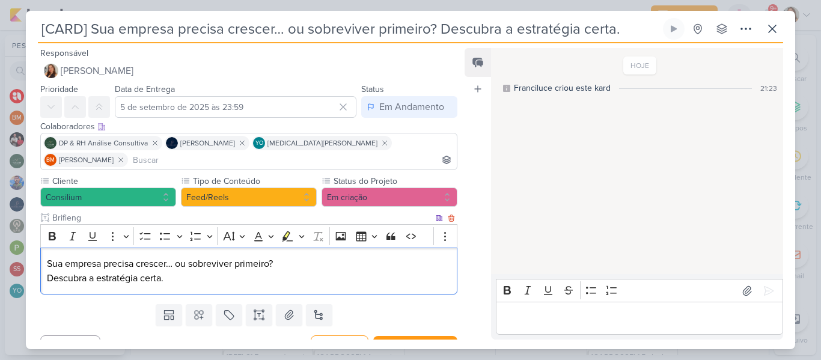
click at [49, 257] on p "Sua empresa precisa crescer… ou sobreviver primeiro? Descubra a estratégia cert…" at bounding box center [249, 271] width 404 height 29
click at [221, 269] on div "Título: Sua empresa precisa crescer… ou sobreviver primeiro? Descubra a estraté…" at bounding box center [248, 271] width 417 height 47
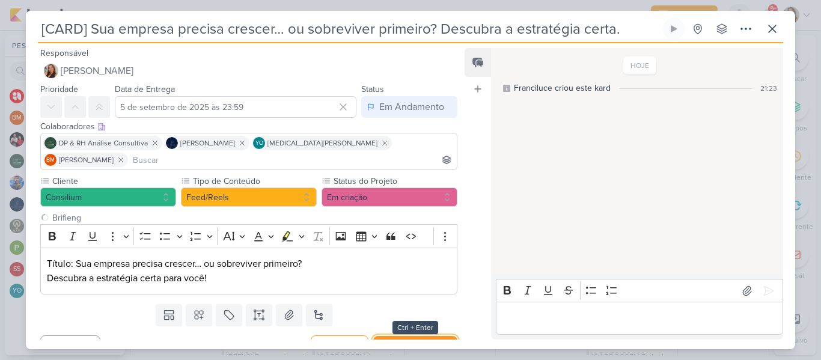
click at [401, 336] on button "Salvar e Fechar" at bounding box center [415, 347] width 84 height 22
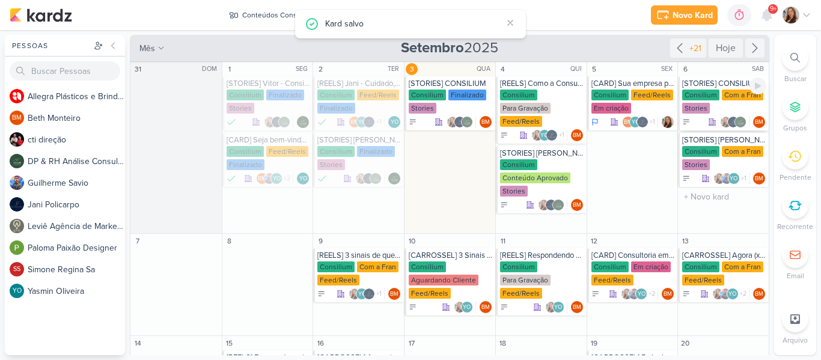
click at [721, 100] on div "Consilium Com a Fran Stories" at bounding box center [724, 102] width 84 height 25
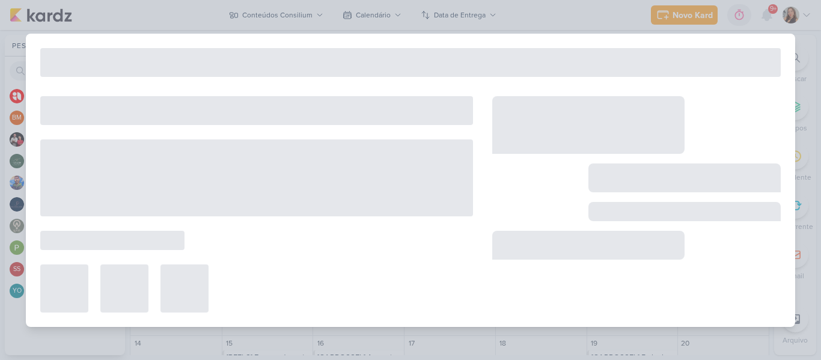
type input "[STORIES] CONSILIUM"
type input "[DATE] 23:59"
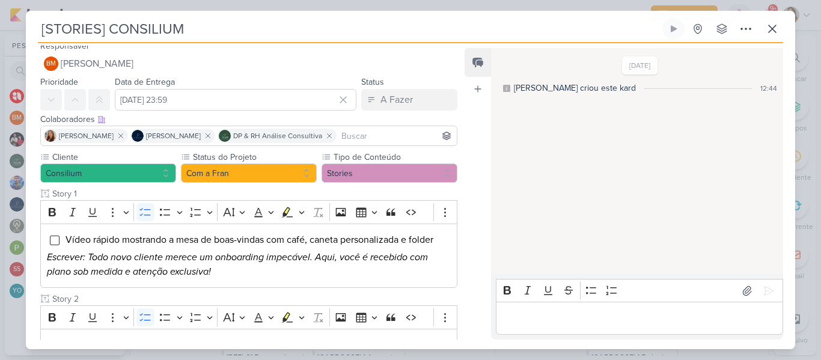
scroll to position [2, 0]
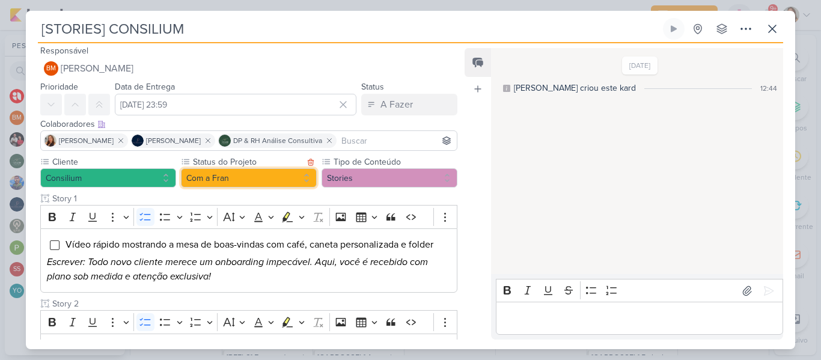
click at [231, 174] on button "Com a Fran" at bounding box center [249, 177] width 136 height 19
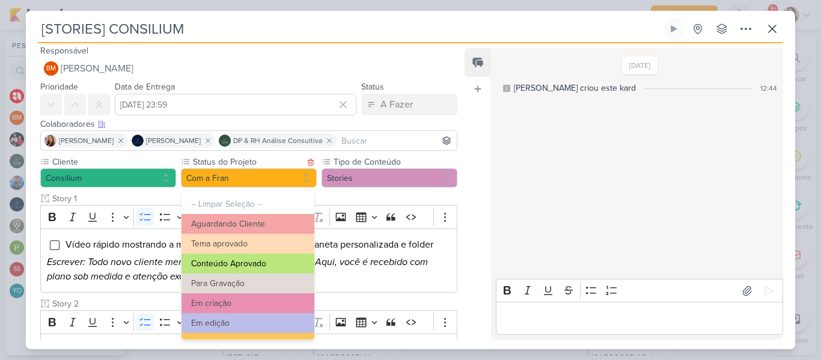
click at [254, 260] on button "Conteúdo Aprovado" at bounding box center [247, 264] width 133 height 20
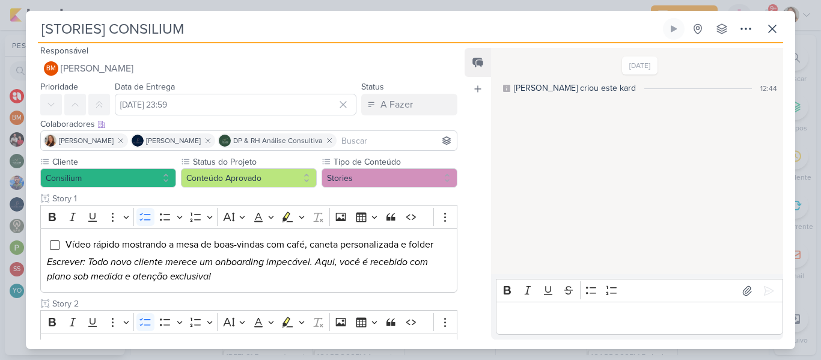
scroll to position [321, 0]
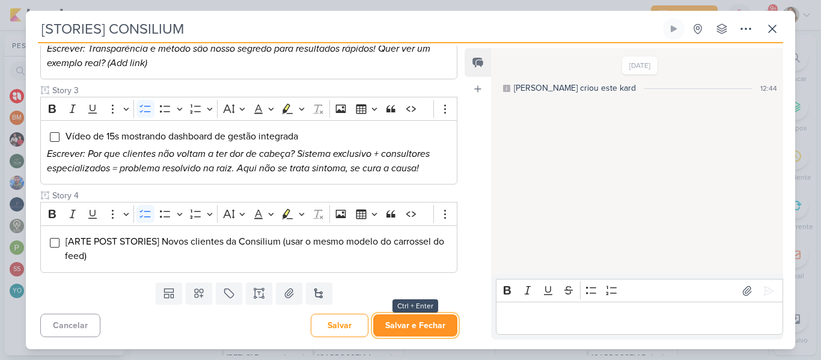
click at [401, 333] on button "Salvar e Fechar" at bounding box center [415, 325] width 84 height 22
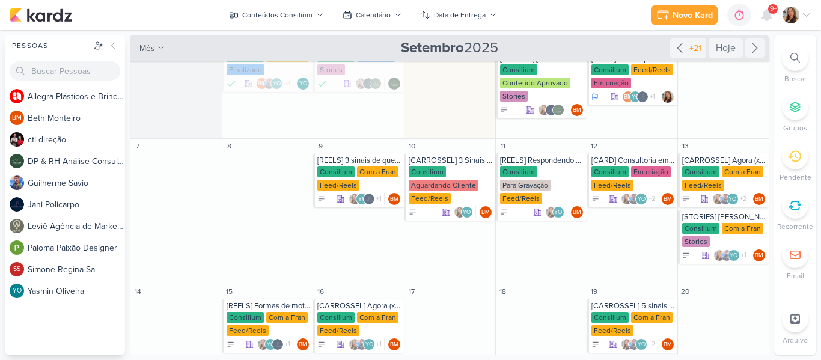
scroll to position [96, 0]
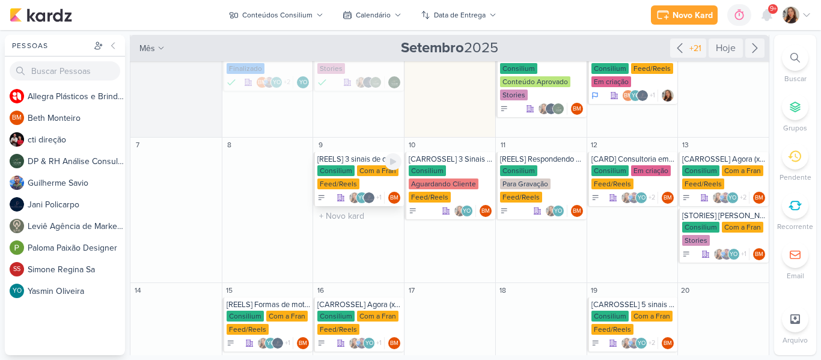
click at [338, 172] on div "Consilium" at bounding box center [335, 170] width 37 height 11
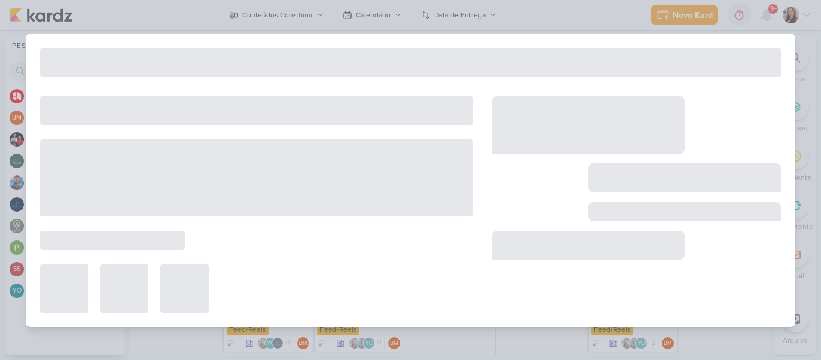
type input "[REELS] 3 sinais de que você precisa terceirizar seu financeiro."
type input "[DATE] 23:59"
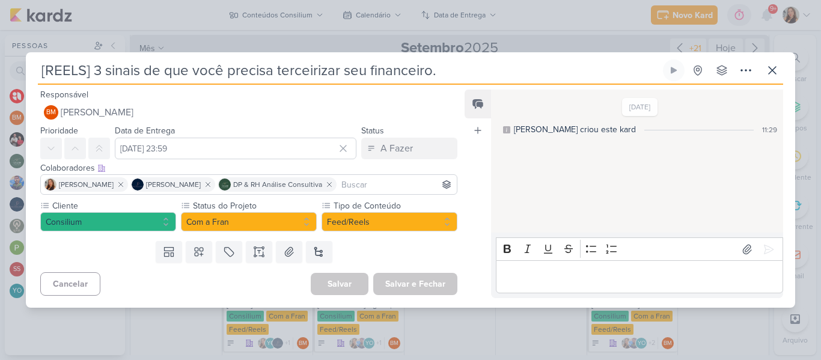
scroll to position [0, 0]
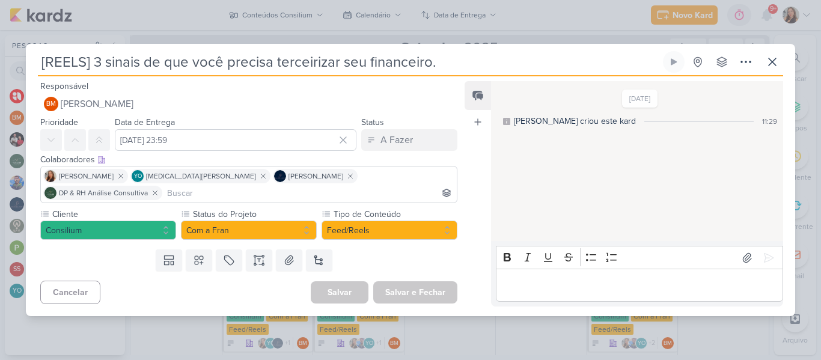
click at [492, 72] on input "[REELS] 3 sinais de que você precisa terceirizar seu financeiro." at bounding box center [349, 62] width 623 height 22
drag, startPoint x: 445, startPoint y: 77, endPoint x: 30, endPoint y: 62, distance: 415.5
click at [30, 62] on div "[REELS] 3 sinais de que você precisa terceirizar seu financeiro. Criado por [PE…" at bounding box center [410, 183] width 769 height 265
paste input "Sua folha de pagamento pode estar 35% mais cara do que deveria. Quer saber por …"
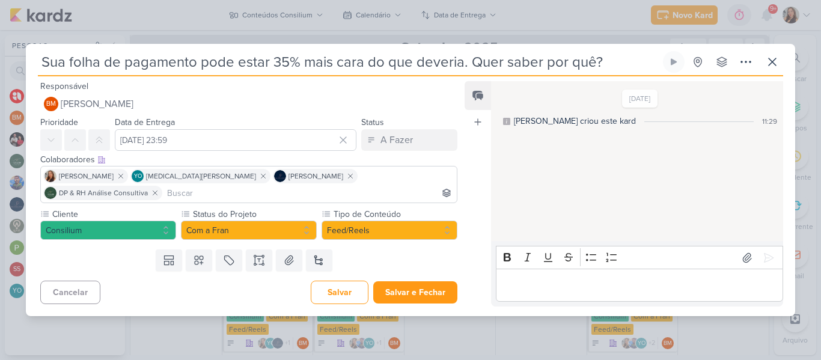
click at [42, 72] on input "Sua folha de pagamento pode estar 35% mais cara do que deveria. Quer saber por …" at bounding box center [349, 62] width 623 height 22
type input "[CARROSSEL] Sua folha de pagamento pode estar 35% mais cara do que deveria. Que…"
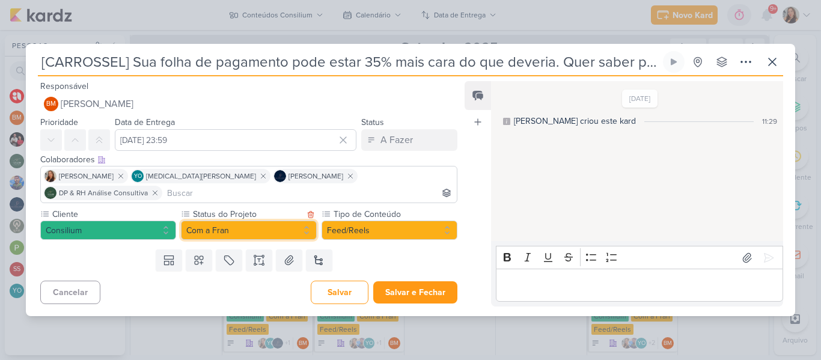
click at [237, 230] on button "Com a Fran" at bounding box center [249, 230] width 136 height 19
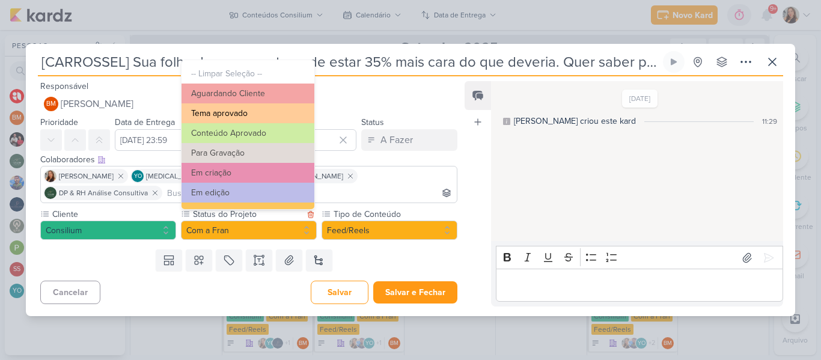
click at [261, 112] on button "Tema aprovado" at bounding box center [247, 113] width 133 height 20
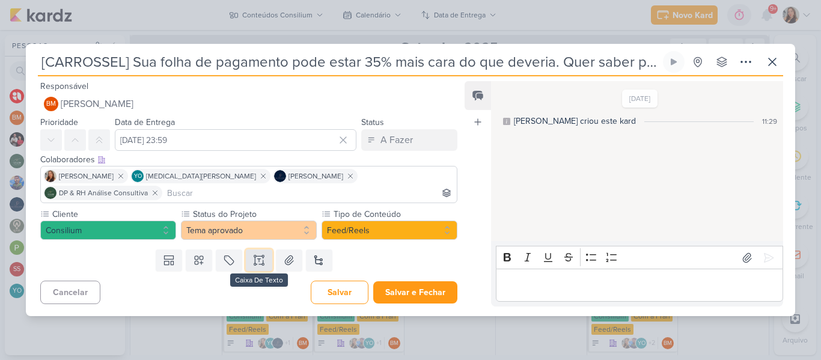
click at [255, 249] on button at bounding box center [259, 260] width 26 height 22
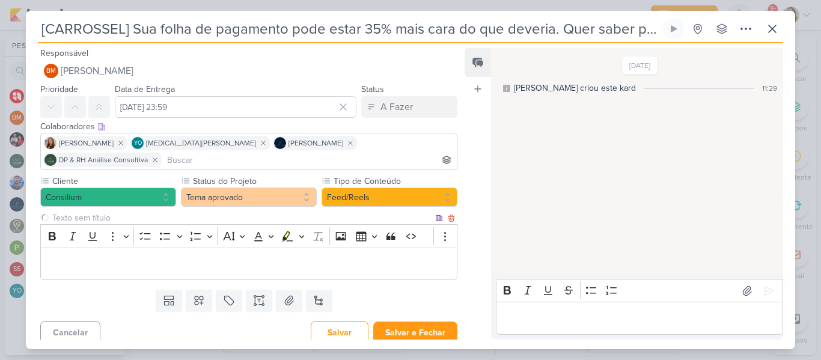
click at [192, 212] on input "text" at bounding box center [241, 218] width 383 height 13
type input "b"
type input "Brifieng"
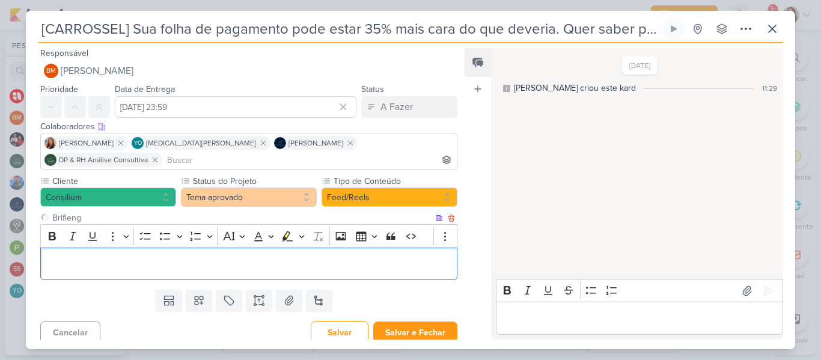
click at [189, 257] on p "Editor editing area: main" at bounding box center [249, 264] width 404 height 14
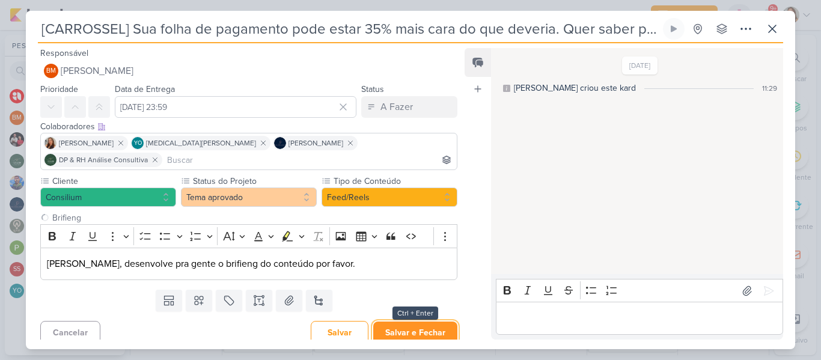
click at [415, 321] on button "Salvar e Fechar" at bounding box center [415, 332] width 84 height 22
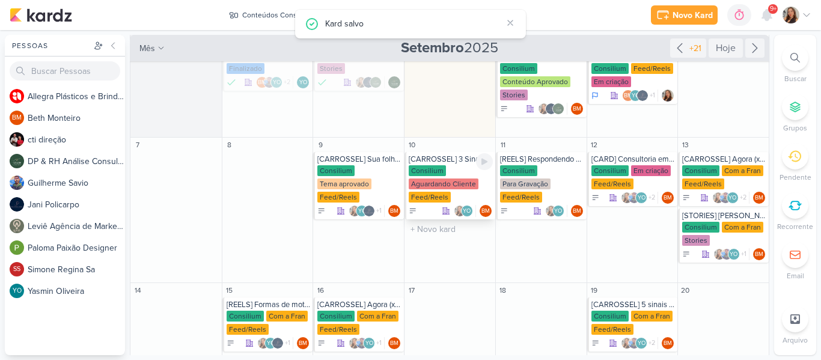
click at [446, 184] on div "Aguardando Cliente" at bounding box center [444, 183] width 70 height 11
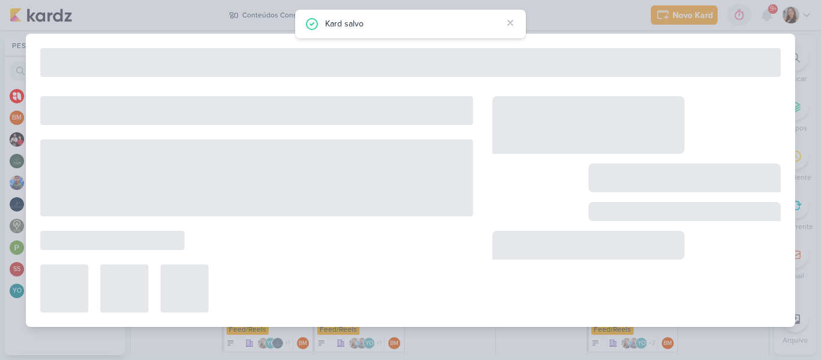
type input "[CARROSSEL] 3 Sinais que sua empresa precisa de um BPO financeiro"
type input "10 de setembro de 2025 às 23:59"
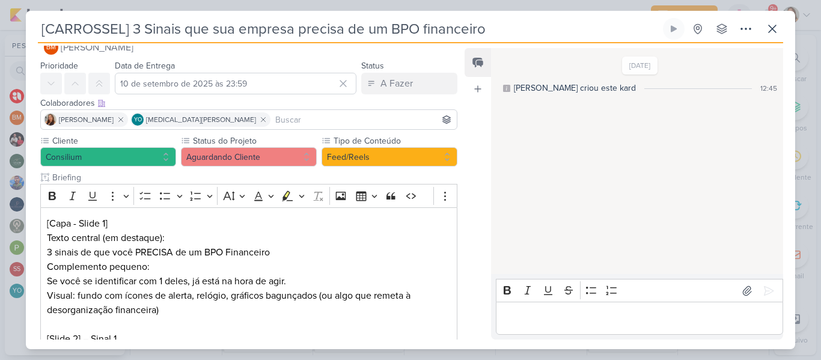
scroll to position [9, 0]
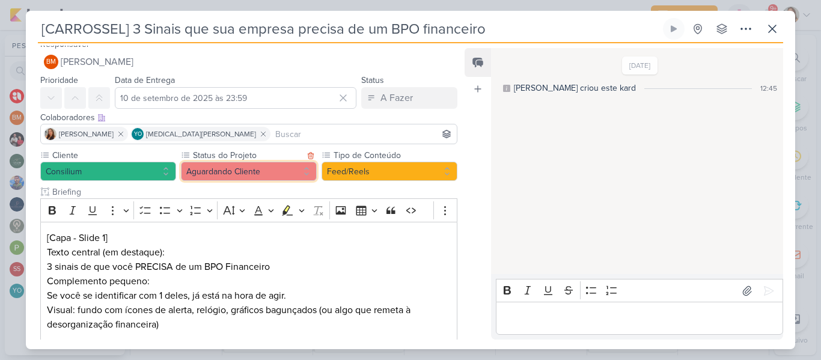
click at [281, 178] on button "Aguardando Cliente" at bounding box center [249, 171] width 136 height 19
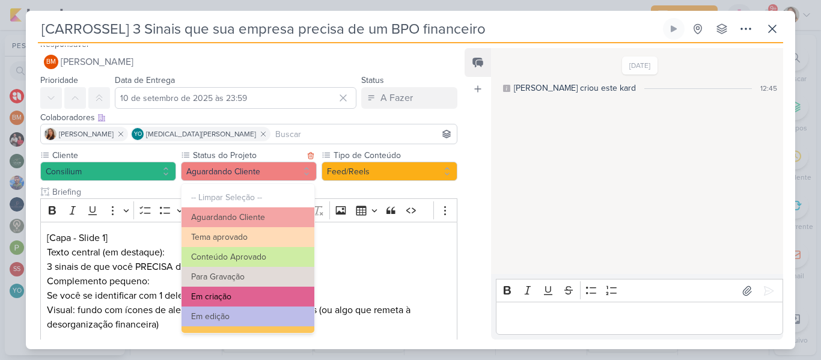
click at [257, 302] on button "Em criação" at bounding box center [247, 297] width 133 height 20
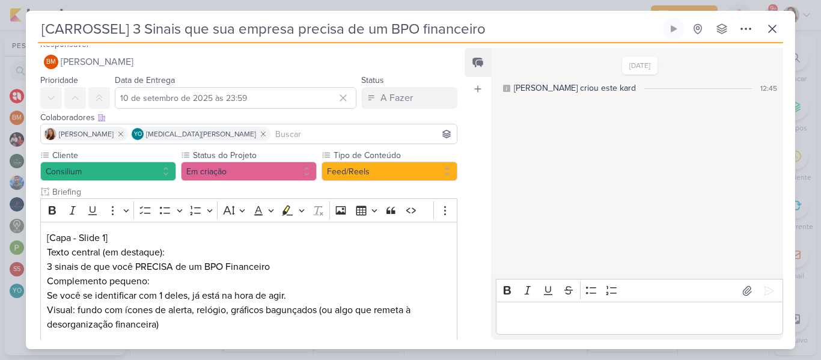
click at [273, 132] on input at bounding box center [363, 134] width 181 height 14
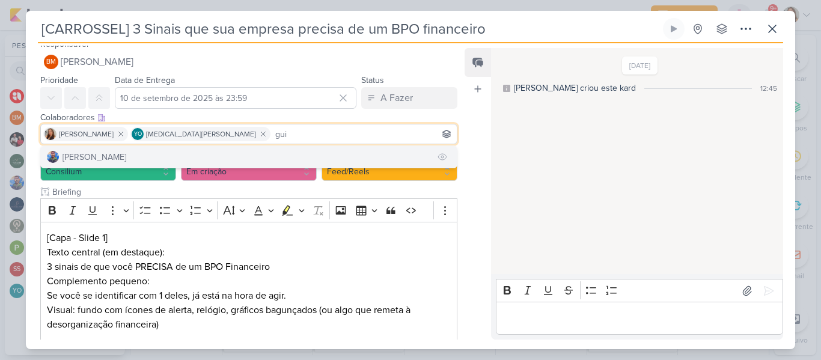
type input "gui"
click at [246, 153] on button "[PERSON_NAME]" at bounding box center [249, 157] width 416 height 22
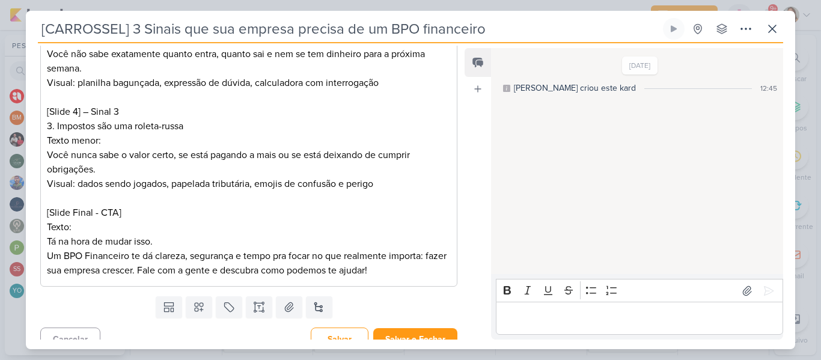
scroll to position [452, 0]
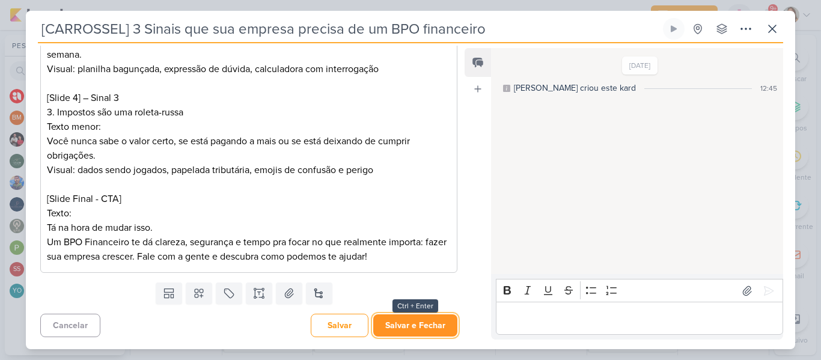
click at [431, 321] on button "Salvar e Fechar" at bounding box center [415, 325] width 84 height 22
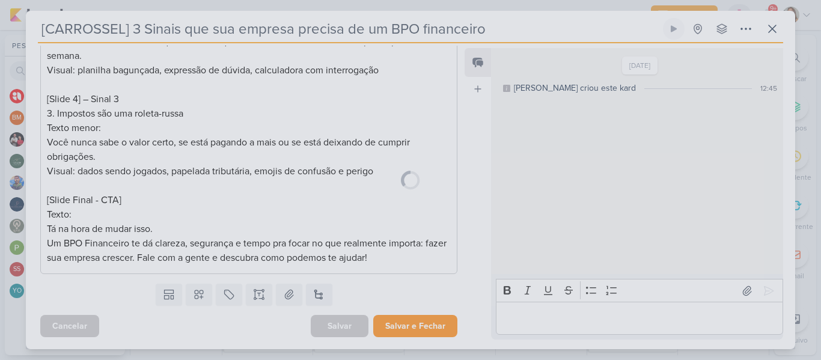
scroll to position [451, 0]
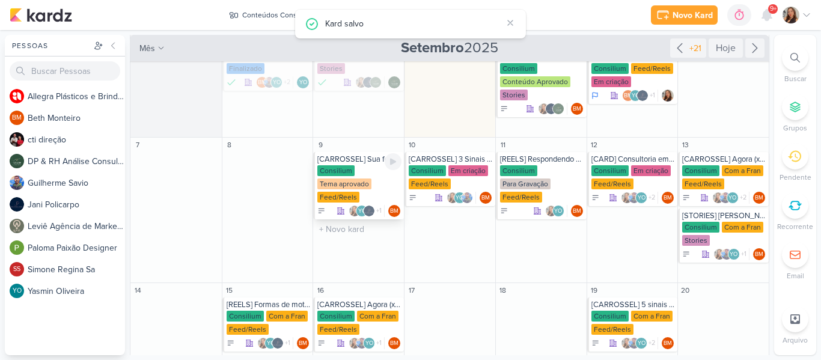
click at [380, 187] on div "Consilium Tema aprovado Feed/Reels" at bounding box center [359, 184] width 84 height 38
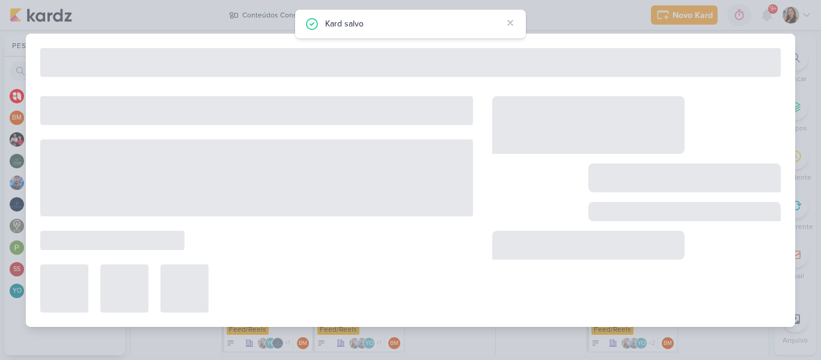
type input "[CARROSSEL] Sua folha de pagamento pode estar 35% mais cara do que deveria. Que…"
type input "[DATE] 23:59"
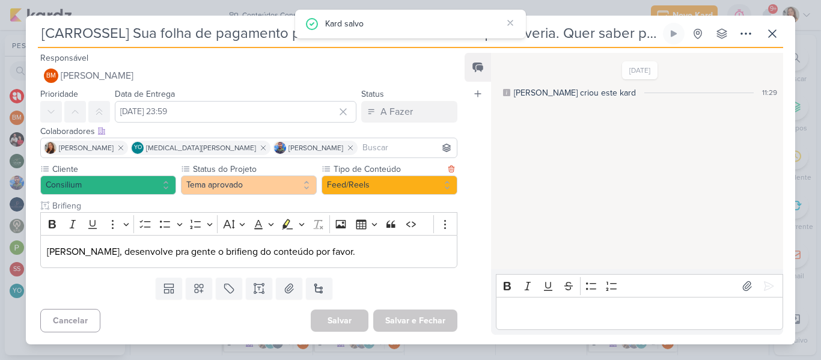
scroll to position [0, 0]
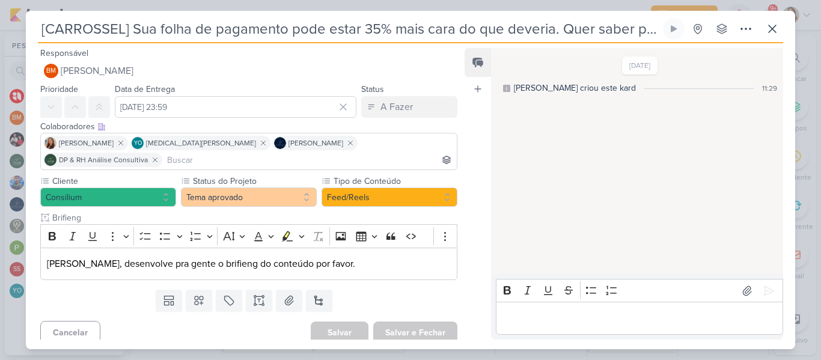
click at [418, 153] on input at bounding box center [310, 160] width 290 height 14
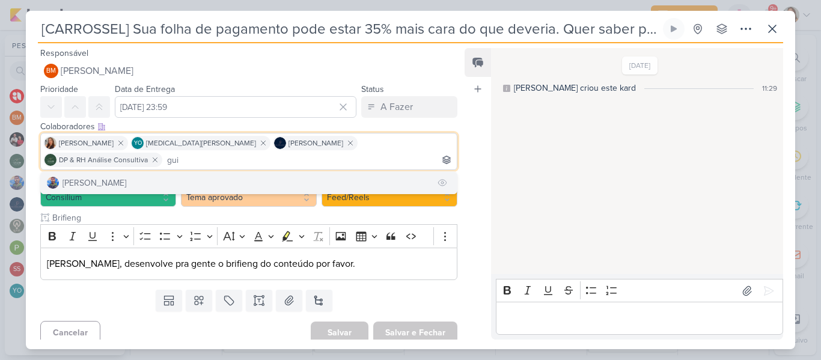
type input "gui"
click at [374, 172] on button "[PERSON_NAME]" at bounding box center [249, 183] width 416 height 22
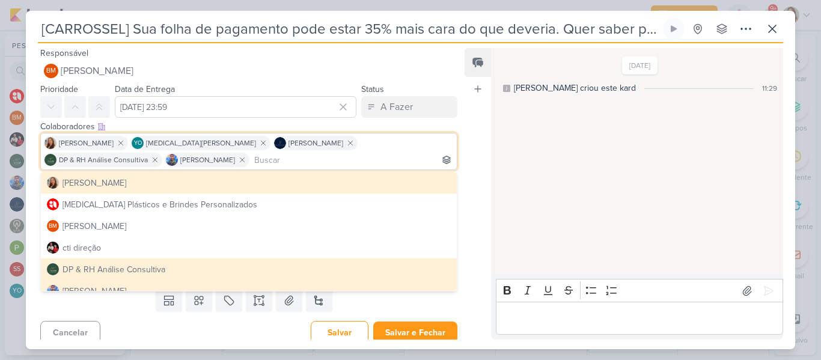
click at [468, 193] on div "Feed Atrelar email Solte o email para atrelar ao kard" at bounding box center [477, 193] width 26 height 291
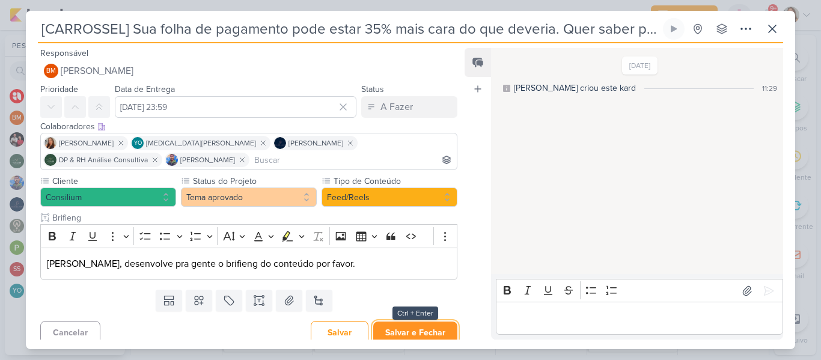
click at [413, 333] on button "Salvar e Fechar" at bounding box center [415, 332] width 84 height 22
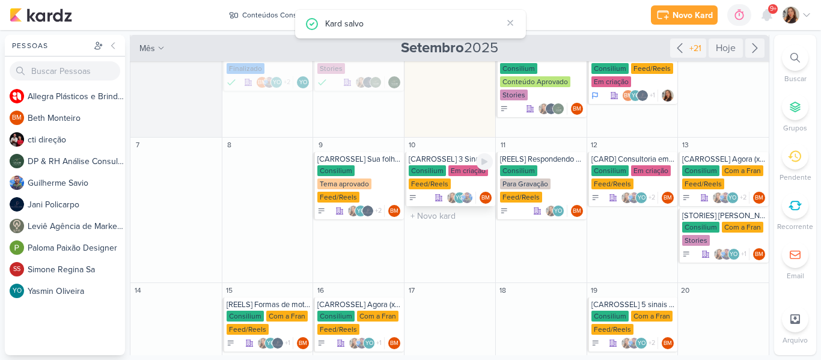
click at [449, 176] on div "Consilium Em criação Feed/Reels" at bounding box center [451, 177] width 84 height 25
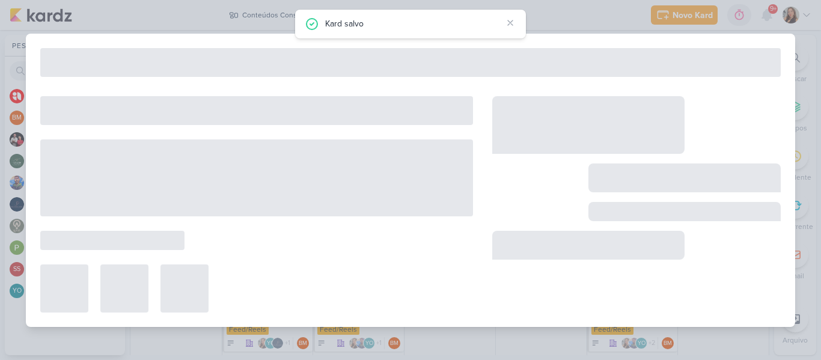
type input "[CARROSSEL] 3 Sinais que sua empresa precisa de um BPO financeiro"
type input "10 de setembro de 2025 às 23:59"
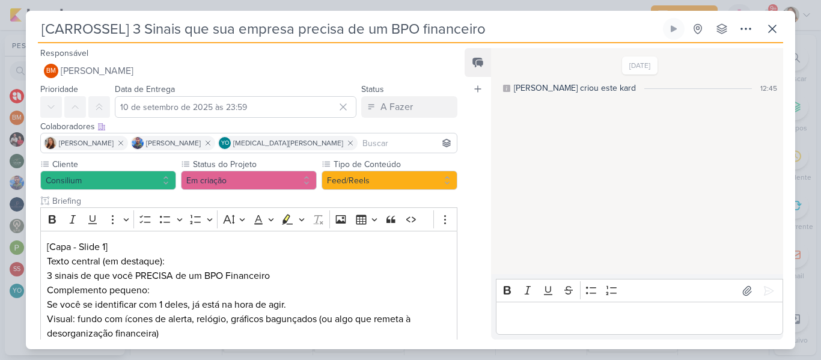
click at [360, 142] on input at bounding box center [407, 143] width 94 height 14
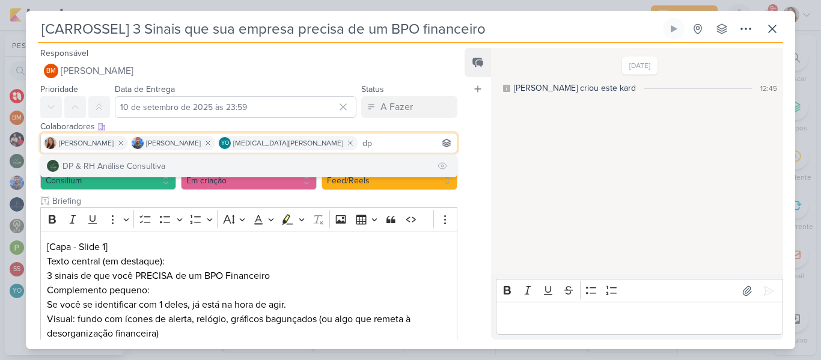
type input "dp"
click at [270, 169] on button "DP & RH Análise Consultiva" at bounding box center [249, 166] width 416 height 22
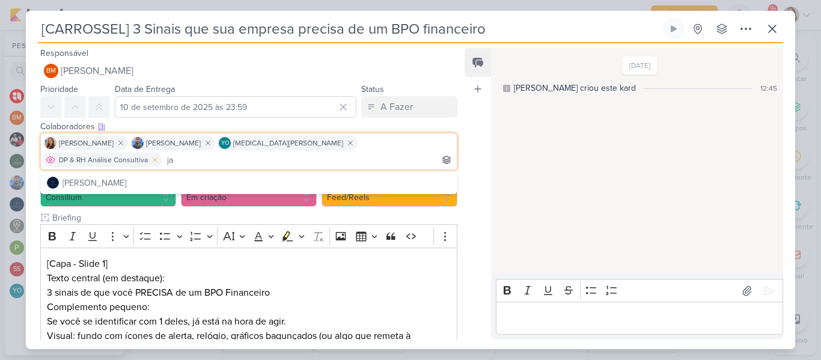
scroll to position [0, 1]
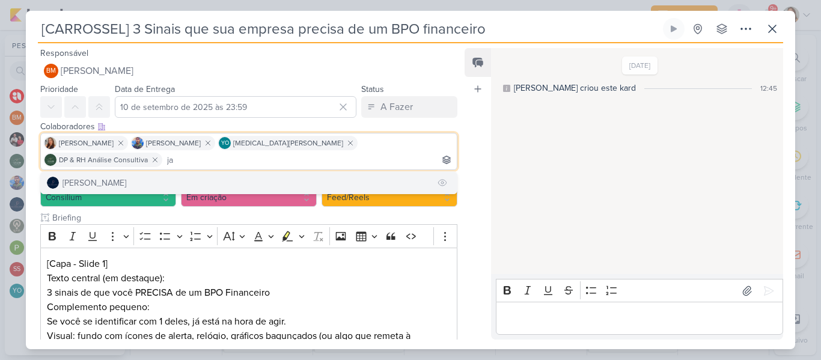
type input "ja"
click at [404, 172] on button "[PERSON_NAME]" at bounding box center [249, 183] width 416 height 22
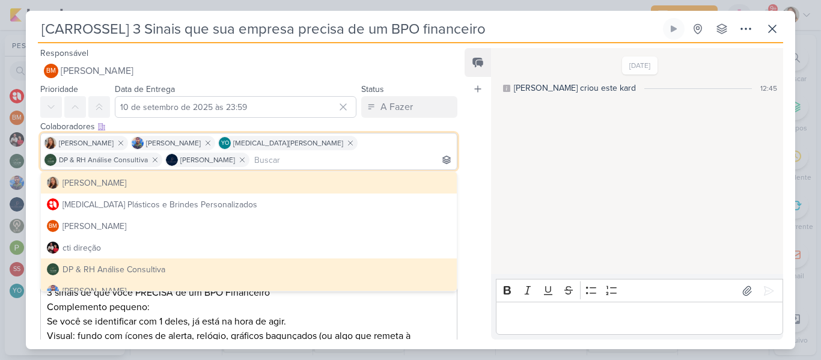
scroll to position [469, 0]
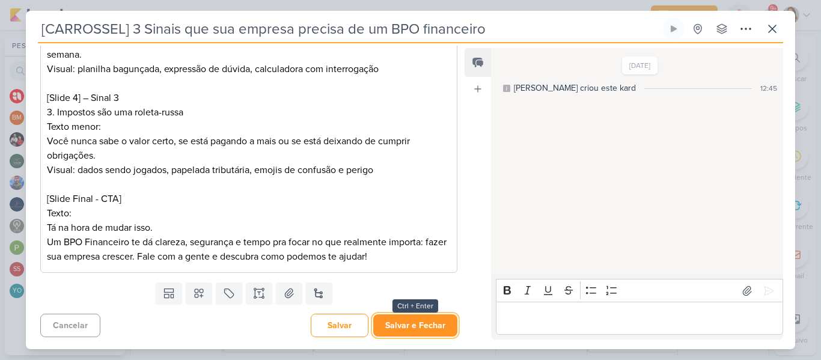
click at [427, 328] on button "Salvar e Fechar" at bounding box center [415, 325] width 84 height 22
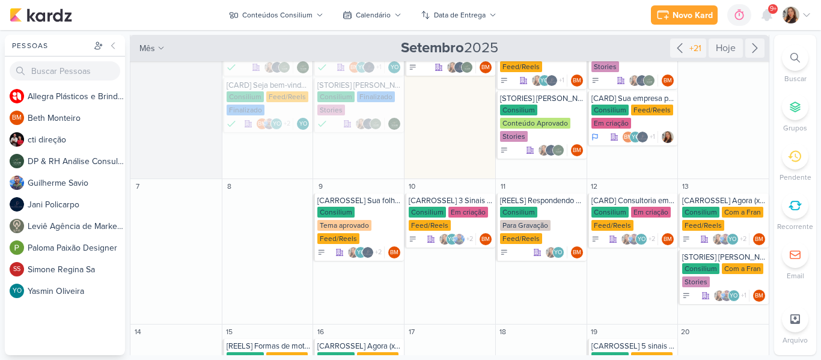
scroll to position [81, 0]
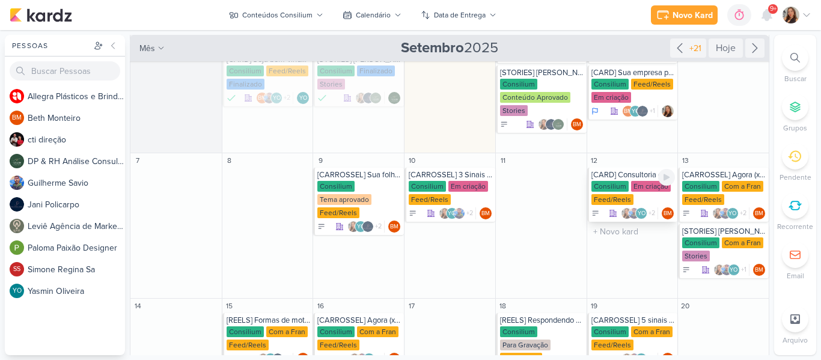
click at [623, 174] on div "[CARD] Consultoria em RH + BPO Financeiro = COMBO de eficiência!" at bounding box center [633, 175] width 84 height 10
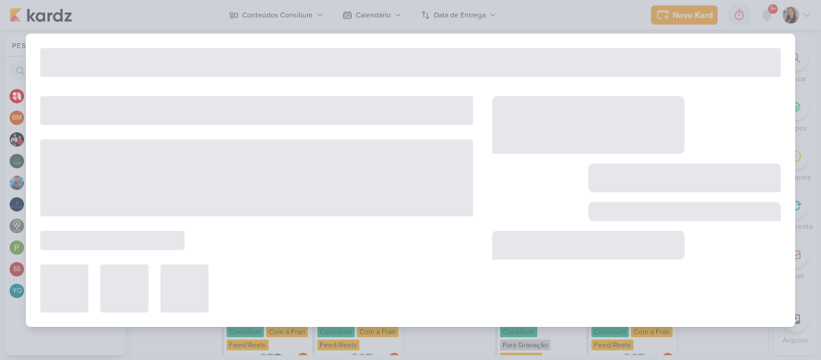
type input "[CARD] Consultoria em RH + BPO Financeiro = COMBO de eficiência!"
type input "[DATE] 23:59"
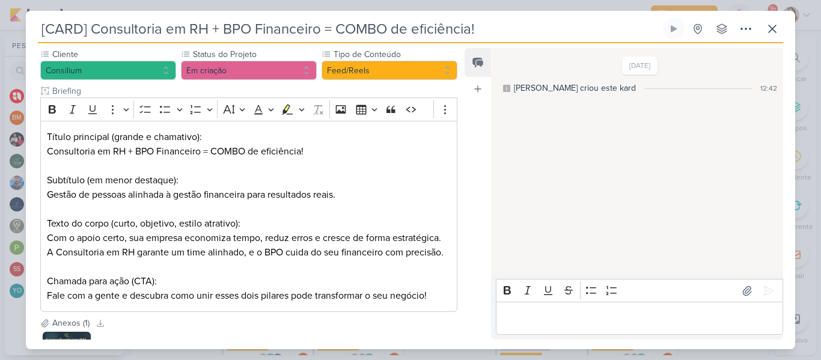
scroll to position [64, 0]
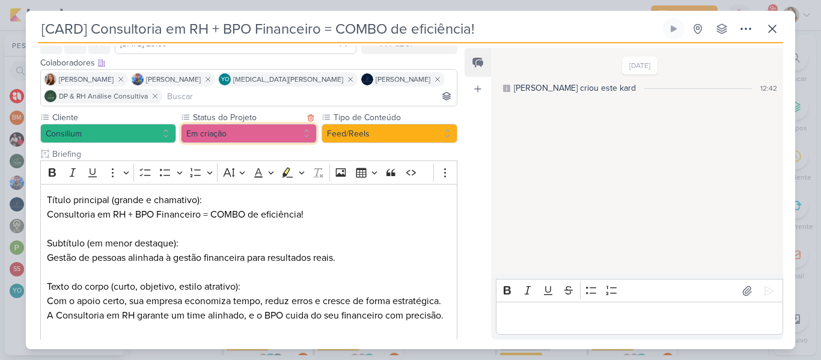
click at [263, 142] on button "Em criação" at bounding box center [249, 133] width 136 height 19
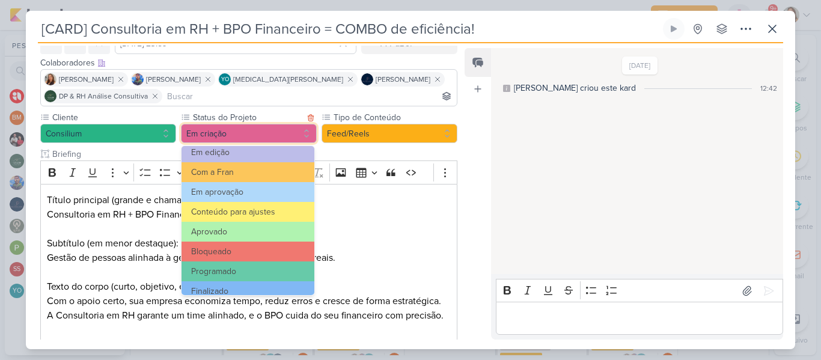
scroll to position [136, 0]
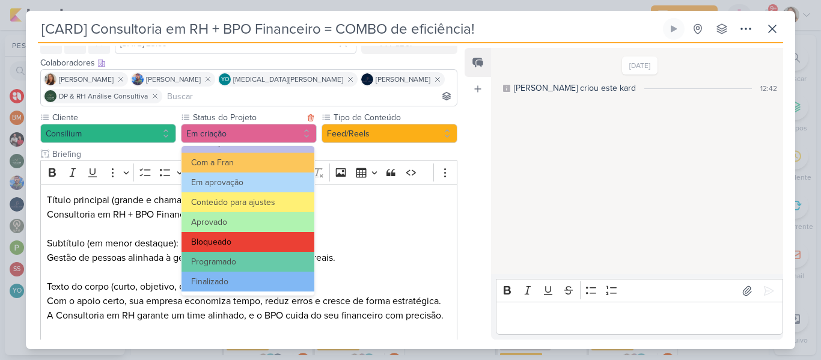
click at [268, 238] on button "Bloqueado" at bounding box center [247, 242] width 133 height 20
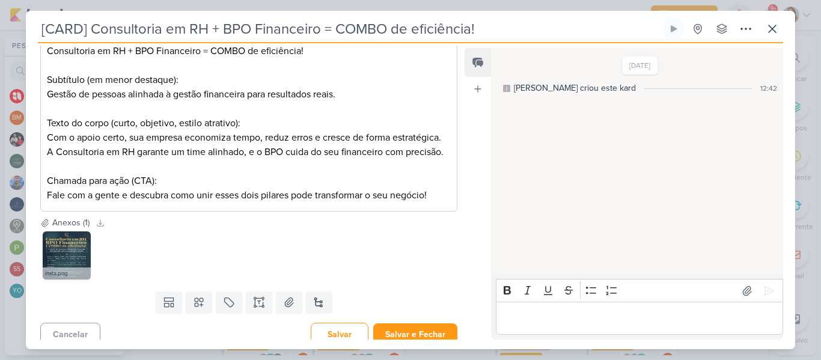
scroll to position [236, 0]
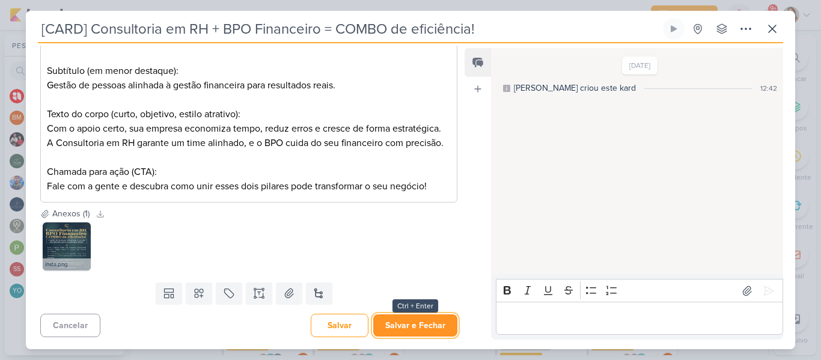
click at [424, 319] on button "Salvar e Fechar" at bounding box center [415, 325] width 84 height 22
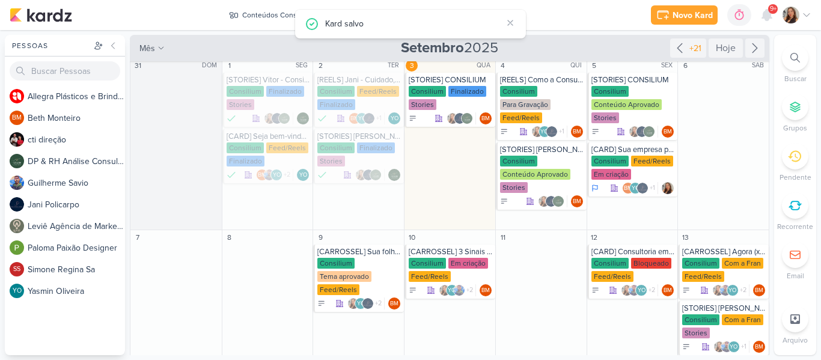
scroll to position [0, 0]
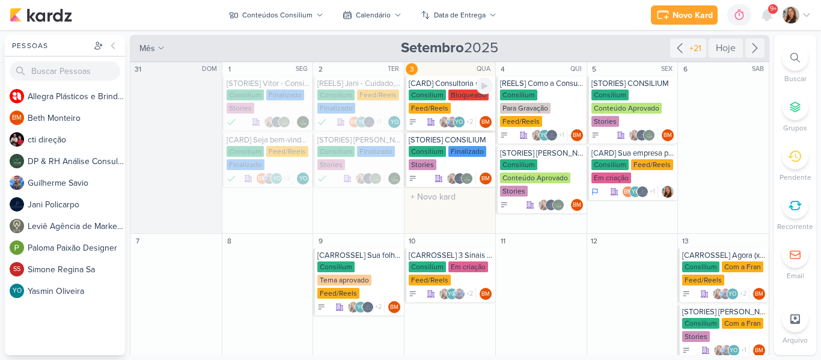
click at [436, 92] on div "Consilium" at bounding box center [427, 95] width 37 height 11
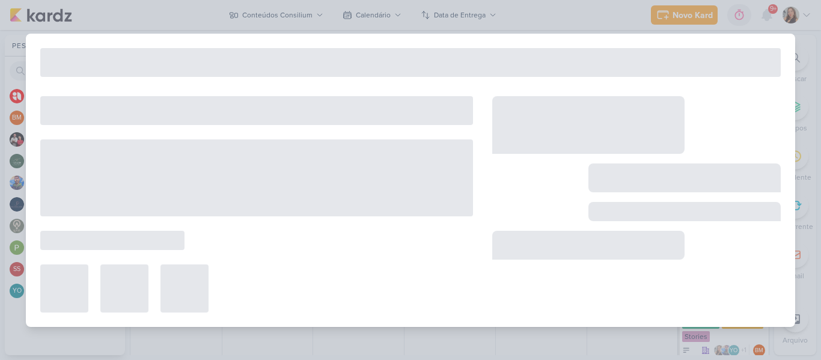
type input "3 de setembro de 2025 às 23:59"
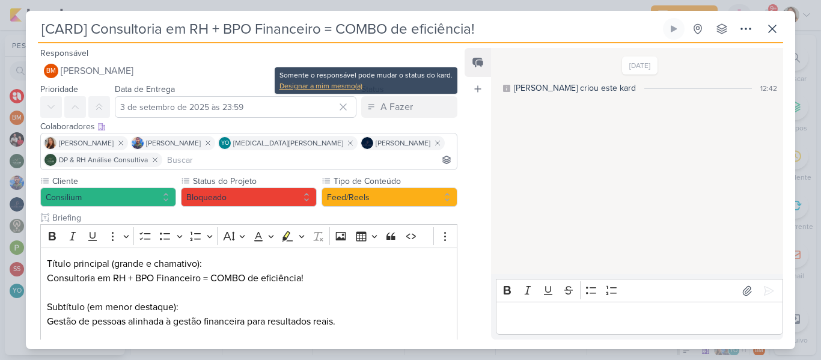
click at [358, 87] on div "Designar a mim mesmo(a)" at bounding box center [365, 86] width 173 height 11
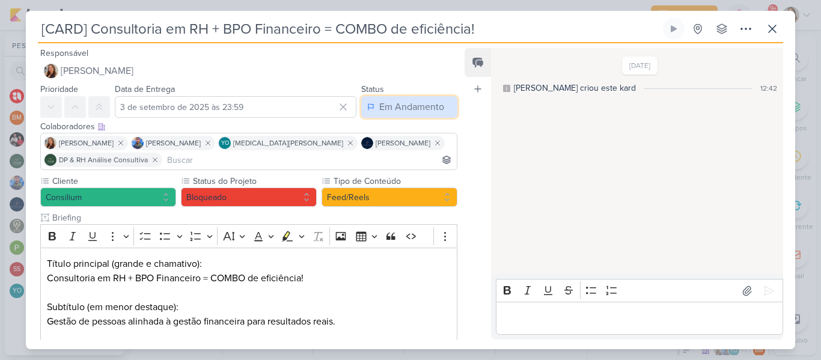
click at [379, 109] on div "Em Andamento" at bounding box center [411, 107] width 65 height 14
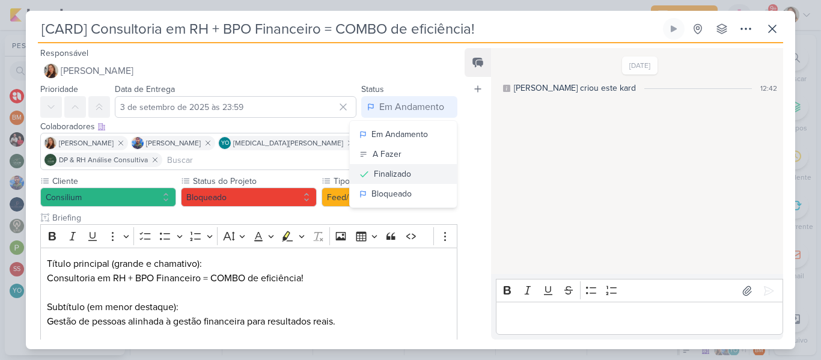
click at [376, 178] on div "Finalizado" at bounding box center [392, 174] width 37 height 13
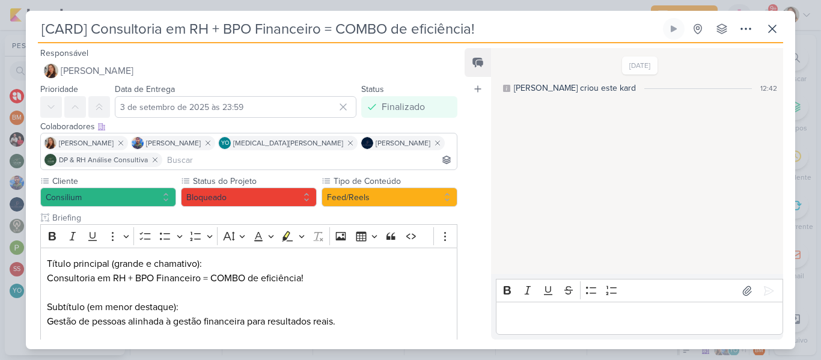
scroll to position [236, 0]
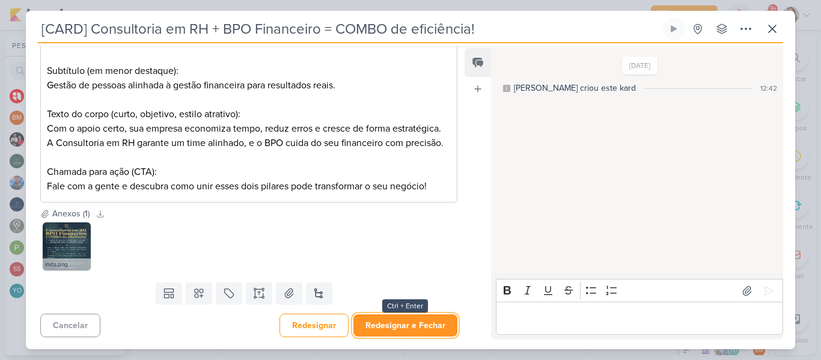
click at [425, 318] on button "Redesignar e Fechar" at bounding box center [405, 325] width 104 height 22
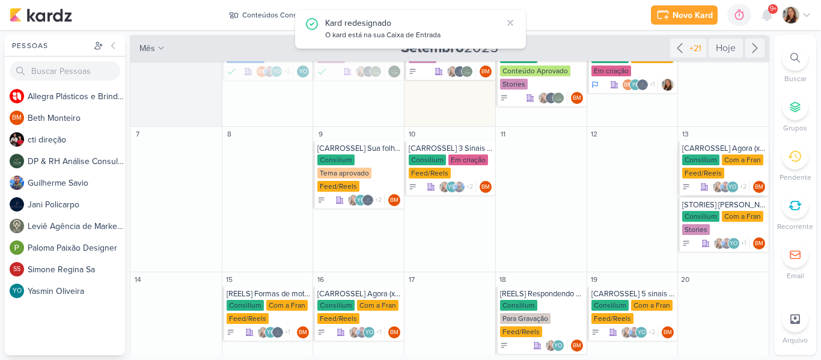
scroll to position [111, 0]
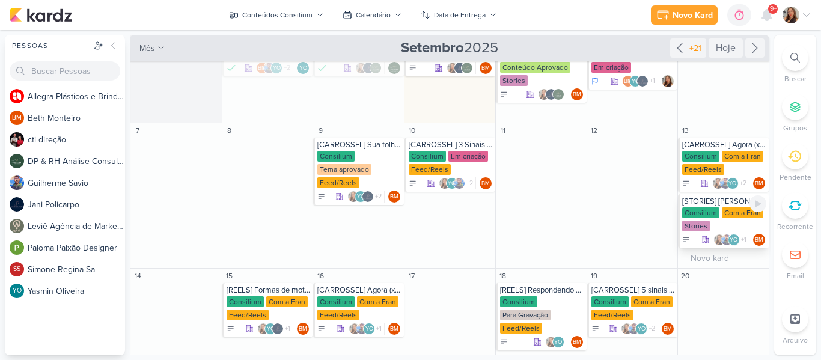
click at [706, 201] on div "[STORIES] [PERSON_NAME]" at bounding box center [724, 201] width 84 height 10
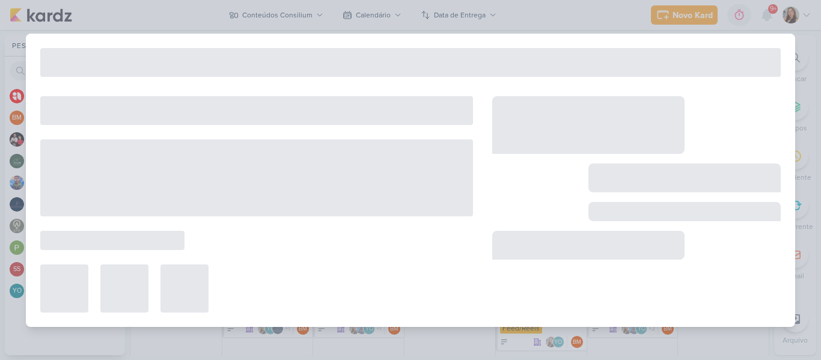
type input "[STORIES] [PERSON_NAME]"
type input "[DATE] 23:59"
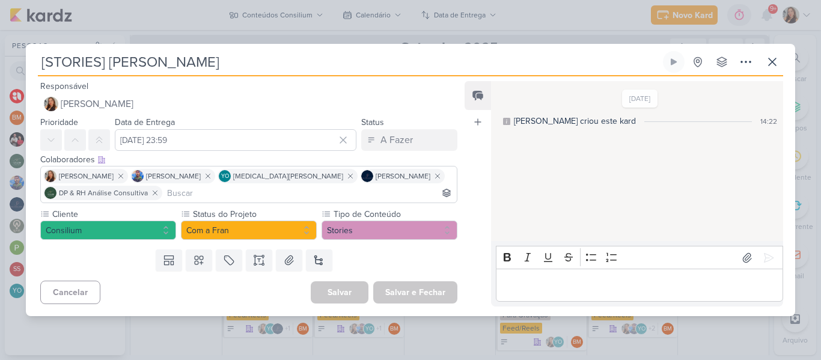
scroll to position [0, 0]
click at [736, 67] on button at bounding box center [746, 62] width 22 height 22
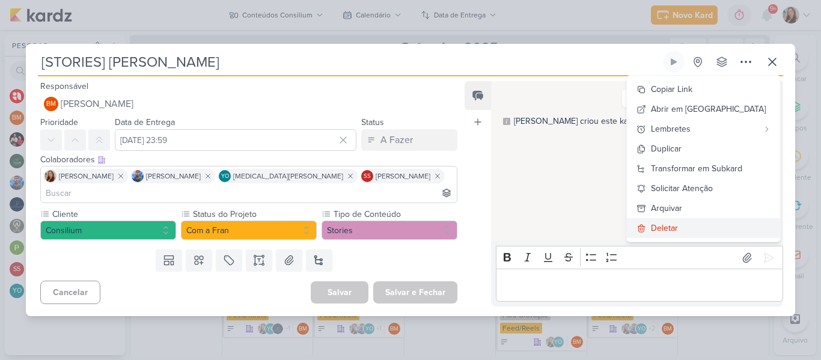
click at [678, 234] on div "Deletar" at bounding box center [664, 228] width 27 height 13
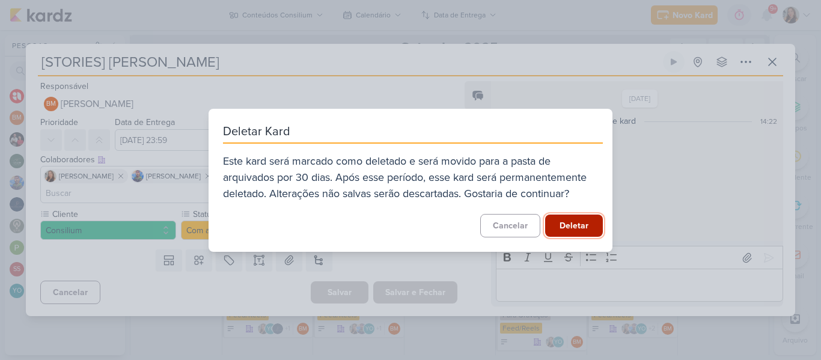
click at [597, 230] on button "Deletar" at bounding box center [574, 226] width 58 height 22
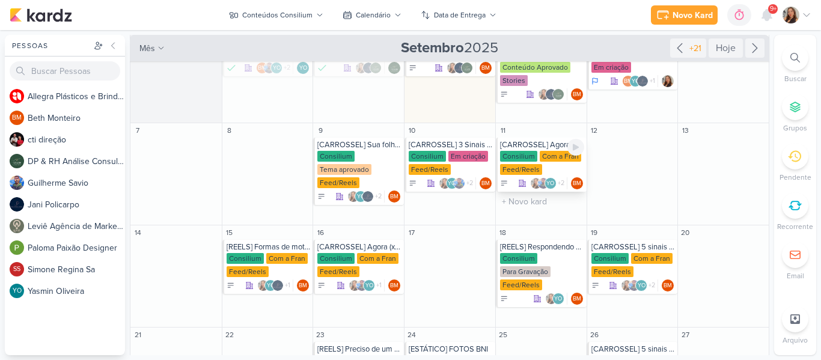
click at [538, 145] on div "[CARROSSEL] Agora (x) cliente faz parte da Consilium" at bounding box center [542, 145] width 84 height 10
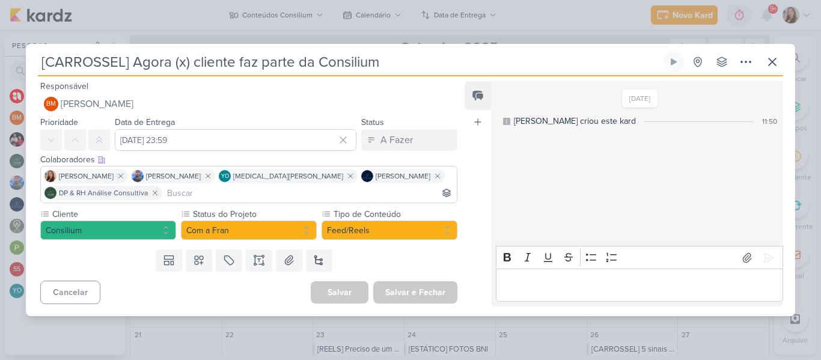
drag, startPoint x: 385, startPoint y: 62, endPoint x: 132, endPoint y: 85, distance: 254.6
click at [132, 85] on div "[CARROSSEL] Agora (x) cliente faz parte da Consilium Criado por [PERSON_NAME] n…" at bounding box center [410, 183] width 769 height 265
paste input "Clientes que escolhem a Consilium escolhem crescimento."
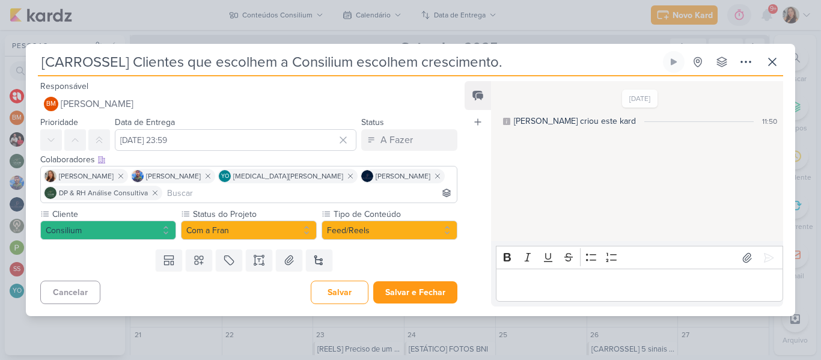
drag, startPoint x: 124, startPoint y: 64, endPoint x: 72, endPoint y: 62, distance: 52.9
click at [72, 62] on input "[CARROSSEL] Clientes que escolhem a Consilium escolhem crescimento." at bounding box center [349, 62] width 623 height 22
type input "[CARD] Clientes que escolhem a Consilium escolhem crescimento."
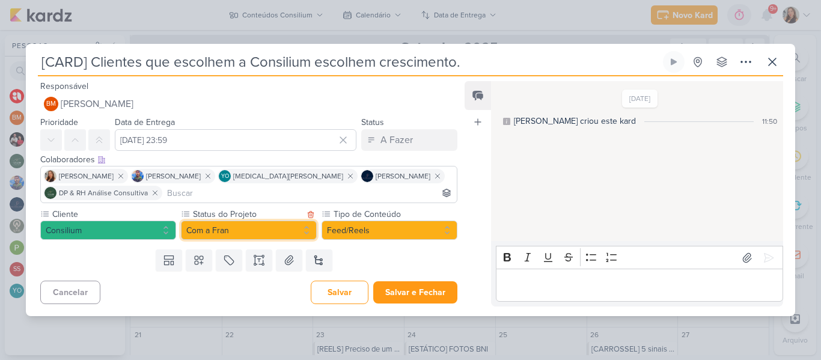
click at [283, 225] on button "Com a Fran" at bounding box center [249, 230] width 136 height 19
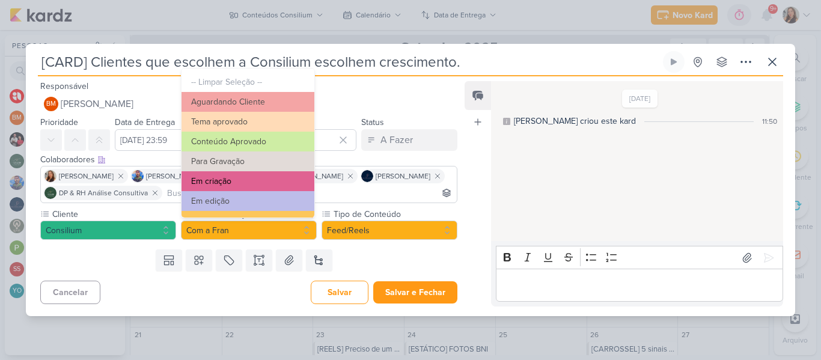
click at [255, 181] on button "Em criação" at bounding box center [247, 181] width 133 height 20
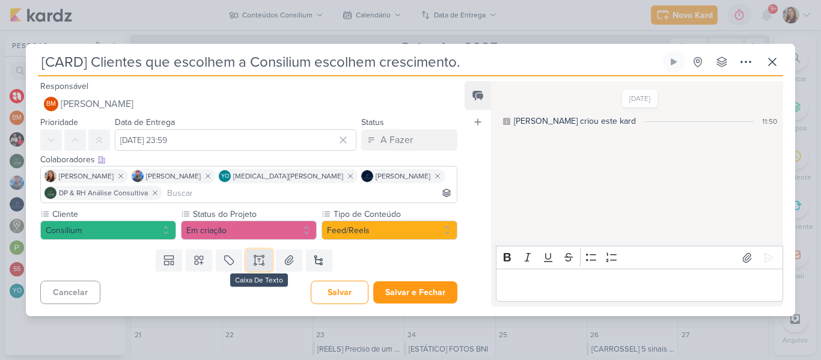
click at [253, 258] on icon at bounding box center [259, 260] width 12 height 12
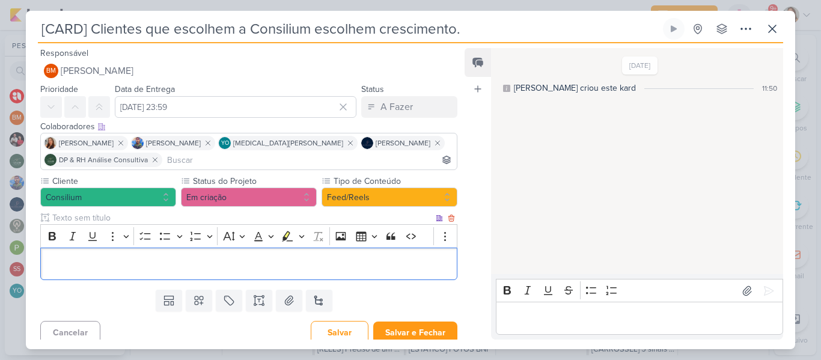
click at [197, 222] on input "text" at bounding box center [241, 218] width 383 height 13
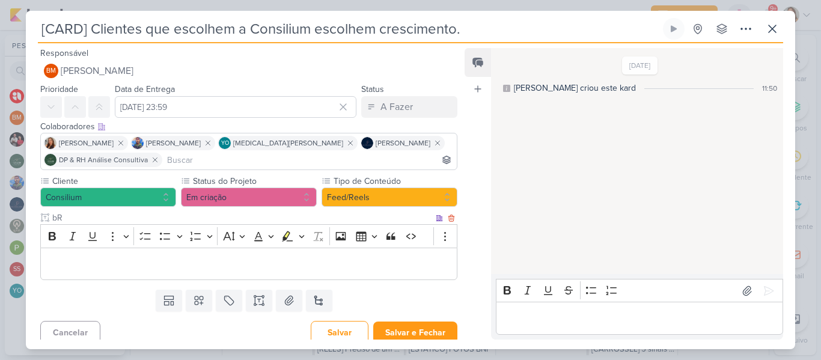
type input "b"
type input "BRIFIENG"
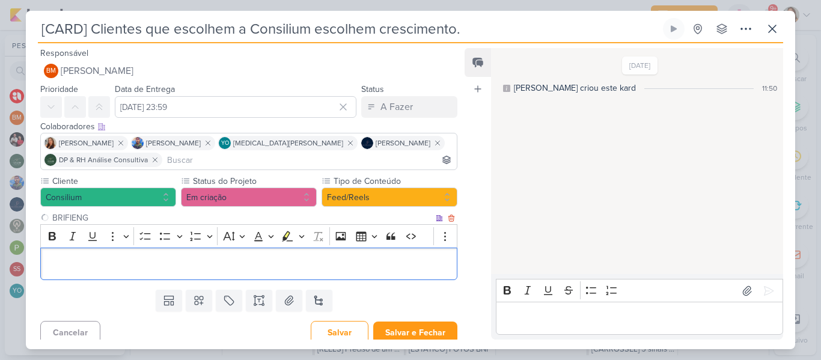
click at [199, 257] on p "Editor editing area: main" at bounding box center [249, 264] width 404 height 14
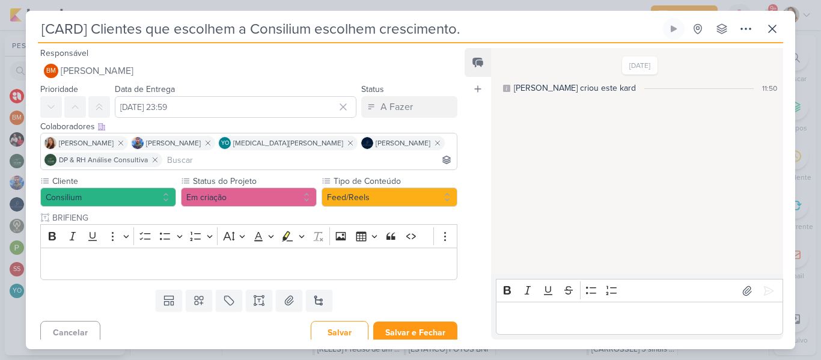
click at [272, 32] on input "[CARD] Clientes que escolhem a Consilium escolhem crescimento." at bounding box center [349, 29] width 623 height 22
drag, startPoint x: 477, startPoint y: 32, endPoint x: 92, endPoint y: 32, distance: 385.2
click at [92, 32] on input "[CARD] Clientes que escolhem a Consilium escolhem crescimento." at bounding box center [349, 29] width 623 height 22
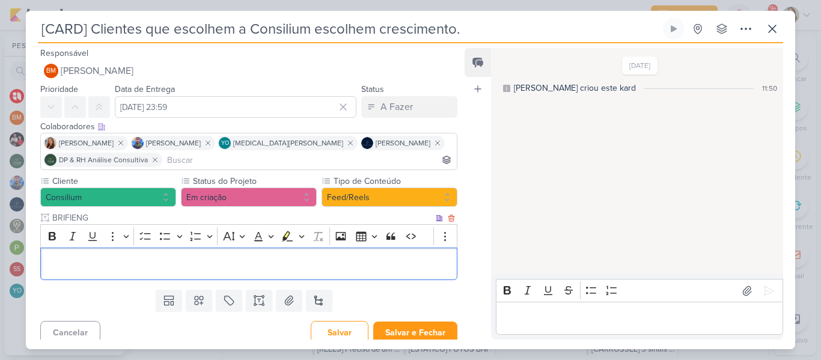
click at [83, 252] on div "Editor editing area: main" at bounding box center [248, 264] width 417 height 33
click at [46, 261] on div "Clientes que escolhem a Consilium escolhem crescimento." at bounding box center [248, 264] width 417 height 33
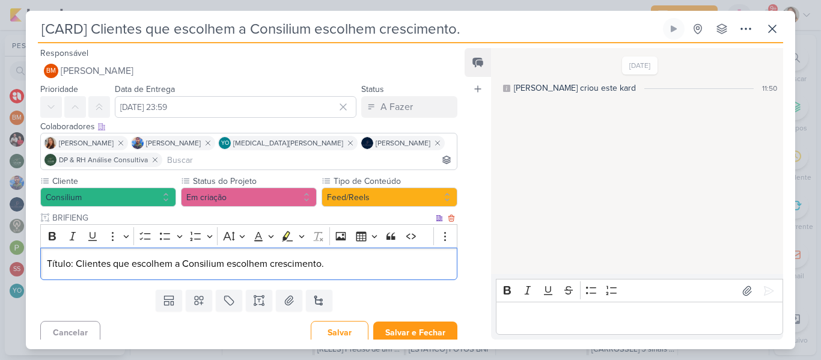
click at [379, 269] on p "Título: Clientes que escolhem a Consilium escolhem crescimento." at bounding box center [249, 264] width 404 height 14
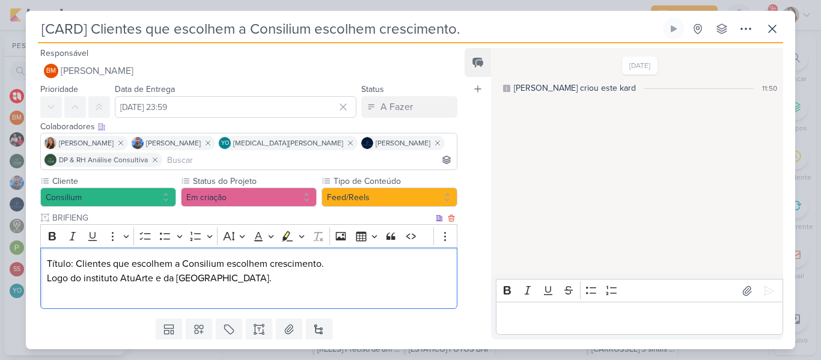
click at [261, 283] on p "Título: Clientes que escolhem a Consilium escolhem crescimento. Logo do institu…" at bounding box center [249, 271] width 404 height 29
click at [47, 276] on p "Título: Clientes que escolhem a Consilium escolhem crescimento. Logo do institu…" at bounding box center [249, 271] width 404 height 29
click at [56, 291] on p "Editor editing area: main" at bounding box center [249, 292] width 404 height 14
drag, startPoint x: 159, startPoint y: 293, endPoint x: 40, endPoint y: 295, distance: 118.4
click at [40, 295] on div "Título: Clientes que escolhem a Consilium escolhem crescimento. (Logo do instit…" at bounding box center [248, 279] width 417 height 62
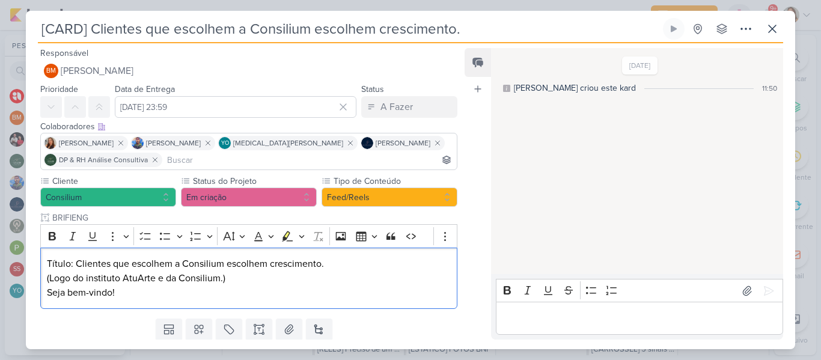
scroll to position [36, 0]
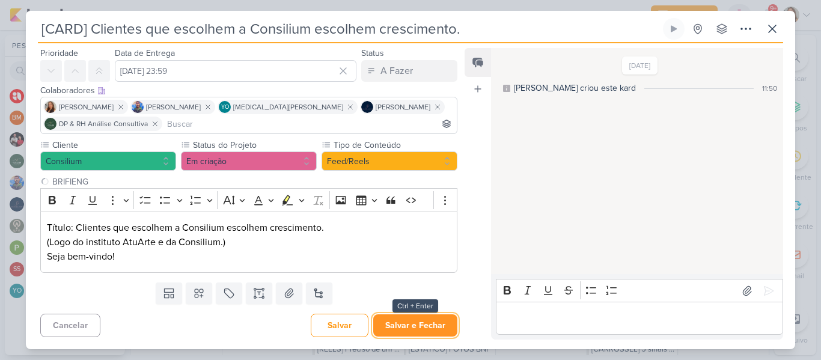
click at [415, 322] on button "Salvar e Fechar" at bounding box center [415, 325] width 84 height 22
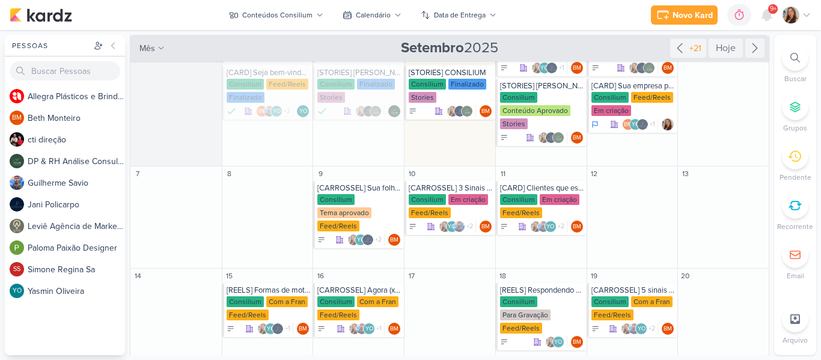
scroll to position [70, 0]
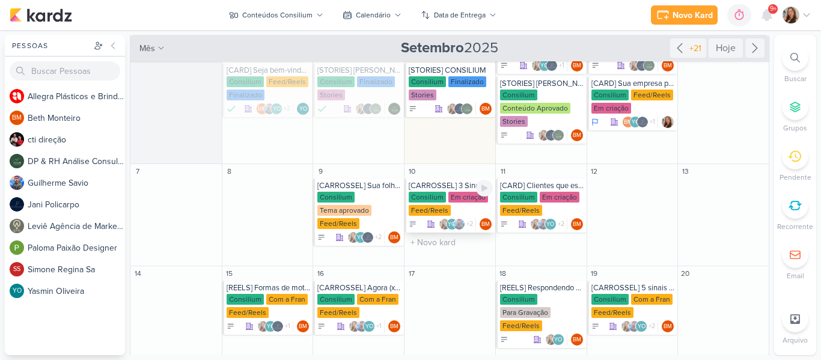
click at [432, 187] on div "[CARROSSEL] 3 Sinais que sua empresa precisa de um BPO financeiro" at bounding box center [451, 186] width 84 height 10
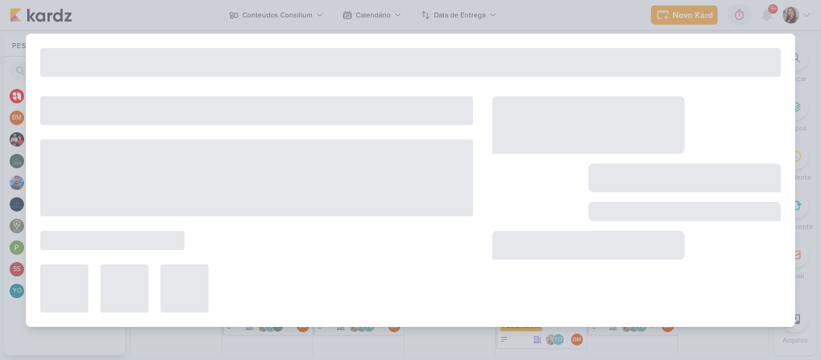
type input "[CARROSSEL] 3 Sinais que sua empresa precisa de um BPO financeiro"
type input "10 de setembro de 2025 às 23:59"
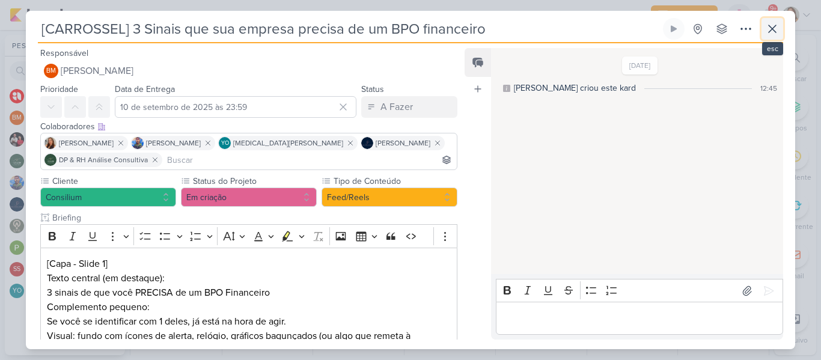
click at [782, 23] on button at bounding box center [772, 29] width 22 height 22
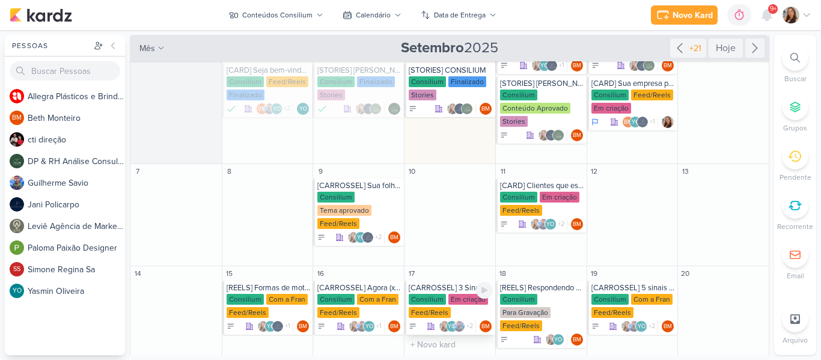
click at [445, 288] on div "[CARROSSEL] 3 Sinais que sua empresa precisa de um BPO financeiro" at bounding box center [451, 288] width 84 height 10
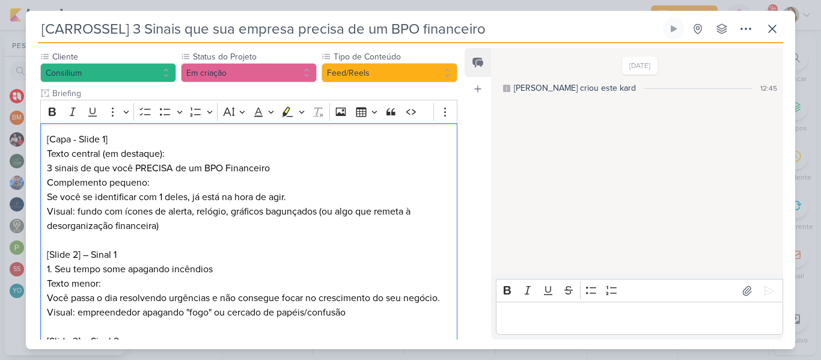
scroll to position [126, 0]
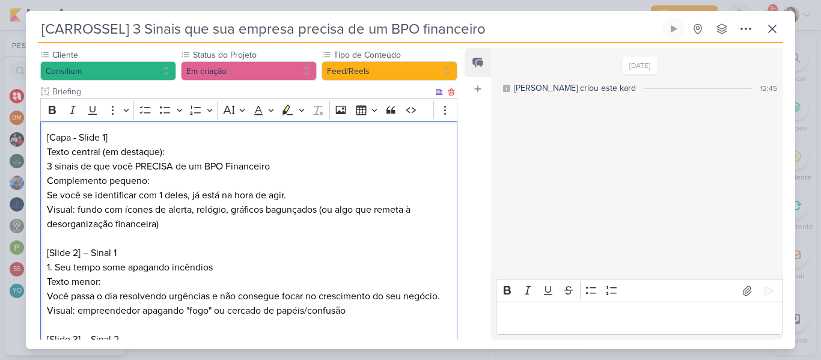
click at [190, 204] on p "Visual: fundo com ícones de alerta, relógio, gráficos bagunçados (ou algo que r…" at bounding box center [249, 216] width 404 height 29
click at [47, 163] on p "3 sinais de que você PRECISA de um BPO Financeiro" at bounding box center [249, 166] width 404 height 14
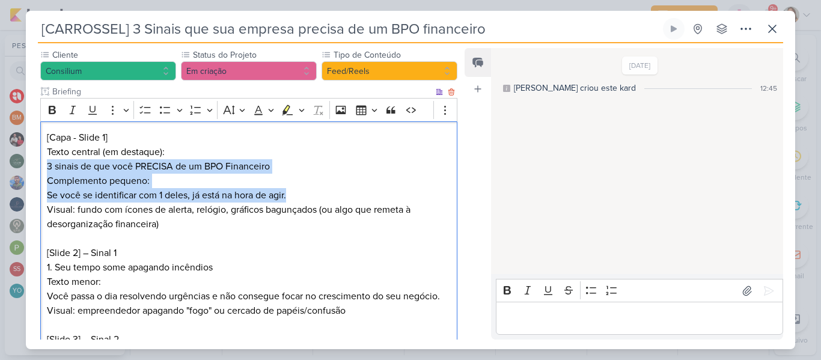
drag, startPoint x: 47, startPoint y: 163, endPoint x: 299, endPoint y: 191, distance: 252.7
click at [299, 191] on p "Se você se identificar com 1 deles, já está na hora de agir." at bounding box center [249, 195] width 404 height 14
drag, startPoint x: 295, startPoint y: 194, endPoint x: 46, endPoint y: 167, distance: 250.8
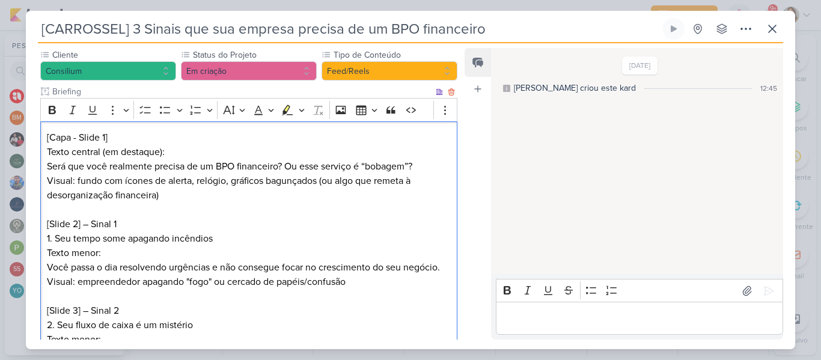
click at [285, 165] on p "Será que você realmente precisa de um BPO financeiro? Ou esse serviço é “bobage…" at bounding box center [249, 166] width 404 height 14
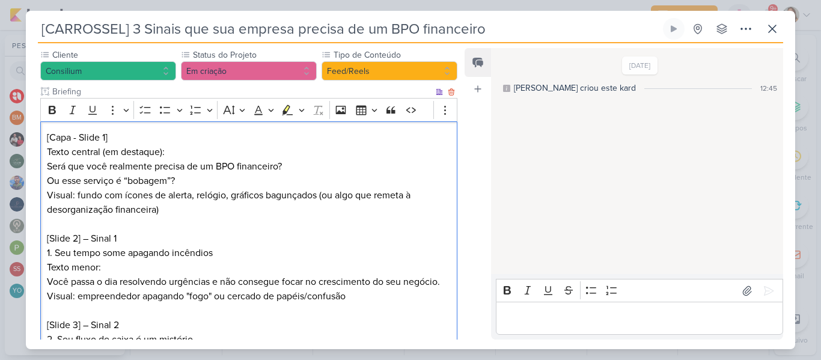
click at [283, 180] on p "Ou esse serviço é “bobagem”?" at bounding box center [249, 181] width 404 height 14
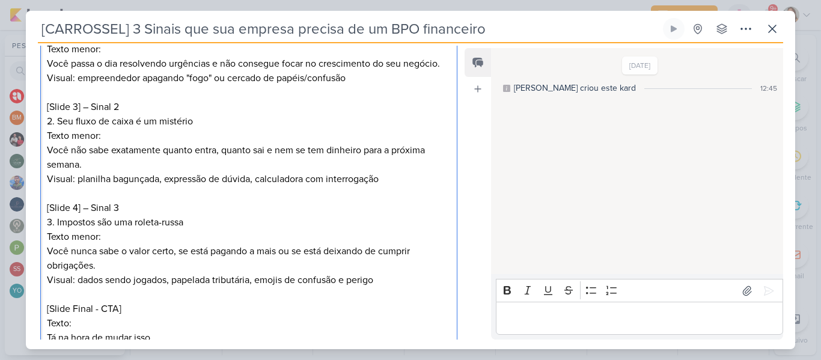
scroll to position [454, 0]
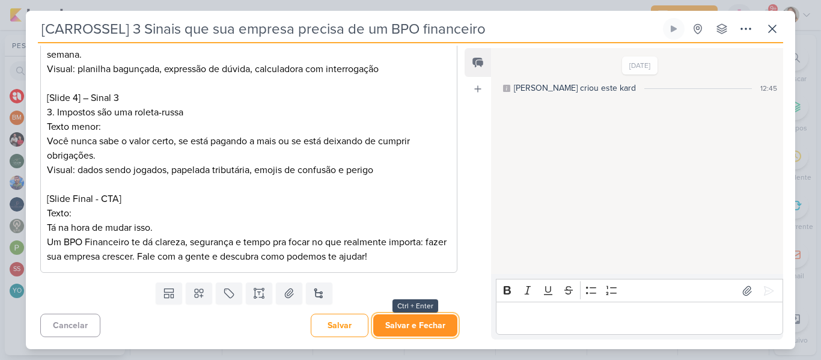
click at [418, 329] on button "Salvar e Fechar" at bounding box center [415, 325] width 84 height 22
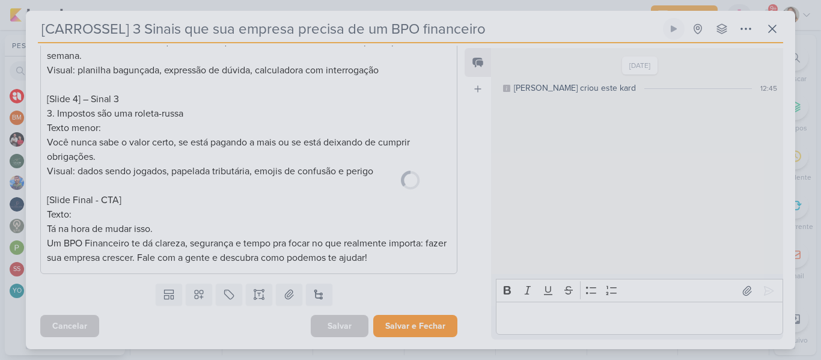
scroll to position [453, 0]
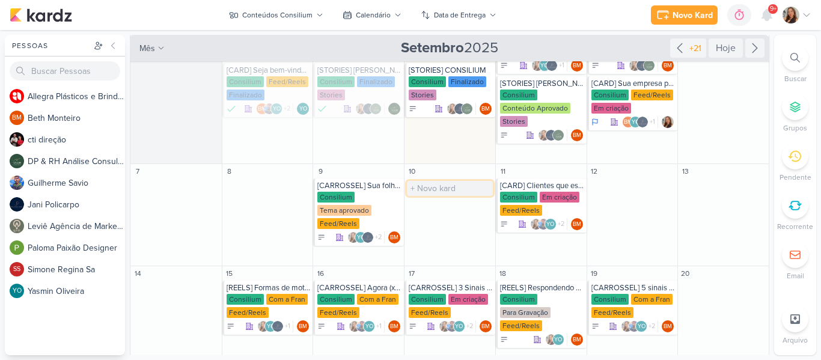
click at [428, 186] on input "text" at bounding box center [450, 188] width 86 height 15
paste input "O segredo não é trabalhar mais. É trabalhar certo."
type input "[REELS] O segredo não é trabalhar mais. É trabalhar certo."
click at [431, 186] on div "[REELS] O segredo não é trabalhar mais. É trabalhar certo." at bounding box center [451, 186] width 84 height 10
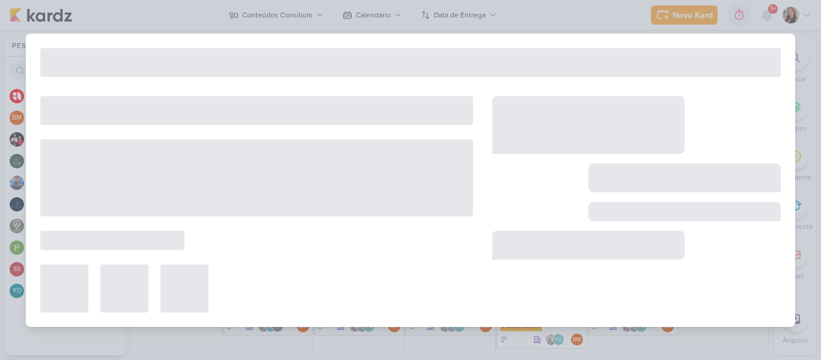
type input "[REELS] O segredo não é trabalhar mais. É trabalhar certo."
type input "10 de setembro de 2025 às 23:59"
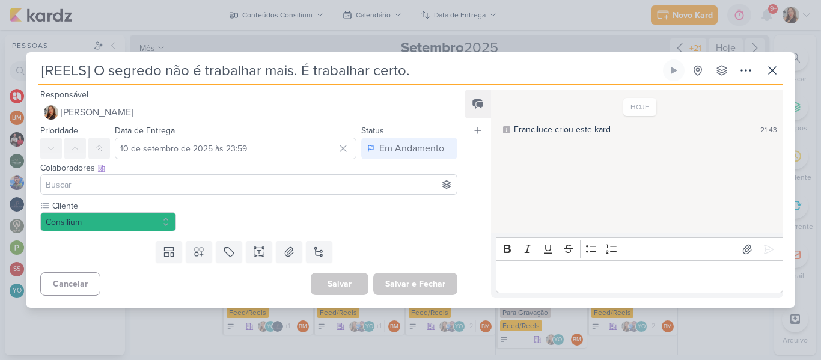
click at [207, 183] on input at bounding box center [248, 184] width 411 height 14
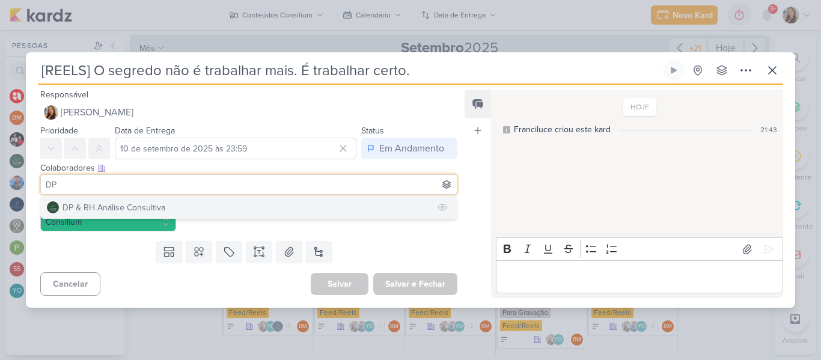
type input "DP"
click at [202, 204] on button "DP & RH Análise Consultiva" at bounding box center [249, 207] width 416 height 22
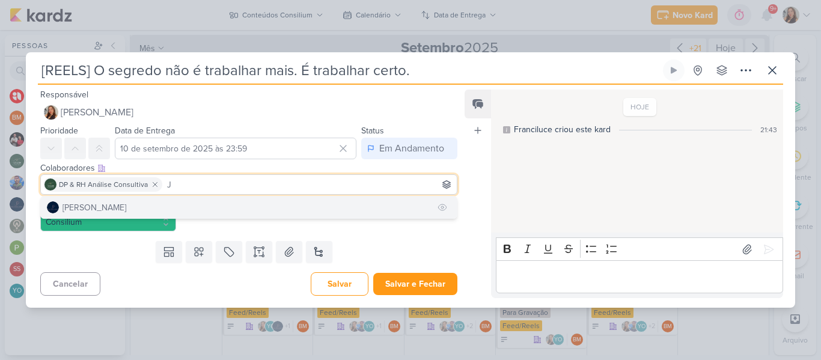
type input "J"
click at [207, 206] on button "[PERSON_NAME]" at bounding box center [249, 207] width 416 height 22
type input "Y"
click at [207, 211] on button "YO [MEDICAL_DATA][PERSON_NAME]" at bounding box center [249, 207] width 416 height 22
type input "BET"
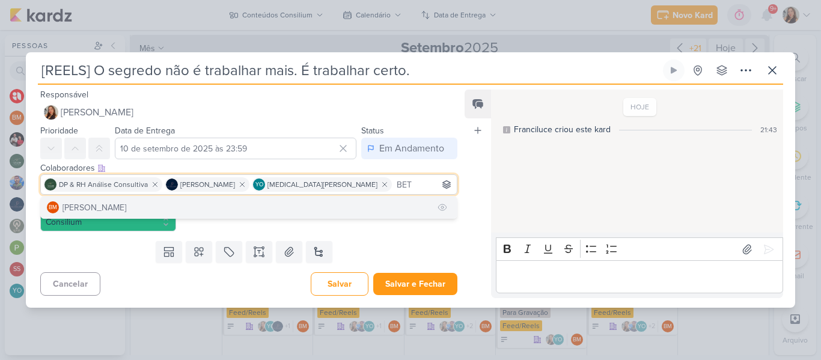
click at [354, 203] on button "BM [GEOGRAPHIC_DATA]" at bounding box center [249, 207] width 416 height 22
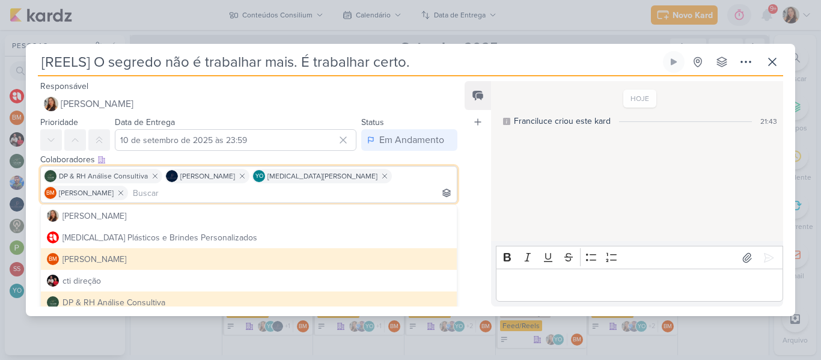
click at [464, 199] on div "Feed Atrelar email Solte o email para atrelar ao kard" at bounding box center [477, 193] width 26 height 225
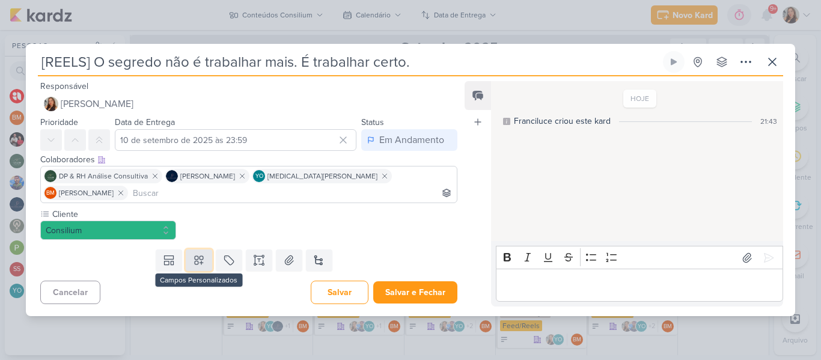
click at [195, 254] on icon at bounding box center [199, 260] width 12 height 12
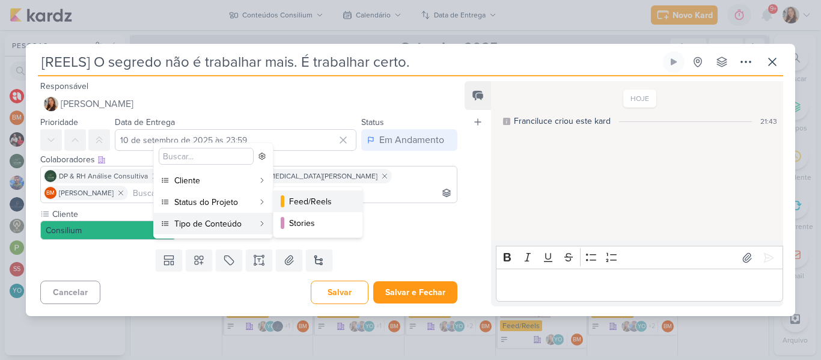
click at [319, 205] on div "Feed/Reels" at bounding box center [318, 201] width 59 height 13
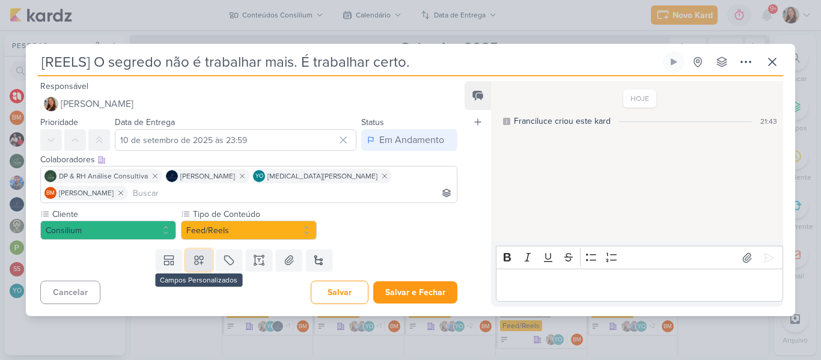
click at [207, 252] on button at bounding box center [199, 260] width 26 height 22
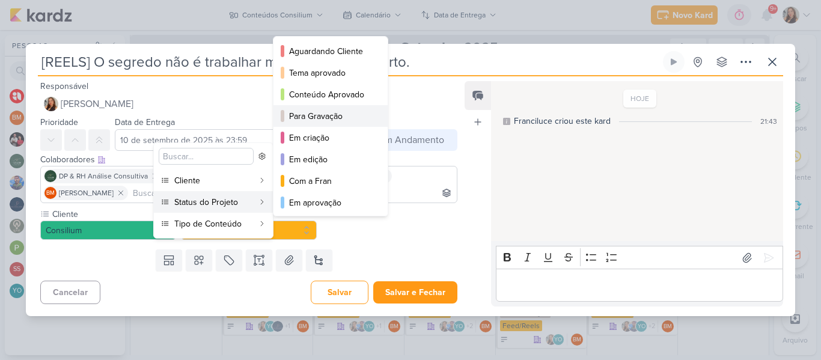
click at [304, 120] on div "Para Gravação" at bounding box center [331, 116] width 84 height 13
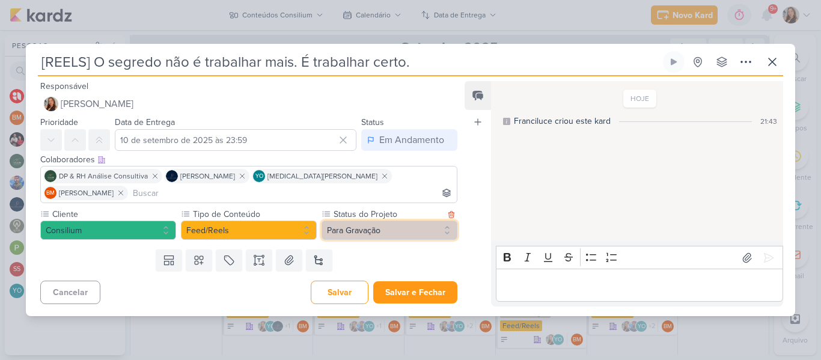
click at [376, 225] on button "Para Gravação" at bounding box center [389, 230] width 136 height 19
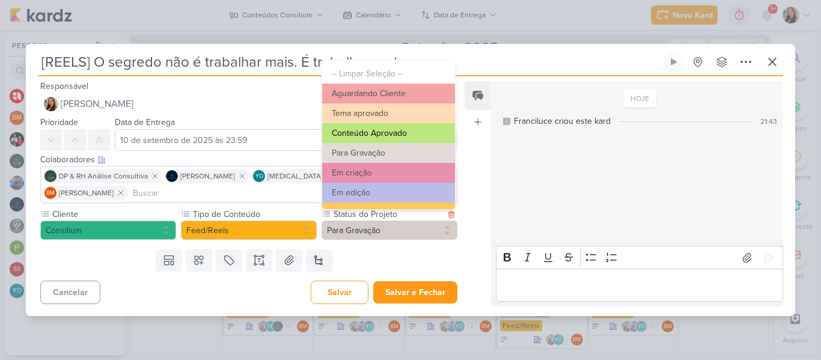
click at [400, 130] on button "Conteúdo Aprovado" at bounding box center [388, 133] width 133 height 20
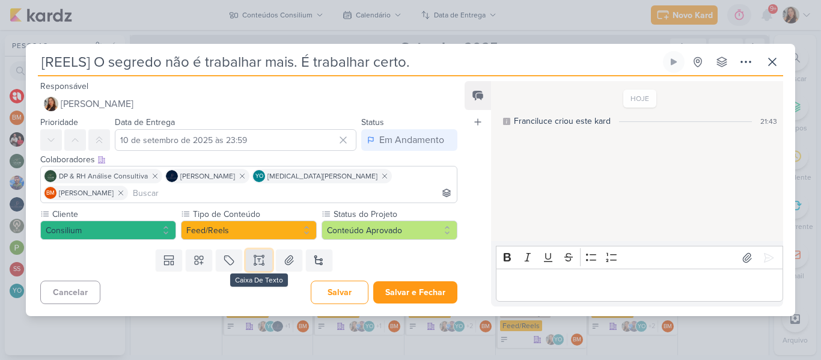
click at [269, 251] on button at bounding box center [259, 260] width 26 height 22
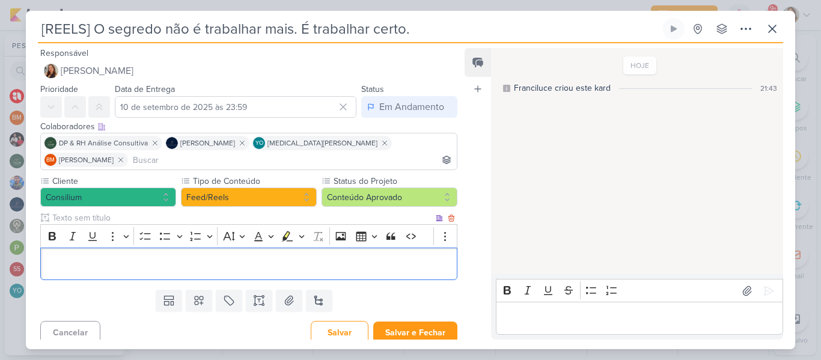
click at [229, 260] on div "Editor editing area: main" at bounding box center [248, 264] width 417 height 33
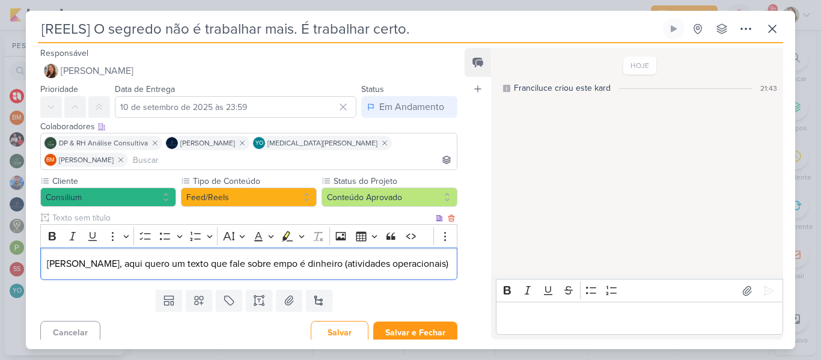
click at [221, 257] on p "[PERSON_NAME], aqui quero um texto que fale sobre empo é dinheiro (atividades o…" at bounding box center [249, 264] width 404 height 14
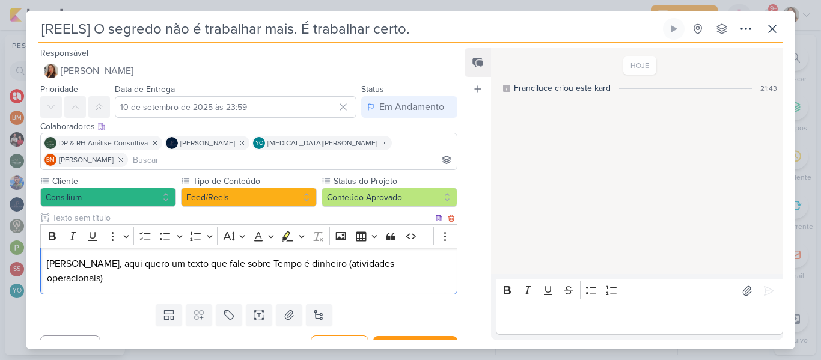
click at [298, 257] on p "[PERSON_NAME], aqui quero um texto que fale sobre Tempo é dinheiro (atividades …" at bounding box center [249, 271] width 404 height 29
click at [263, 261] on p "[PERSON_NAME], aqui quero um texto que fale sobre Tempo é dinheiro, que o empre…" at bounding box center [249, 271] width 404 height 29
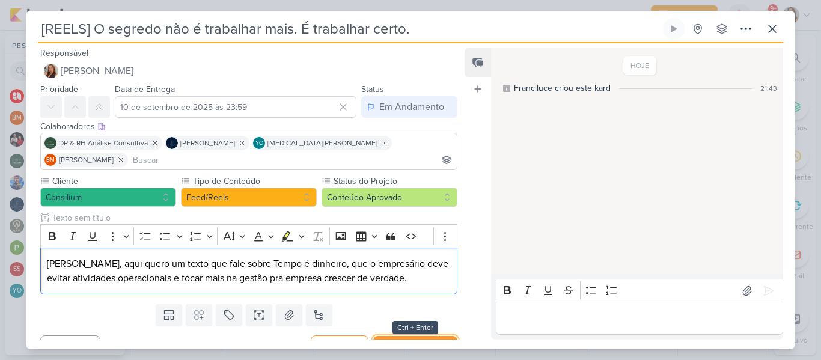
click at [424, 336] on button "Salvar e Fechar" at bounding box center [415, 347] width 84 height 22
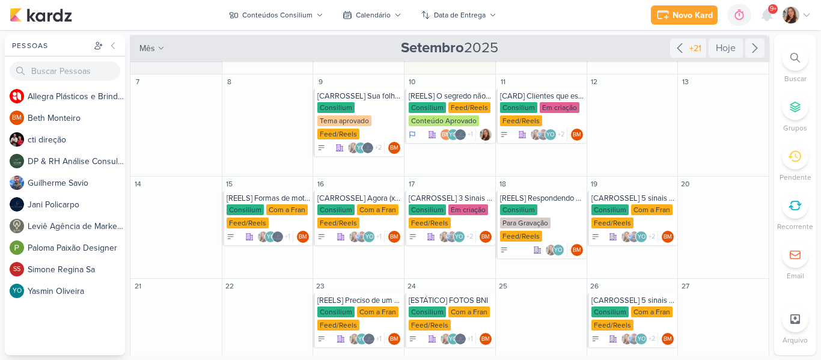
scroll to position [181, 0]
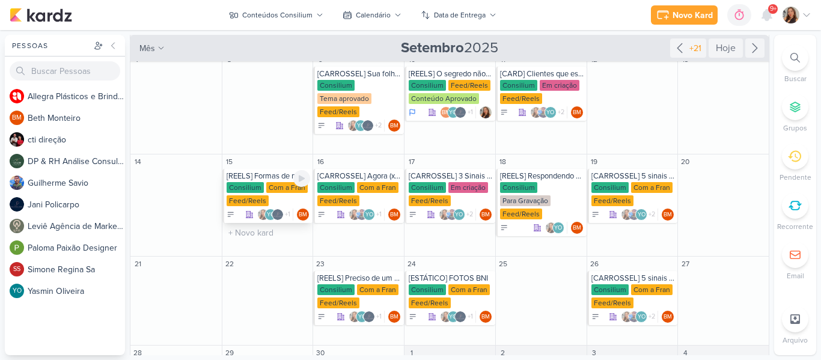
click at [242, 186] on div "Consilium" at bounding box center [245, 187] width 37 height 11
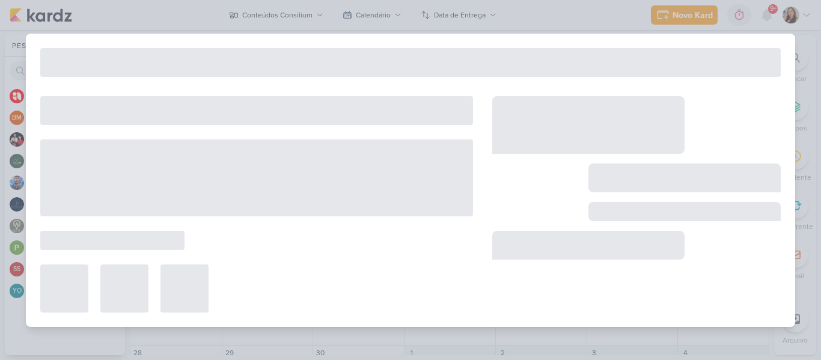
type input "[REELS] Formas de motivar seus colaboradores sem gastar muito"
type input "[DATE] 23:59"
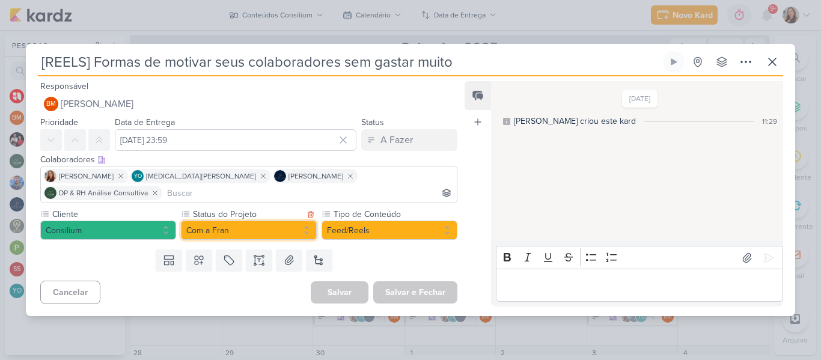
click at [288, 227] on button "Com a Fran" at bounding box center [249, 230] width 136 height 19
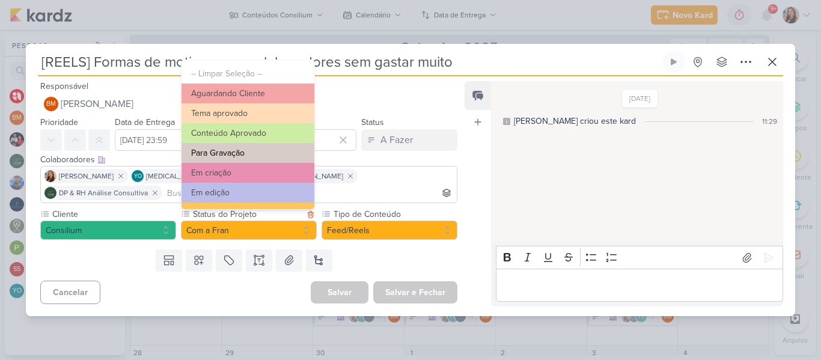
click at [249, 153] on button "Para Gravação" at bounding box center [247, 153] width 133 height 20
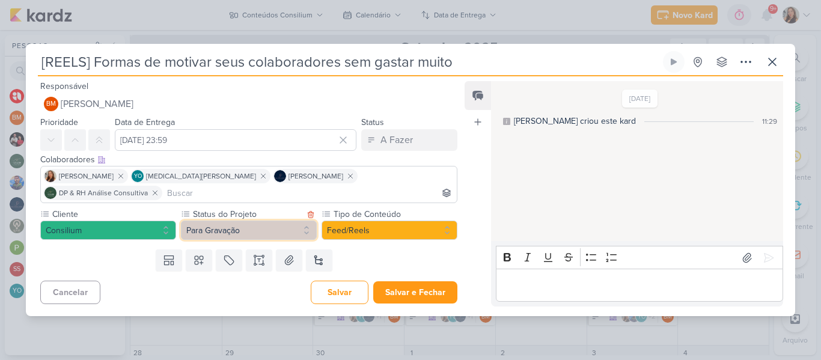
click at [258, 225] on button "Para Gravação" at bounding box center [249, 230] width 136 height 19
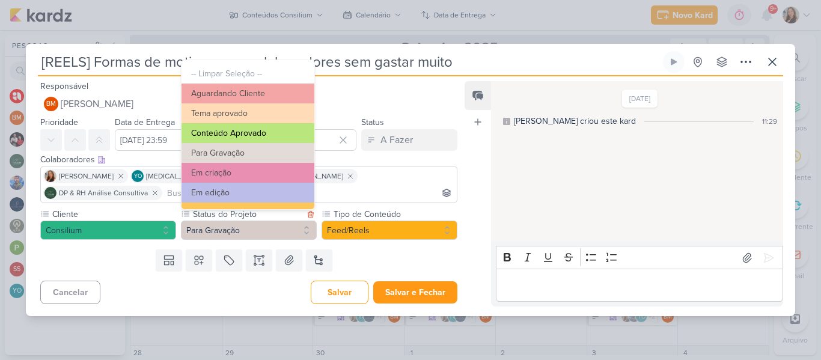
click at [281, 131] on button "Conteúdo Aprovado" at bounding box center [247, 133] width 133 height 20
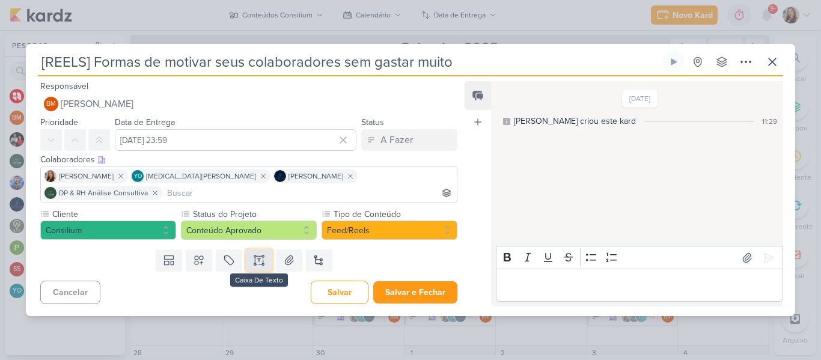
click at [261, 257] on icon at bounding box center [259, 260] width 12 height 12
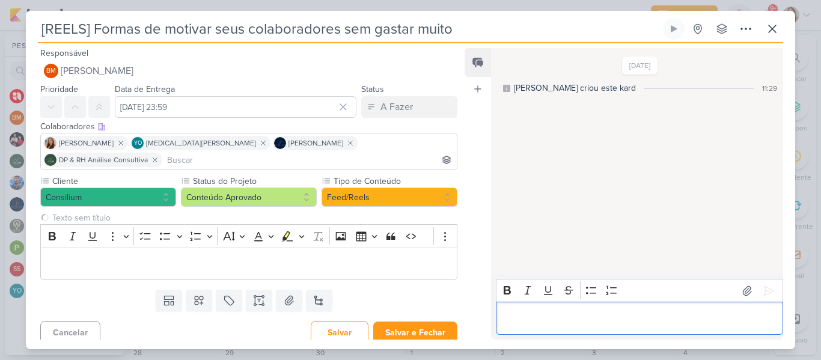
click at [526, 314] on p "Editor editing area: main" at bounding box center [639, 318] width 275 height 14
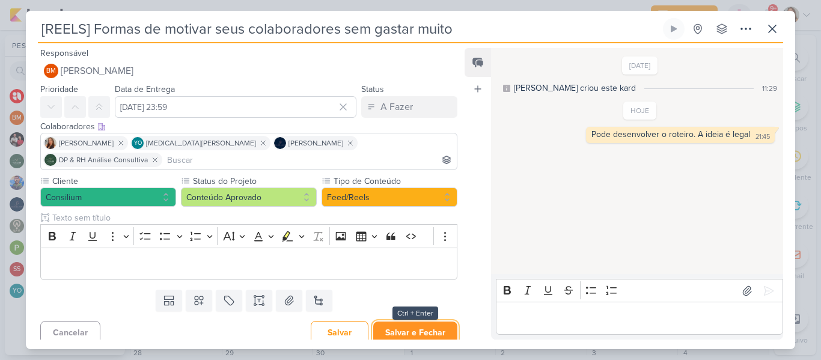
click at [415, 330] on button "Salvar e Fechar" at bounding box center [415, 332] width 84 height 22
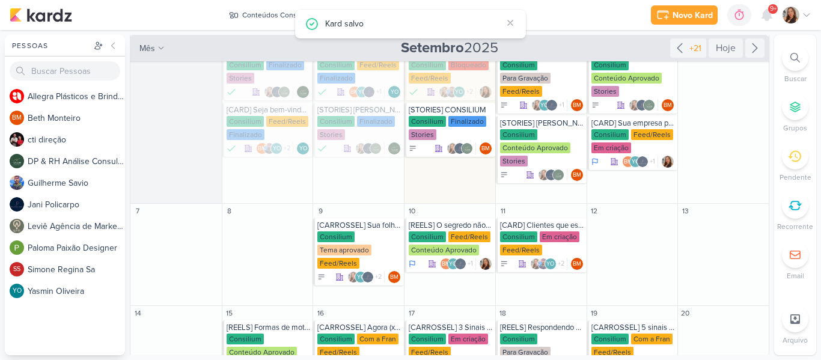
scroll to position [24, 0]
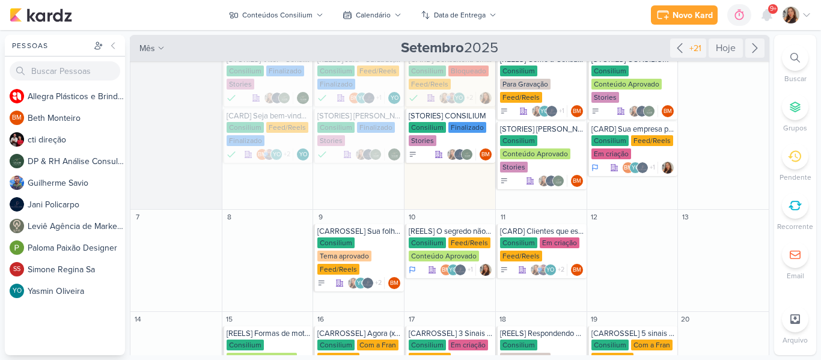
drag, startPoint x: 771, startPoint y: 132, endPoint x: 769, endPoint y: 118, distance: 13.4
click at [769, 118] on div "Pessoas [GEOGRAPHIC_DATA] A l l e g r a P l á s t i c o s e B r i n d e s P e r…" at bounding box center [410, 195] width 821 height 320
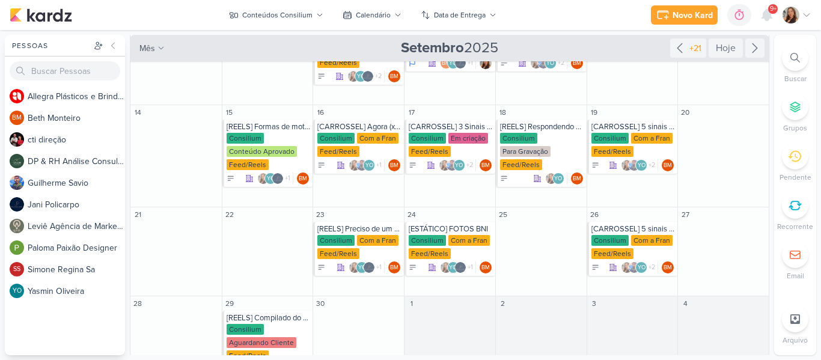
scroll to position [233, 0]
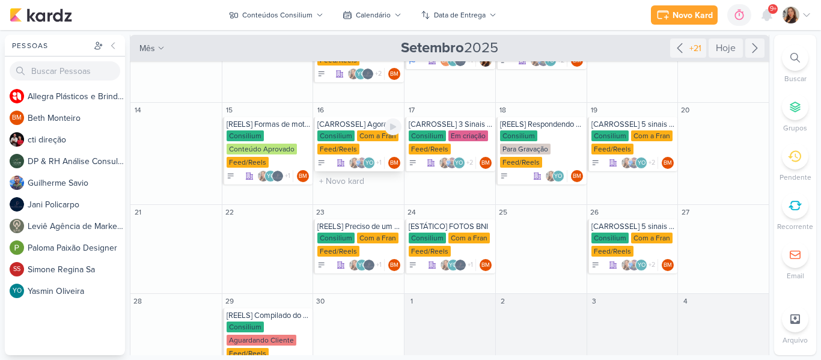
click at [353, 126] on div "[CARROSSEL] Agora (x) cliente faz parte da Consilium" at bounding box center [359, 125] width 84 height 10
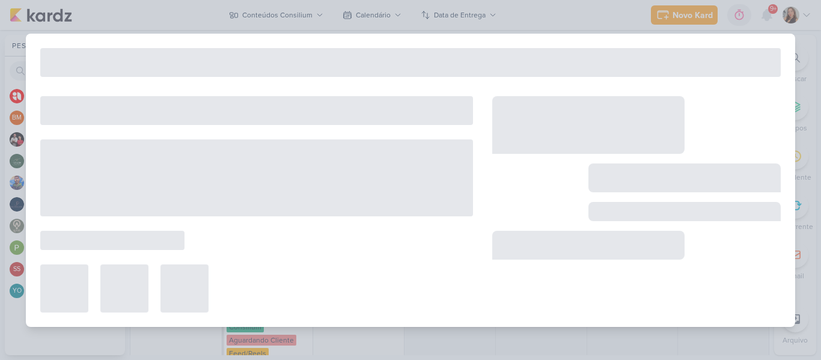
type input "[CARROSSEL] Agora (x) cliente faz parte da Consilium"
type input "[DATE] 23:59"
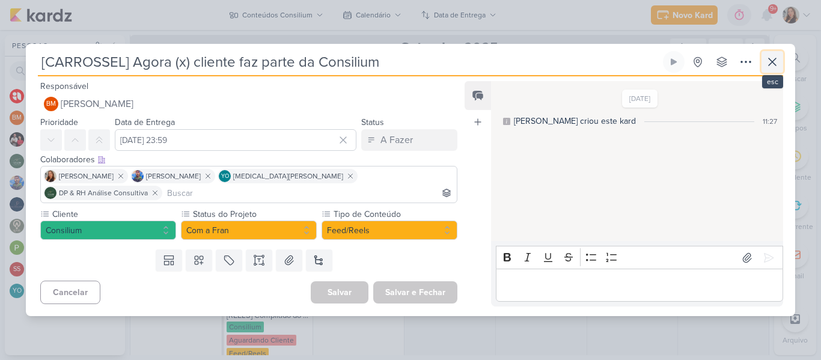
click at [767, 73] on button at bounding box center [772, 62] width 22 height 22
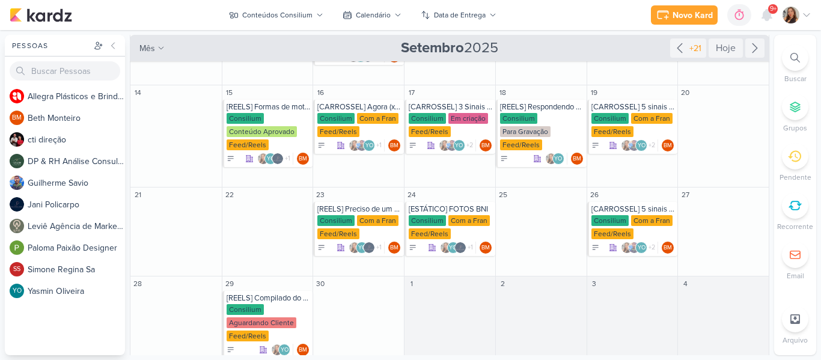
scroll to position [252, 0]
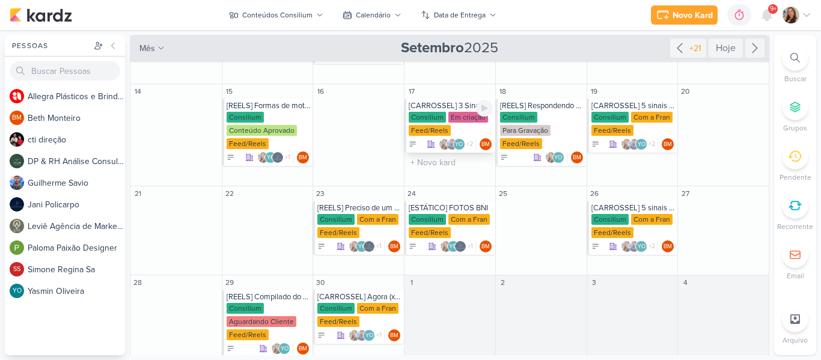
click at [443, 109] on div "[CARROSSEL] 3 Sinais que sua empresa precisa de um BPO financeiro" at bounding box center [451, 106] width 84 height 10
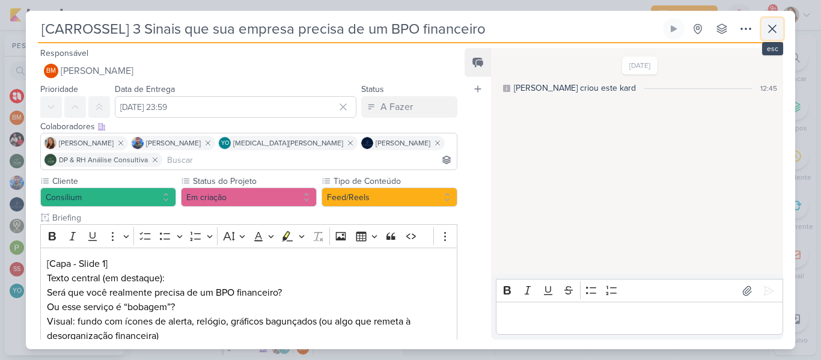
click at [769, 34] on icon at bounding box center [772, 29] width 14 height 14
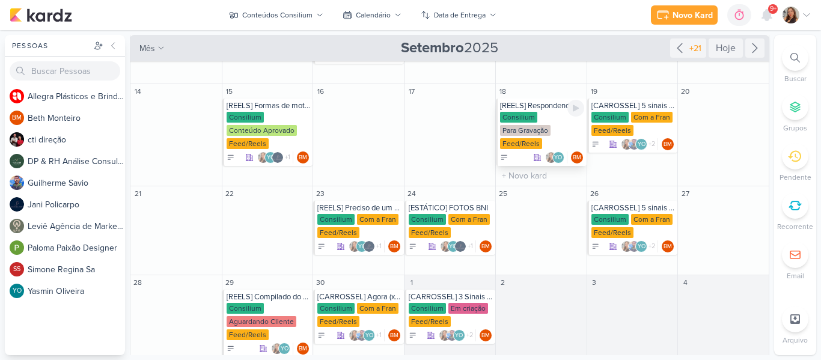
click at [521, 107] on div "[REELS] Respondendo perguntas" at bounding box center [542, 106] width 84 height 10
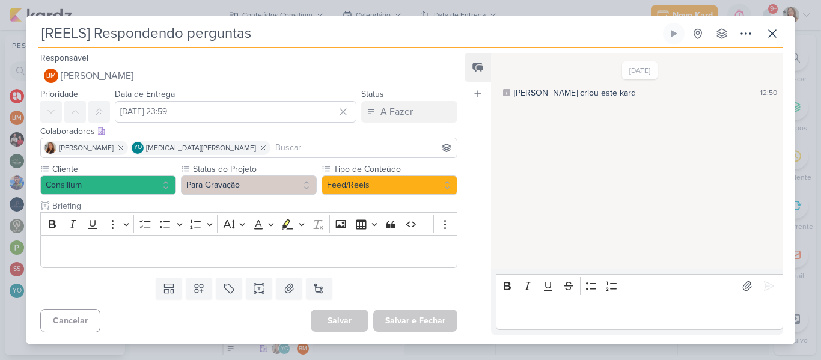
drag, startPoint x: 272, startPoint y: 31, endPoint x: 92, endPoint y: 34, distance: 180.3
click at [92, 34] on input "[REELS] Respondendo perguntas" at bounding box center [349, 34] width 623 height 22
paste input "Os maiores empresários não fazem tudo sozinhos. Por que você insiste?"
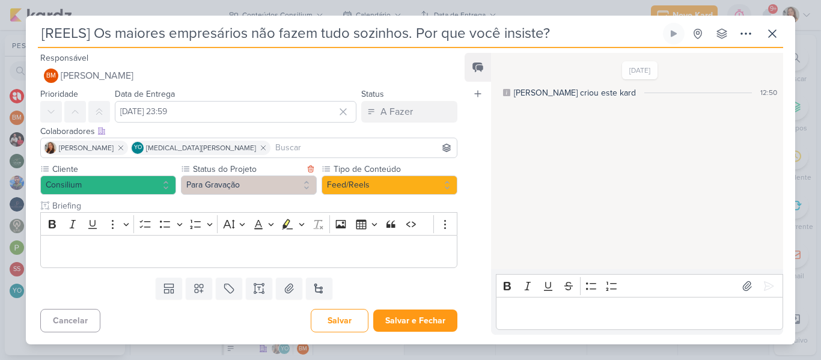
type input "[REELS] Os maiores empresários não fazem tudo sozinhos. Por que você insiste?"
click at [263, 175] on button "Para Gravação" at bounding box center [249, 184] width 136 height 19
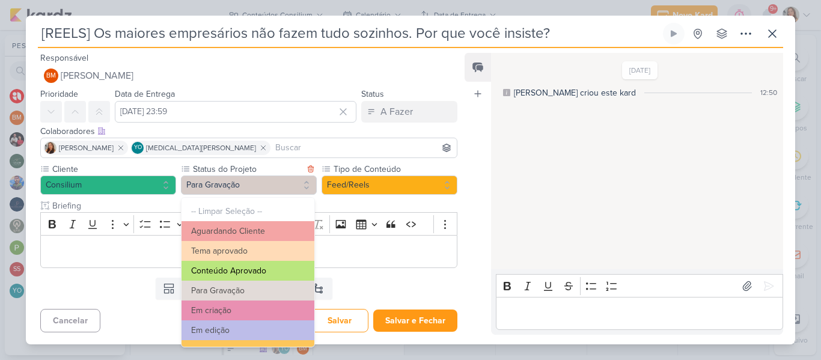
click at [263, 264] on button "Conteúdo Aprovado" at bounding box center [247, 271] width 133 height 20
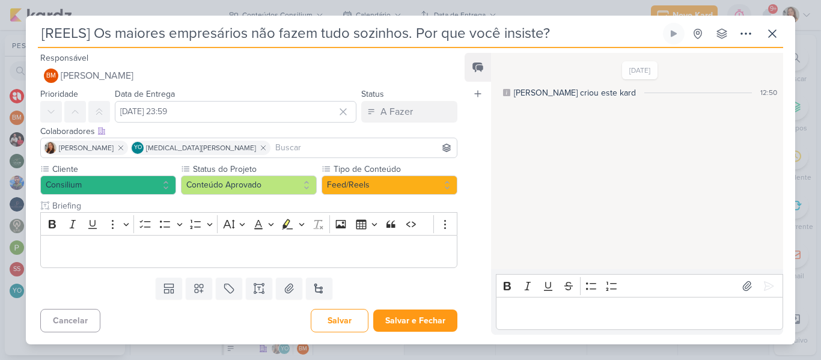
click at [273, 150] on input at bounding box center [363, 148] width 181 height 14
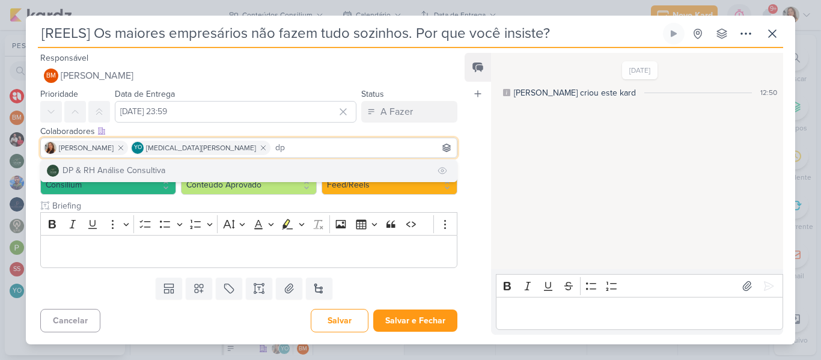
type input "dp"
click at [251, 168] on button "DP & RH Análise Consultiva" at bounding box center [249, 171] width 416 height 22
type input "jani"
click at [298, 167] on button "Jani Policarpo" at bounding box center [249, 171] width 416 height 22
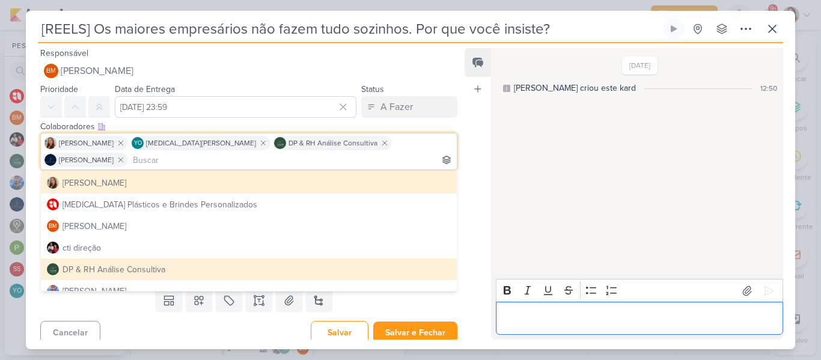
click at [547, 311] on p "Editor editing area: main" at bounding box center [639, 318] width 275 height 14
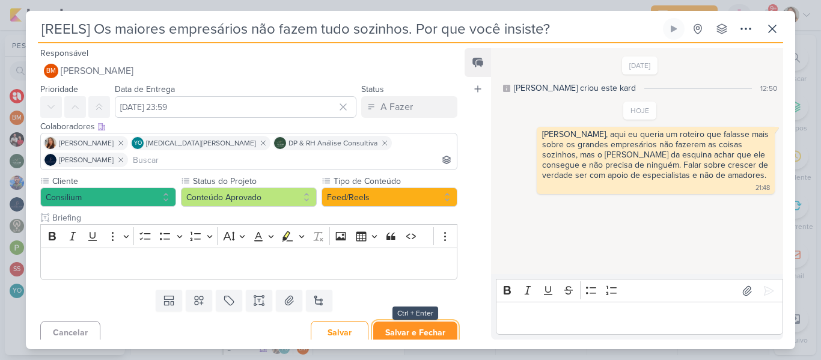
click at [394, 321] on button "Salvar e Fechar" at bounding box center [415, 332] width 84 height 22
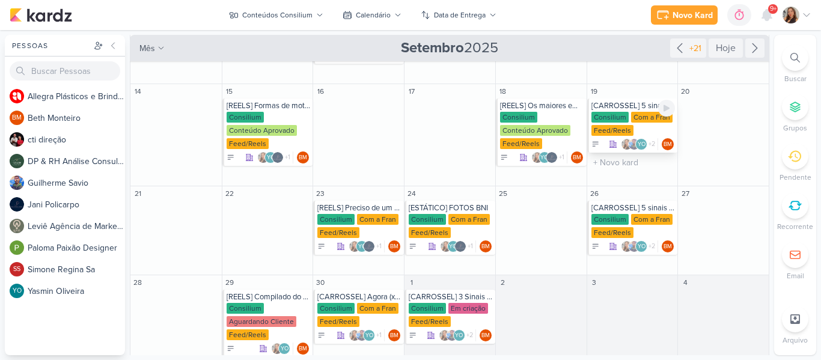
click at [627, 107] on div "[CARROSSEL] 5 sinais de que sua empresa precisa de apoio em RH ou Financeiro" at bounding box center [633, 106] width 84 height 10
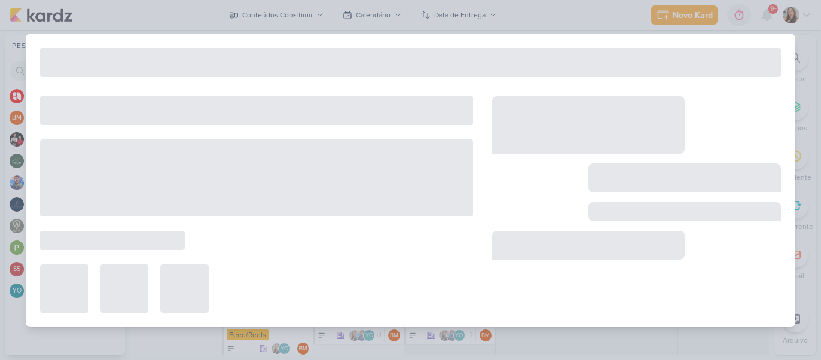
type input "[CARROSSEL] 5 sinais de que sua empresa precisa de apoio em RH ou Financeiro"
type input "19 de setembro de 2025 às 23:59"
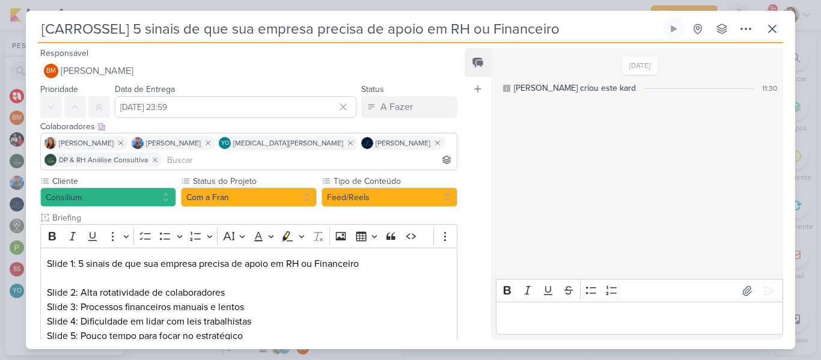
click at [294, 22] on input "[CARROSSEL] 5 sinais de que sua empresa precisa de apoio em RH ou Financeiro" at bounding box center [349, 29] width 623 height 22
drag, startPoint x: 568, startPoint y: 33, endPoint x: 135, endPoint y: 31, distance: 433.8
click at [135, 31] on input "[CARROSSEL] 5 sinais de que sua empresa precisa de apoio em RH ou Financeiro" at bounding box center [349, 29] width 623 height 22
paste input "Quer jogar no time dos grandes? Comece terceirizando o que te trava"
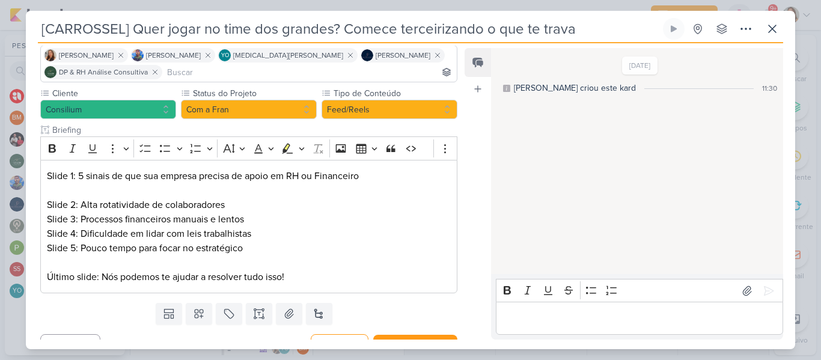
scroll to position [108, 0]
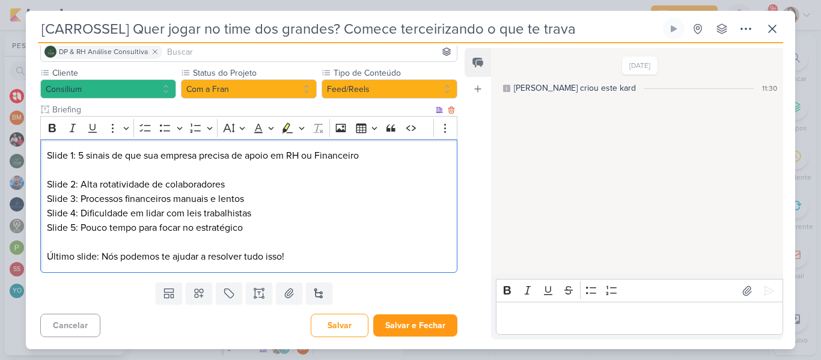
drag, startPoint x: 295, startPoint y: 256, endPoint x: 46, endPoint y: 148, distance: 271.0
click at [46, 148] on div "Slide 1: 5 sinais de que sua empresa precisa de apoio em RH ou Financeiro Slide…" at bounding box center [248, 206] width 417 height 134
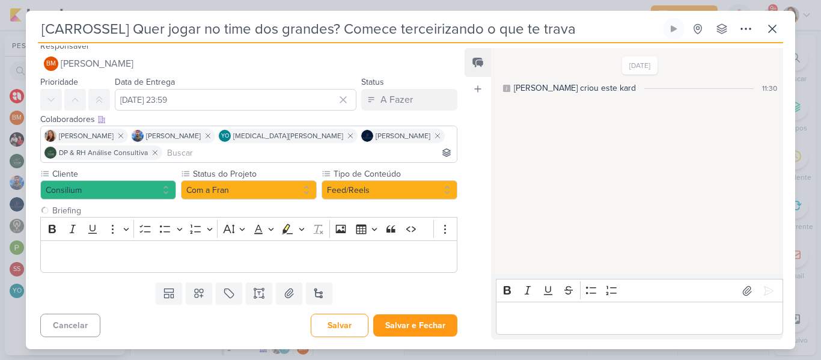
click at [127, 32] on input "[CARROSSEL] Quer jogar no time dos grandes? Comece terceirizando o que te trava" at bounding box center [349, 29] width 623 height 22
click at [124, 31] on input "[CARROSSEL] Quer jogar no time dos grandes? Comece terceirizando o que te trava" at bounding box center [349, 29] width 623 height 22
click at [221, 186] on button "Com a Fran" at bounding box center [249, 189] width 136 height 19
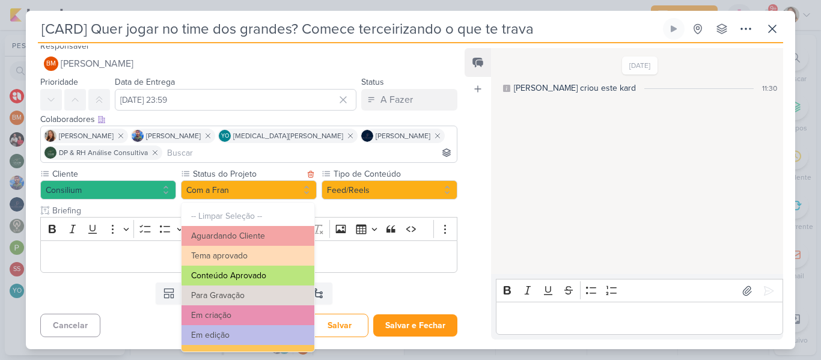
click at [252, 272] on button "Conteúdo Aprovado" at bounding box center [247, 276] width 133 height 20
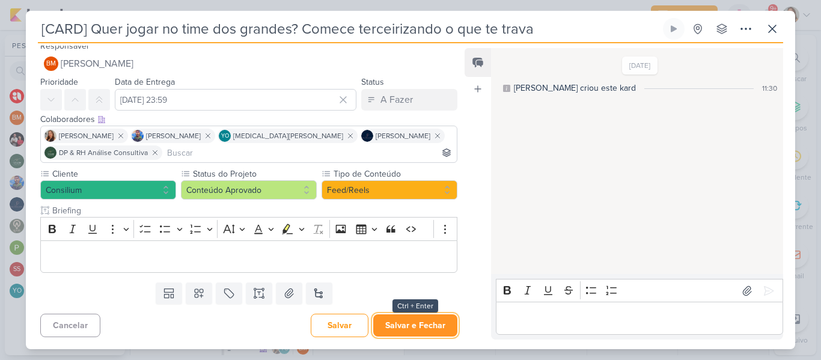
click at [396, 323] on button "Salvar e Fechar" at bounding box center [415, 325] width 84 height 22
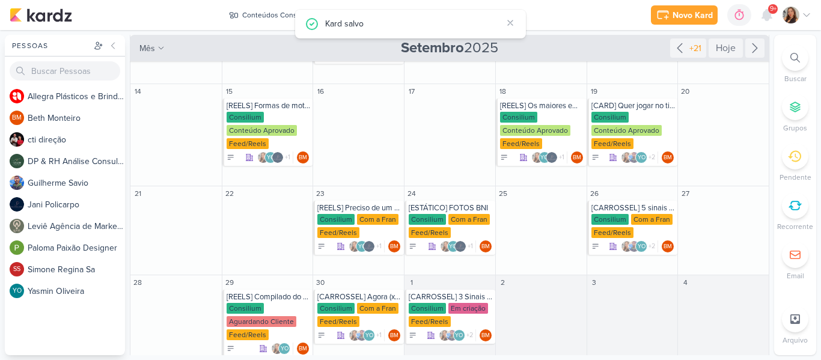
scroll to position [274, 0]
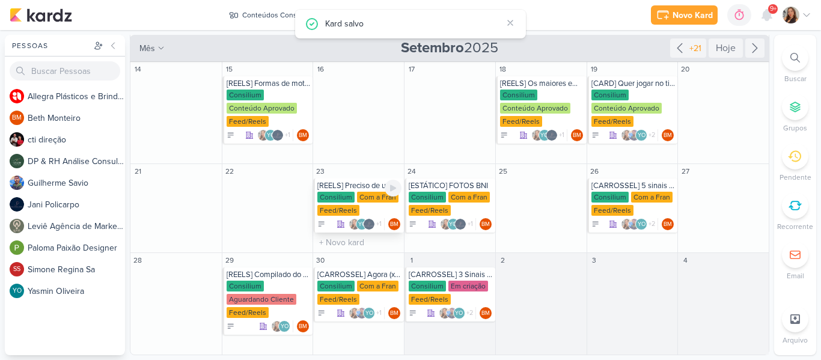
click at [365, 187] on div "[REELS] Preciso de um RH interno para organizar minha equipe?" at bounding box center [359, 186] width 84 height 10
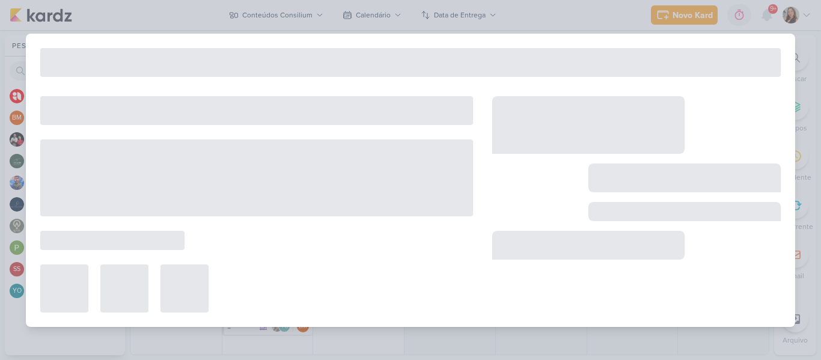
type input "[REELS] Preciso de um RH interno para organizar minha equipe?"
type input "23 de setembro de 2025 às 23:59"
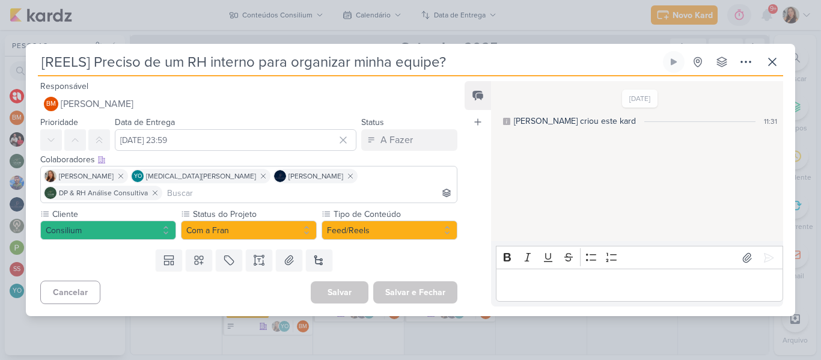
click at [219, 73] on input "[REELS] Preciso de um RH interno para organizar minha equipe?" at bounding box center [349, 62] width 623 height 22
drag, startPoint x: 464, startPoint y: 74, endPoint x: 93, endPoint y: 68, distance: 371.4
click at [93, 68] on input "[REELS] Preciso de um RH interno para organizar minha equipe?" at bounding box center [349, 62] width 623 height 22
paste input "“EBITDA: o número que revela se sua empresa é realmente lucrativa."
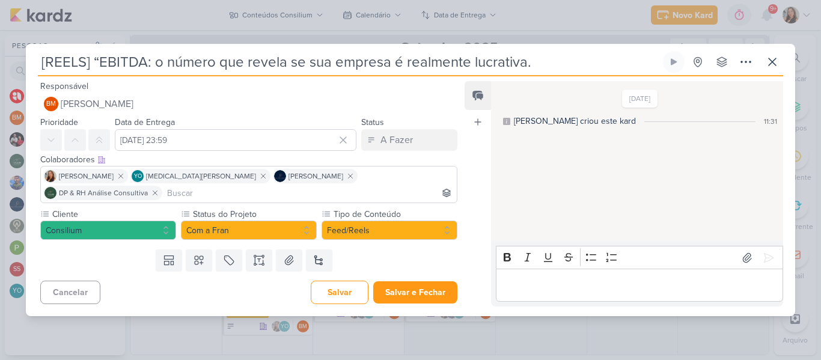
click at [100, 72] on input "[REELS] “EBITDA: o número que revela se sua empresa é realmente lucrativa." at bounding box center [349, 62] width 623 height 22
type input "[REELS] EBITDA: o número que revela se sua empresa é realmente lucrativa."
click at [263, 221] on button "Com a Fran" at bounding box center [249, 230] width 136 height 19
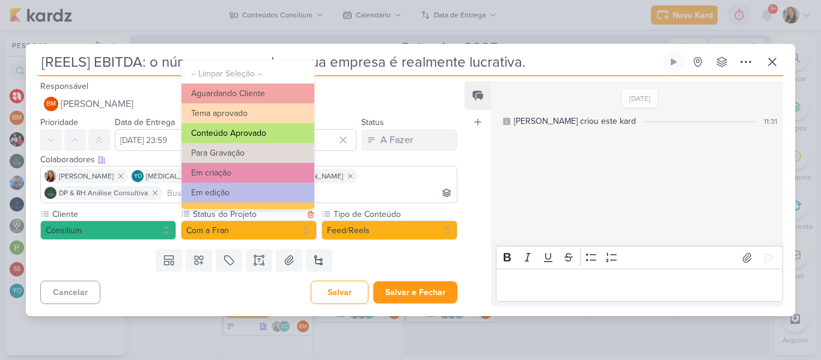
click at [251, 142] on button "Conteúdo Aprovado" at bounding box center [247, 133] width 133 height 20
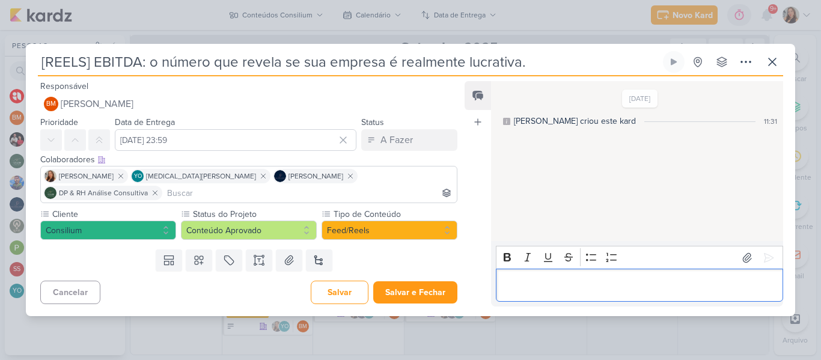
click at [543, 282] on p "Editor editing area: main" at bounding box center [639, 285] width 275 height 14
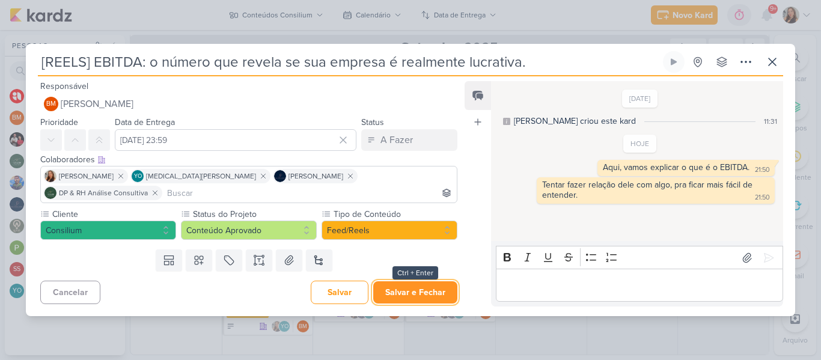
click at [417, 291] on button "Salvar e Fechar" at bounding box center [415, 292] width 84 height 22
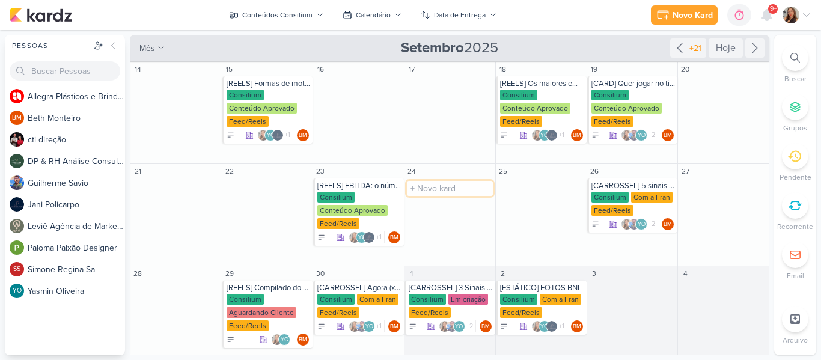
click at [432, 192] on input "text" at bounding box center [450, 188] width 86 height 15
click at [443, 187] on input "[REELS]" at bounding box center [450, 188] width 86 height 15
paste input "Esqueça o faturamento: EBITDA é o que mostra se seu negócio sobrevive."
type input "[REELS] Esqueça o faturamento: EBITDA é o que mostra se seu negócio sobrevive."
click at [439, 198] on div "Consilium" at bounding box center [427, 197] width 37 height 11
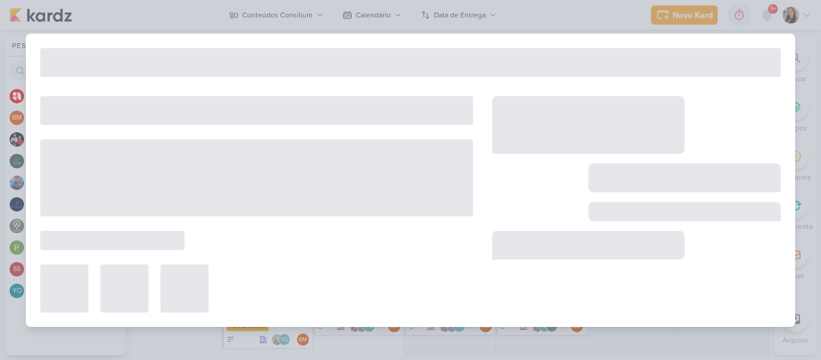
type input "[REELS] Esqueça o faturamento: EBITDA é o que mostra se seu negócio sobrevive."
type input "24 de setembro de 2025 às 23:59"
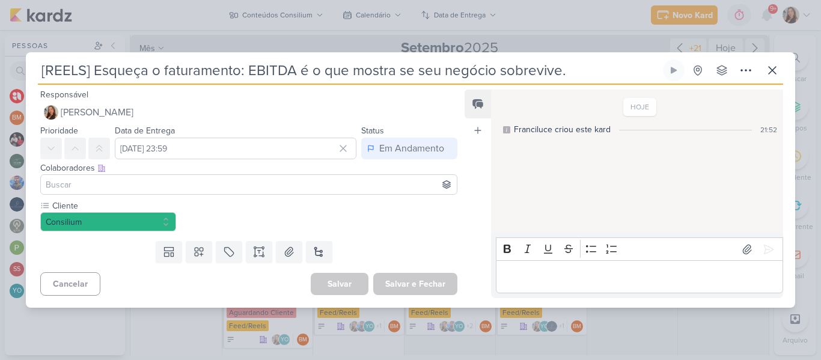
click at [163, 188] on input at bounding box center [248, 184] width 411 height 14
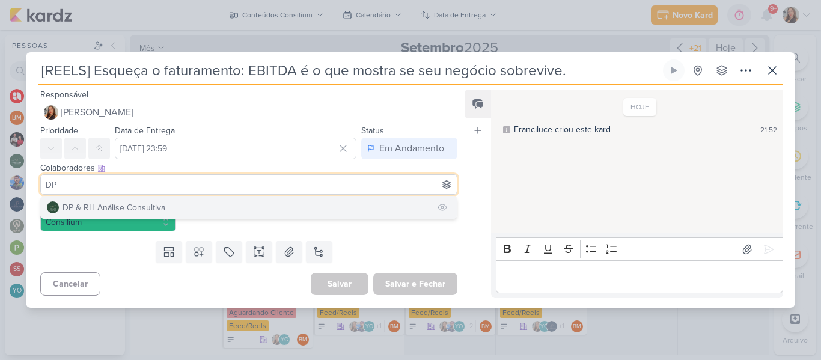
type input "DP"
click at [163, 204] on div "DP & RH Análise Consultiva" at bounding box center [113, 207] width 103 height 13
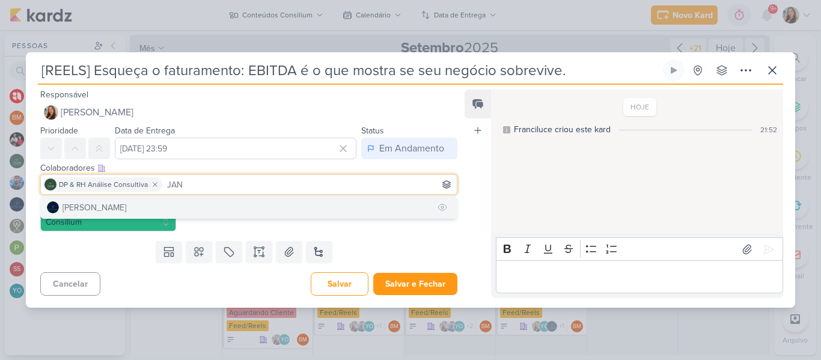
type input "JAN"
click at [202, 205] on button "Jani Policarpo" at bounding box center [249, 207] width 416 height 22
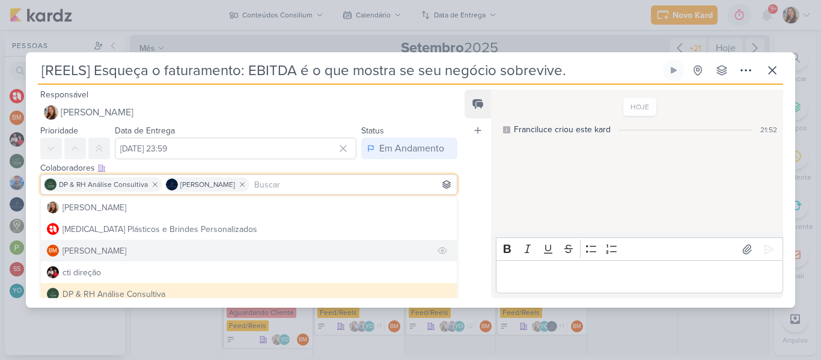
click at [284, 257] on button "BM Beth Monteiro" at bounding box center [249, 251] width 416 height 22
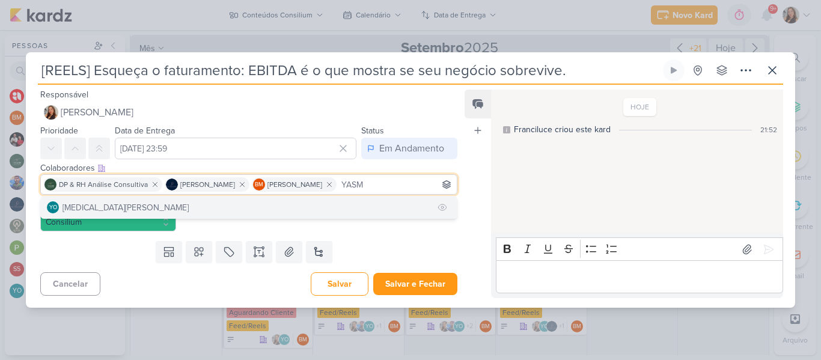
type input "YASM"
click at [331, 202] on button "YO Yasmin Oliveira" at bounding box center [249, 207] width 416 height 22
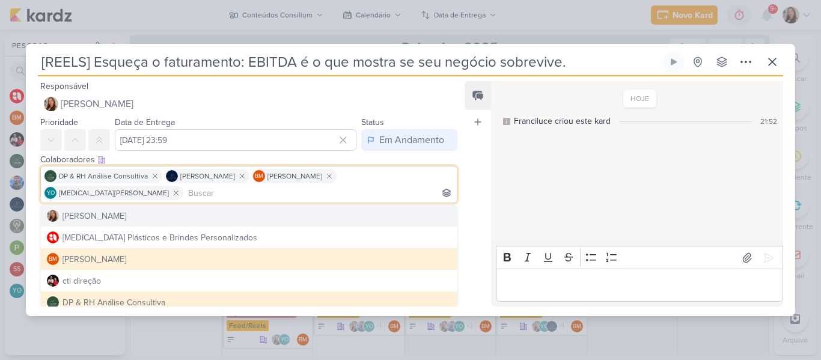
click at [468, 224] on div "Feed Atrelar email Solte o email para atrelar ao kard" at bounding box center [477, 193] width 26 height 225
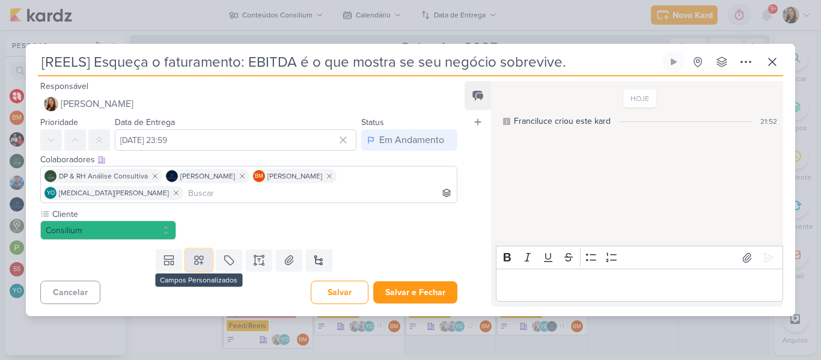
click at [204, 252] on button at bounding box center [199, 260] width 26 height 22
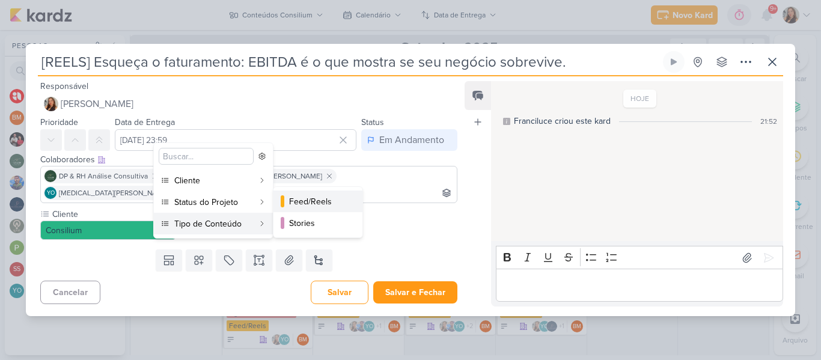
click at [307, 202] on div "Feed/Reels" at bounding box center [318, 201] width 59 height 13
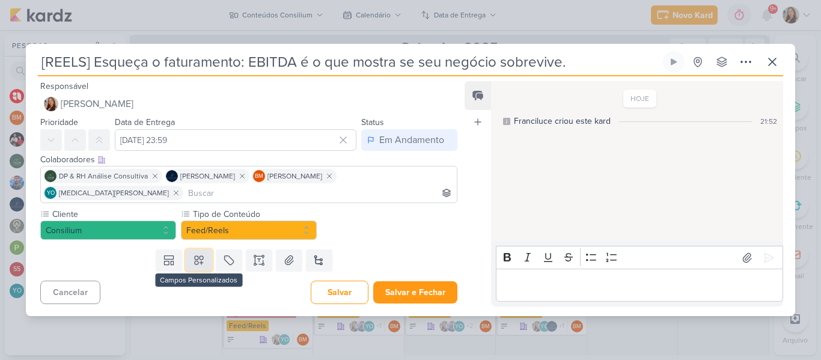
click at [193, 258] on button at bounding box center [199, 260] width 26 height 22
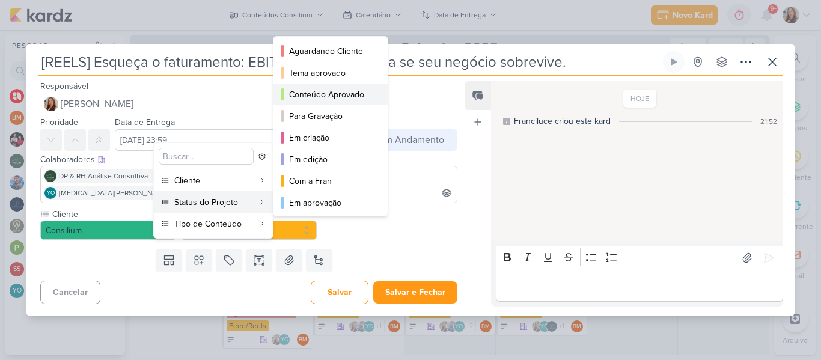
click at [319, 86] on button "Conteúdo Aprovado" at bounding box center [330, 95] width 114 height 22
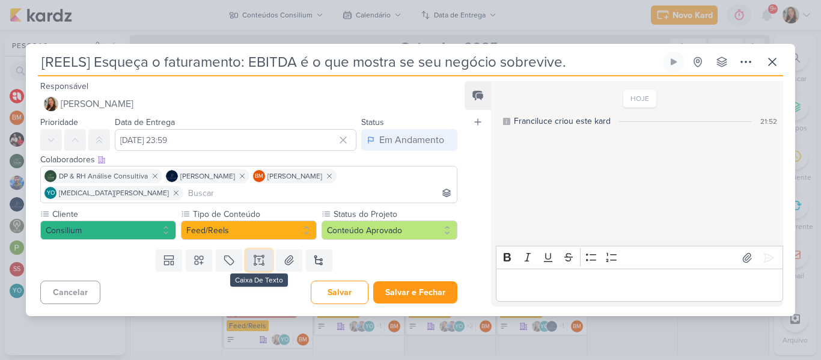
click at [263, 249] on button at bounding box center [259, 260] width 26 height 22
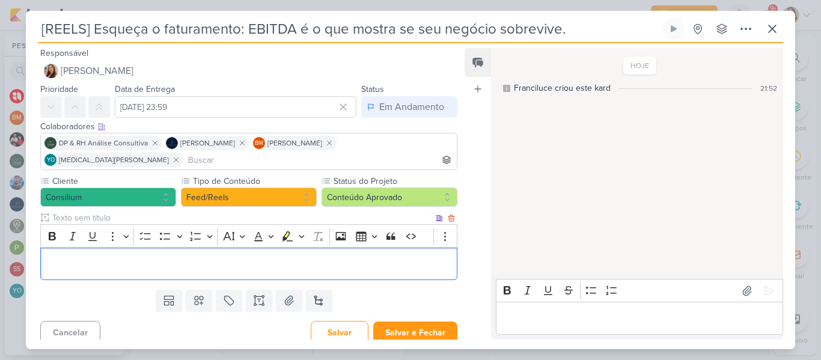
click at [193, 257] on p "Editor editing area: main" at bounding box center [249, 264] width 404 height 14
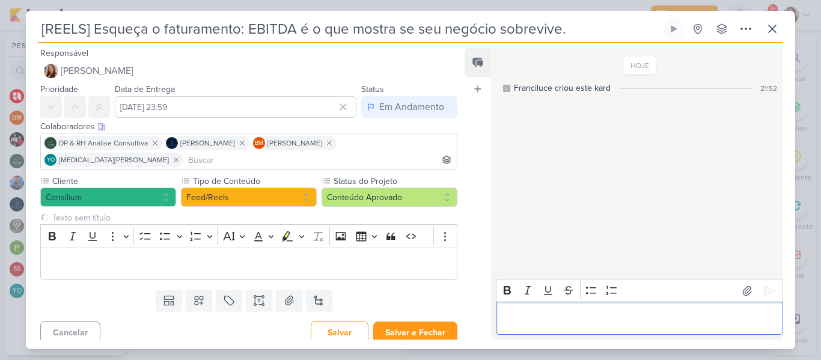
click at [558, 311] on p "Editor editing area: main" at bounding box center [639, 318] width 275 height 14
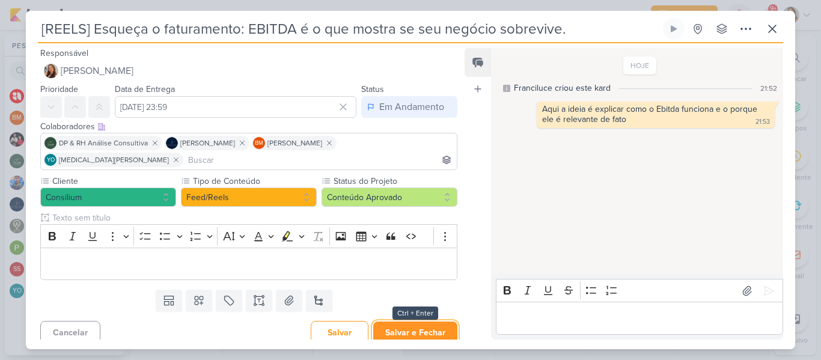
click at [444, 321] on button "Salvar e Fechar" at bounding box center [415, 332] width 84 height 22
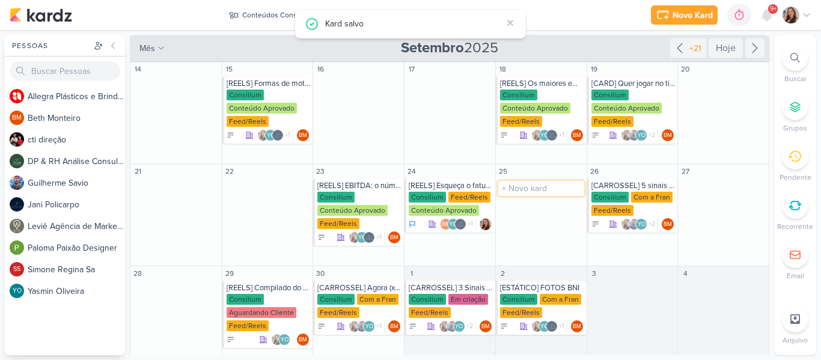
click at [516, 191] on input "text" at bounding box center [541, 188] width 86 height 15
click at [526, 189] on input "[REELS]" at bounding box center [541, 188] width 86 height 15
paste input "Você sabe o que é EBITDA? Spoiler: pode mudar sua gestão hoje mesmo."
type input "[REELS] Você sabe o que é EBITDA? Spoiler: pode mudar sua gestão hoje mesmo."
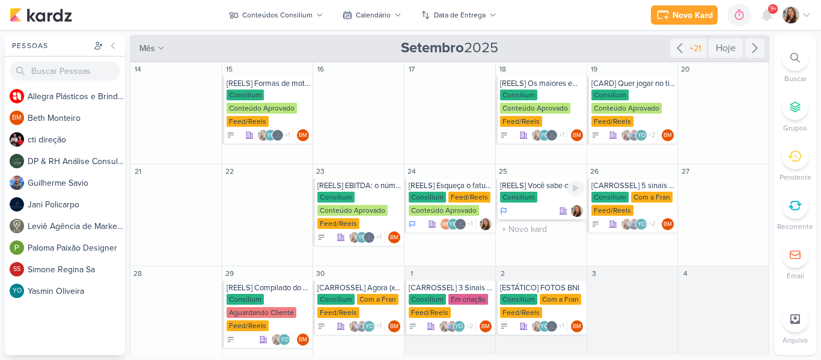
click at [529, 198] on div "Consilium" at bounding box center [518, 197] width 37 height 11
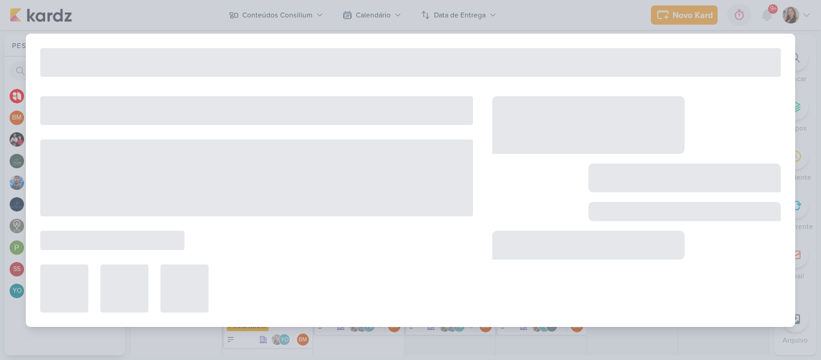
type input "[REELS] Você sabe o que é EBITDA? Spoiler: pode mudar sua gestão hoje mesmo."
type input "25 de setembro de 2025 às 23:59"
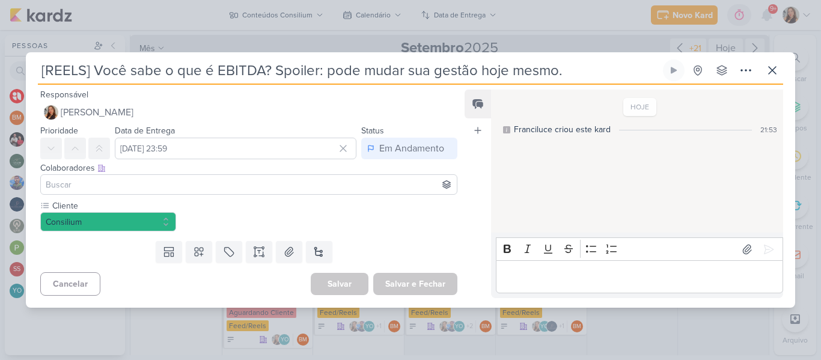
click at [196, 73] on input "[REELS] Você sabe o que é EBITDA? Spoiler: pode mudar sua gestão hoje mesmo." at bounding box center [349, 70] width 623 height 22
drag, startPoint x: 213, startPoint y: 71, endPoint x: 165, endPoint y: 70, distance: 48.1
click at [165, 70] on input "[REELS] Você sabe o que é EBITDA? Spoiler: pode mudar sua gestão hoje mesmo." at bounding box center [349, 70] width 623 height 22
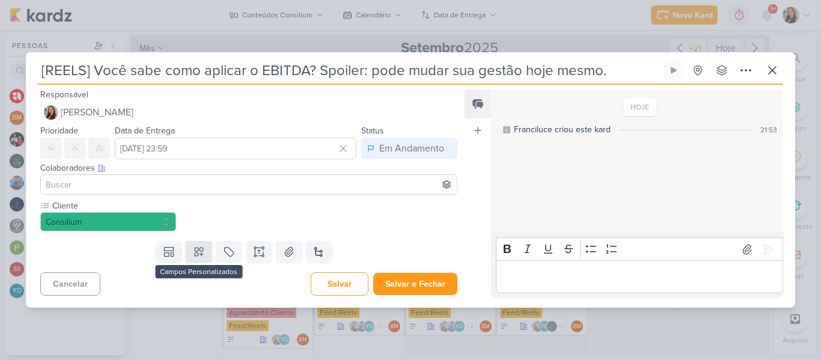
type input "[REELS] Você sabe como aplicar o EBITDA? Spoiler: pode mudar sua gestão hoje me…"
click at [202, 252] on icon at bounding box center [199, 252] width 12 height 12
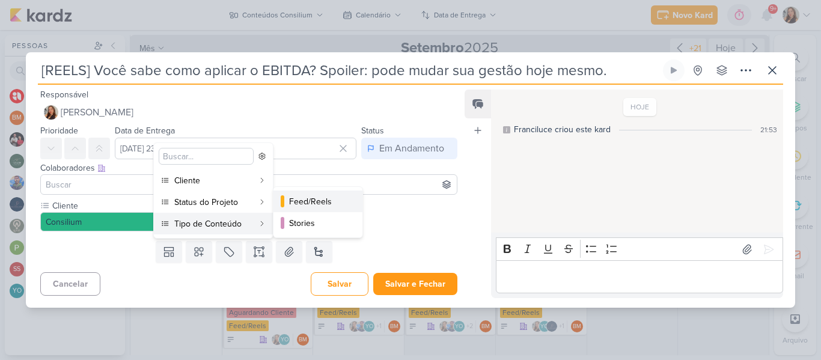
click at [303, 202] on div "Feed/Reels" at bounding box center [318, 201] width 59 height 13
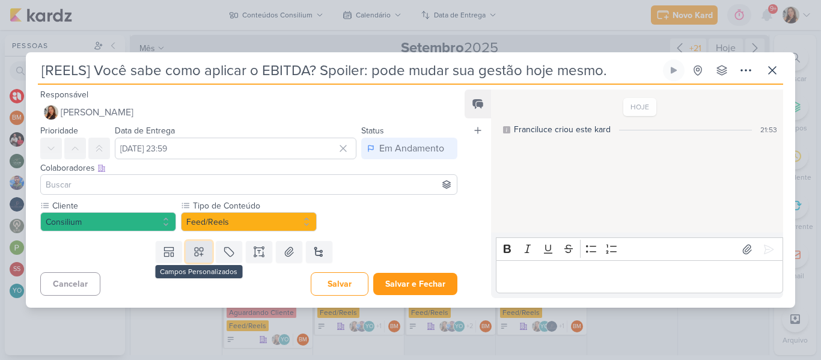
click at [195, 251] on icon at bounding box center [199, 252] width 8 height 8
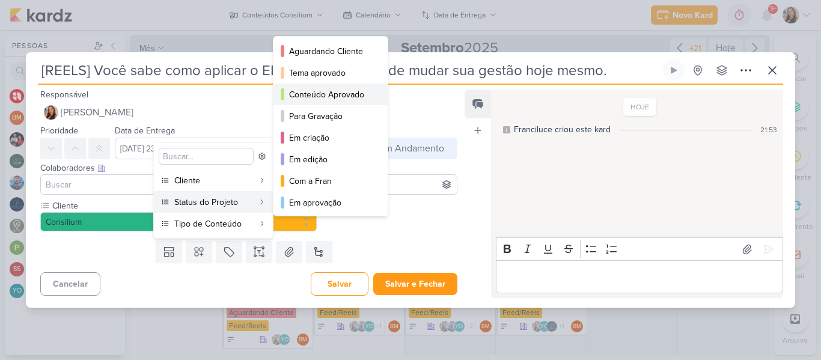
click at [309, 90] on div "Conteúdo Aprovado" at bounding box center [331, 94] width 84 height 13
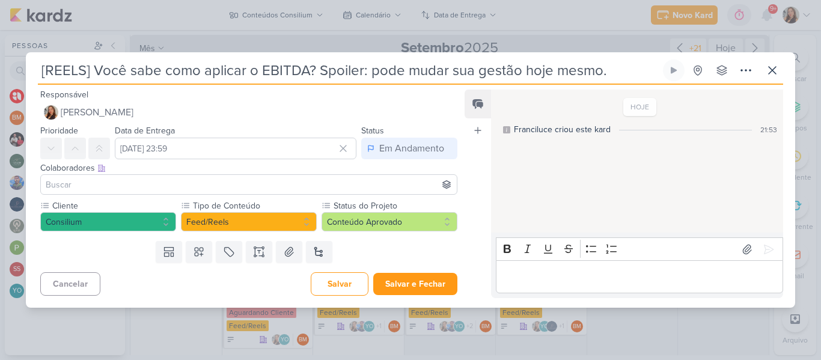
click at [279, 183] on input at bounding box center [248, 184] width 411 height 14
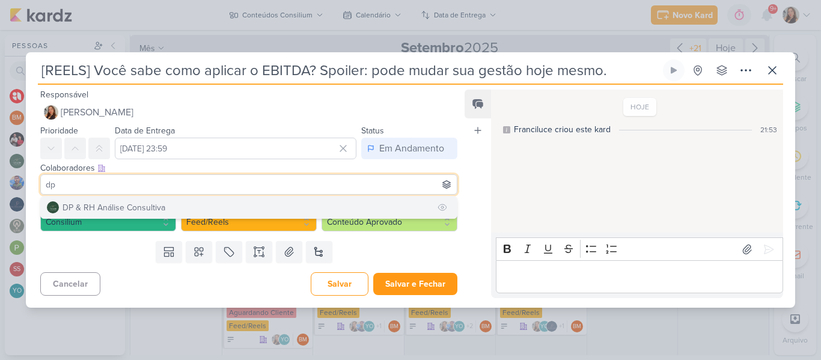
type input "dp"
click at [275, 207] on button "DP & RH Análise Consultiva" at bounding box center [249, 207] width 416 height 22
type input "jani"
click at [273, 203] on button "Jani Policarpo" at bounding box center [249, 207] width 416 height 22
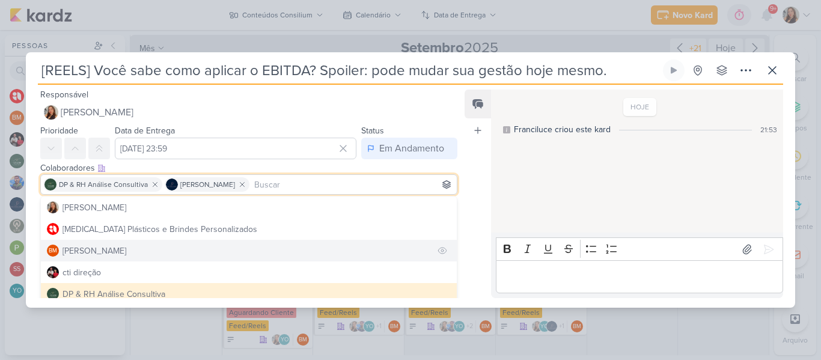
click at [274, 256] on button "BM Beth Monteiro" at bounding box center [249, 251] width 416 height 22
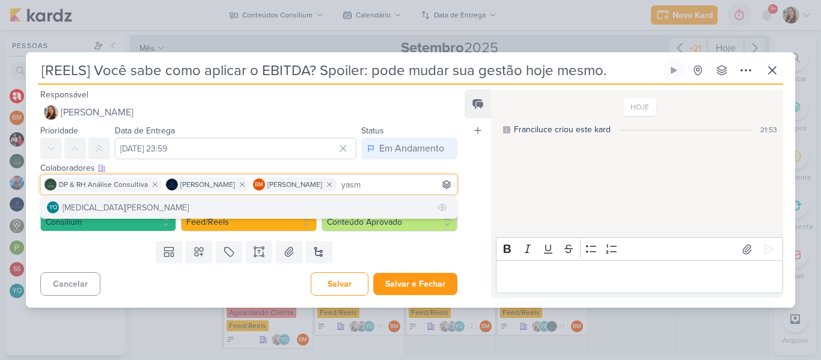
type input "yasm"
click at [298, 202] on button "YO Yasmin Oliveira" at bounding box center [249, 207] width 416 height 22
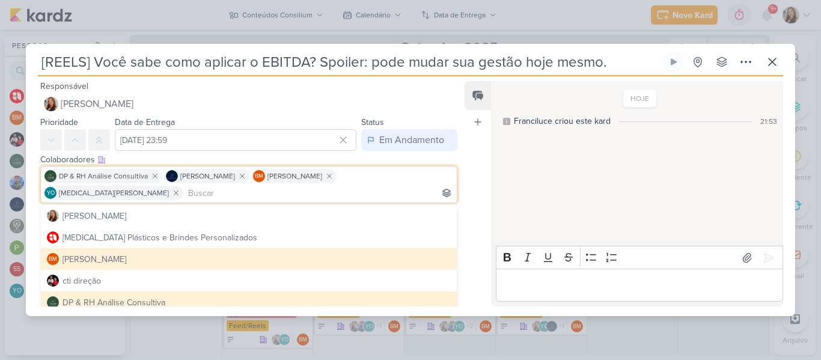
click at [493, 267] on div "Rich Text Editor Bold Italic Underline Strikethrough Bulleted List Numbered Lis…" at bounding box center [637, 273] width 292 height 65
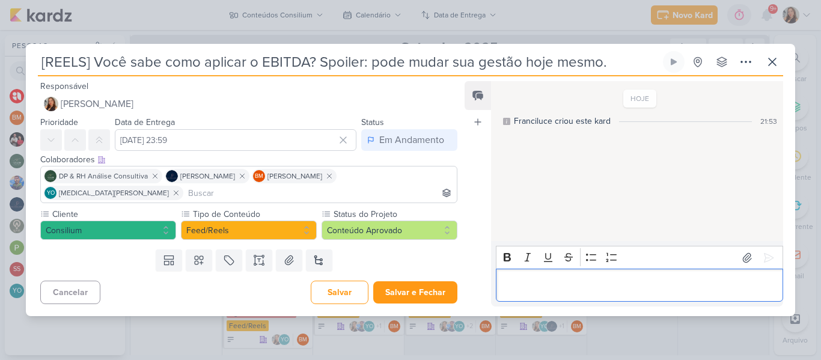
click at [520, 278] on p "Editor editing area: main" at bounding box center [639, 285] width 275 height 14
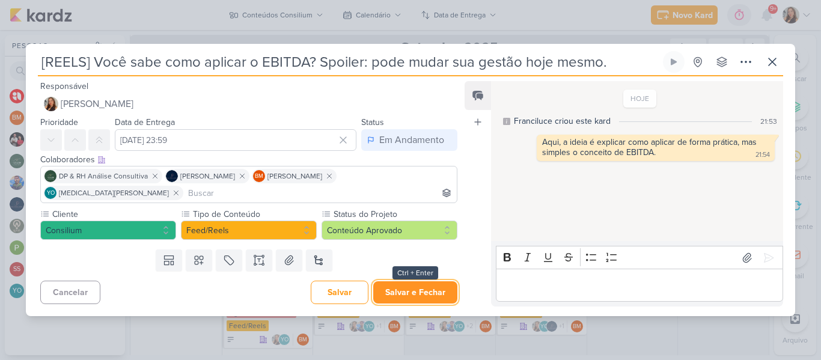
click at [441, 284] on button "Salvar e Fechar" at bounding box center [415, 292] width 84 height 22
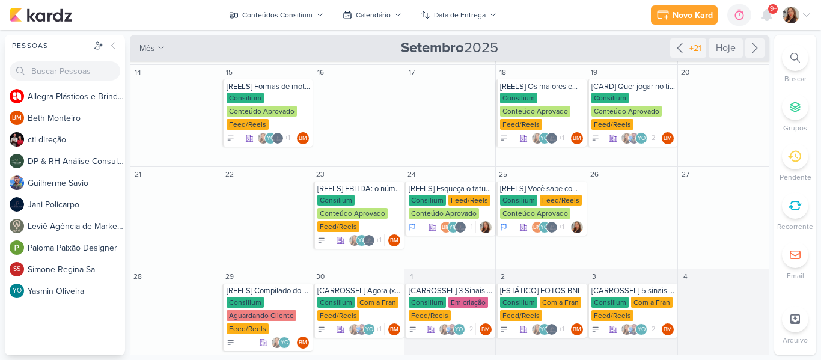
scroll to position [287, 0]
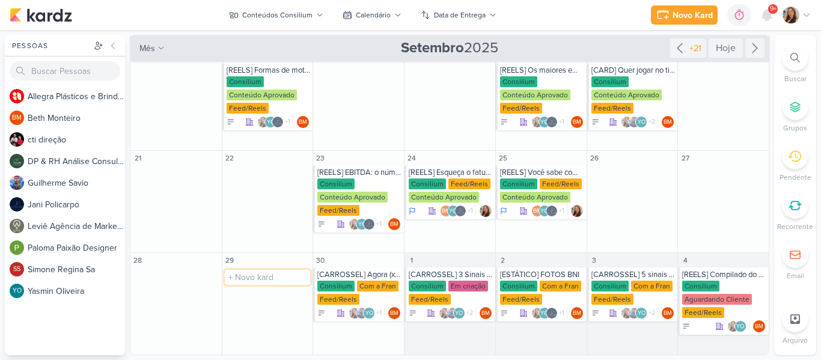
click at [237, 280] on input "text" at bounding box center [268, 277] width 86 height 15
paste input "Você ainda acha que consultoria é custo? Então olha esse case."
type input "[CARROSSEL] Você ainda acha que consultoria é custo? Então olha esse case."
click at [270, 287] on div "Consilium" at bounding box center [269, 287] width 84 height 12
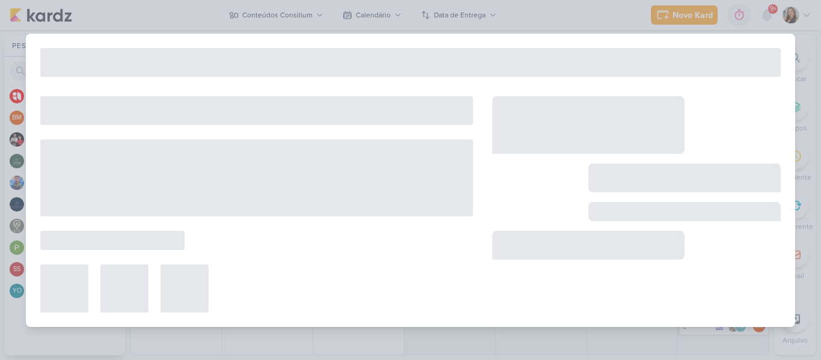
type input "[CARROSSEL] Você ainda acha que consultoria é custo? Então olha esse case."
type input "29 de setembro de 2025 às 23:59"
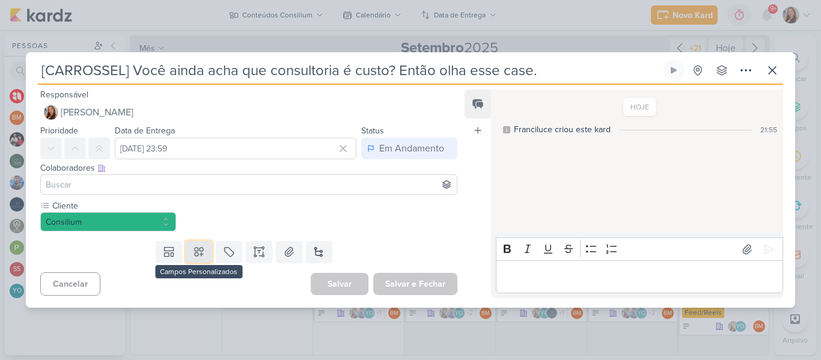
click at [199, 254] on icon at bounding box center [199, 252] width 12 height 12
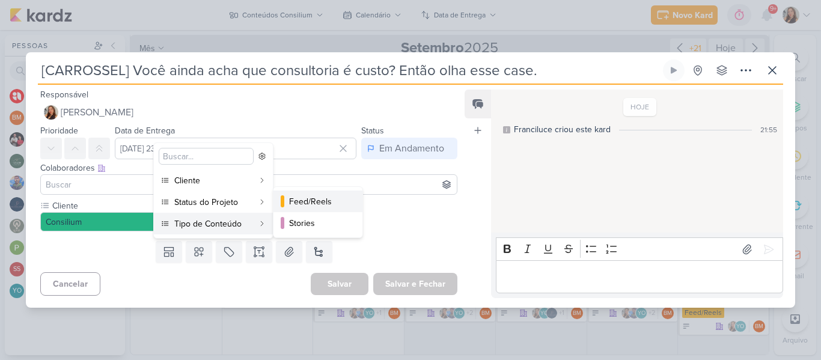
click at [311, 211] on button "Feed/Reels" at bounding box center [317, 201] width 89 height 22
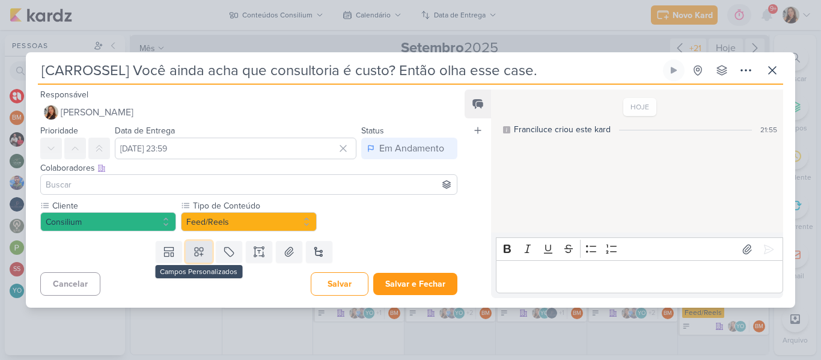
click at [208, 248] on button at bounding box center [199, 252] width 26 height 22
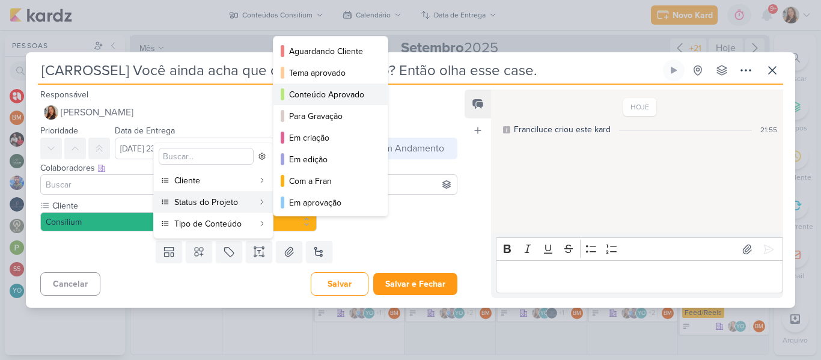
click at [308, 100] on div "Conteúdo Aprovado" at bounding box center [331, 94] width 84 height 13
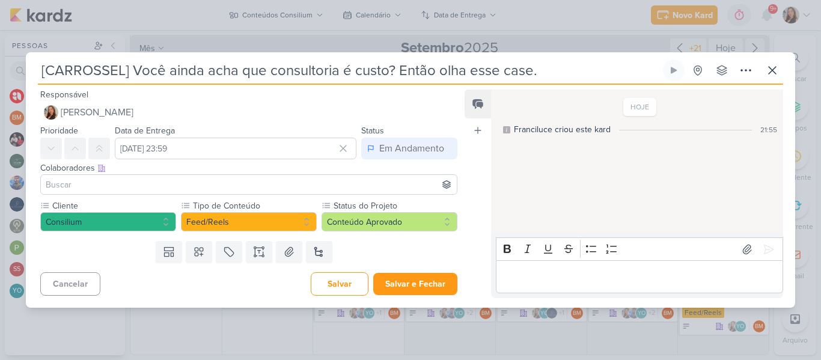
click at [254, 193] on div at bounding box center [248, 184] width 417 height 20
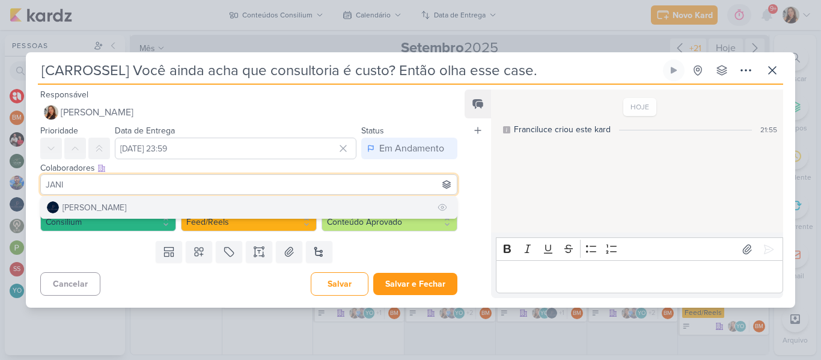
type input "JANI"
click at [255, 201] on button "Jani Policarpo" at bounding box center [249, 207] width 416 height 22
type input "DP"
click at [249, 204] on button "DP & RH Análise Consultiva" at bounding box center [249, 207] width 416 height 22
type input "BE"
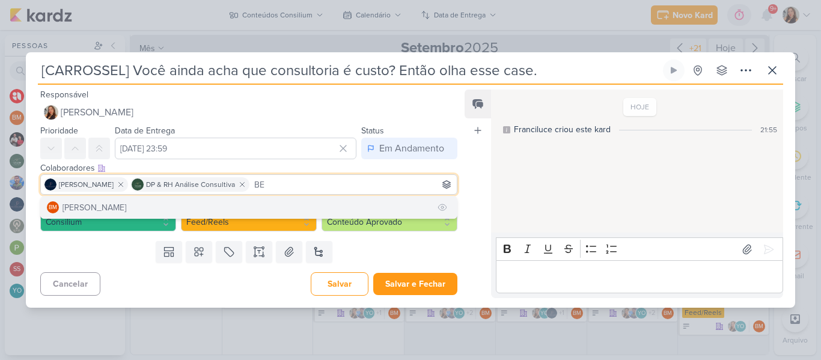
click at [267, 204] on button "BM Beth Monteiro" at bounding box center [249, 207] width 416 height 22
type input "YASM"
click at [256, 209] on button "YO Yasmin Oliveira" at bounding box center [249, 207] width 416 height 22
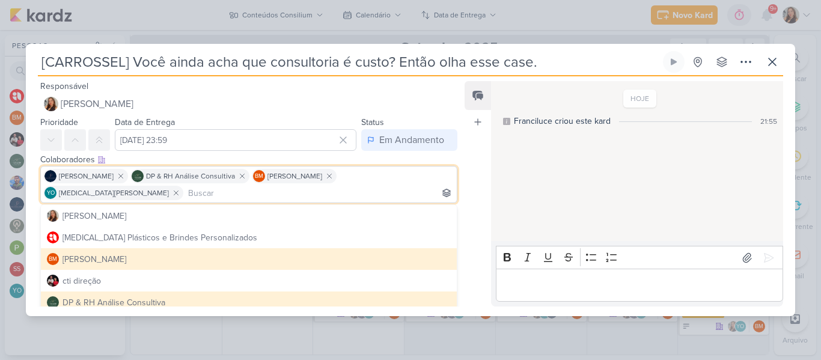
click at [576, 286] on div "Editor editing area: main" at bounding box center [639, 285] width 287 height 33
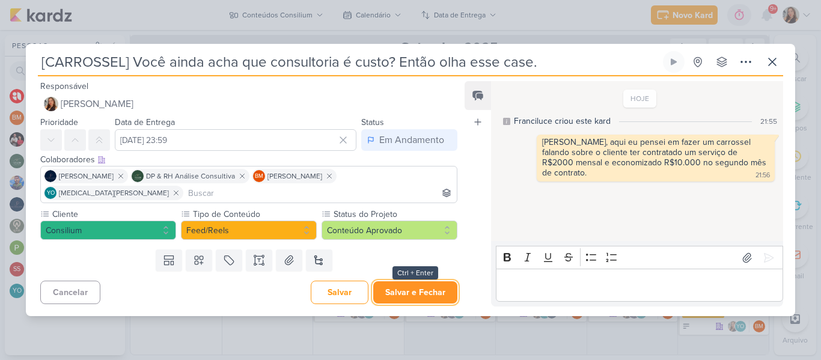
click at [442, 281] on button "Salvar e Fechar" at bounding box center [415, 292] width 84 height 22
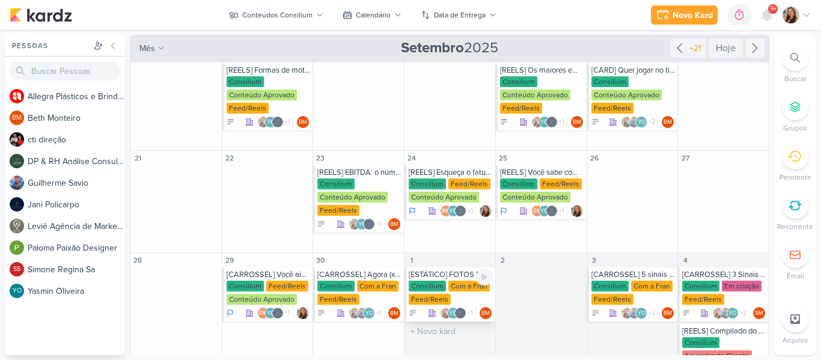
click at [428, 287] on div "Consilium" at bounding box center [427, 286] width 37 height 11
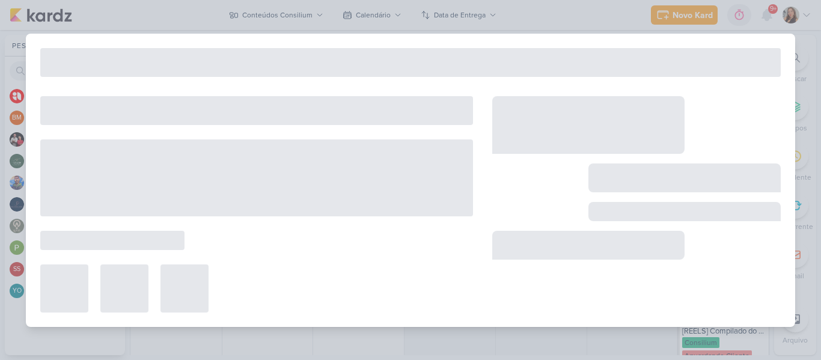
type input "[ESTÁTICO] FOTOS BNI"
type input "1 de outubro de 2025 às 23:59"
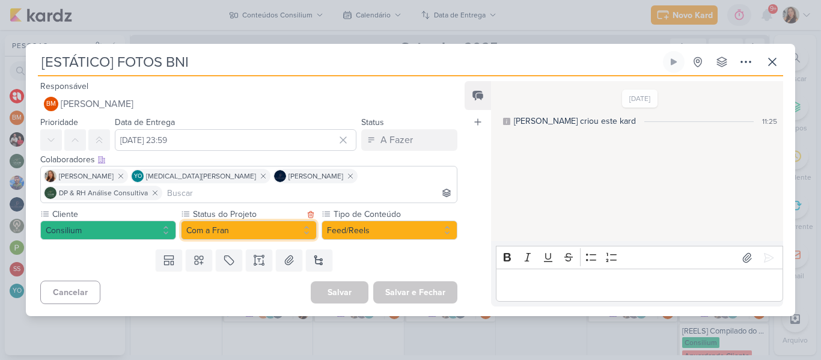
click at [281, 222] on button "Com a Fran" at bounding box center [249, 230] width 136 height 19
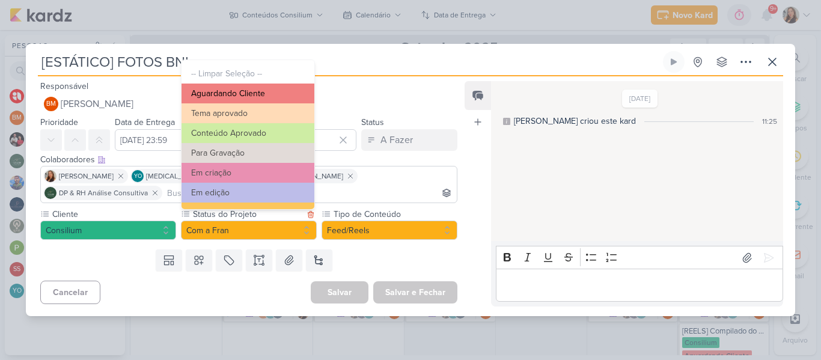
click at [265, 90] on button "Aguardando Cliente" at bounding box center [247, 94] width 133 height 20
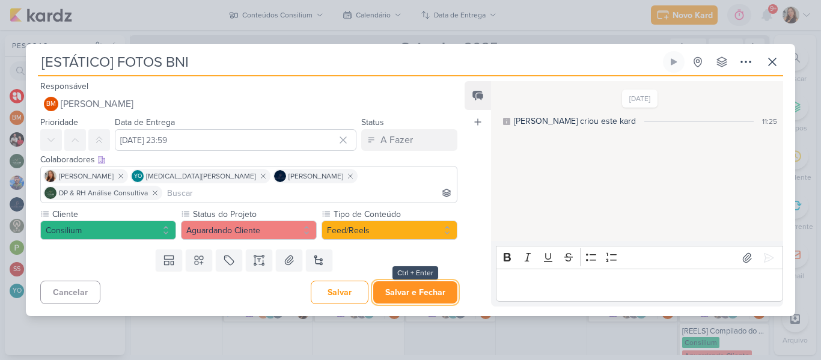
click at [399, 287] on button "Salvar e Fechar" at bounding box center [415, 292] width 84 height 22
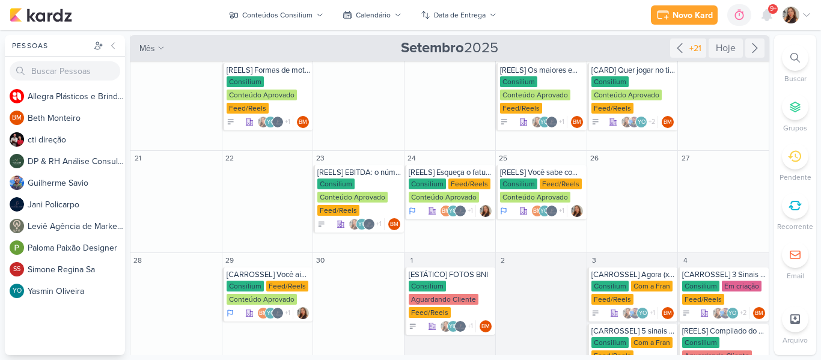
drag, startPoint x: 770, startPoint y: 244, endPoint x: 769, endPoint y: 269, distance: 25.3
click at [769, 269] on div "Pessoas Pessoas A l l e g r a P l á s t i c o s e B r i n d e s P e r s o n a l…" at bounding box center [410, 195] width 821 height 320
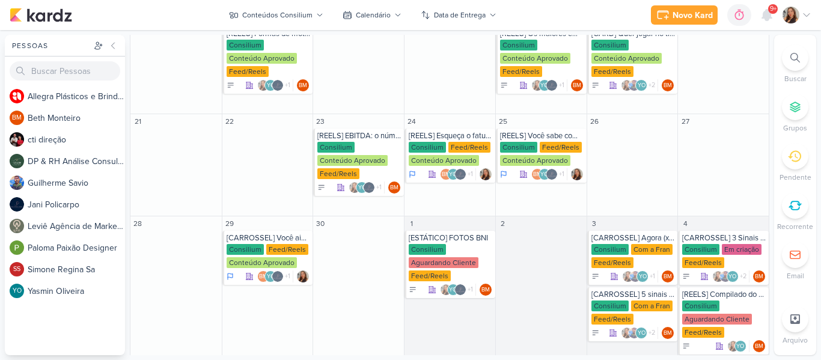
scroll to position [338, 0]
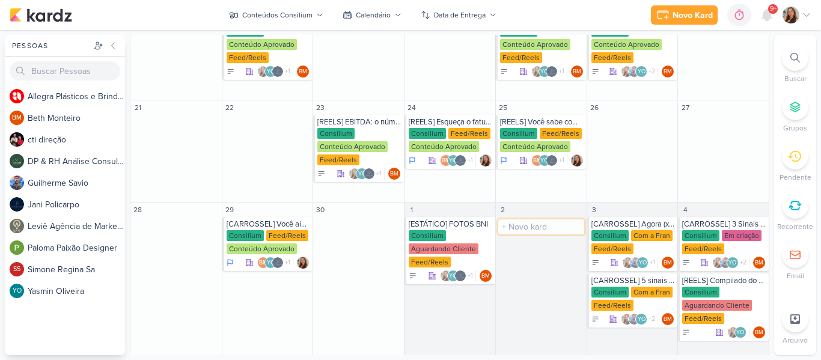
click at [539, 231] on input "text" at bounding box center [541, 226] width 86 height 15
click at [541, 224] on input "[REELS]" at bounding box center [541, 226] width 86 height 15
paste input "A cada erro de gestão de pessoal, você pode estar comprando uma briga judicial."
type input "[REELS] A cada erro de gestão de pessoal, você pode estar comprando uma briga j…"
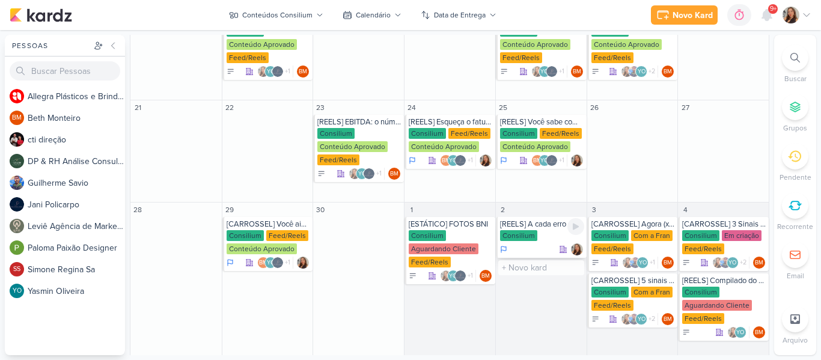
click at [529, 236] on div "Consilium" at bounding box center [518, 235] width 37 height 11
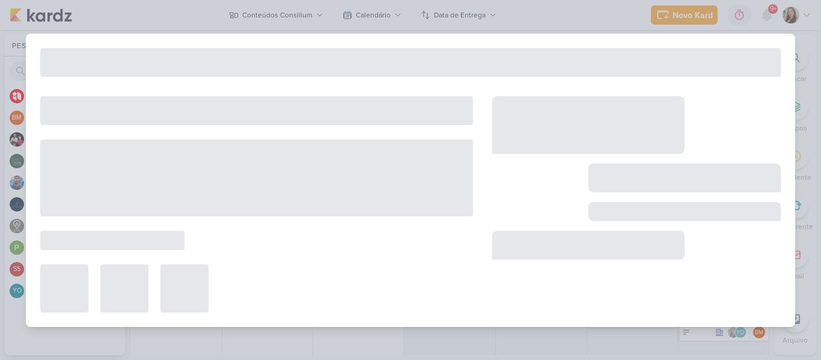
type input "[REELS] A cada erro de gestão de pessoal, você pode estar comprando uma briga j…"
type input "2 de outubro de 2025 às 23:59"
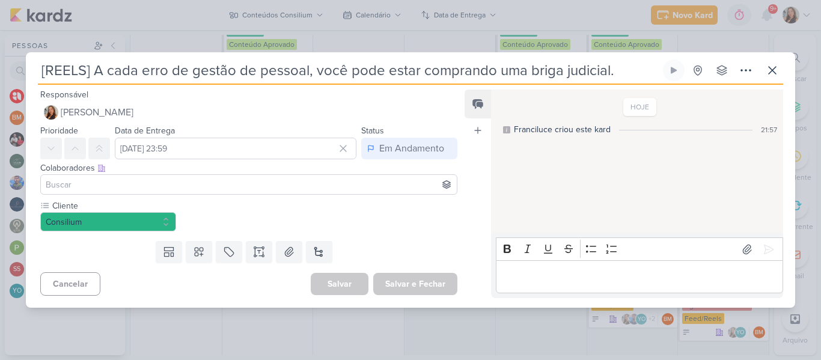
click at [175, 187] on input at bounding box center [248, 184] width 411 height 14
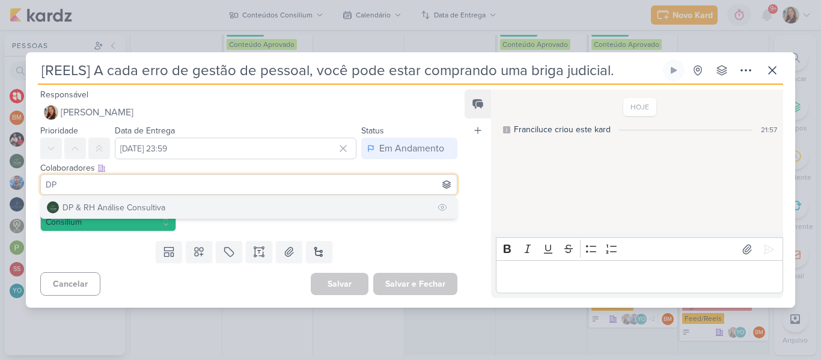
type input "DP"
click at [174, 201] on button "DP & RH Análise Consultiva" at bounding box center [249, 207] width 416 height 22
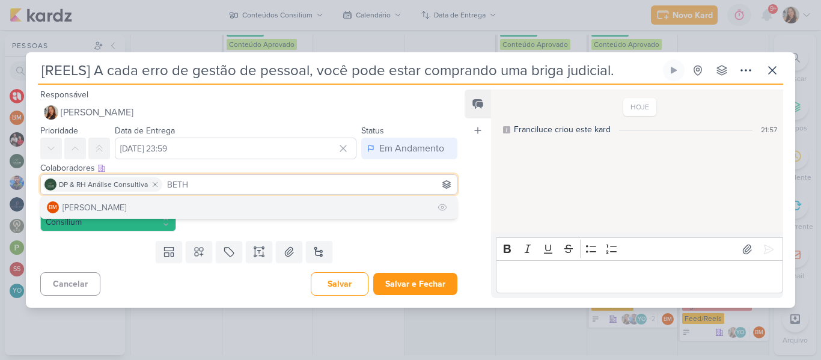
type input "BETH"
click at [198, 212] on button "BM Beth Monteiro" at bounding box center [249, 207] width 416 height 22
type input "JANI"
click at [253, 202] on button "Jani Policarpo" at bounding box center [249, 207] width 416 height 22
type input "YASM"
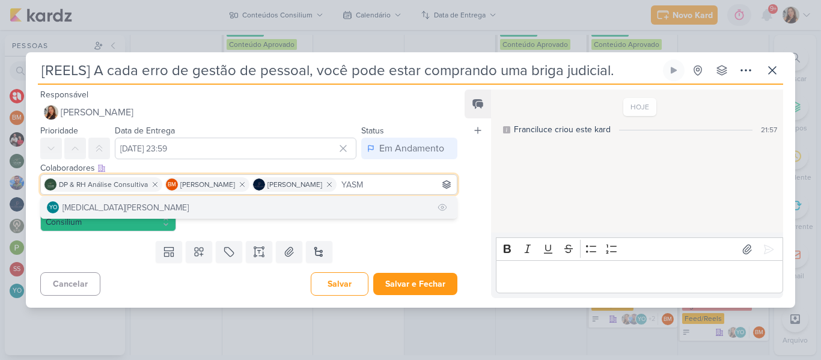
click at [255, 213] on button "YO Yasmin Oliveira" at bounding box center [249, 207] width 416 height 22
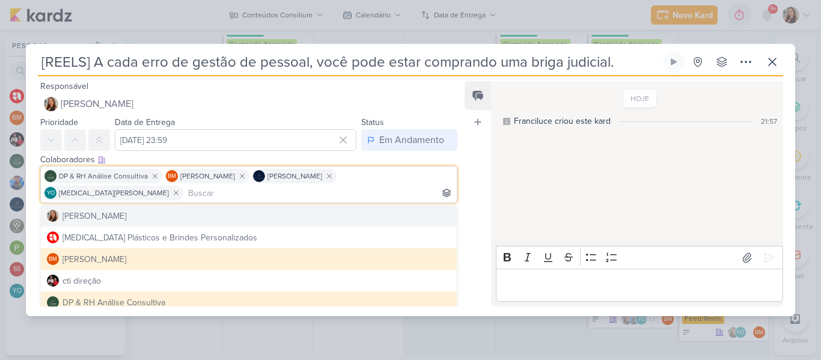
click at [475, 213] on div "Feed Atrelar email Solte o email para atrelar ao kard" at bounding box center [477, 193] width 26 height 225
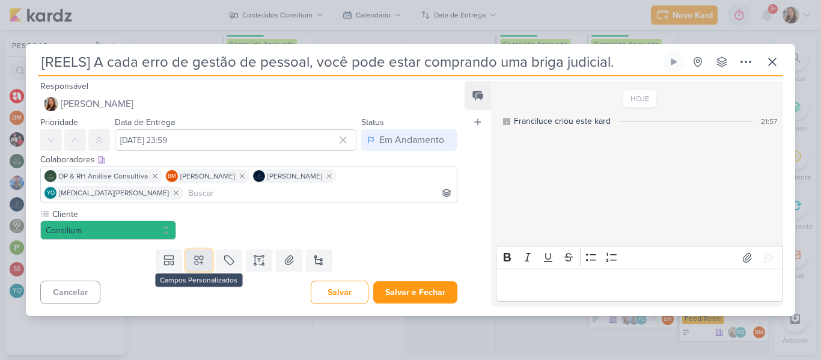
click at [194, 254] on icon at bounding box center [199, 260] width 12 height 12
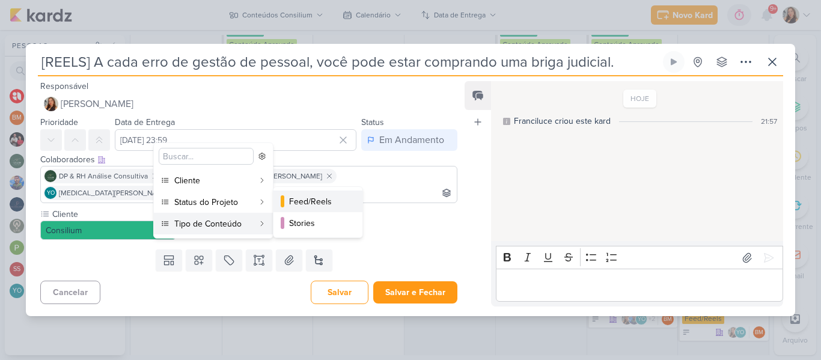
click at [303, 203] on div "Feed/Reels" at bounding box center [318, 201] width 59 height 13
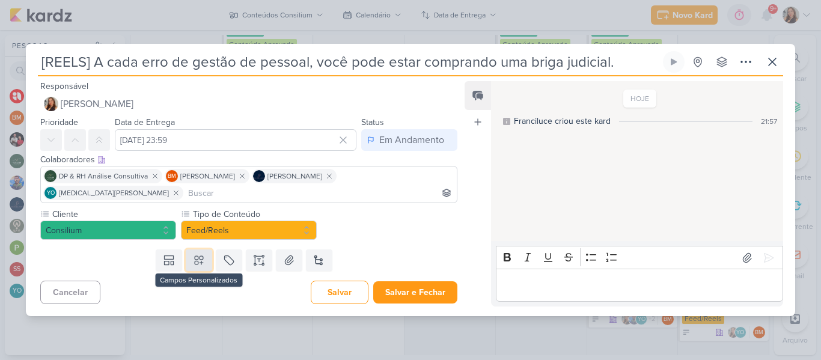
click at [207, 249] on button at bounding box center [199, 260] width 26 height 22
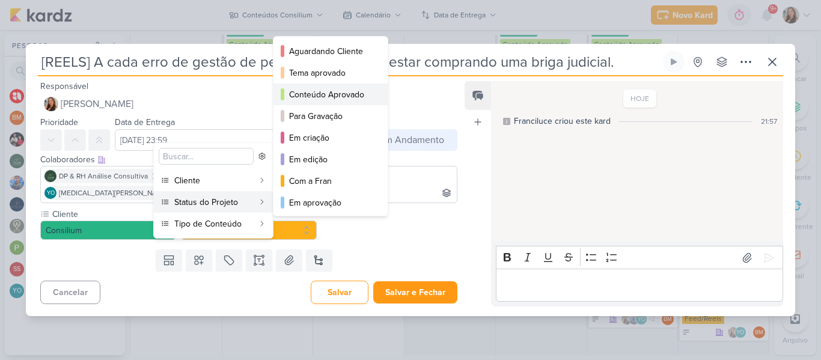
click at [307, 101] on button "Conteúdo Aprovado" at bounding box center [330, 95] width 114 height 22
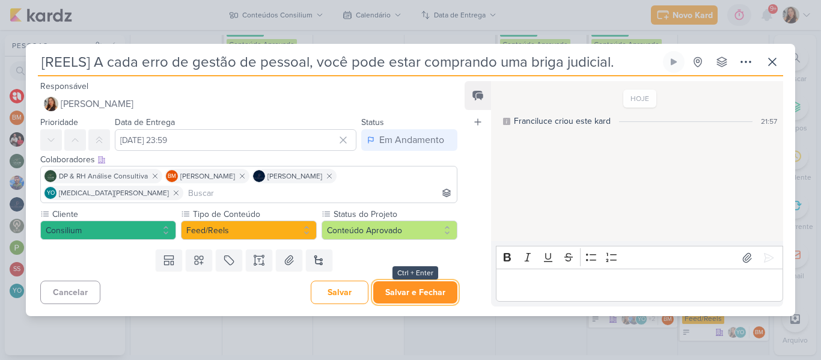
click at [404, 285] on button "Salvar e Fechar" at bounding box center [415, 292] width 84 height 22
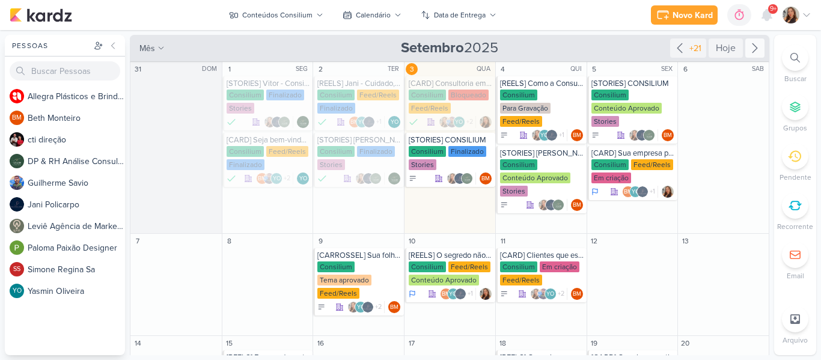
click at [753, 55] on icon at bounding box center [754, 48] width 14 height 14
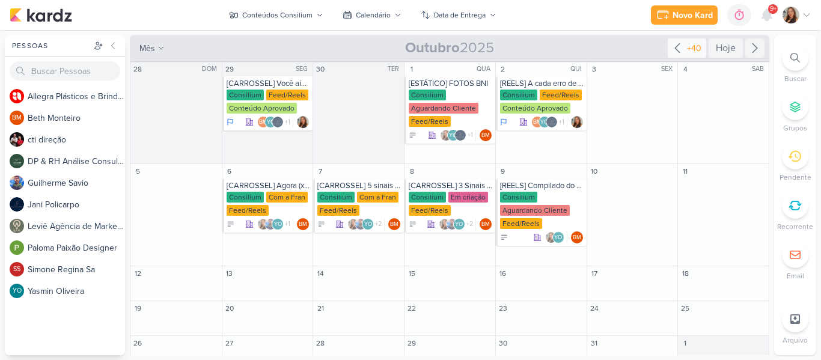
click at [675, 49] on icon at bounding box center [677, 48] width 14 height 14
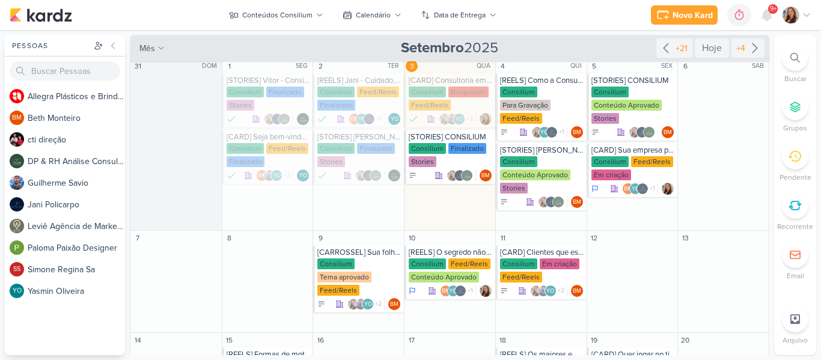
scroll to position [1, 0]
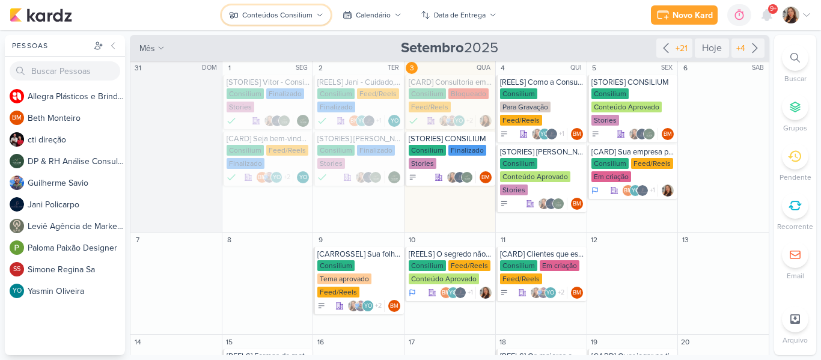
click at [296, 16] on div "Conteúdos Consilium" at bounding box center [277, 15] width 70 height 11
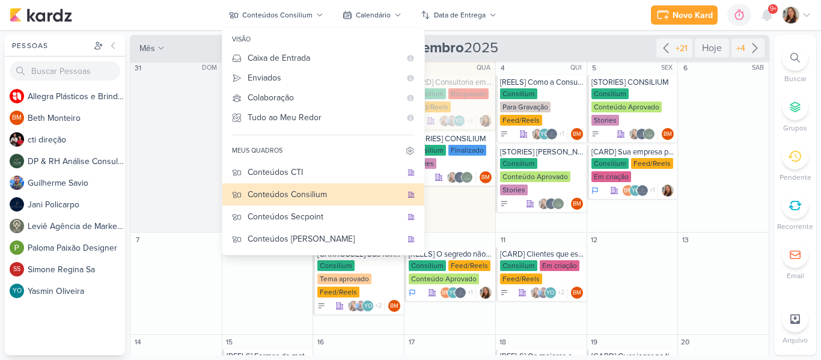
click at [552, 14] on div "Novo Kard Ctrl + k 0h0m Sessão desligada... Hoje 0h0m Semana 0h0m Mês 0h0m" at bounding box center [411, 15] width 802 height 30
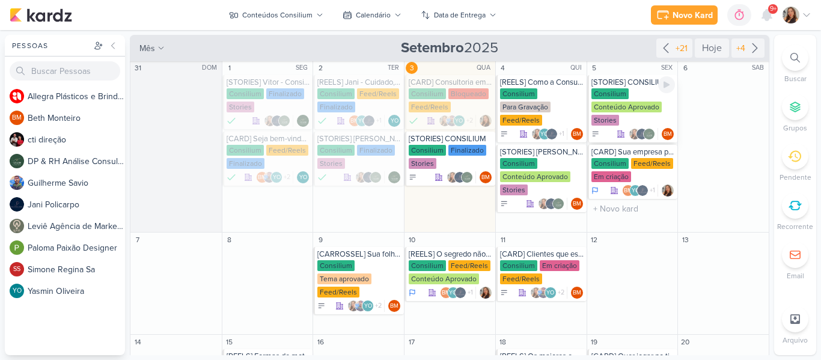
click at [627, 98] on div "Consilium Conteúdo Aprovado Stories" at bounding box center [633, 107] width 84 height 38
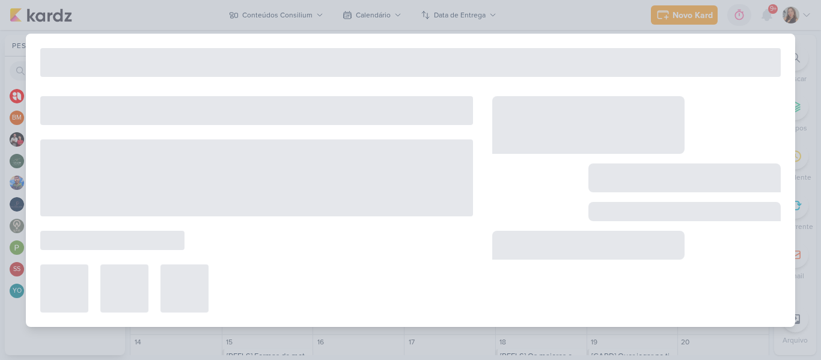
type input "[STORIES] CONSILIUM"
type input "5 de setembro de 2025 às 23:59"
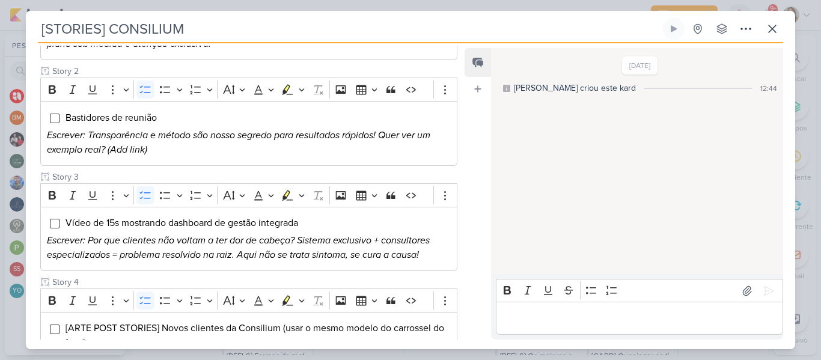
scroll to position [0, 0]
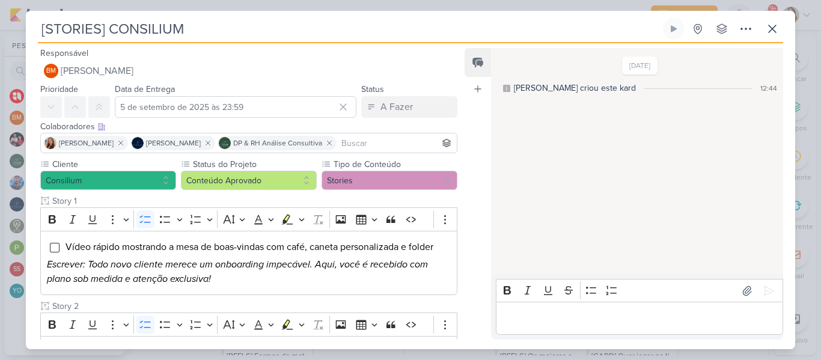
click at [109, 33] on input "[STORIES] CONSILIUM" at bounding box center [349, 29] width 623 height 22
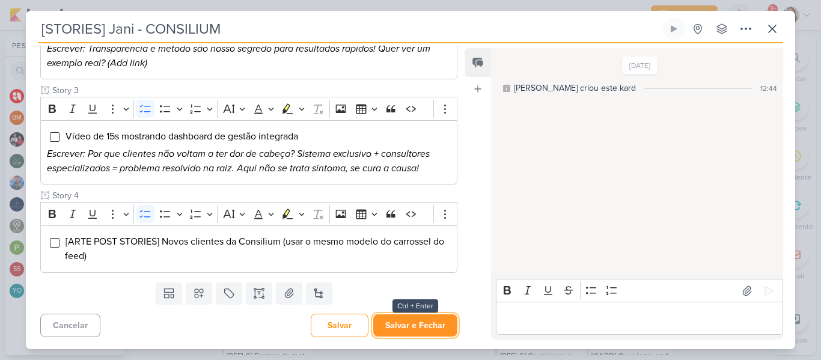
click at [422, 323] on button "Salvar e Fechar" at bounding box center [415, 325] width 84 height 22
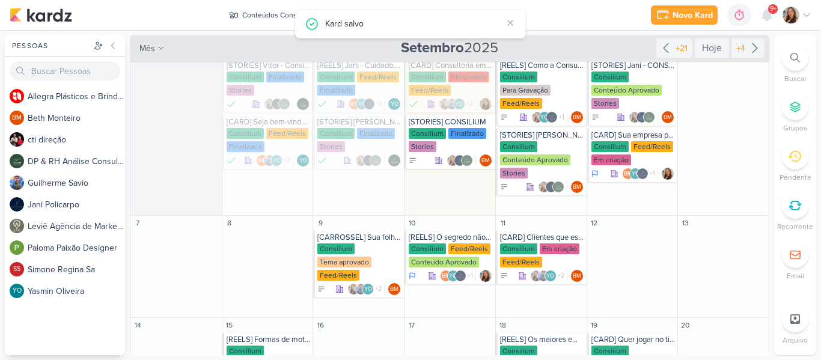
scroll to position [0, 0]
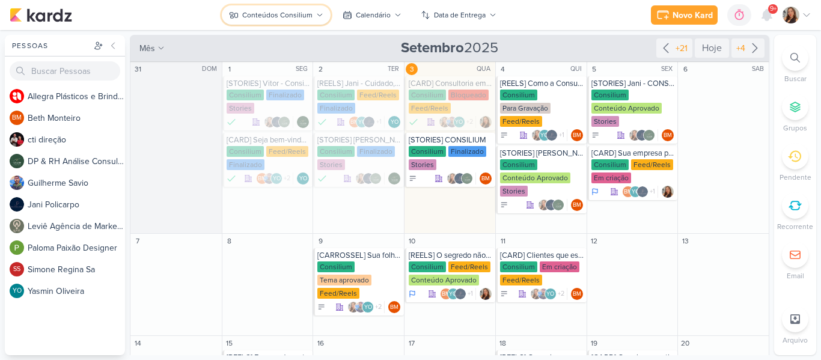
click at [299, 18] on div "Conteúdos Consilium" at bounding box center [277, 15] width 70 height 11
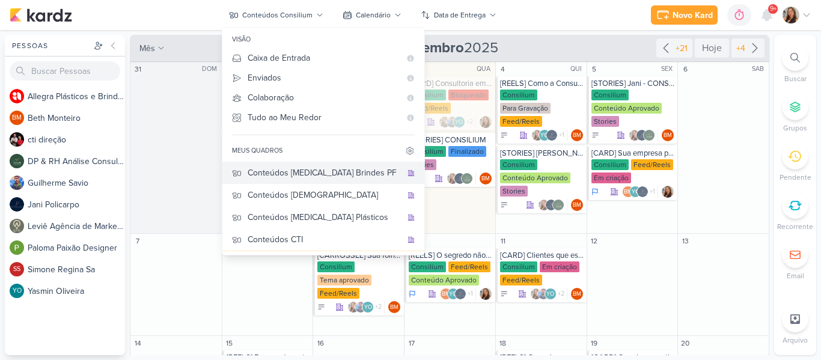
click at [339, 174] on div "Conteúdos [MEDICAL_DATA] Brindes PF" at bounding box center [325, 172] width 154 height 13
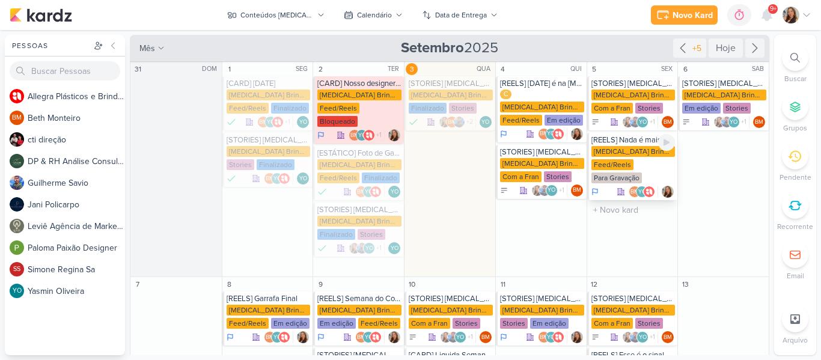
click at [606, 152] on div "[MEDICAL_DATA] Brindes PF" at bounding box center [633, 151] width 84 height 11
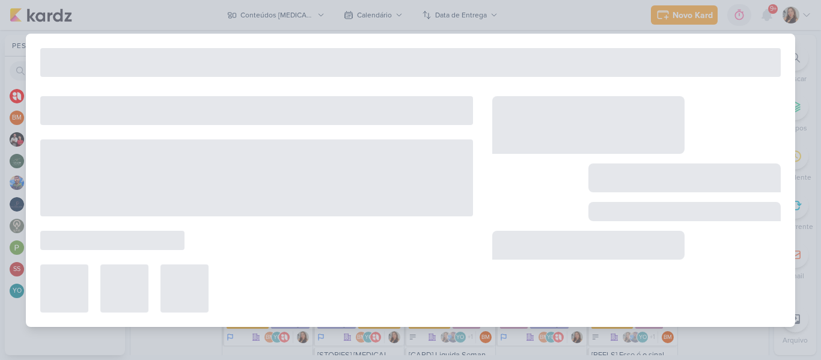
type input "[REELS] Nada é mais forte que o apego do meu filho com a sua garrafa"
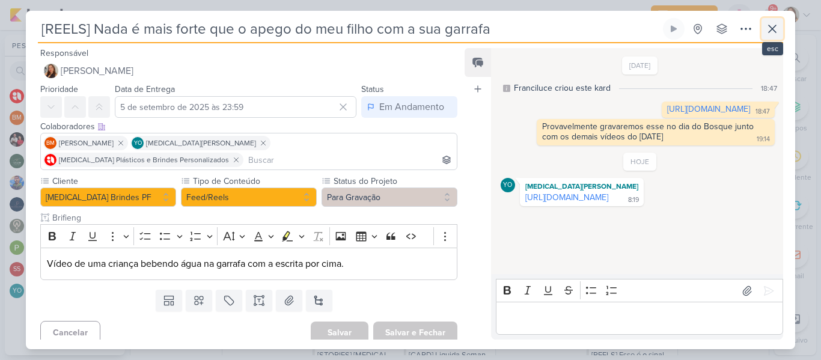
click at [770, 36] on icon at bounding box center [772, 29] width 14 height 14
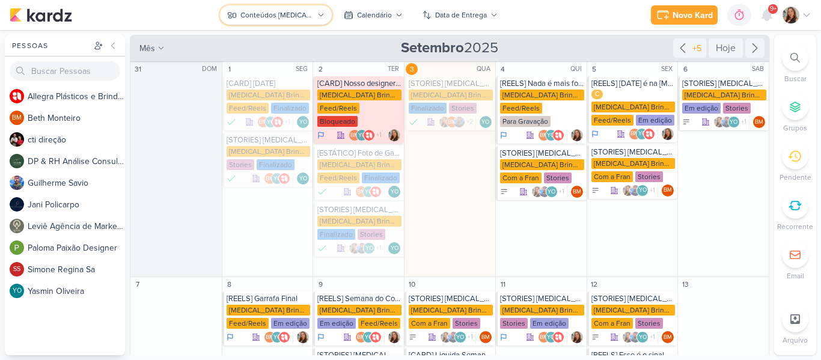
click at [304, 19] on div "Conteúdos [MEDICAL_DATA] Brindes PF" at bounding box center [276, 15] width 73 height 11
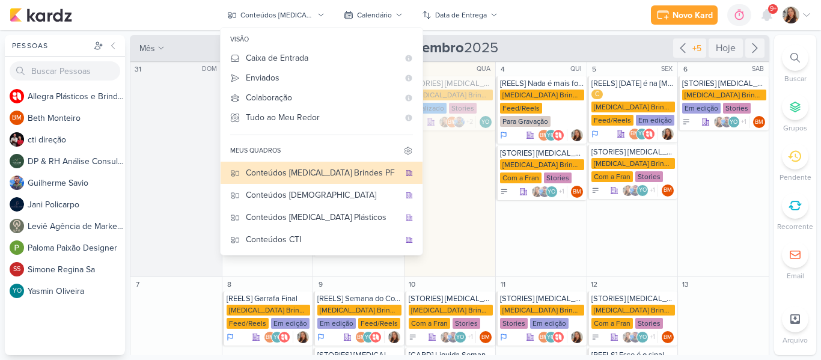
click at [526, 13] on div "Novo Kard Ctrl + k 0h0m Sessão desligada... Hoje 0h0m Semana 0h0m Mês 0h0m" at bounding box center [411, 15] width 802 height 30
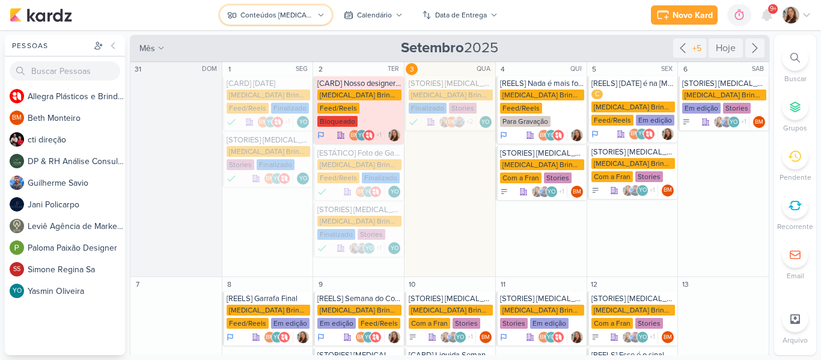
click at [302, 7] on button "Conteúdos [MEDICAL_DATA] Brindes PF" at bounding box center [275, 14] width 111 height 19
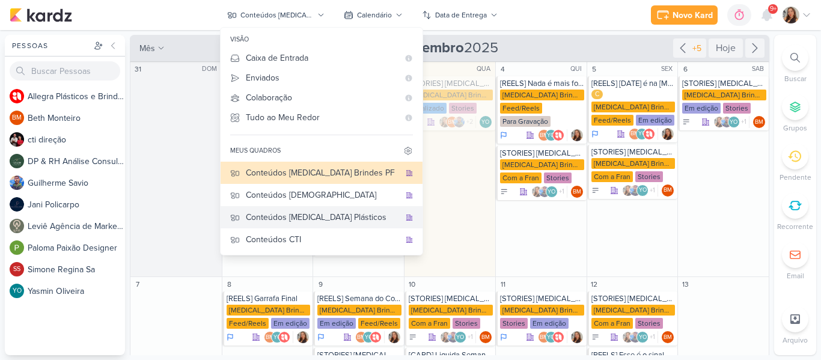
click at [325, 216] on div "Conteúdos [MEDICAL_DATA] Plásticos" at bounding box center [323, 217] width 154 height 13
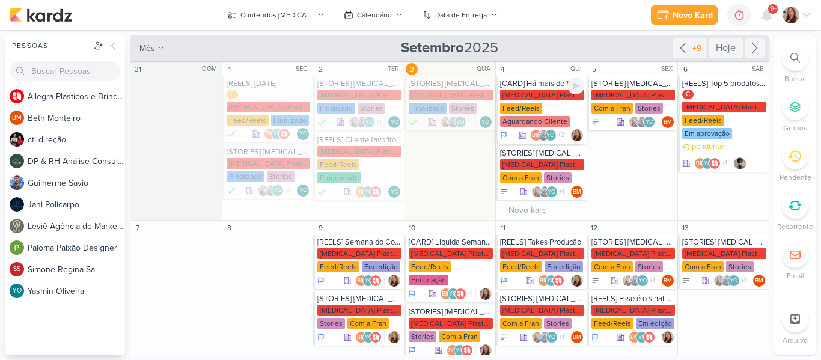
click at [525, 115] on div "Allegra Plasticos PJ Feed/Reels Aguardando Cliente" at bounding box center [542, 109] width 84 height 38
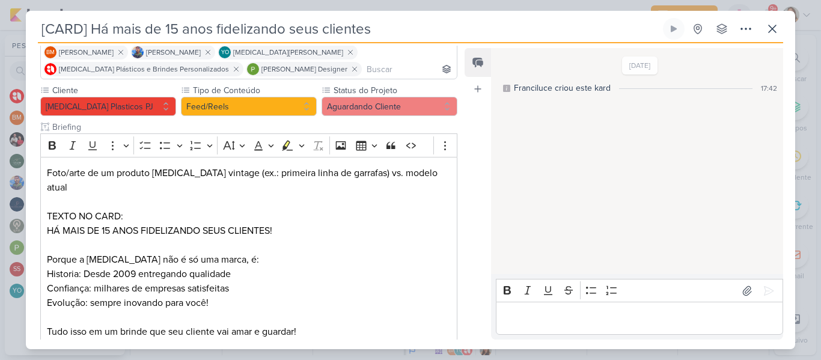
scroll to position [93, 0]
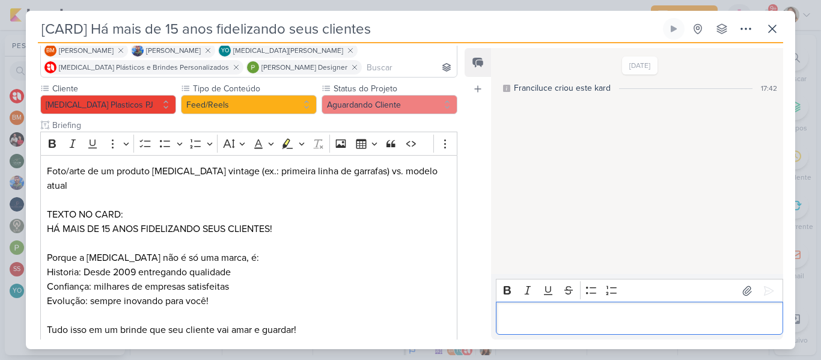
click at [532, 323] on p "Editor editing area: main" at bounding box center [639, 318] width 275 height 14
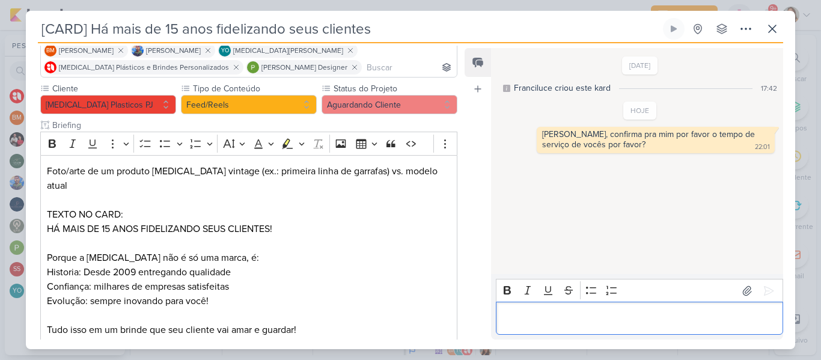
scroll to position [180, 0]
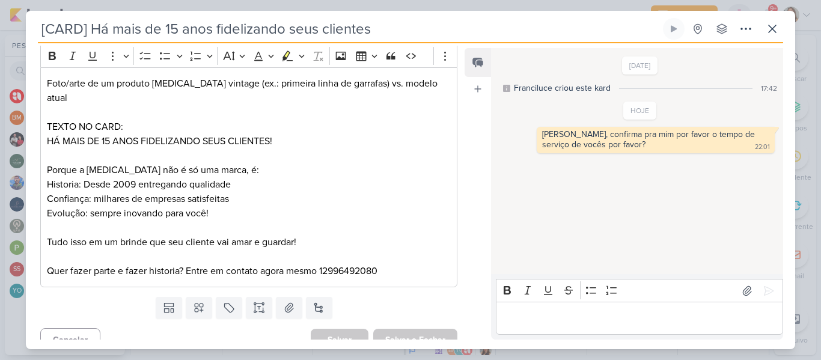
click at [413, 329] on div "Salvar e Fechar Ctrl + Enter" at bounding box center [415, 340] width 84 height 22
click at [778, 35] on icon at bounding box center [772, 29] width 14 height 14
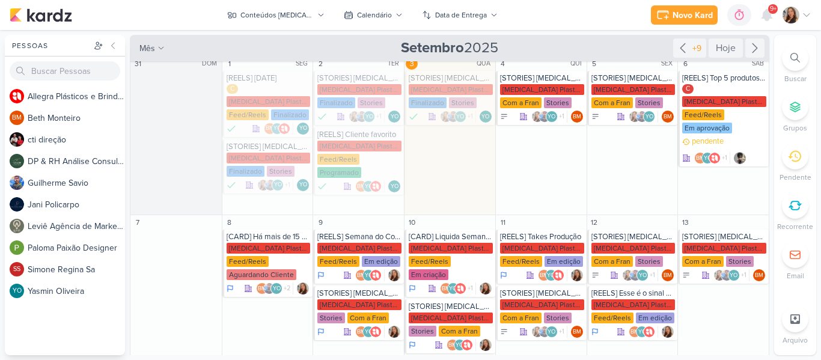
scroll to position [0, 0]
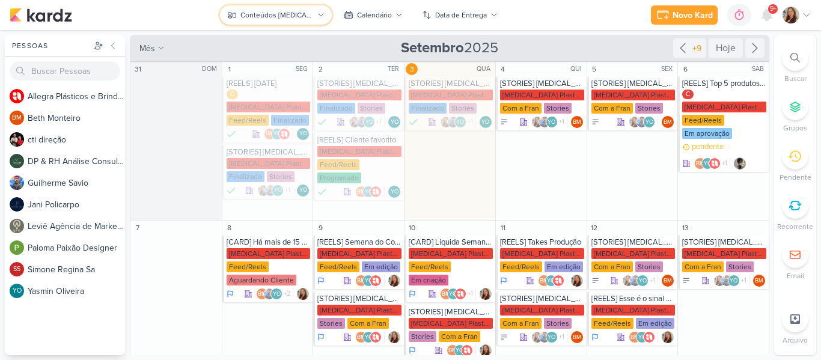
click at [303, 21] on button "Conteúdos [MEDICAL_DATA] Plásticos" at bounding box center [275, 14] width 111 height 19
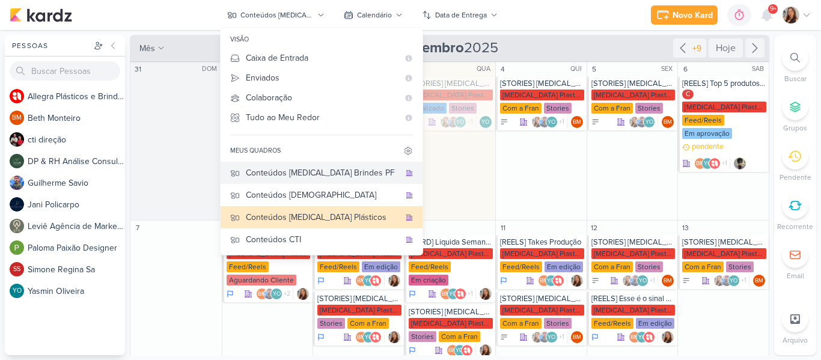
click at [296, 168] on div "Conteúdos [MEDICAL_DATA] Brindes PF" at bounding box center [323, 172] width 154 height 13
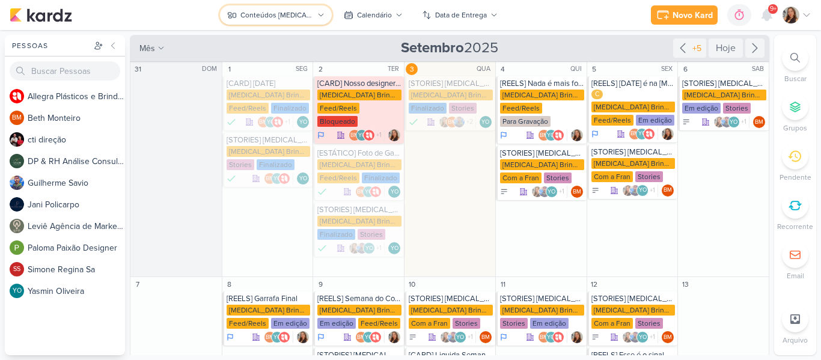
click at [305, 15] on div "Conteúdos [MEDICAL_DATA] Brindes PF" at bounding box center [276, 15] width 73 height 11
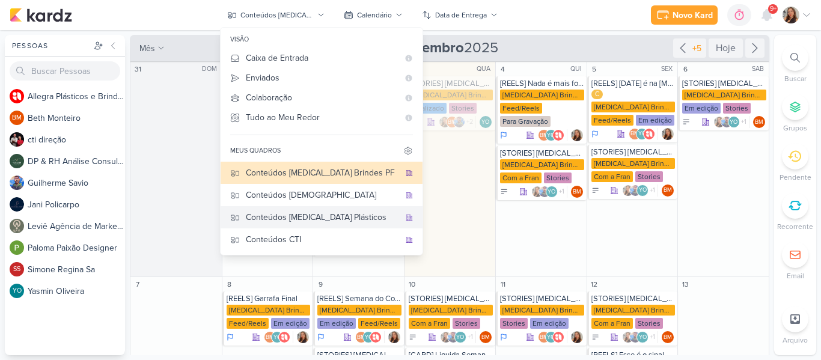
click at [296, 213] on div "Conteúdos [MEDICAL_DATA] Plásticos" at bounding box center [323, 217] width 154 height 13
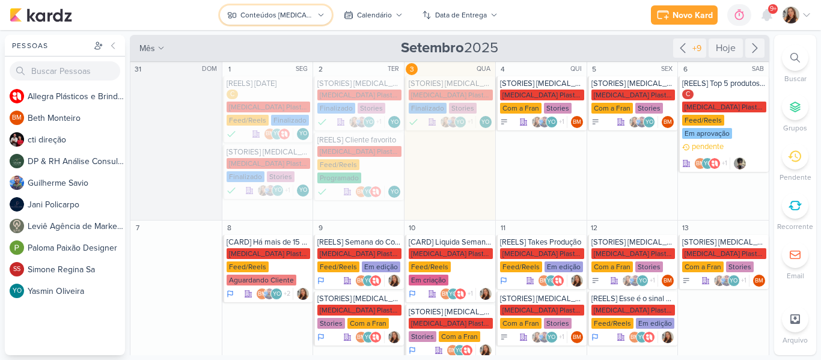
click at [302, 10] on div "Conteúdos [MEDICAL_DATA] Plásticos" at bounding box center [276, 15] width 73 height 11
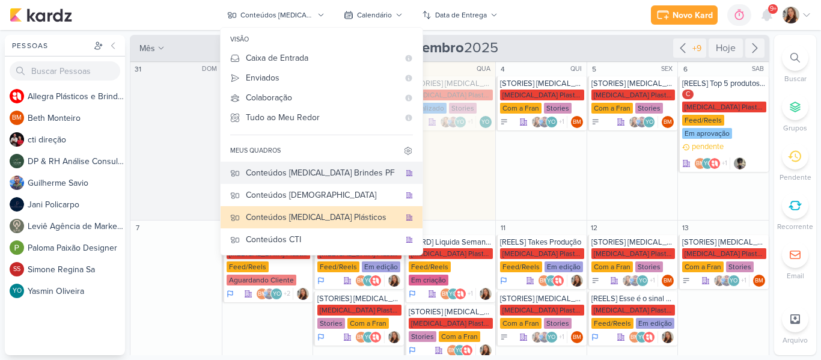
click at [294, 168] on div "Conteúdos [MEDICAL_DATA] Brindes PF" at bounding box center [323, 172] width 154 height 13
